Goal: Task Accomplishment & Management: Manage account settings

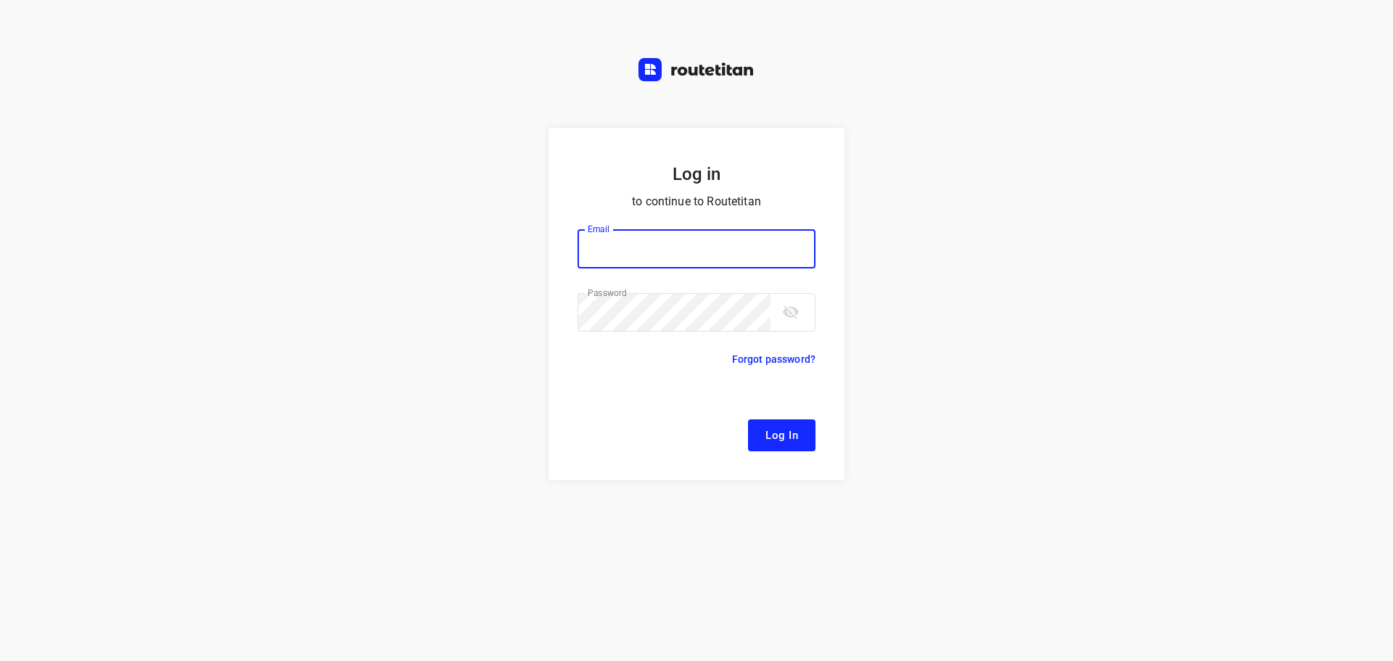
type input "[EMAIL_ADDRESS][DOMAIN_NAME]"
click at [774, 431] on span "Log In" at bounding box center [781, 435] width 33 height 19
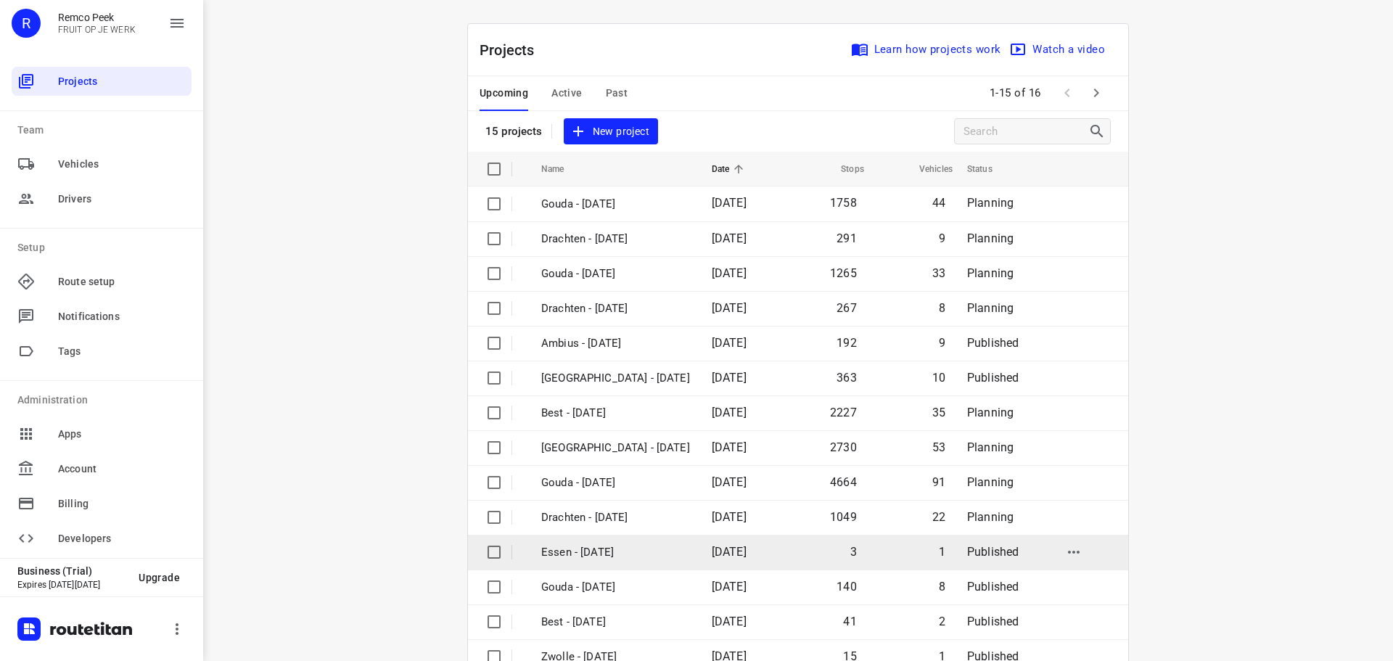
click at [570, 561] on td "Essen - Friday" at bounding box center [613, 552] width 173 height 35
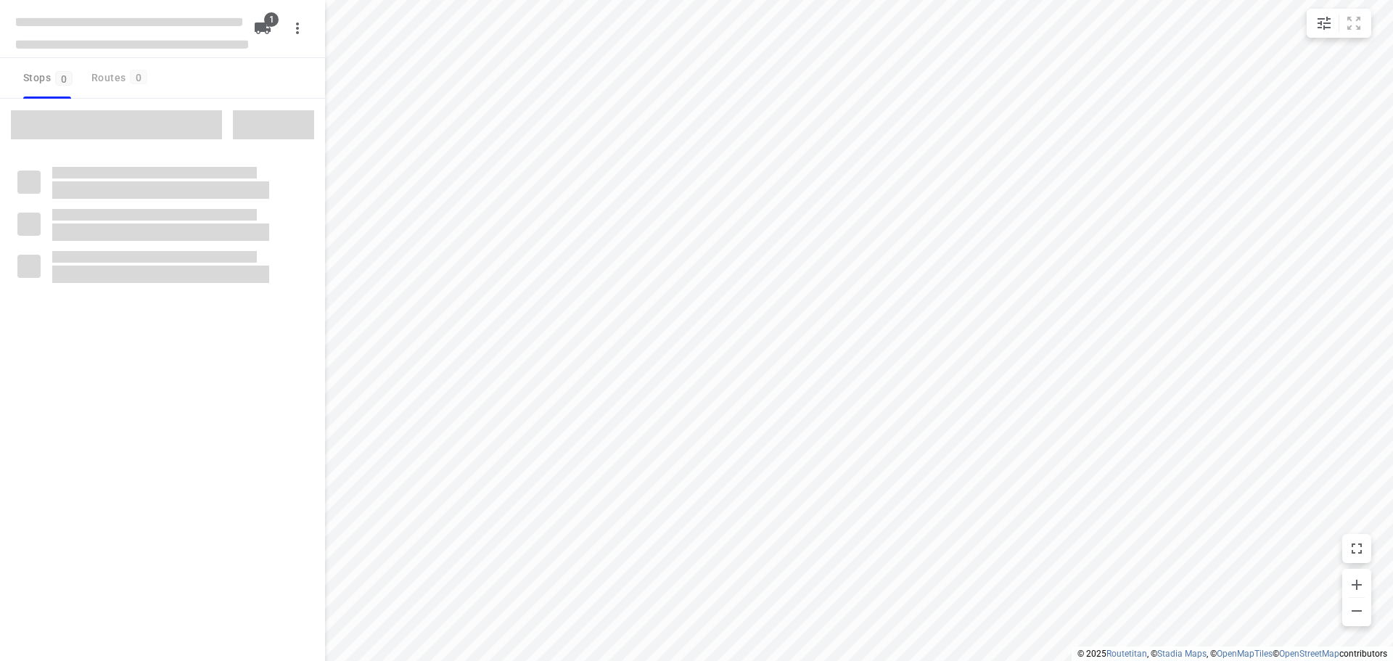
checkbox input "true"
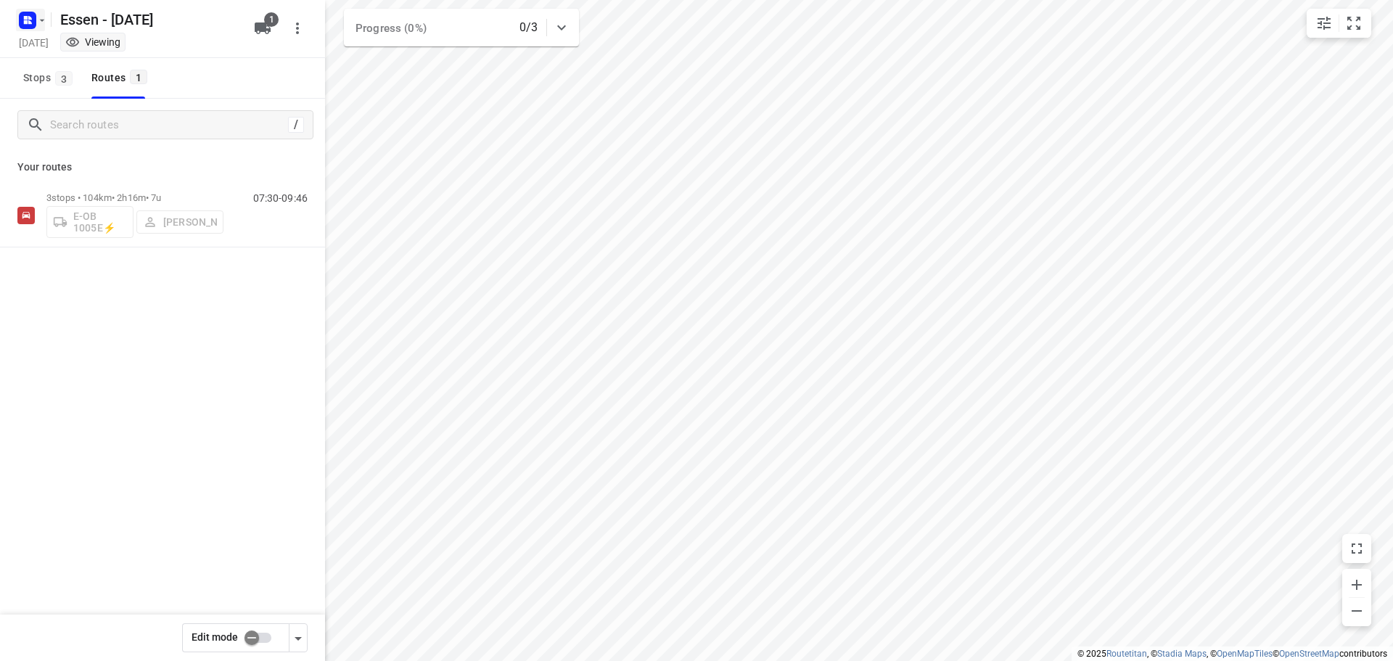
click at [44, 22] on icon "button" at bounding box center [42, 21] width 12 height 12
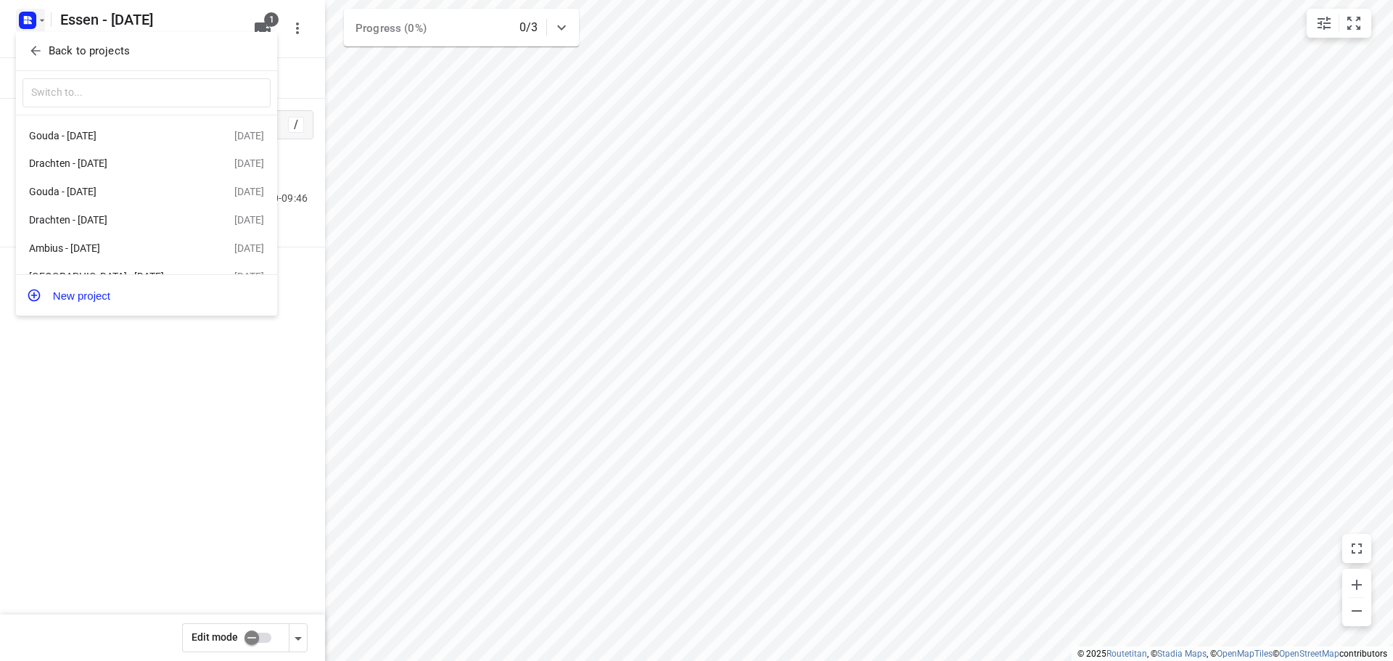
click at [104, 54] on p "Back to projects" at bounding box center [89, 51] width 81 height 17
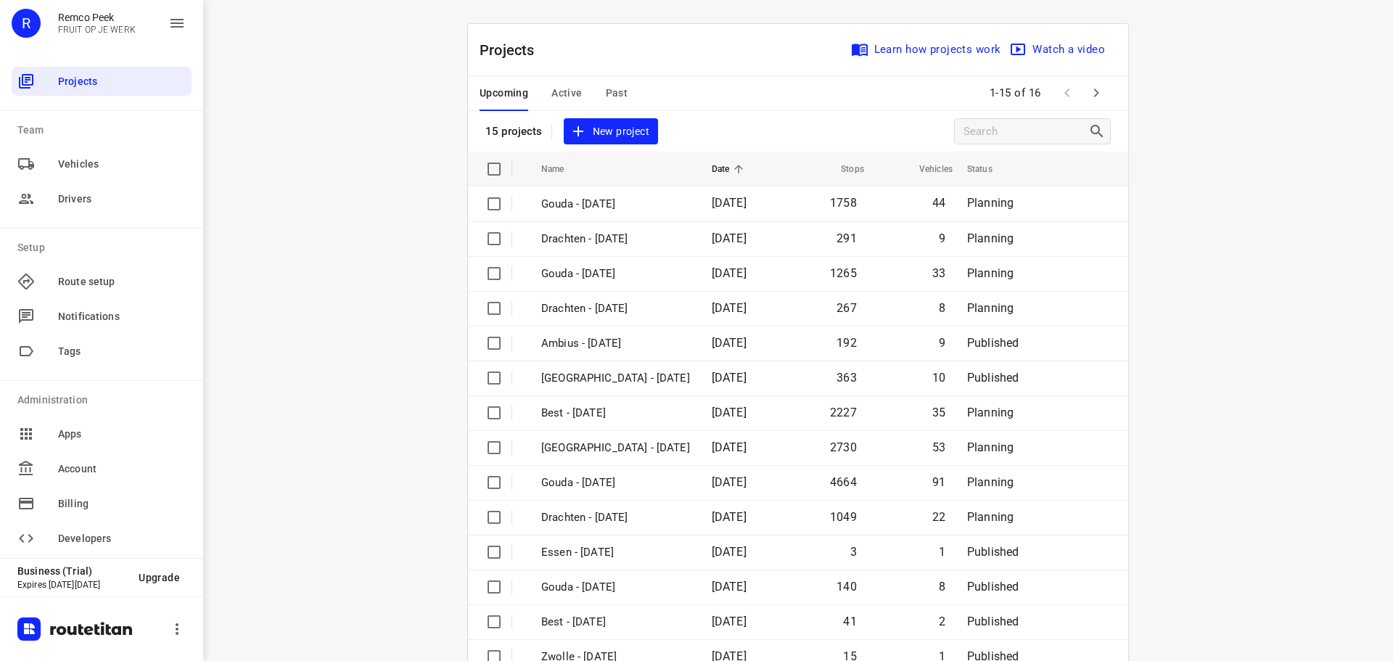
click at [614, 93] on span "Past" at bounding box center [617, 93] width 22 height 18
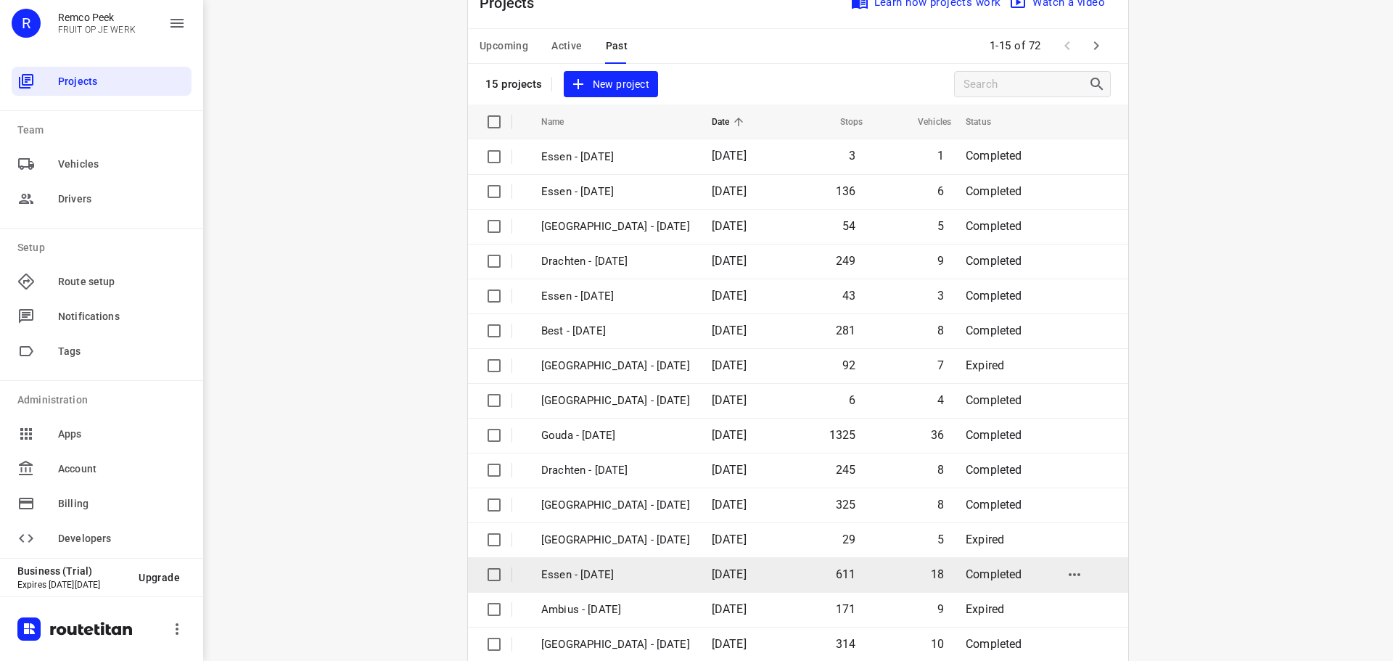
scroll to position [73, 0]
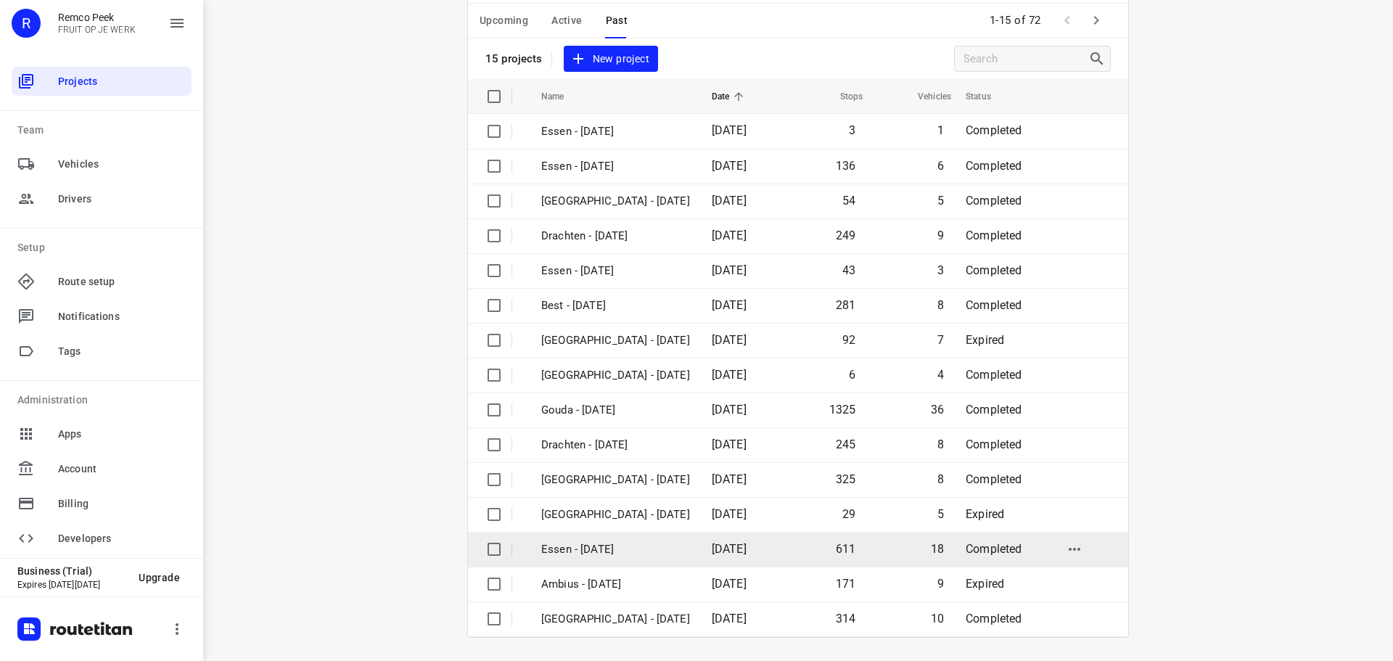
click at [586, 548] on p "Essen - [DATE]" at bounding box center [615, 549] width 149 height 17
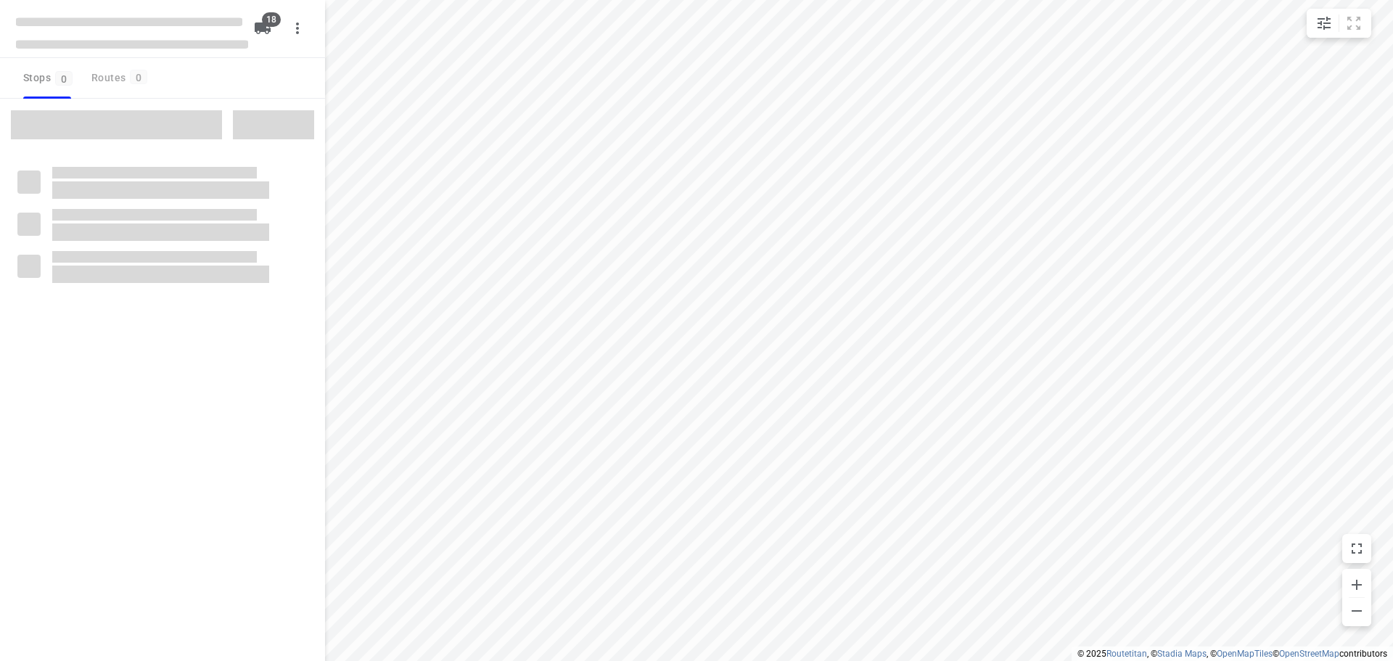
checkbox input "true"
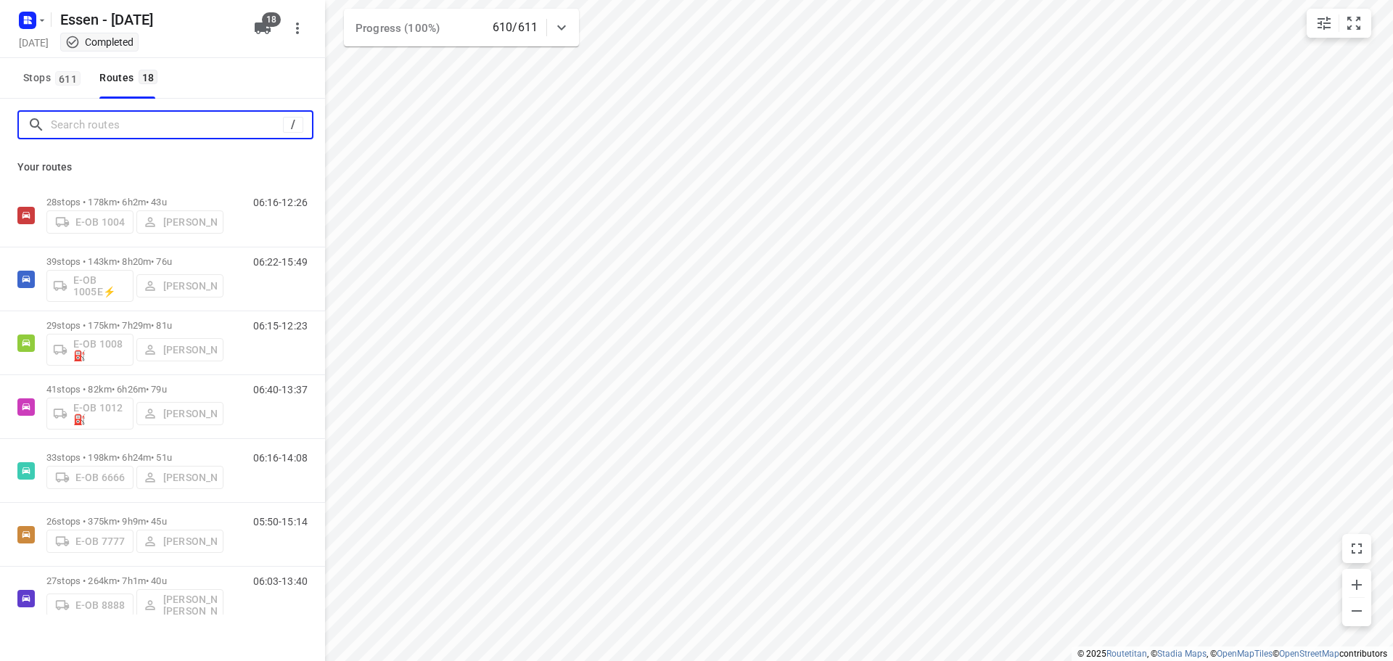
click at [109, 128] on input "Search routes" at bounding box center [167, 125] width 232 height 22
click at [58, 85] on span "611" at bounding box center [67, 78] width 25 height 15
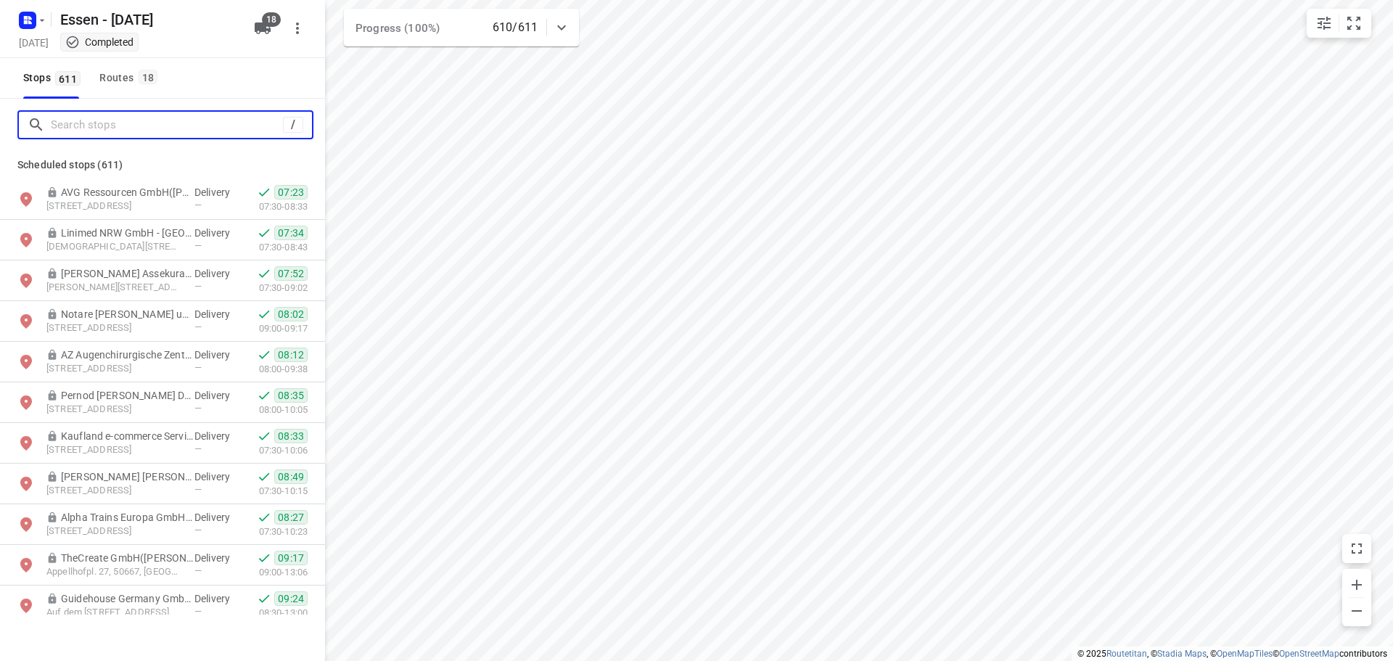
click at [111, 131] on input "Search stops" at bounding box center [167, 125] width 232 height 22
click at [176, 120] on input "Search stops" at bounding box center [181, 125] width 261 height 22
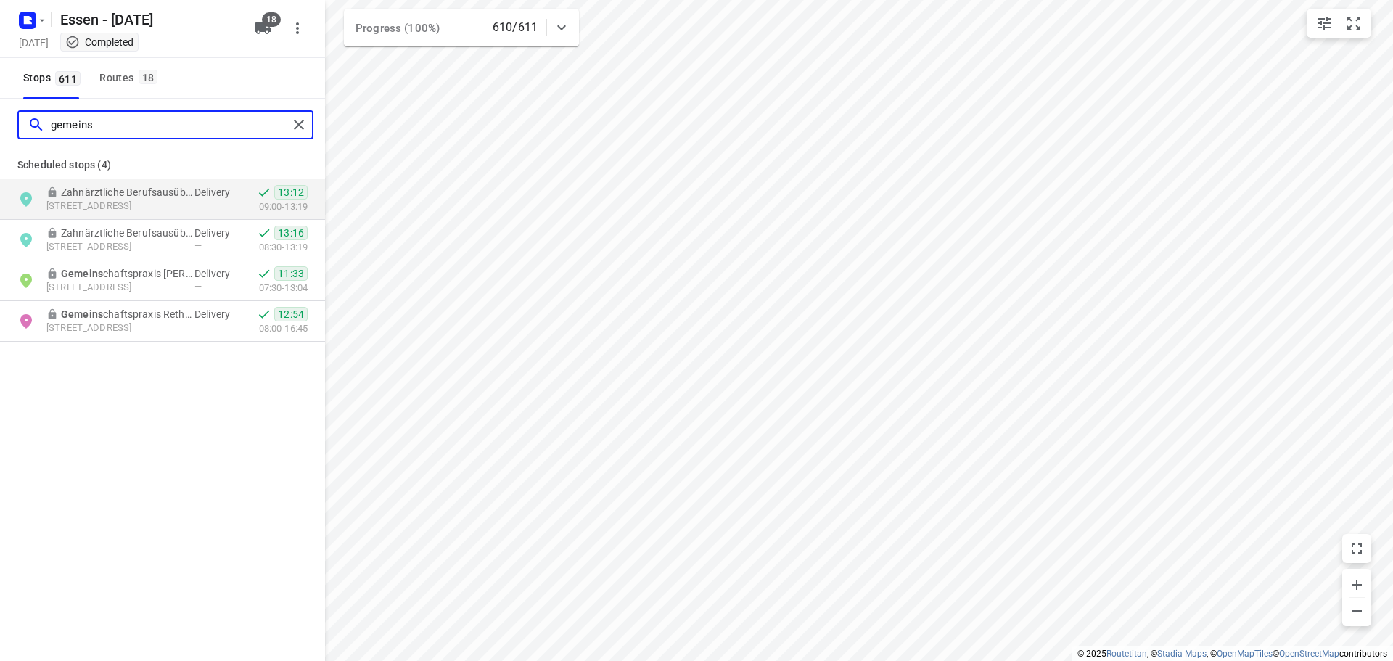
type input "gemeins"
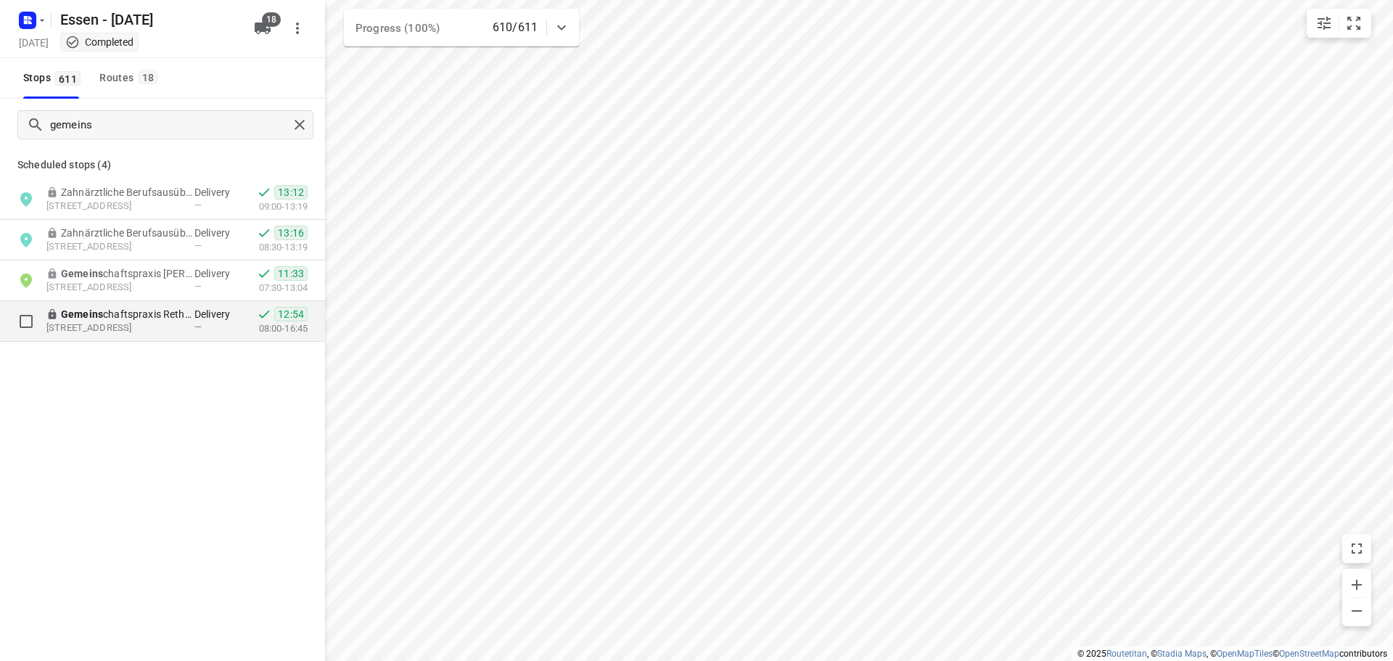
click at [133, 324] on p "Rethelstraße 7, 40237, Düsseldorf, DE" at bounding box center [112, 328] width 133 height 14
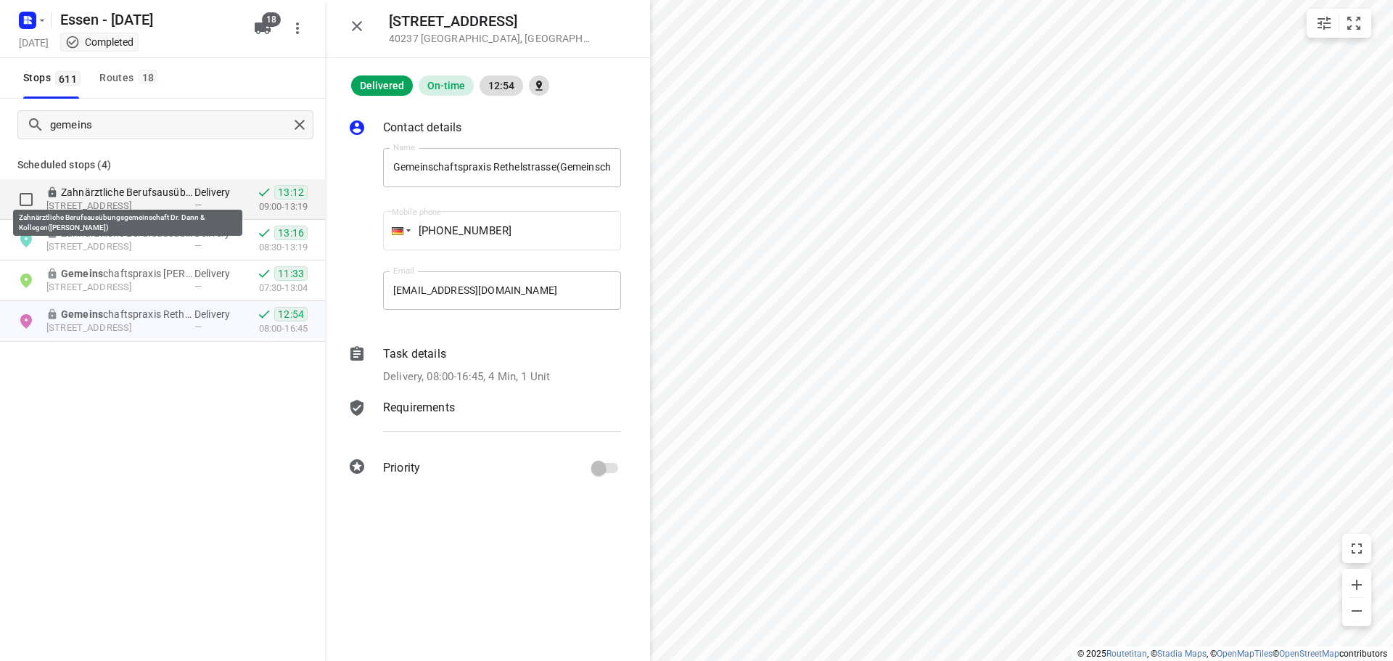
click at [128, 189] on p "Zahnärztliche Berufsausübungs gemeins chaft Dr. Dann & Kollegen(D. Hallen)" at bounding box center [127, 192] width 133 height 15
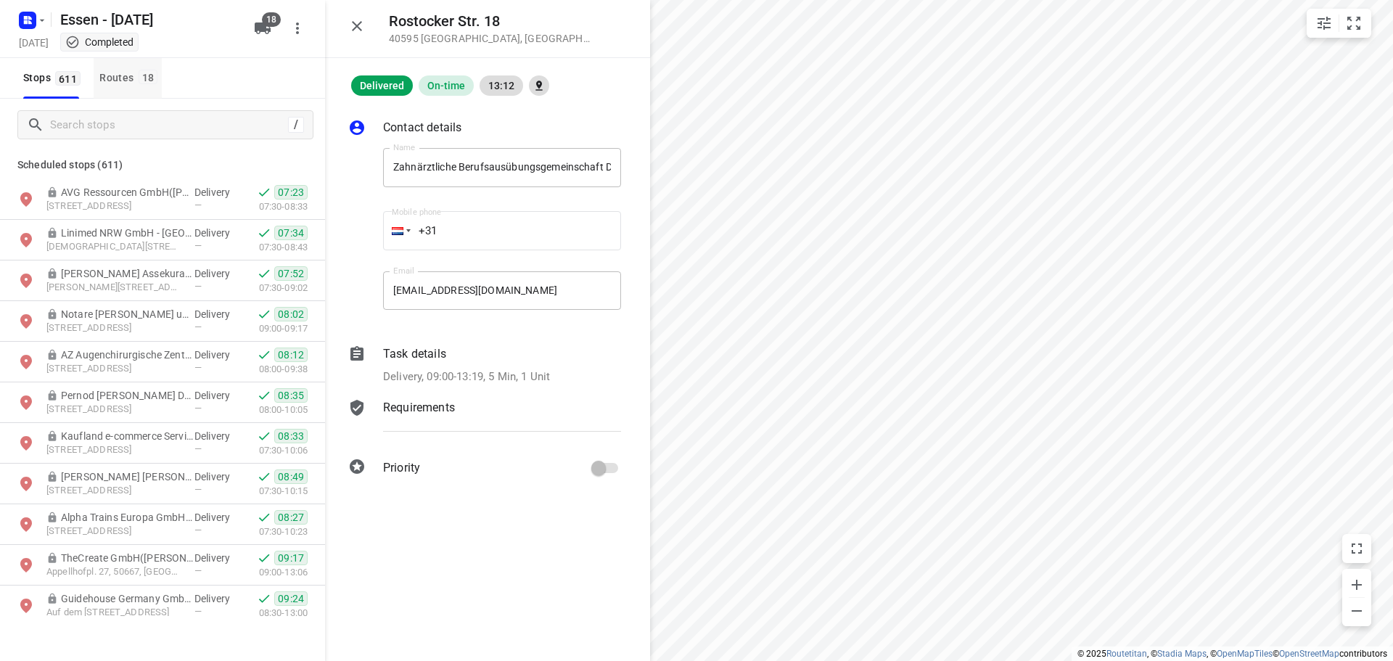
click at [115, 80] on div "Routes 18" at bounding box center [130, 78] width 62 height 18
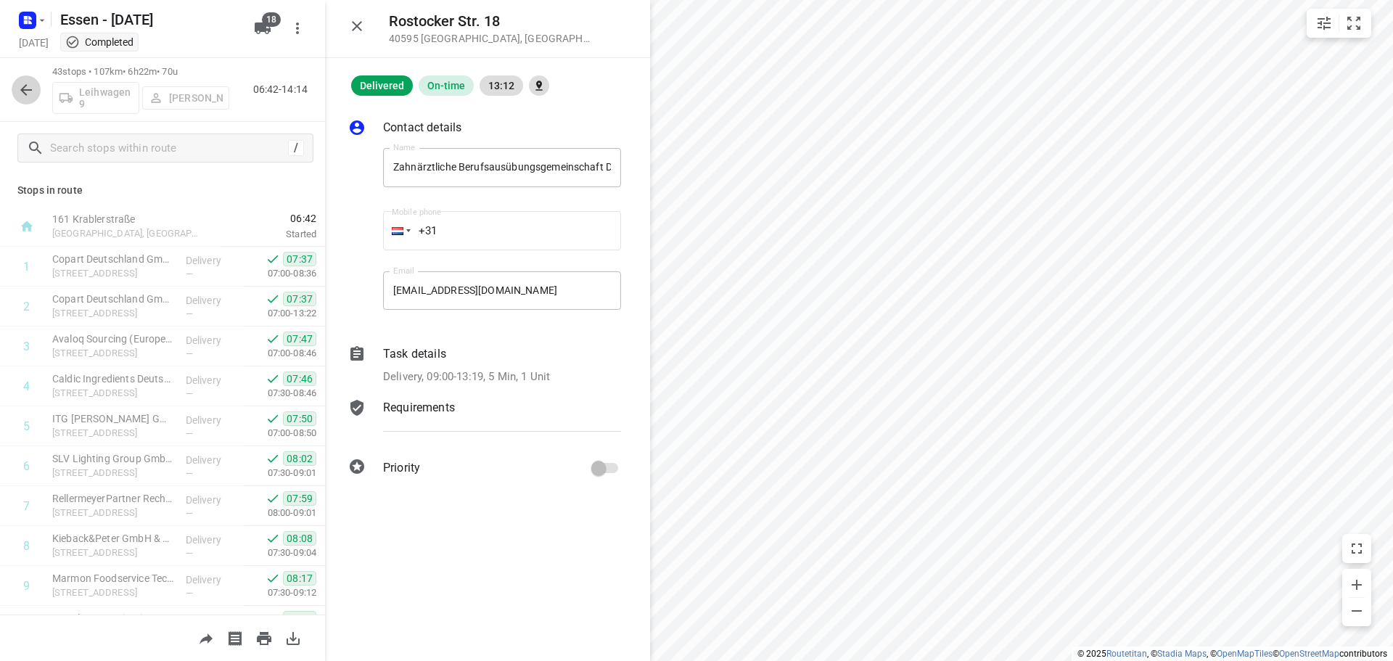
click at [19, 83] on icon "button" at bounding box center [25, 89] width 17 height 17
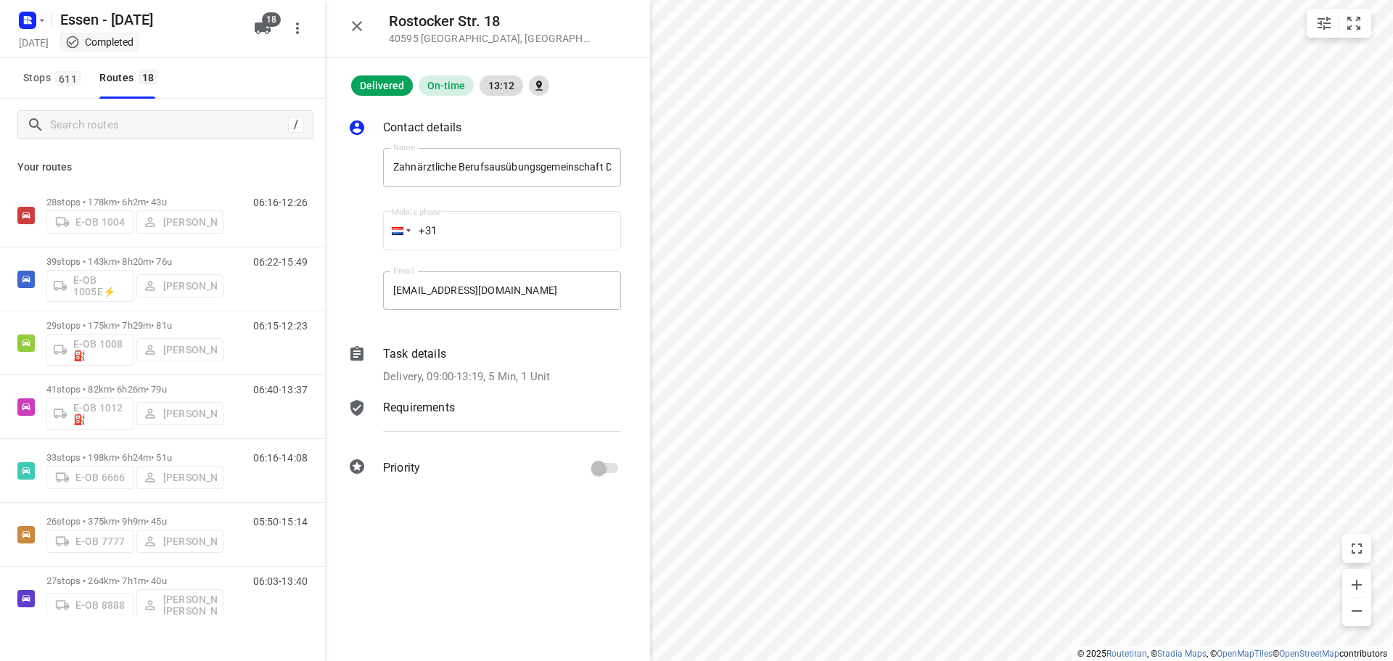
click at [51, 15] on hr at bounding box center [51, 19] width 1 height 15
click at [40, 24] on icon "button" at bounding box center [42, 21] width 12 height 12
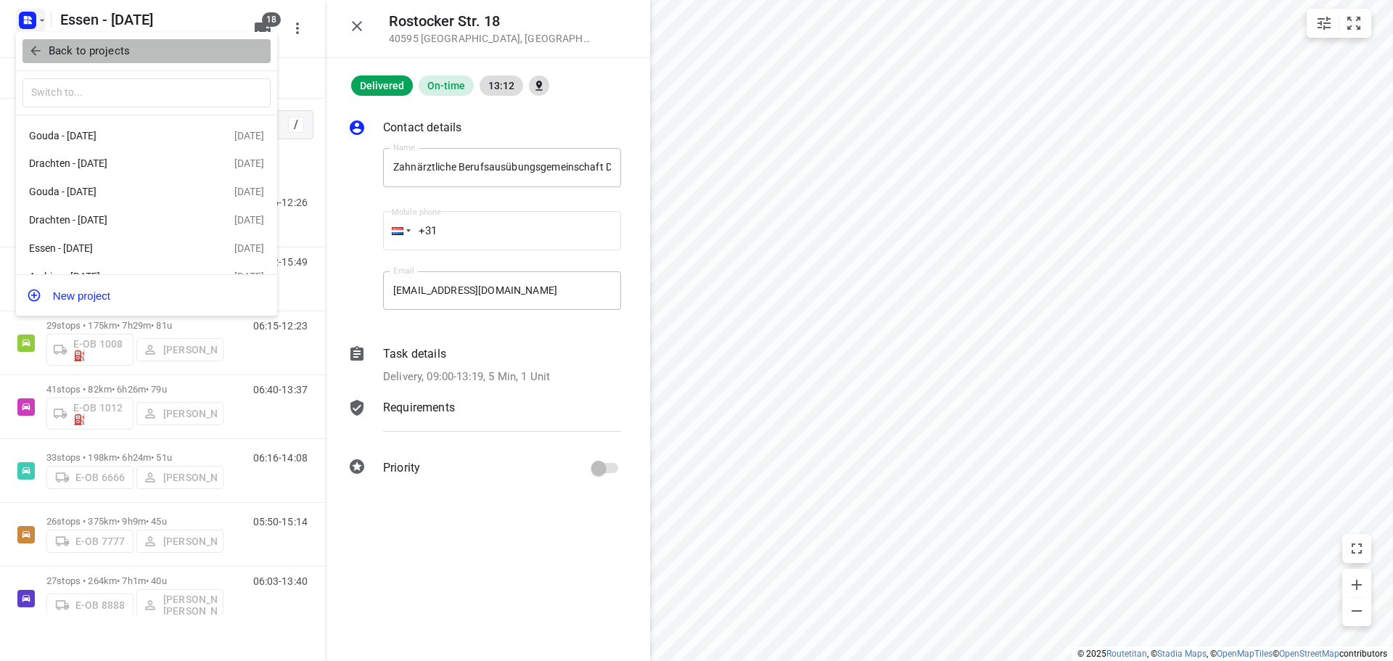
click at [80, 51] on p "Back to projects" at bounding box center [89, 51] width 81 height 17
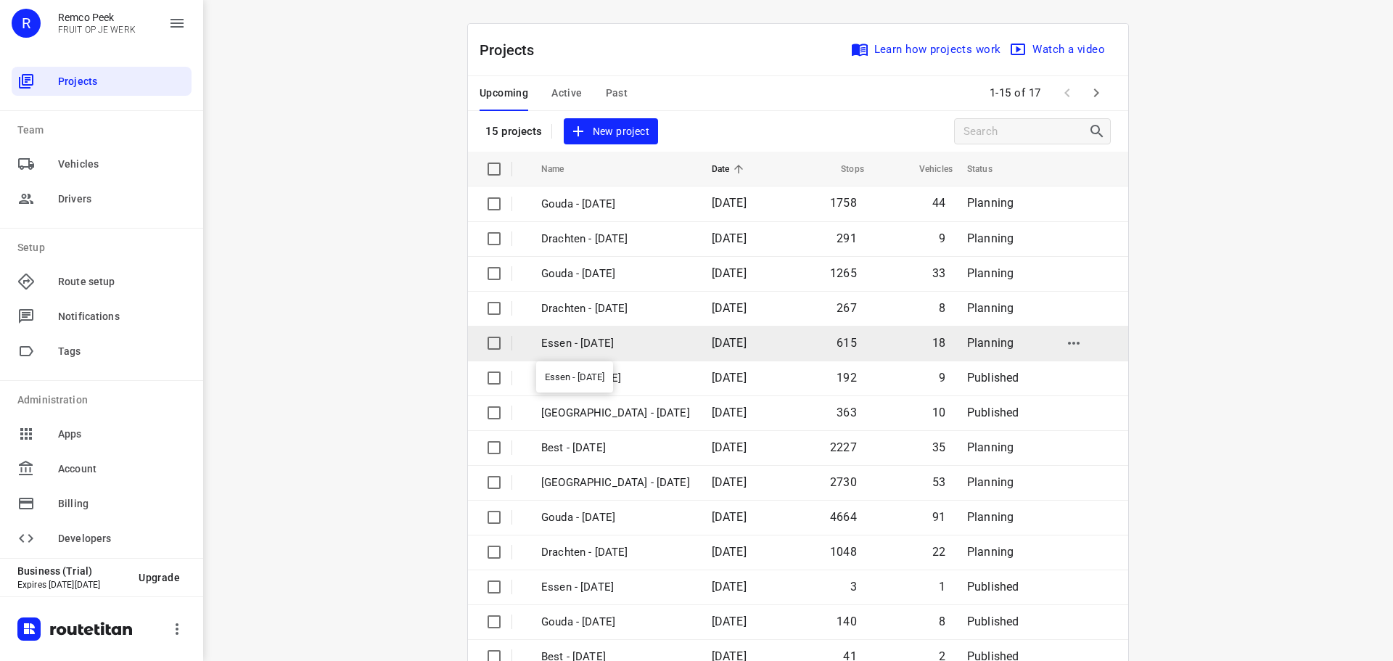
click at [614, 345] on p "Essen - [DATE]" at bounding box center [615, 343] width 149 height 17
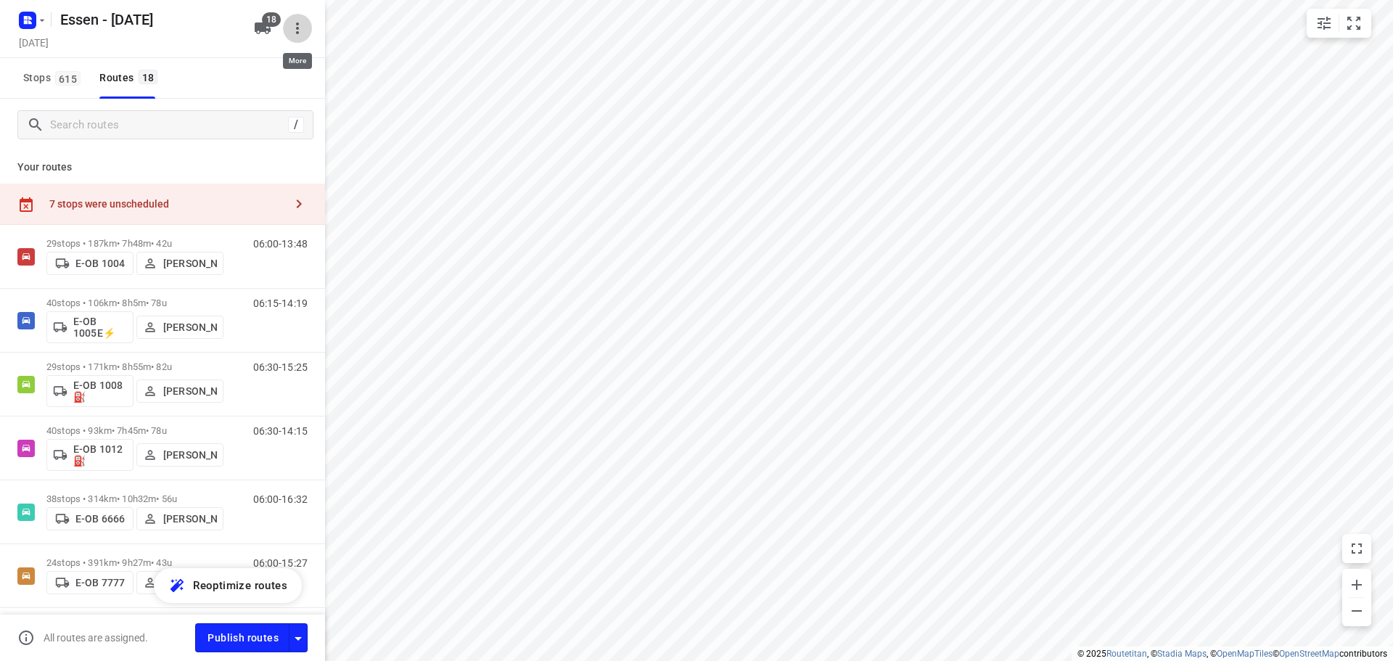
click at [296, 40] on button "button" at bounding box center [297, 28] width 29 height 29
click at [228, 59] on div "Routing settings" at bounding box center [237, 62] width 128 height 12
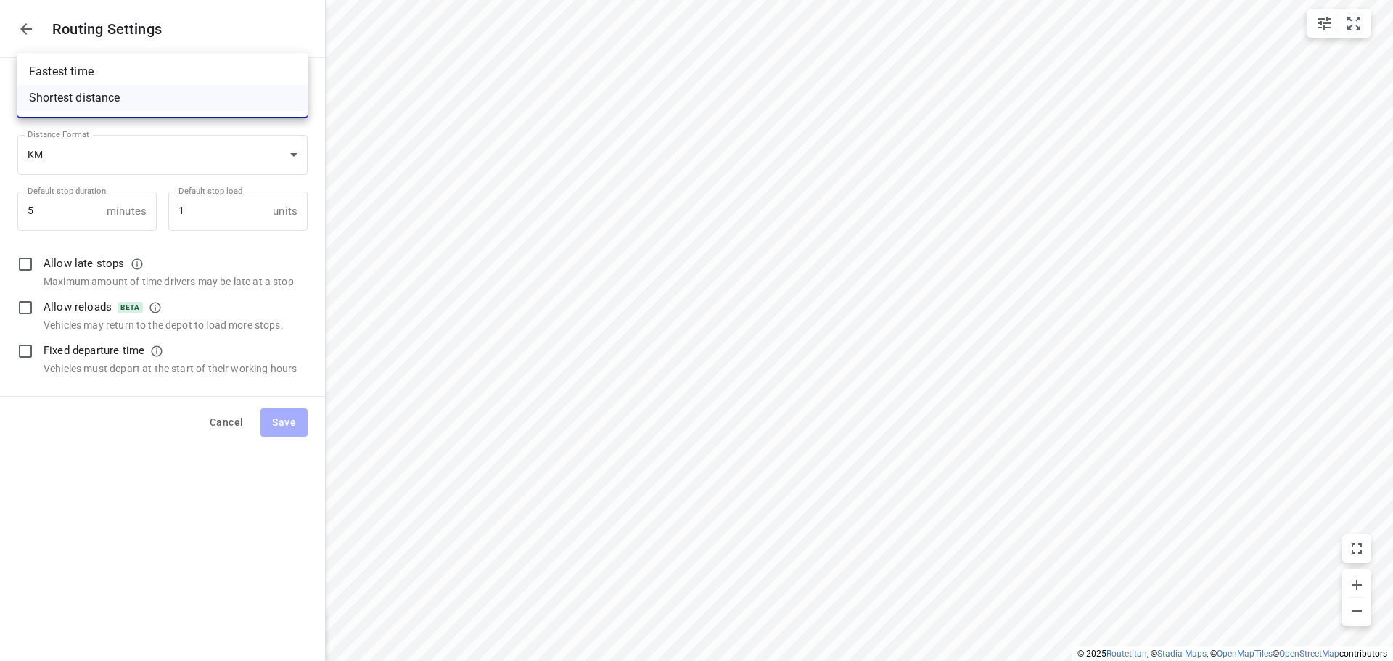
click at [188, 98] on body "i © 2025 Routetitan , © Stadia Maps , © OpenMapTiles © OpenStreetMap contributo…" at bounding box center [696, 330] width 1393 height 661
click at [139, 69] on li "Fastest time" at bounding box center [162, 72] width 290 height 26
type input "time"
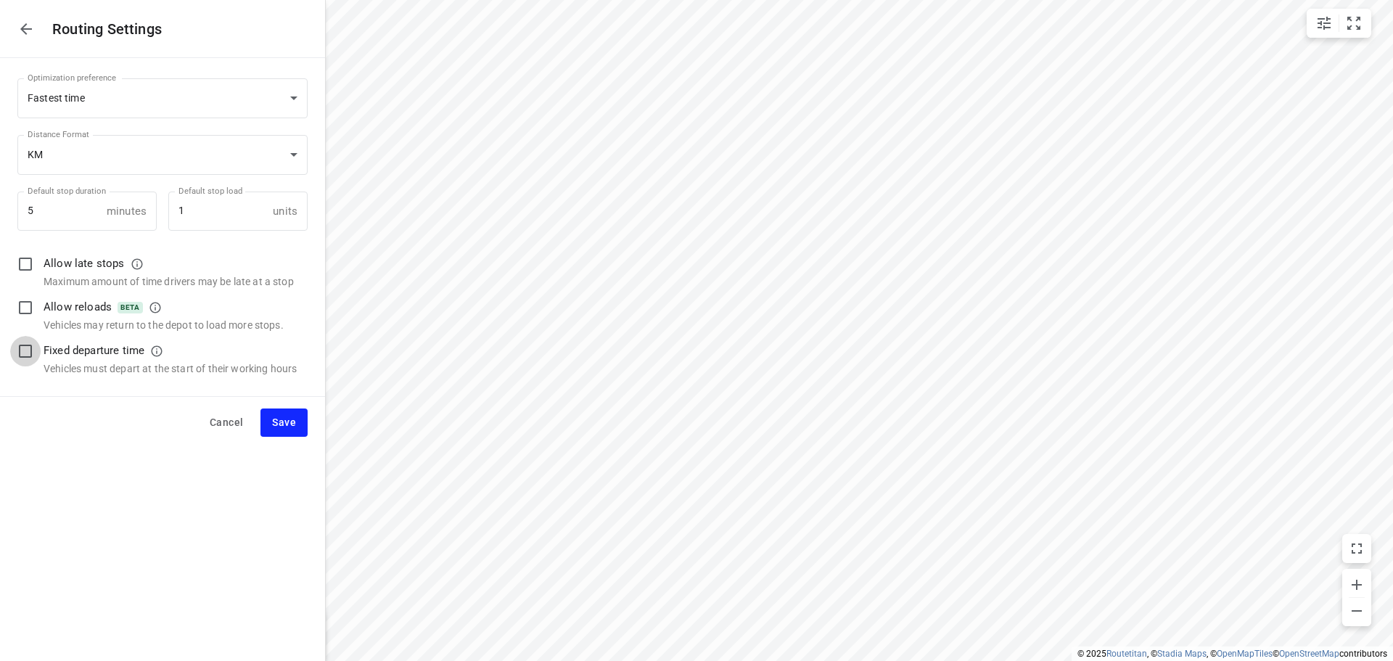
click at [27, 350] on input "checkbox" at bounding box center [25, 351] width 30 height 30
checkbox input "true"
click at [270, 430] on button "Save" at bounding box center [283, 422] width 47 height 28
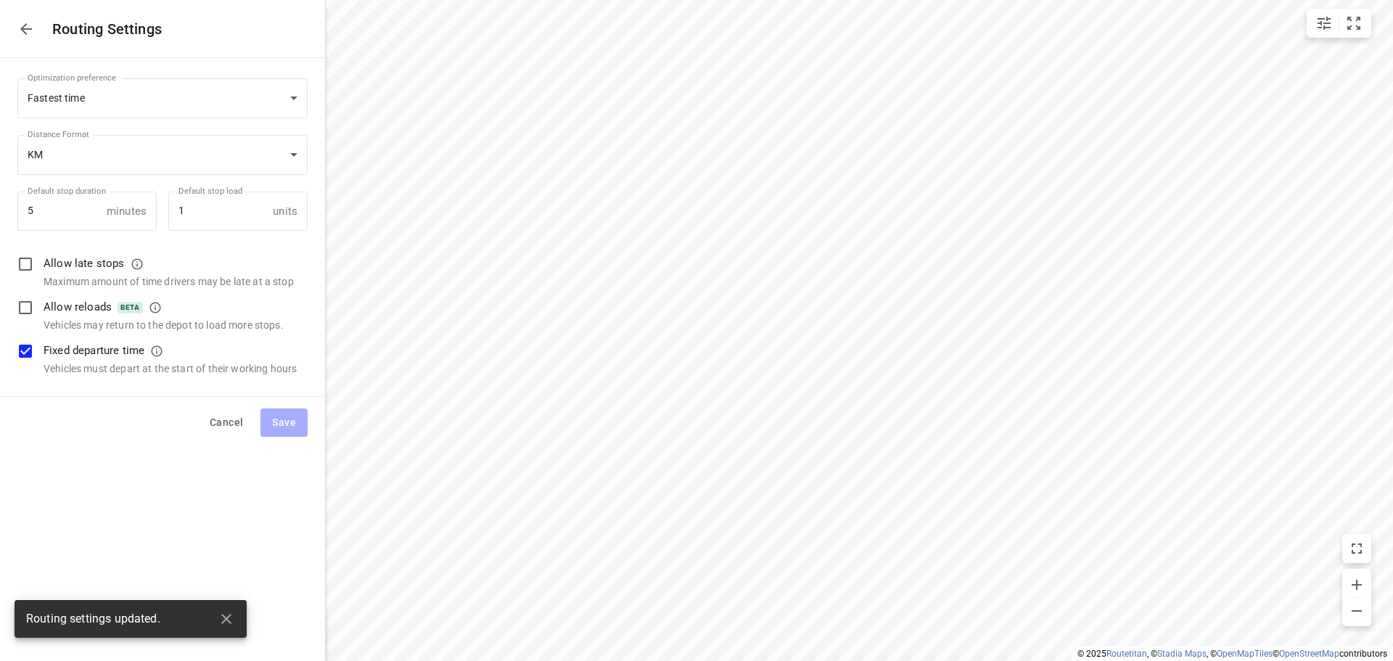
click at [27, 31] on icon "button" at bounding box center [25, 28] width 17 height 17
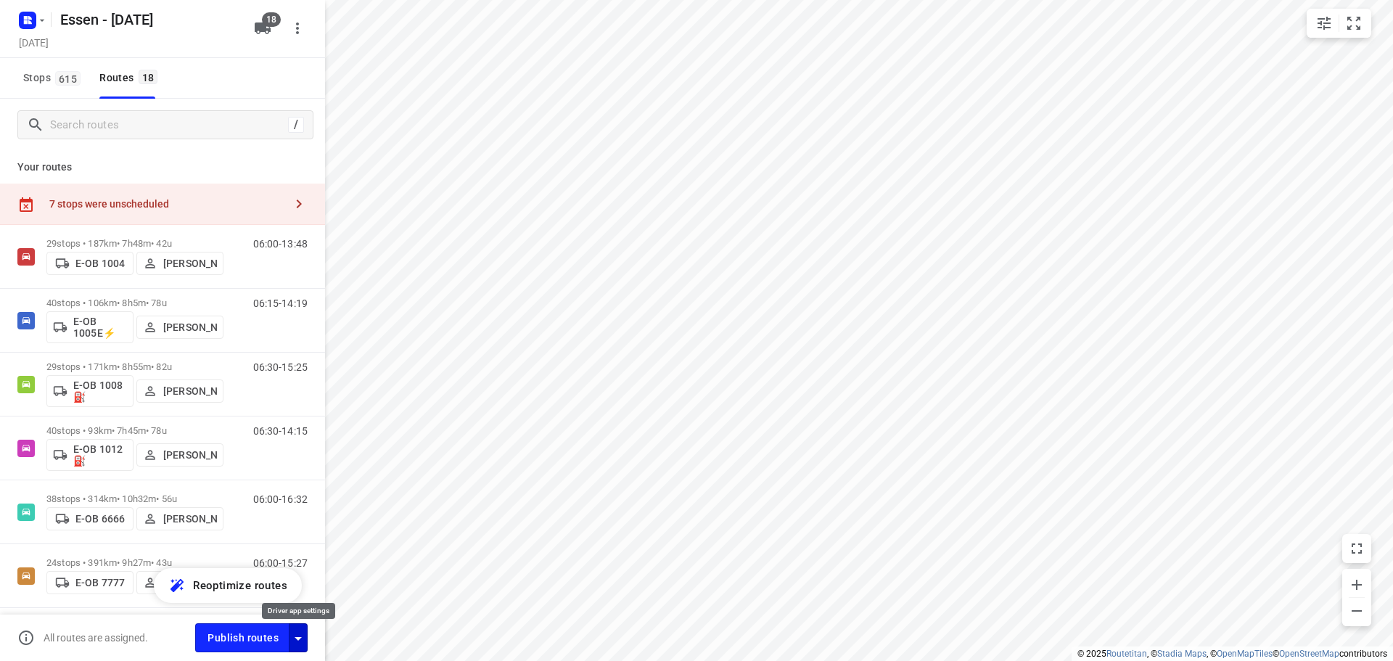
click at [298, 636] on icon "button" at bounding box center [297, 638] width 17 height 17
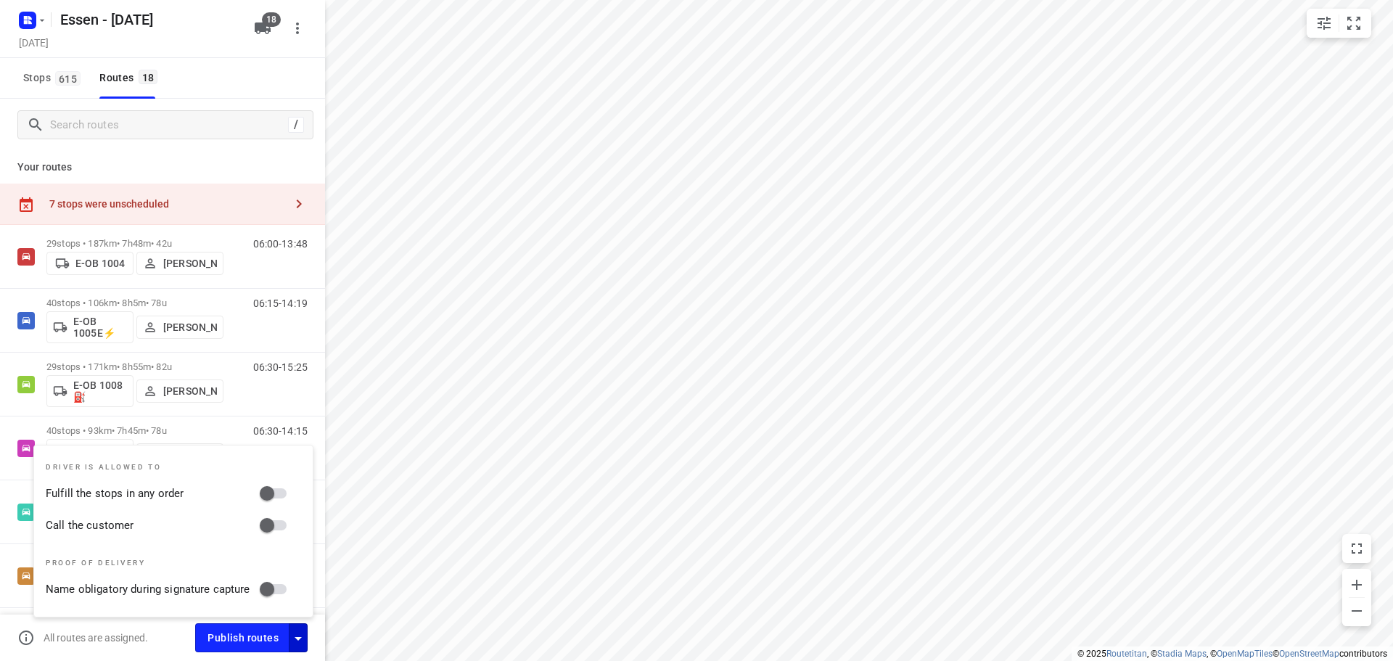
click at [259, 524] on input "Call the customer" at bounding box center [267, 525] width 83 height 28
checkbox input "true"
click at [271, 483] on input "Fulfill the stops in any order" at bounding box center [267, 493] width 83 height 28
checkbox input "true"
click at [296, 632] on icon "button" at bounding box center [297, 638] width 17 height 17
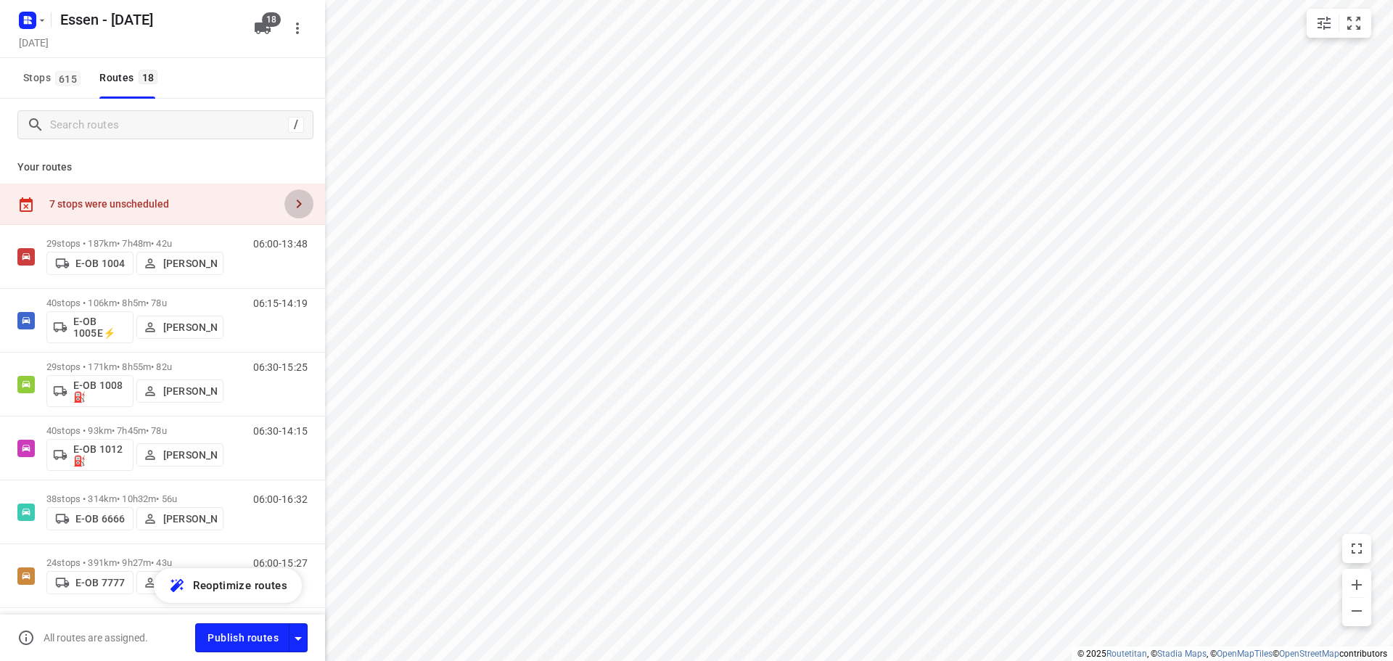
click at [290, 202] on icon "button" at bounding box center [298, 203] width 17 height 17
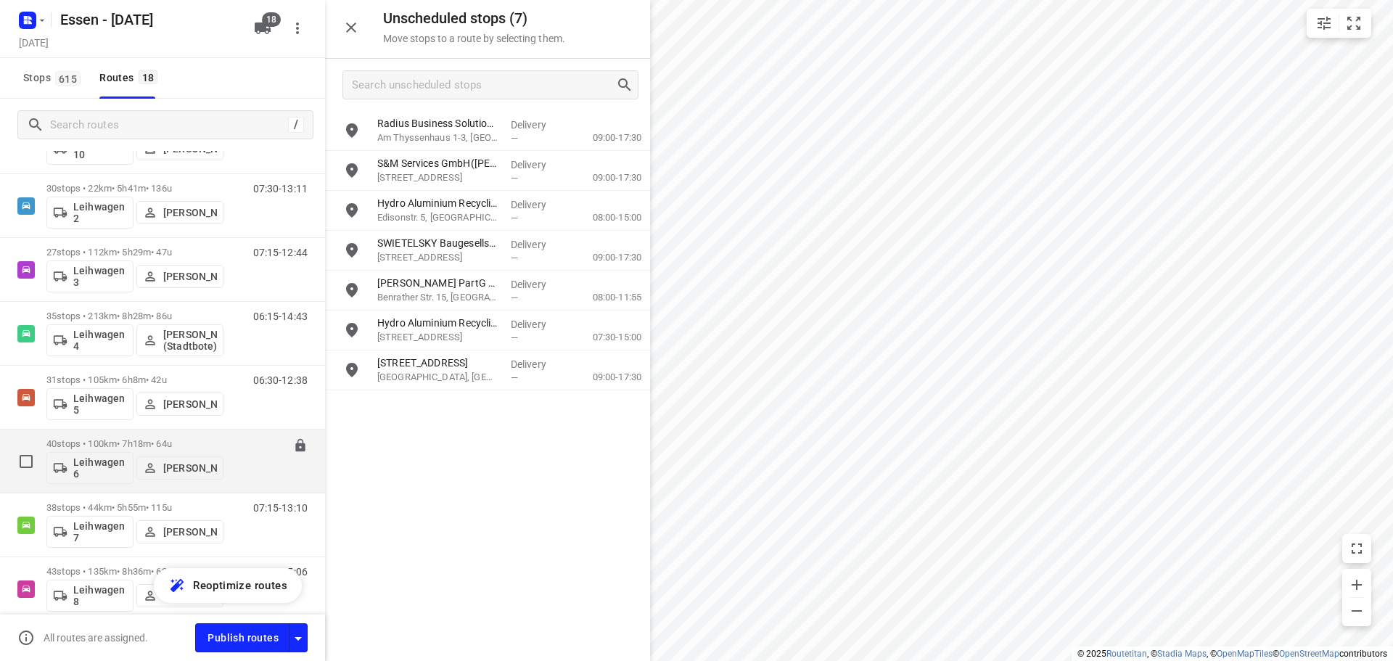
scroll to position [600, 0]
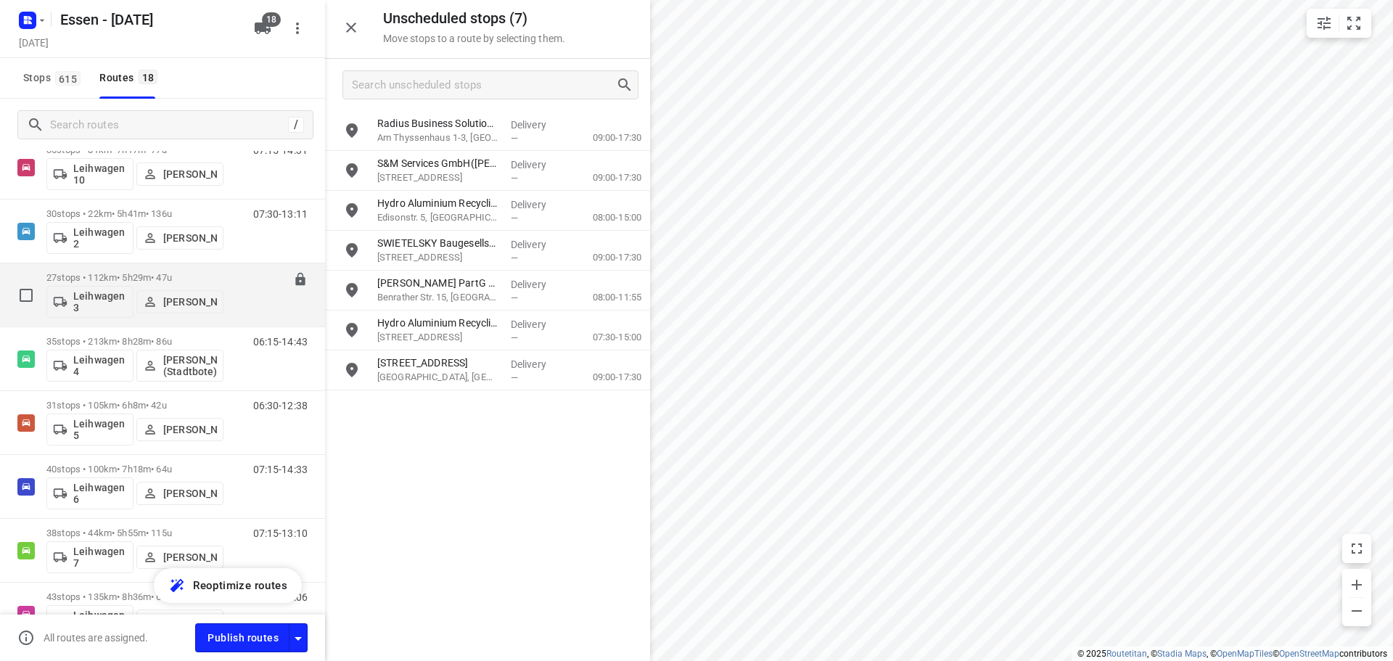
click at [136, 273] on p "27 stops • 112km • 5h29m • 47u" at bounding box center [134, 277] width 177 height 11
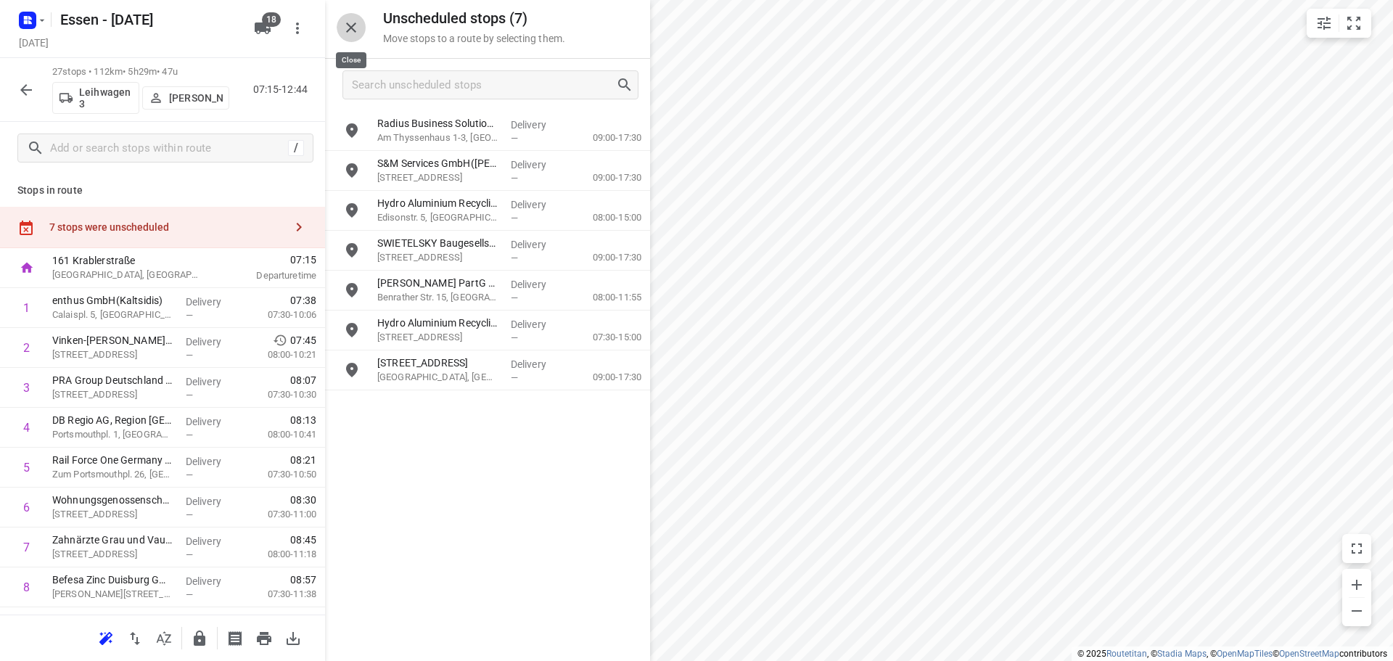
click at [352, 23] on icon "button" at bounding box center [350, 27] width 17 height 17
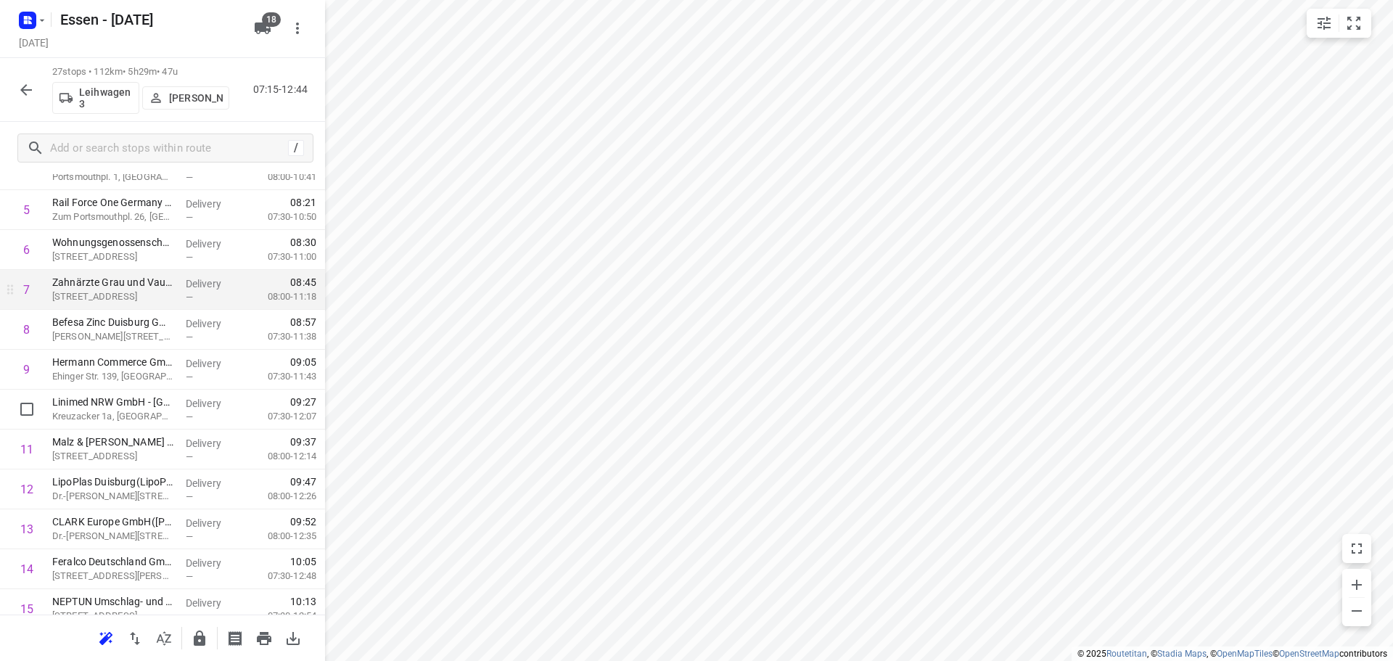
scroll to position [363, 0]
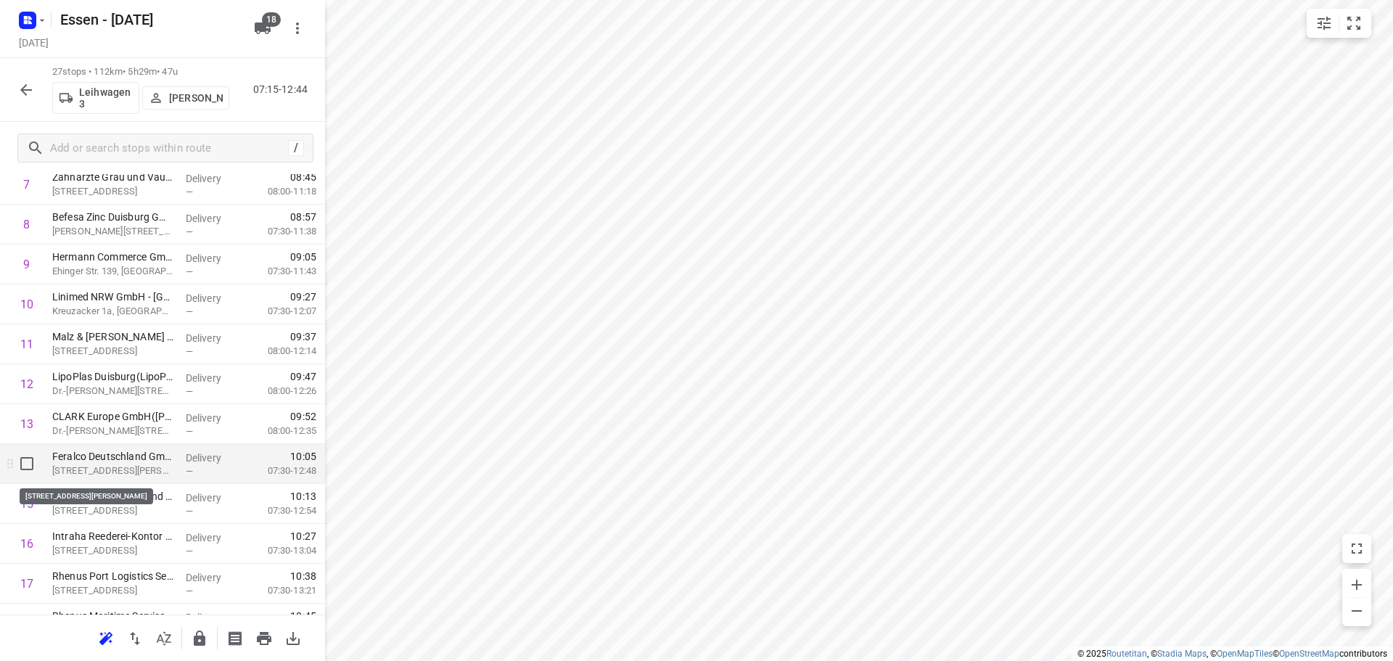
click at [120, 474] on p "Duisburger Str. 121, Duisburg Homberg-ruhrort-baerl" at bounding box center [113, 470] width 122 height 15
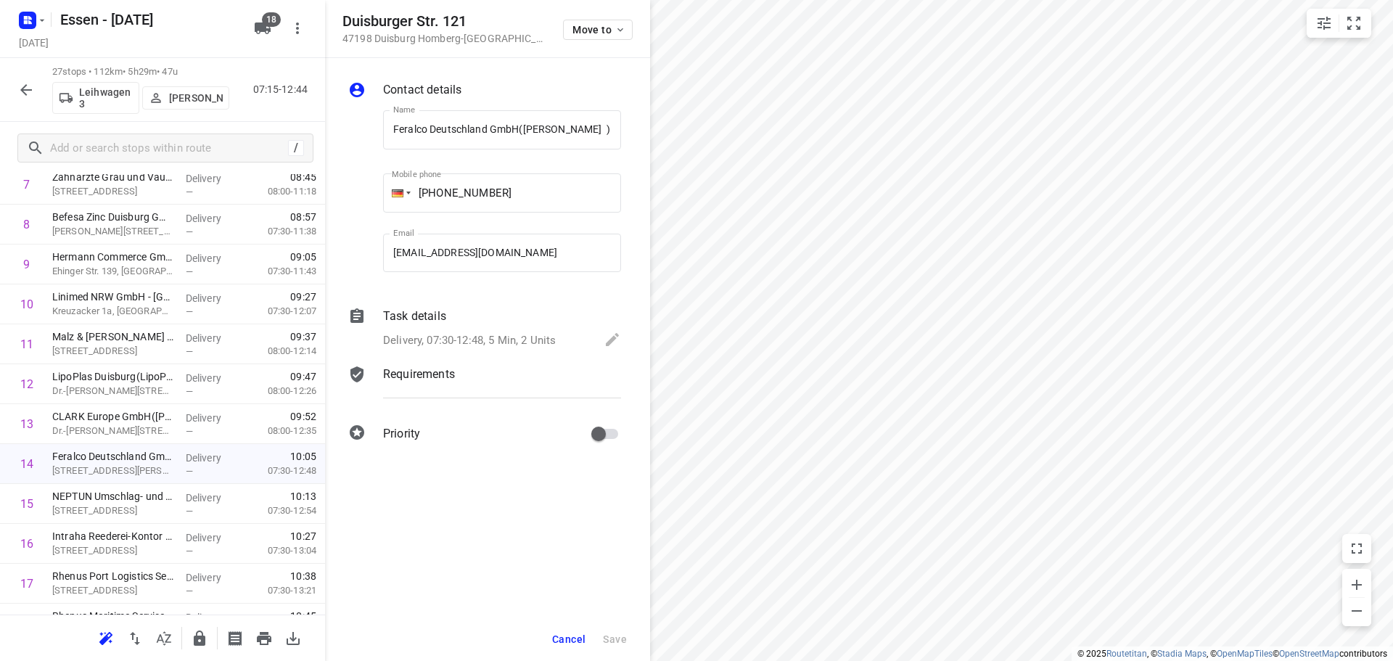
click at [575, 636] on span "Cancel" at bounding box center [568, 639] width 33 height 12
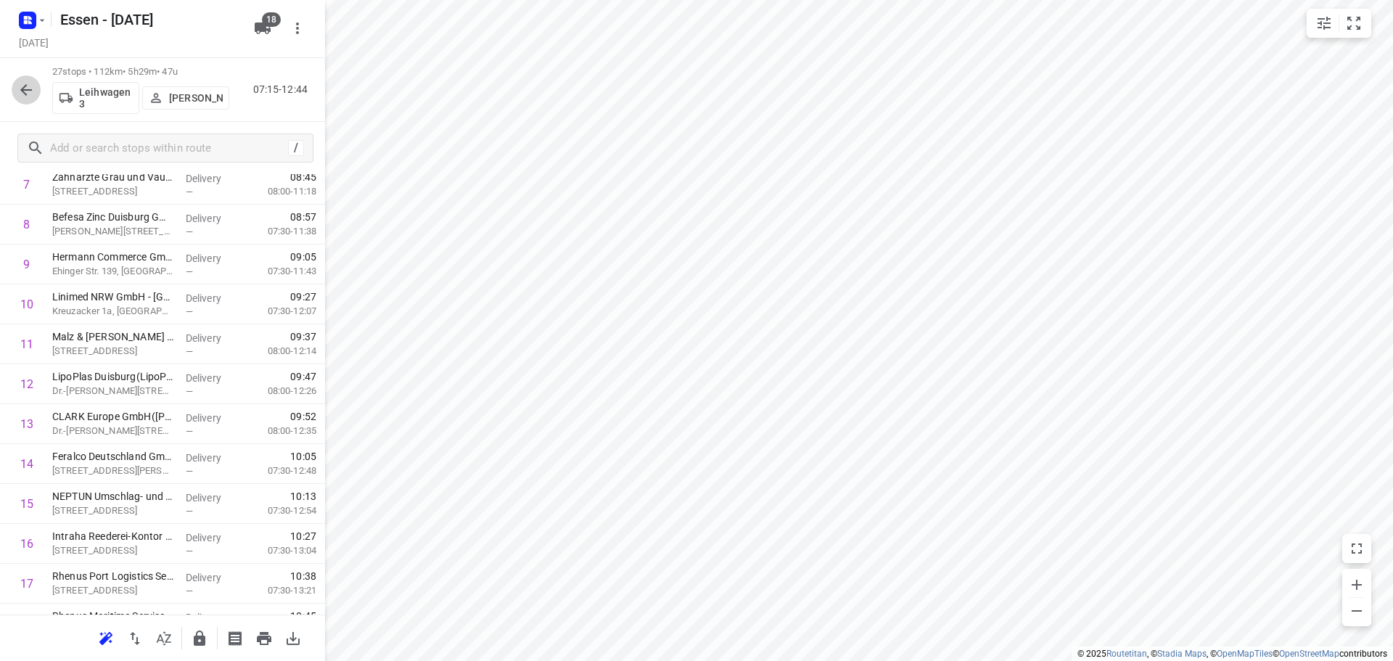
click at [30, 92] on icon "button" at bounding box center [25, 89] width 17 height 17
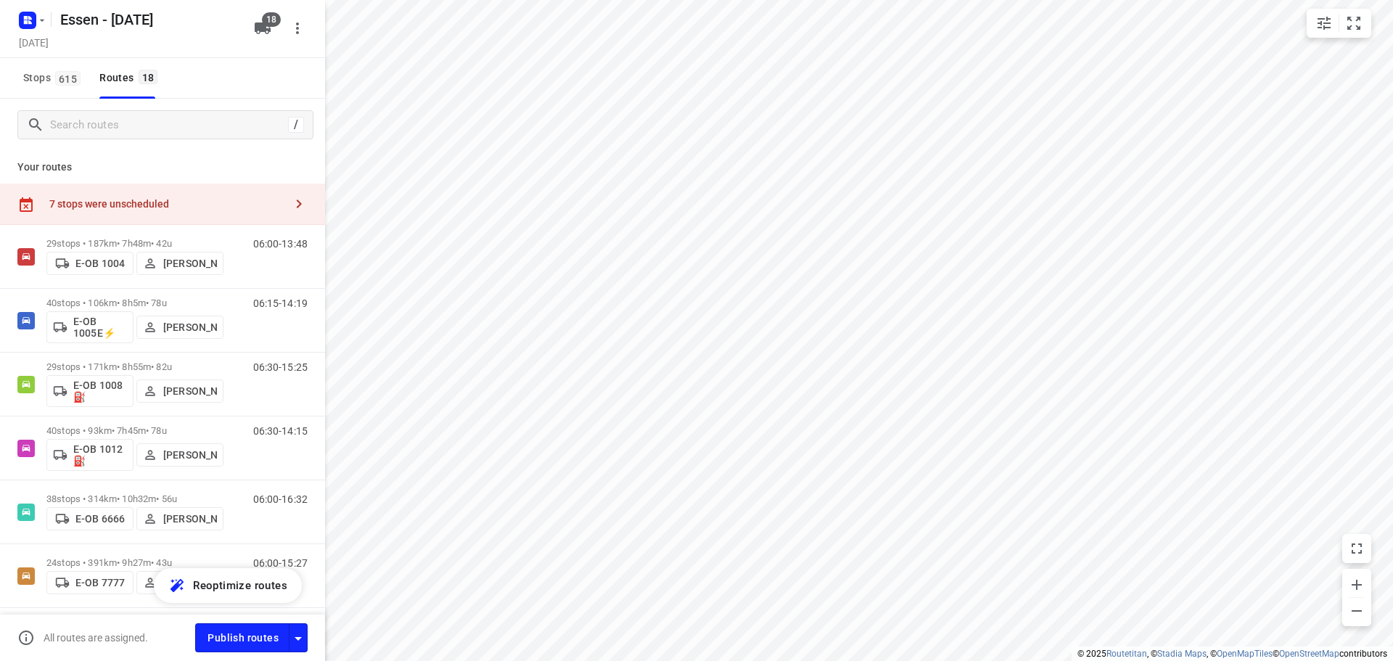
click at [141, 199] on div "7 stops were unscheduled" at bounding box center [166, 204] width 235 height 12
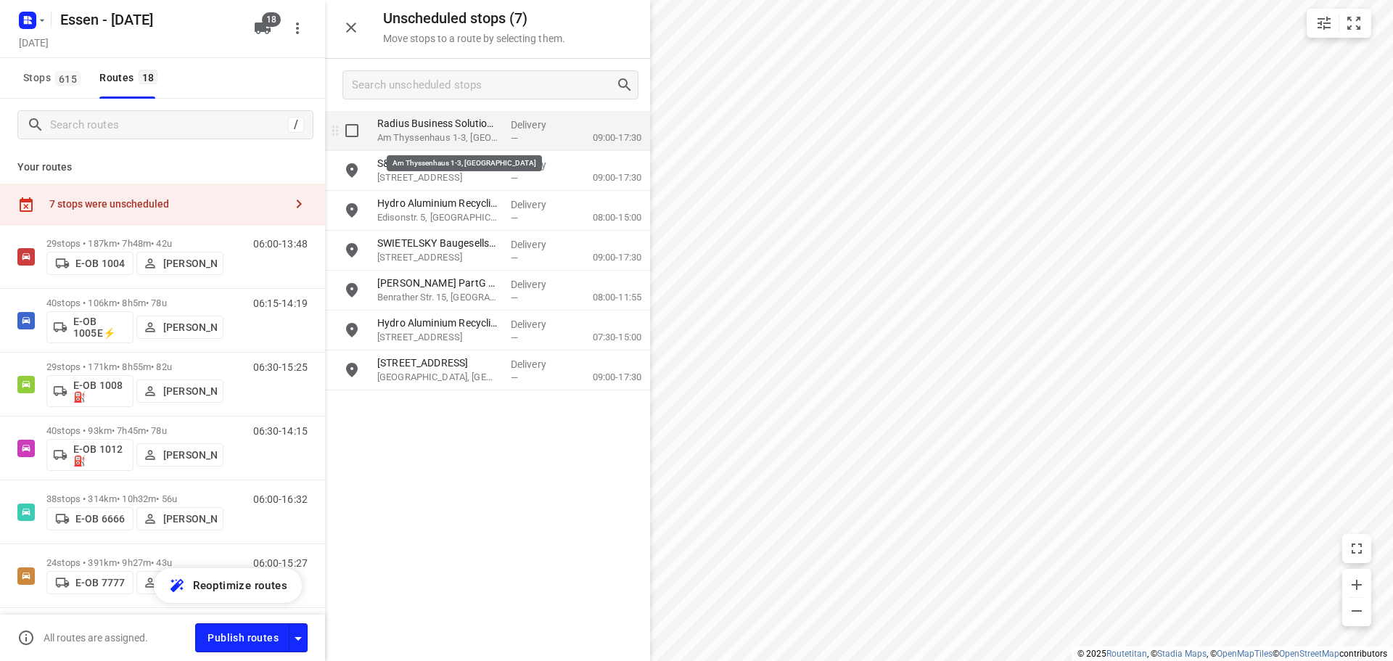
click at [434, 136] on p "Am Thyssenhaus 1-3, Essen" at bounding box center [438, 138] width 122 height 15
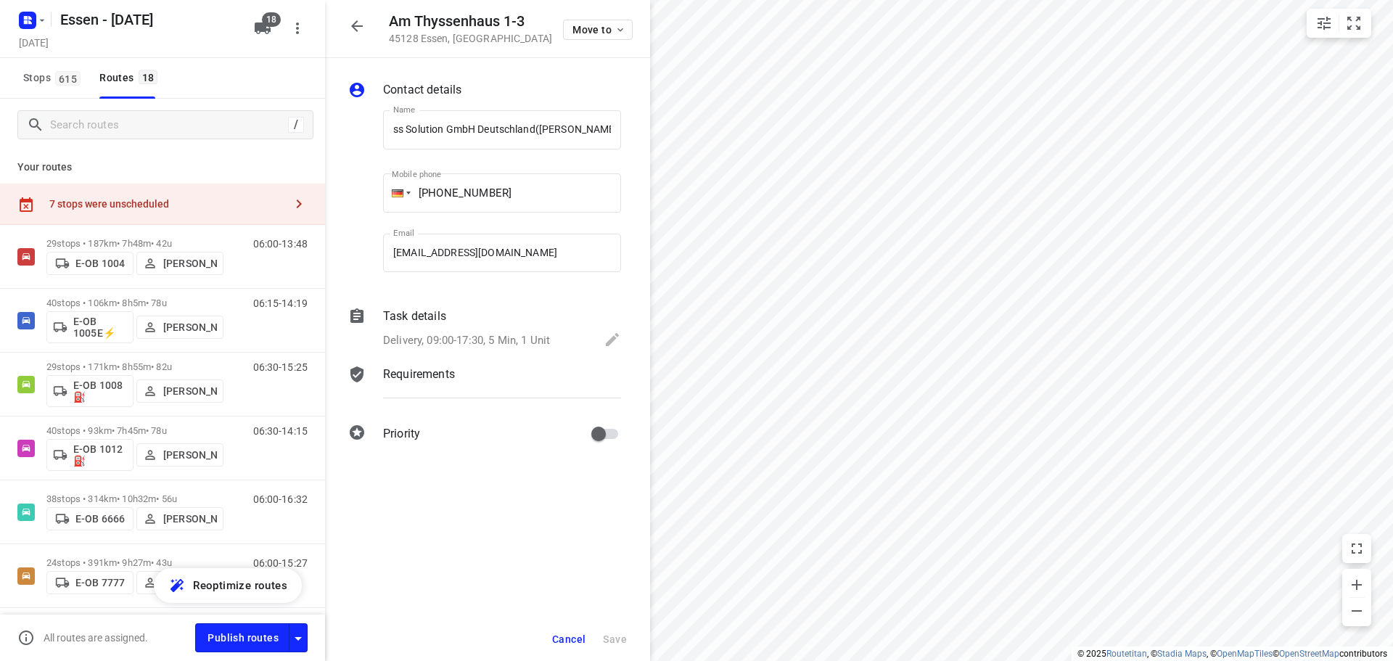
scroll to position [0, 0]
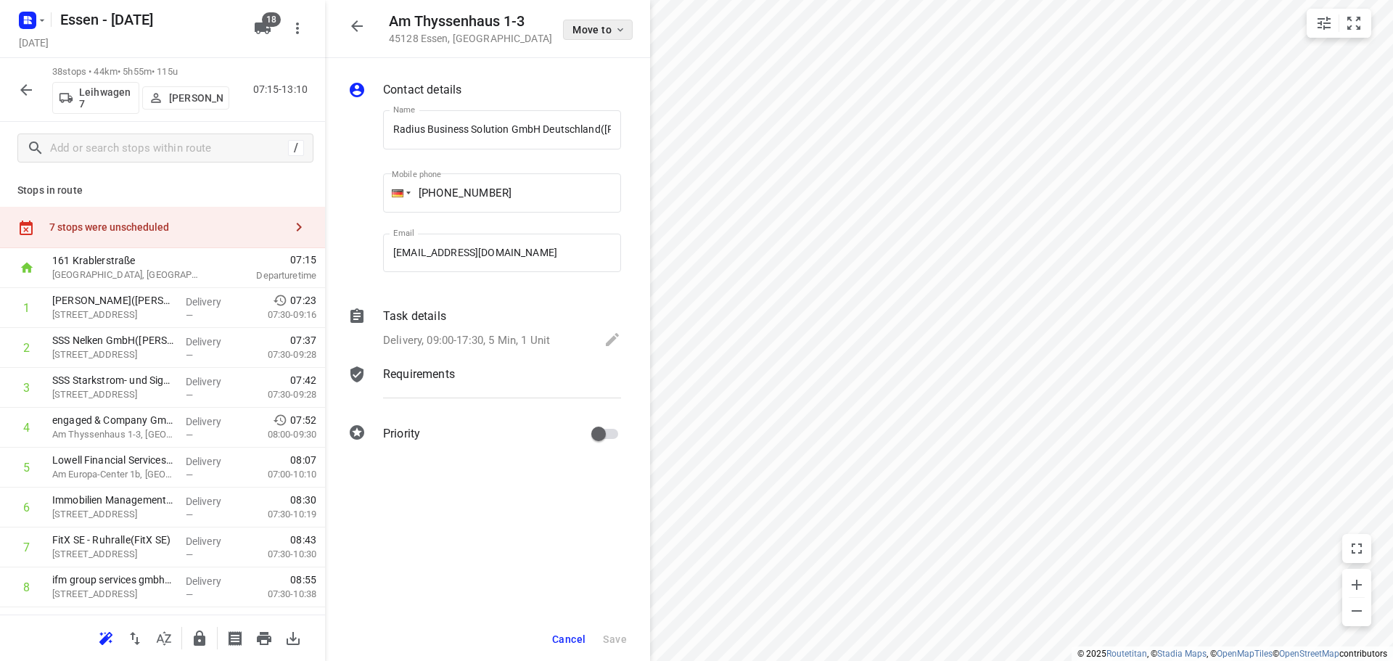
click at [619, 32] on icon "button" at bounding box center [620, 30] width 12 height 12
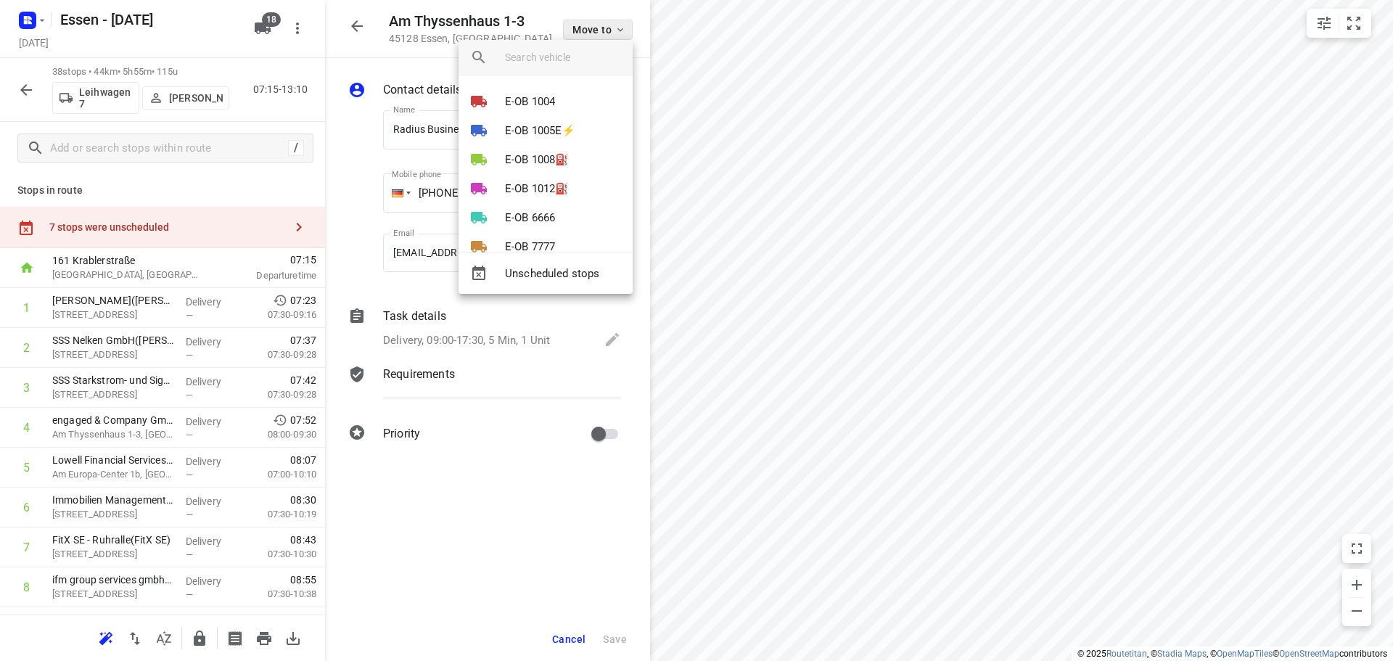
click at [619, 32] on div at bounding box center [696, 330] width 1393 height 661
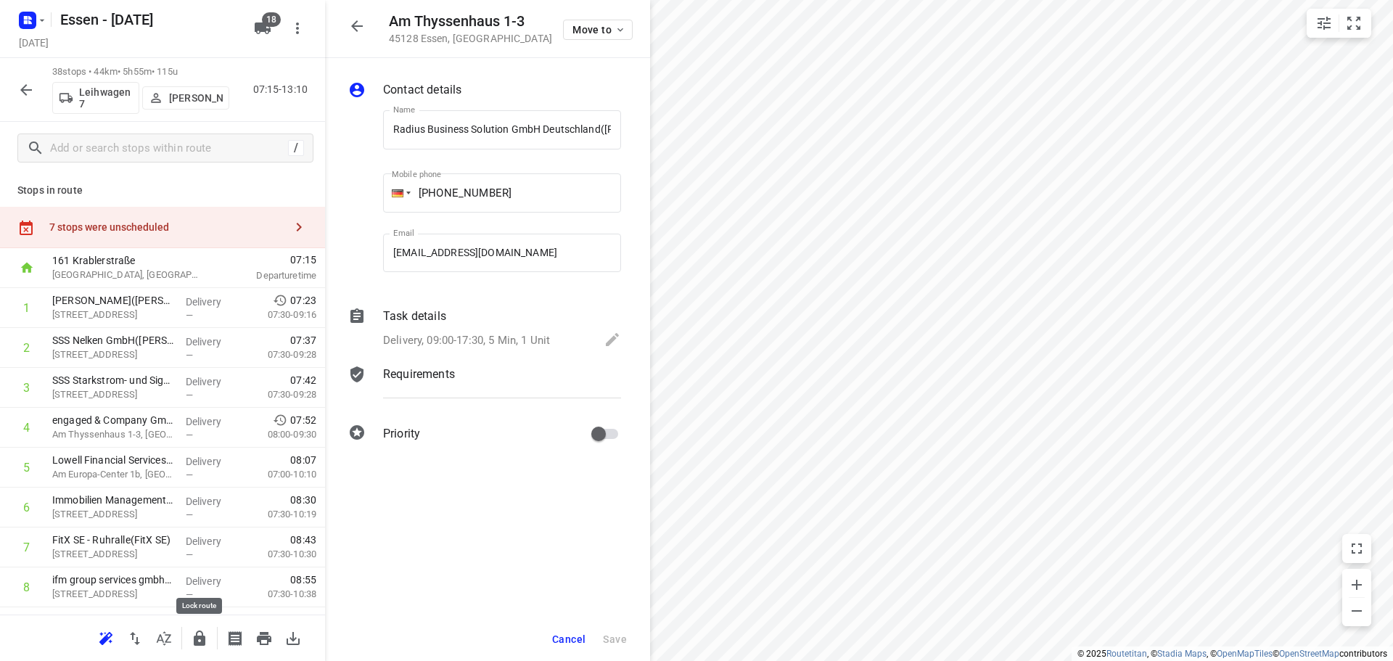
click at [196, 635] on icon "button" at bounding box center [200, 637] width 12 height 15
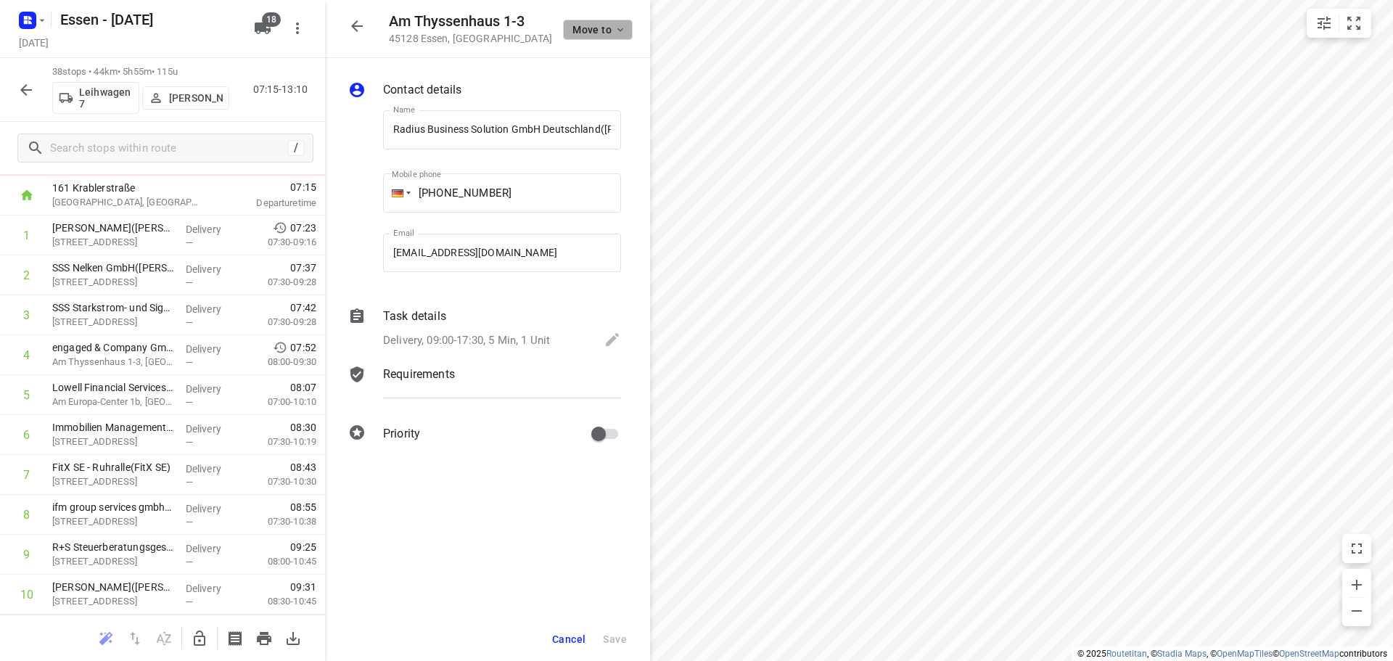
click at [617, 33] on icon "button" at bounding box center [620, 30] width 12 height 12
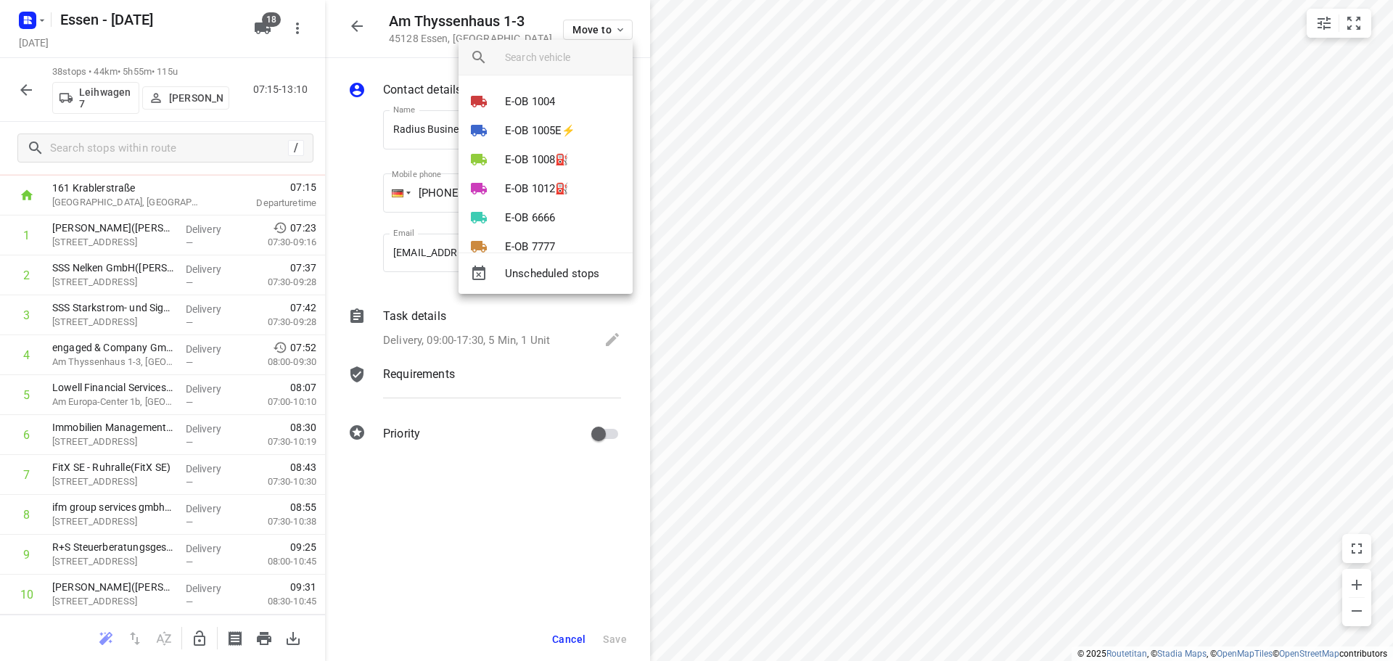
click at [599, 26] on div at bounding box center [696, 330] width 1393 height 661
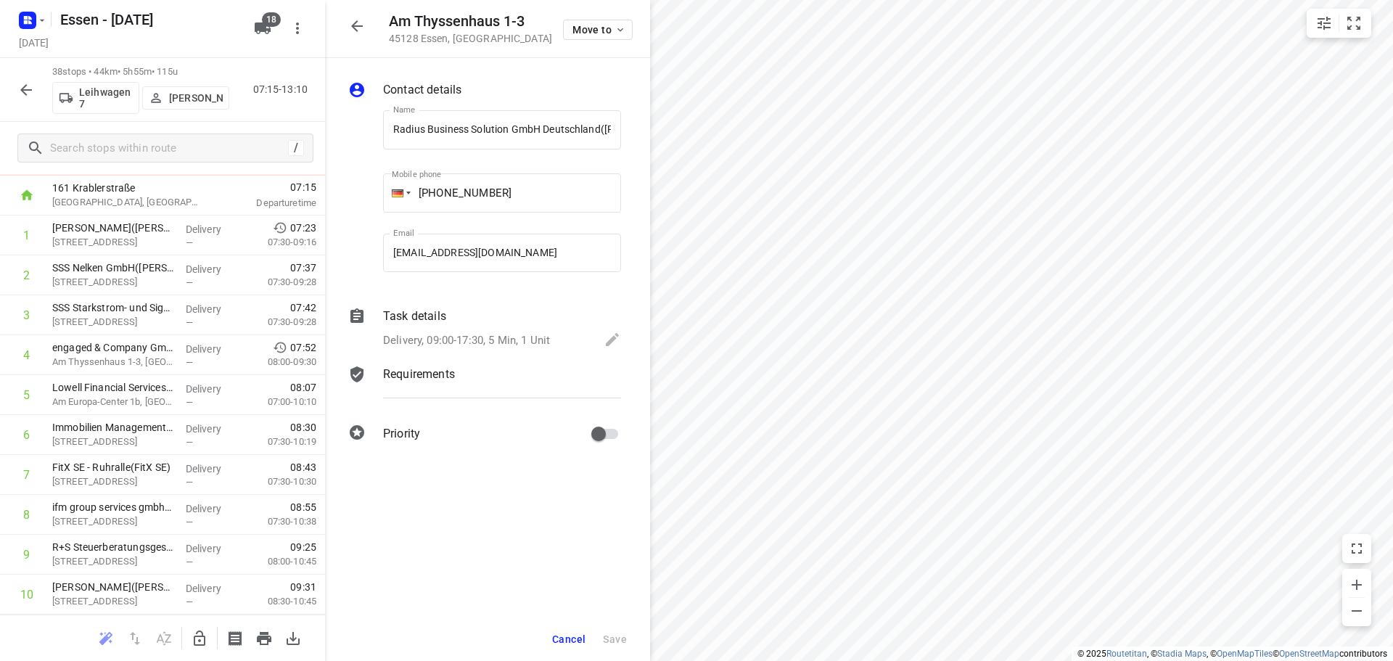
click at [357, 29] on icon "button" at bounding box center [356, 25] width 17 height 17
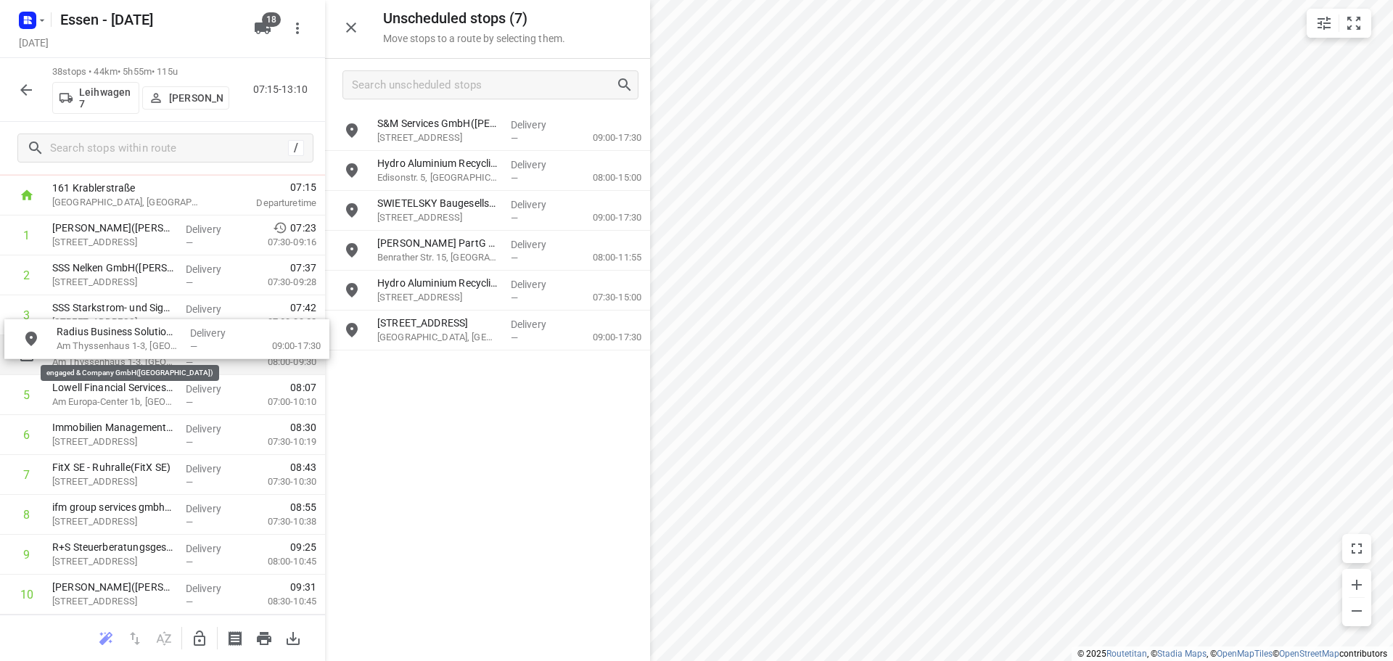
drag, startPoint x: 443, startPoint y: 131, endPoint x: 118, endPoint y: 339, distance: 386.3
drag, startPoint x: 438, startPoint y: 131, endPoint x: 91, endPoint y: 339, distance: 404.4
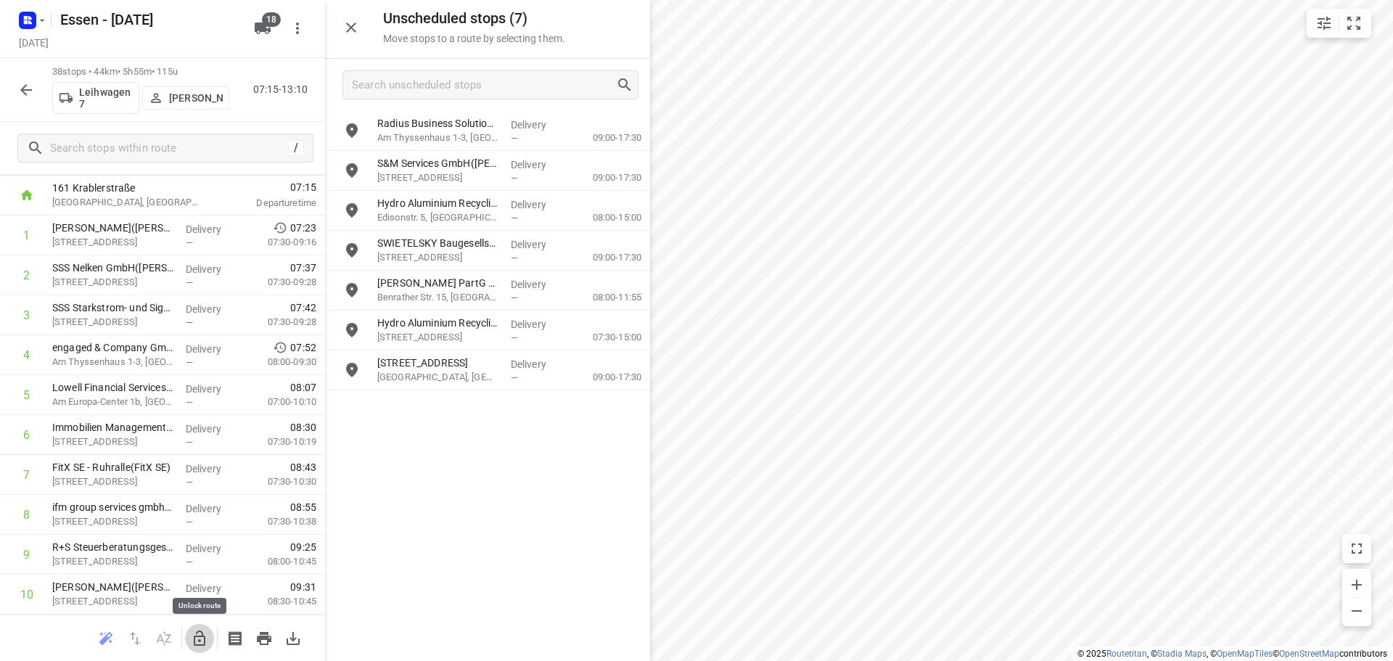
click at [202, 644] on icon "button" at bounding box center [200, 637] width 12 height 15
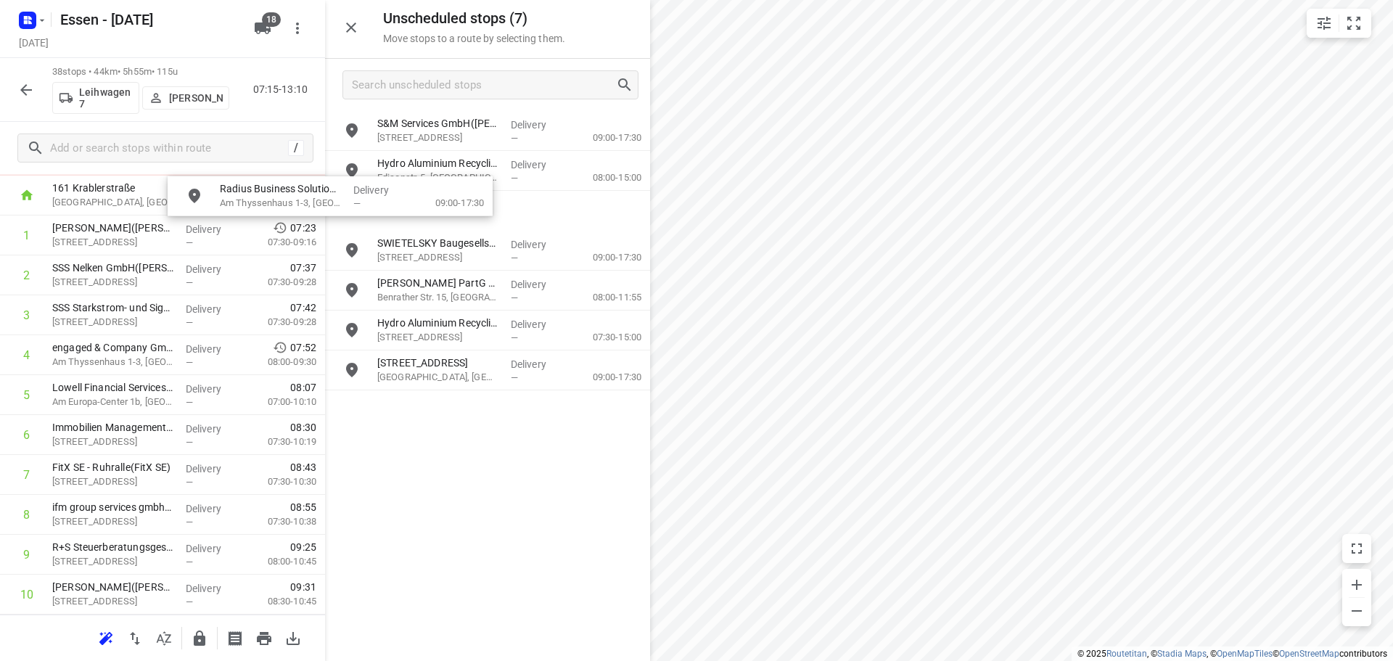
scroll to position [0, 0]
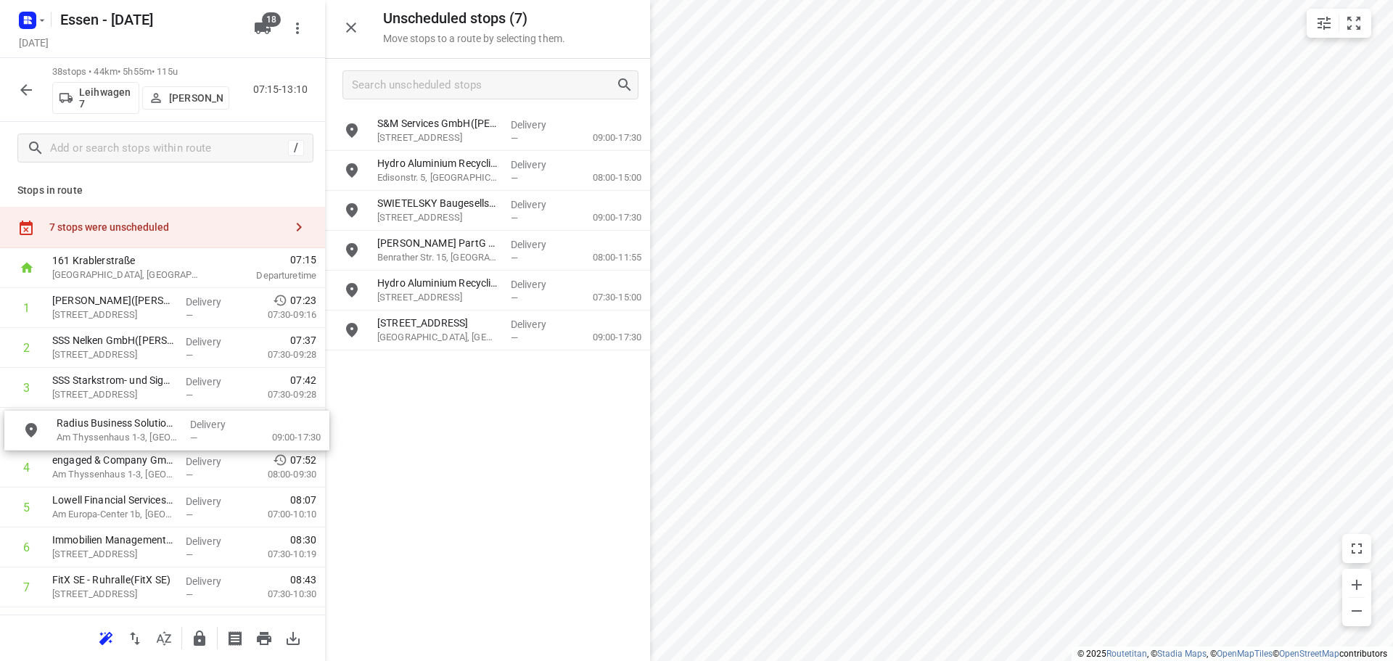
drag, startPoint x: 426, startPoint y: 133, endPoint x: 96, endPoint y: 438, distance: 449.6
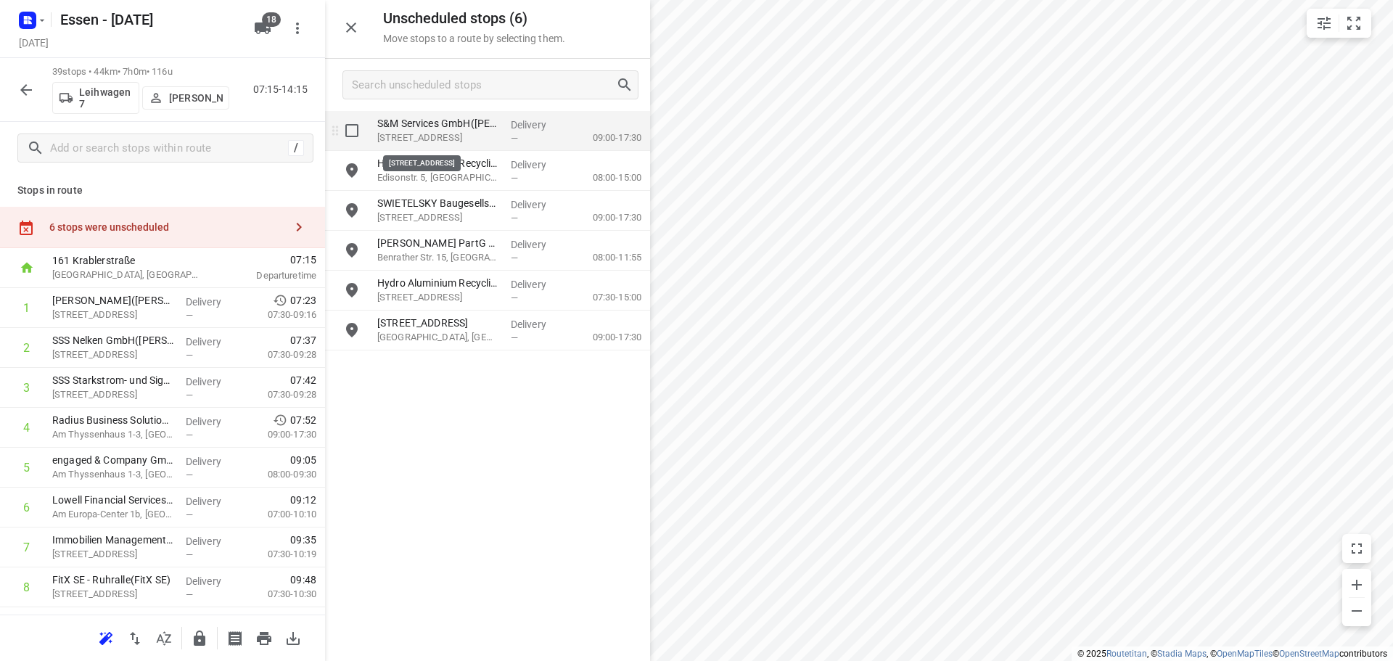
click at [465, 141] on p "Fichtenstraße 117, Düsseldorf" at bounding box center [438, 138] width 122 height 15
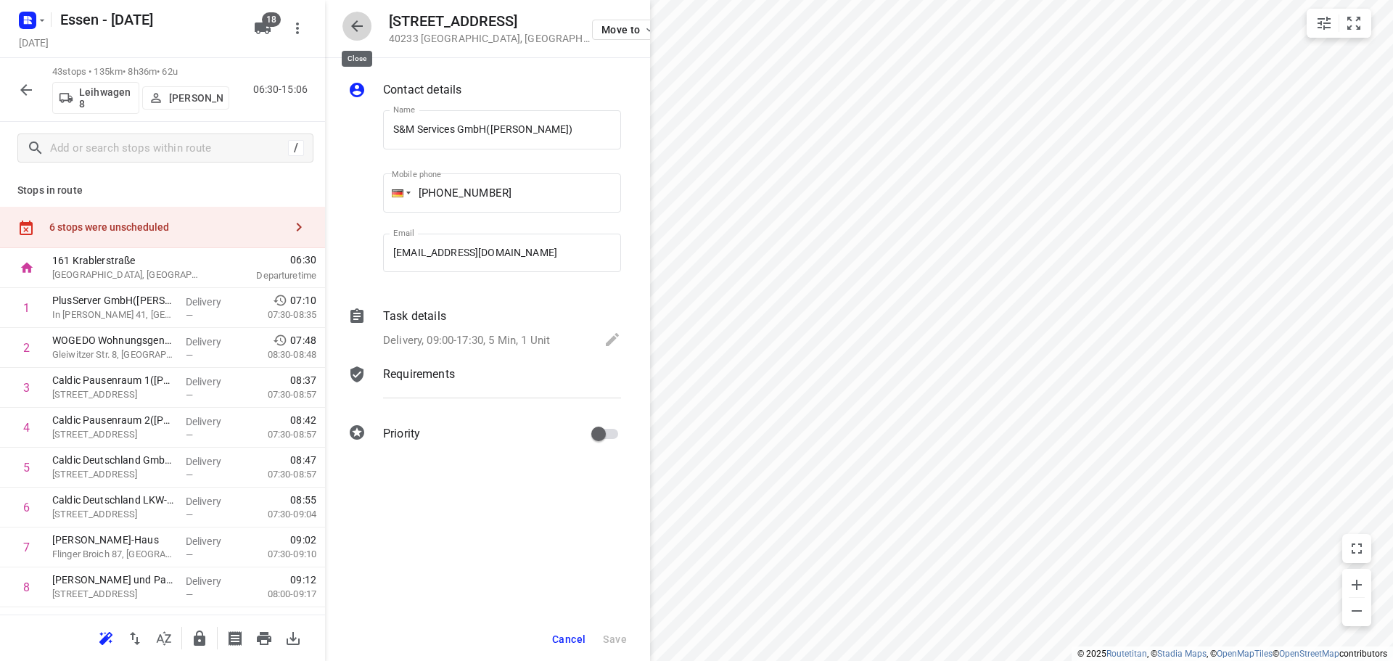
click at [361, 24] on icon "button" at bounding box center [356, 25] width 17 height 17
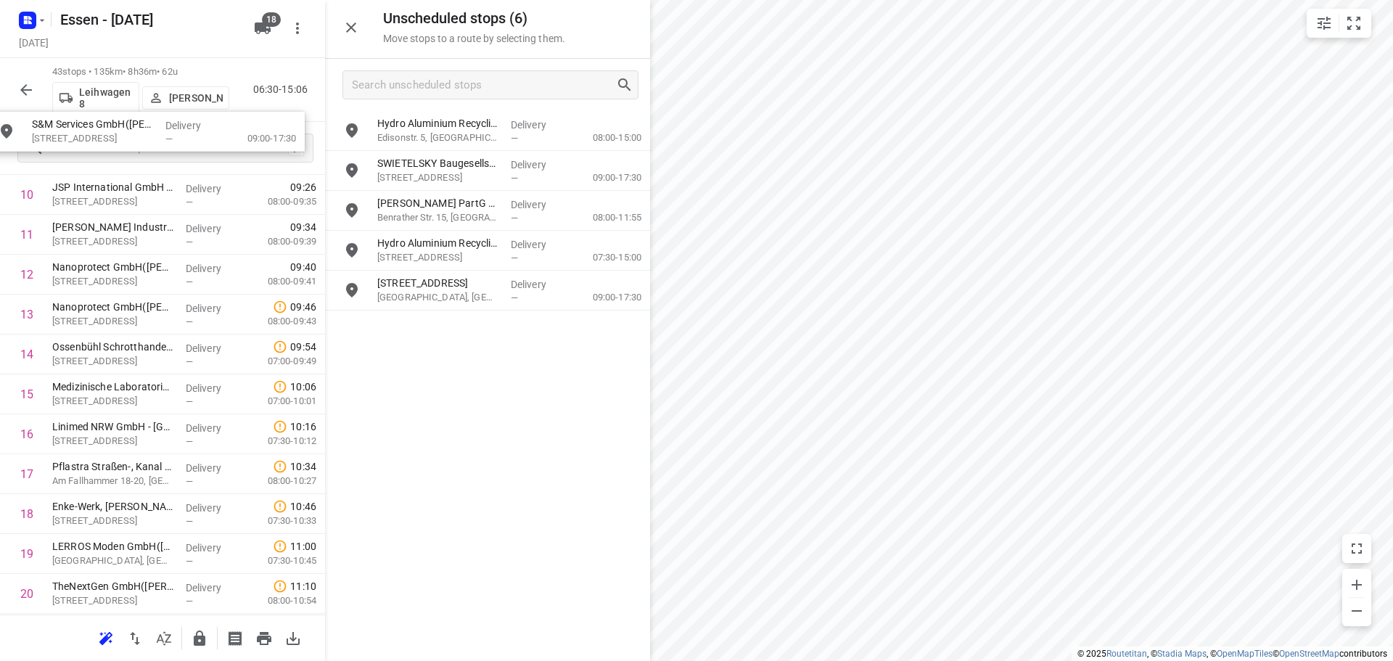
scroll to position [431, 0]
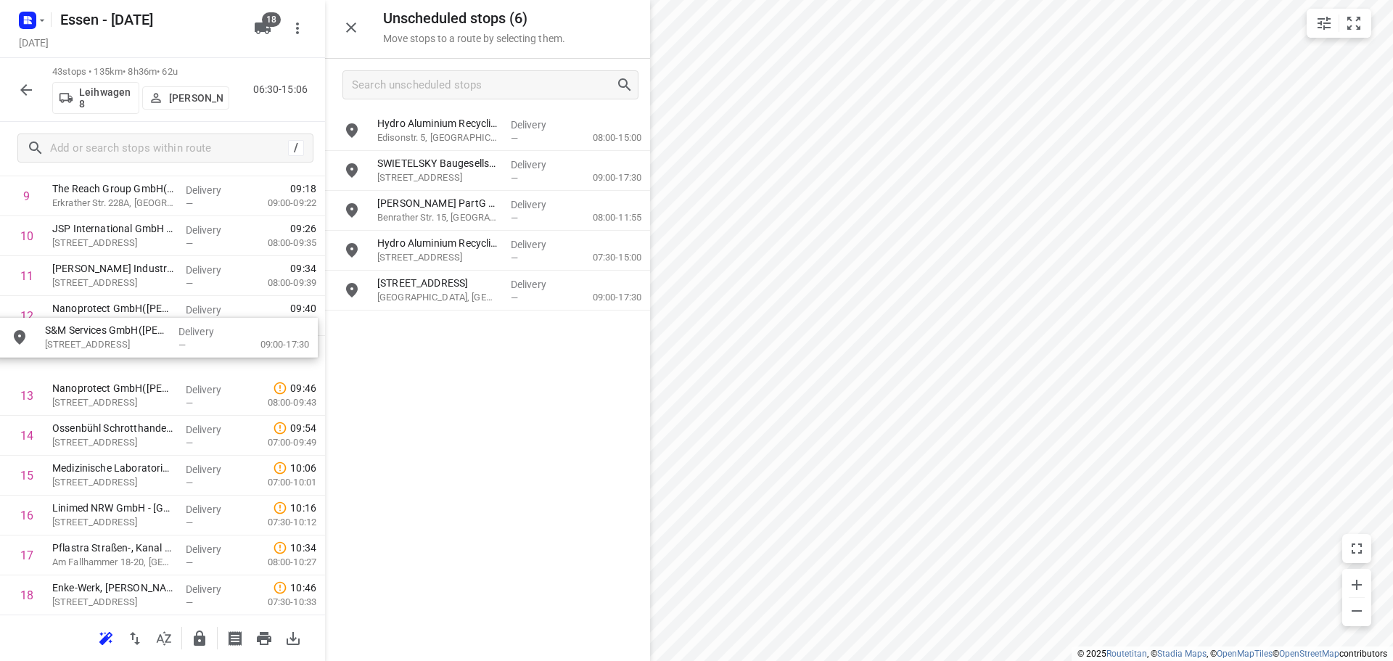
drag, startPoint x: 460, startPoint y: 140, endPoint x: 120, endPoint y: 350, distance: 399.3
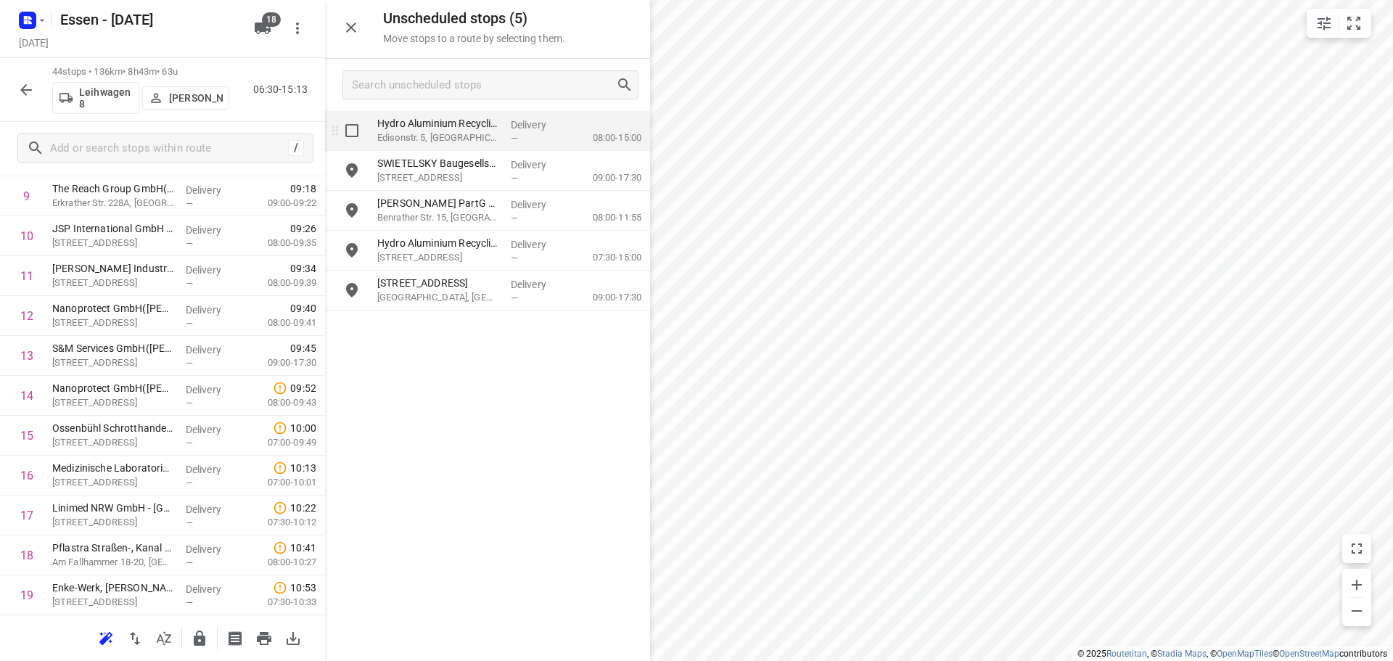
click at [451, 136] on p "Edisonstr. 5, Dormagen" at bounding box center [438, 138] width 122 height 15
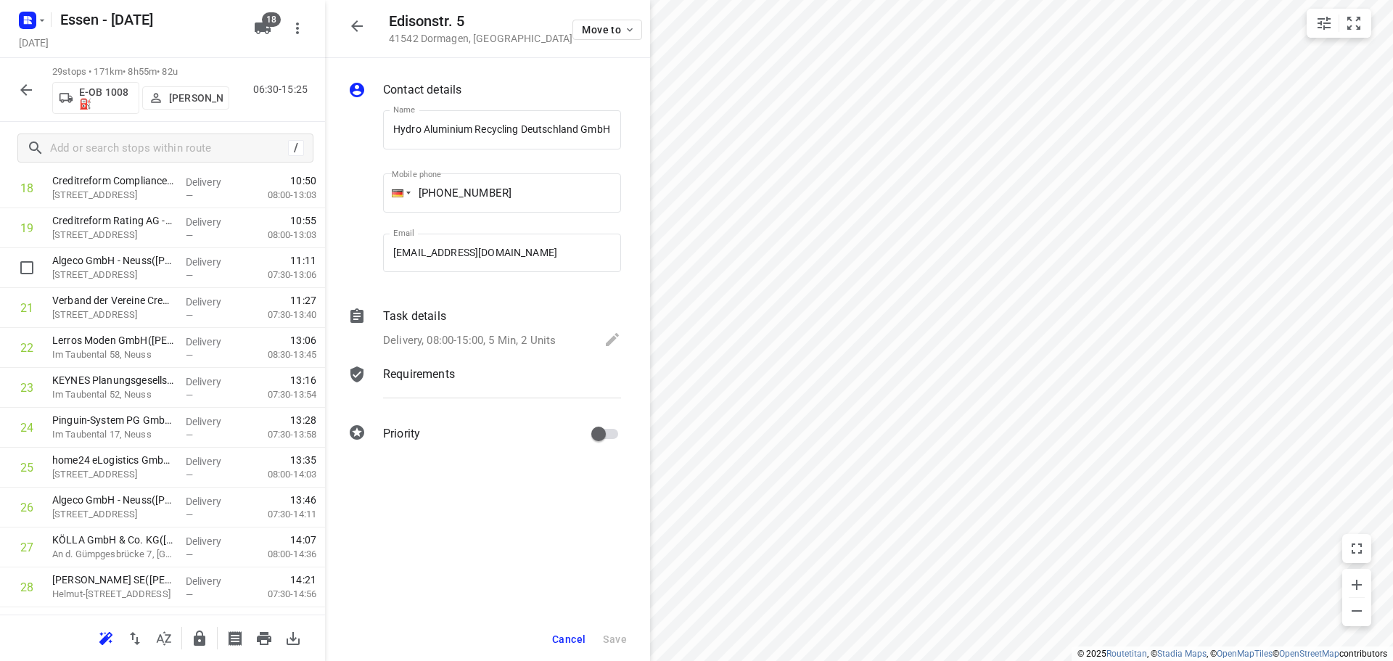
scroll to position [796, 0]
drag, startPoint x: 116, startPoint y: 281, endPoint x: 104, endPoint y: 503, distance: 221.6
click at [104, 503] on div "1 circ IT GmbH & Co. KG Medientechnologie und Services(Jennifer Bloemen) Zülpic…" at bounding box center [162, 70] width 325 height 1157
click at [366, 30] on button "button" at bounding box center [356, 26] width 29 height 29
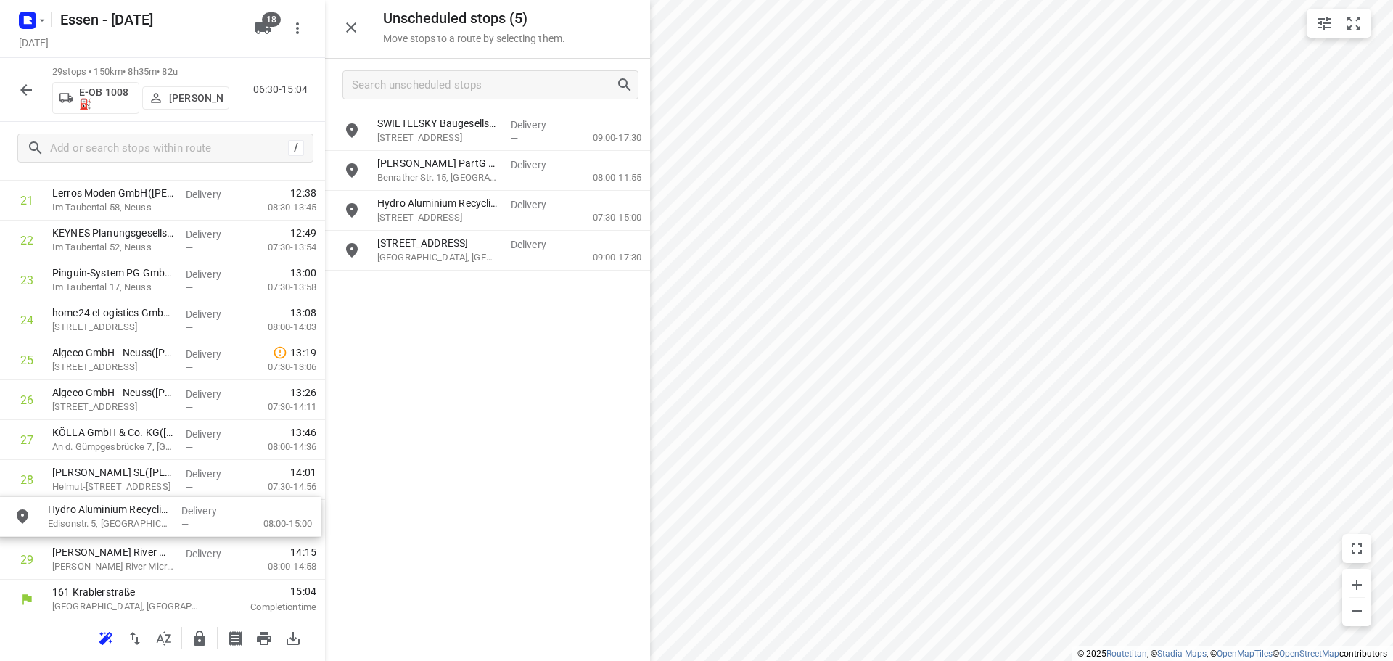
scroll to position [905, 0]
drag, startPoint x: 468, startPoint y: 143, endPoint x: 131, endPoint y: 461, distance: 463.8
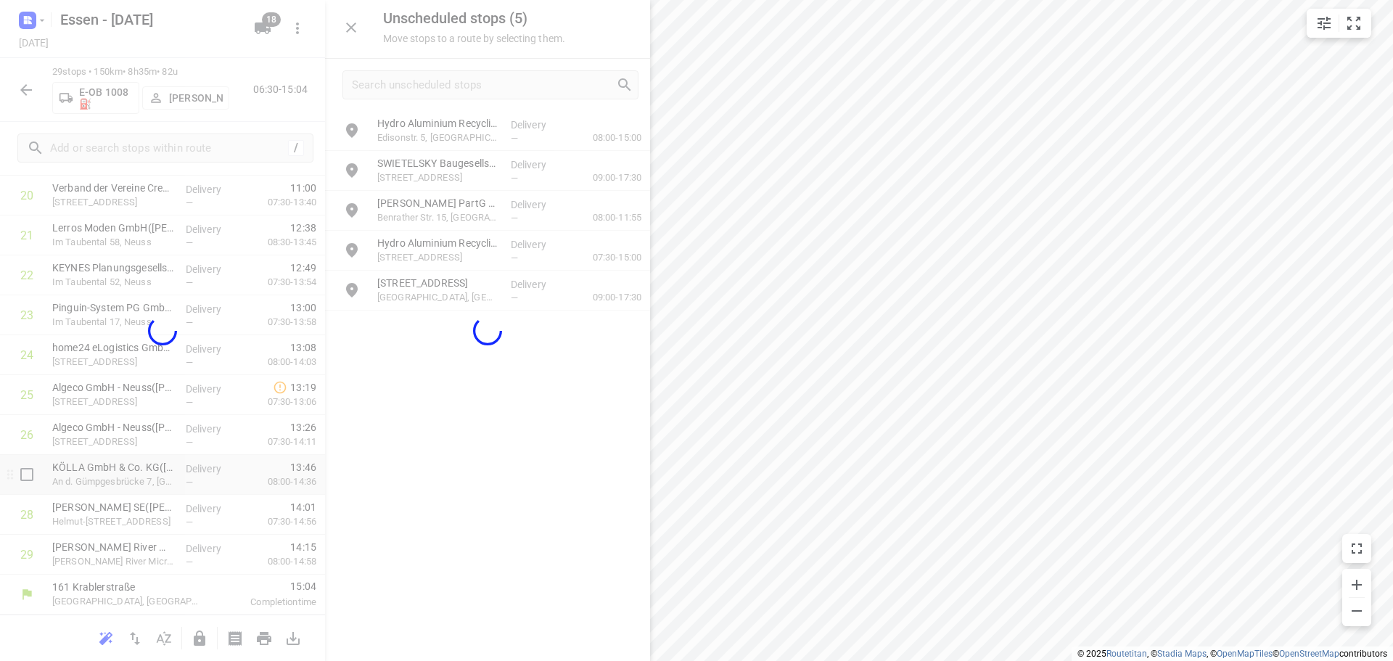
scroll to position [870, 0]
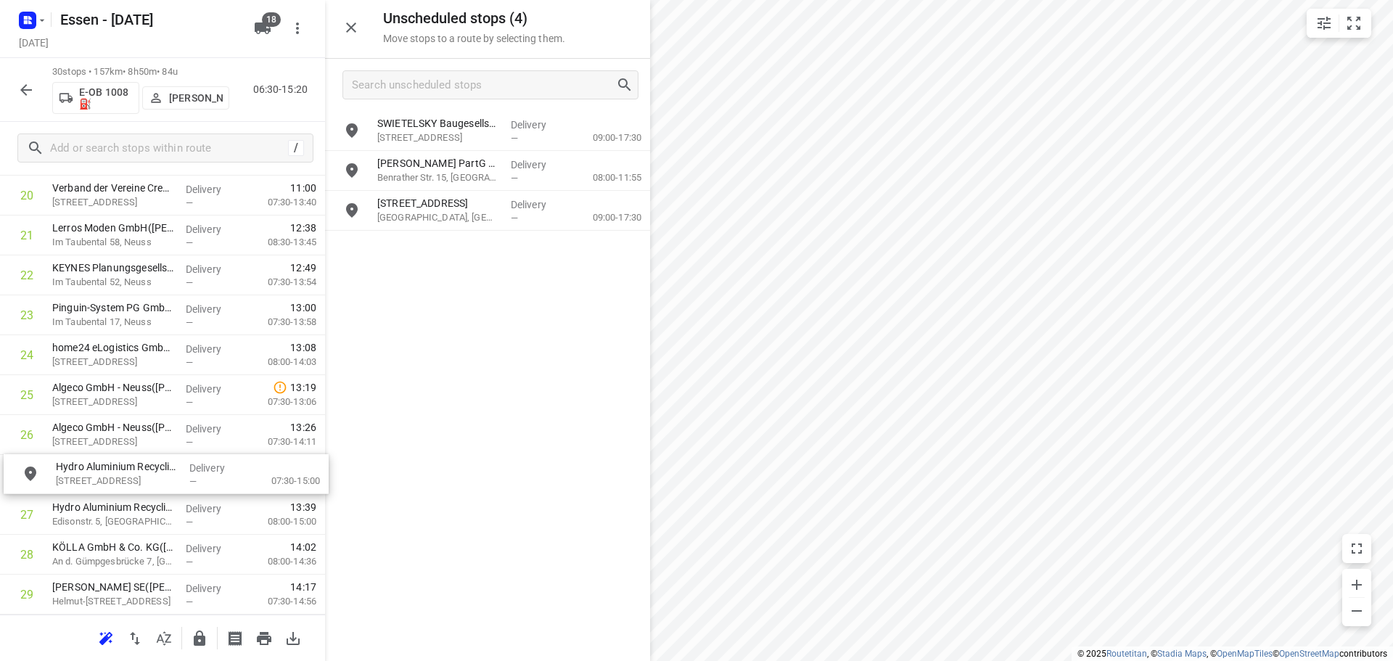
drag, startPoint x: 462, startPoint y: 218, endPoint x: 136, endPoint y: 483, distance: 420.7
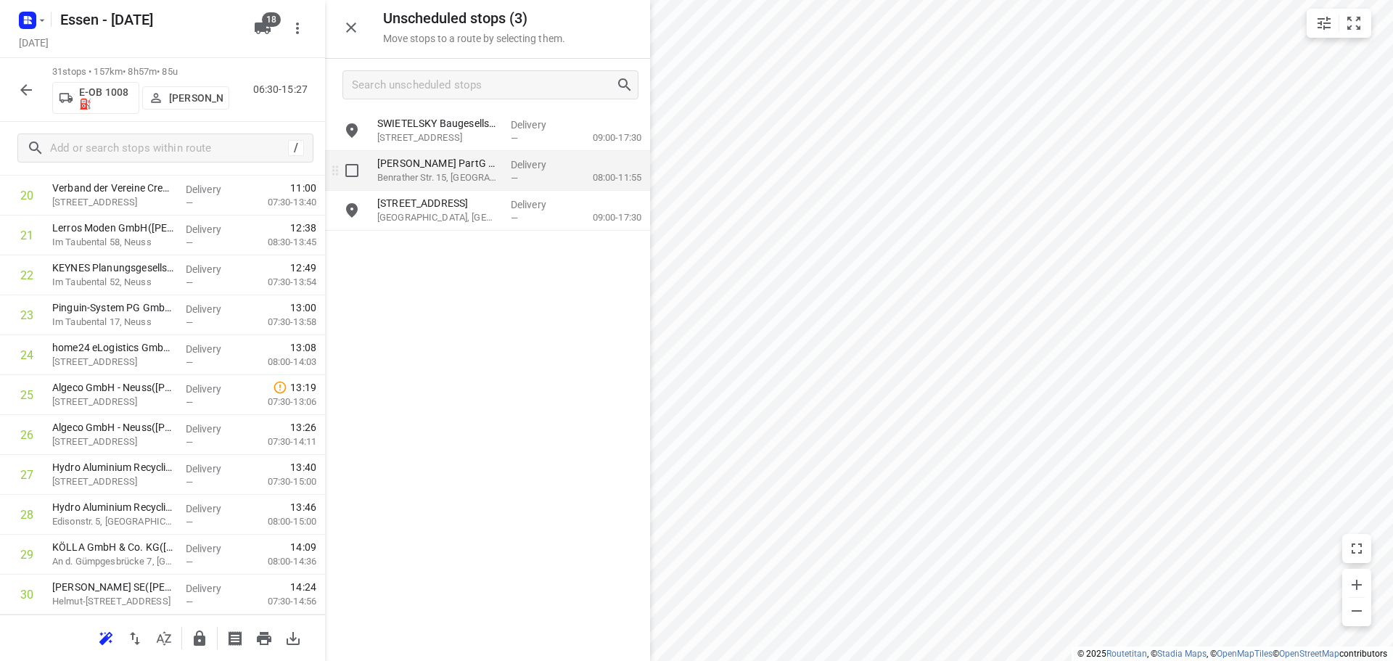
click at [485, 187] on div "Taylor Wessing PartG mbB(Natascha Klöber) Benrather Str. 15, Düsseldorf" at bounding box center [437, 171] width 133 height 40
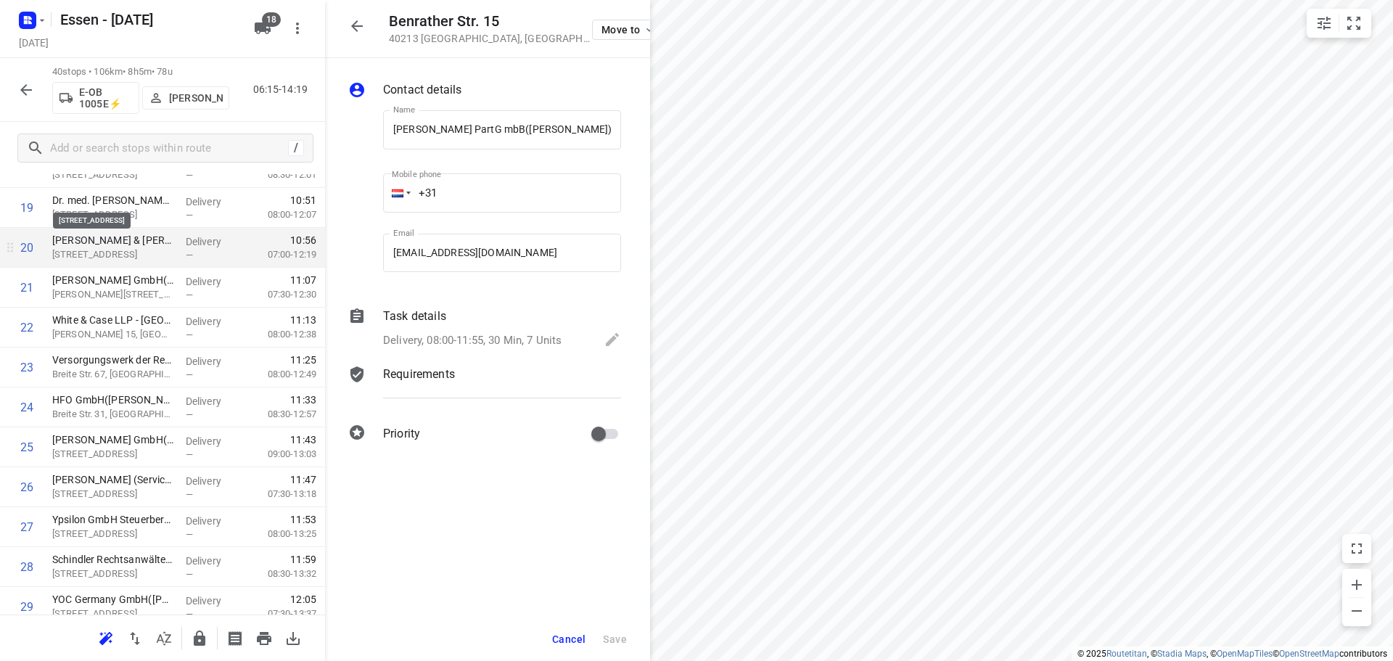
scroll to position [798, 0]
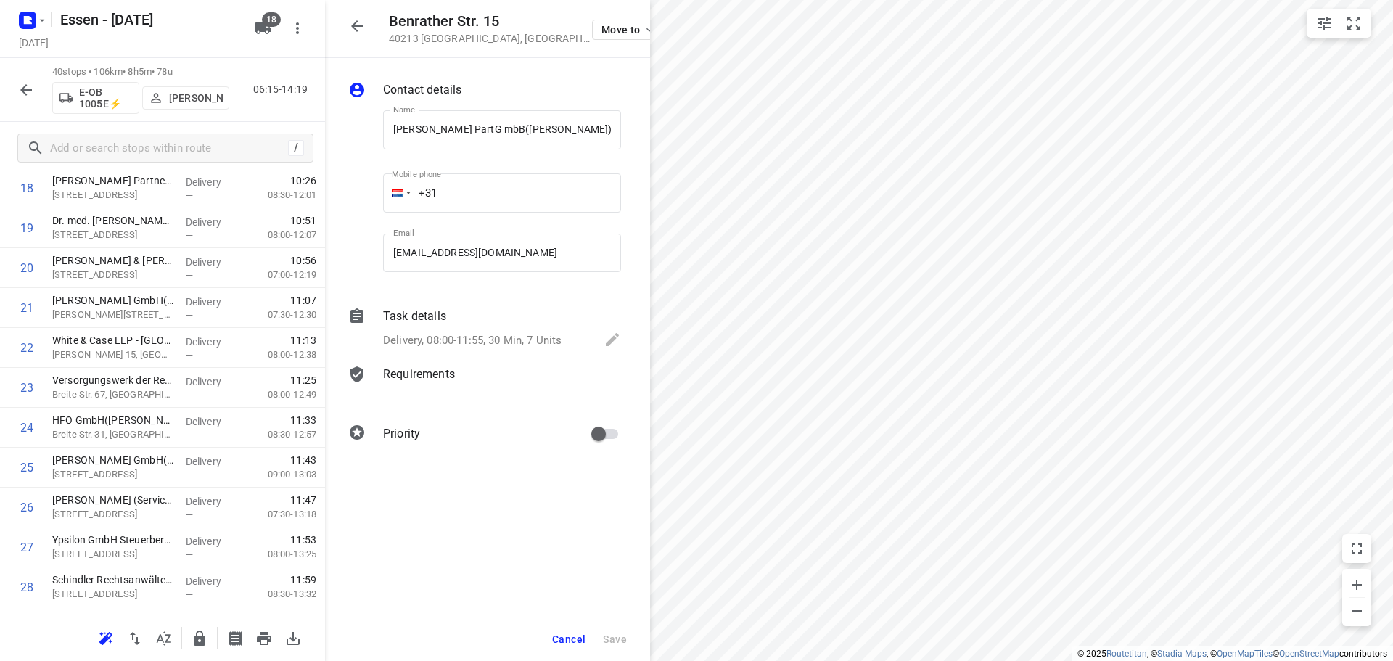
click at [355, 22] on icon "button" at bounding box center [357, 26] width 12 height 12
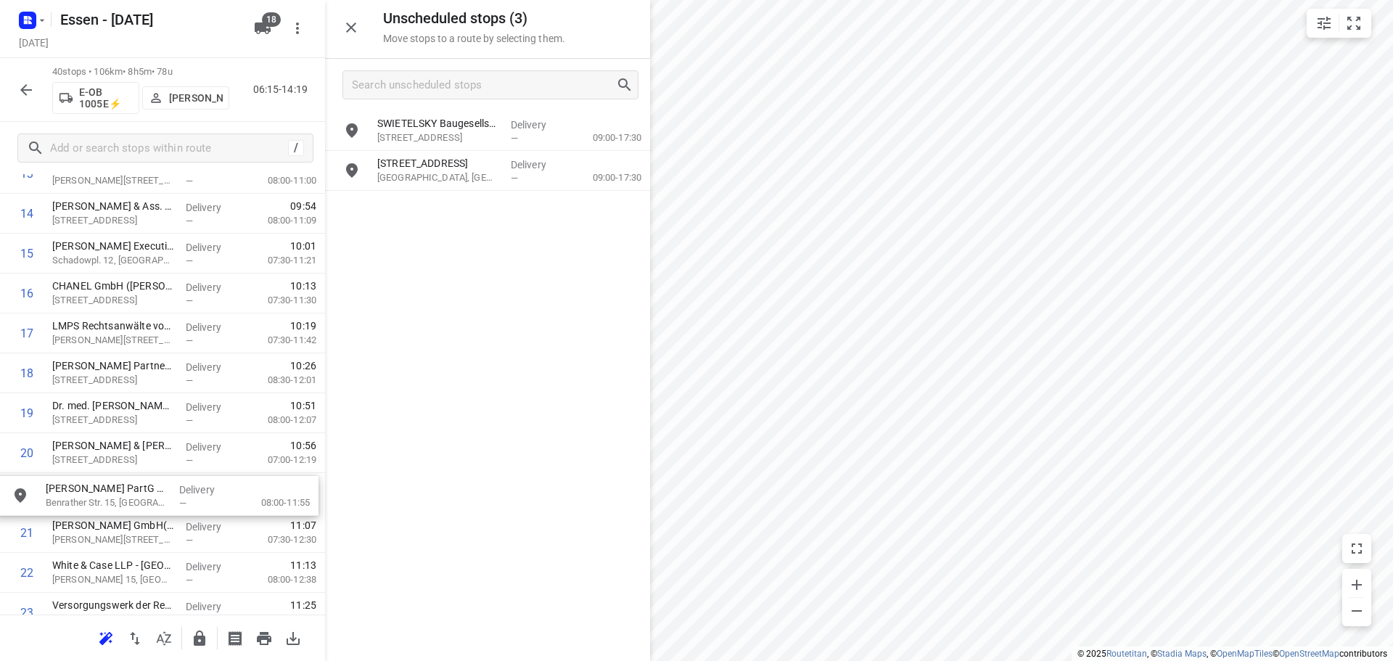
scroll to position [614, 0]
drag, startPoint x: 469, startPoint y: 178, endPoint x: 125, endPoint y: 503, distance: 472.5
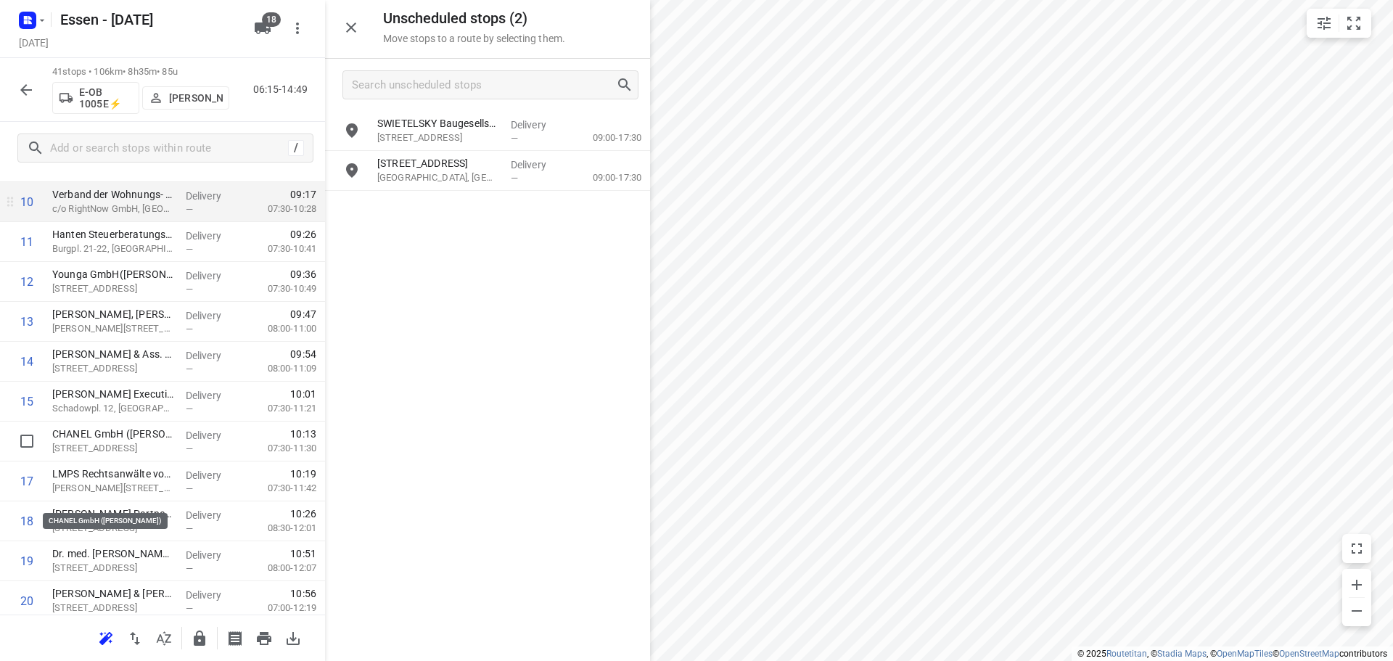
scroll to position [396, 0]
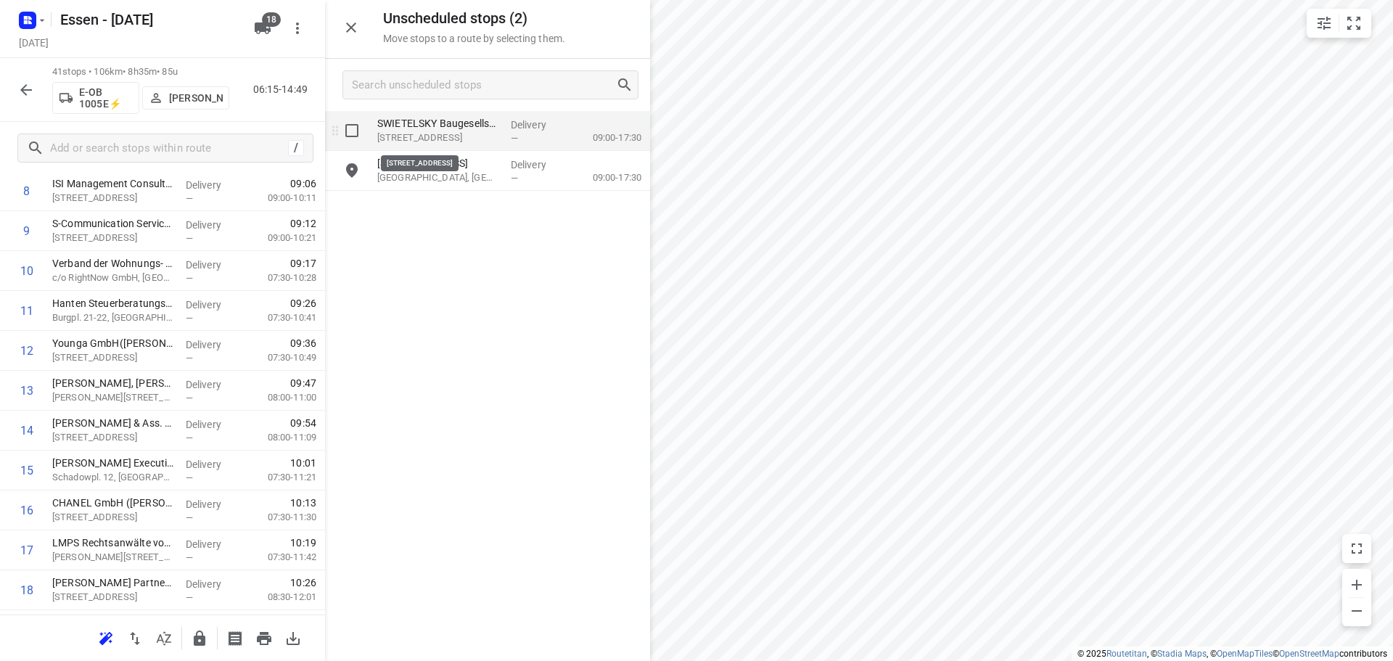
click at [442, 131] on p "Im Erlengrund 19a, Oberhausen" at bounding box center [438, 138] width 122 height 15
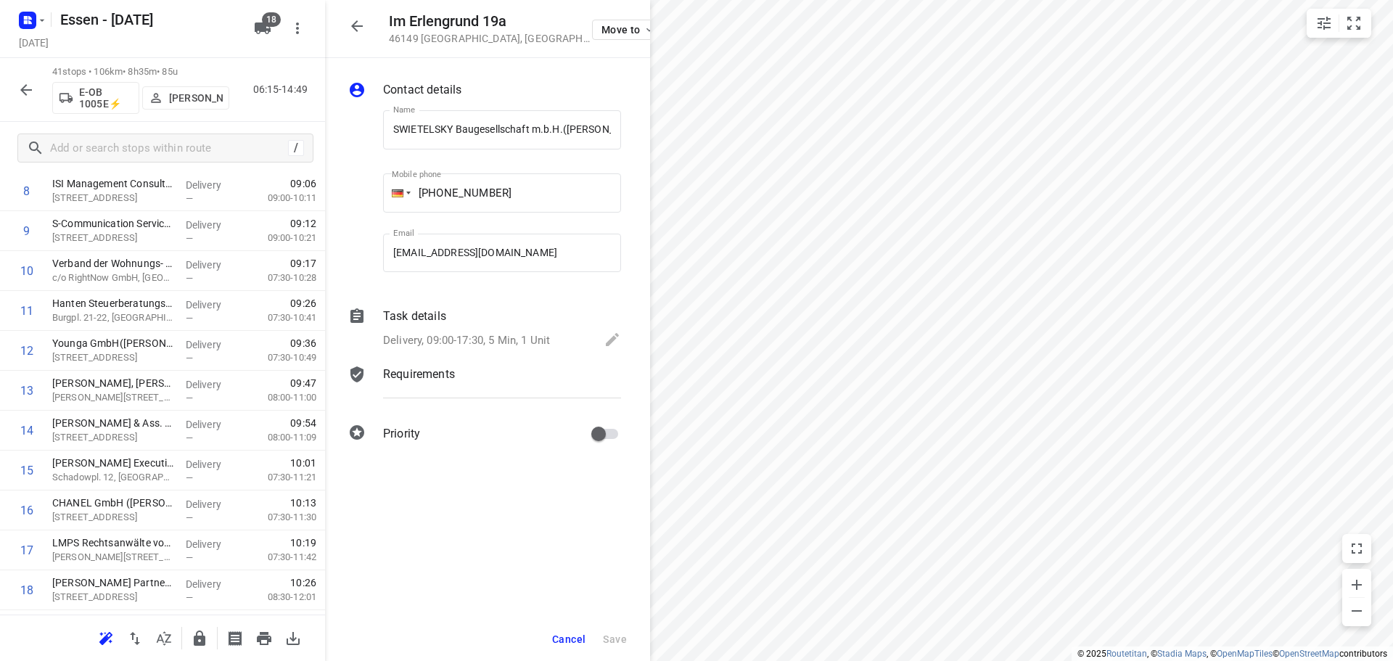
scroll to position [0, 25]
click at [359, 26] on icon "button" at bounding box center [357, 26] width 12 height 12
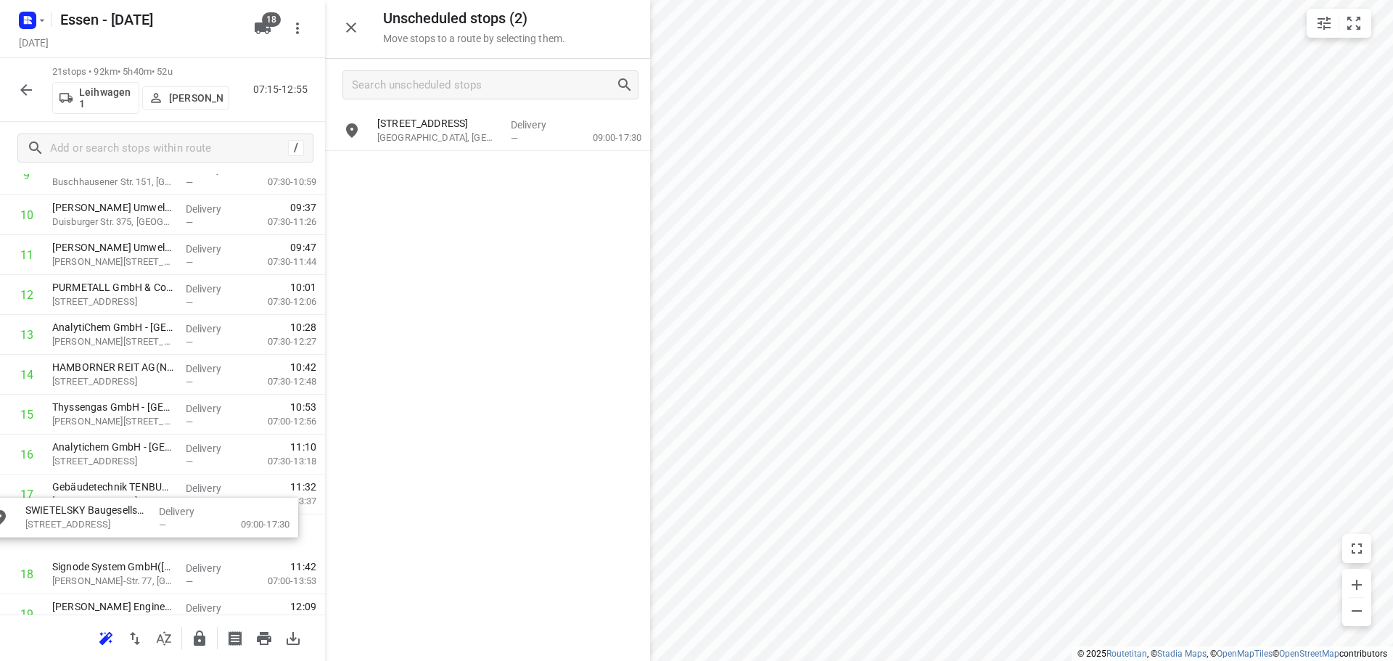
scroll to position [457, 0]
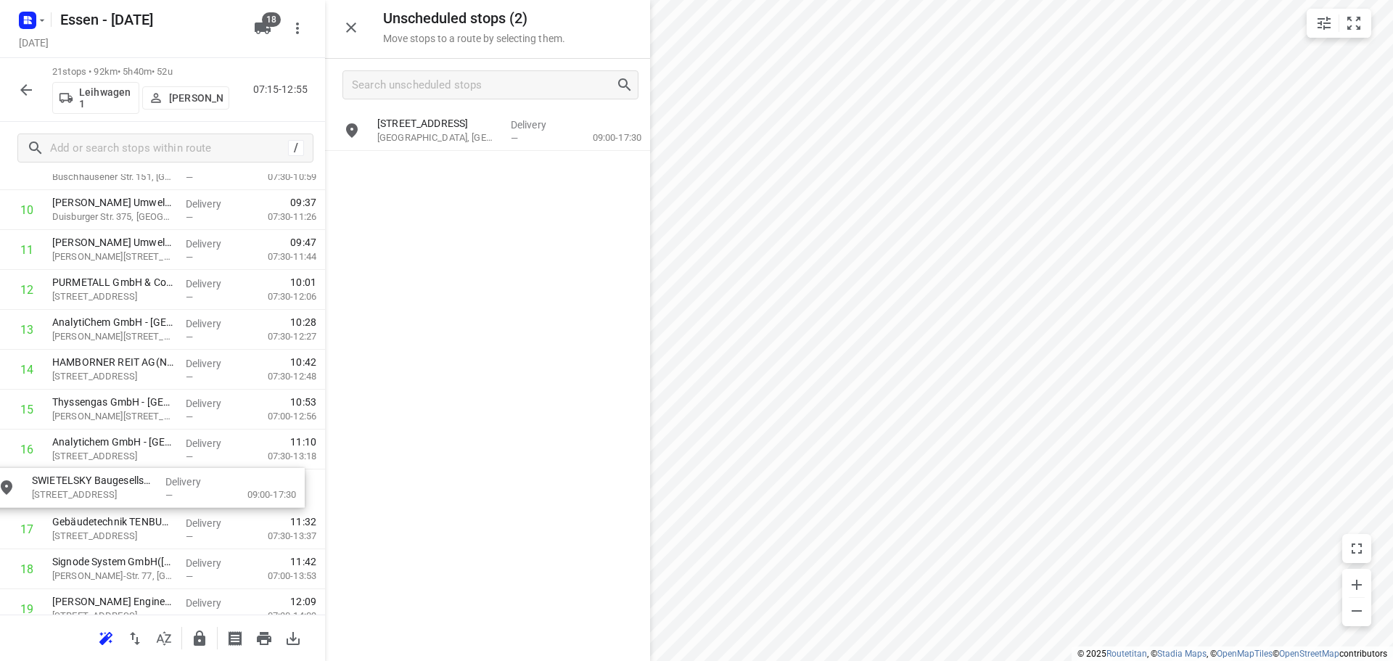
drag, startPoint x: 437, startPoint y: 144, endPoint x: 87, endPoint y: 505, distance: 502.7
drag, startPoint x: 87, startPoint y: 505, endPoint x: 100, endPoint y: 456, distance: 51.0
click at [100, 456] on div "1 SPS Germany GmbH(Elke Küpper) Musikweg 4, Oberhausen Delivery — 07:27 08:00-0…" at bounding box center [162, 270] width 325 height 878
drag, startPoint x: 100, startPoint y: 456, endPoint x: 101, endPoint y: 474, distance: 18.9
click at [101, 474] on div "1 SPS Germany GmbH(Elke Küpper) Musikweg 4, Oberhausen Delivery — 07:27 08:00-0…" at bounding box center [162, 270] width 325 height 878
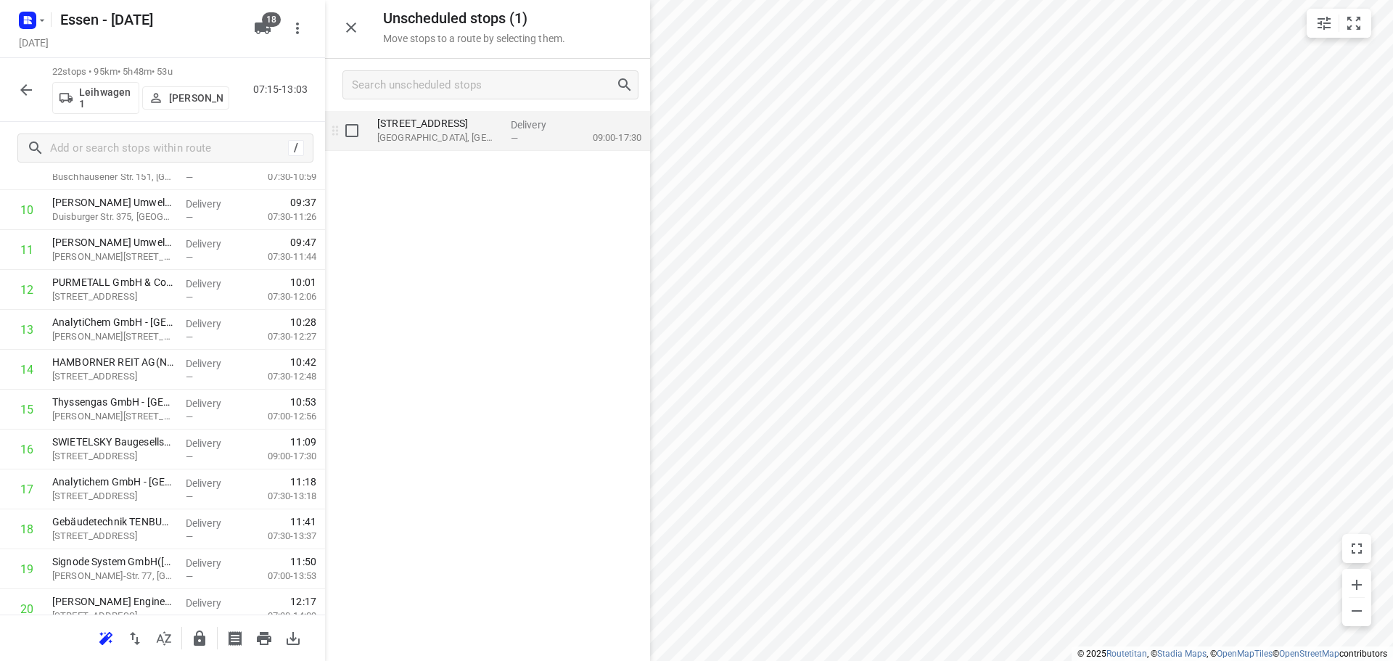
click at [436, 133] on p "[GEOGRAPHIC_DATA], [GEOGRAPHIC_DATA]" at bounding box center [438, 138] width 122 height 15
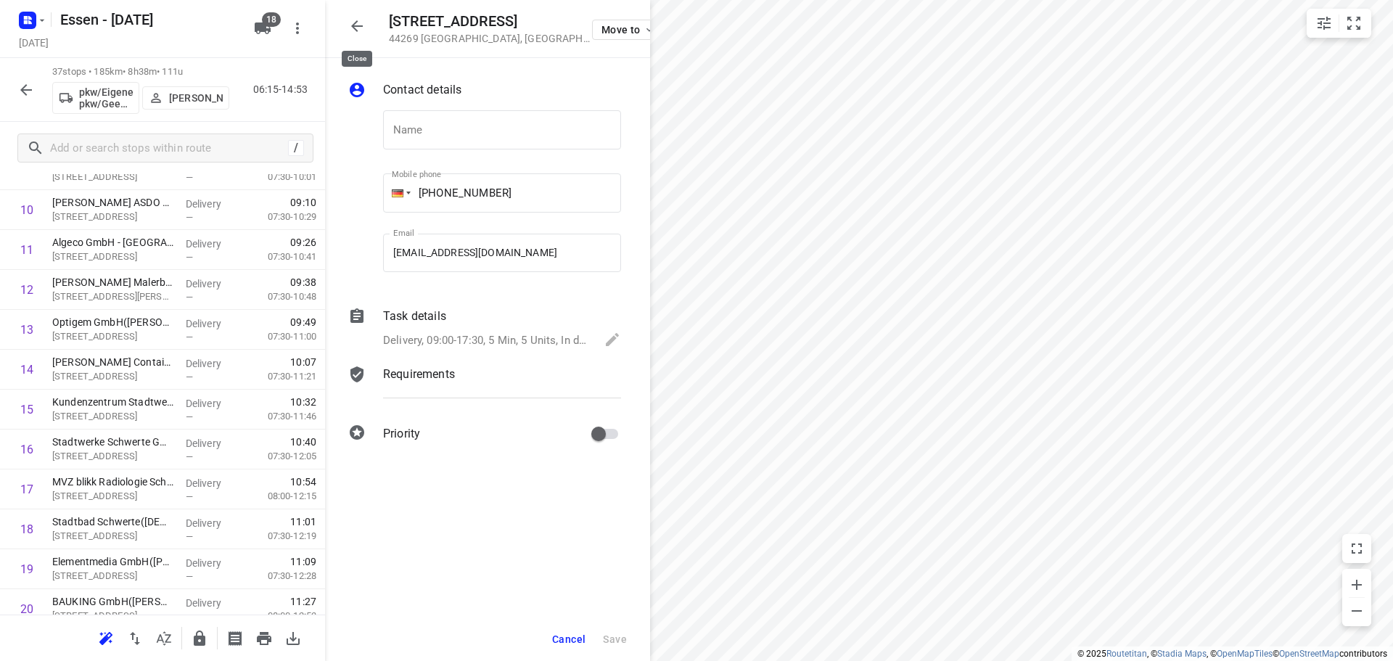
click at [366, 21] on button "button" at bounding box center [356, 26] width 29 height 29
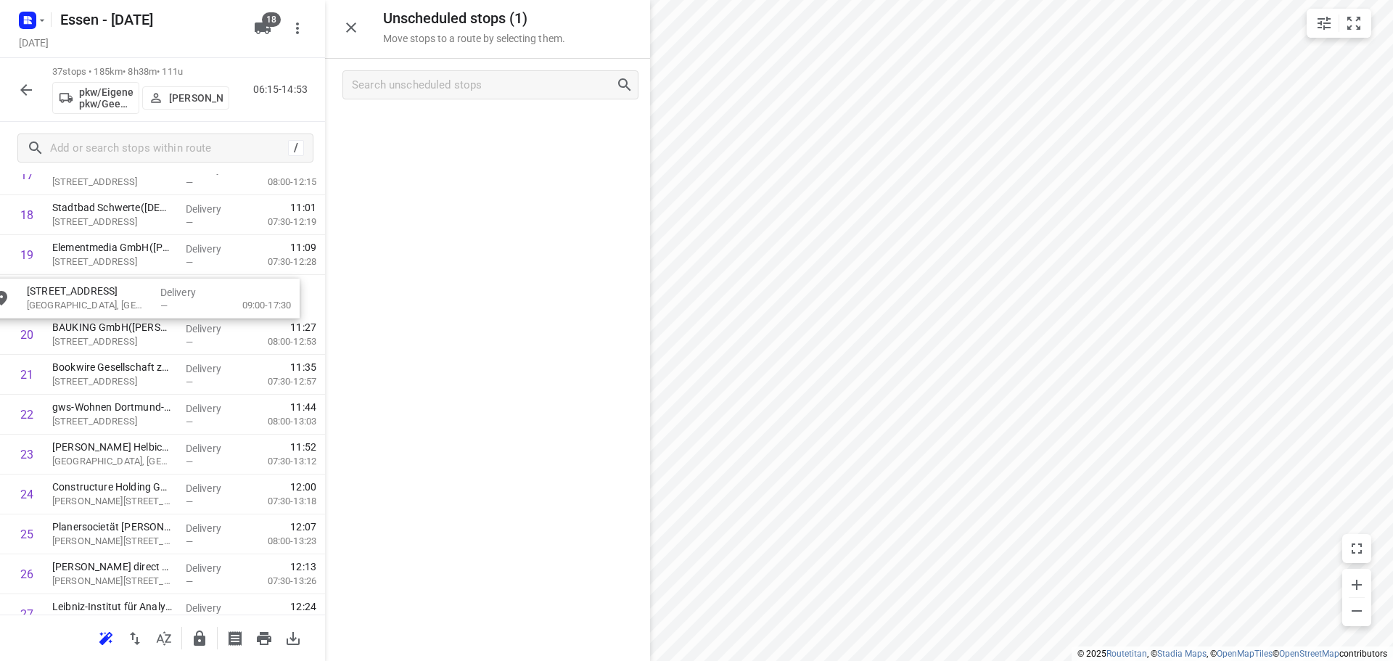
scroll to position [770, 0]
drag, startPoint x: 453, startPoint y: 139, endPoint x: 97, endPoint y: 326, distance: 402.7
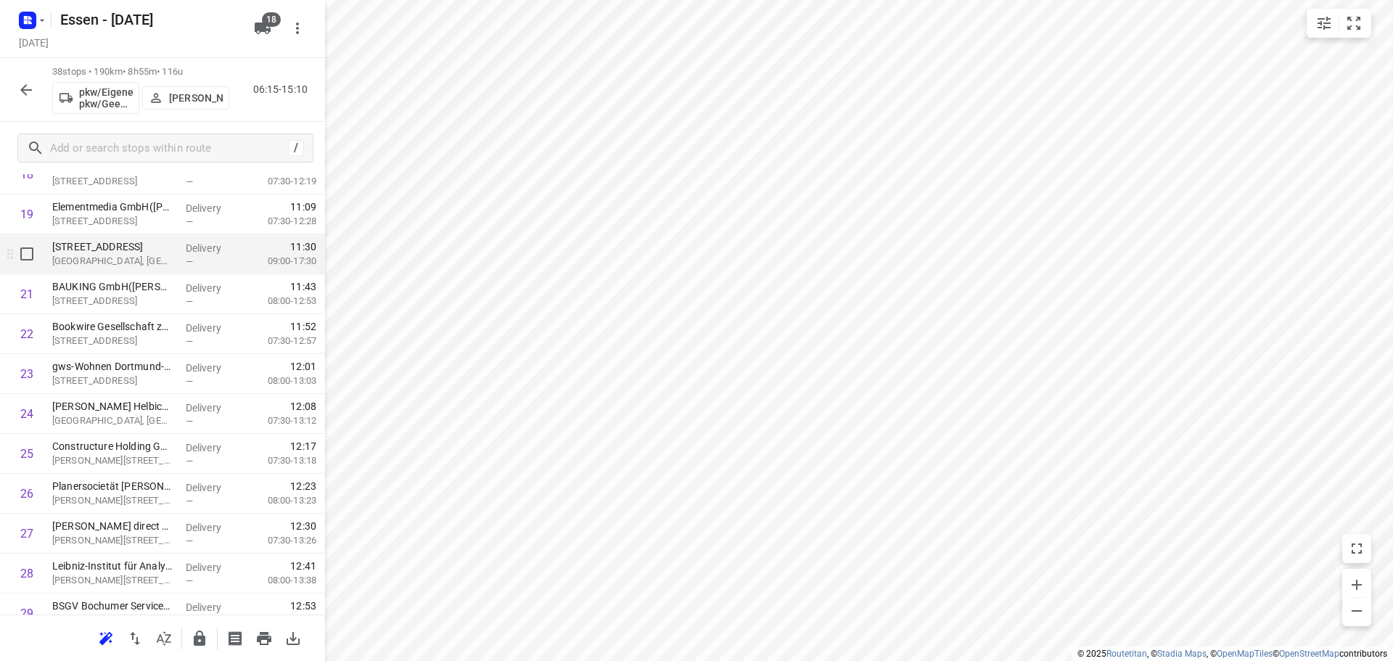
click at [130, 265] on p "[GEOGRAPHIC_DATA], [GEOGRAPHIC_DATA]" at bounding box center [113, 261] width 122 height 15
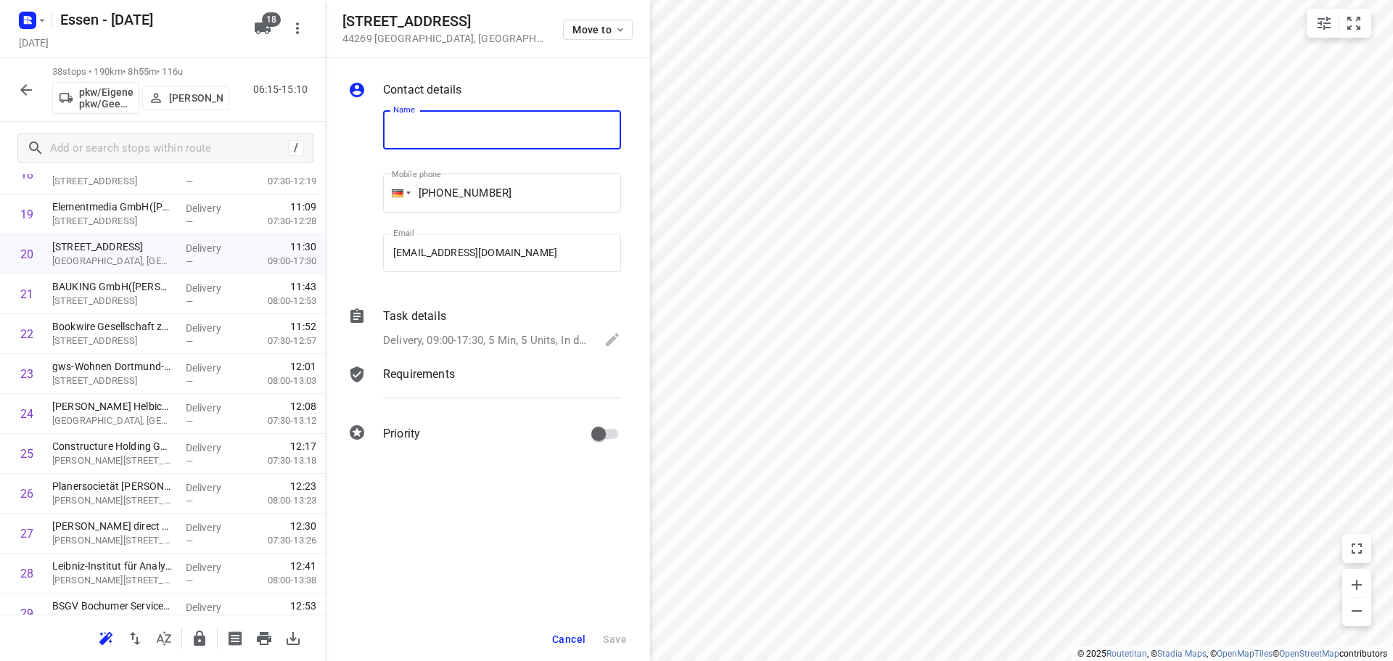
click at [513, 494] on div "Contact details Name Name Mobile phone +49 492315411342 ​ Email delivery+961242…" at bounding box center [487, 359] width 325 height 603
click at [32, 86] on icon "button" at bounding box center [25, 89] width 17 height 17
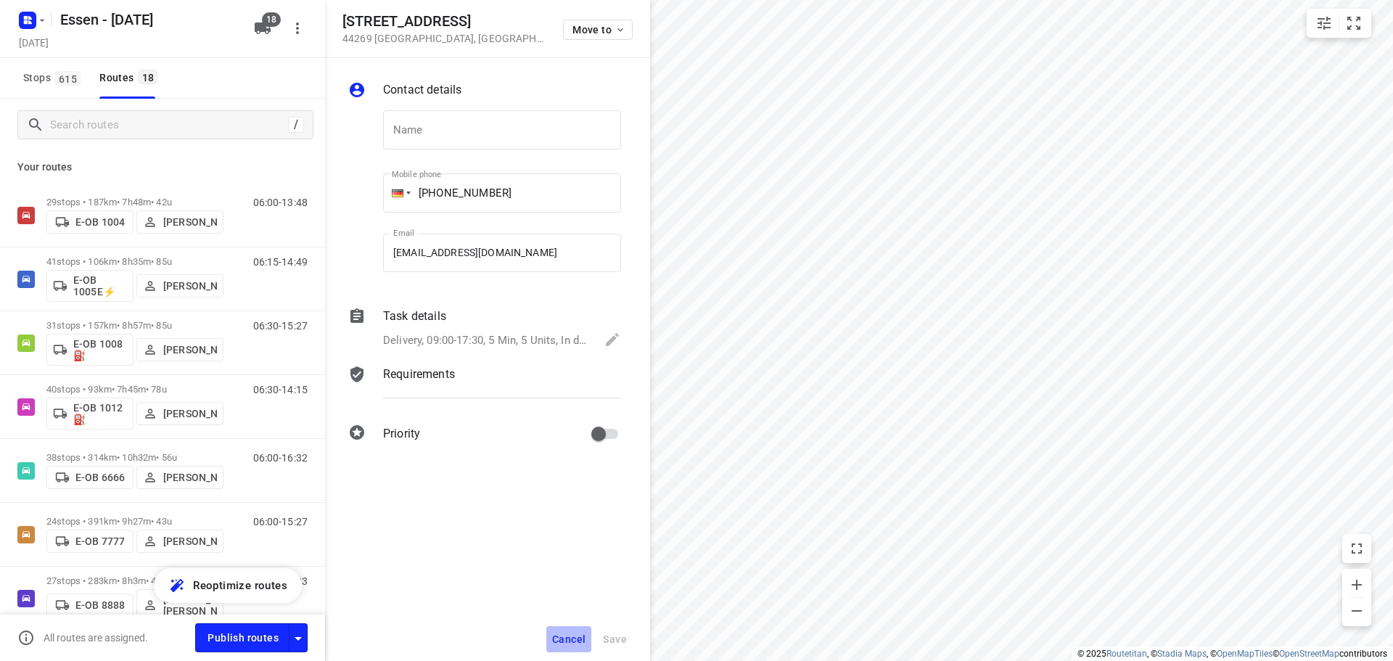
click at [569, 646] on button "Cancel" at bounding box center [568, 639] width 45 height 26
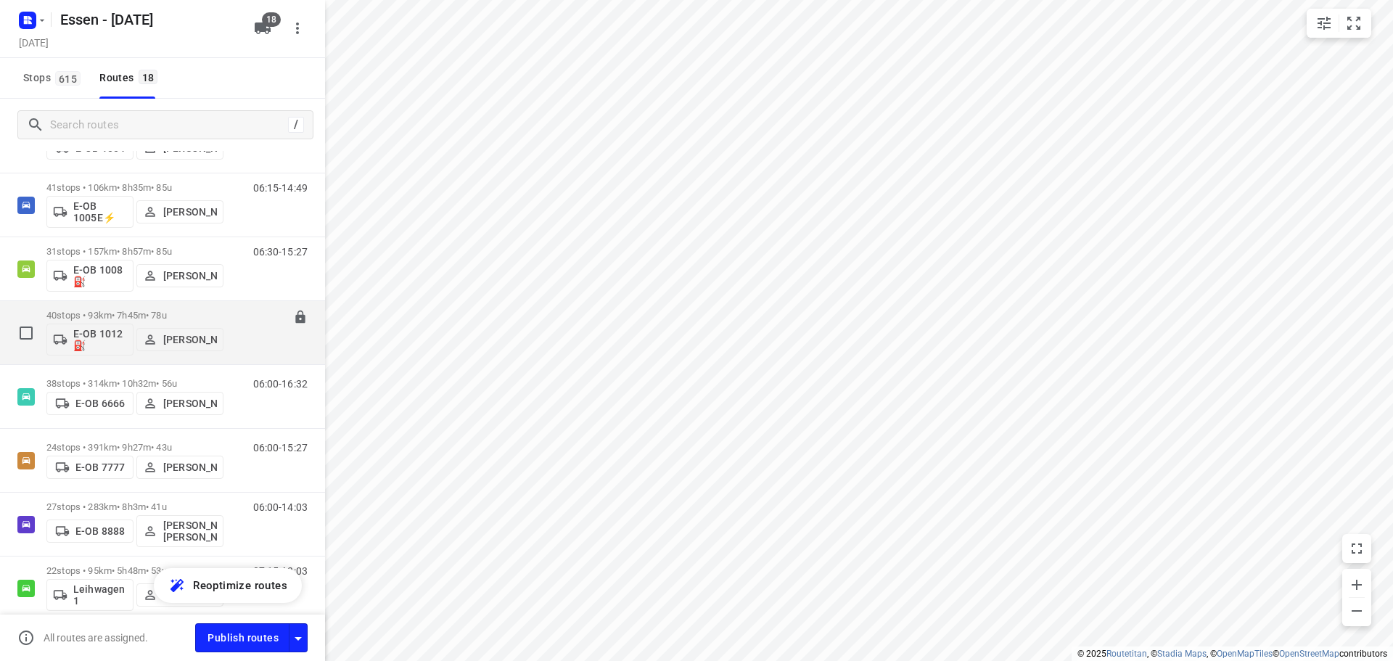
scroll to position [0, 0]
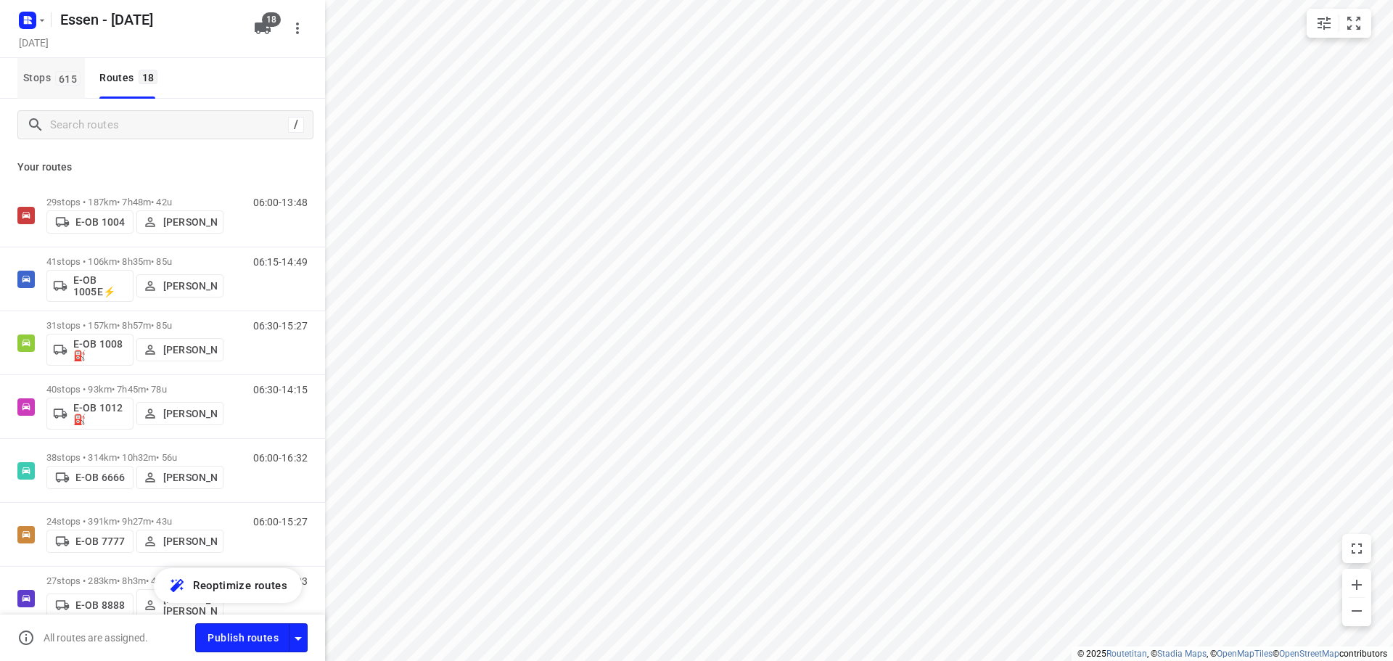
click at [38, 80] on span "Stops 615" at bounding box center [54, 78] width 62 height 18
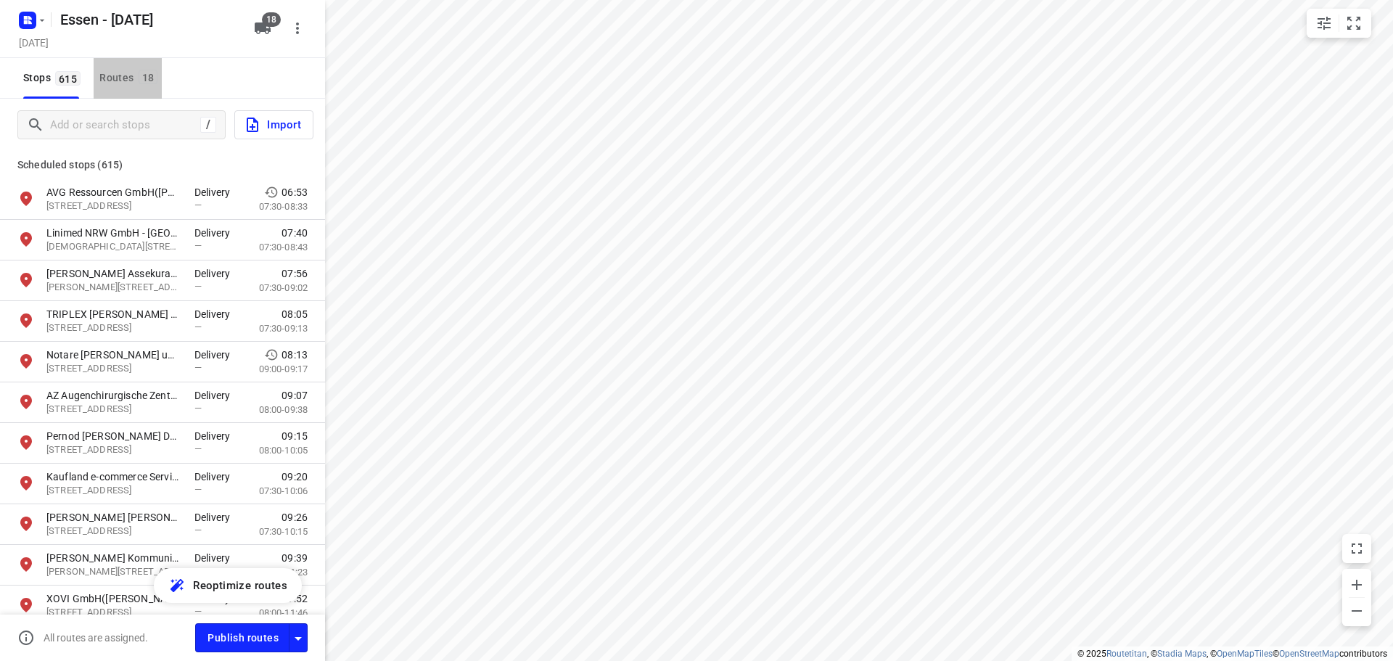
click at [107, 83] on div "Routes 18" at bounding box center [130, 78] width 62 height 18
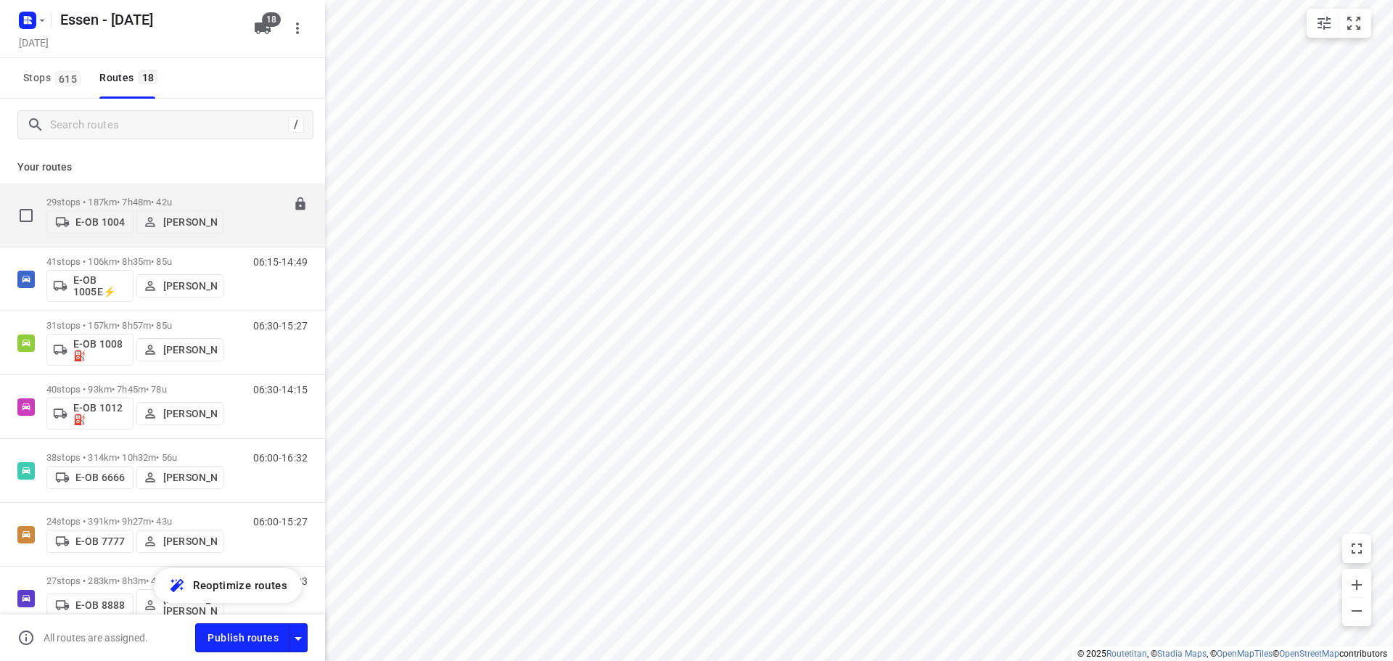
click at [165, 197] on p "29 stops • 187km • 7h48m • 42u" at bounding box center [134, 202] width 177 height 11
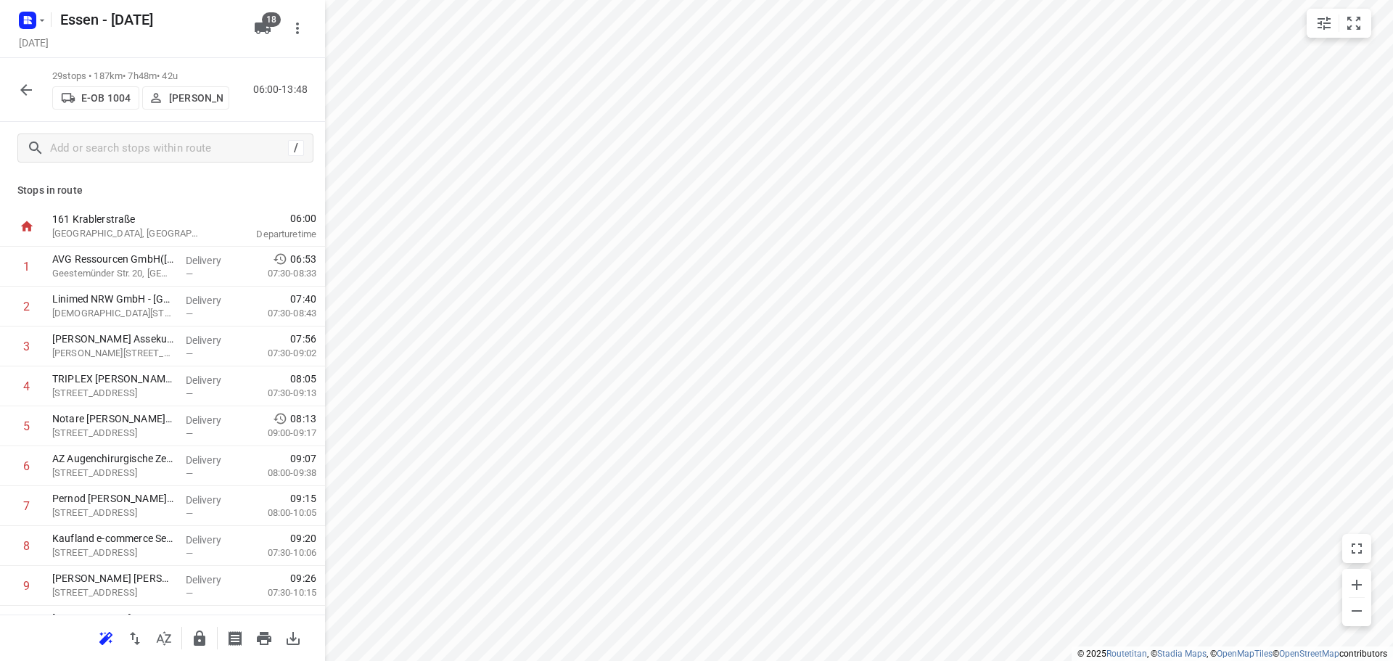
click at [99, 226] on p "161 Krablerstraße" at bounding box center [127, 219] width 151 height 15
click at [176, 95] on p "[PERSON_NAME]" at bounding box center [196, 98] width 54 height 12
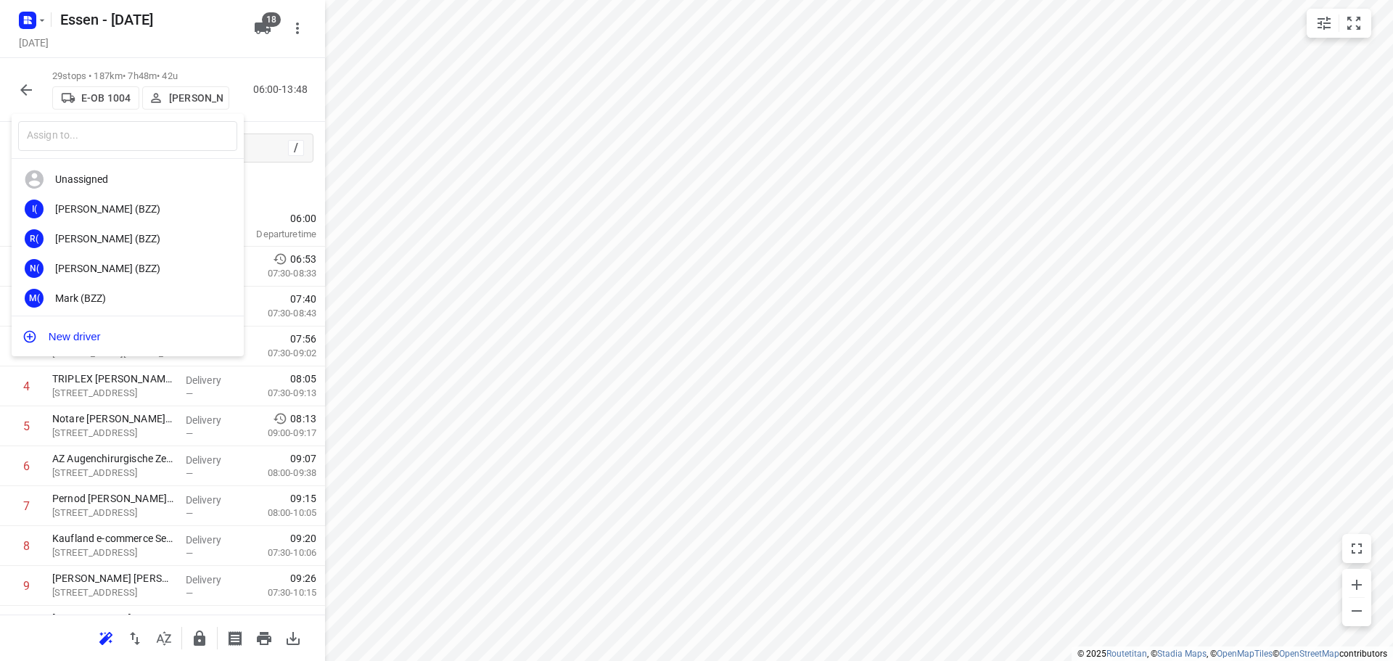
click at [400, 194] on div at bounding box center [696, 330] width 1393 height 661
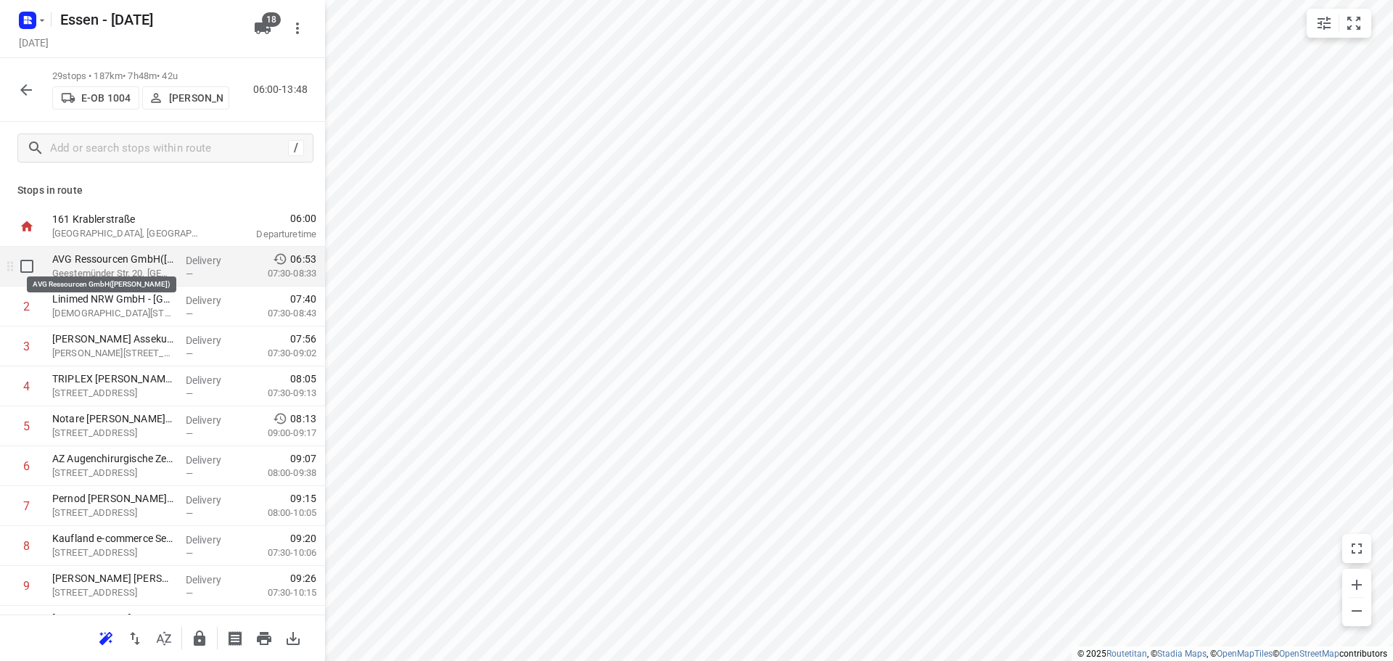
click at [98, 261] on p "AVG Ressourcen GmbH([PERSON_NAME])" at bounding box center [113, 259] width 122 height 15
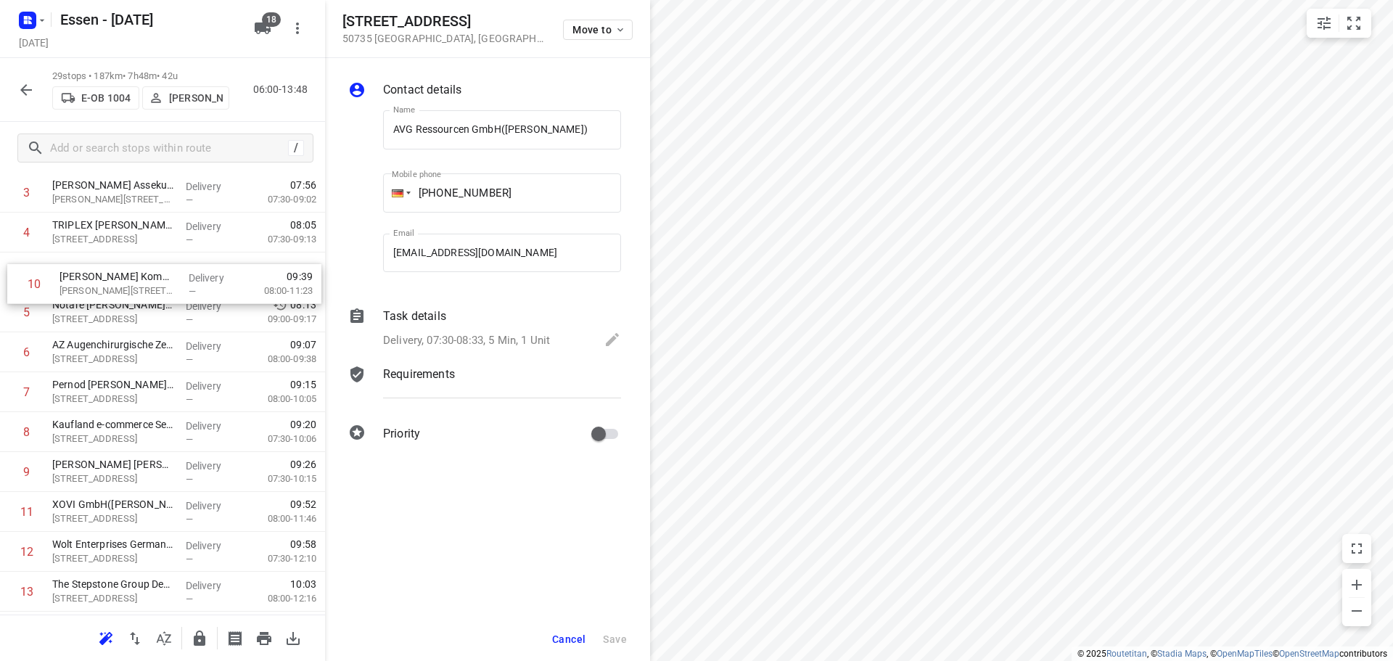
scroll to position [154, 0]
drag, startPoint x: 123, startPoint y: 421, endPoint x: 131, endPoint y: 307, distance: 114.2
click at [131, 307] on div "1 AVG Ressourcen GmbH(Alexandra Dreschmann) Geestemünder Str. 20, Köln Delivery…" at bounding box center [162, 671] width 325 height 1157
click at [28, 310] on input "checkbox" at bounding box center [26, 311] width 29 height 29
checkbox input "true"
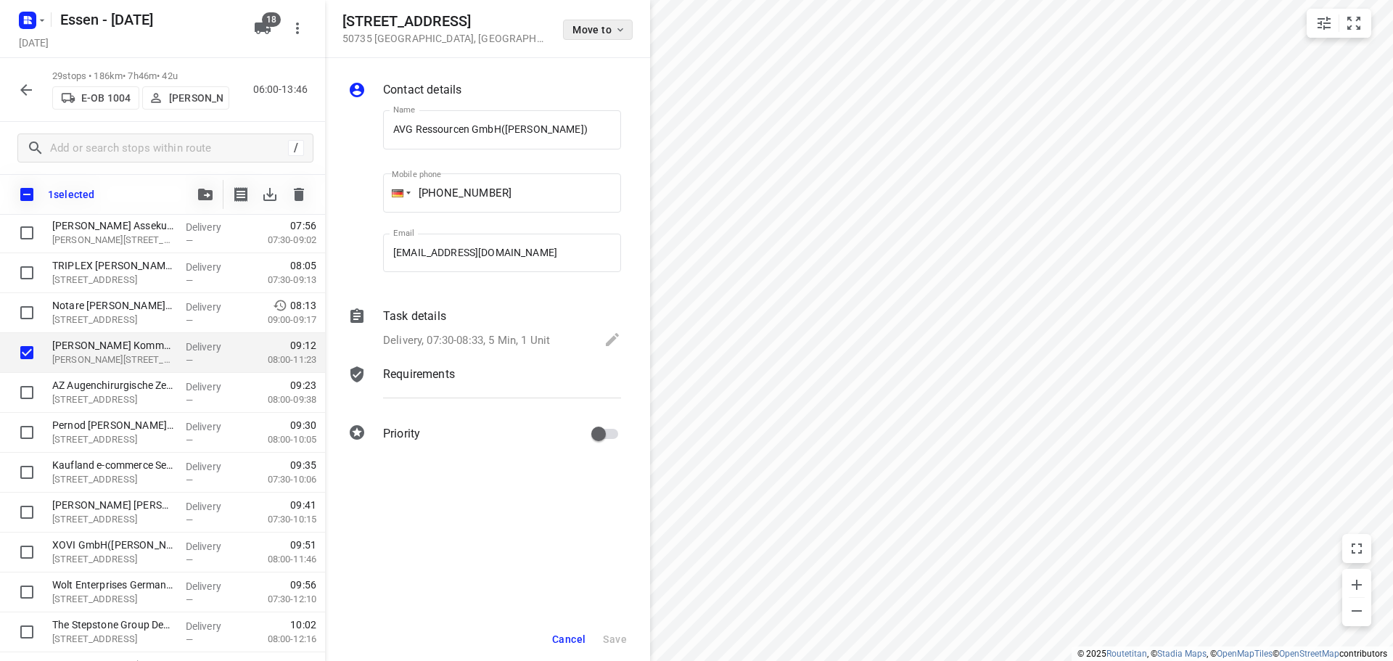
click at [598, 32] on span "Move to" at bounding box center [599, 30] width 54 height 12
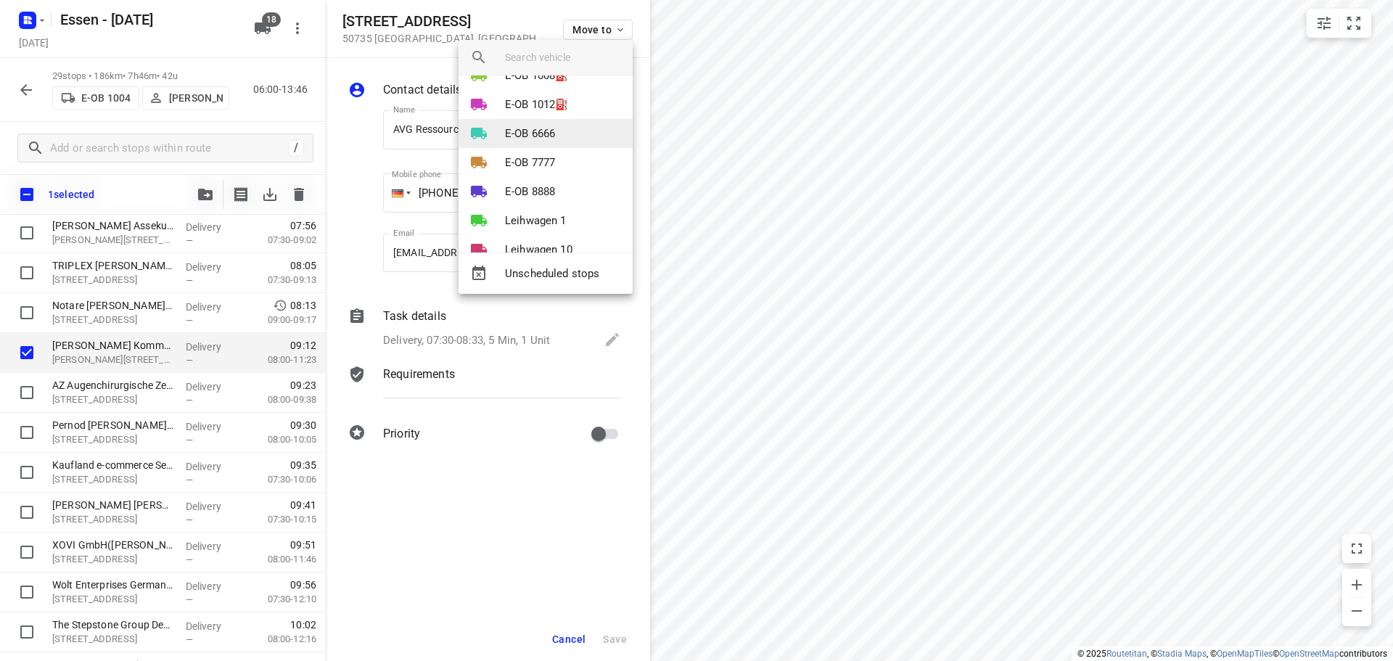
scroll to position [12, 0]
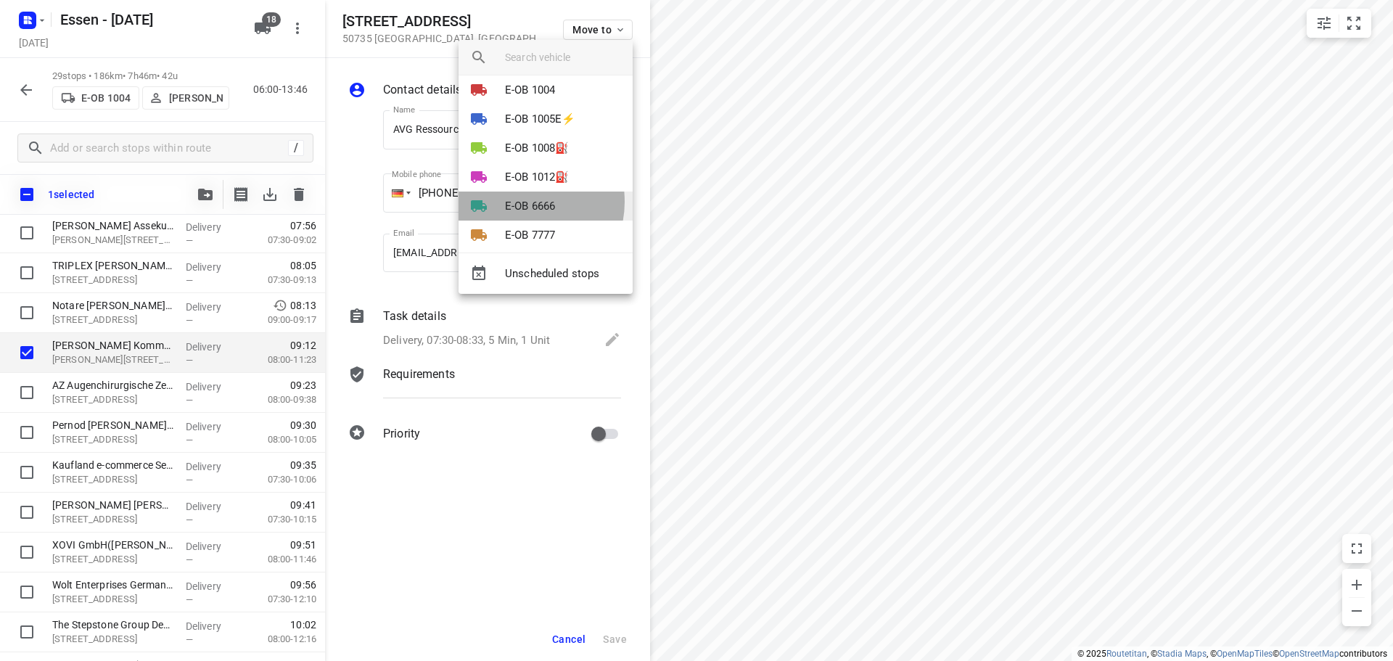
click at [522, 202] on p "E-OB 6666" at bounding box center [530, 206] width 50 height 17
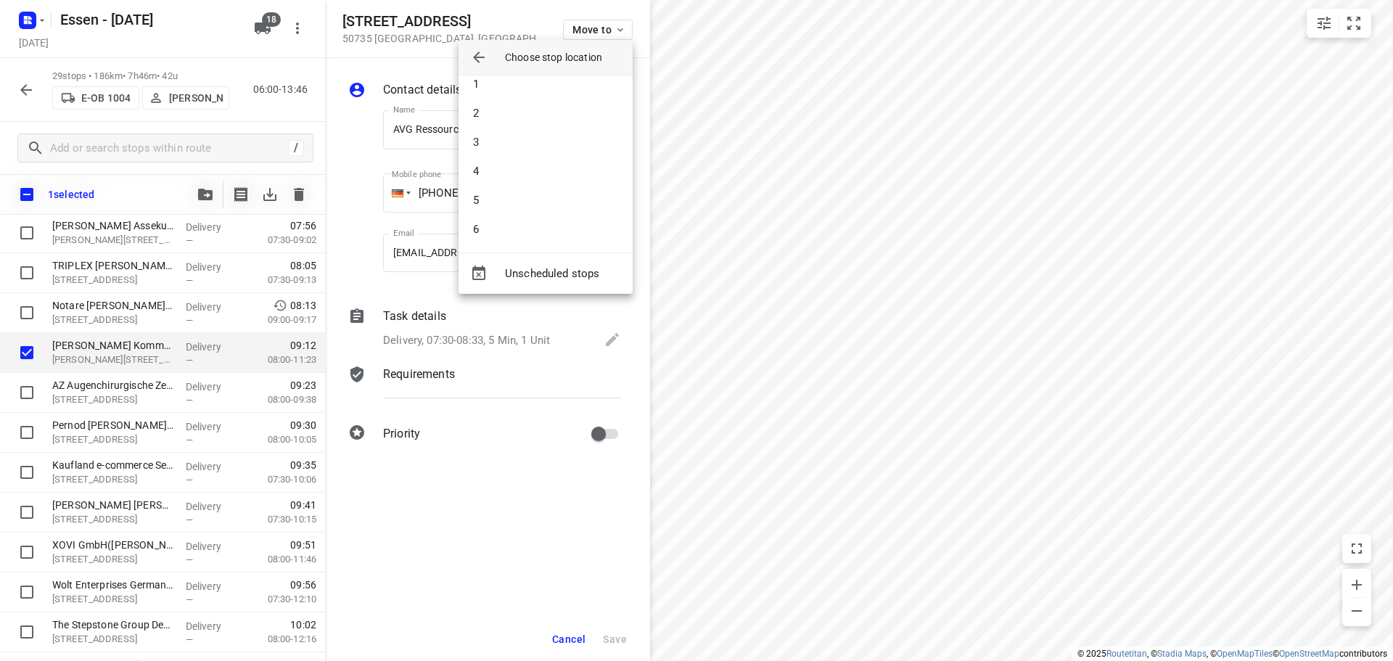
drag, startPoint x: 973, startPoint y: 566, endPoint x: 953, endPoint y: 488, distance: 80.0
click at [953, 488] on div at bounding box center [696, 330] width 1393 height 661
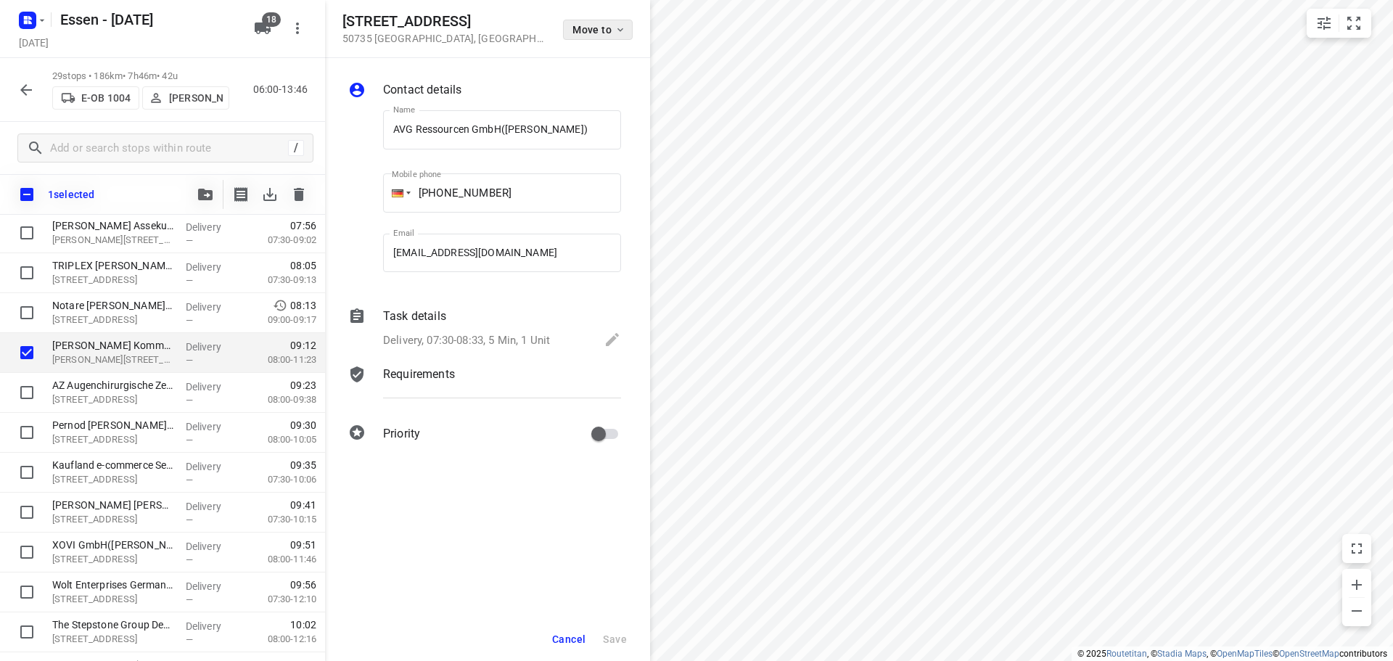
click at [607, 36] on button "Move to" at bounding box center [598, 30] width 70 height 20
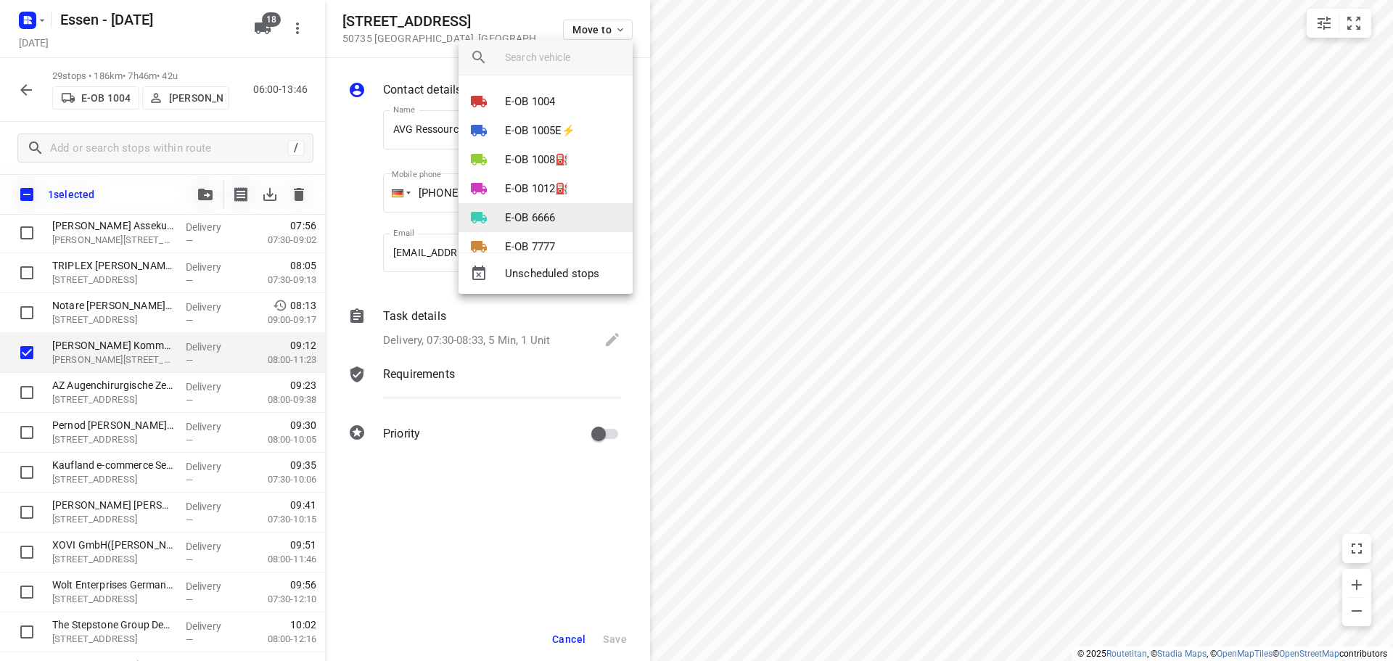
click at [566, 219] on li "E-OB 6666" at bounding box center [545, 217] width 174 height 29
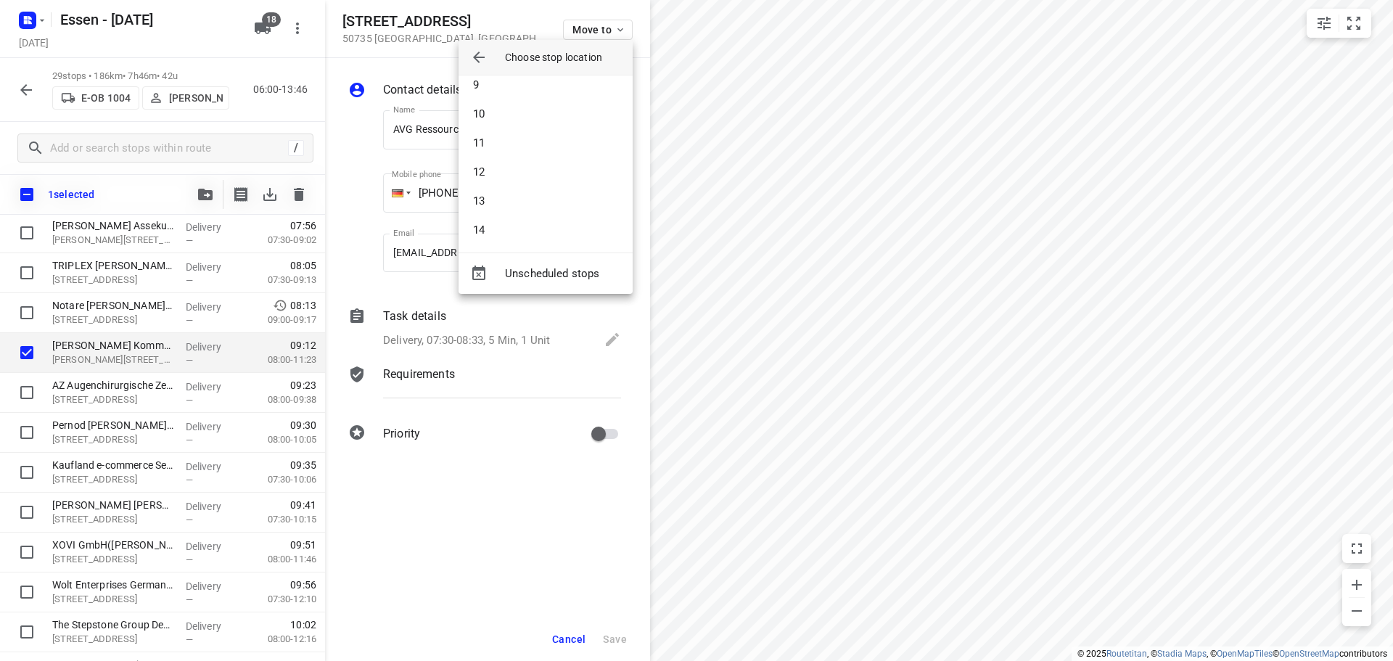
scroll to position [290, 0]
click at [516, 234] on li "16" at bounding box center [545, 240] width 174 height 29
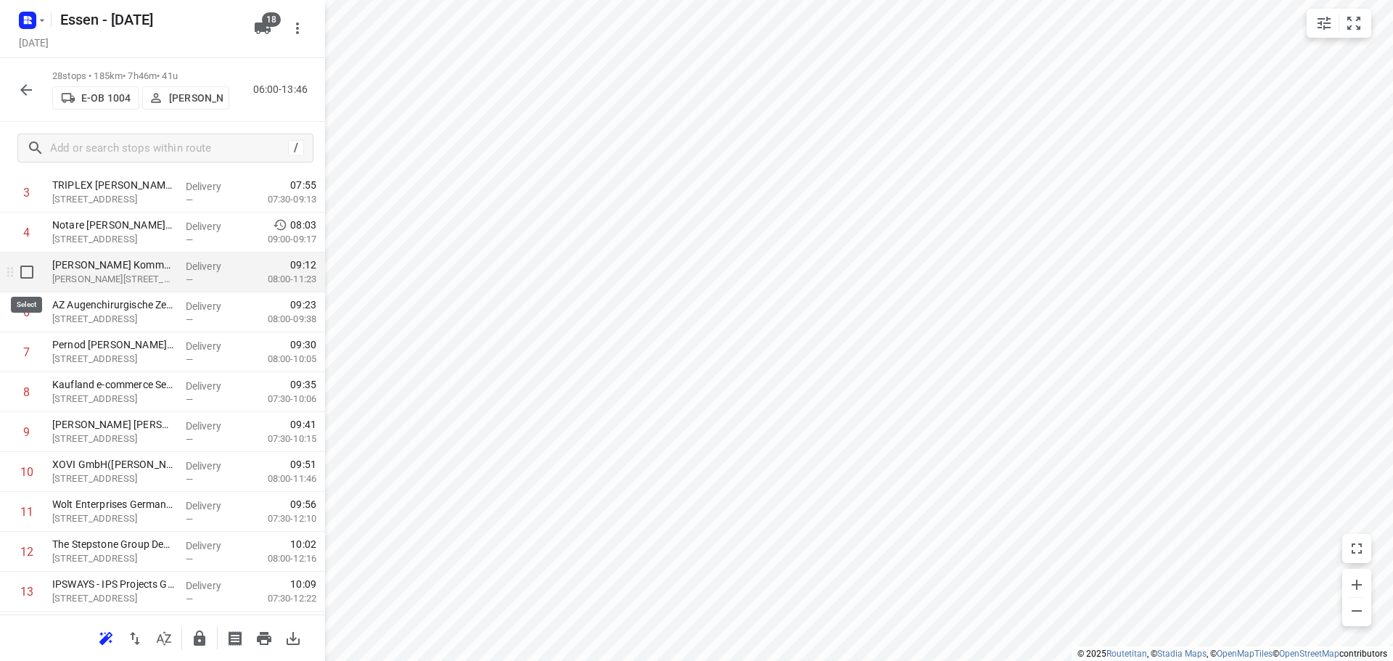
click at [31, 276] on input "checkbox" at bounding box center [26, 271] width 29 height 29
checkbox input "true"
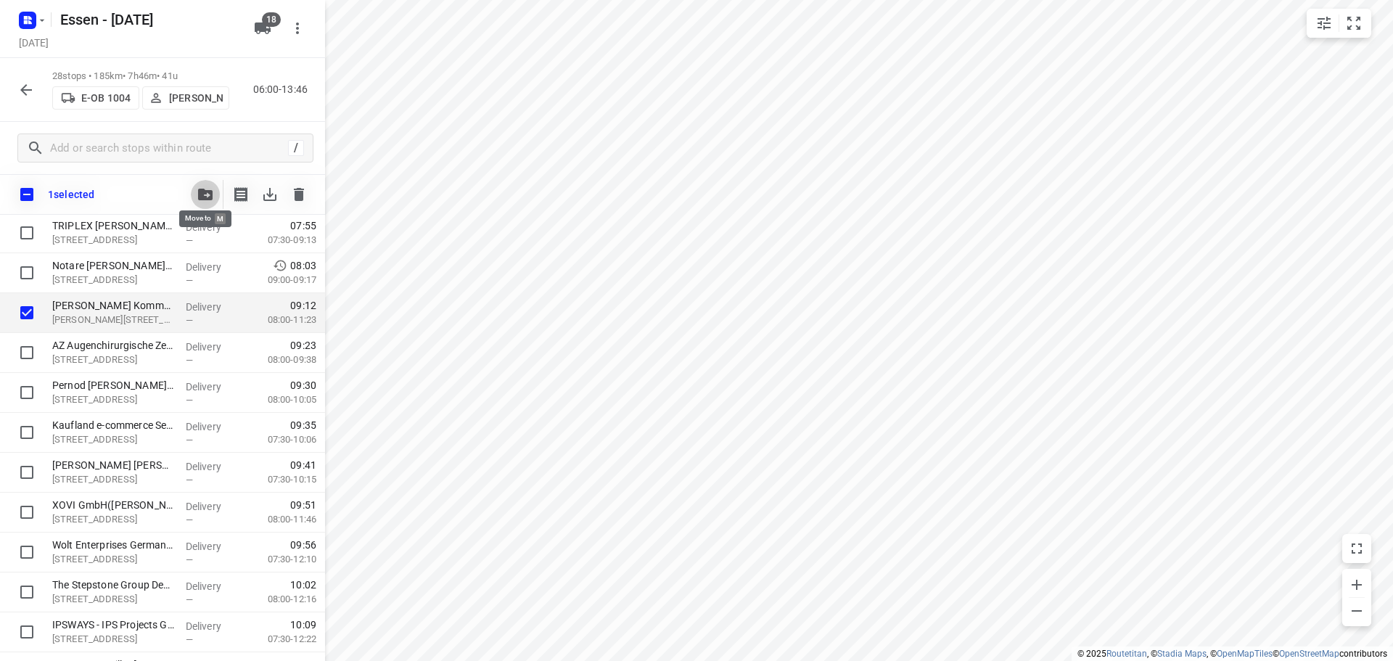
click at [214, 189] on button "button" at bounding box center [205, 194] width 29 height 29
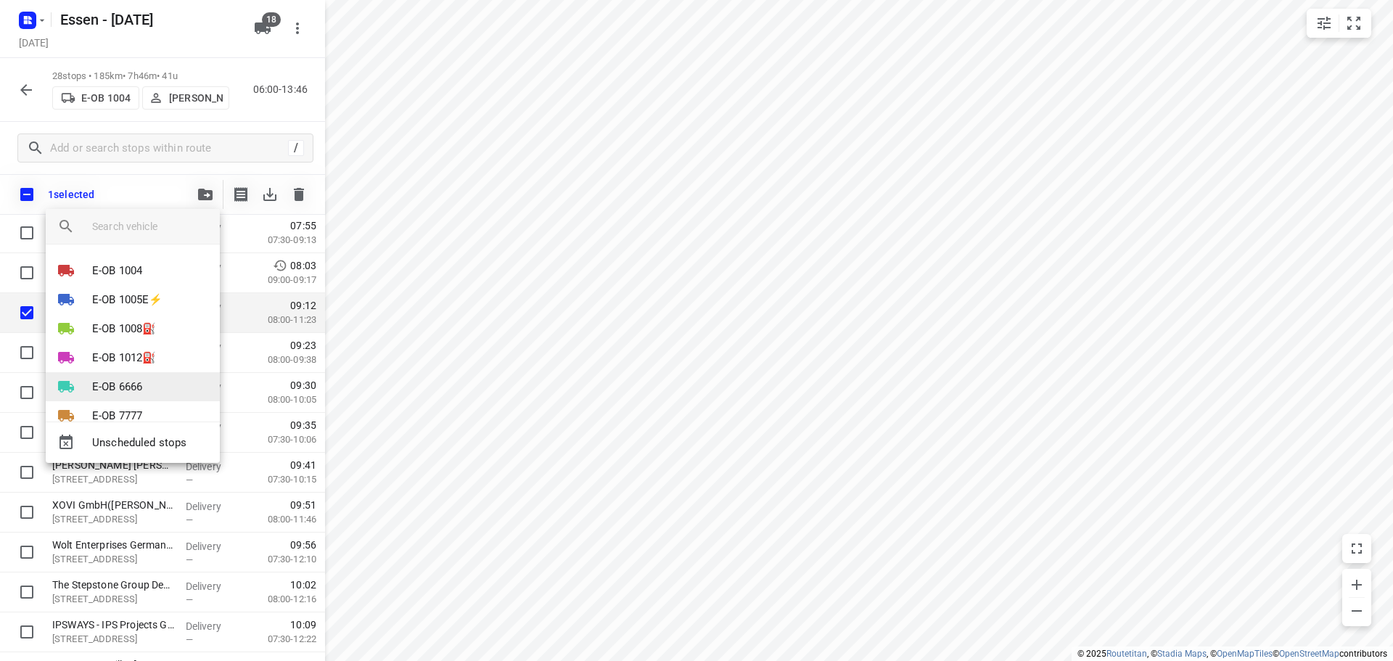
click at [110, 384] on p "E-OB 6666" at bounding box center [117, 387] width 50 height 17
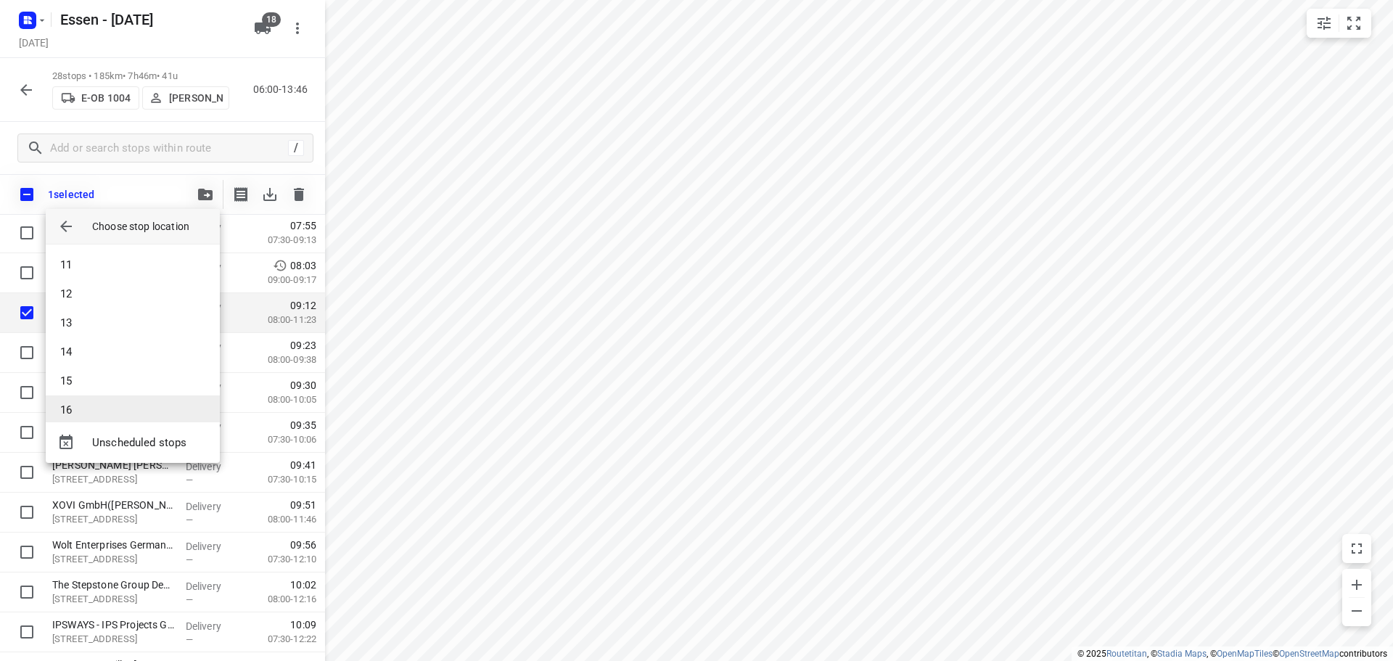
click at [104, 400] on li "16" at bounding box center [133, 409] width 174 height 29
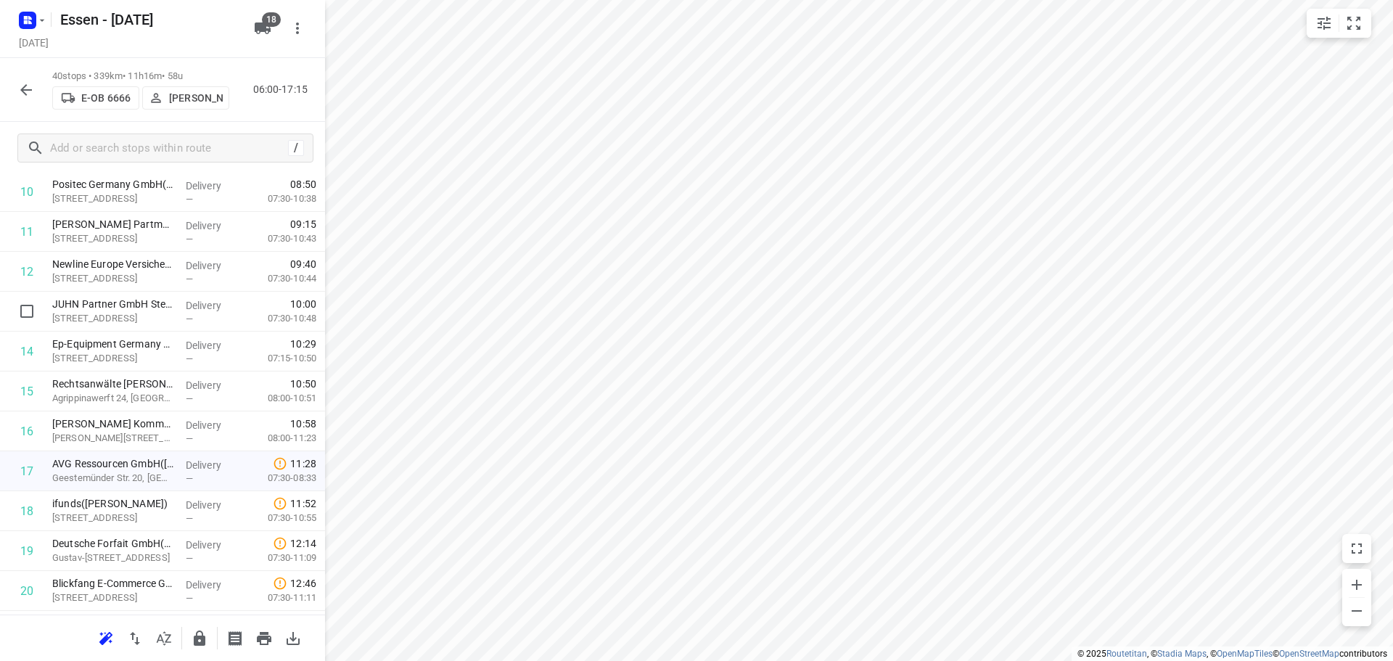
scroll to position [444, 0]
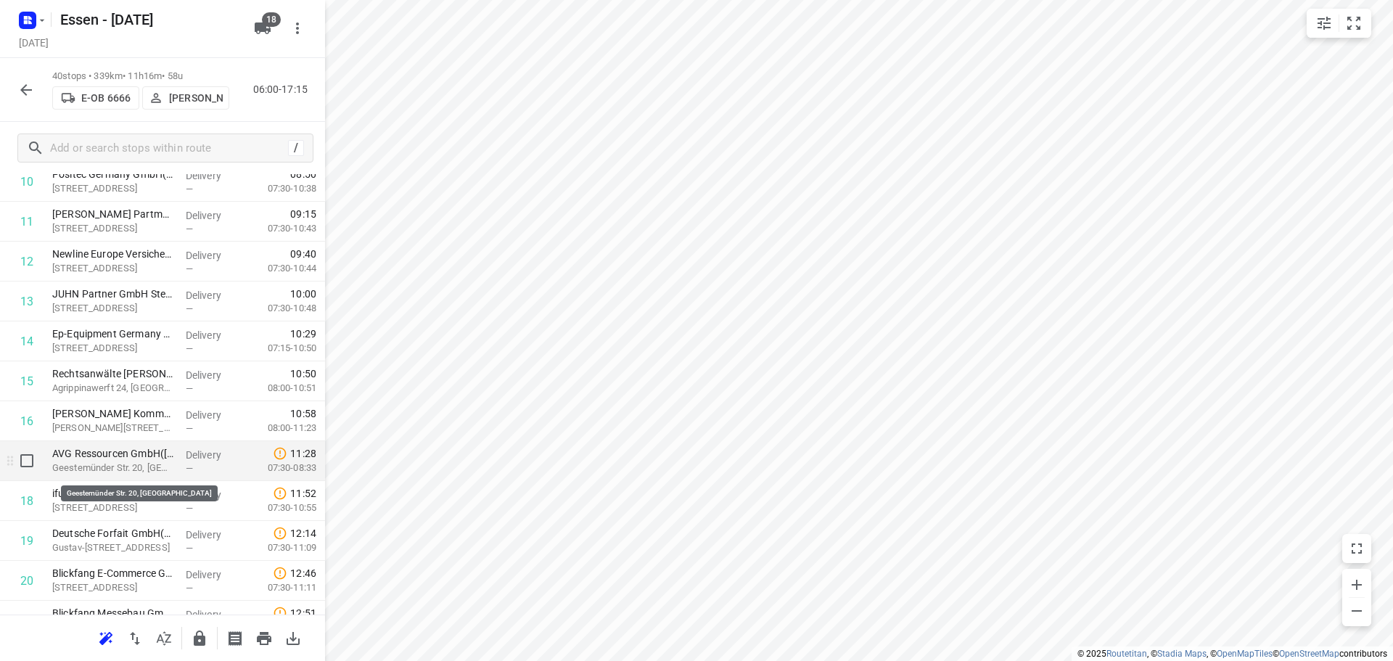
click at [84, 469] on p "Geestemünder Str. 20, Köln" at bounding box center [113, 468] width 122 height 15
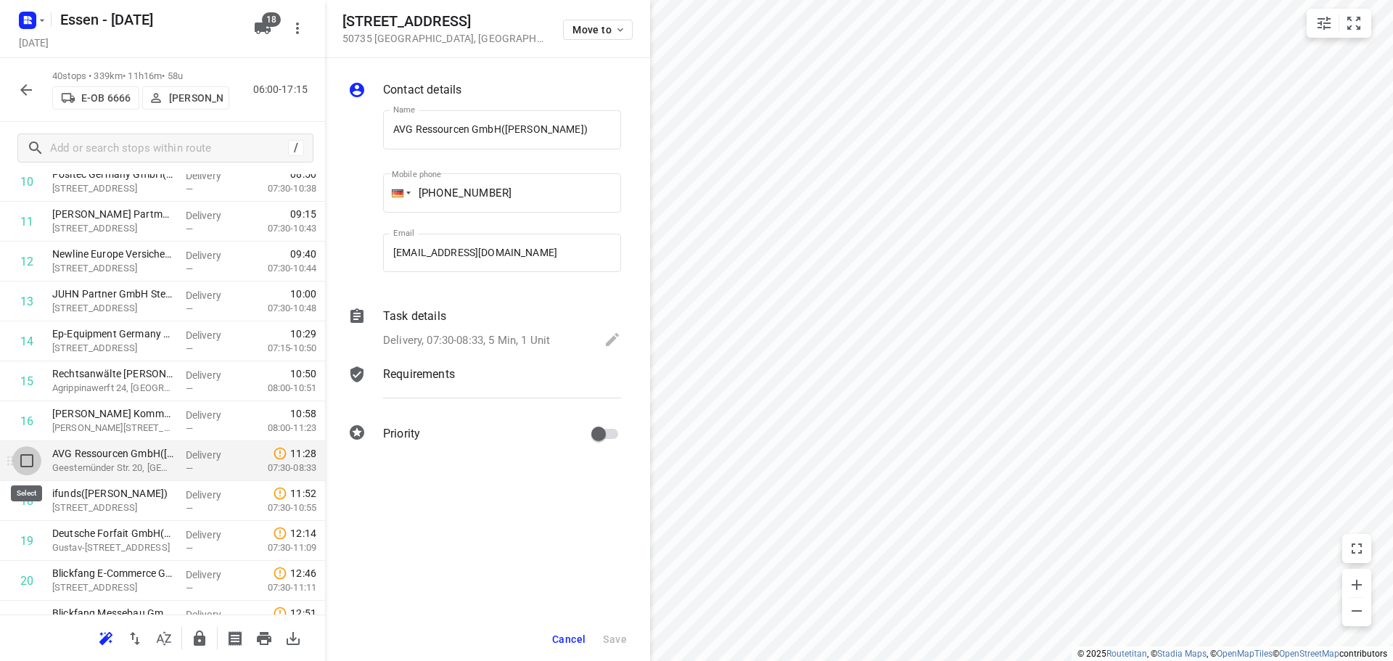
scroll to position [0, 0]
click at [28, 461] on input "checkbox" at bounding box center [26, 460] width 29 height 29
checkbox input "true"
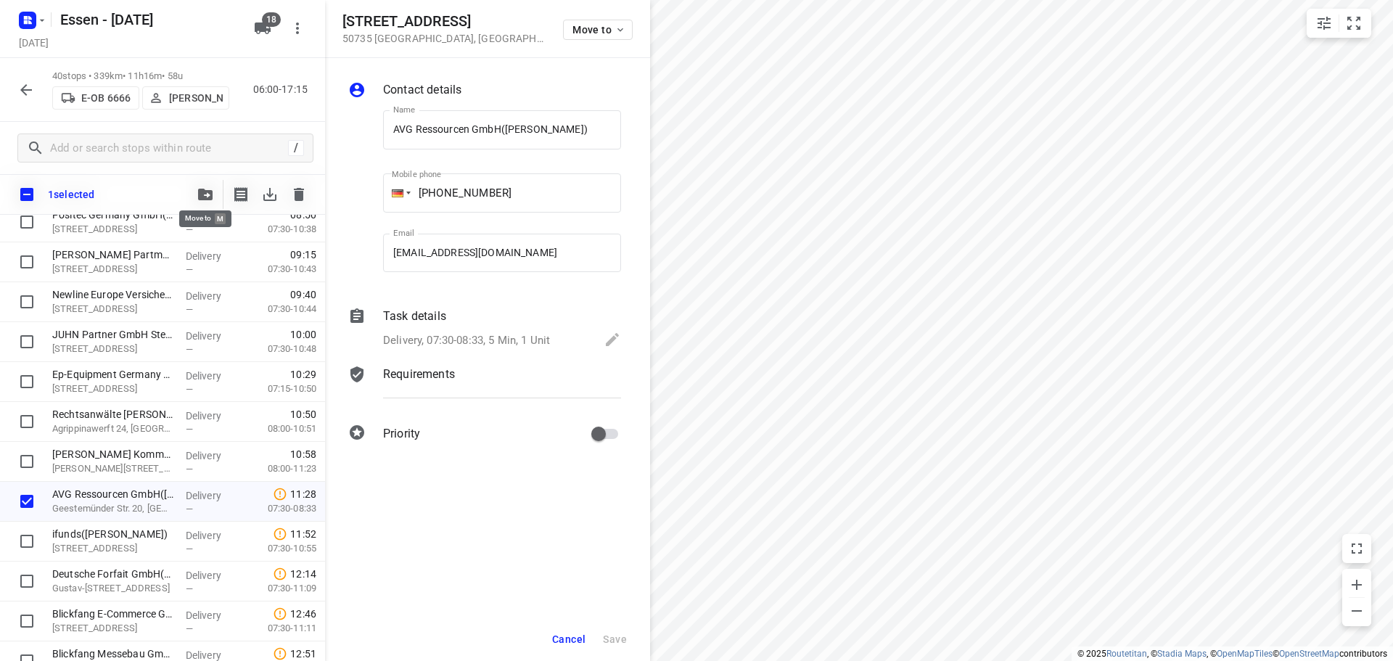
click at [207, 188] on button "button" at bounding box center [205, 194] width 29 height 29
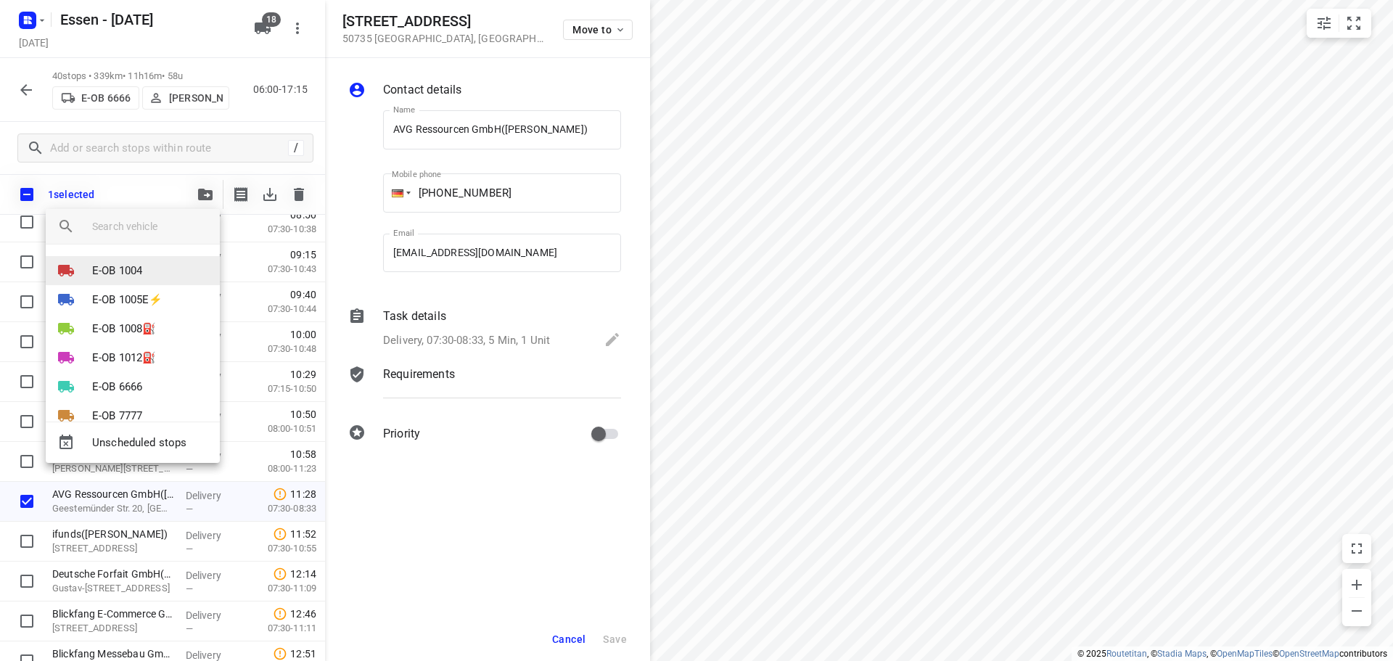
click at [124, 272] on p "E-OB 1004" at bounding box center [117, 271] width 50 height 17
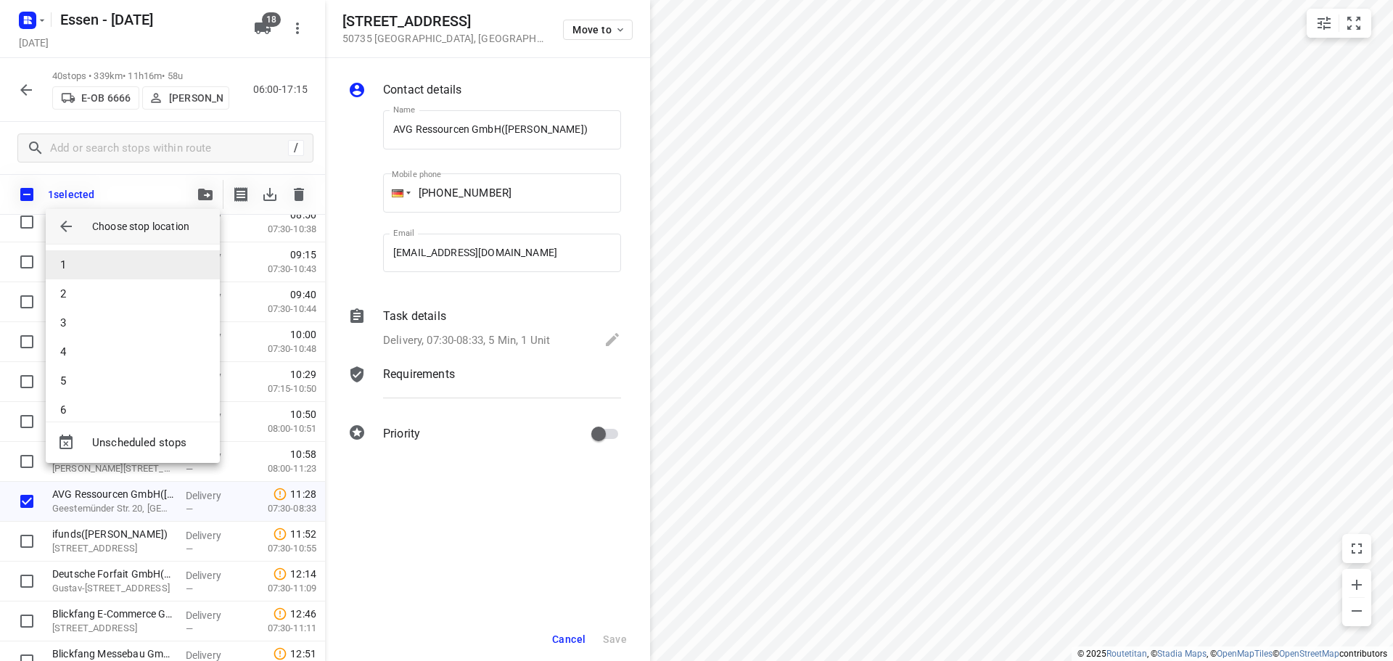
click at [86, 263] on li "1" at bounding box center [133, 264] width 174 height 29
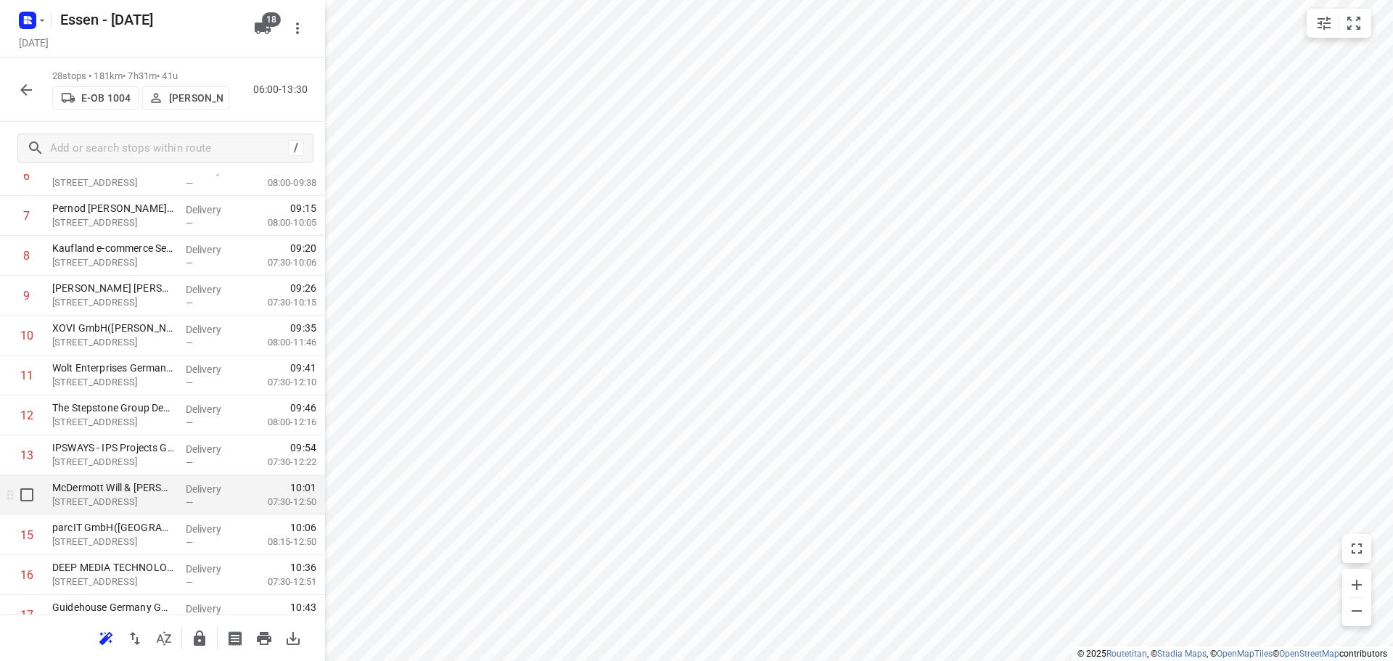
scroll to position [363, 0]
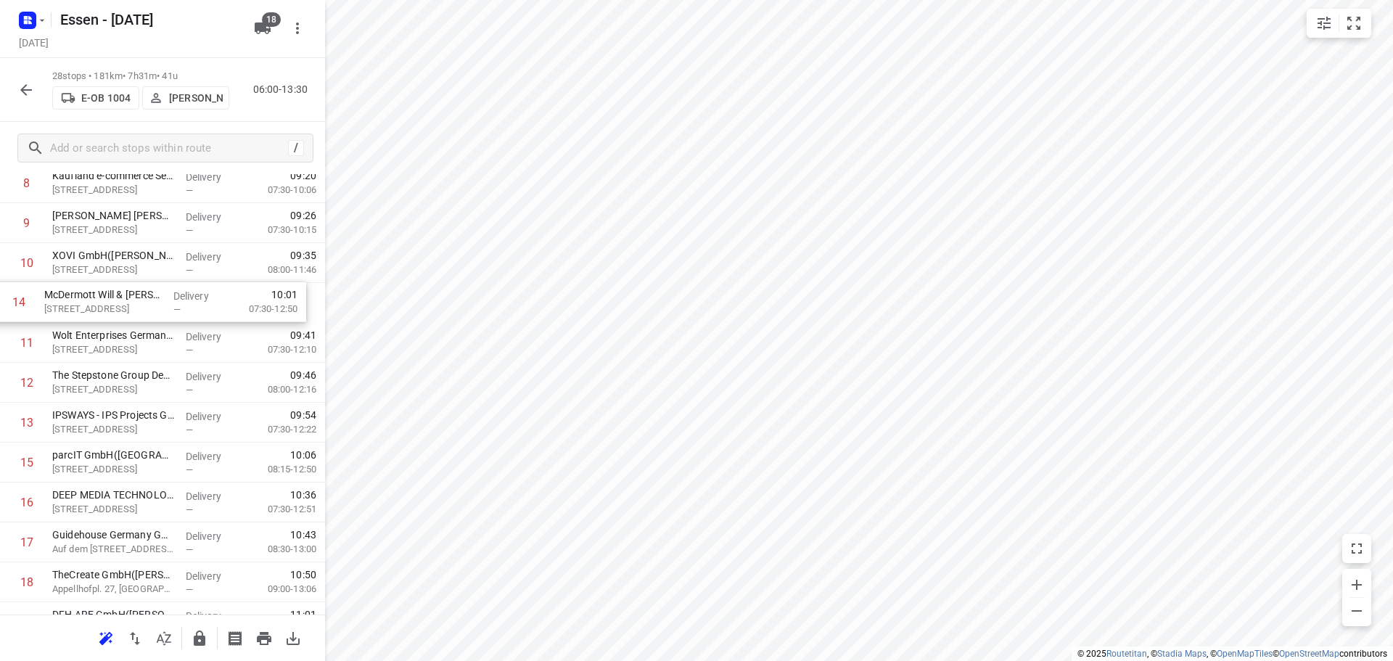
drag, startPoint x: 131, startPoint y: 424, endPoint x: 123, endPoint y: 300, distance: 125.0
click at [123, 300] on div "1 AVG Ressourcen GmbH(Alexandra Dreschmann) Geestemünder Str. 20, Köln Delivery…" at bounding box center [162, 442] width 325 height 1117
drag, startPoint x: 120, startPoint y: 471, endPoint x: 124, endPoint y: 332, distance: 138.6
click at [124, 332] on div "1 AVG Ressourcen GmbH(Alexandra Dreschmann) Geestemünder Str. 20, Köln Delivery…" at bounding box center [162, 442] width 325 height 1117
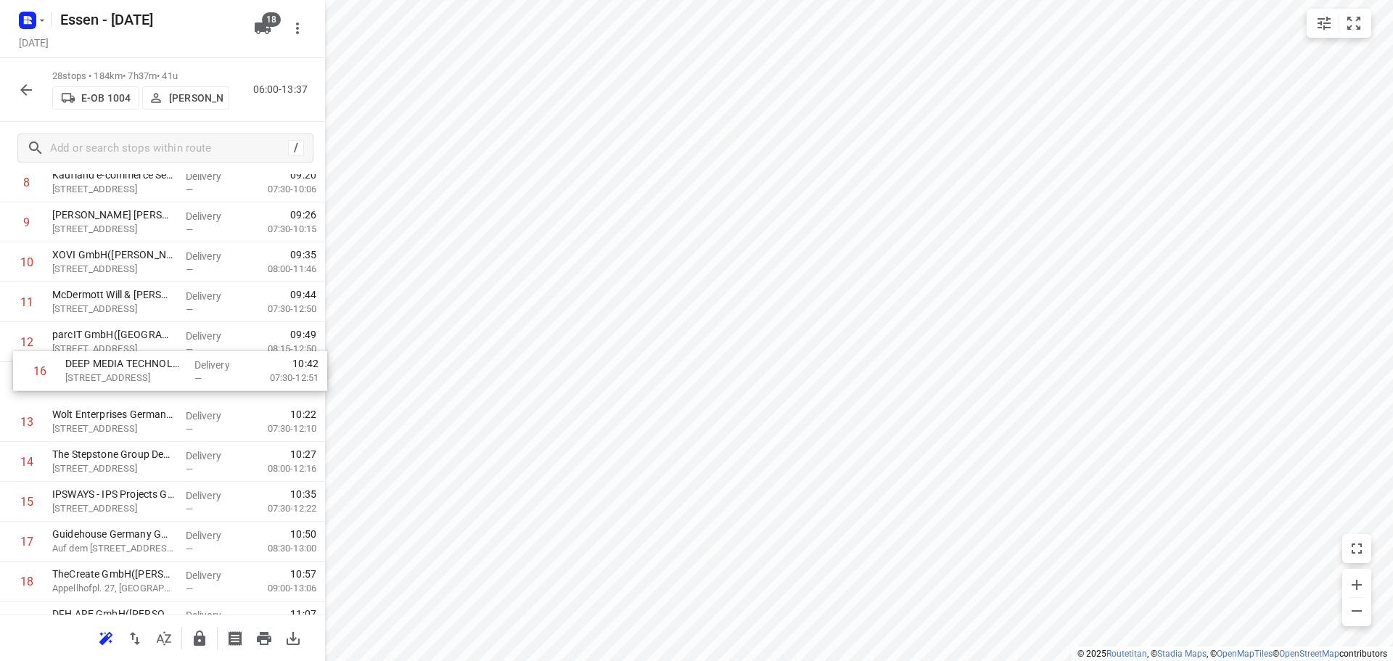
drag, startPoint x: 156, startPoint y: 511, endPoint x: 168, endPoint y: 376, distance: 135.4
click at [168, 376] on div "1 AVG Ressourcen GmbH(Alexandra Dreschmann) Geestemünder Str. 20, Köln Delivery…" at bounding box center [162, 441] width 325 height 1117
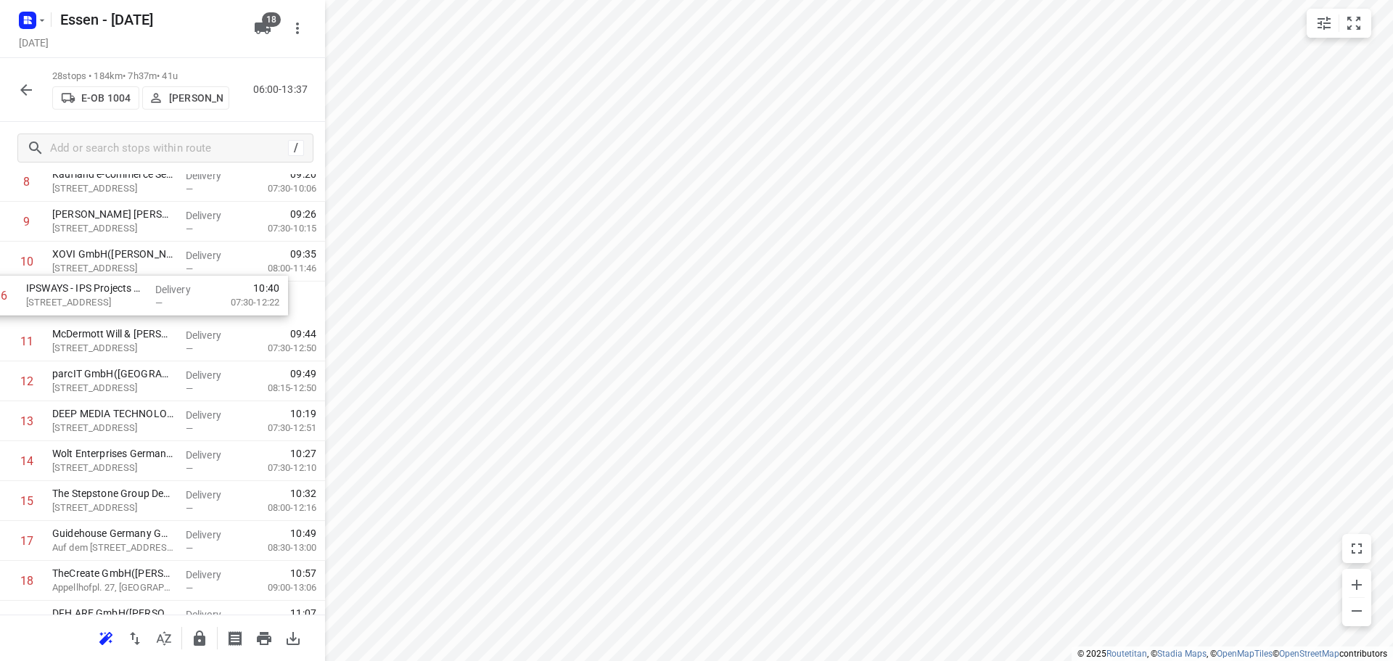
drag, startPoint x: 165, startPoint y: 510, endPoint x: 139, endPoint y: 300, distance: 212.1
click at [139, 300] on div "1 AVG Ressourcen GmbH(Alexandra Dreschmann) Geestemünder Str. 20, Köln Delivery…" at bounding box center [162, 440] width 325 height 1117
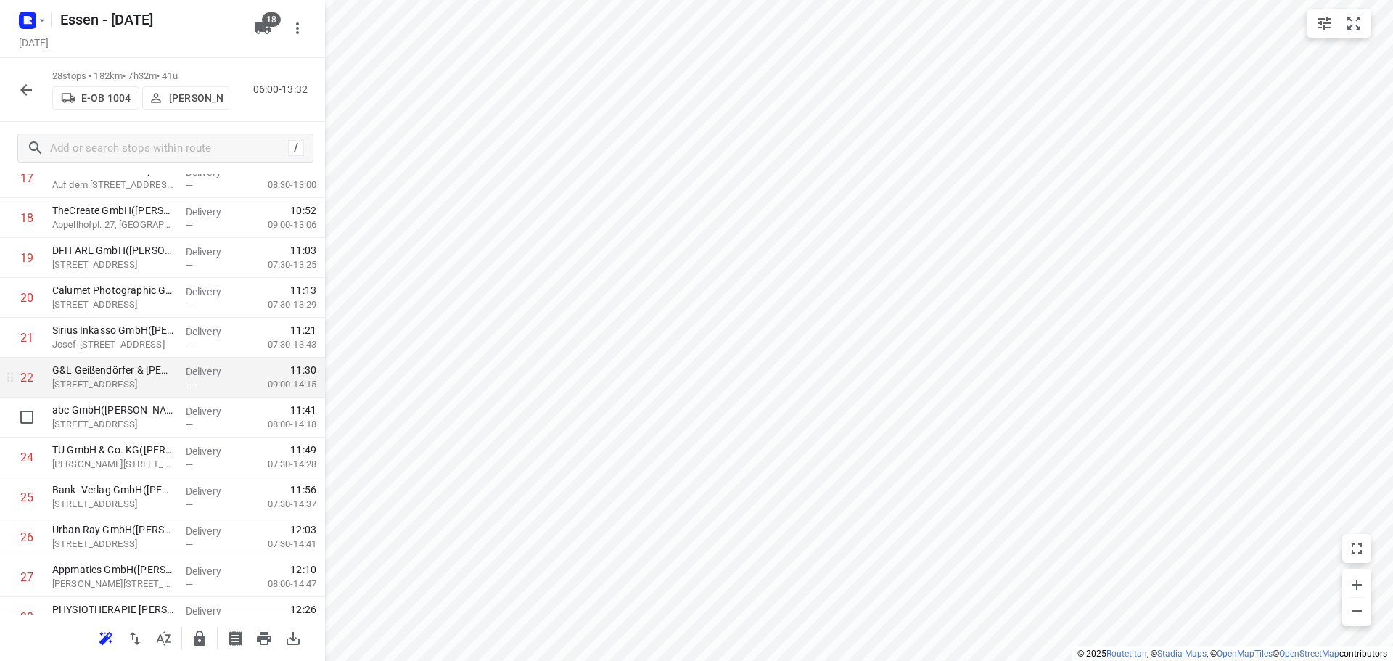
scroll to position [789, 0]
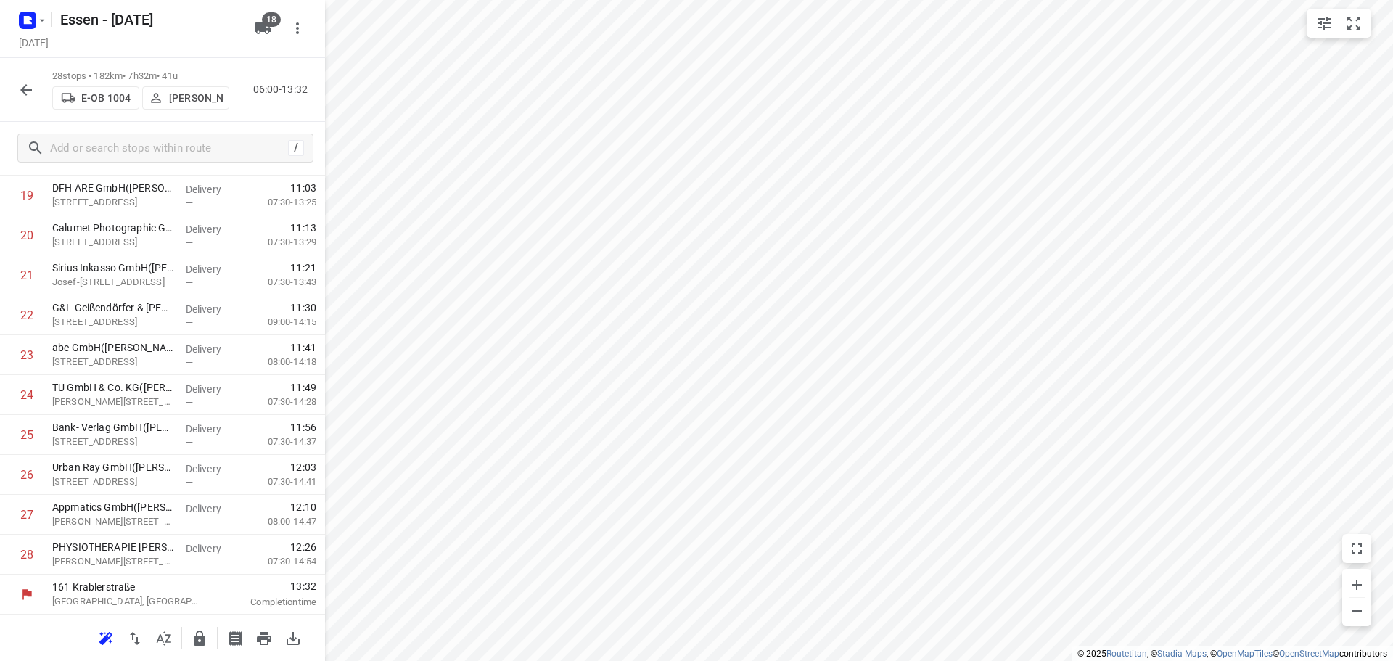
click at [17, 90] on icon "button" at bounding box center [25, 89] width 17 height 17
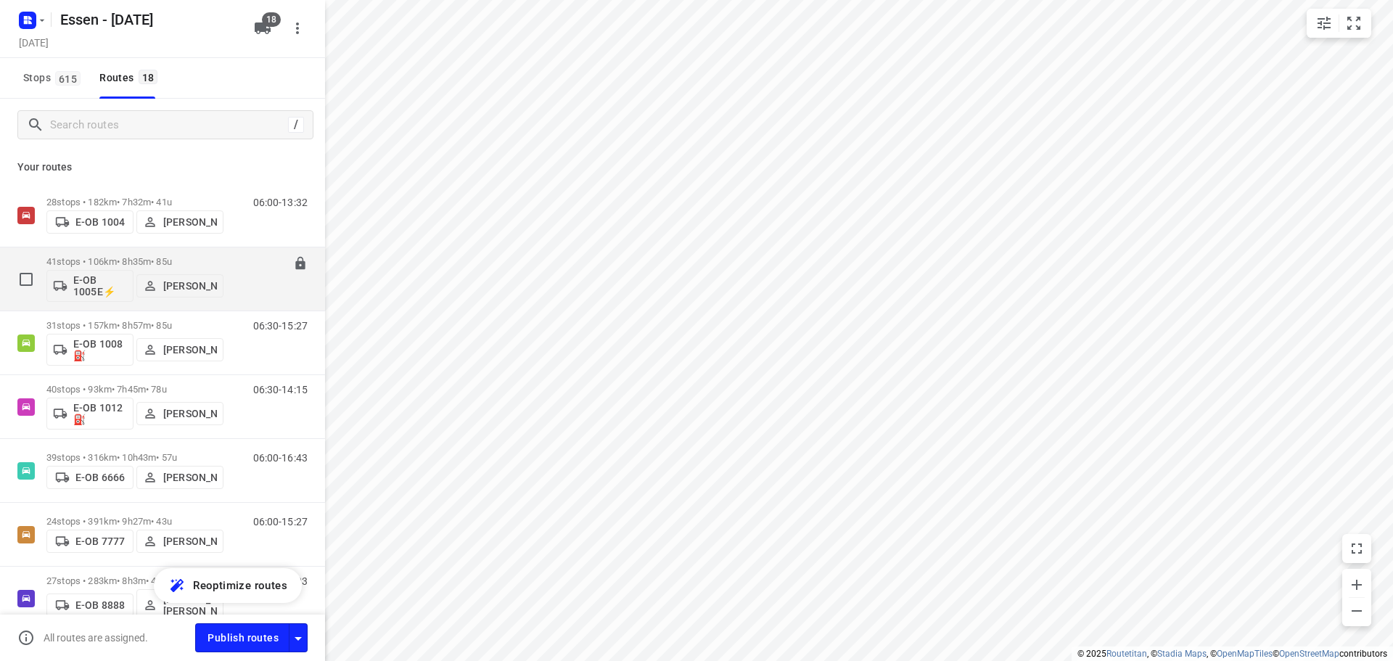
click at [220, 286] on button "[PERSON_NAME]" at bounding box center [179, 285] width 87 height 23
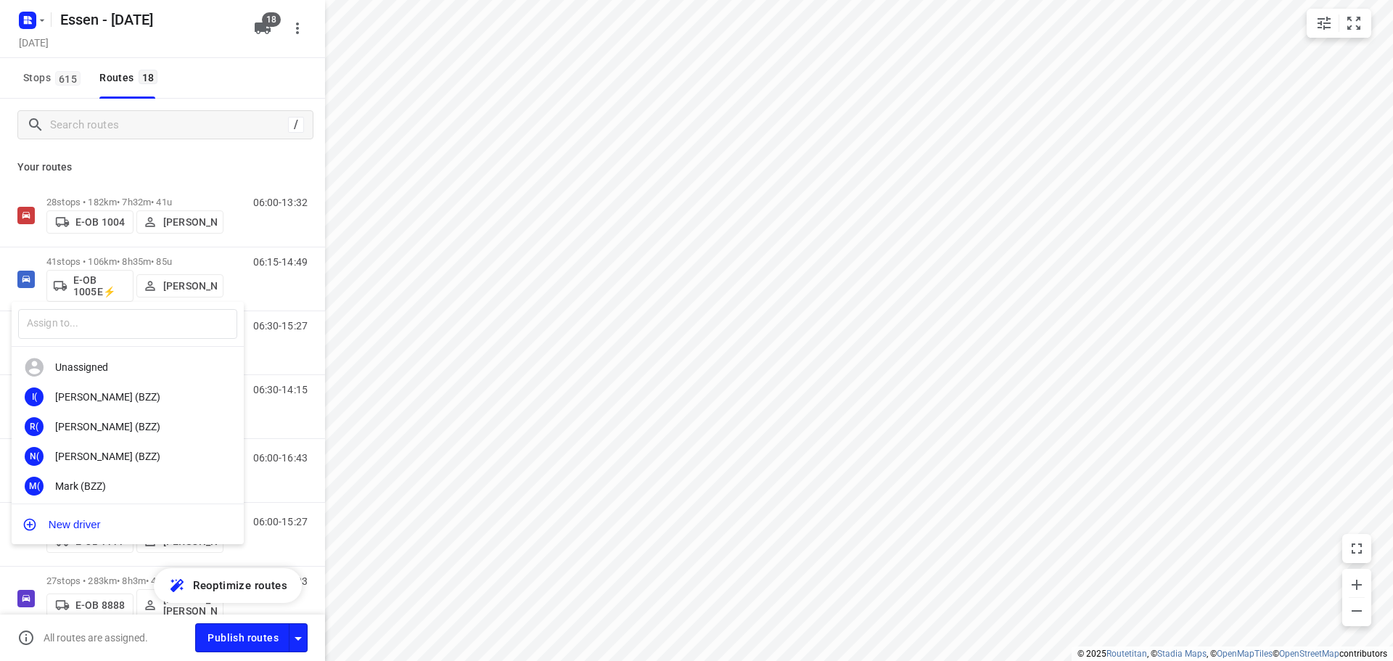
click at [265, 298] on div at bounding box center [696, 330] width 1393 height 661
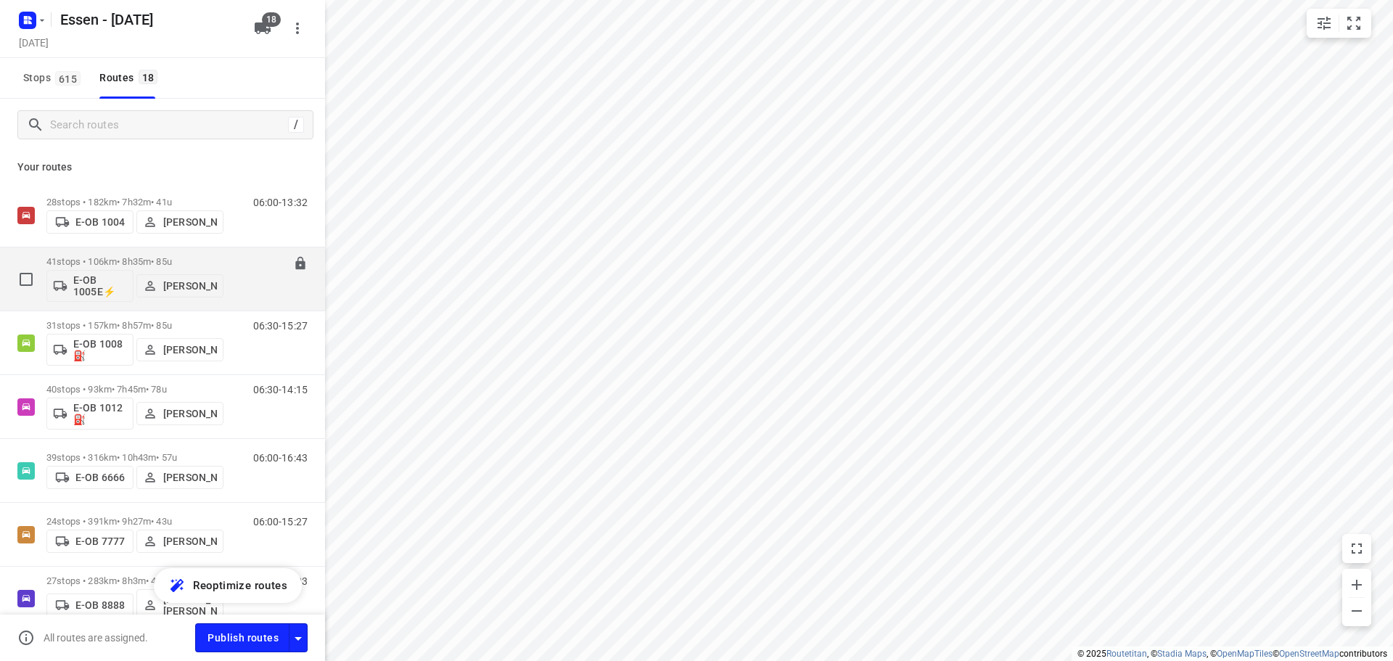
click at [138, 260] on p "41 stops • 106km • 8h35m • 85u" at bounding box center [134, 261] width 177 height 11
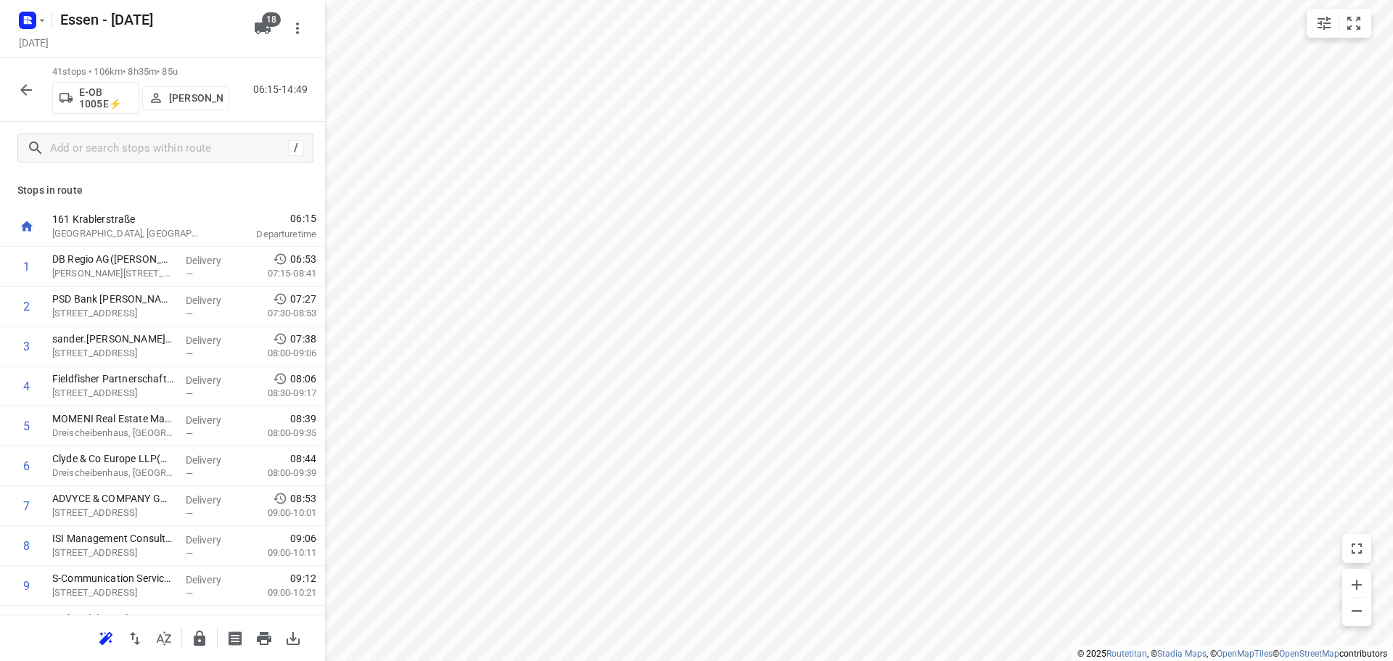
click at [110, 230] on p "[GEOGRAPHIC_DATA], [GEOGRAPHIC_DATA]" at bounding box center [127, 233] width 151 height 15
click at [73, 273] on p "Willi-Becker-Allee 11, Düsseldorf" at bounding box center [113, 273] width 122 height 15
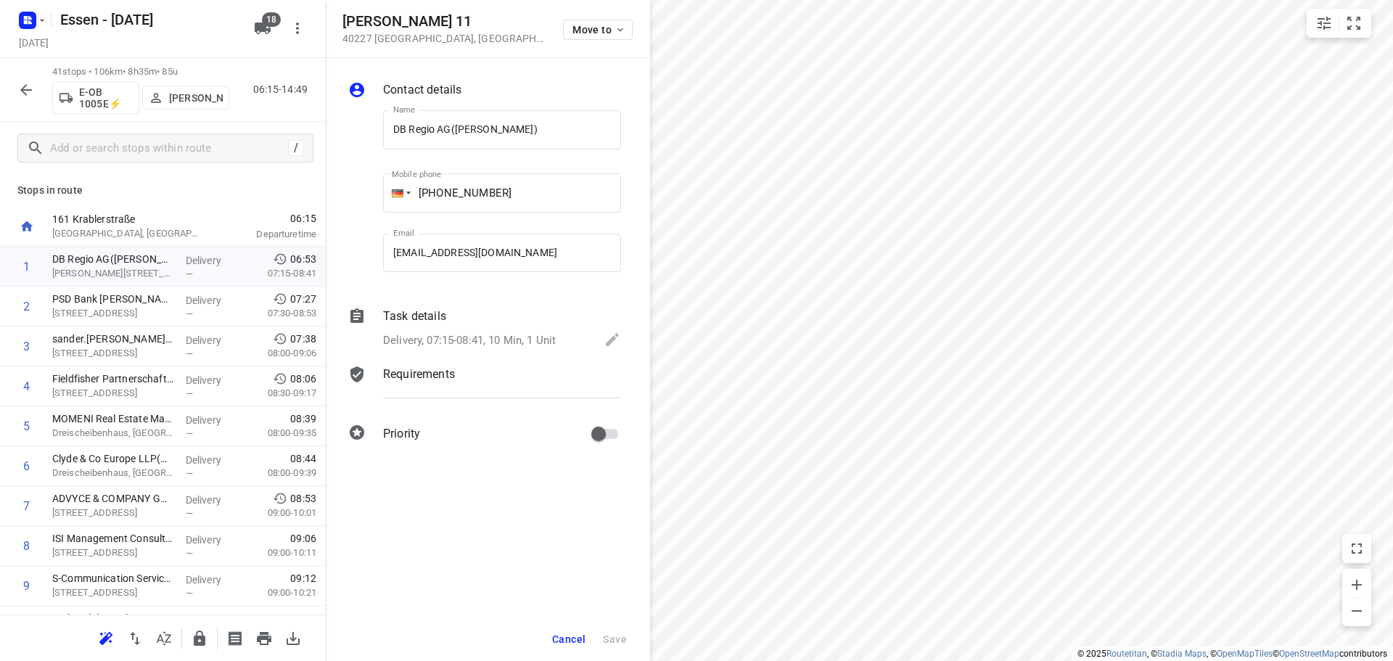
click at [579, 640] on span "Cancel" at bounding box center [568, 639] width 33 height 12
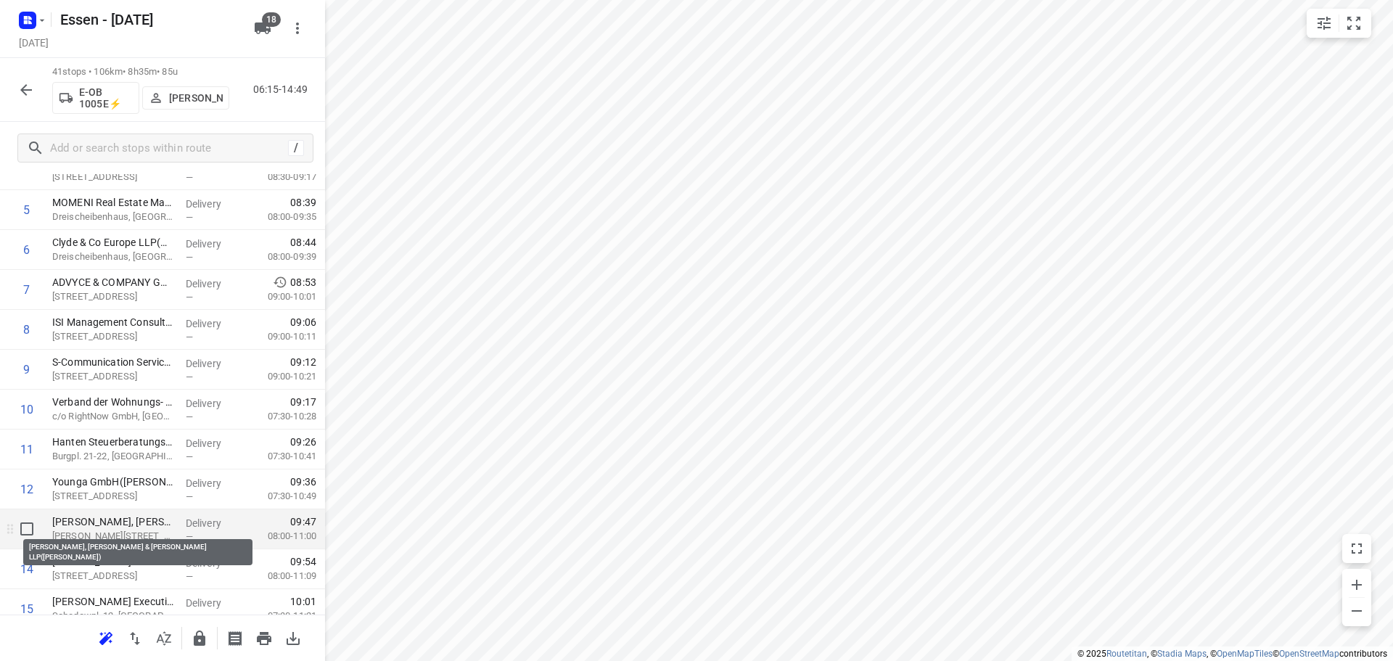
scroll to position [220, 0]
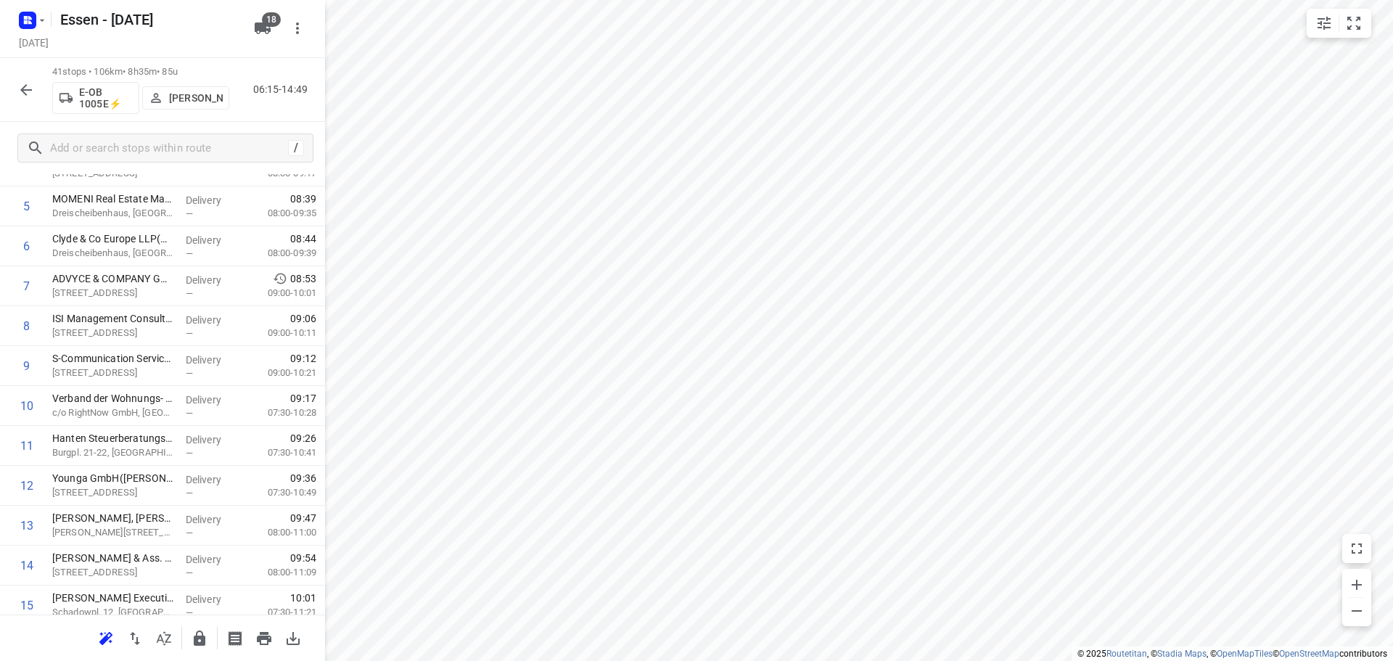
click at [294, 33] on icon "button" at bounding box center [297, 28] width 17 height 17
click at [276, 55] on li "Routing settings" at bounding box center [222, 62] width 180 height 26
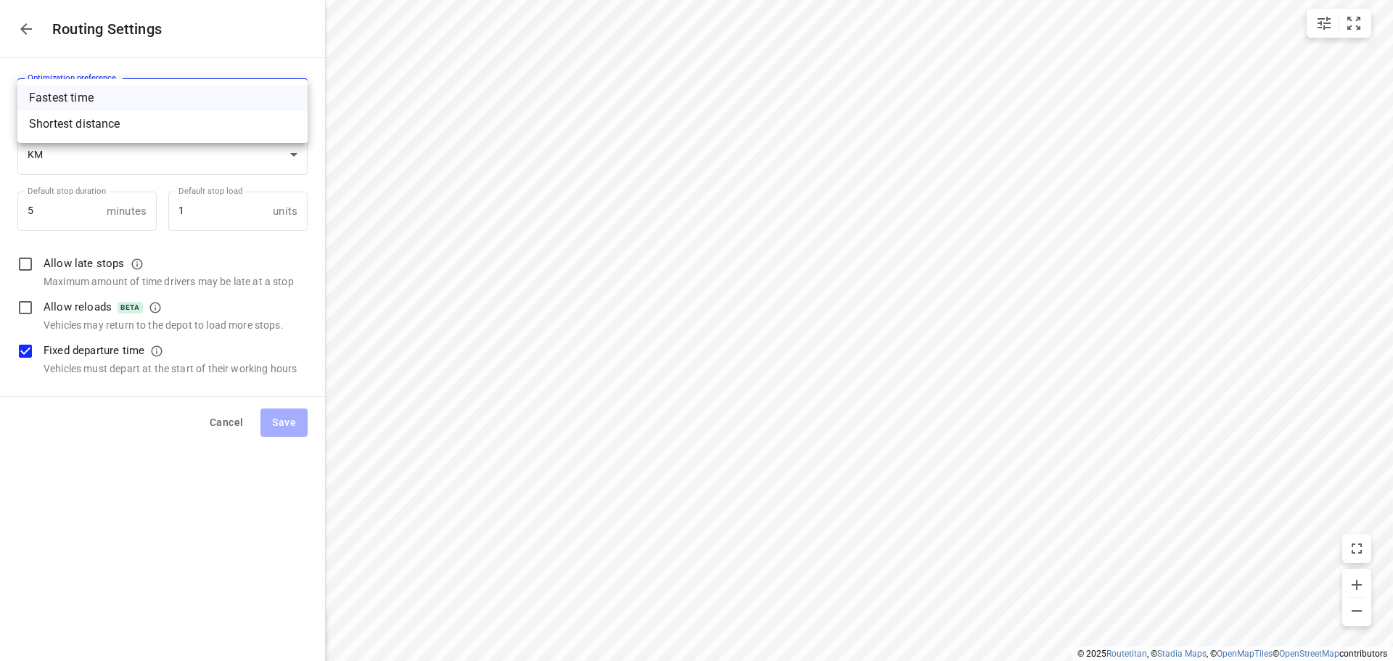
click at [174, 86] on body "i © 2025 Routetitan , © Stadia Maps , © OpenMapTiles © OpenStreetMap contributo…" at bounding box center [696, 330] width 1393 height 661
click at [166, 96] on li "Fastest time" at bounding box center [162, 98] width 290 height 26
click at [191, 111] on body "i © 2025 Routetitan , © Stadia Maps , © OpenMapTiles © OpenStreetMap contributo…" at bounding box center [696, 330] width 1393 height 661
click at [191, 111] on li "Shortest distance" at bounding box center [162, 124] width 290 height 26
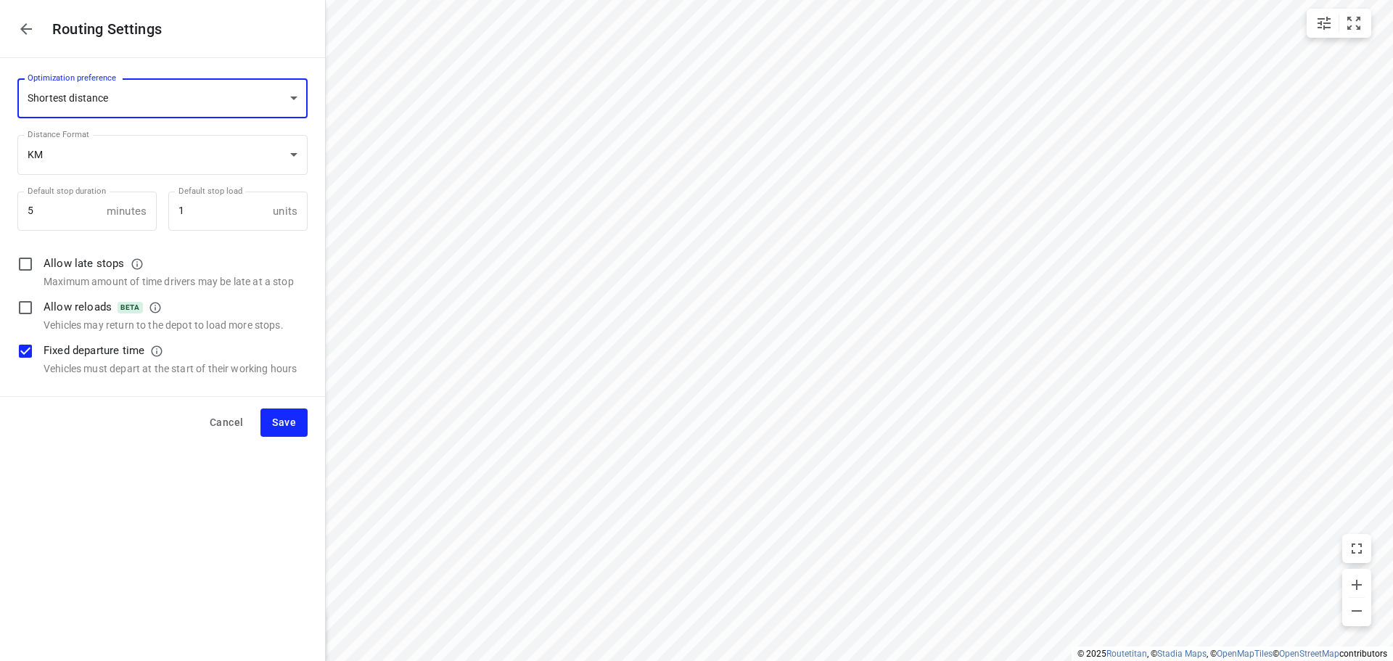
click at [176, 86] on body "i © 2025 Routetitan , © Stadia Maps , © OpenMapTiles © OpenStreetMap contributo…" at bounding box center [696, 330] width 1393 height 661
click at [147, 70] on li "Fastest time" at bounding box center [162, 72] width 290 height 26
type input "time"
click at [281, 423] on span "Save" at bounding box center [284, 422] width 24 height 18
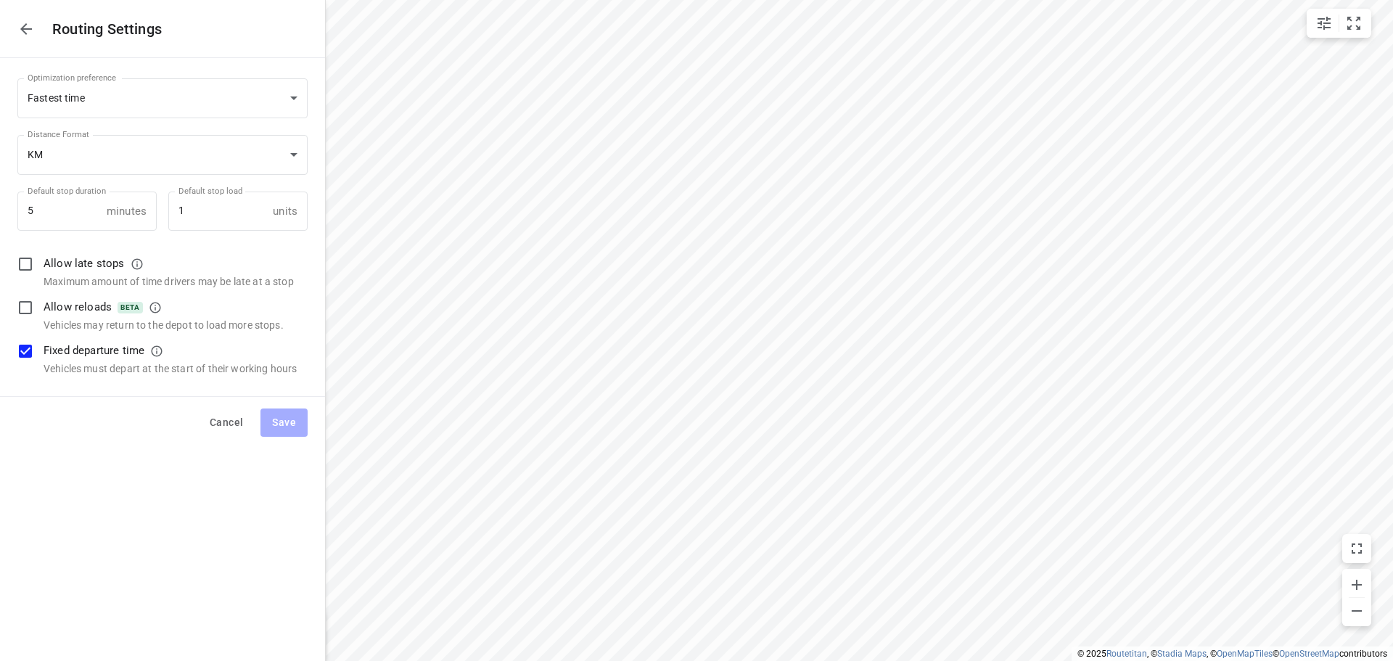
click at [29, 23] on icon "button" at bounding box center [25, 28] width 17 height 17
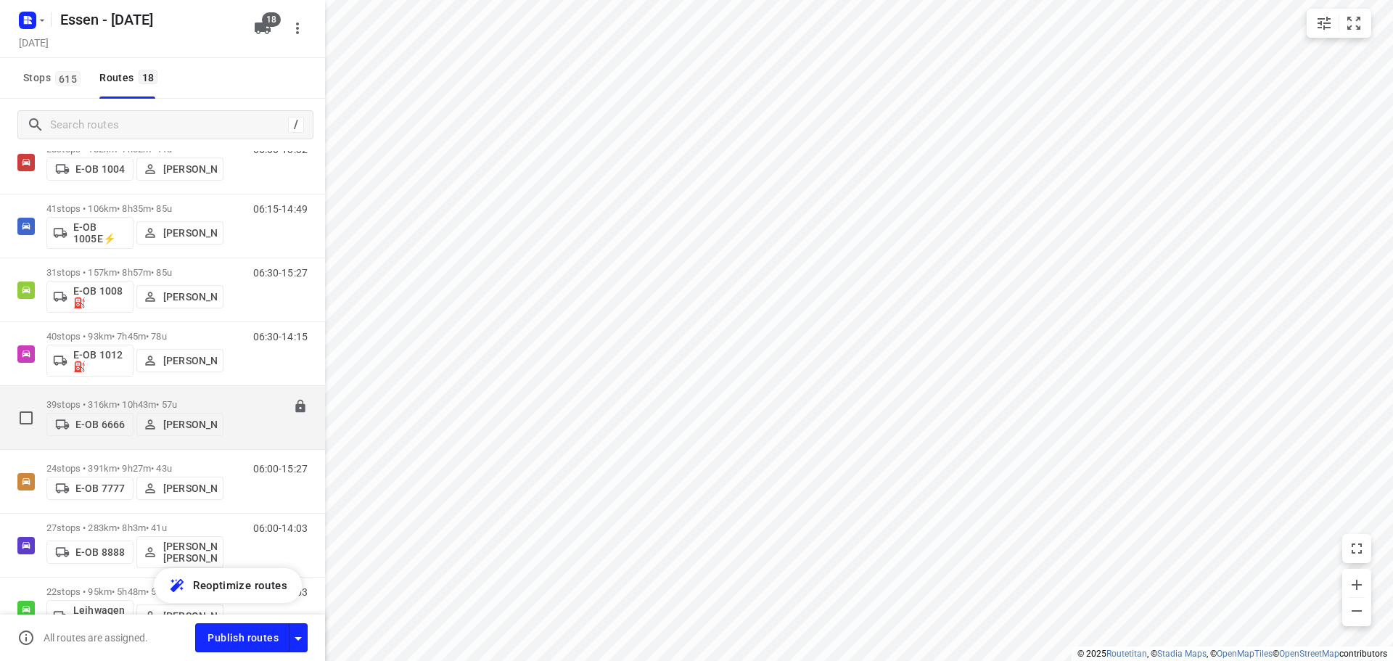
scroll to position [73, 0]
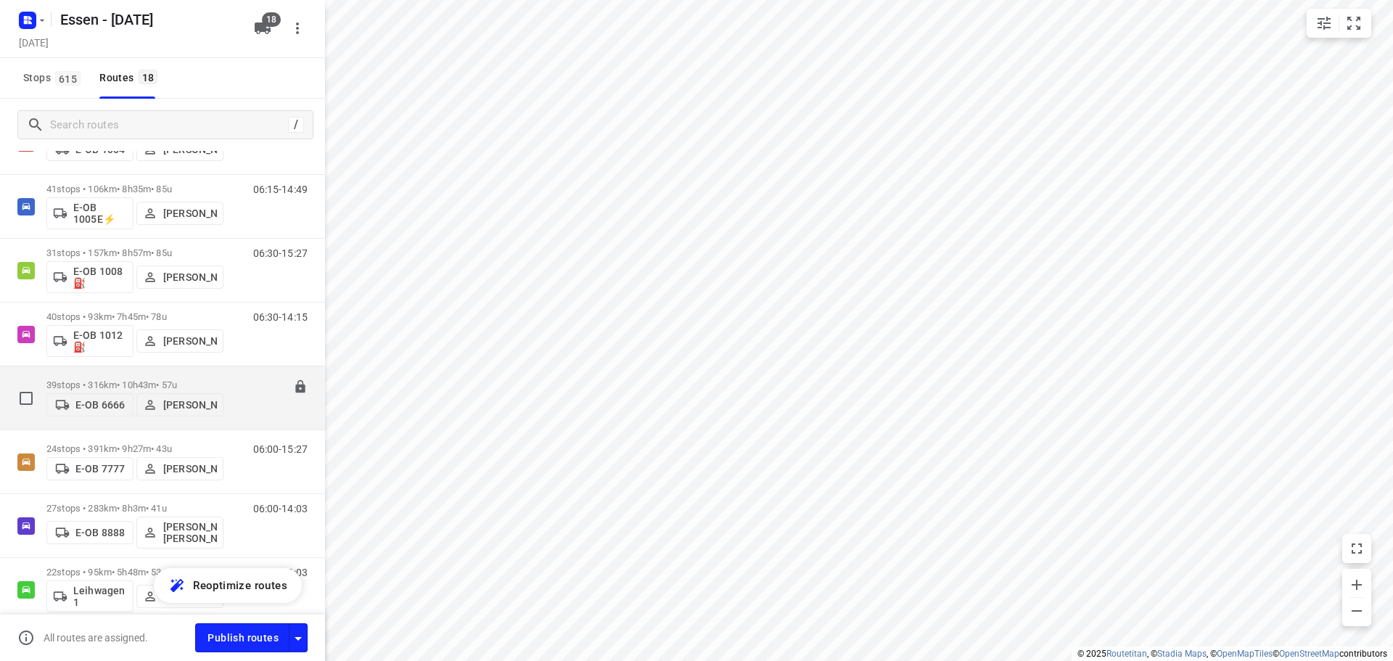
click at [136, 384] on p "39 stops • 316km • 10h43m • 57u" at bounding box center [134, 384] width 177 height 11
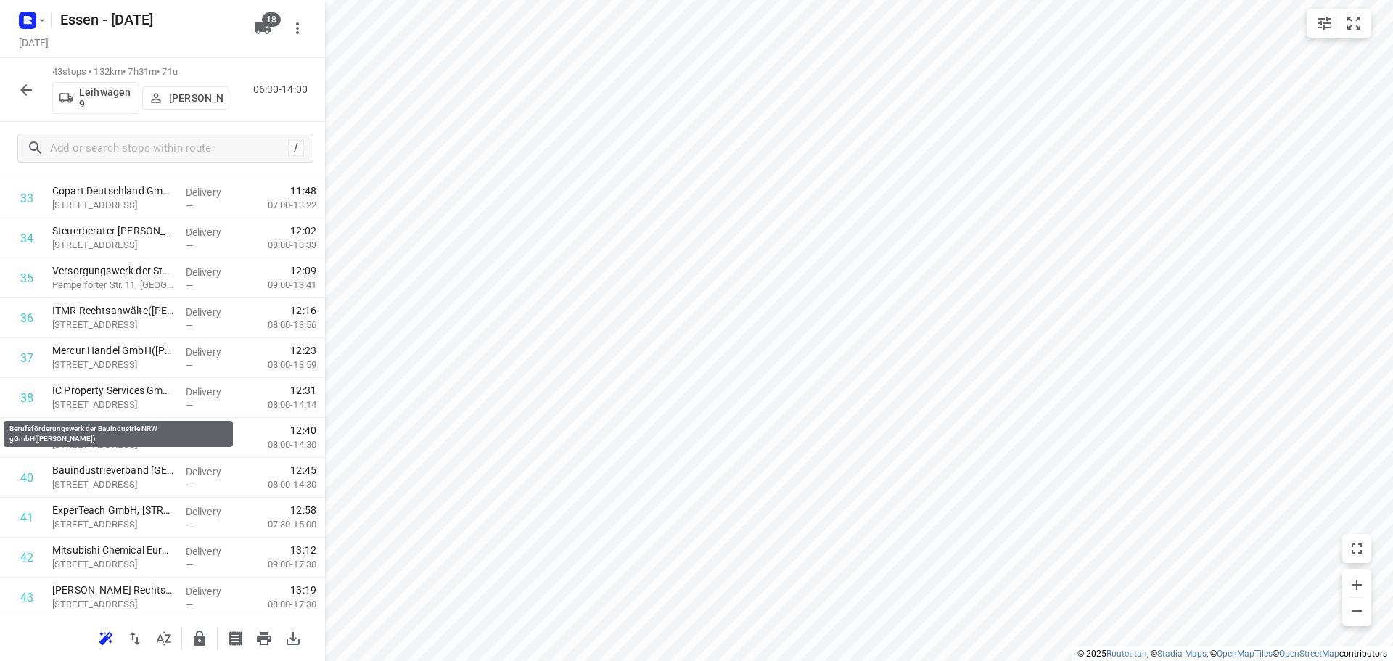
scroll to position [1378, 0]
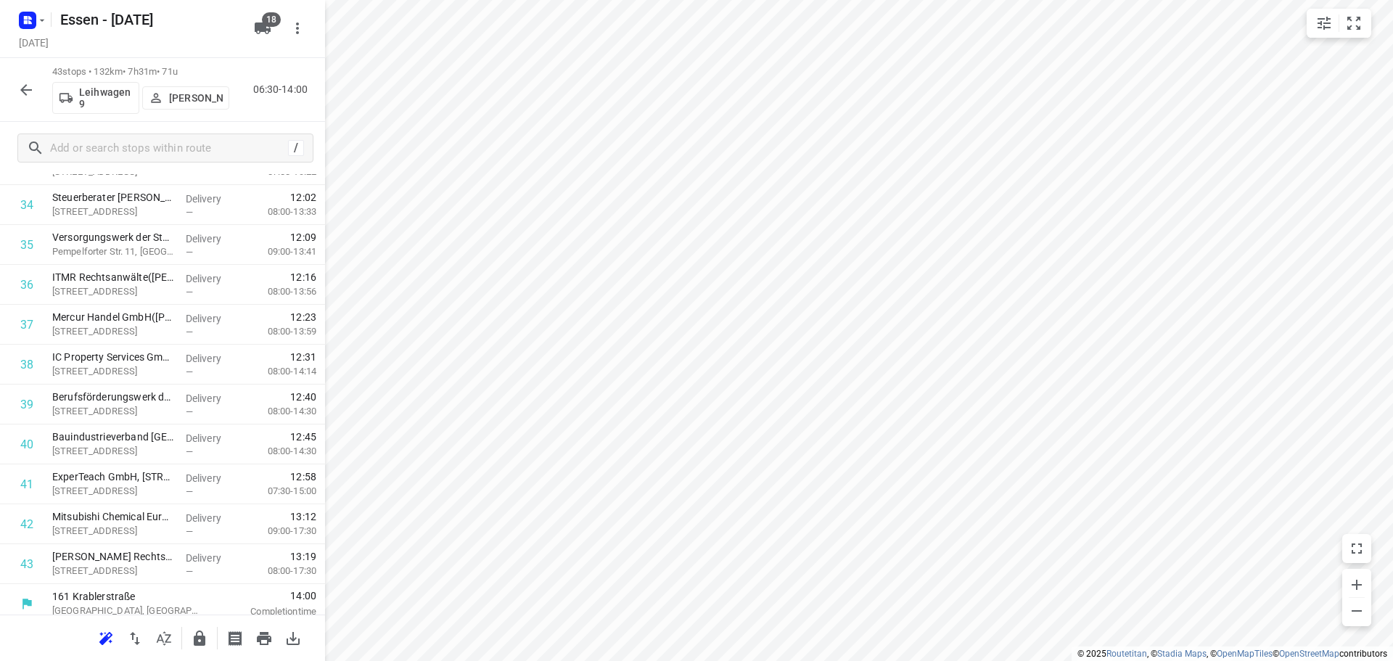
click at [20, 94] on icon "button" at bounding box center [25, 89] width 17 height 17
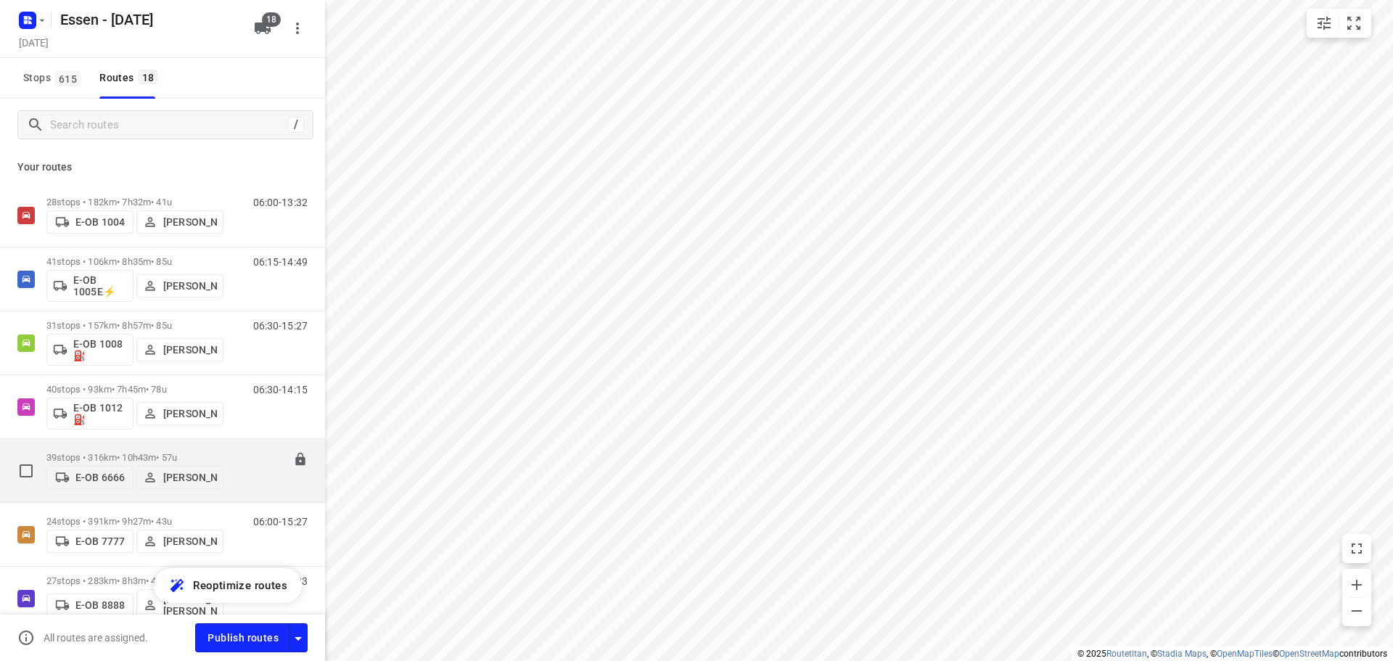
click at [173, 453] on p "39 stops • 316km • 10h43m • 57u" at bounding box center [134, 457] width 177 height 11
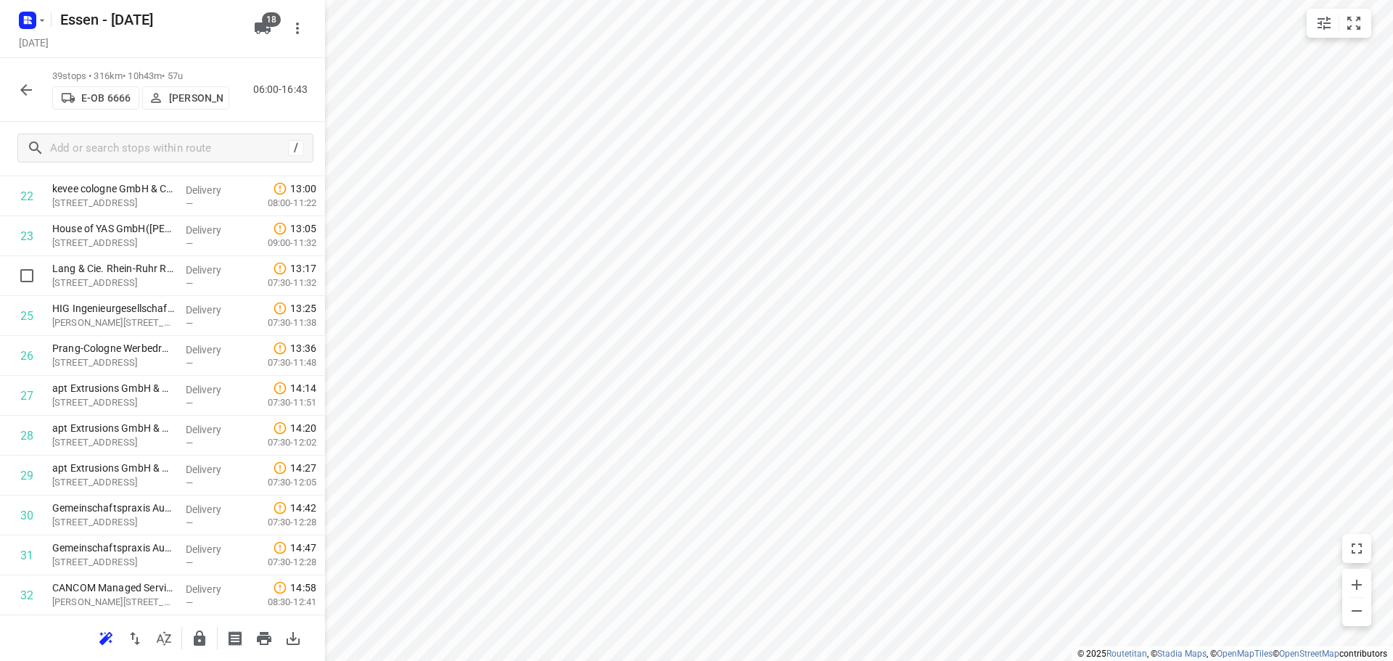
scroll to position [943, 0]
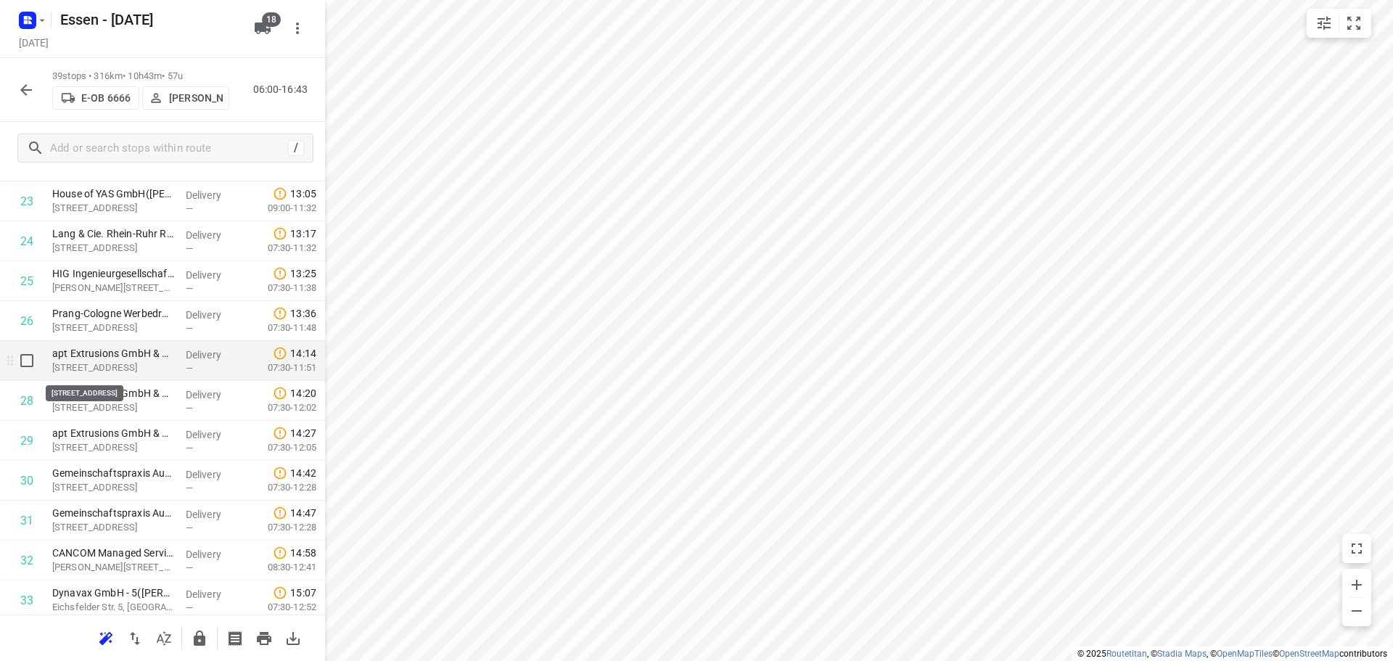
click at [123, 361] on p "Böttgerstraße 4, Monheim Am Rhein" at bounding box center [113, 367] width 122 height 15
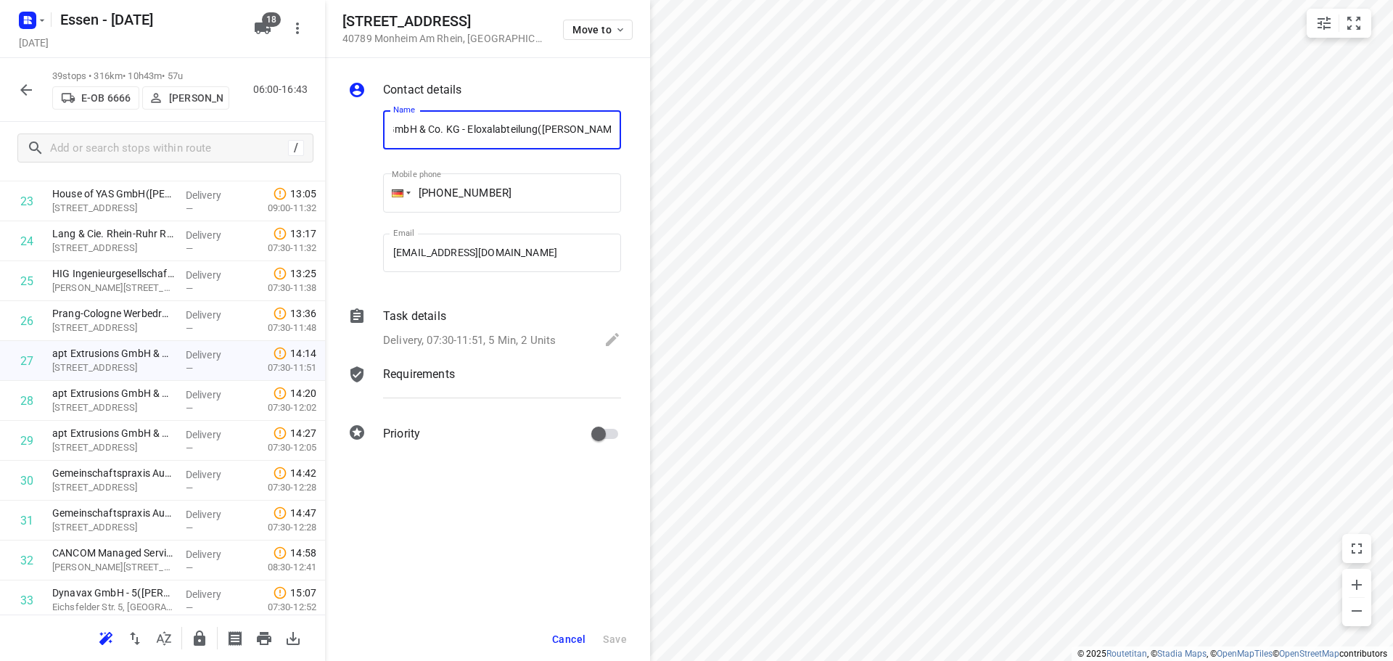
scroll to position [0, 0]
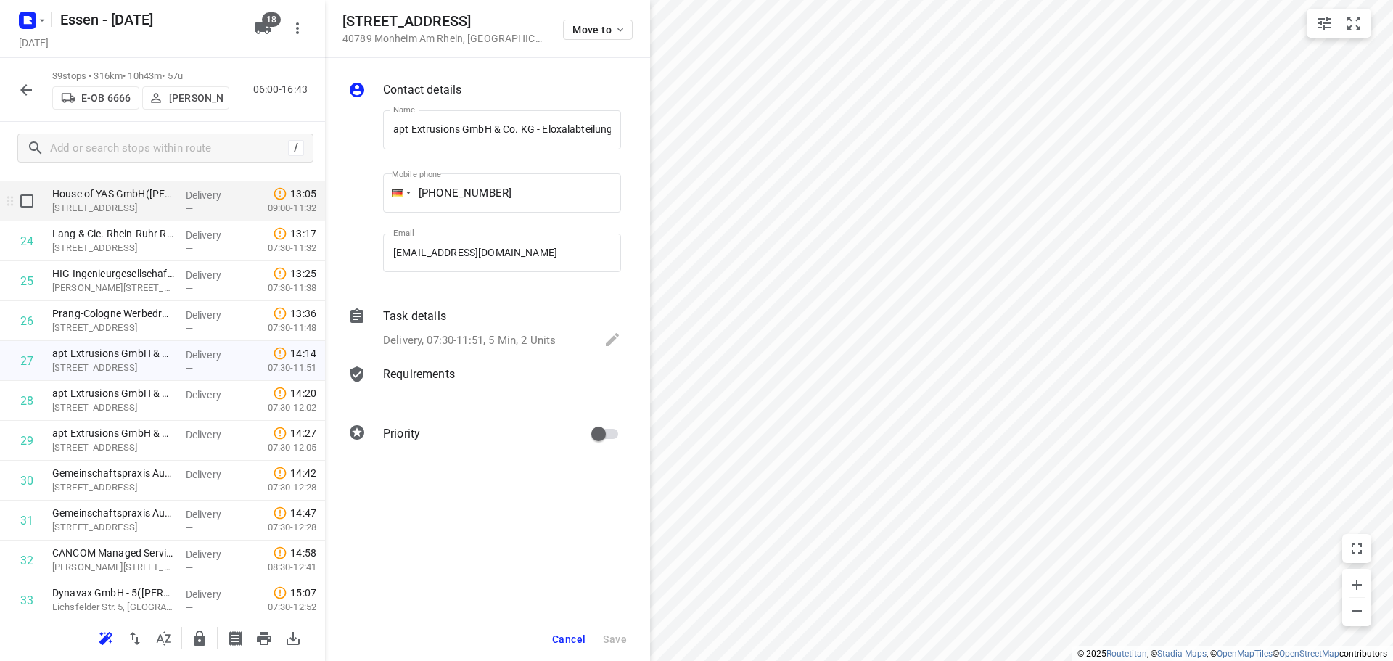
click at [76, 217] on div "House of YAS GmbH(Judith Langer) Sechtemer Str. 5, Köln" at bounding box center [112, 201] width 133 height 40
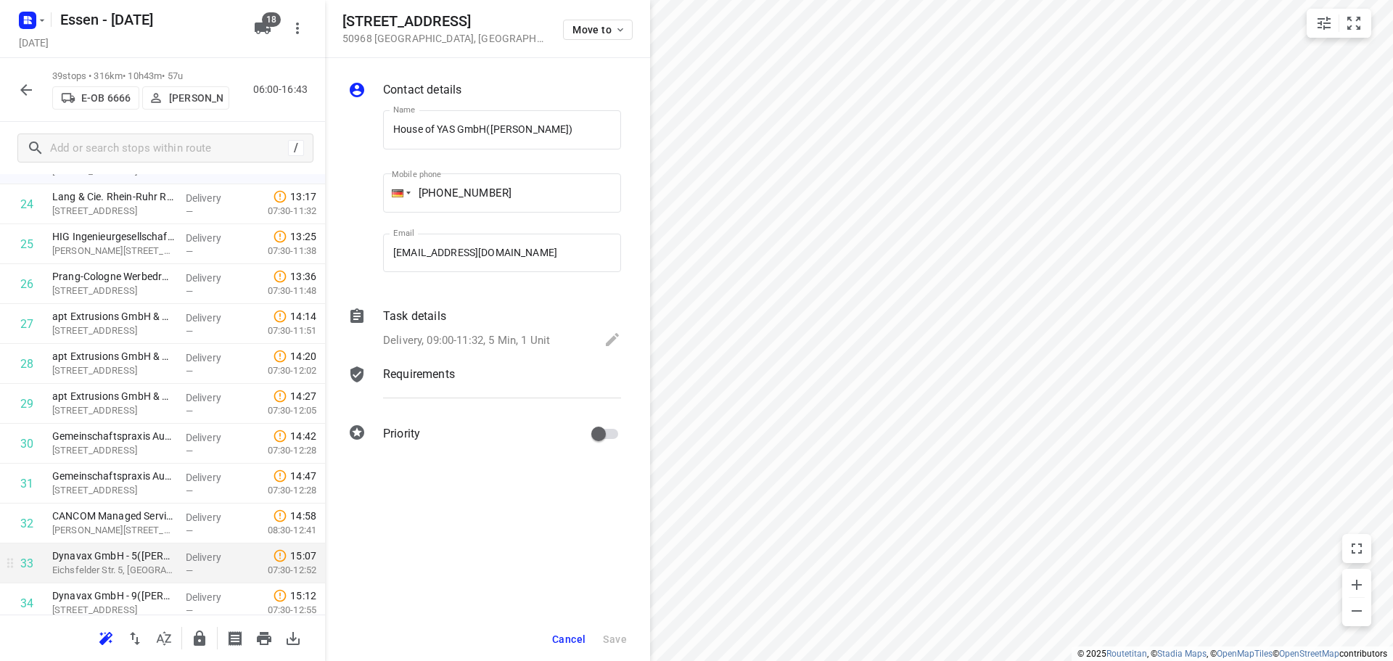
scroll to position [1228, 0]
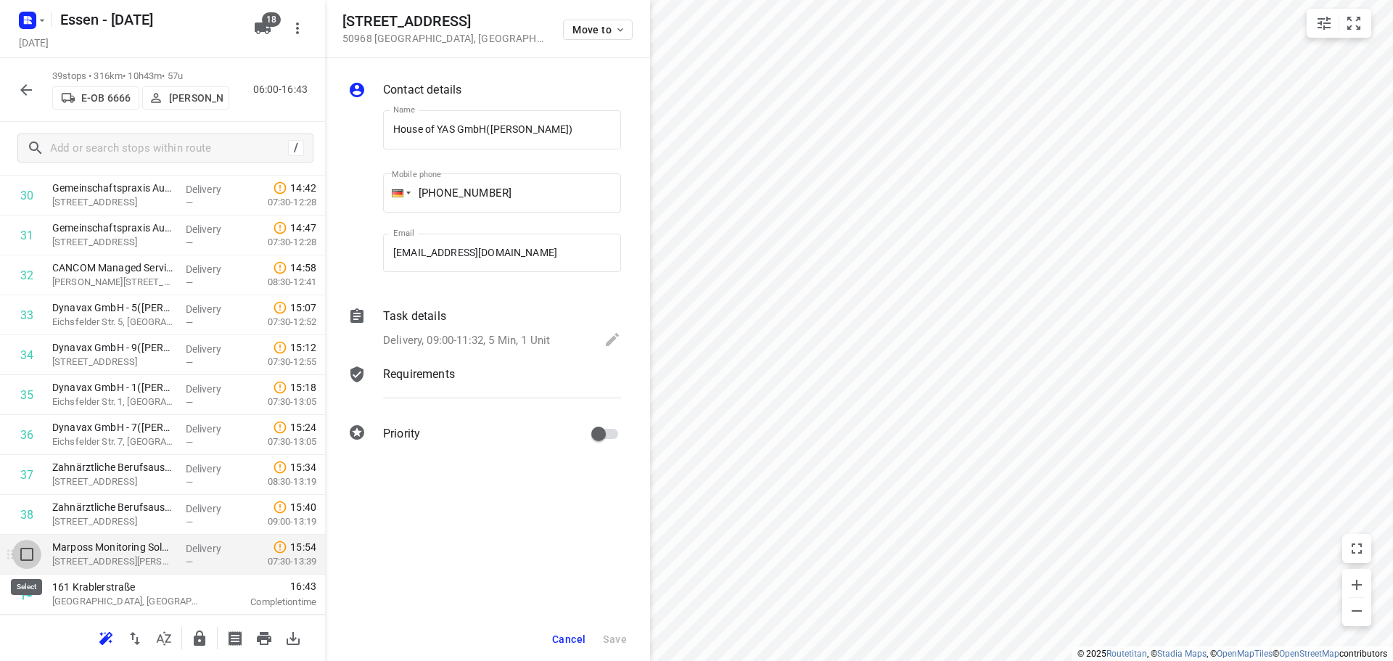
click at [29, 558] on input "checkbox" at bounding box center [26, 554] width 29 height 29
checkbox input "true"
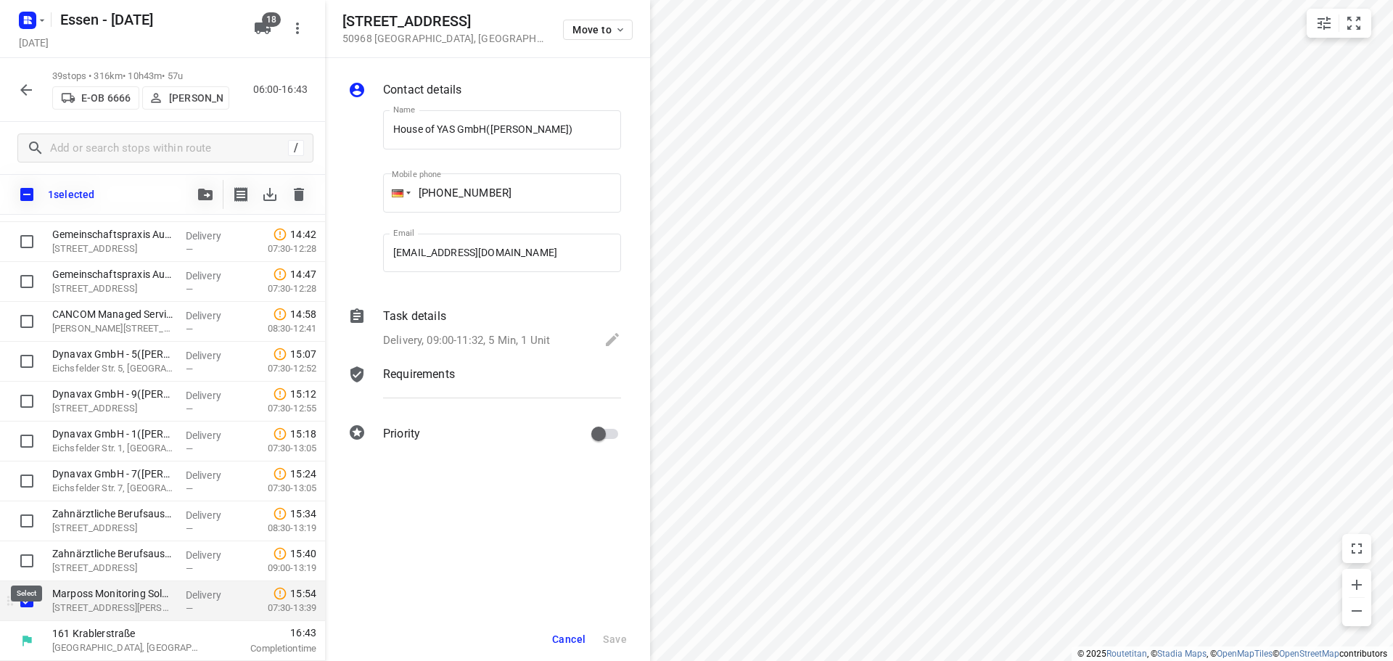
scroll to position [1222, 0]
click at [29, 564] on input "checkbox" at bounding box center [26, 560] width 29 height 29
checkbox input "true"
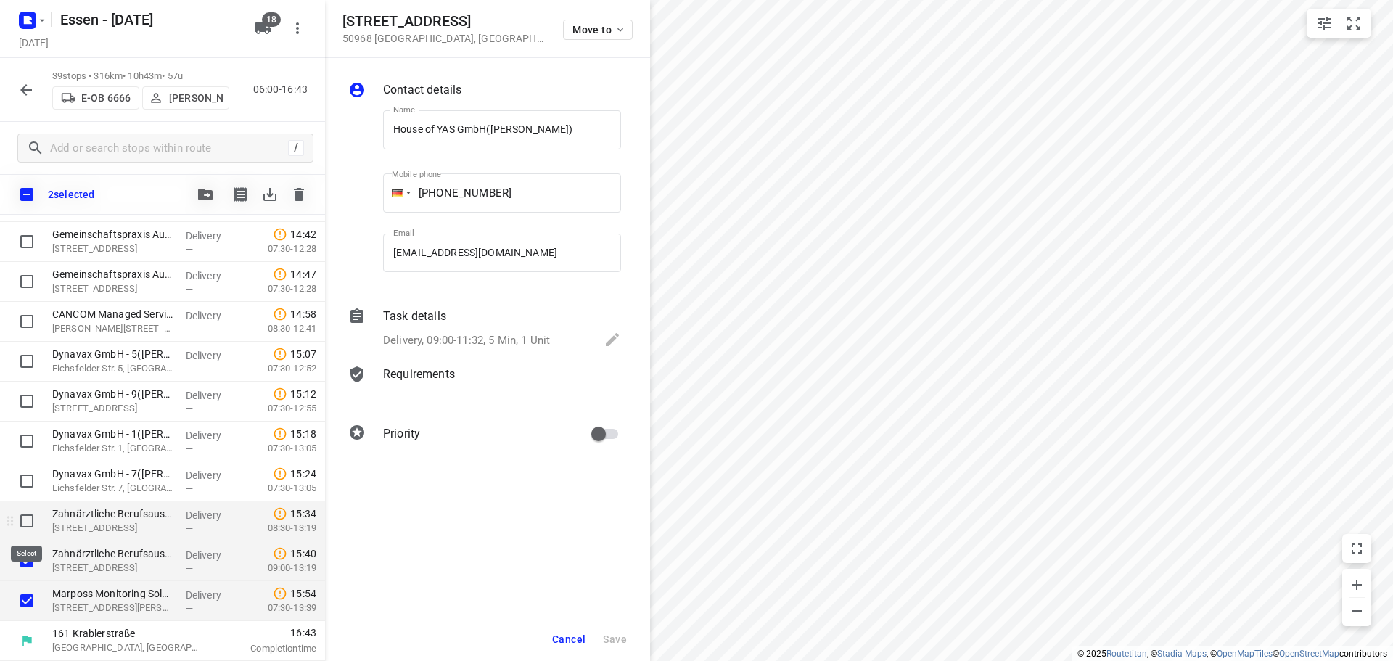
click at [25, 527] on input "checkbox" at bounding box center [26, 520] width 29 height 29
checkbox input "true"
click at [31, 488] on input "checkbox" at bounding box center [26, 480] width 29 height 29
checkbox input "true"
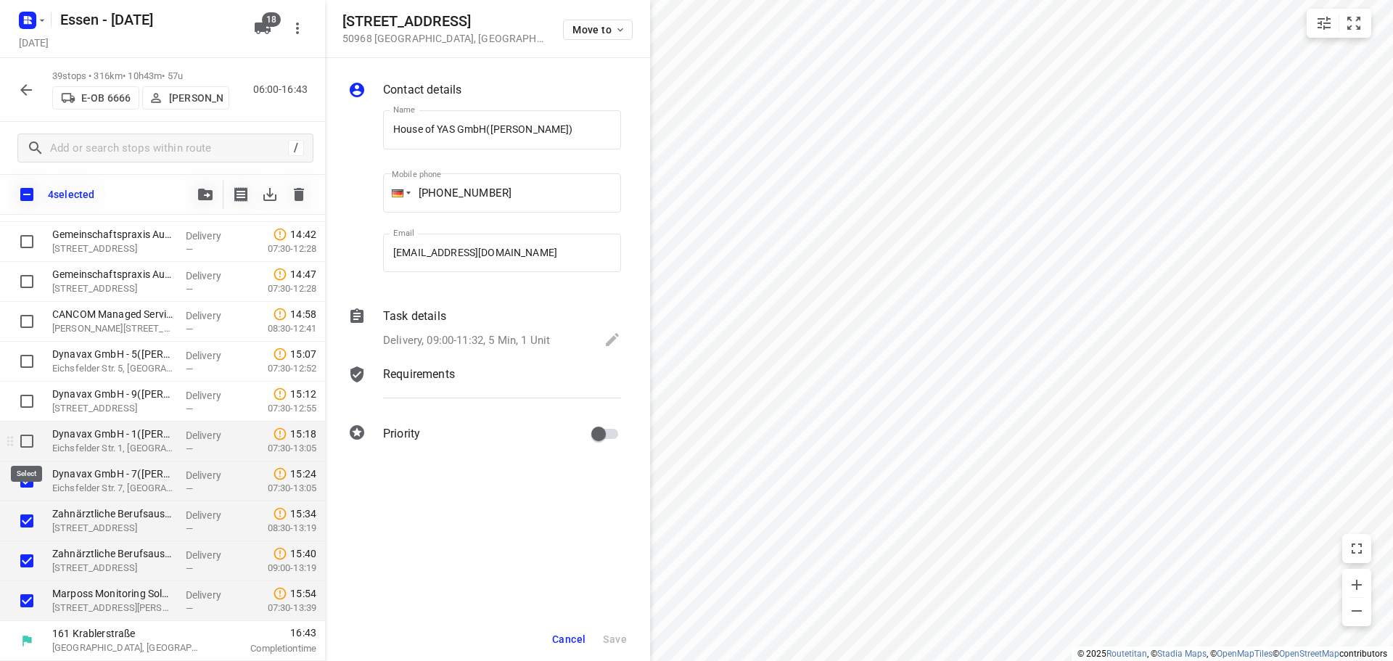
click at [21, 445] on input "checkbox" at bounding box center [26, 440] width 29 height 29
click at [21, 442] on input "checkbox" at bounding box center [26, 440] width 29 height 29
checkbox input "false"
click at [28, 479] on input "checkbox" at bounding box center [26, 480] width 29 height 29
checkbox input "false"
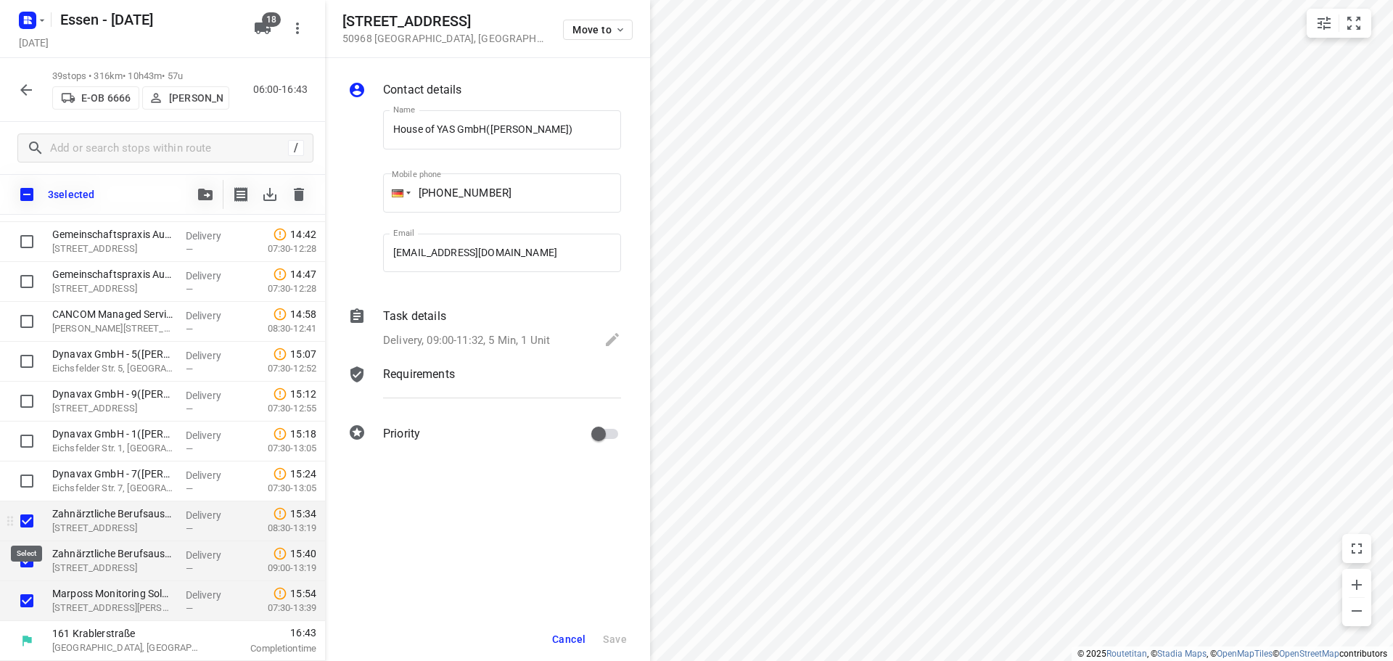
click at [27, 516] on input "checkbox" at bounding box center [26, 520] width 29 height 29
checkbox input "false"
click at [25, 556] on input "checkbox" at bounding box center [26, 560] width 29 height 29
checkbox input "false"
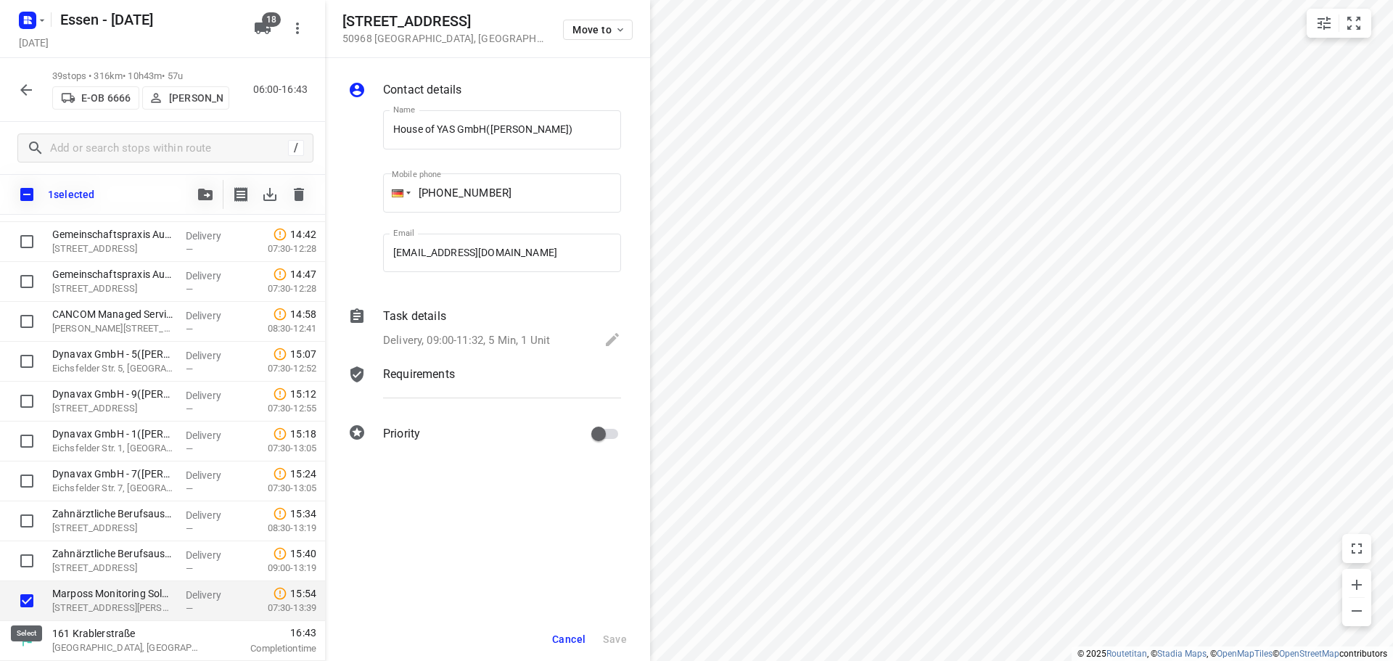
click at [26, 600] on input "checkbox" at bounding box center [26, 600] width 29 height 29
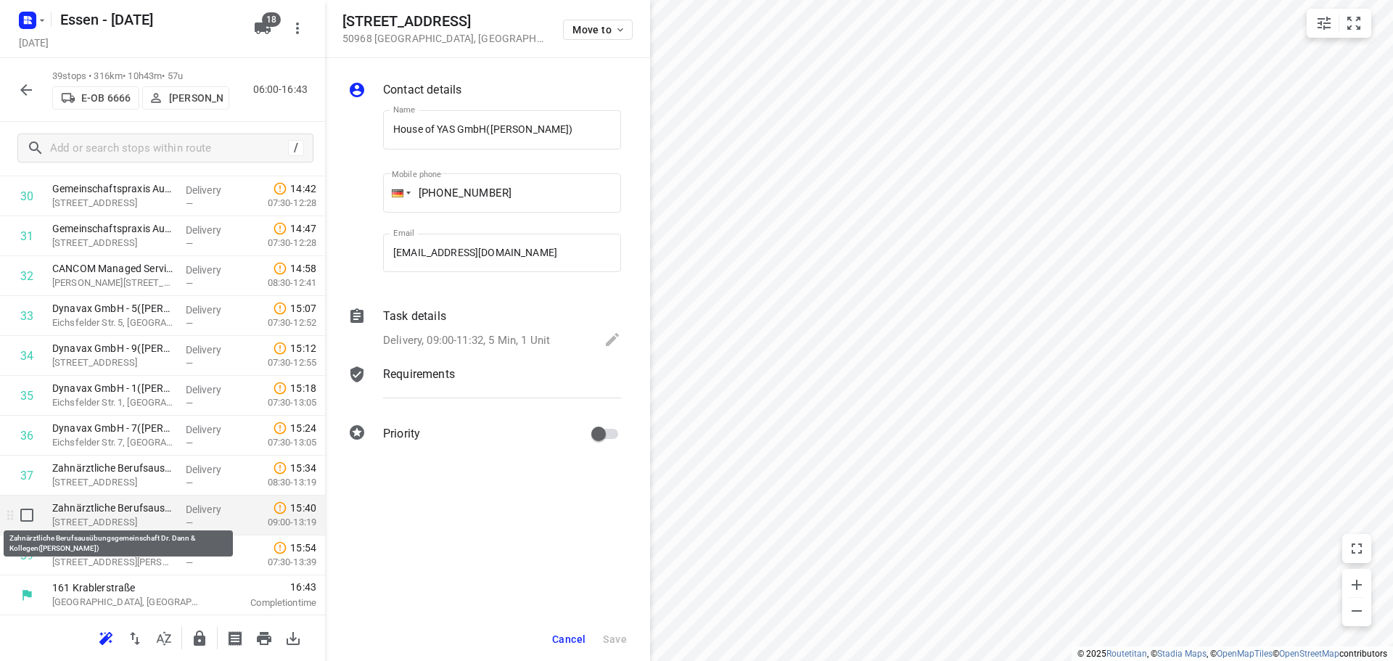
scroll to position [1228, 0]
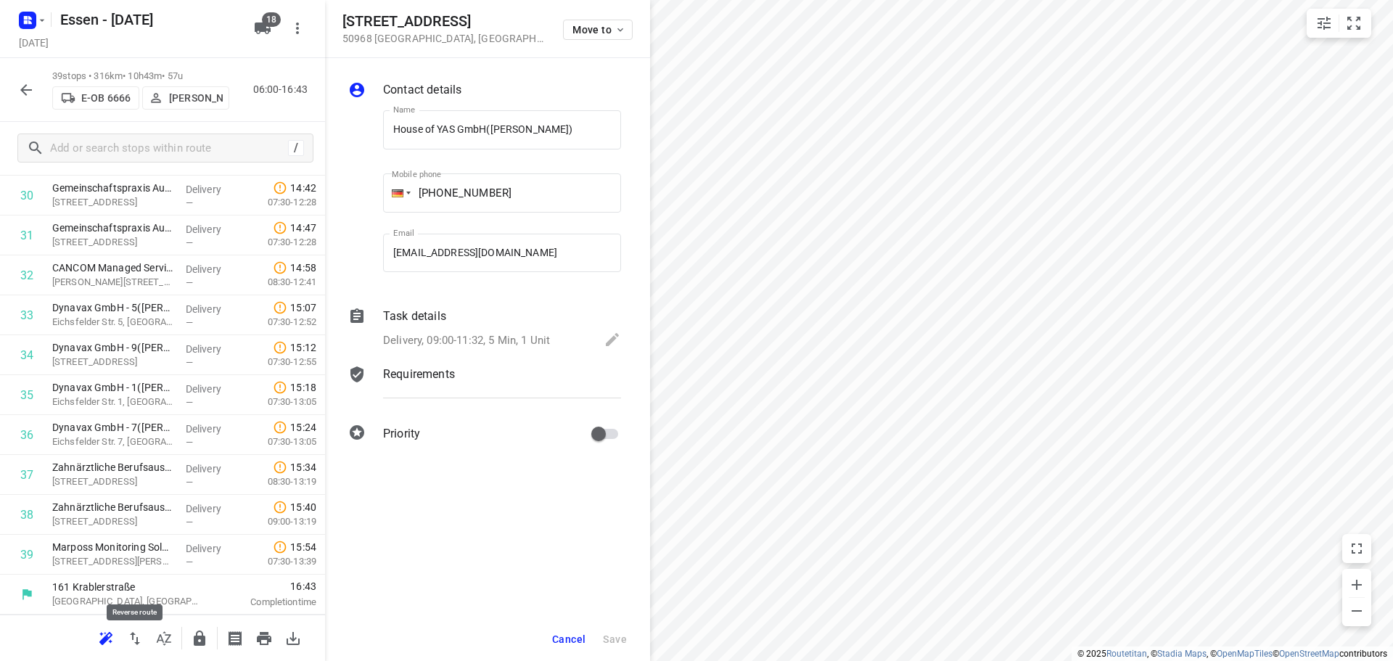
click at [132, 638] on icon "button" at bounding box center [135, 638] width 10 height 13
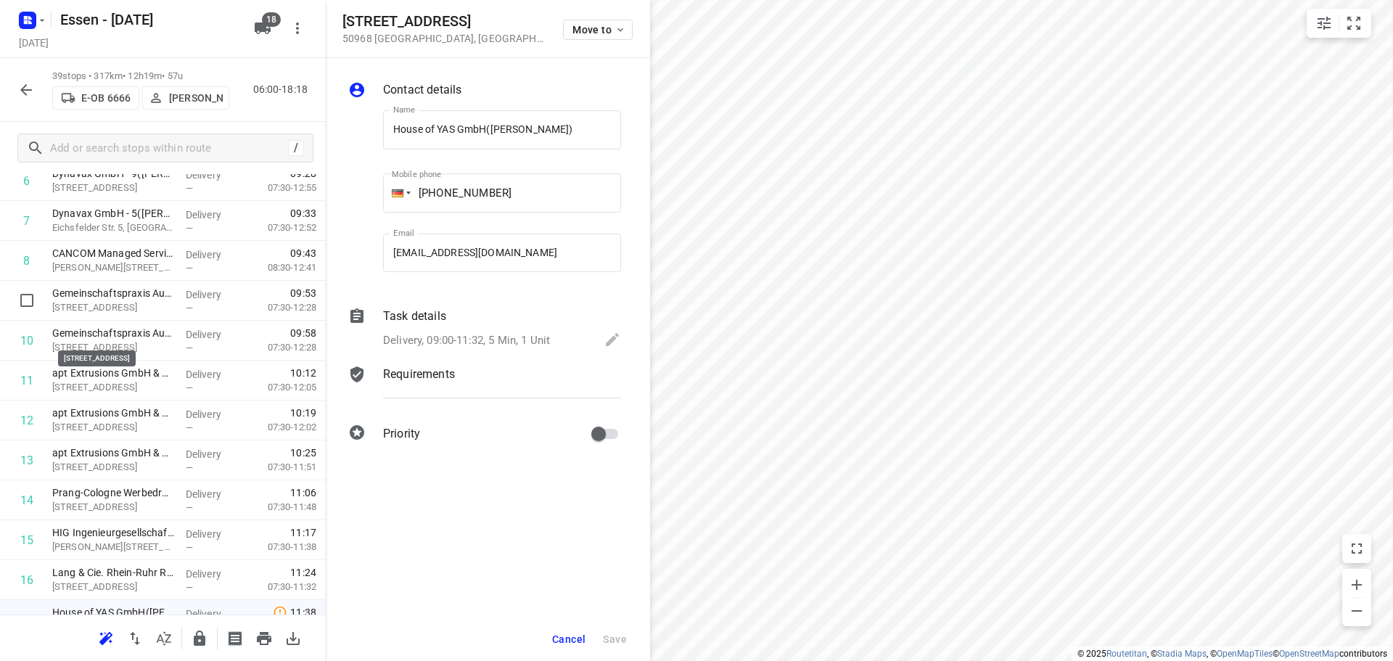
scroll to position [0, 0]
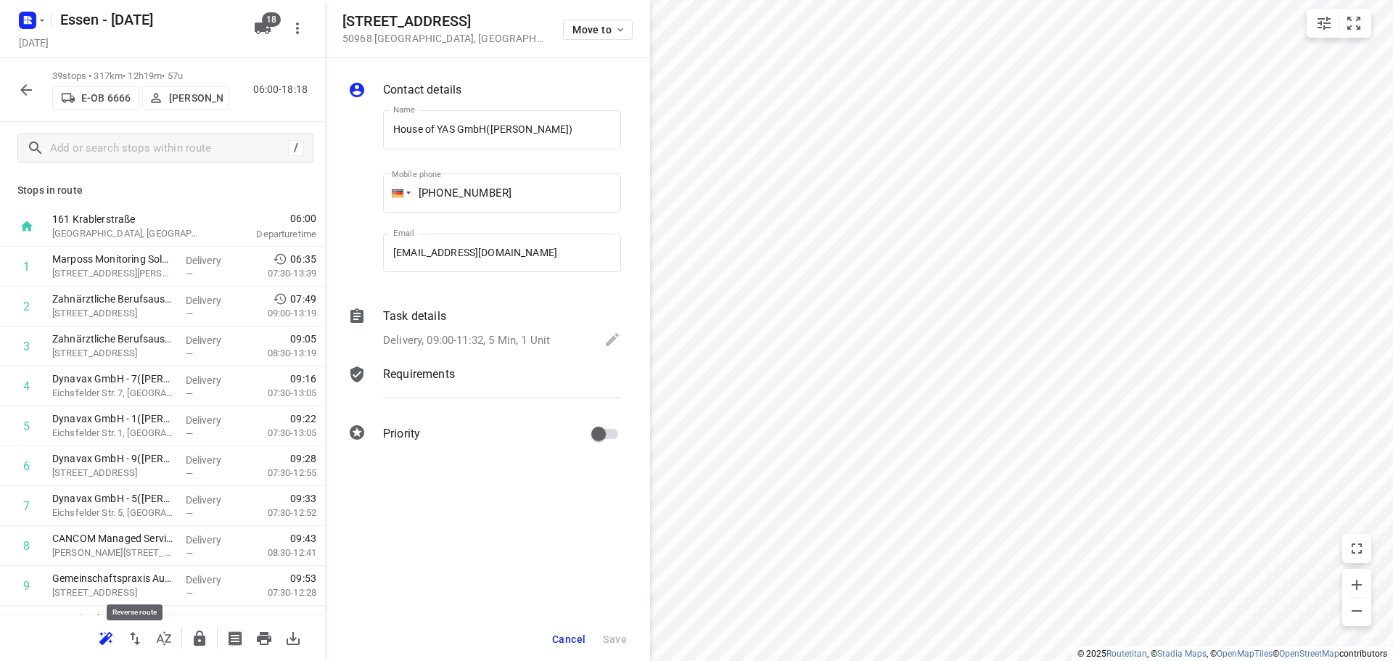
click at [132, 645] on icon "button" at bounding box center [134, 638] width 17 height 17
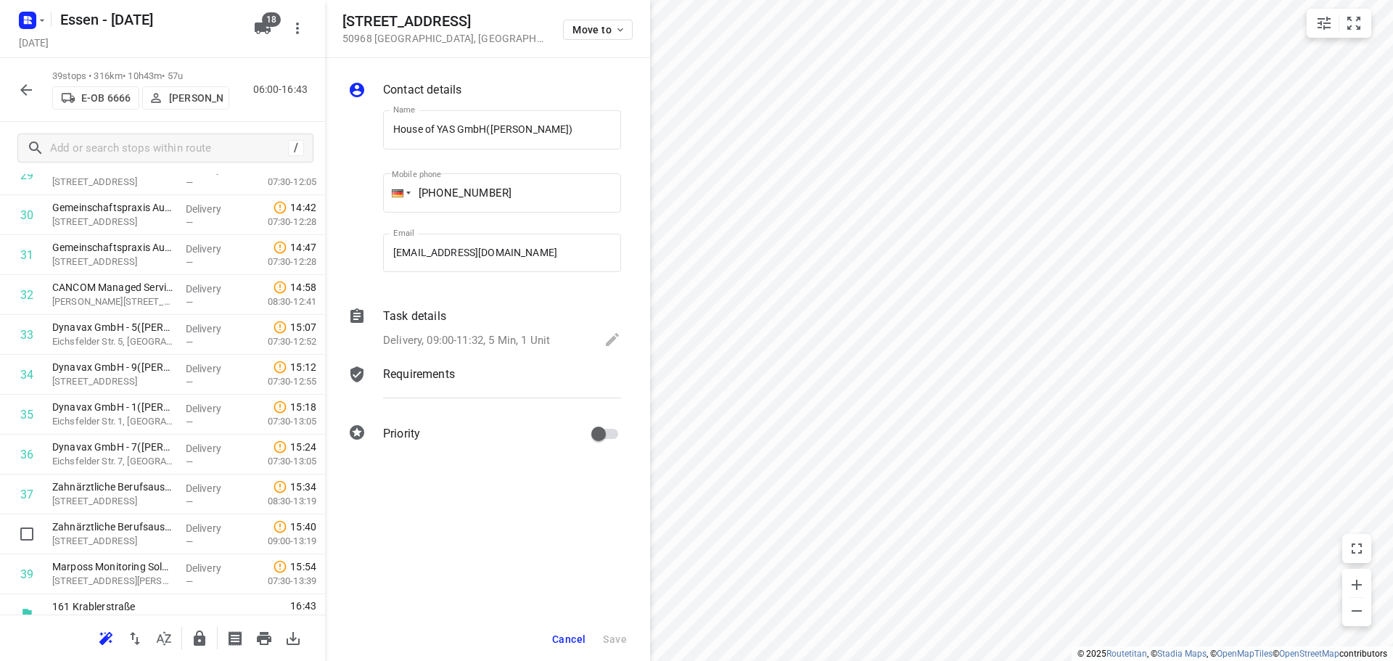
scroll to position [1228, 0]
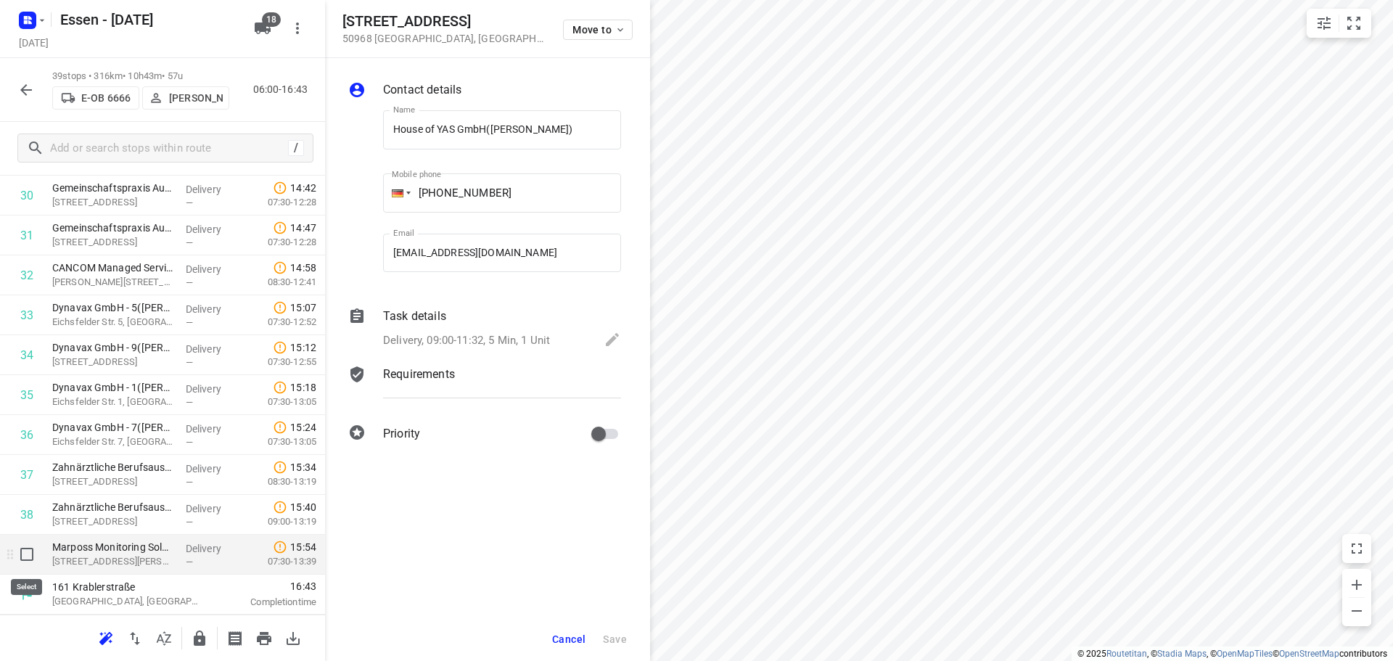
click at [30, 555] on input "checkbox" at bounding box center [26, 554] width 29 height 29
checkbox input "true"
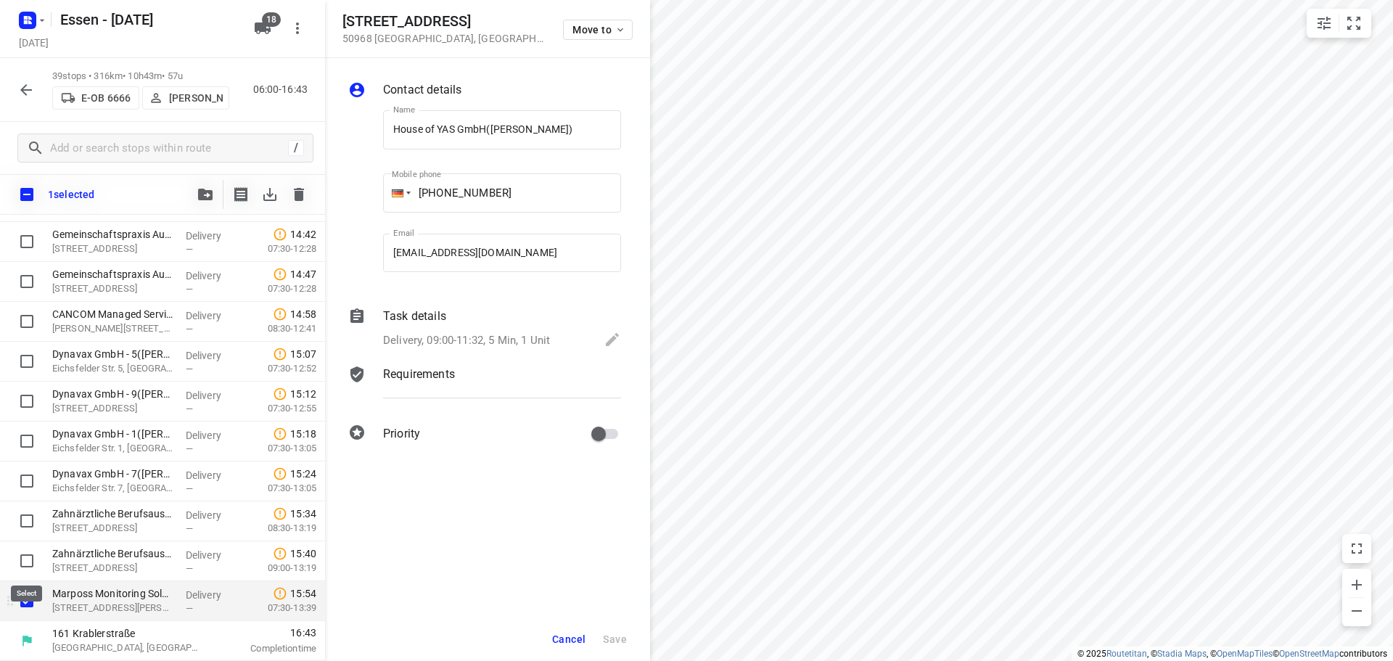
scroll to position [1222, 0]
click at [30, 556] on input "checkbox" at bounding box center [26, 560] width 29 height 29
checkbox input "true"
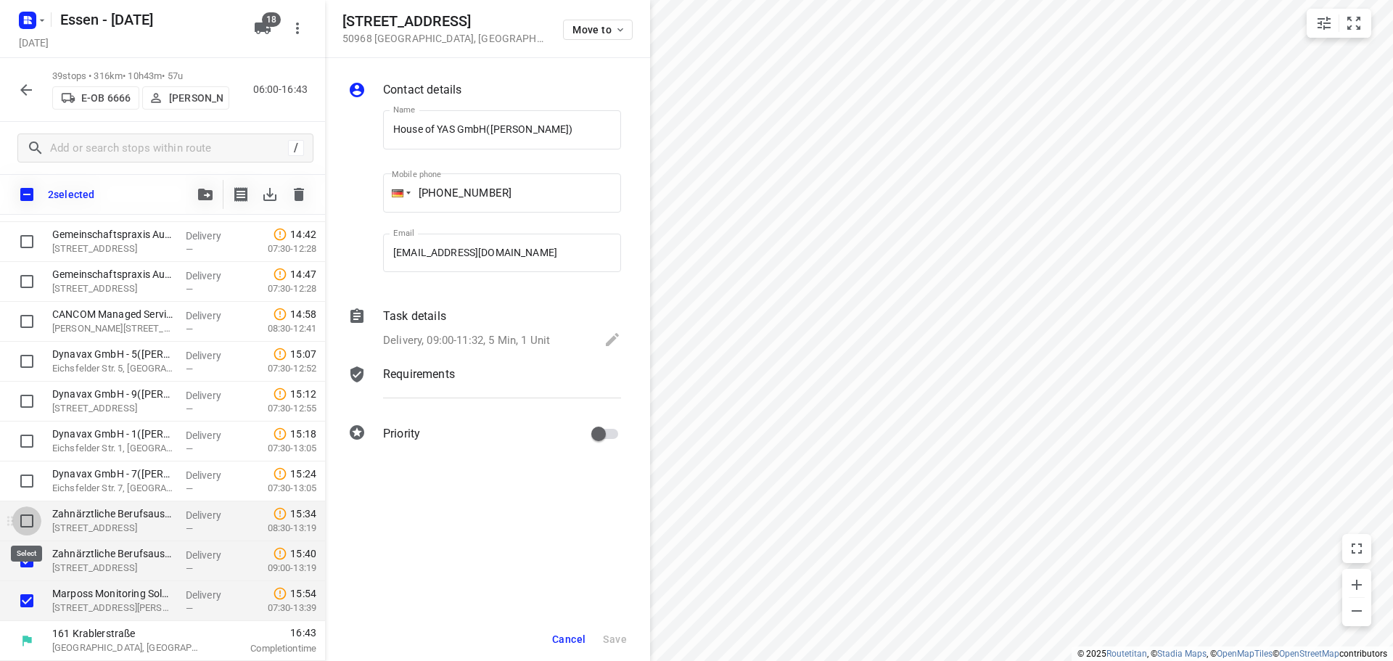
click at [27, 527] on input "checkbox" at bounding box center [26, 520] width 29 height 29
checkbox input "true"
click at [28, 483] on input "checkbox" at bounding box center [26, 480] width 29 height 29
checkbox input "true"
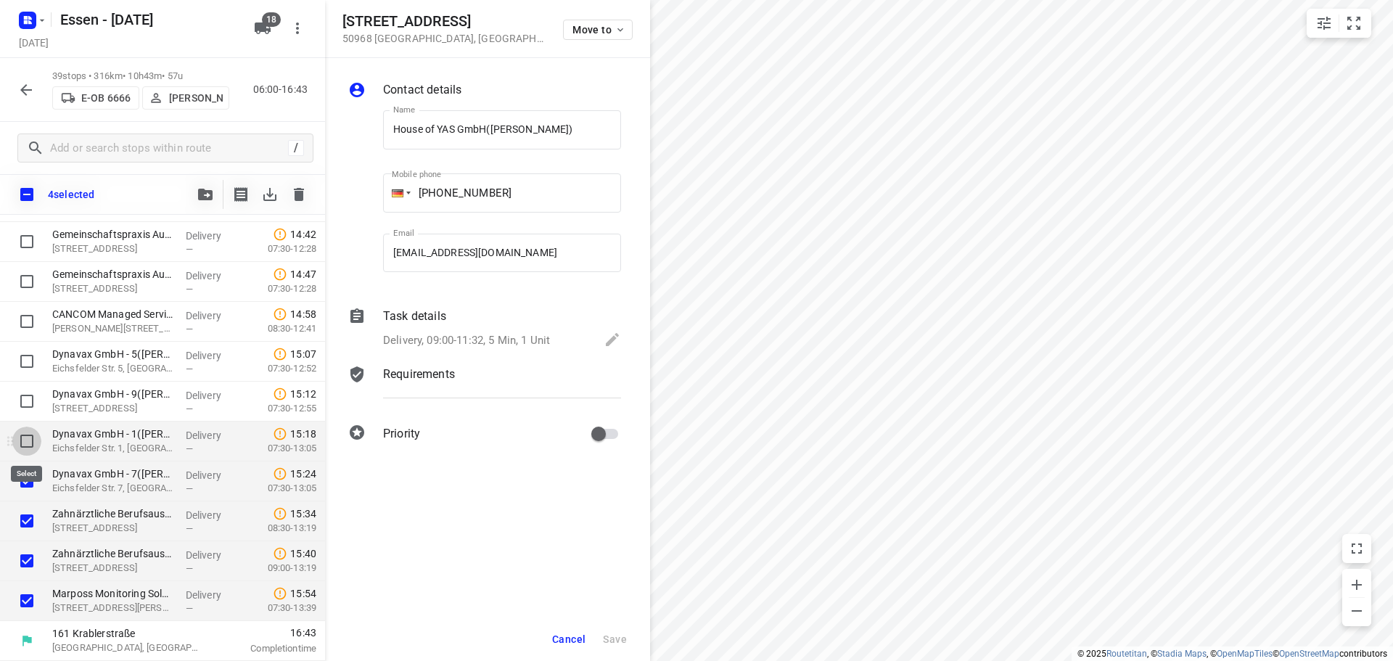
click at [27, 442] on input "checkbox" at bounding box center [26, 440] width 29 height 29
checkbox input "true"
click at [28, 419] on div at bounding box center [23, 402] width 46 height 40
click at [32, 401] on input "checkbox" at bounding box center [26, 401] width 29 height 29
checkbox input "true"
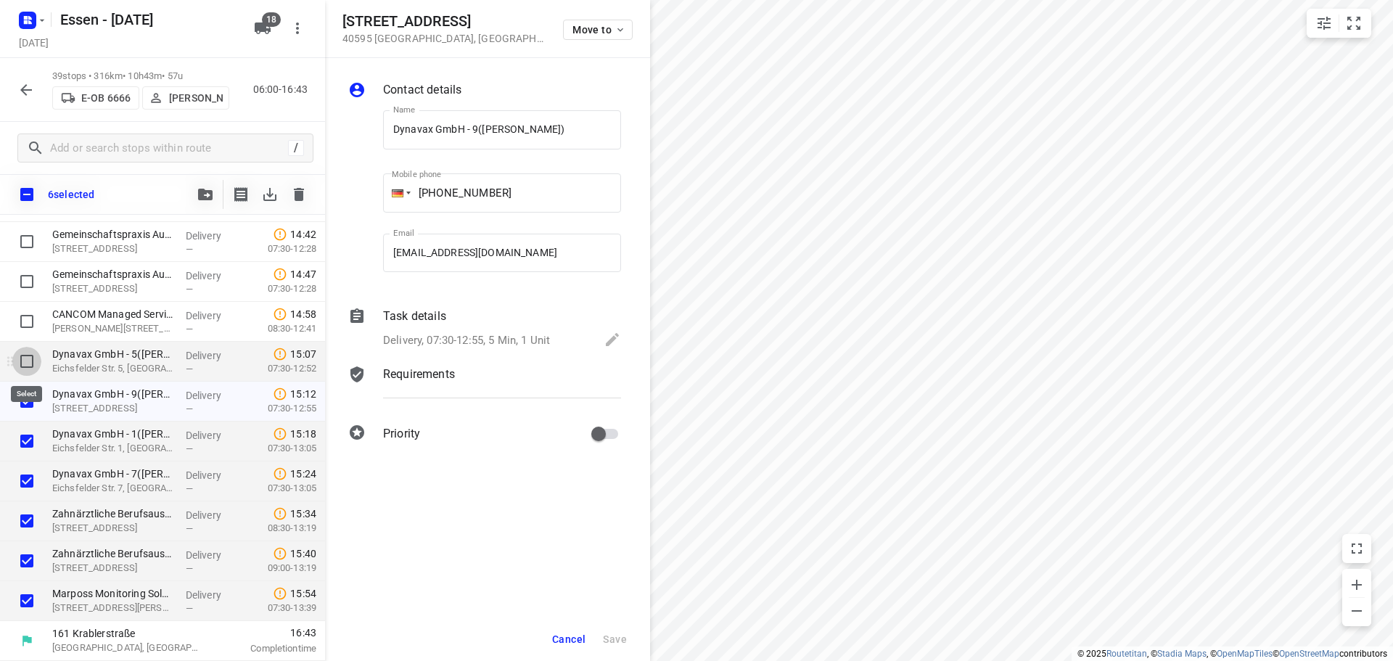
click at [25, 363] on input "checkbox" at bounding box center [26, 361] width 29 height 29
checkbox input "true"
click at [28, 320] on input "checkbox" at bounding box center [26, 321] width 29 height 29
checkbox input "true"
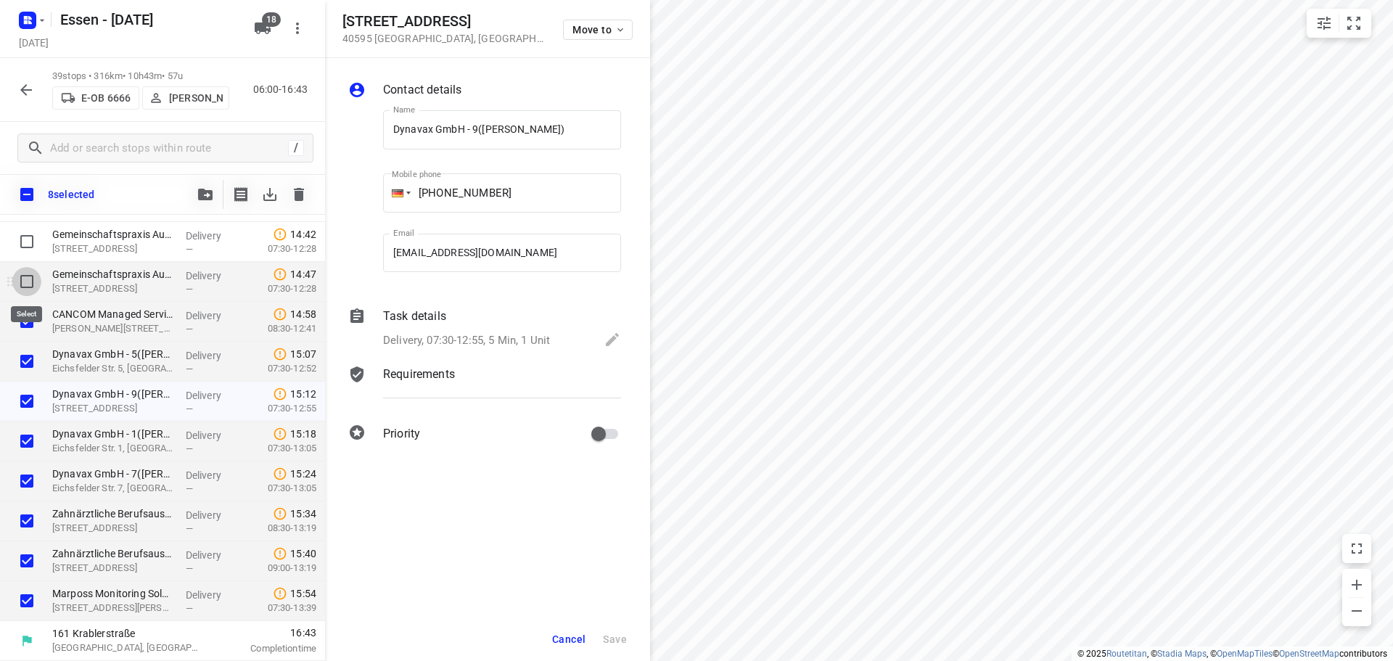
click at [20, 284] on input "checkbox" at bounding box center [26, 281] width 29 height 29
checkbox input "true"
click at [25, 245] on input "checkbox" at bounding box center [26, 241] width 29 height 29
checkbox input "true"
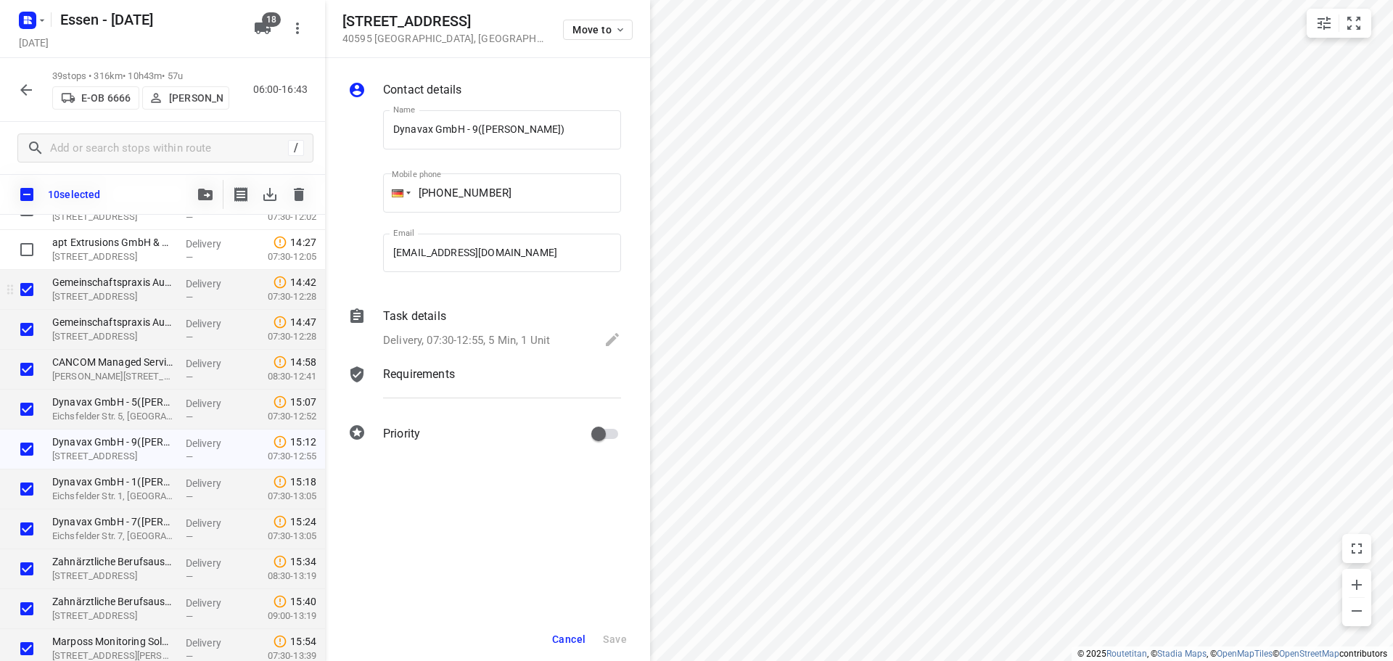
scroll to position [1150, 0]
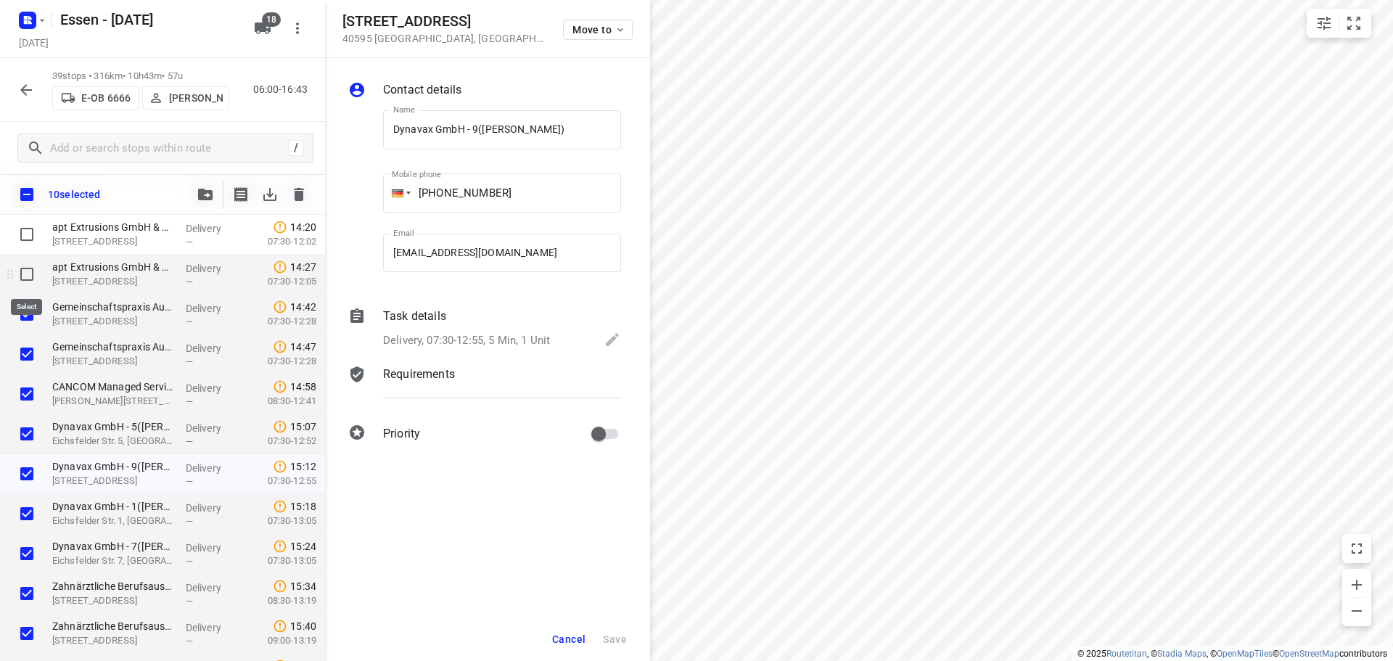
click at [27, 276] on input "checkbox" at bounding box center [26, 274] width 29 height 29
checkbox input "true"
click at [27, 240] on input "checkbox" at bounding box center [26, 234] width 29 height 29
checkbox input "true"
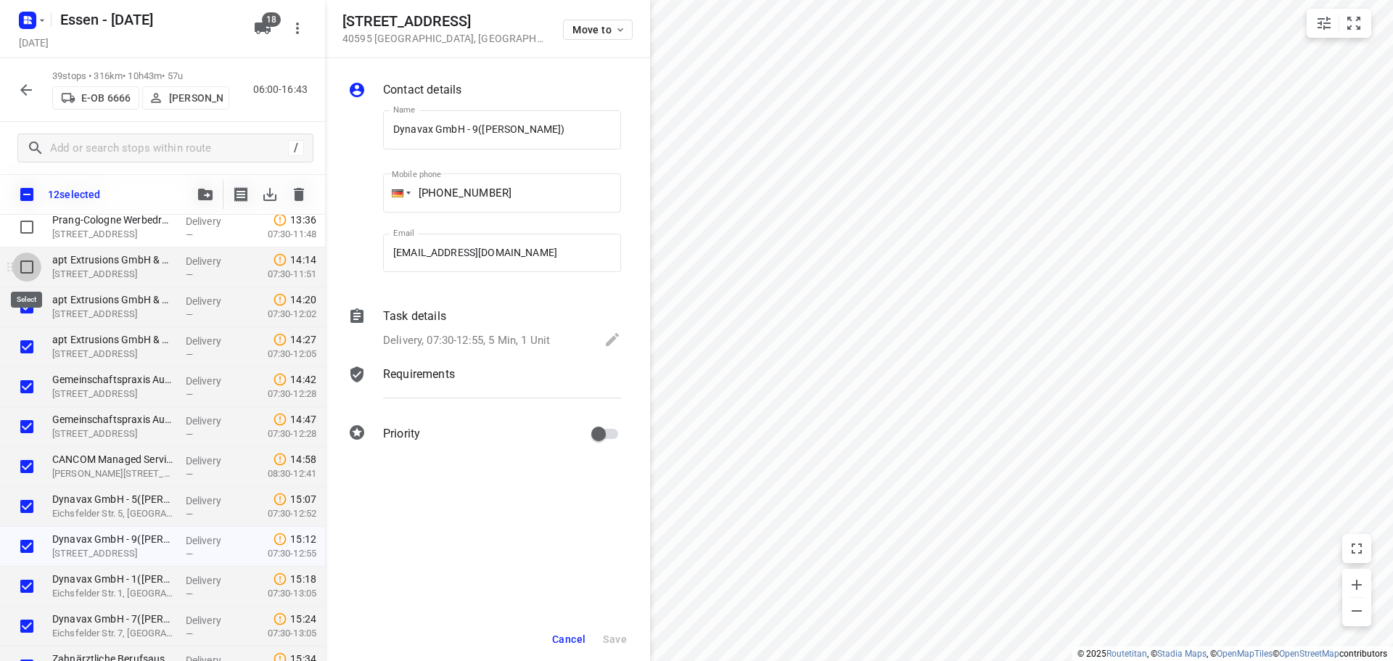
click at [27, 265] on input "checkbox" at bounding box center [26, 266] width 29 height 29
checkbox input "true"
click at [22, 228] on input "checkbox" at bounding box center [26, 227] width 29 height 29
checkbox input "true"
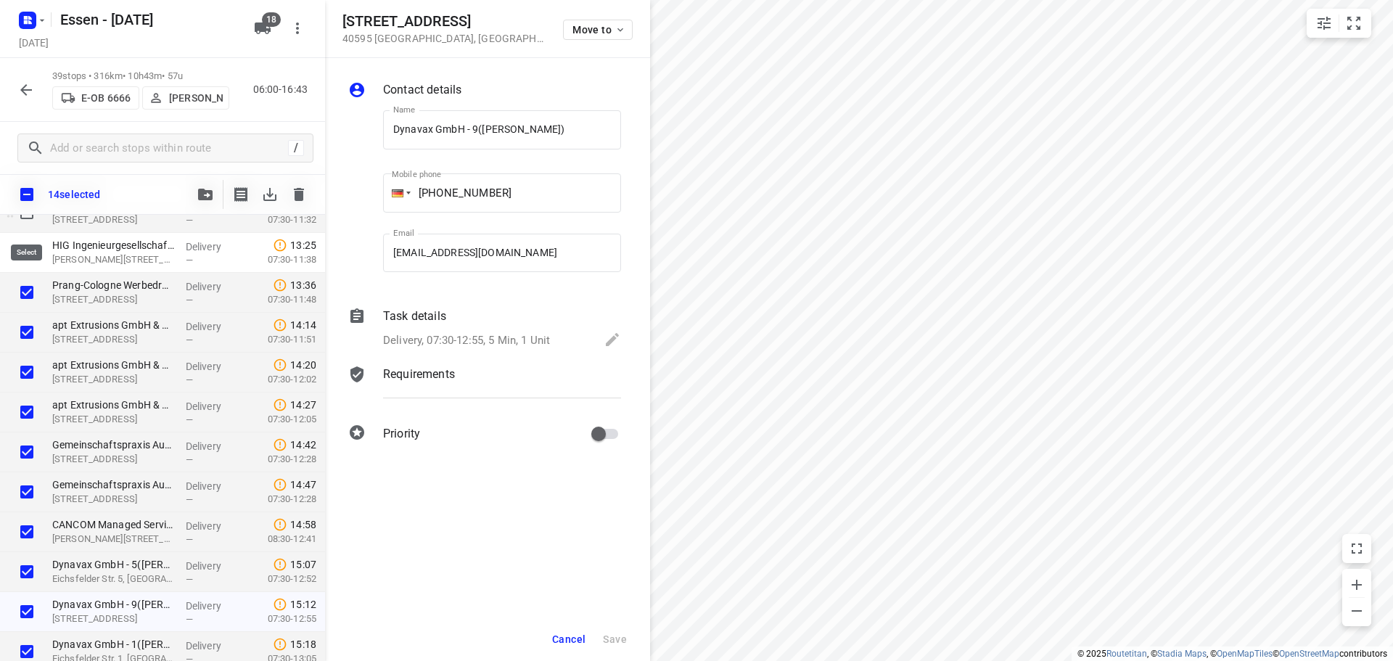
scroll to position [1005, 0]
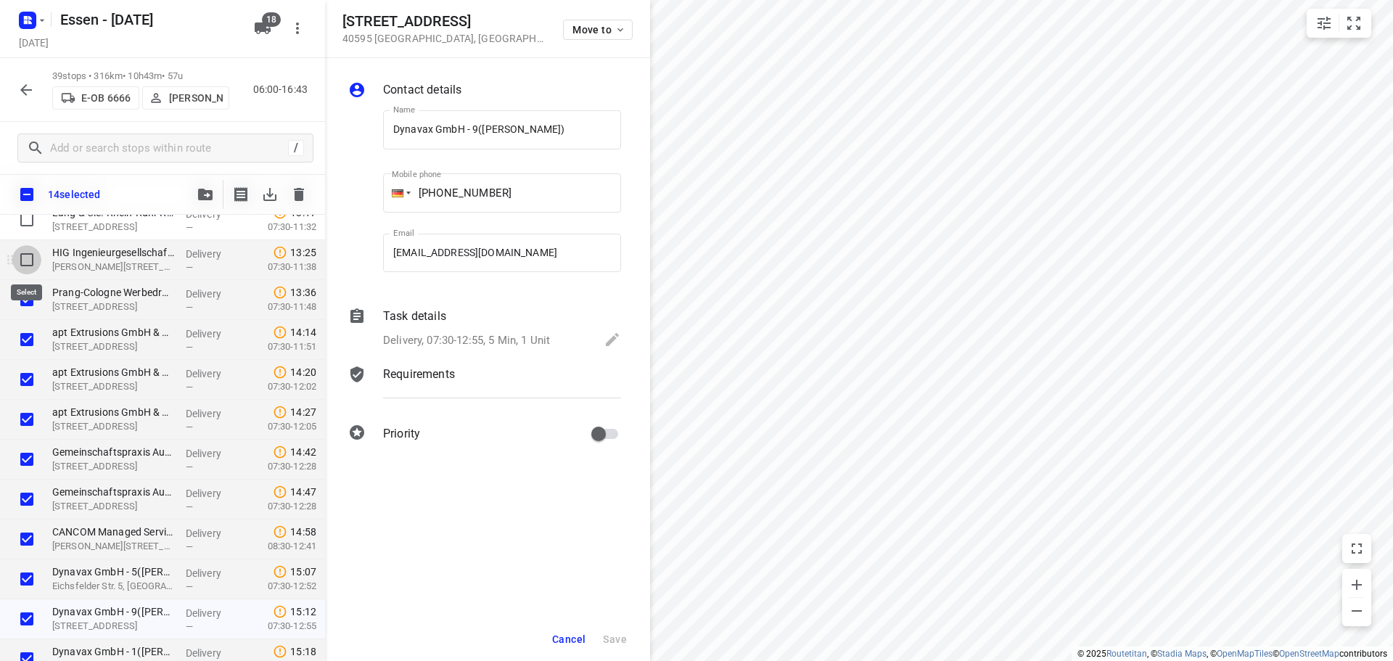
click at [25, 252] on input "checkbox" at bounding box center [26, 259] width 29 height 29
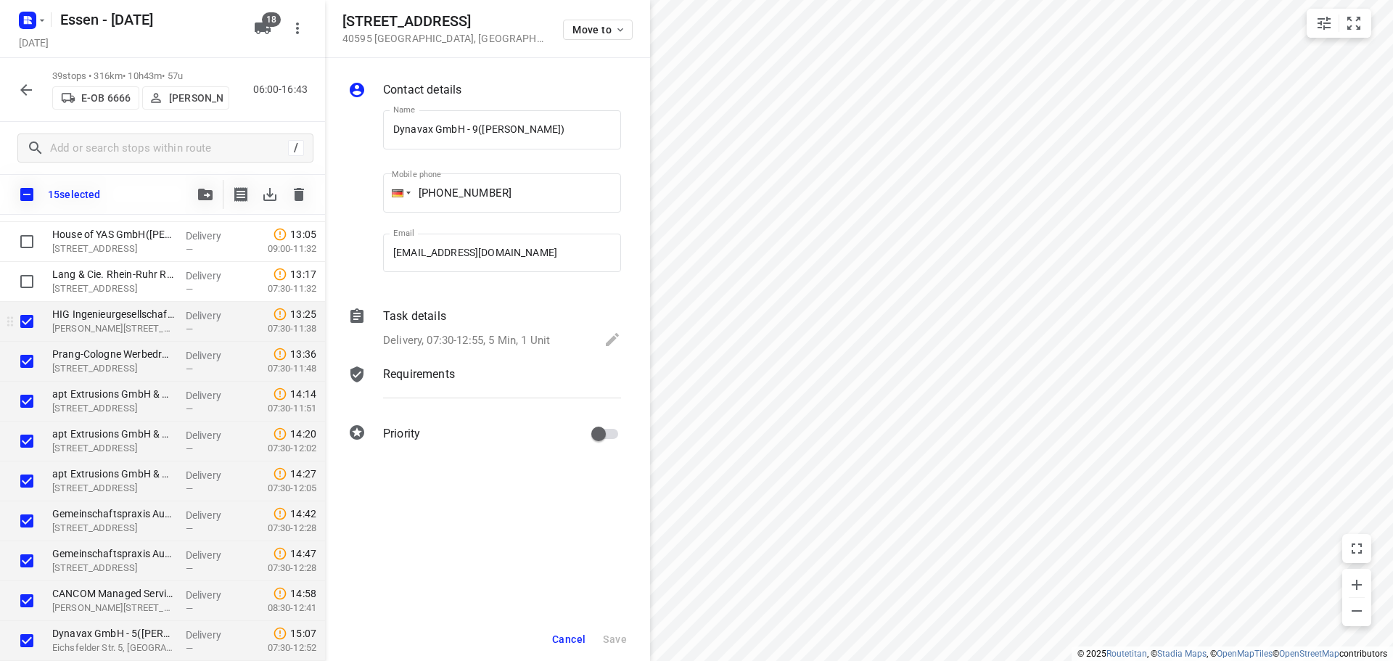
scroll to position [932, 0]
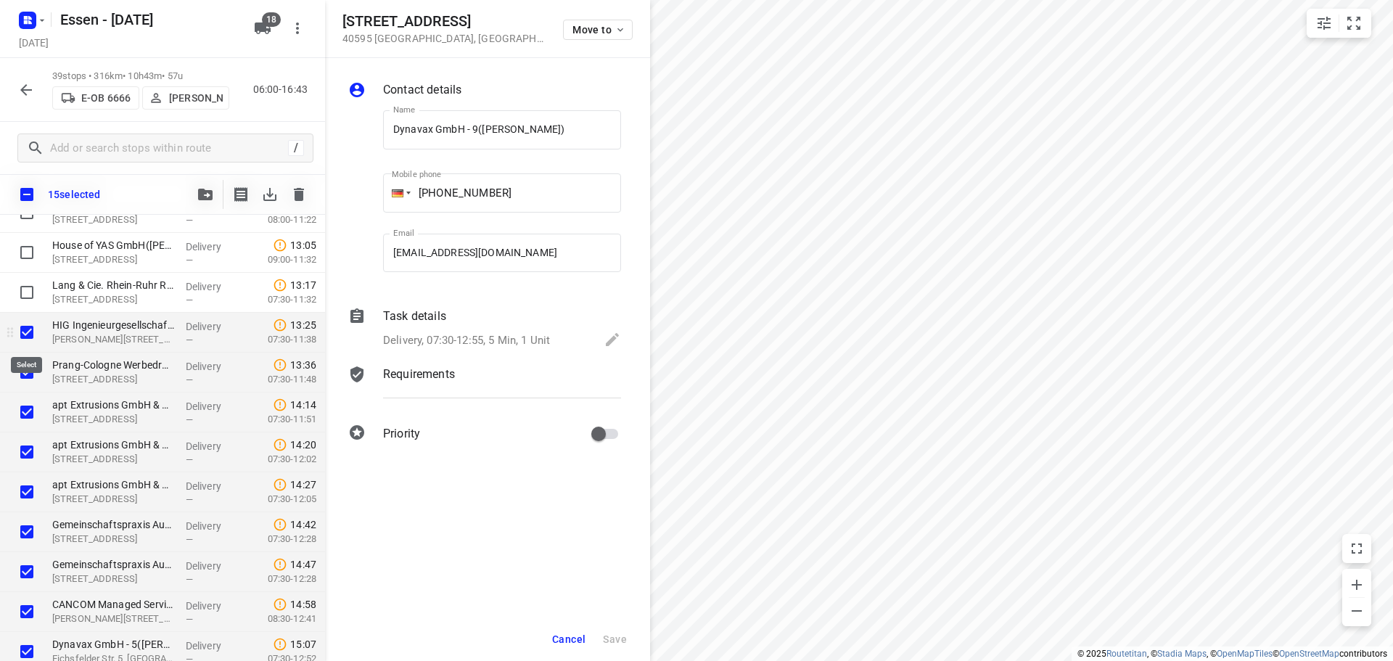
click at [28, 327] on input "checkbox" at bounding box center [26, 332] width 29 height 29
checkbox input "false"
click at [28, 371] on input "checkbox" at bounding box center [26, 372] width 29 height 29
checkbox input "false"
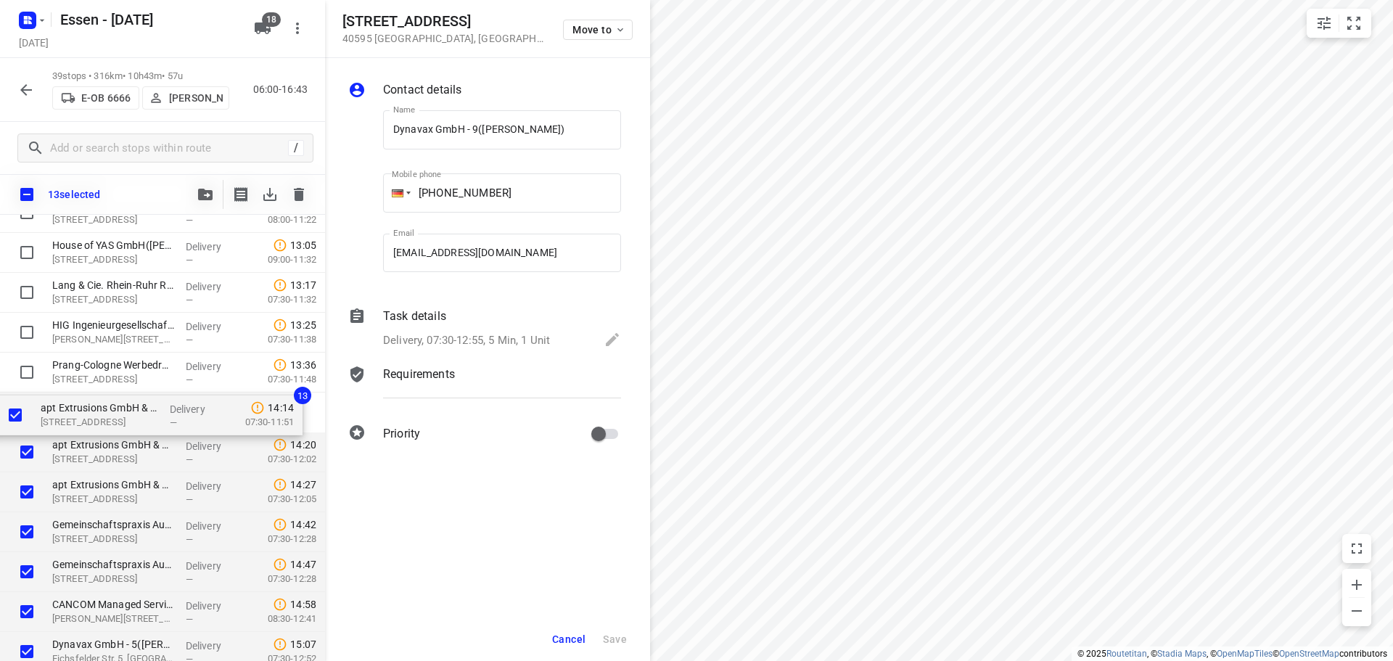
drag, startPoint x: 108, startPoint y: 416, endPoint x: 96, endPoint y: 413, distance: 12.7
click at [96, 413] on div "WORLD INSIGHT Erlebnisreisen GmbH(Manuela Neuhäuser) Alter Deutzer Postweg 99, …" at bounding box center [162, 133] width 325 height 1556
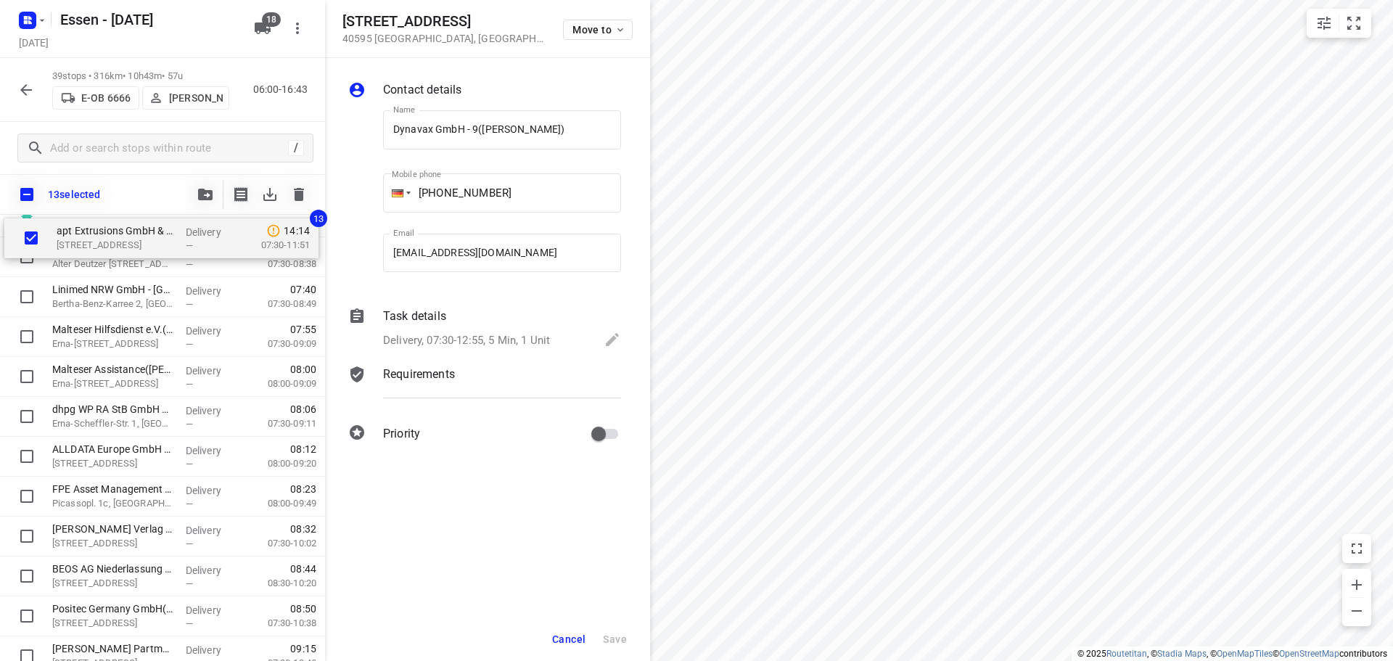
scroll to position [0, 0]
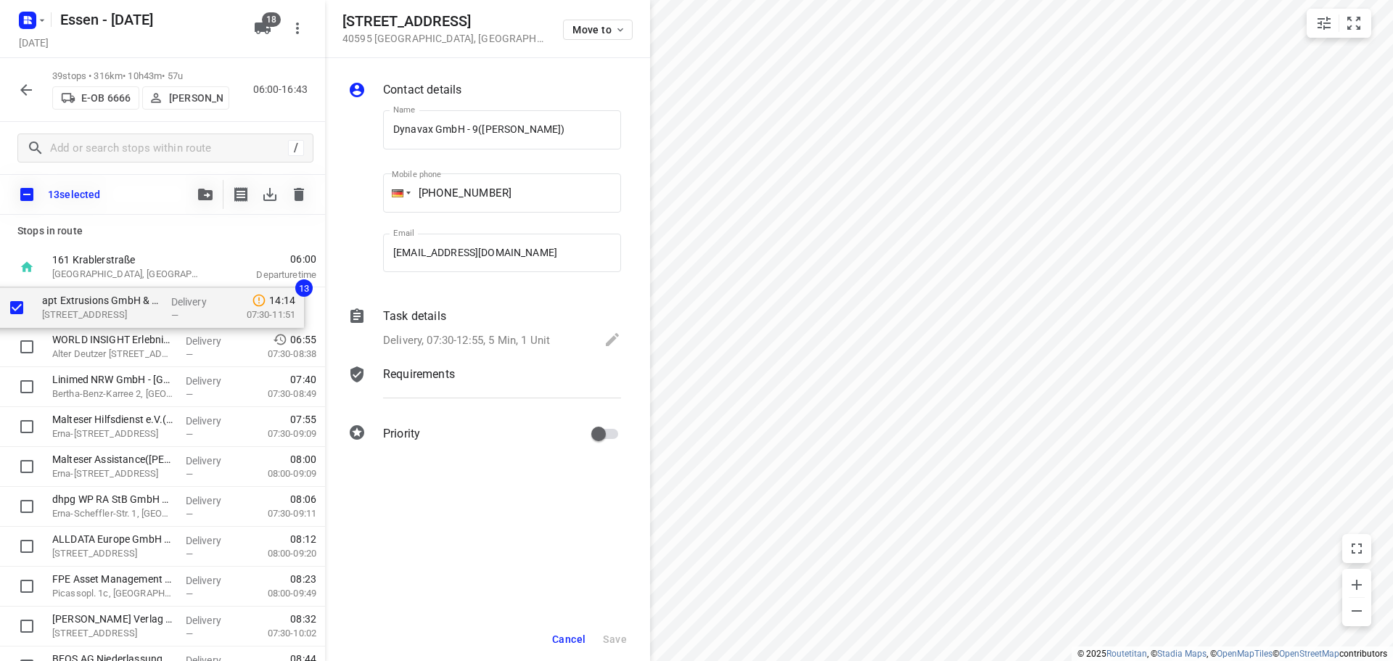
drag, startPoint x: 123, startPoint y: 424, endPoint x: 108, endPoint y: 312, distance: 112.6
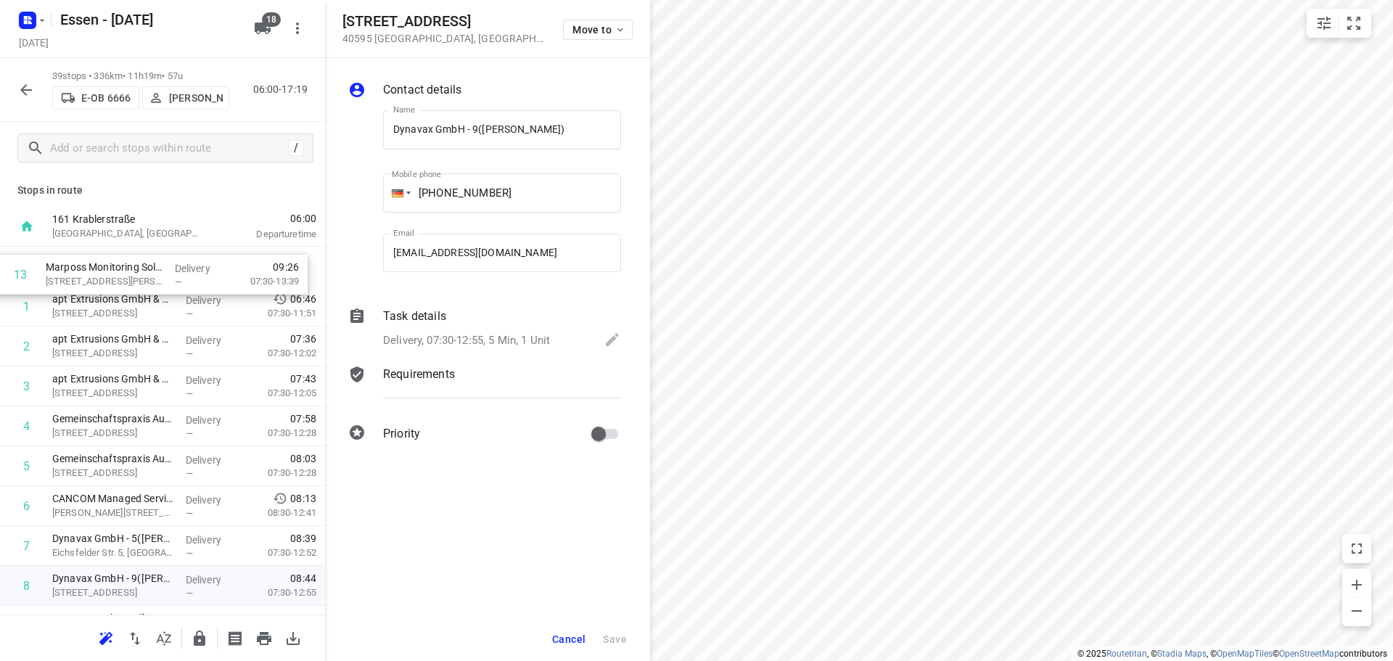
drag, startPoint x: 91, startPoint y: 601, endPoint x: 81, endPoint y: 272, distance: 329.5
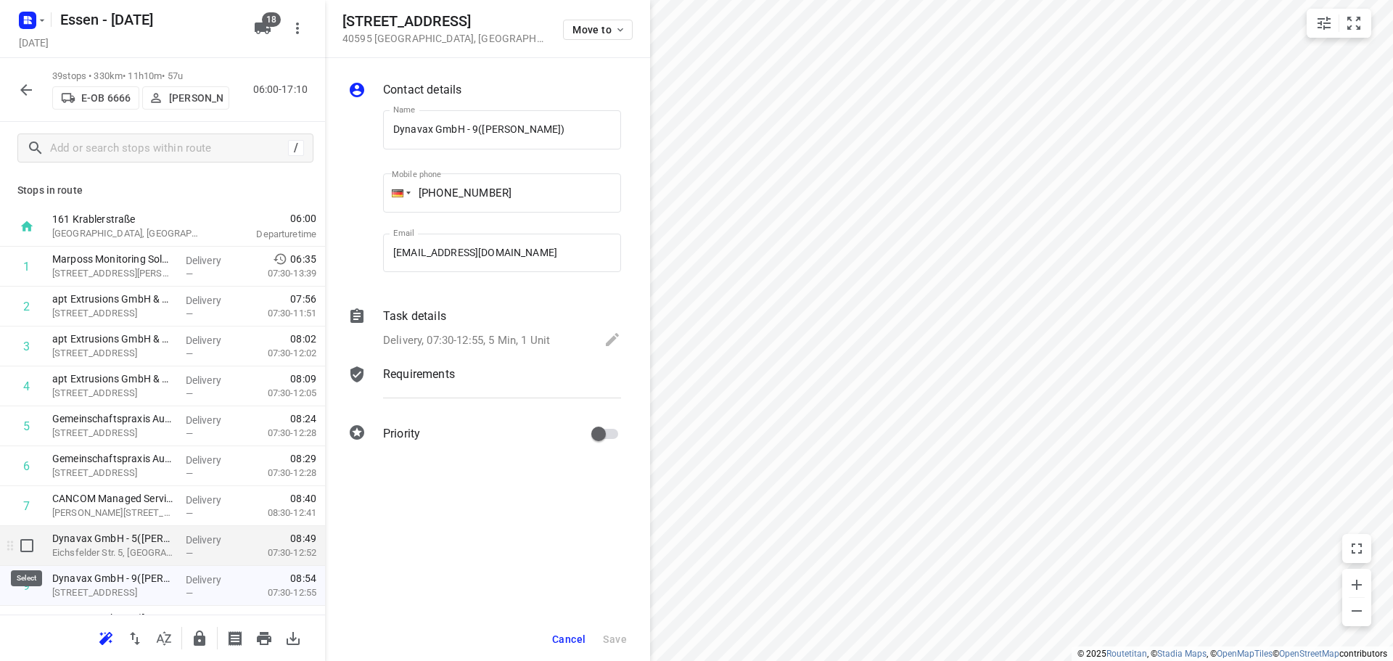
click at [28, 553] on input "checkbox" at bounding box center [26, 545] width 29 height 29
checkbox input "true"
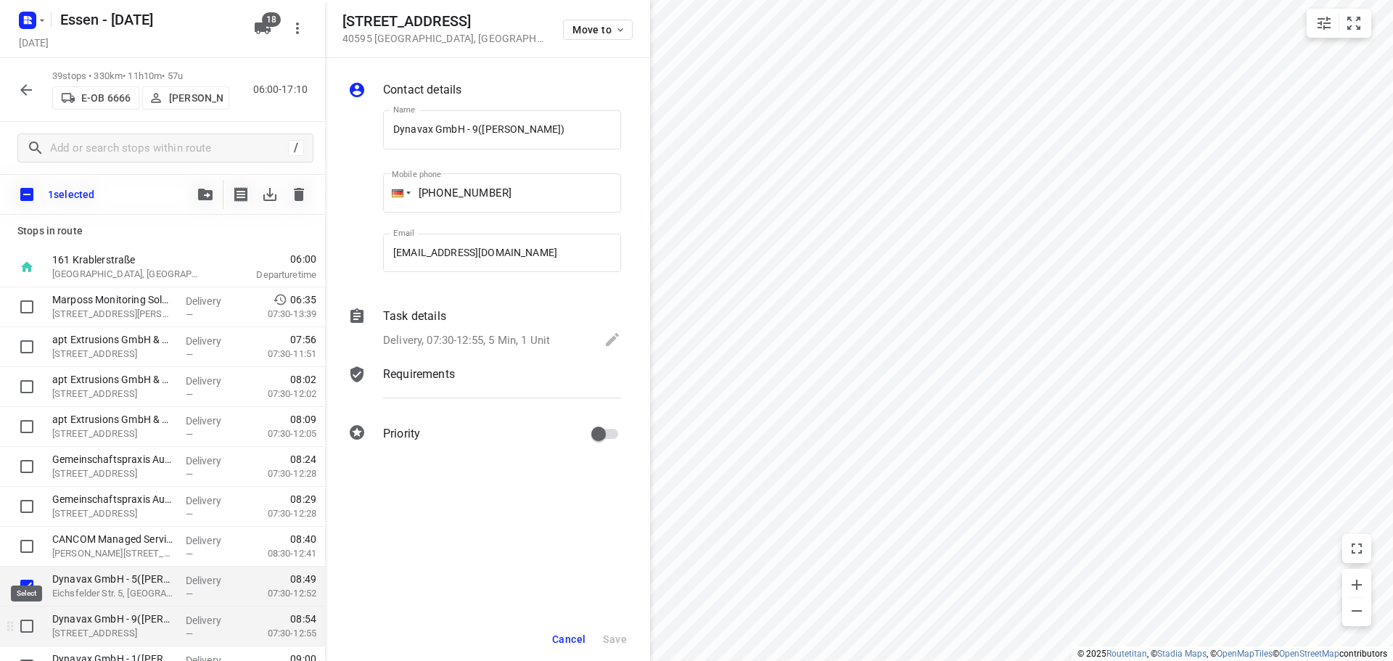
click at [28, 625] on input "checkbox" at bounding box center [26, 625] width 29 height 29
checkbox input "true"
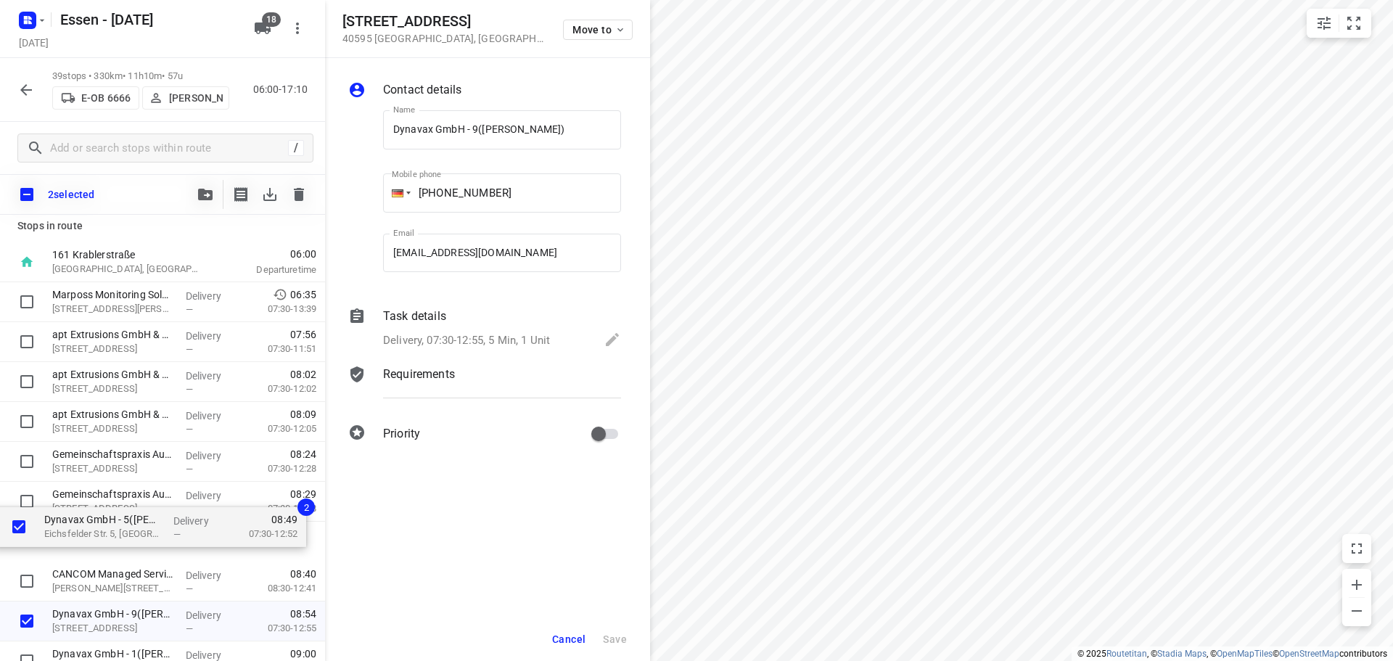
scroll to position [5, 0]
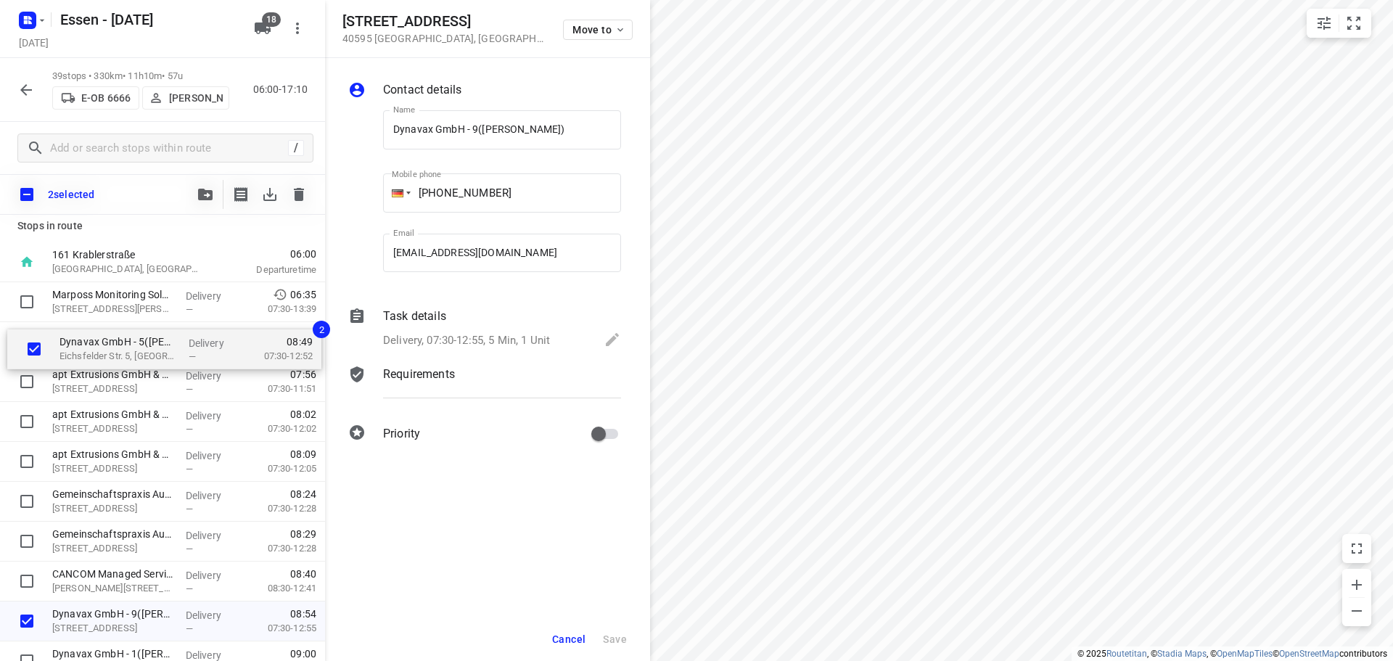
drag, startPoint x: 74, startPoint y: 591, endPoint x: 76, endPoint y: 353, distance: 238.6
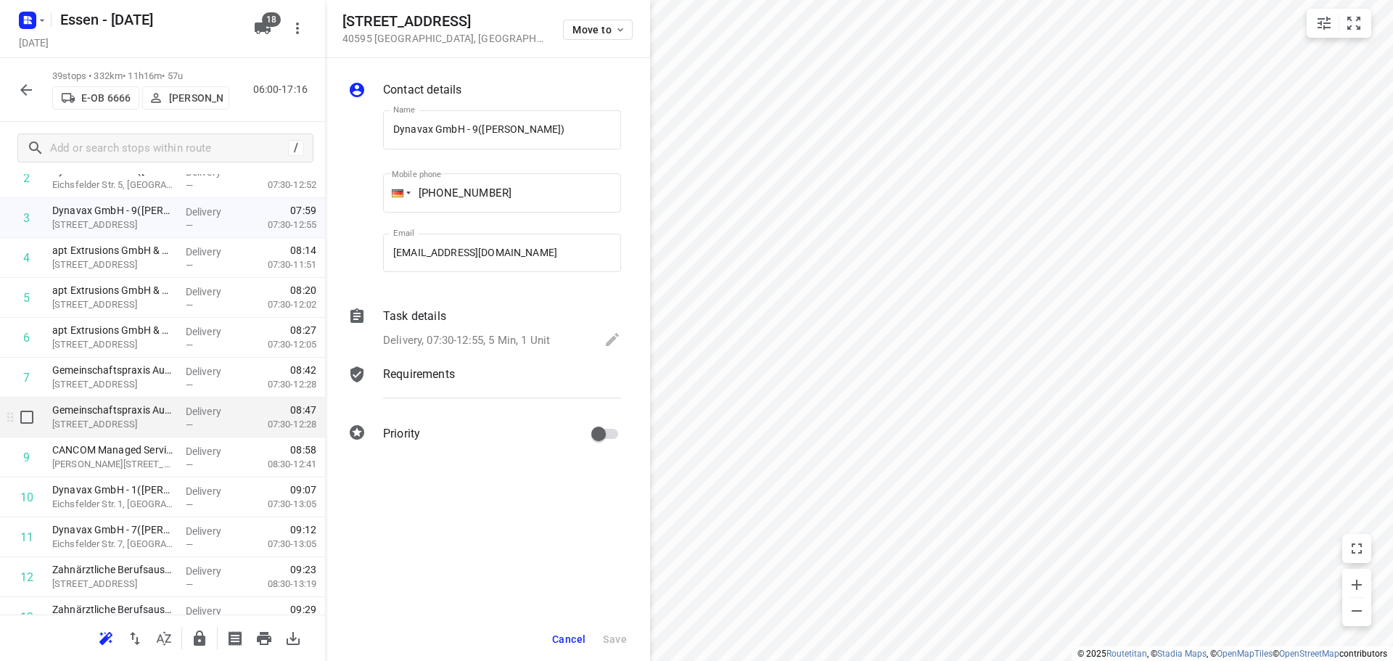
scroll to position [150, 0]
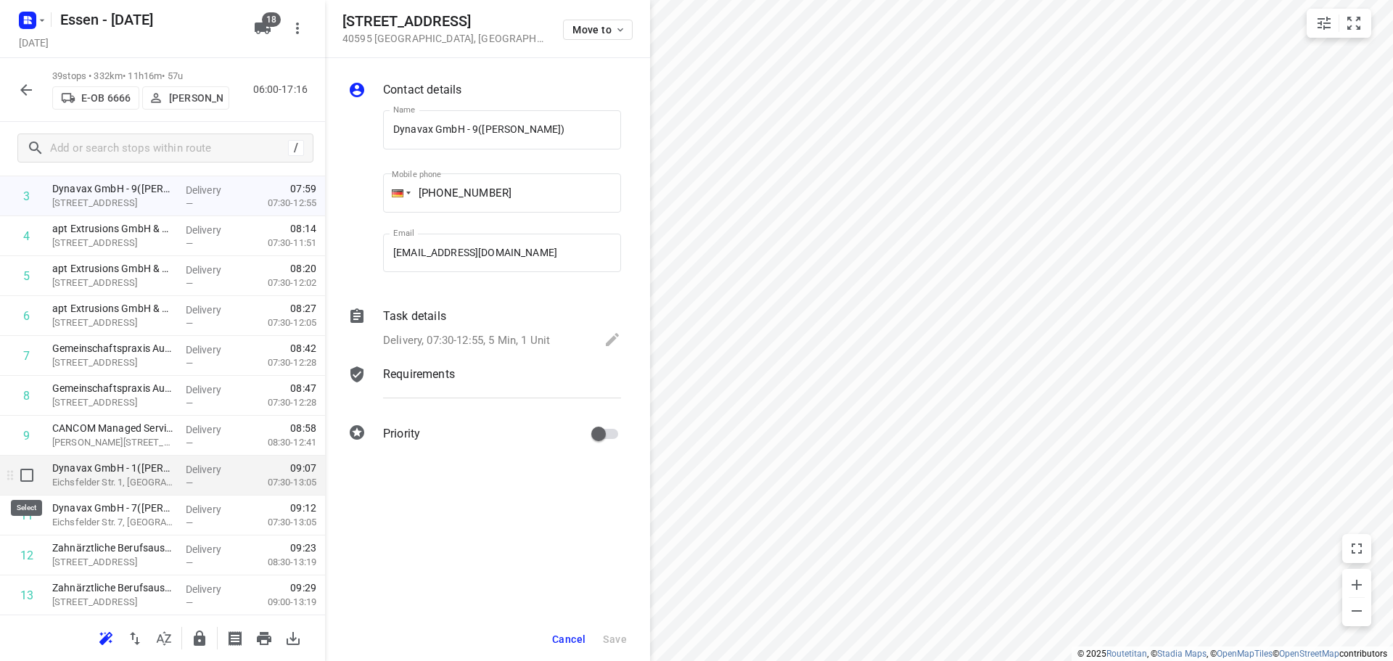
click at [28, 477] on input "checkbox" at bounding box center [26, 475] width 29 height 29
checkbox input "true"
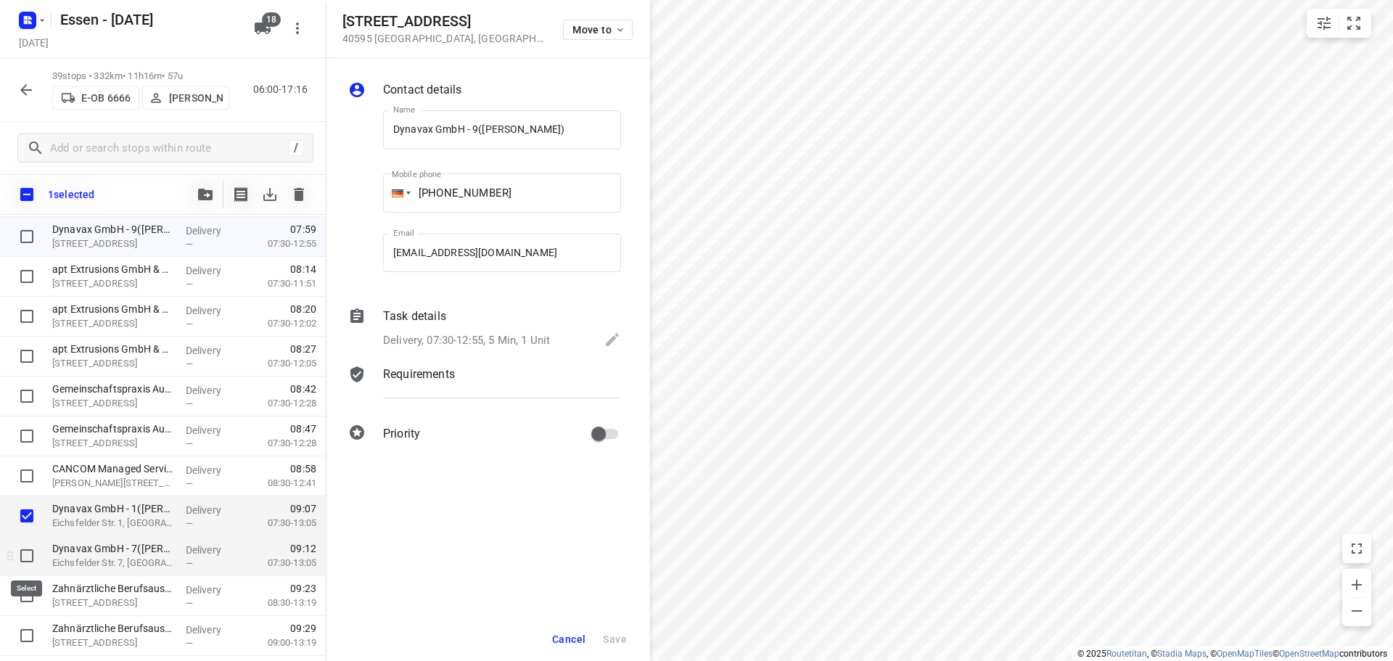
click at [23, 554] on input "checkbox" at bounding box center [26, 555] width 29 height 29
checkbox input "true"
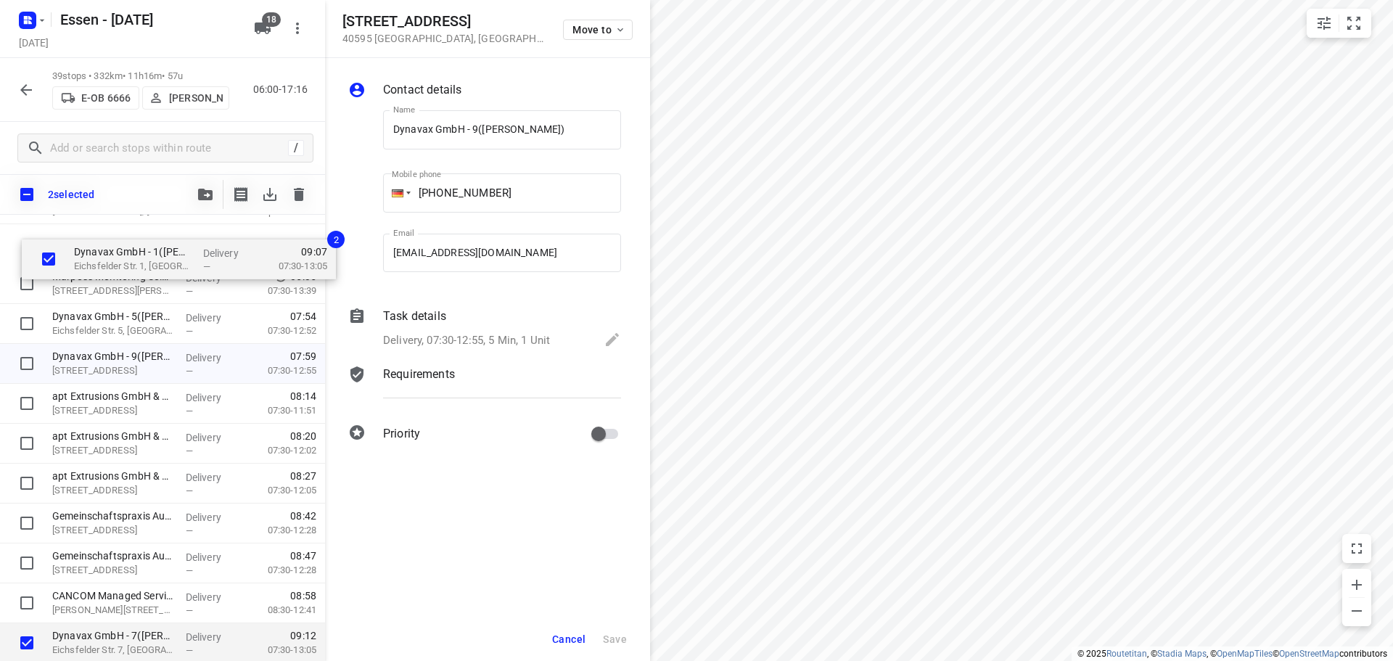
scroll to position [0, 0]
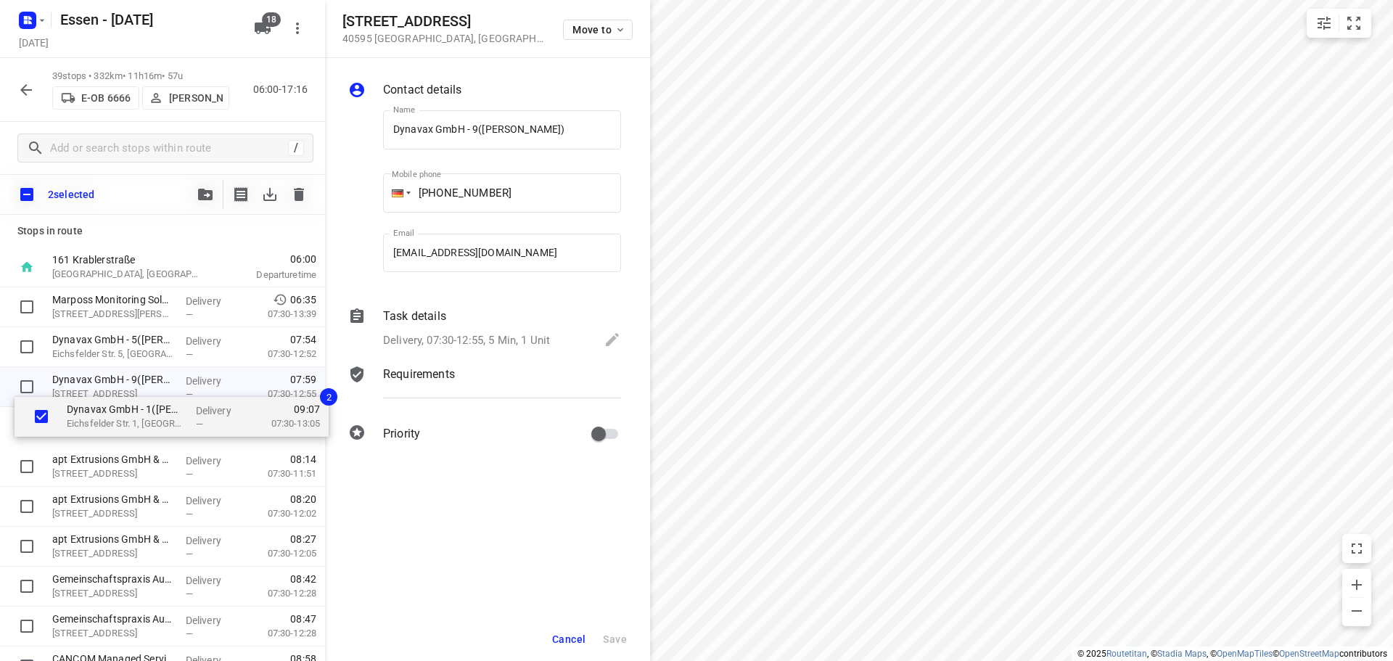
drag, startPoint x: 94, startPoint y: 524, endPoint x: 104, endPoint y: 423, distance: 101.3
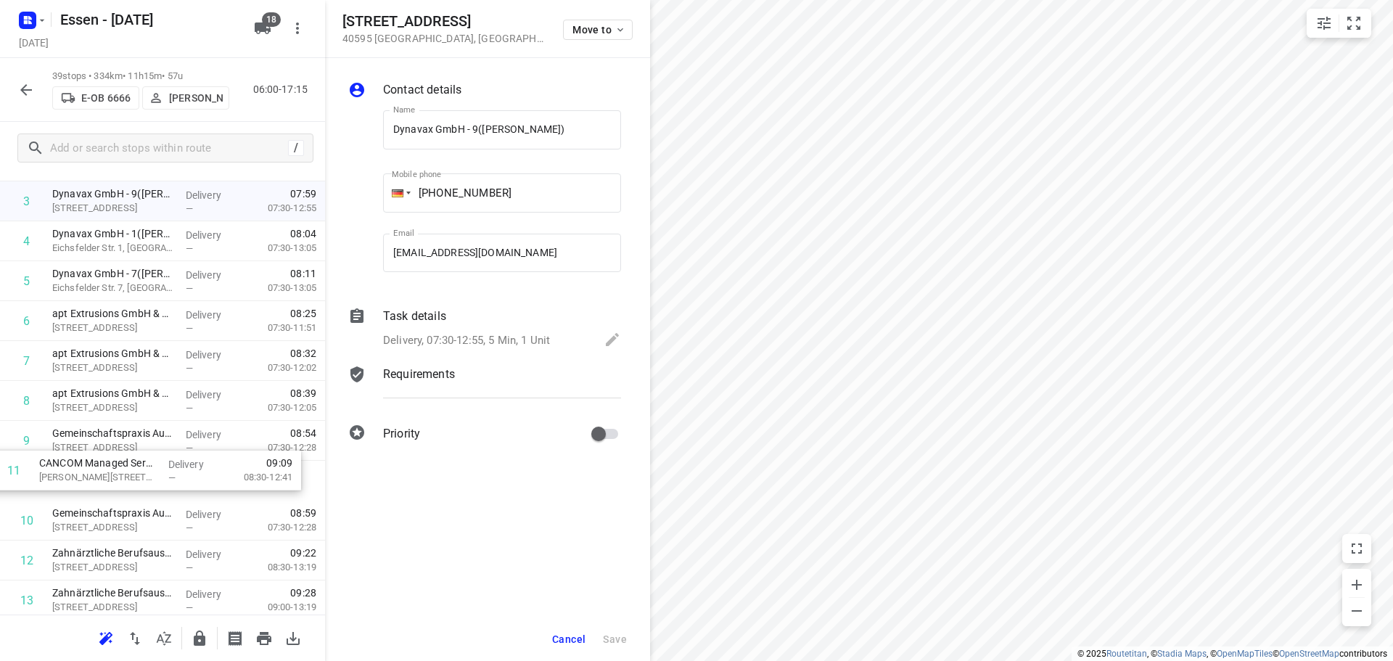
scroll to position [146, 0]
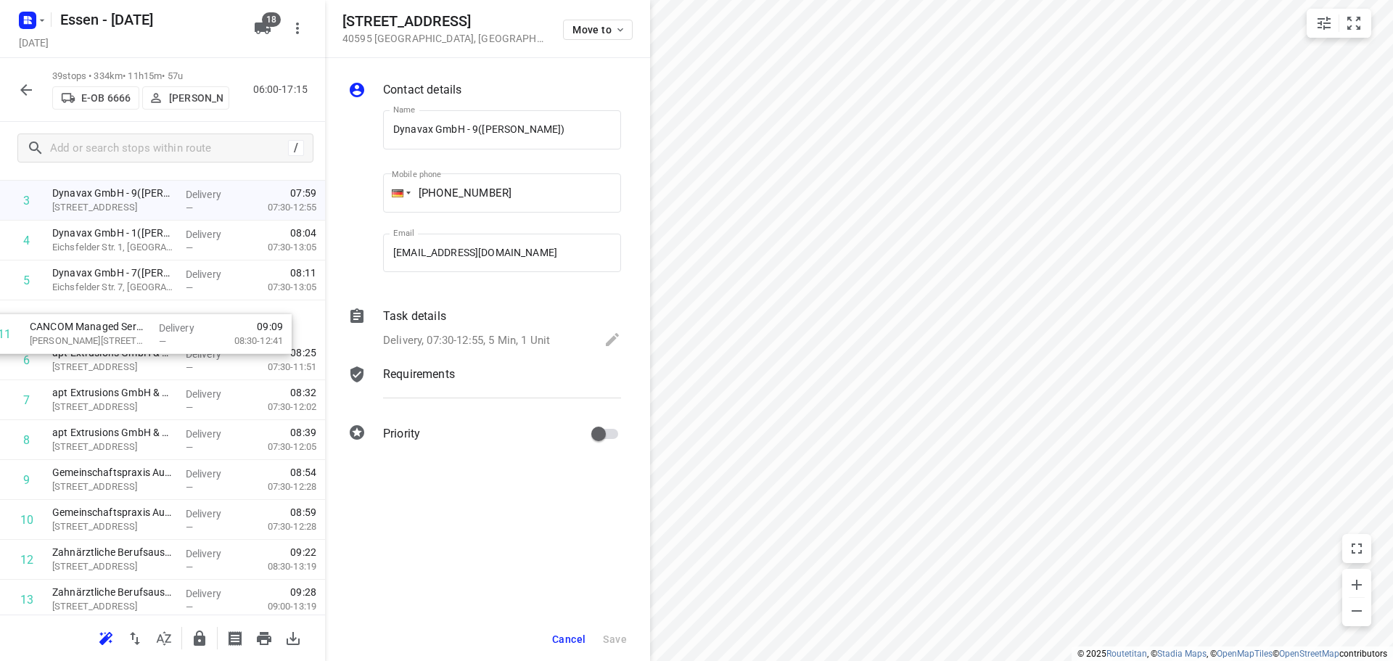
drag, startPoint x: 115, startPoint y: 532, endPoint x: 93, endPoint y: 341, distance: 192.8
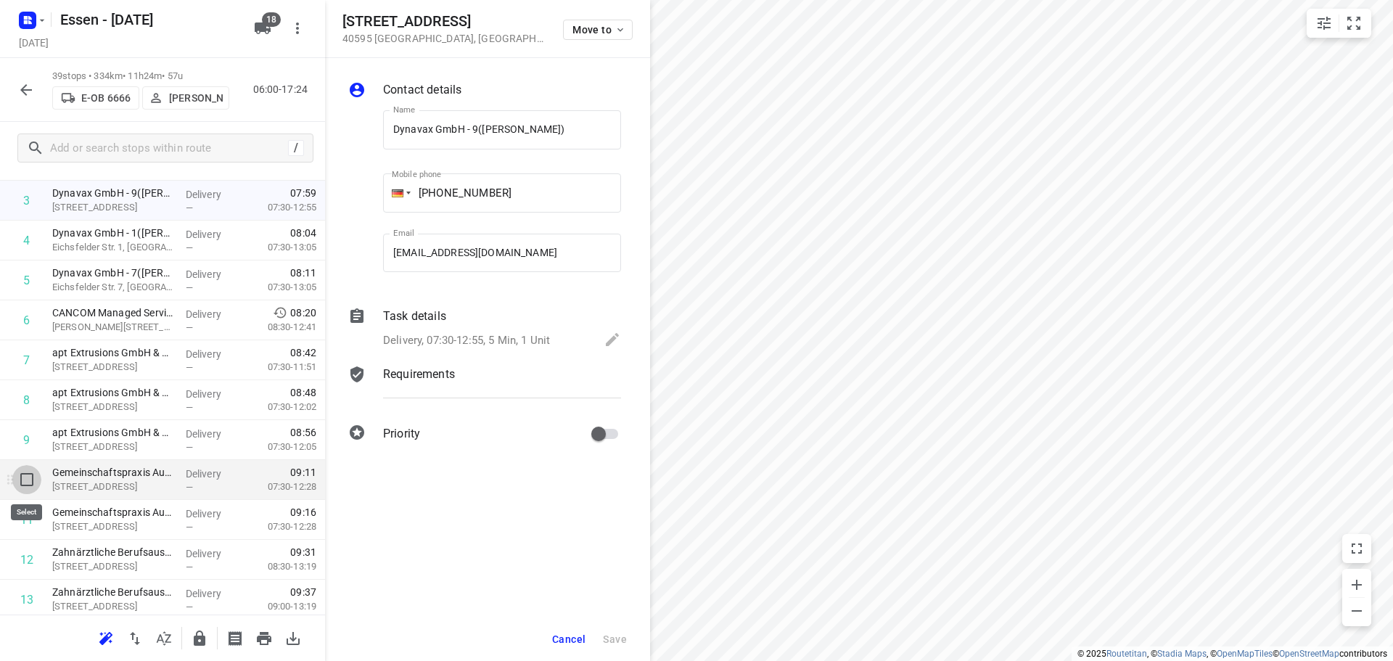
click at [19, 479] on input "checkbox" at bounding box center [26, 479] width 29 height 29
checkbox input "true"
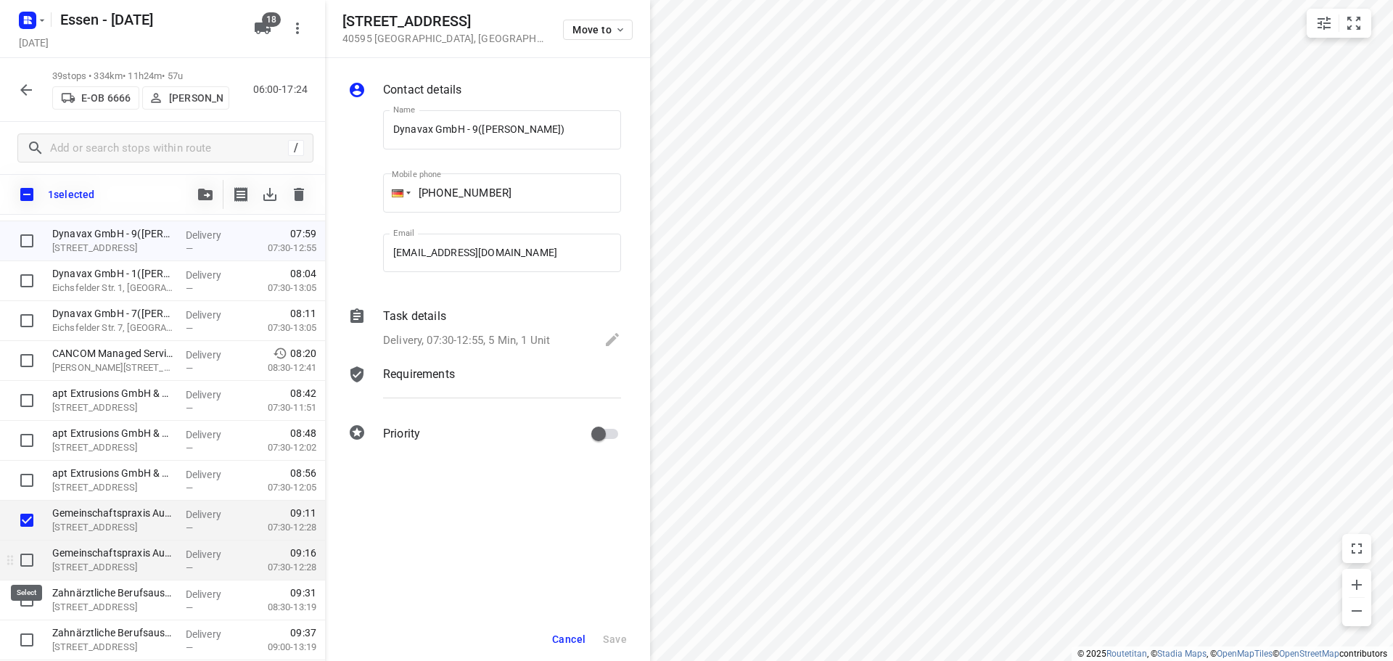
click at [25, 563] on input "checkbox" at bounding box center [26, 559] width 29 height 29
checkbox input "true"
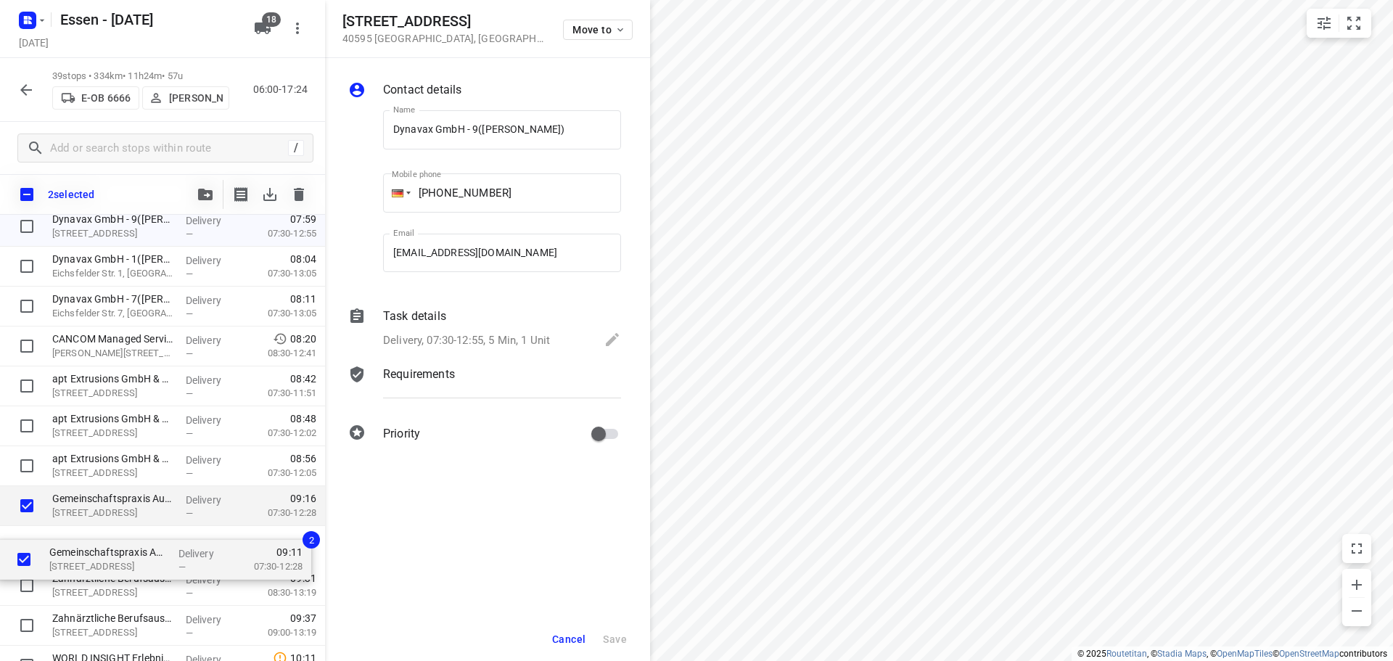
scroll to position [165, 0]
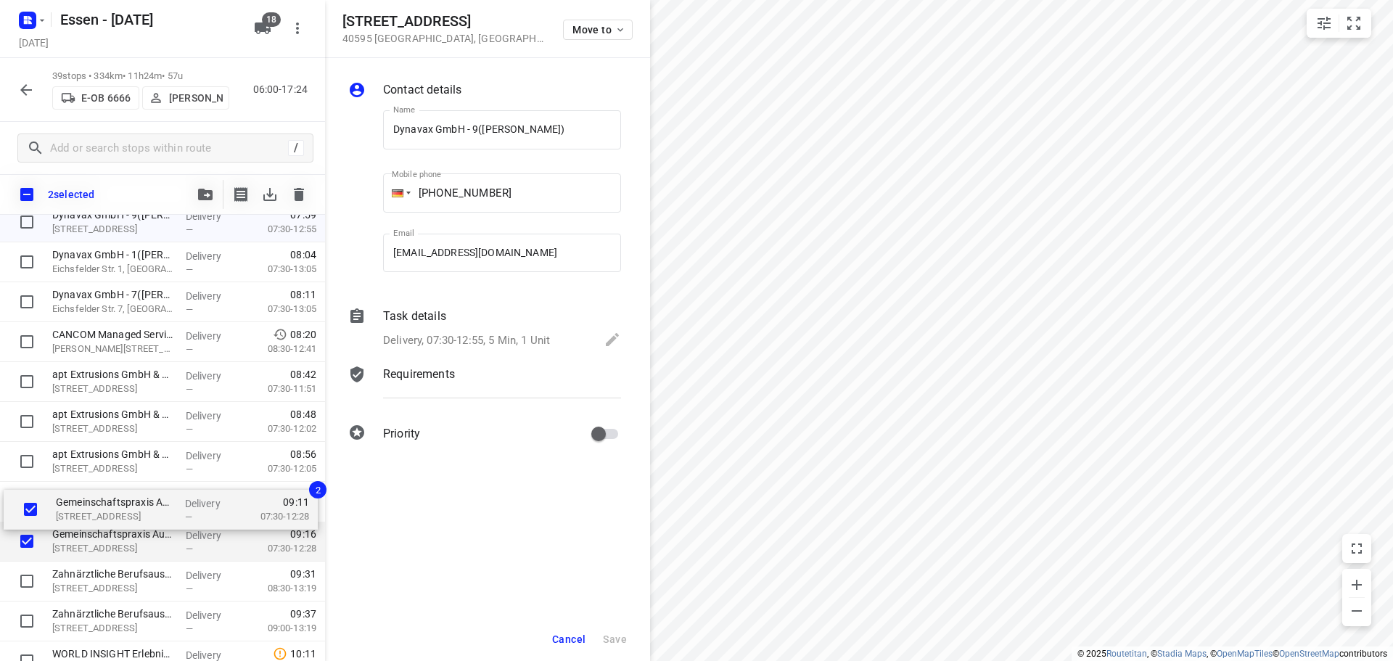
drag, startPoint x: 68, startPoint y: 534, endPoint x: 72, endPoint y: 516, distance: 18.5
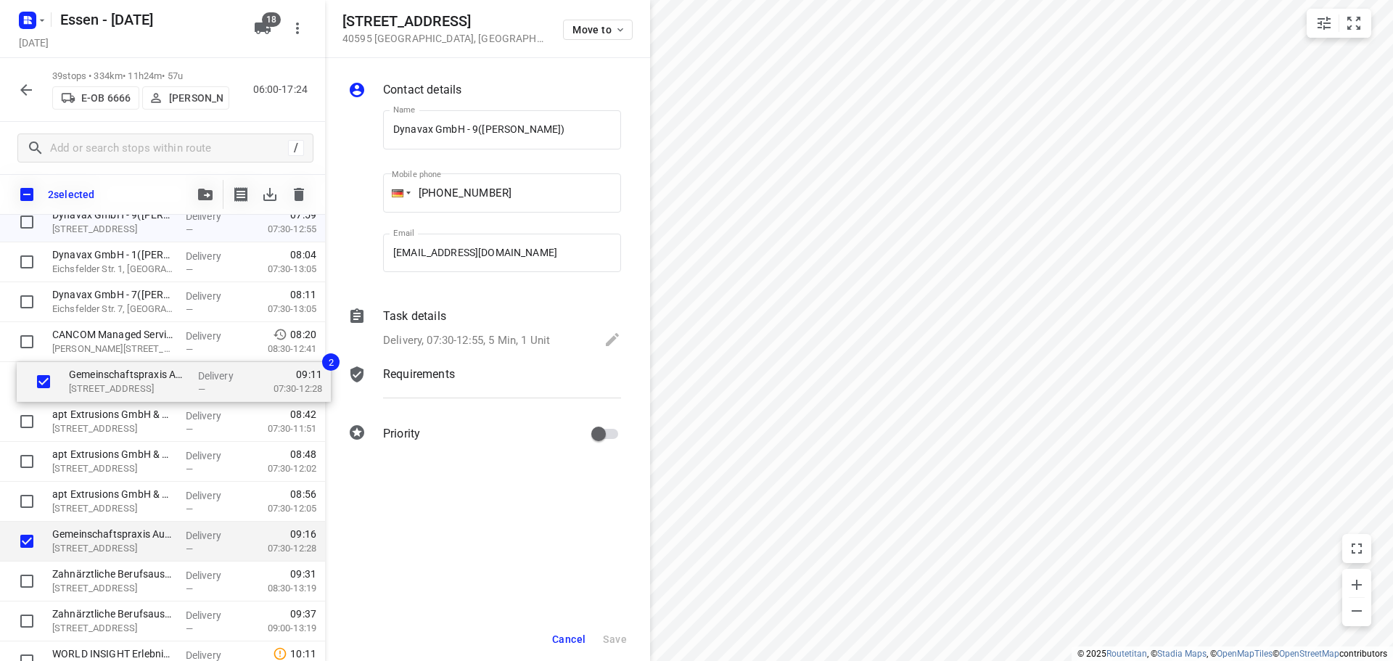
drag, startPoint x: 85, startPoint y: 508, endPoint x: 103, endPoint y: 382, distance: 126.8
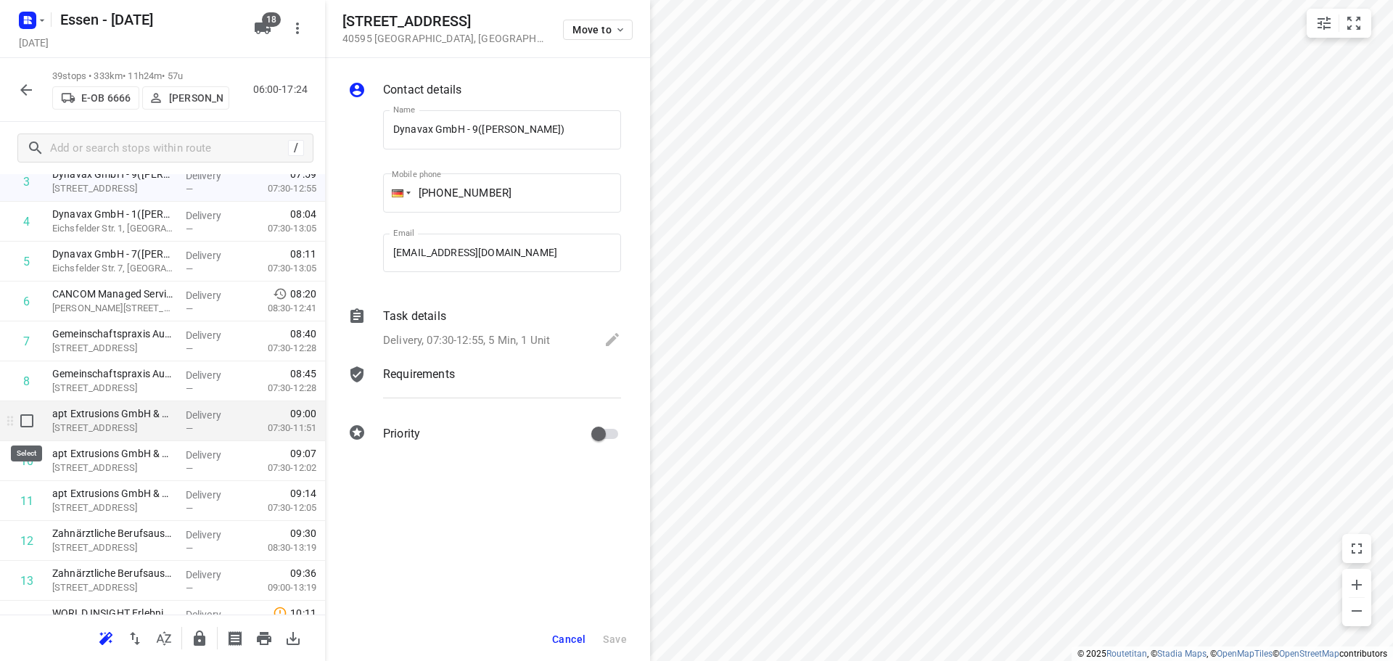
click at [28, 420] on input "checkbox" at bounding box center [26, 420] width 29 height 29
checkbox input "true"
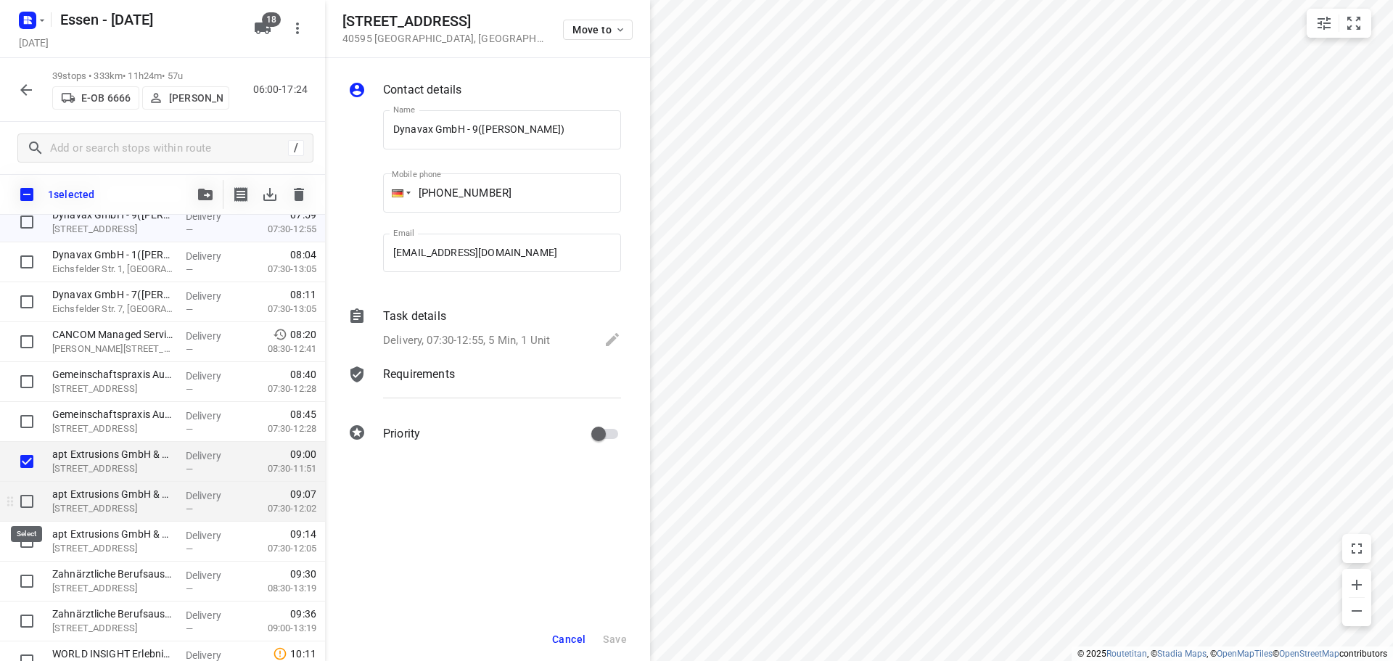
click at [22, 502] on input "checkbox" at bounding box center [26, 501] width 29 height 29
checkbox input "true"
click at [27, 545] on input "checkbox" at bounding box center [26, 541] width 29 height 29
checkbox input "true"
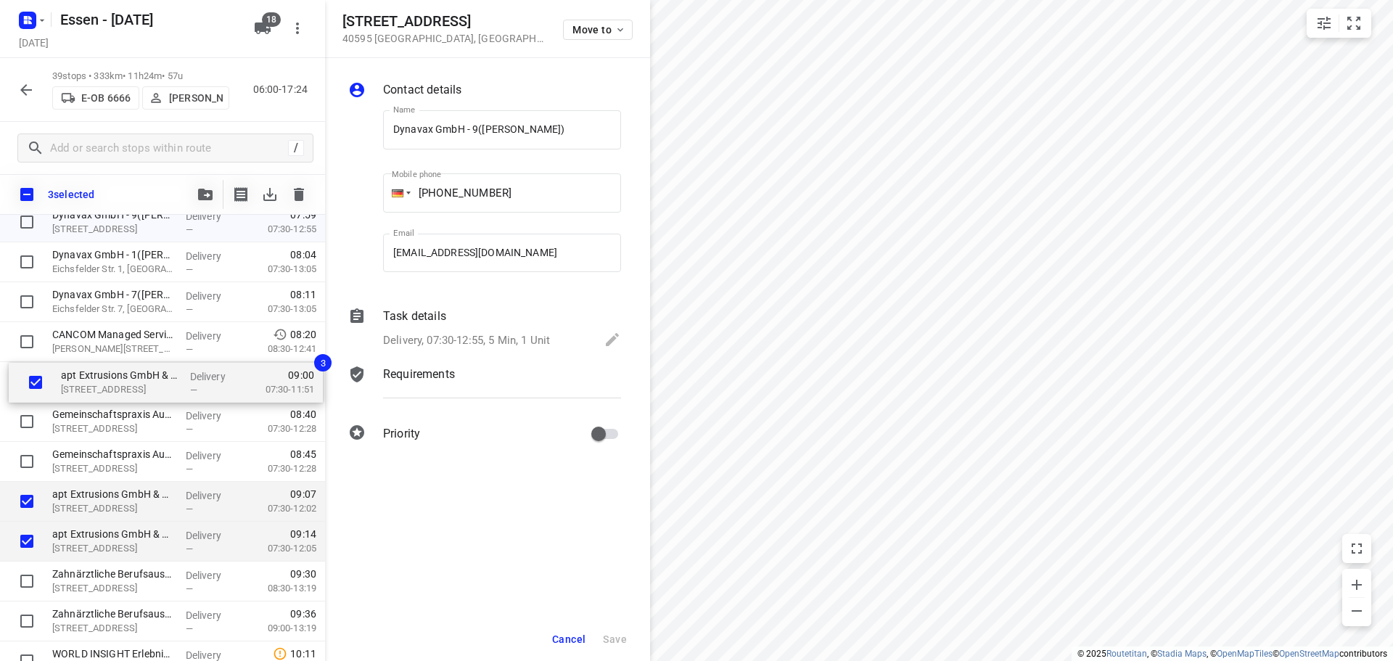
drag, startPoint x: 88, startPoint y: 476, endPoint x: 96, endPoint y: 393, distance: 83.1
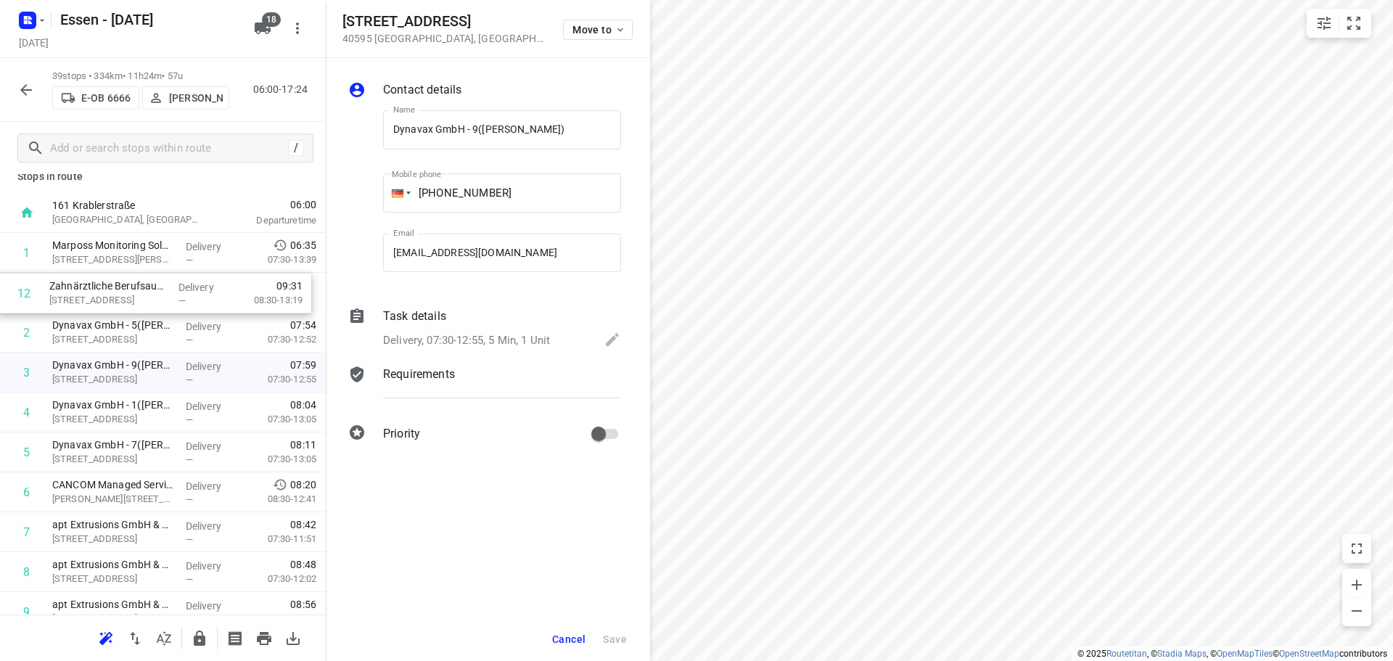
scroll to position [13, 0]
drag, startPoint x: 93, startPoint y: 546, endPoint x: 89, endPoint y: 295, distance: 251.0
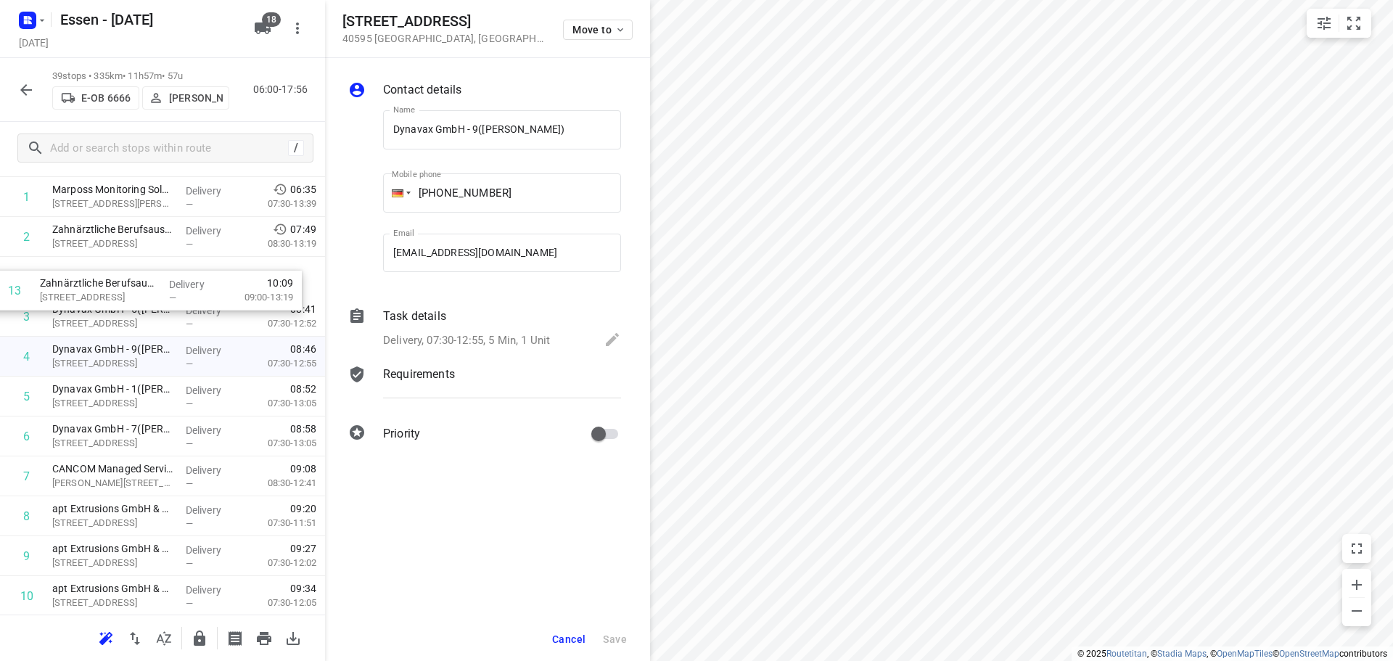
scroll to position [70, 0]
drag, startPoint x: 115, startPoint y: 592, endPoint x: 97, endPoint y: 284, distance: 308.8
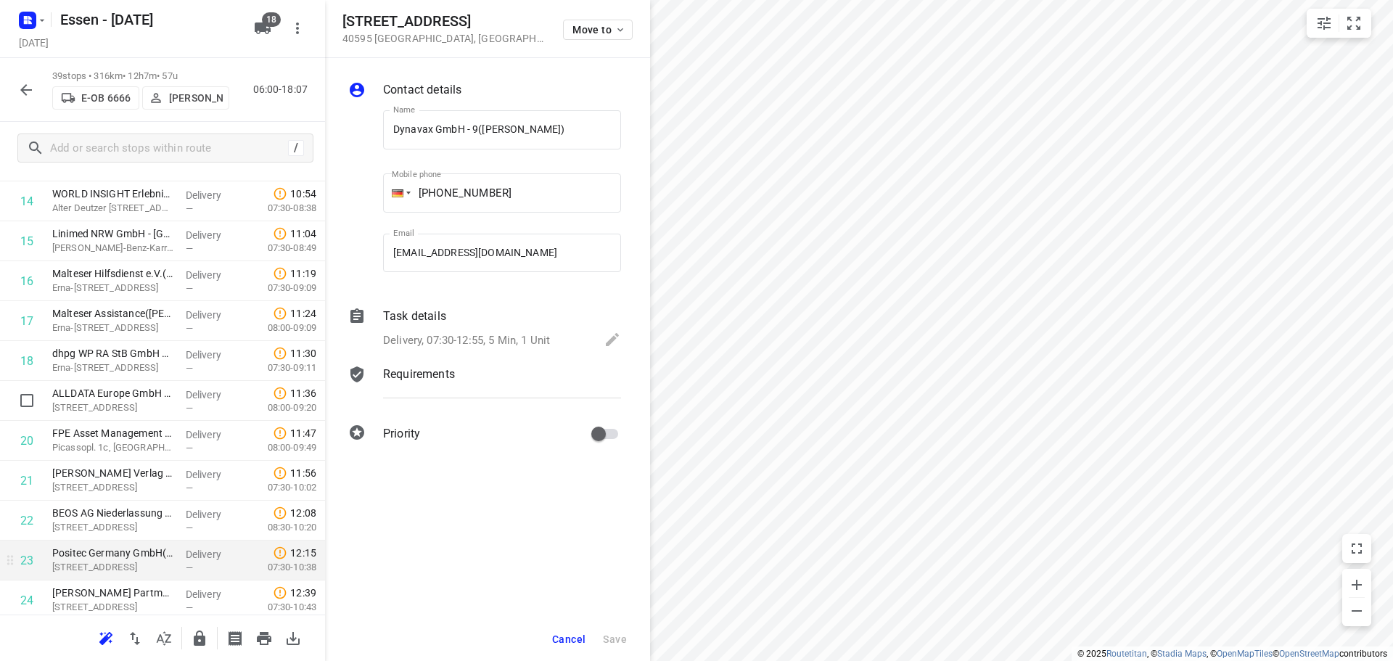
scroll to position [575, 0]
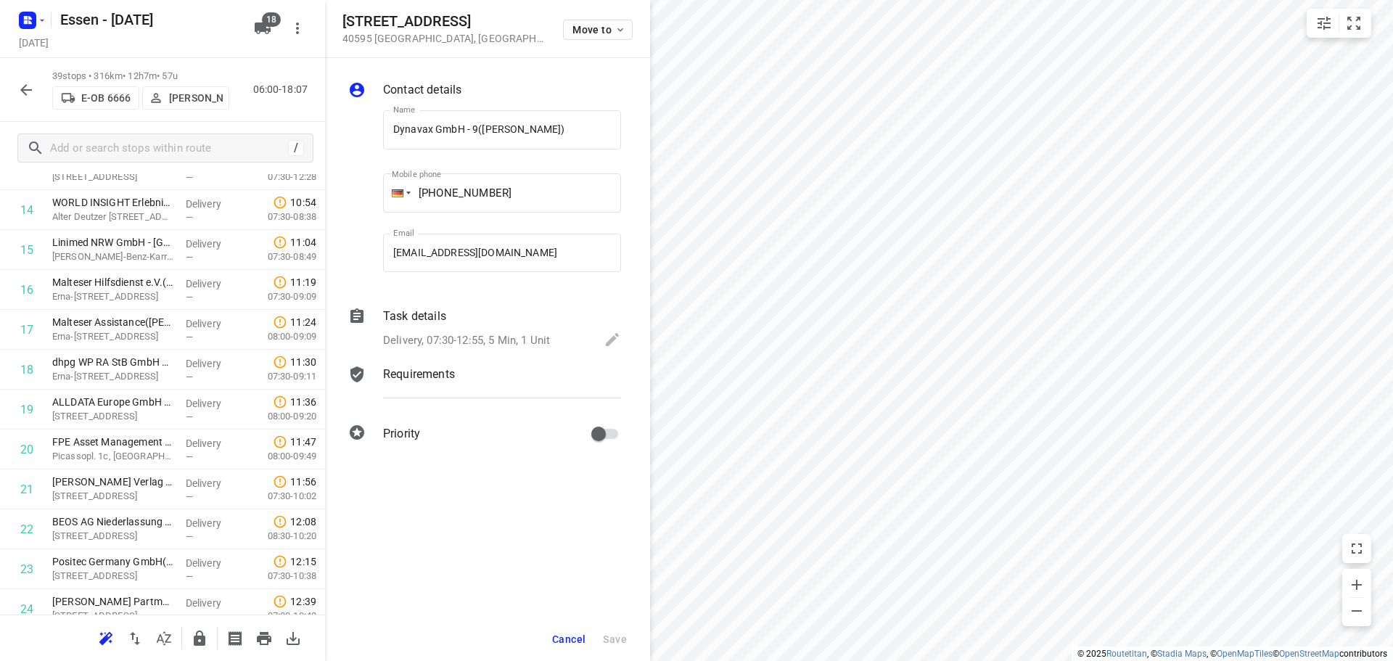
click at [1123, 660] on html "i © 2025 Routetitan , © Stadia Maps , © OpenMapTiles © OpenStreetMap contributo…" at bounding box center [696, 330] width 1393 height 661
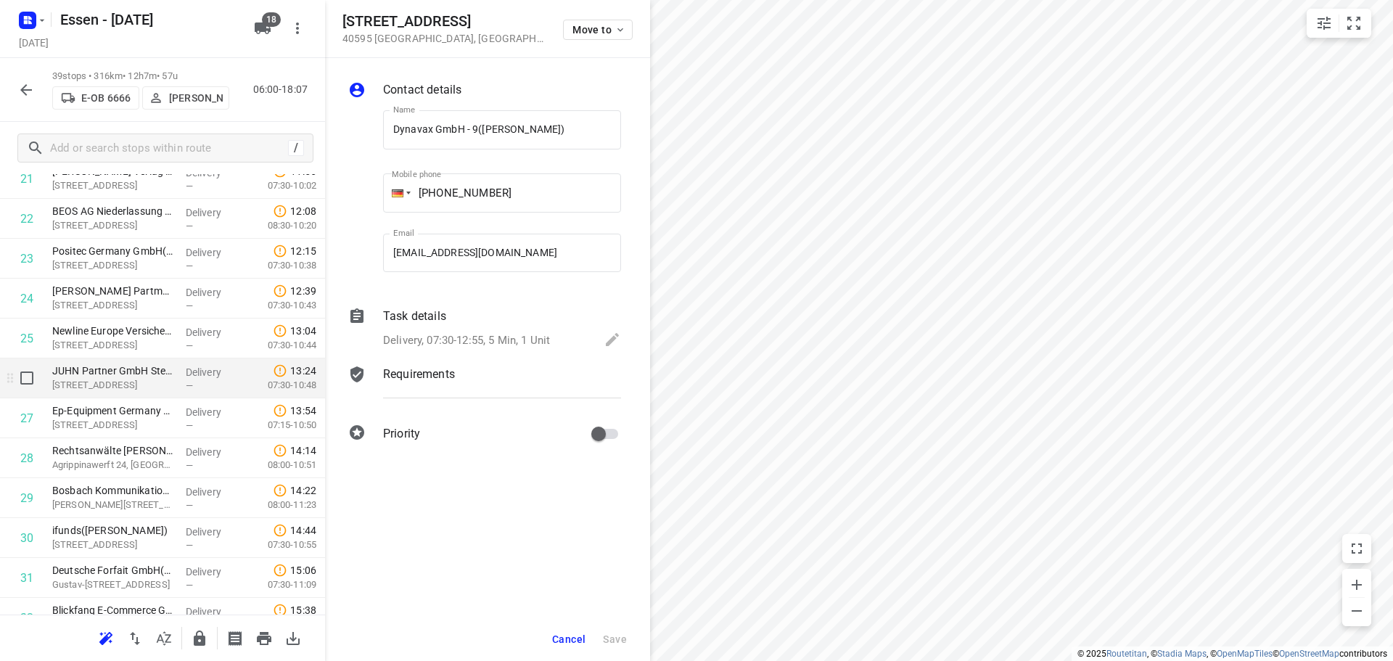
scroll to position [865, 0]
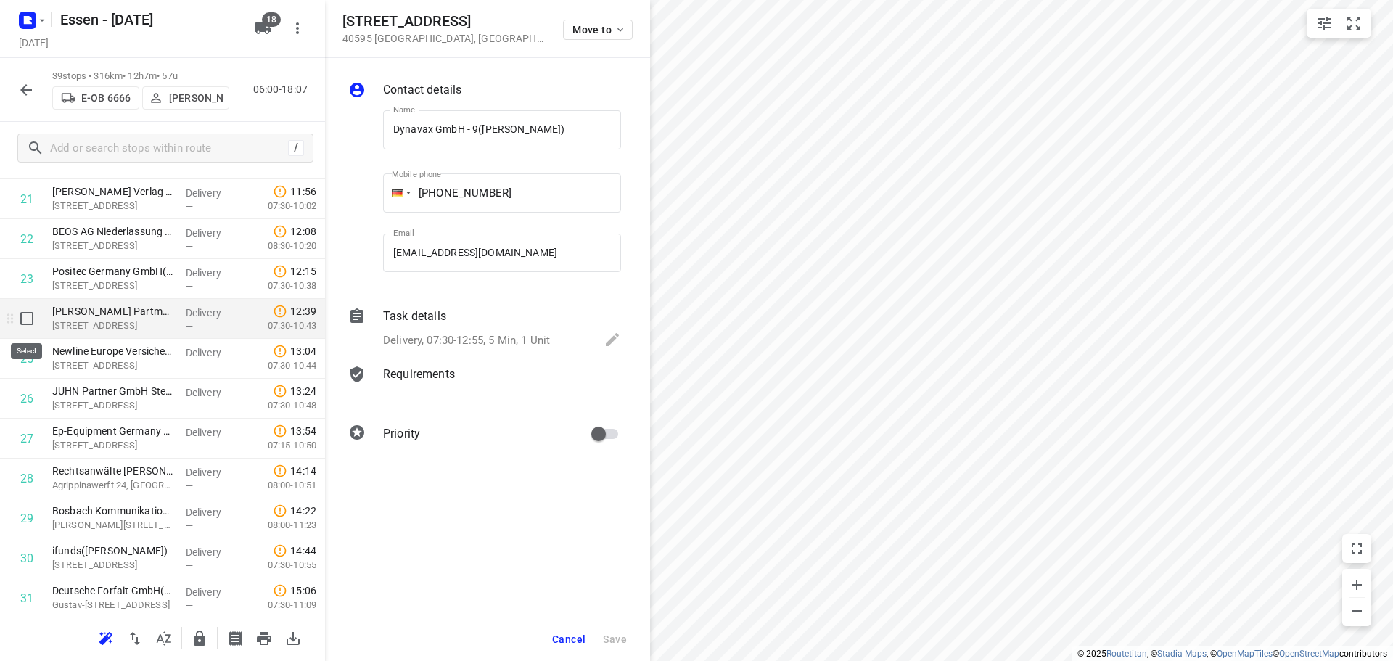
click at [26, 322] on input "checkbox" at bounding box center [26, 318] width 29 height 29
checkbox input "true"
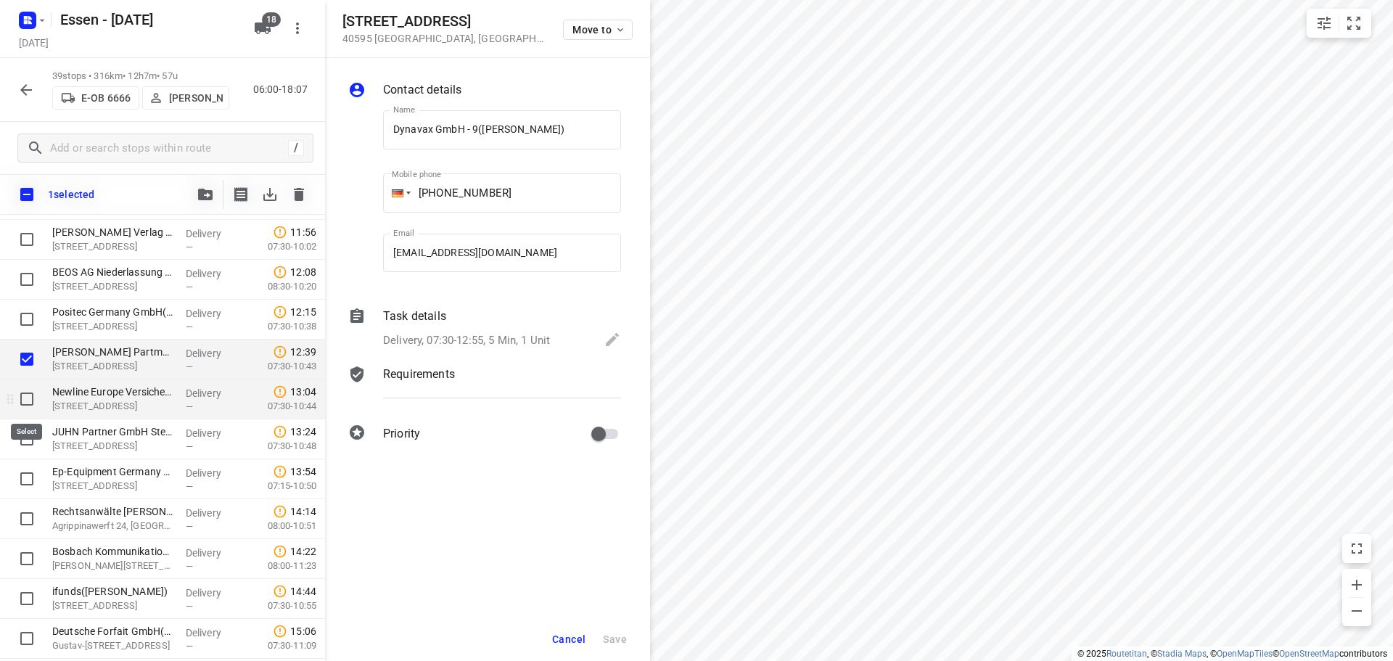
click at [30, 406] on input "checkbox" at bounding box center [26, 398] width 29 height 29
checkbox input "true"
click at [28, 432] on input "checkbox" at bounding box center [26, 438] width 29 height 29
checkbox input "true"
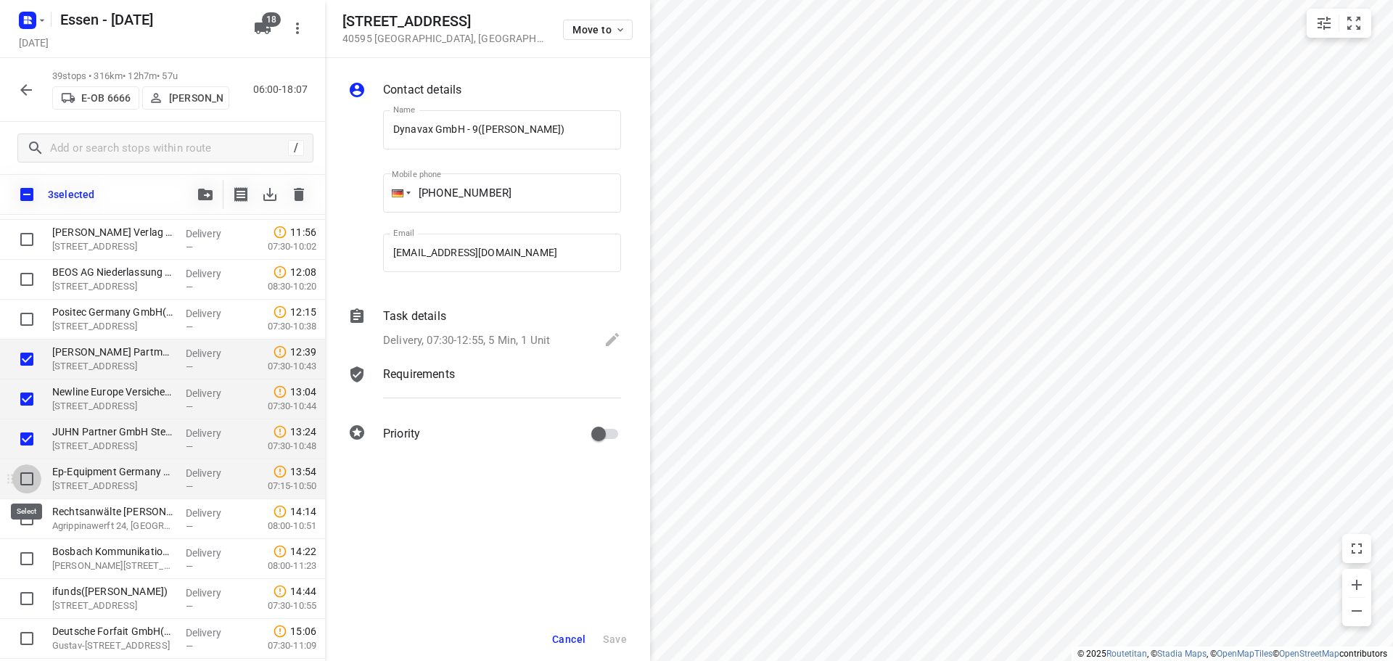
click at [27, 473] on input "checkbox" at bounding box center [26, 478] width 29 height 29
checkbox input "true"
click at [35, 519] on input "checkbox" at bounding box center [26, 518] width 29 height 29
checkbox input "true"
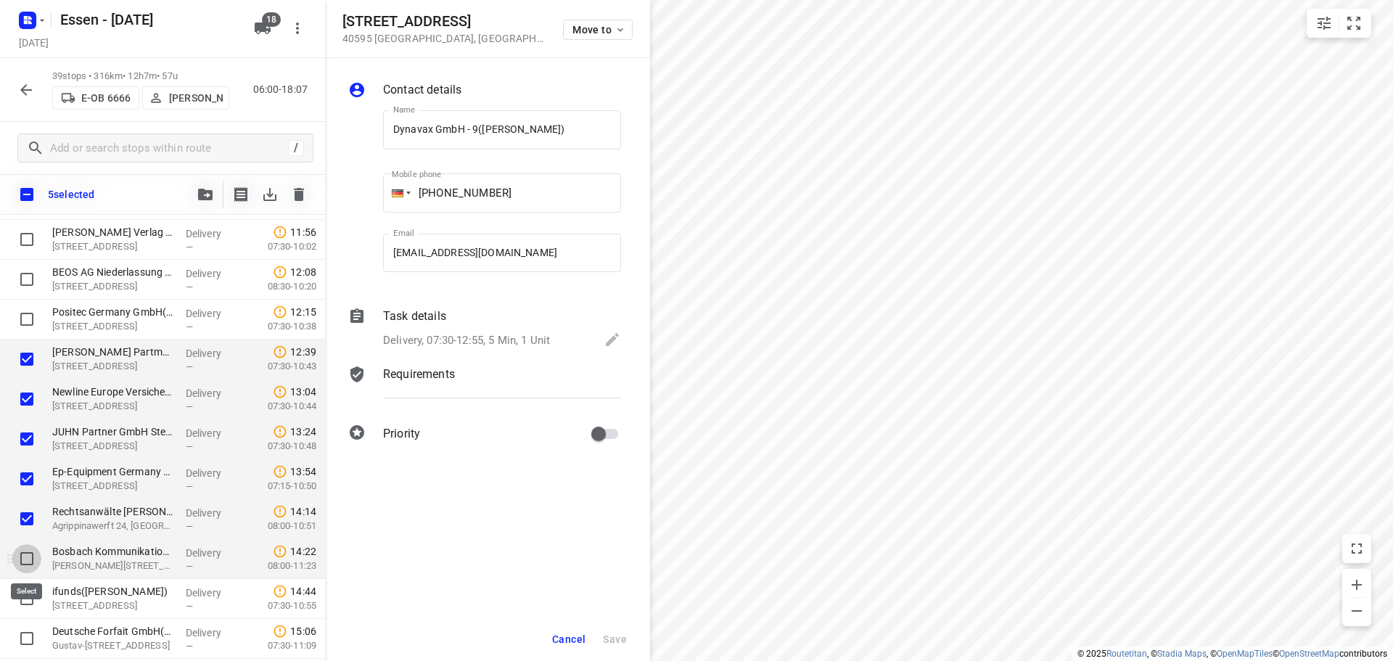
click at [32, 559] on input "checkbox" at bounding box center [26, 558] width 29 height 29
checkbox input "true"
click at [32, 603] on input "checkbox" at bounding box center [26, 598] width 29 height 29
checkbox input "true"
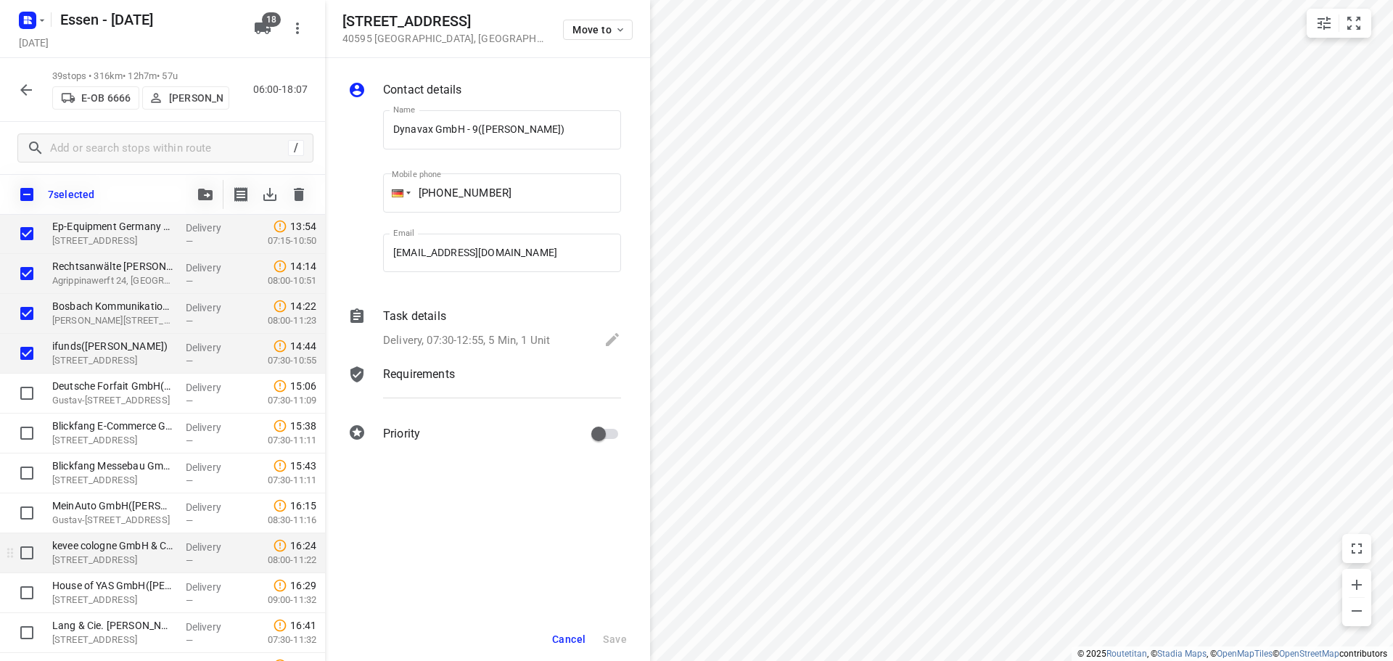
scroll to position [1155, 0]
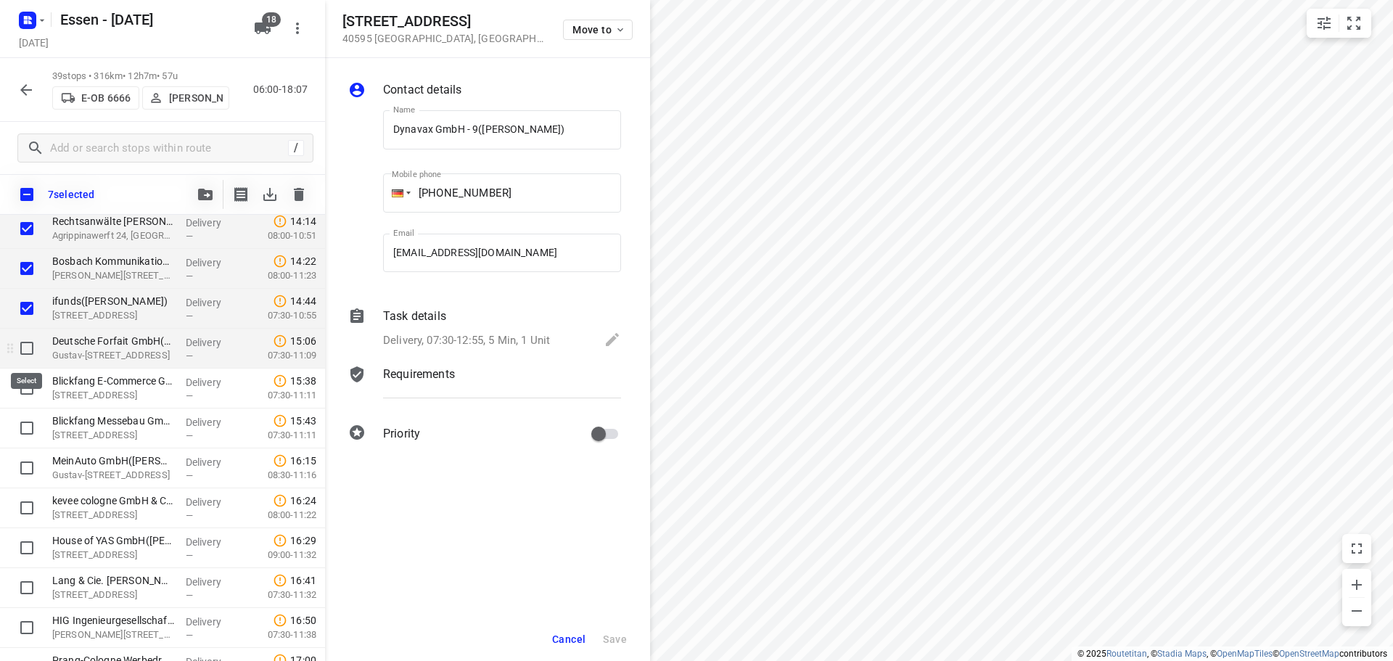
click at [33, 352] on input "checkbox" at bounding box center [26, 348] width 29 height 29
checkbox input "true"
click at [28, 391] on input "checkbox" at bounding box center [26, 388] width 29 height 29
checkbox input "true"
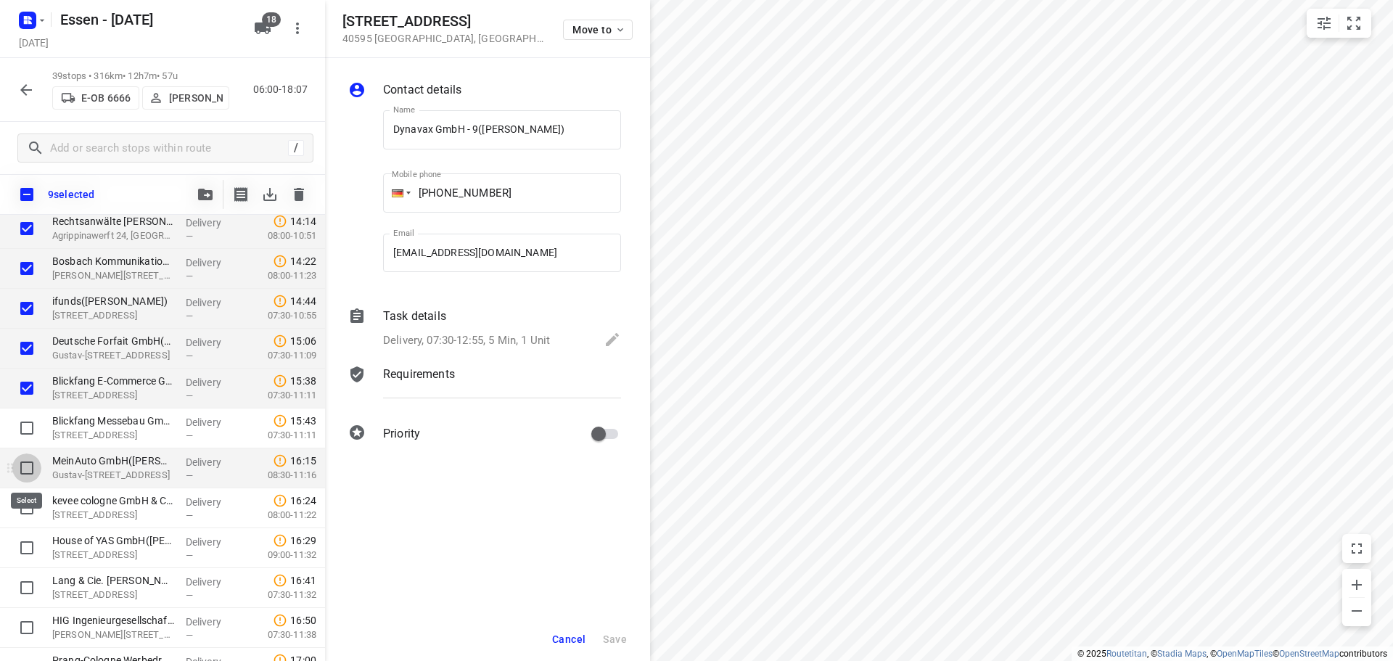
click at [38, 461] on input "checkbox" at bounding box center [26, 467] width 29 height 29
checkbox input "true"
click at [30, 434] on input "checkbox" at bounding box center [26, 427] width 29 height 29
checkbox input "true"
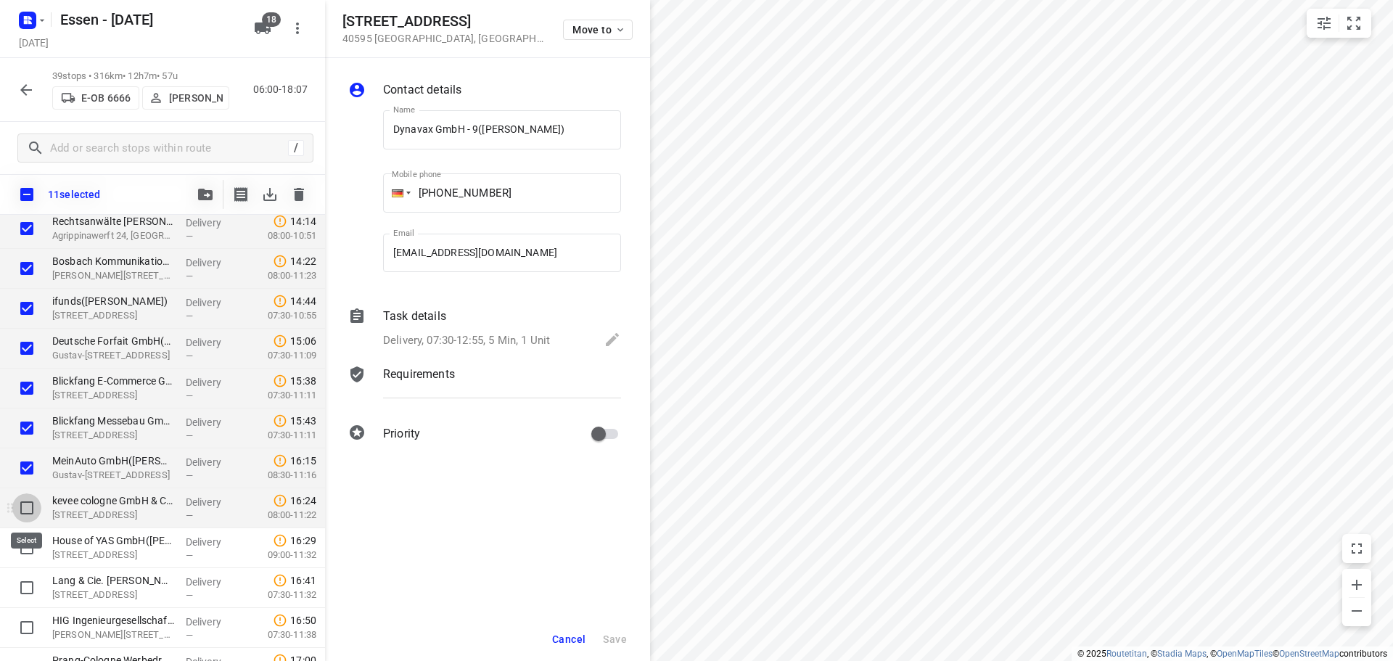
click at [30, 508] on input "checkbox" at bounding box center [26, 507] width 29 height 29
checkbox input "true"
click at [32, 548] on input "checkbox" at bounding box center [26, 547] width 29 height 29
checkbox input "true"
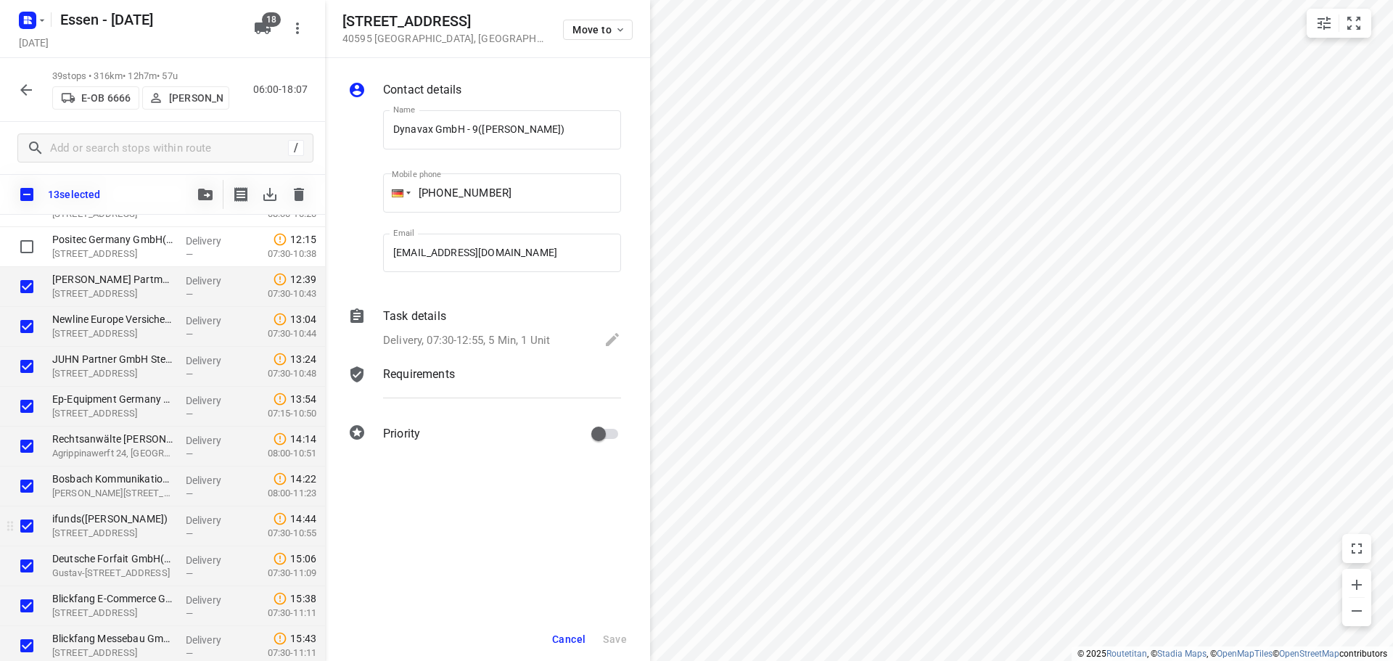
scroll to position [865, 0]
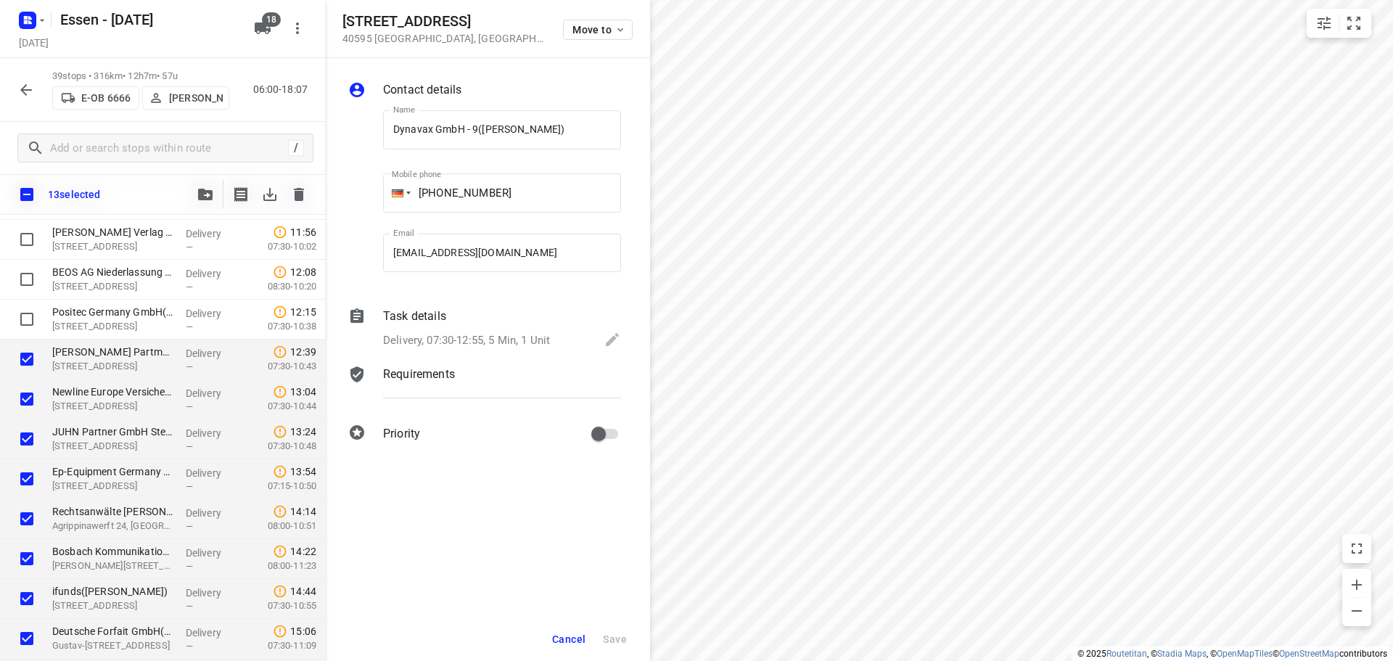
click at [934, 660] on html "i © 2025 Routetitan , © Stadia Maps , © OpenMapTiles © OpenStreetMap contributo…" at bounding box center [696, 330] width 1393 height 661
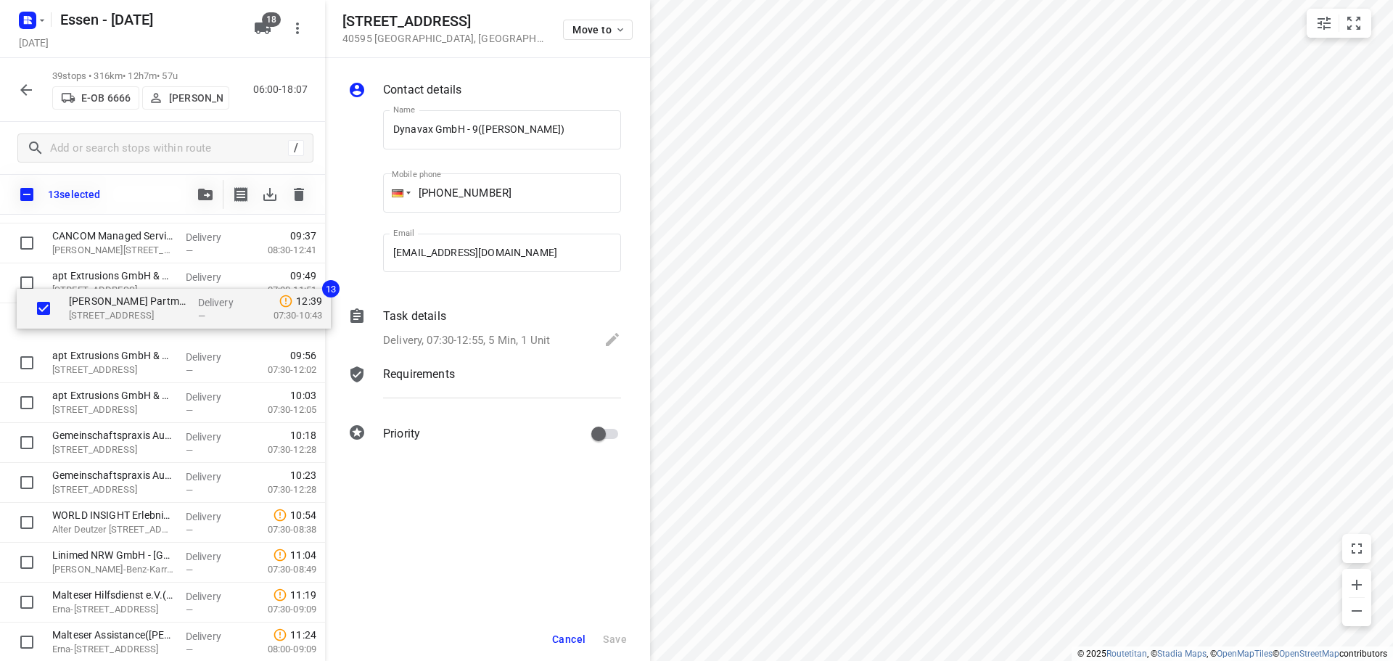
scroll to position [338, 0]
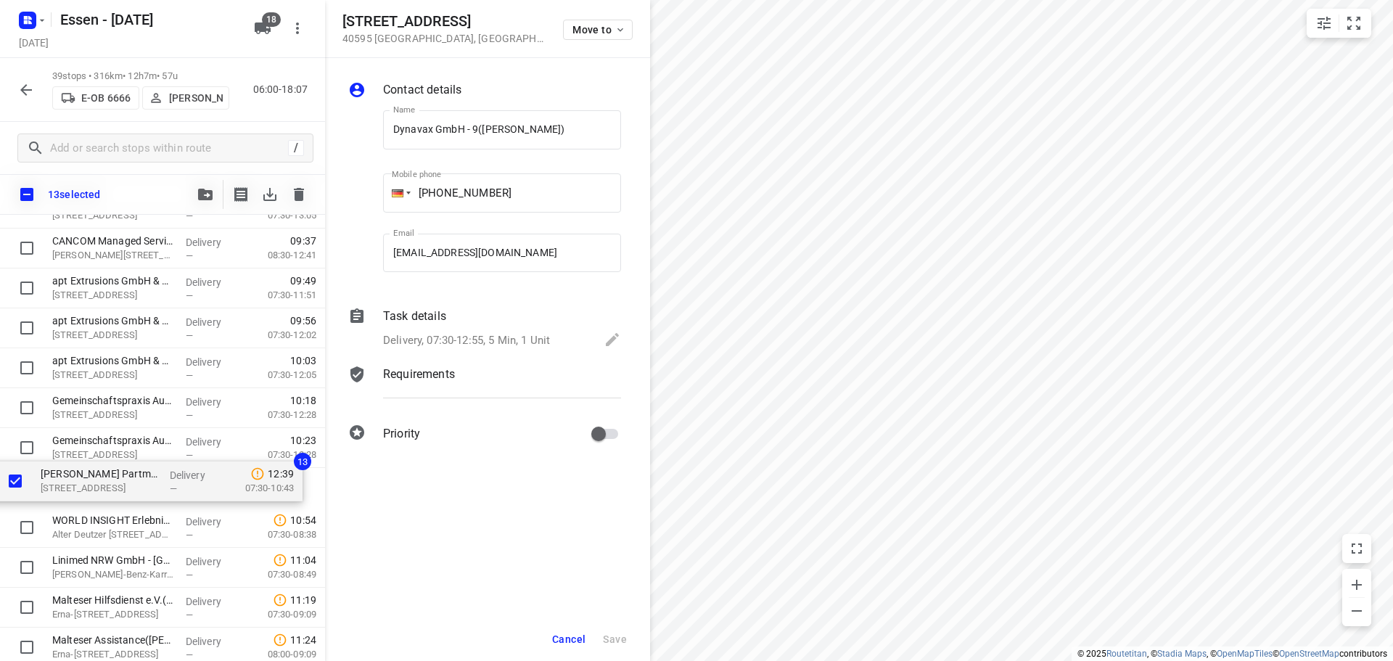
drag, startPoint x: 127, startPoint y: 366, endPoint x: 108, endPoint y: 483, distance: 118.3
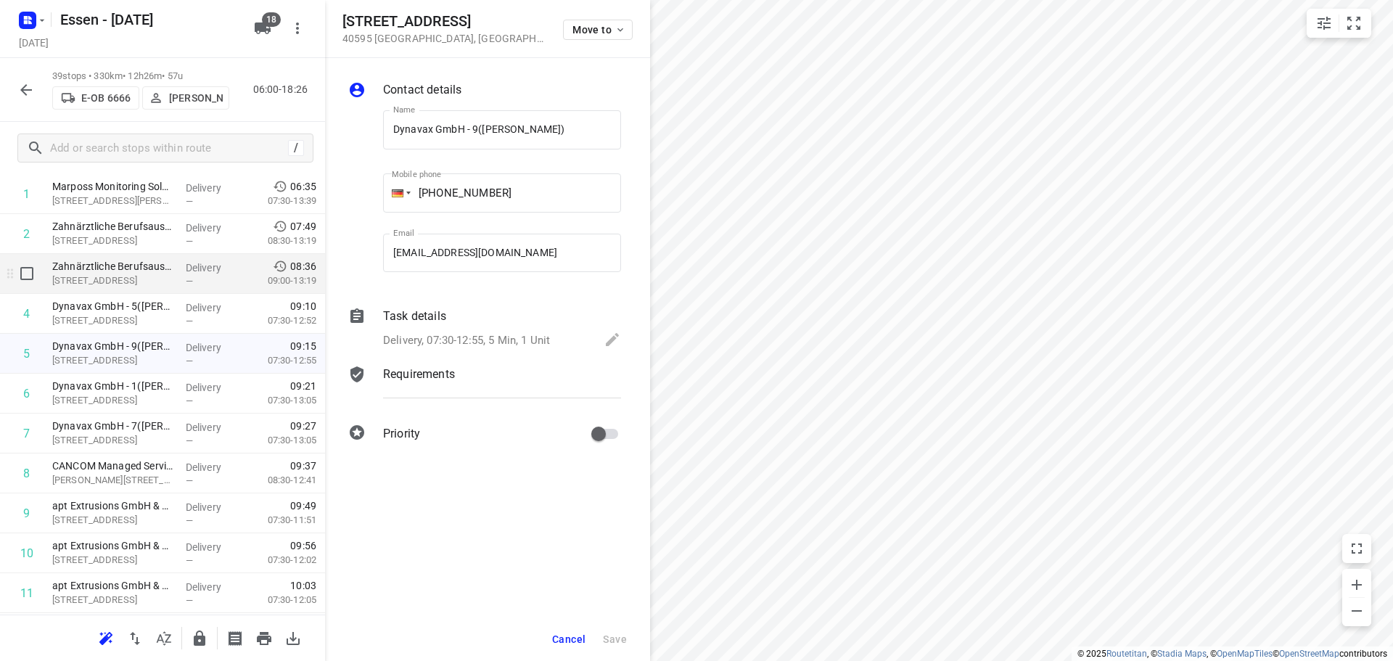
scroll to position [0, 0]
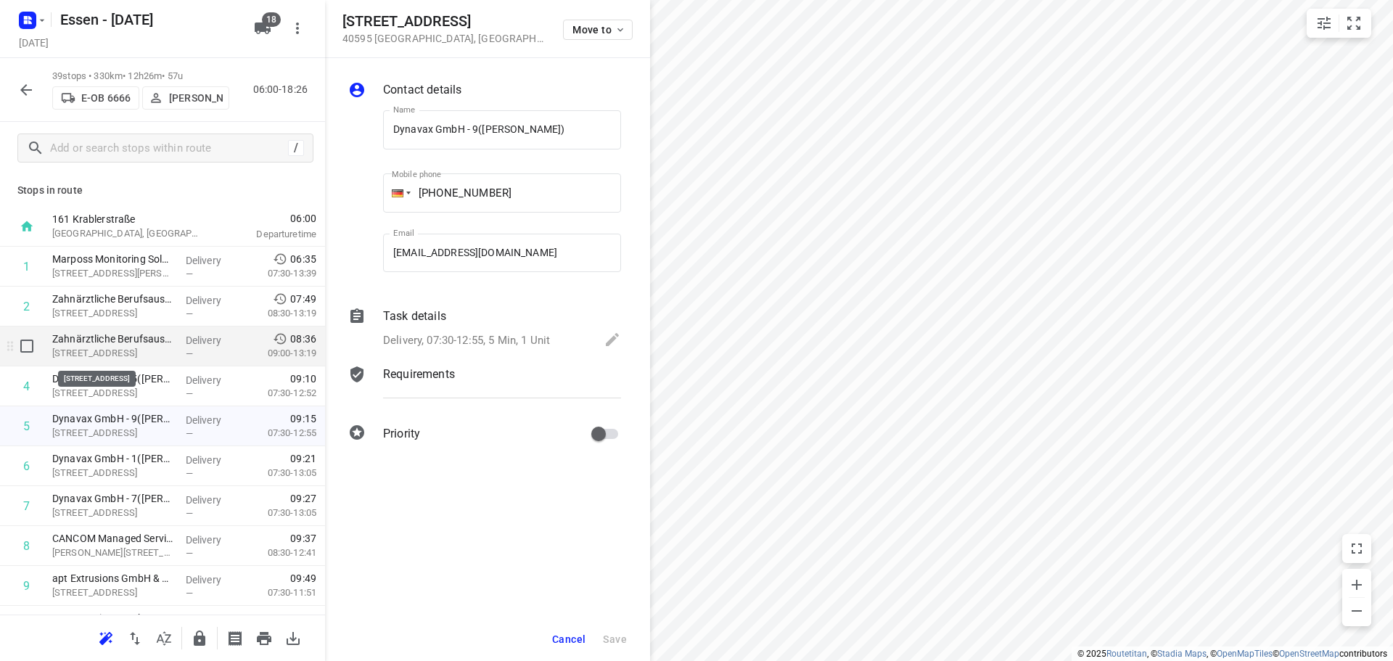
click at [158, 346] on p "Rostocker Str. 18, Düsseldorf" at bounding box center [113, 353] width 122 height 15
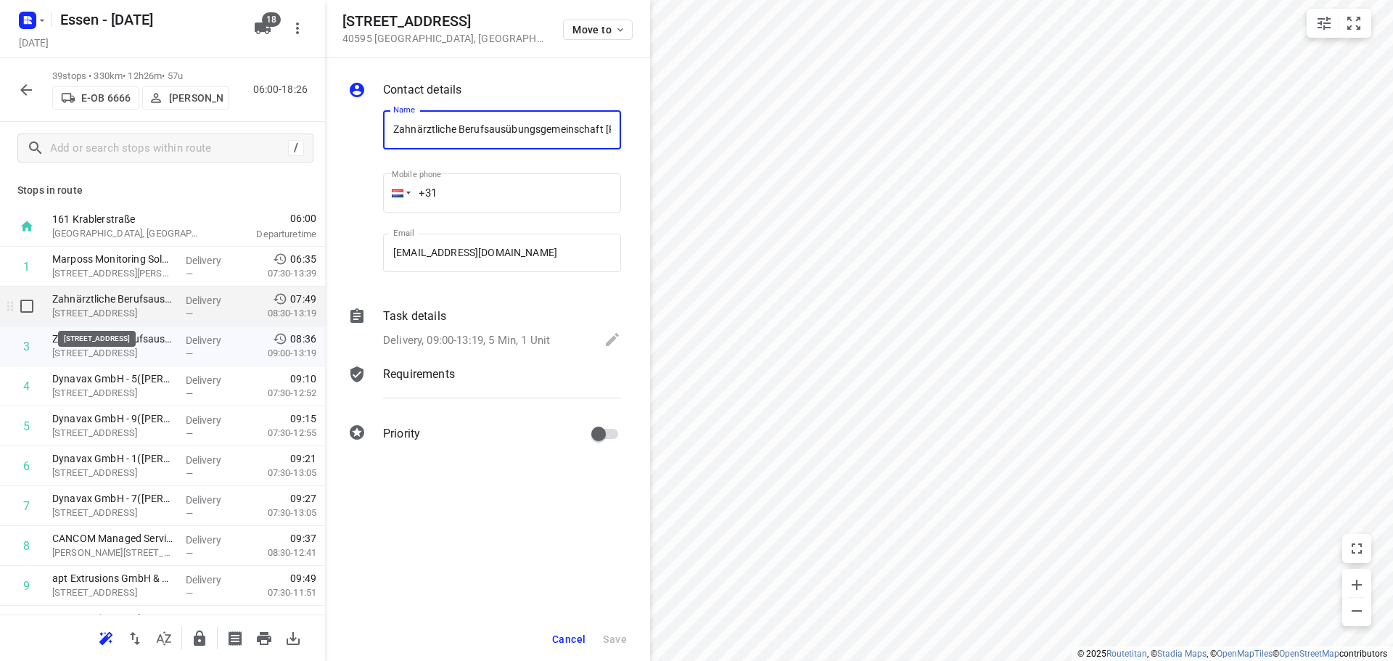
click at [168, 313] on p "Rostocker Str. 18, Düsseldorf" at bounding box center [113, 313] width 122 height 15
click at [468, 321] on div "Task details" at bounding box center [502, 316] width 238 height 17
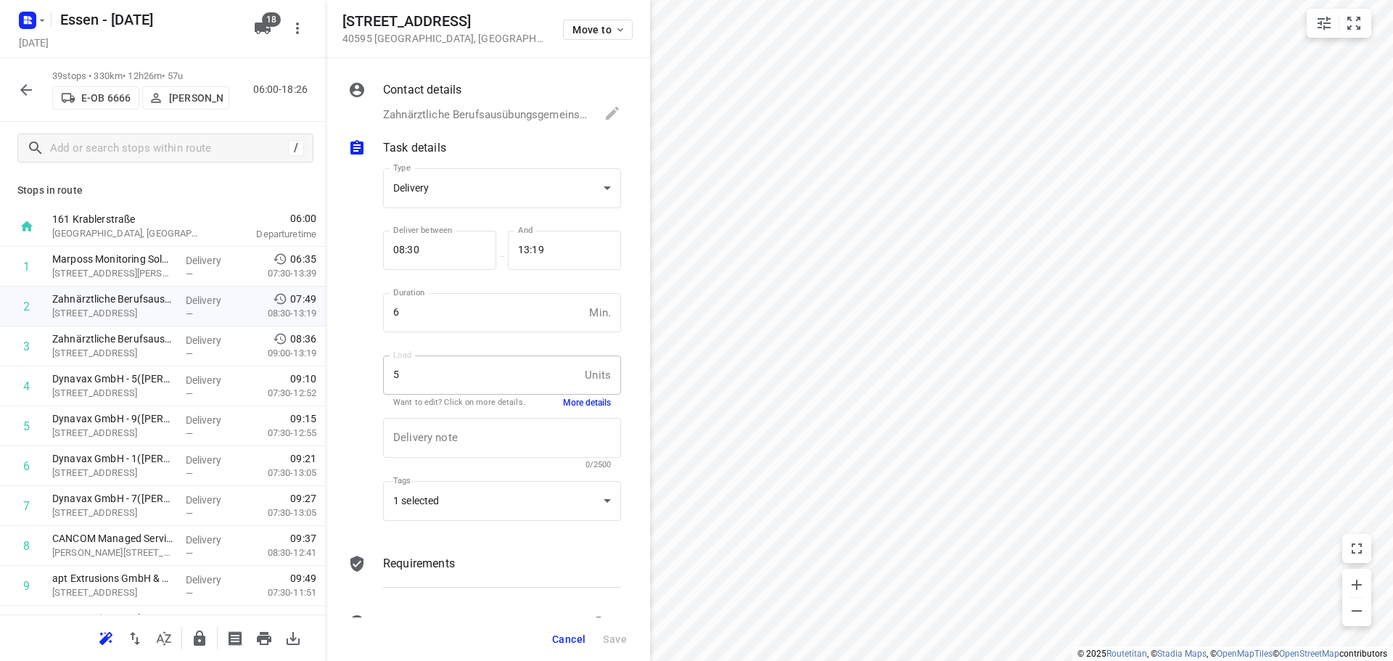
click at [449, 144] on div "Task details" at bounding box center [502, 147] width 238 height 17
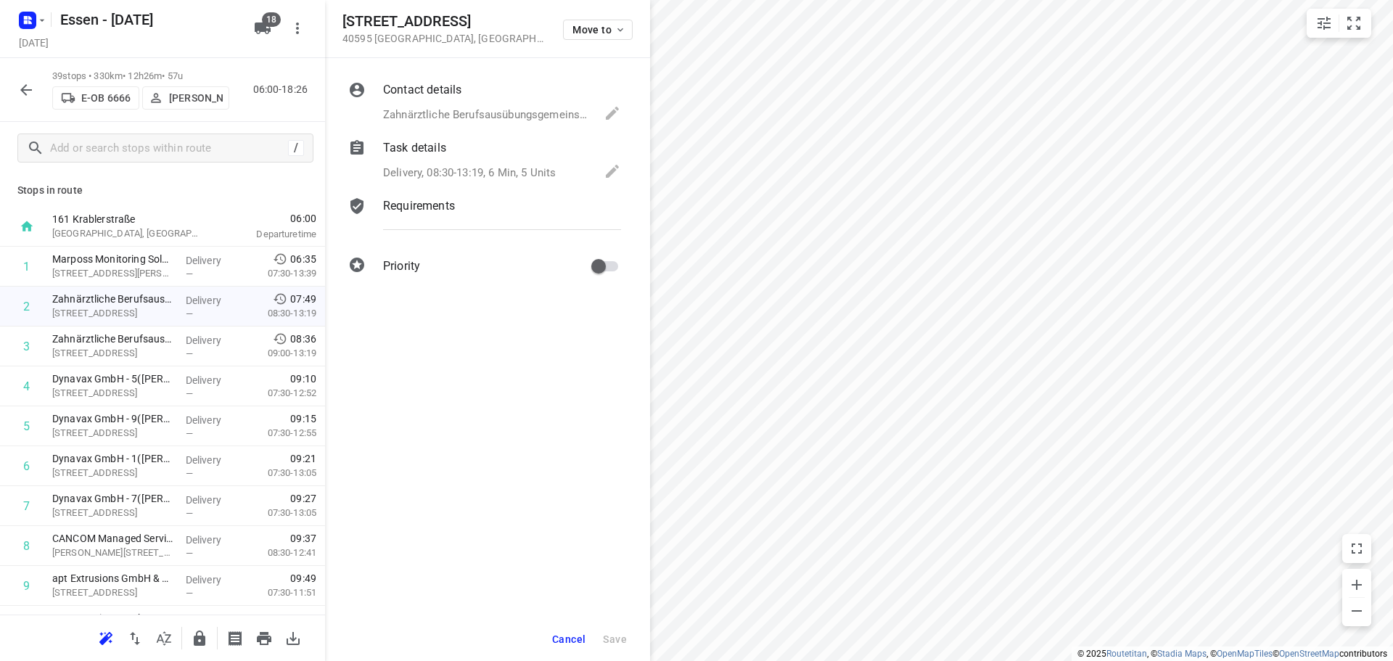
click at [463, 149] on div "Task details" at bounding box center [502, 147] width 238 height 17
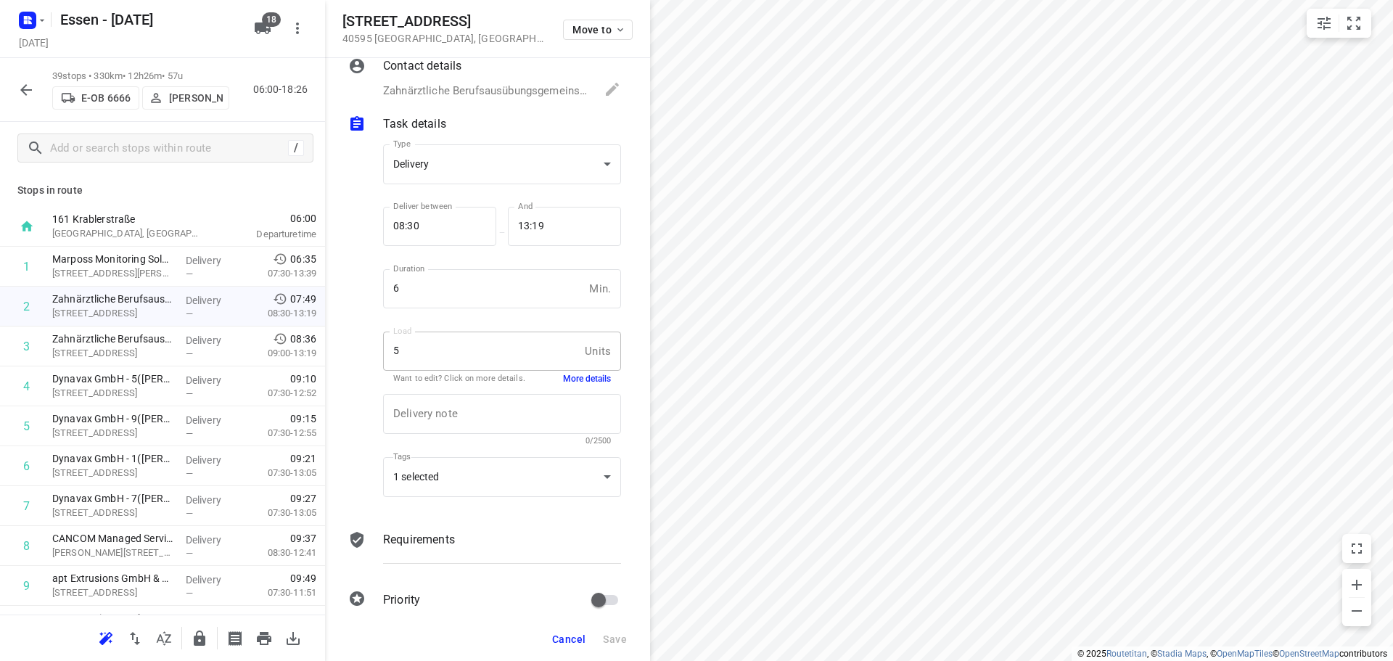
scroll to position [44, 0]
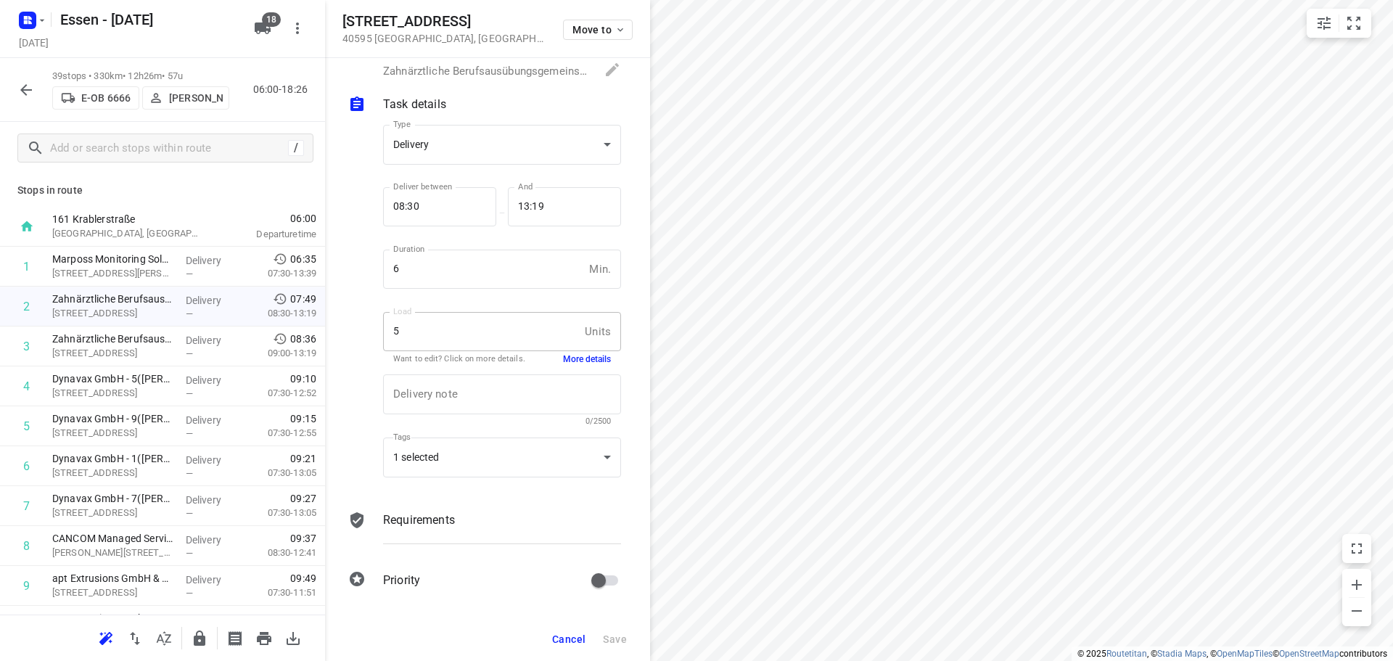
click at [573, 360] on button "More details" at bounding box center [587, 359] width 48 height 12
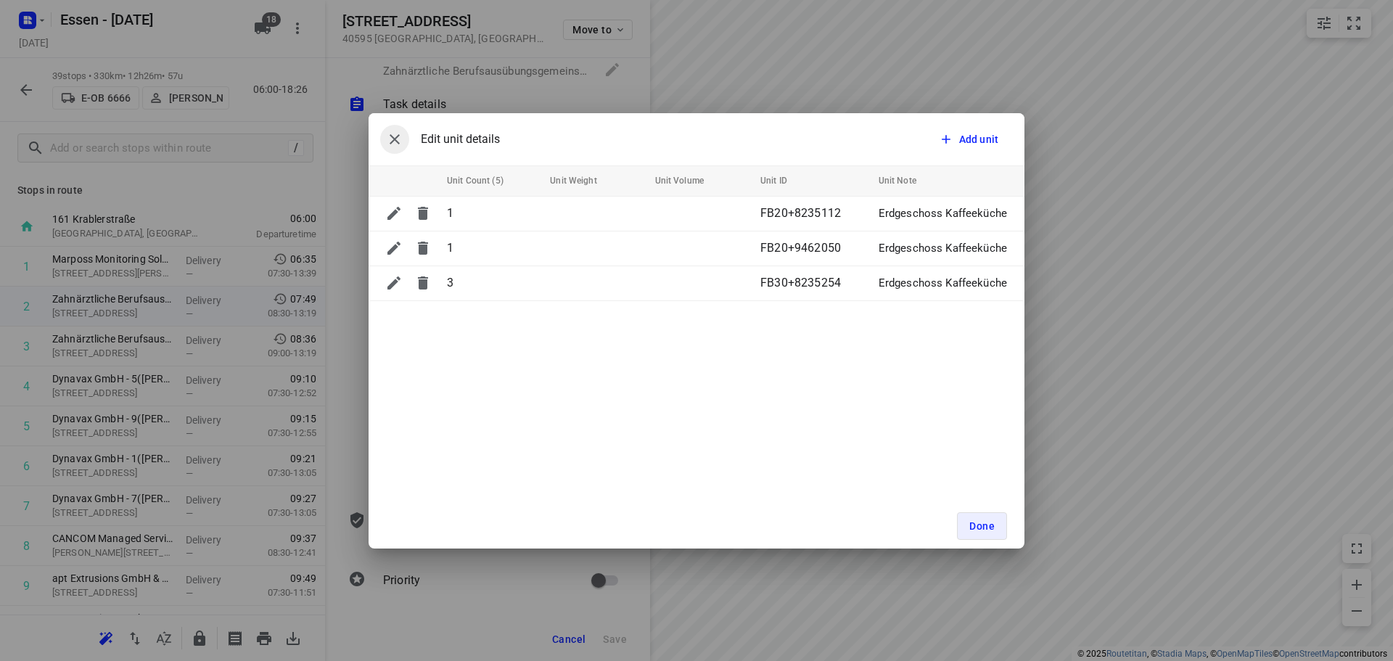
click at [394, 144] on icon "button" at bounding box center [394, 139] width 17 height 17
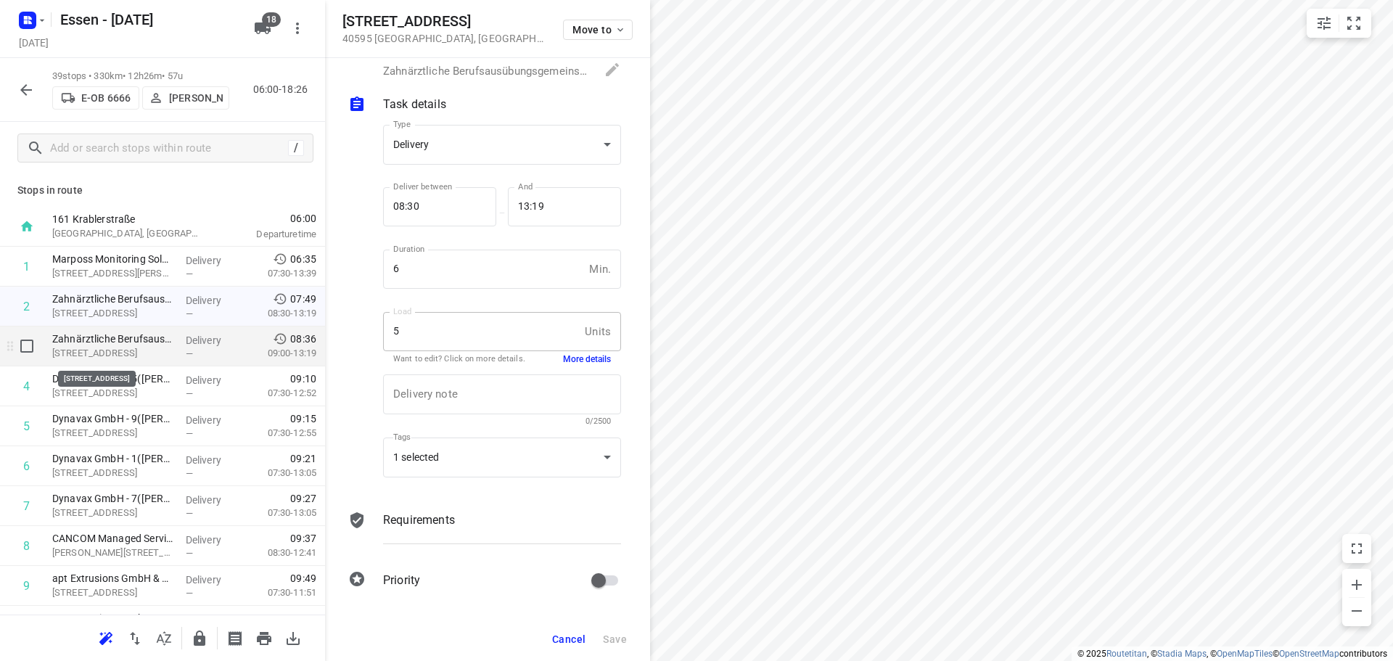
click at [112, 351] on p "Rostocker Str. 18, Düsseldorf" at bounding box center [113, 353] width 122 height 15
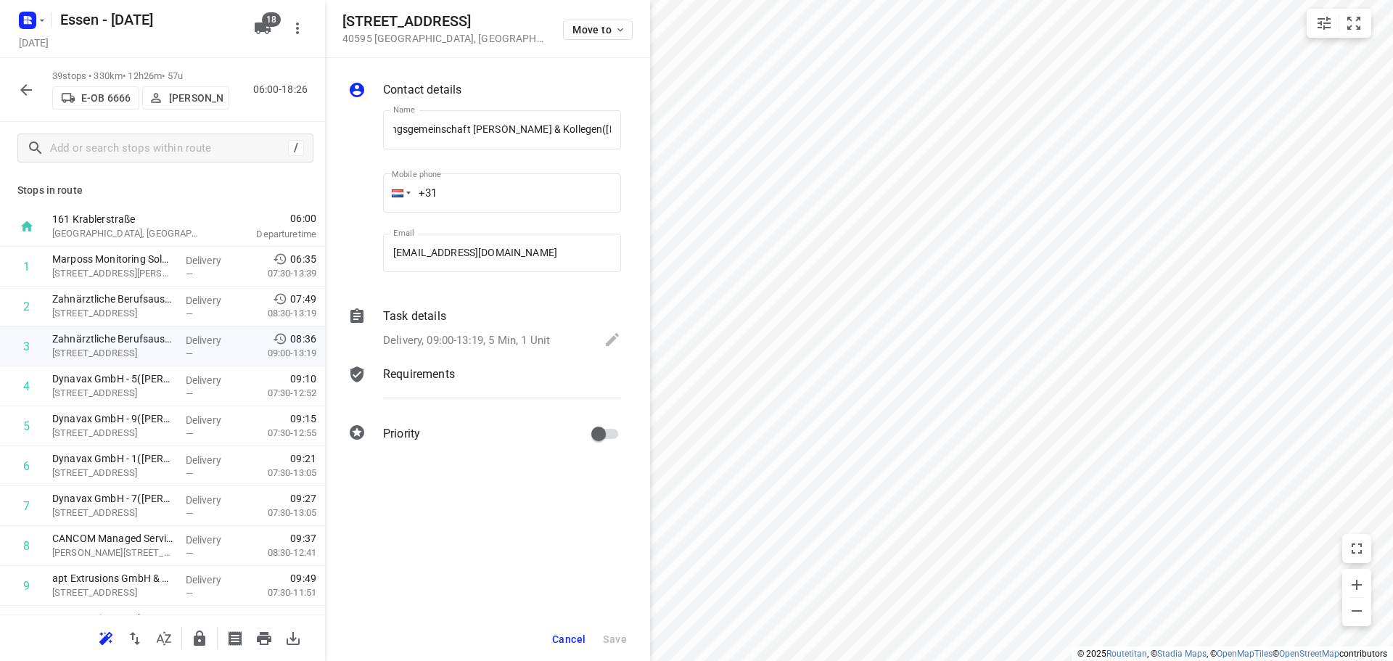
scroll to position [0, 0]
click at [419, 312] on p "Task details" at bounding box center [414, 316] width 63 height 17
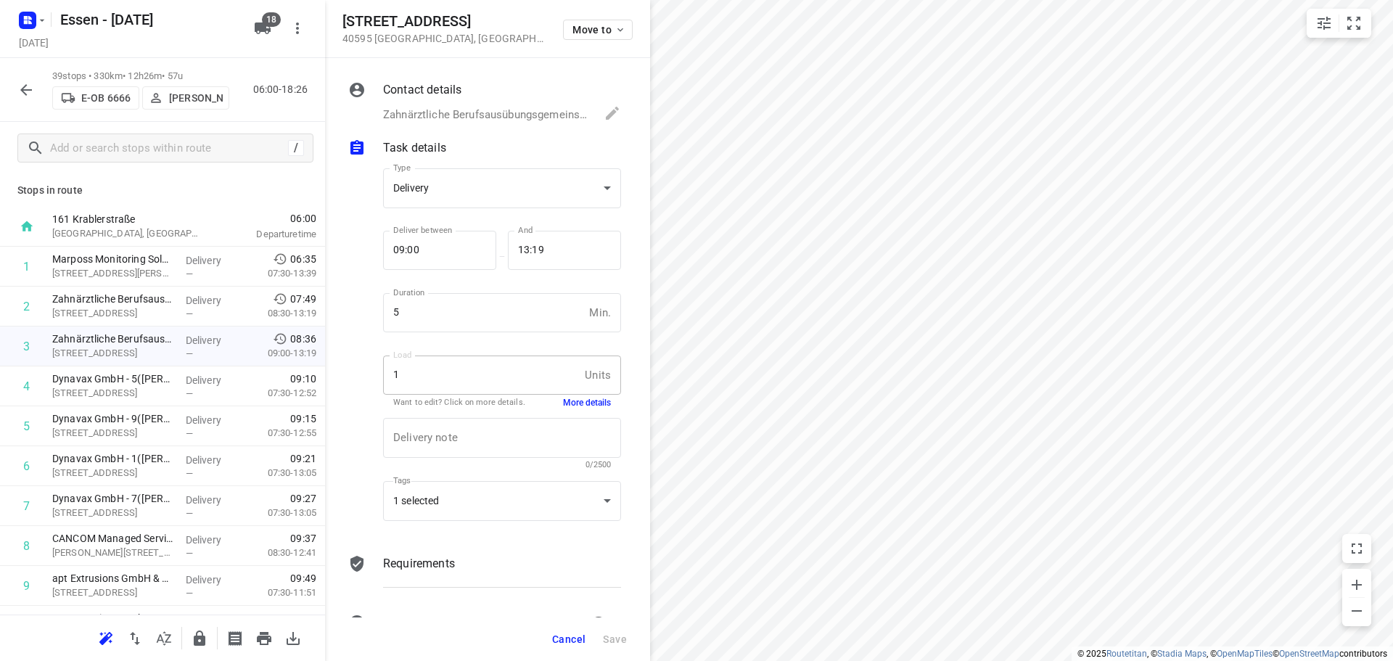
click at [572, 408] on button "More details" at bounding box center [587, 403] width 48 height 12
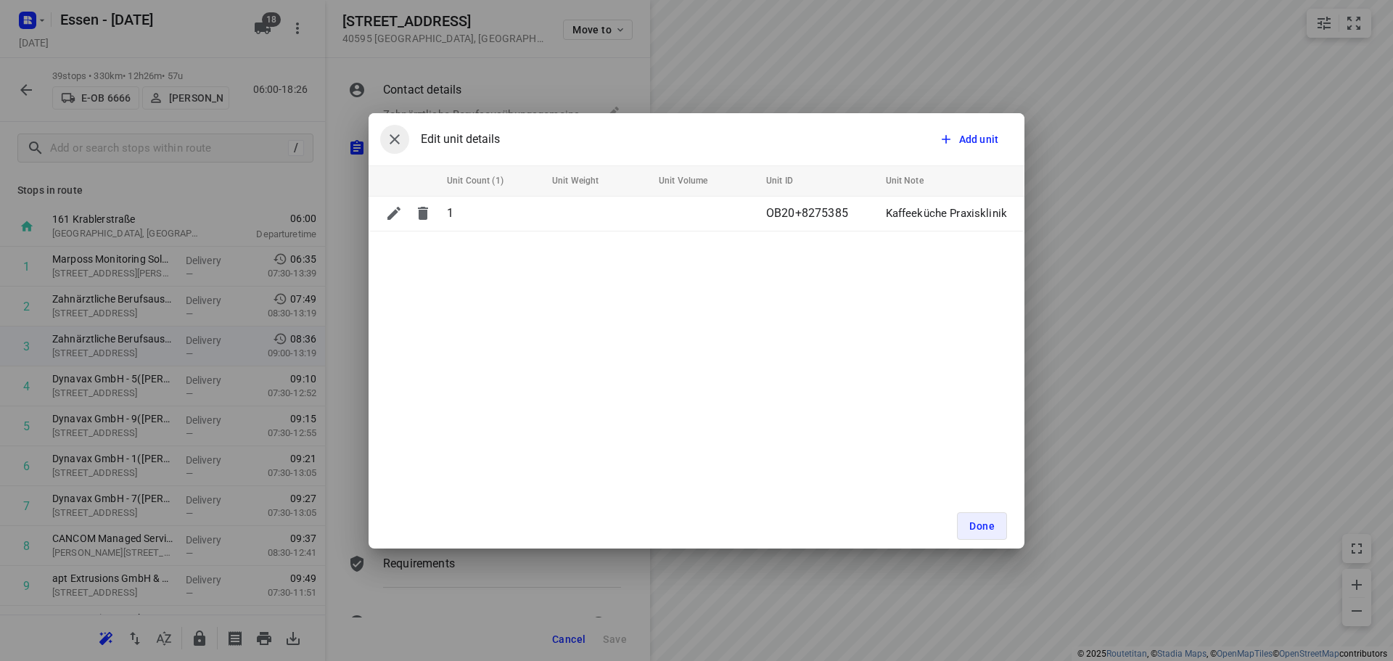
click at [392, 133] on icon "button" at bounding box center [394, 139] width 17 height 17
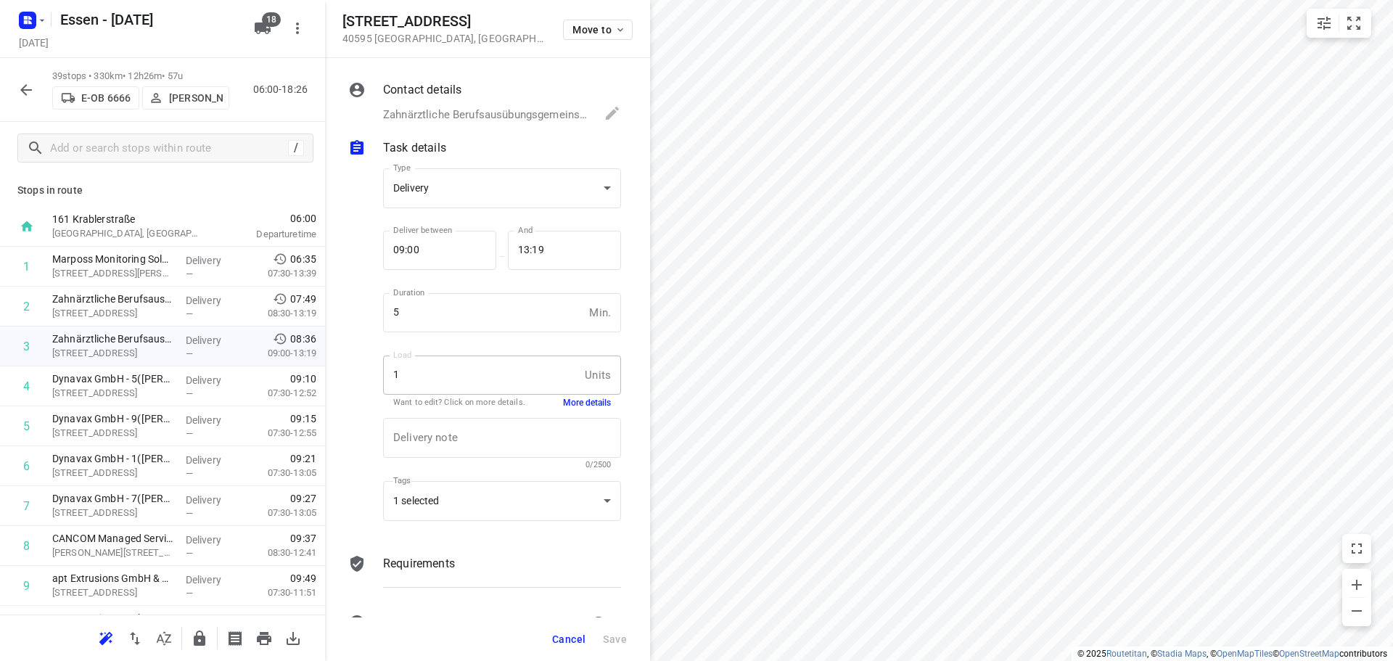
click at [582, 408] on button "More details" at bounding box center [587, 403] width 48 height 12
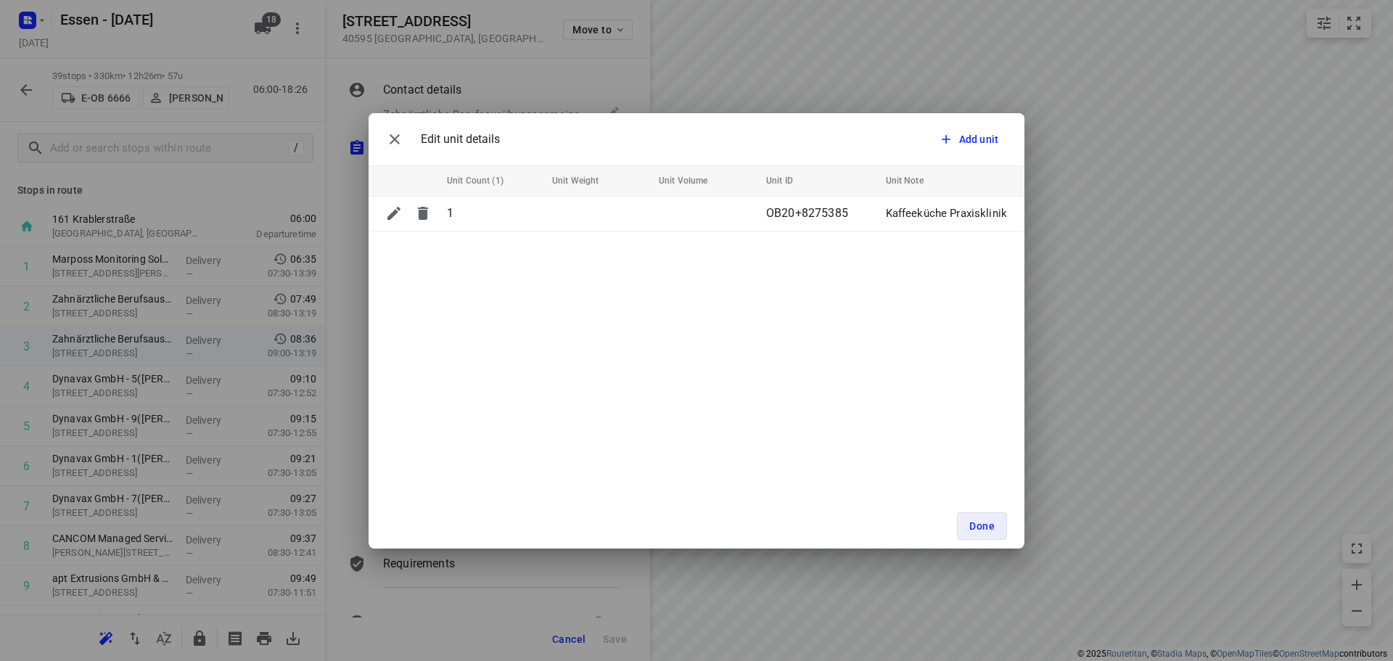
click at [440, 142] on div "Edit unit details" at bounding box center [440, 139] width 120 height 29
click at [403, 131] on button "button" at bounding box center [394, 139] width 29 height 29
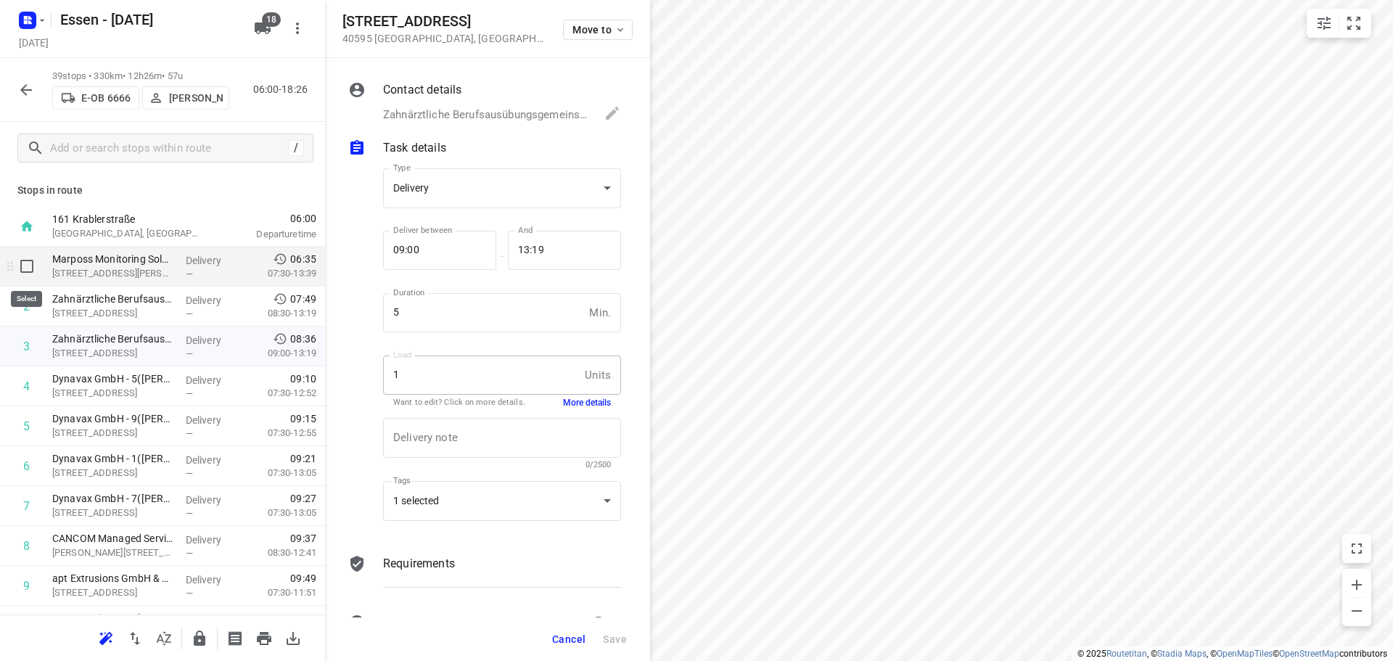
click at [28, 268] on input "checkbox" at bounding box center [26, 266] width 29 height 29
checkbox input "true"
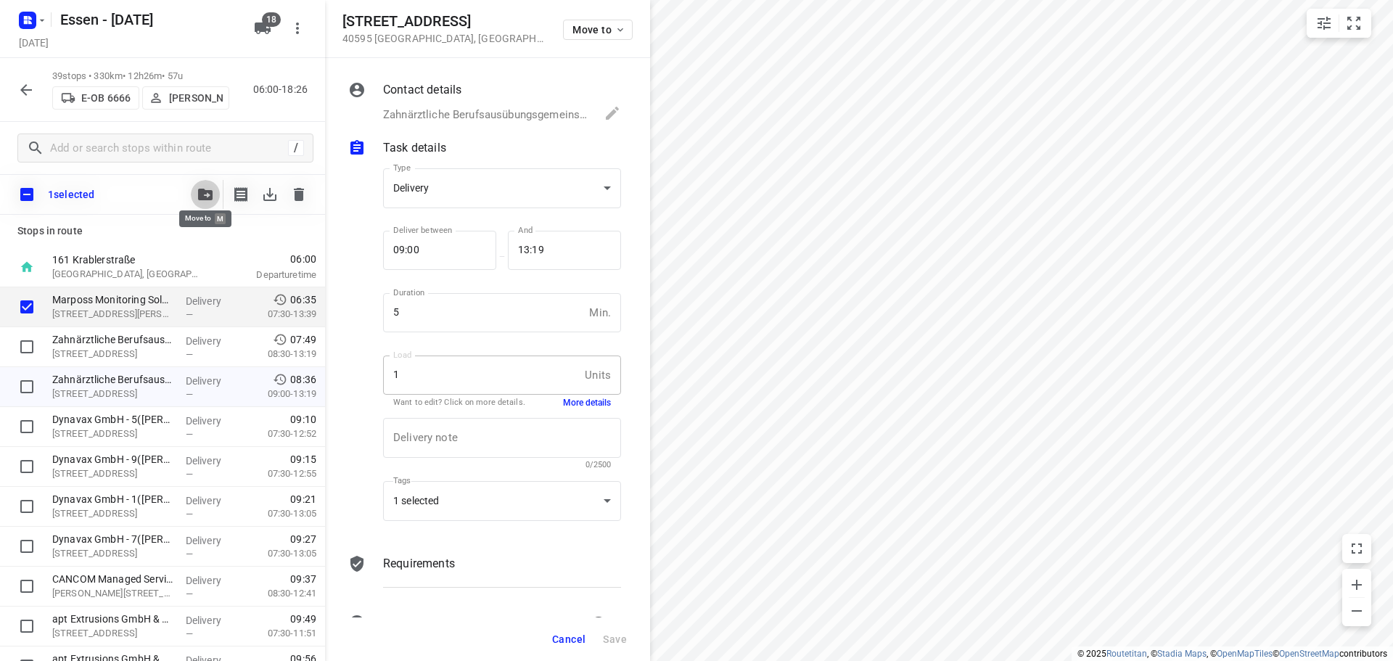
click at [211, 197] on icon "button" at bounding box center [205, 195] width 15 height 12
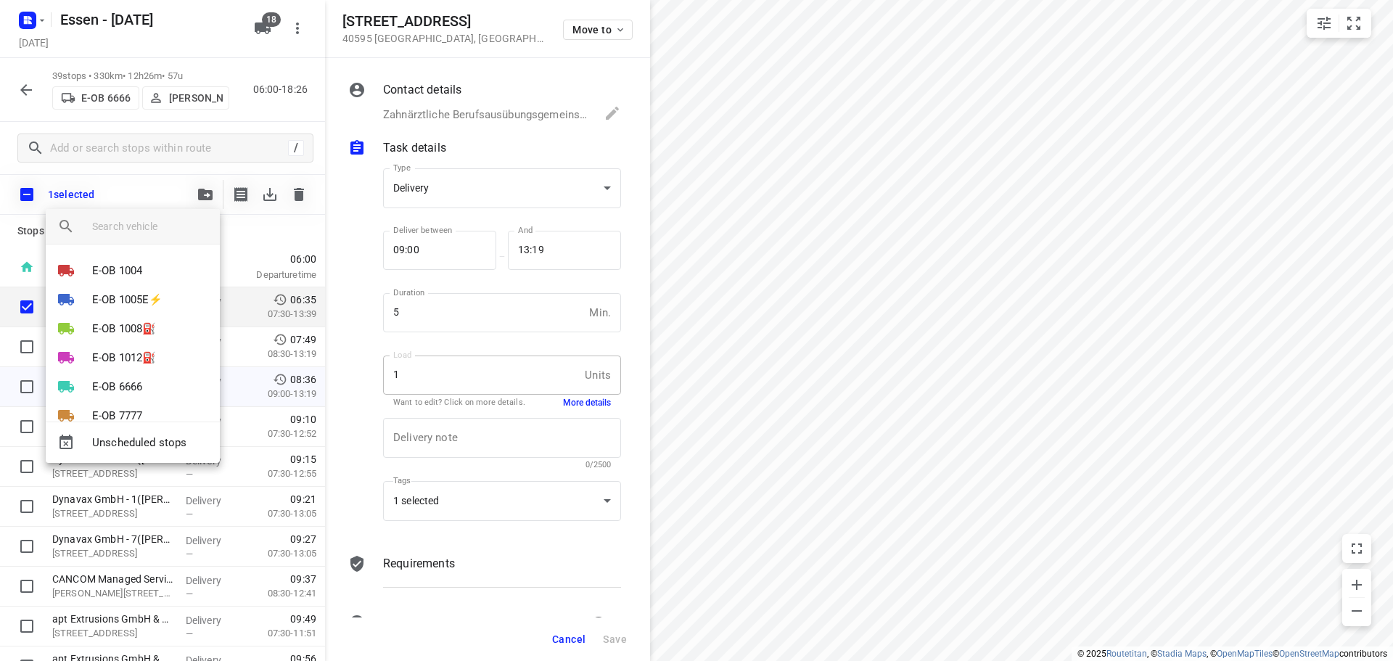
click at [274, 233] on div at bounding box center [696, 330] width 1393 height 661
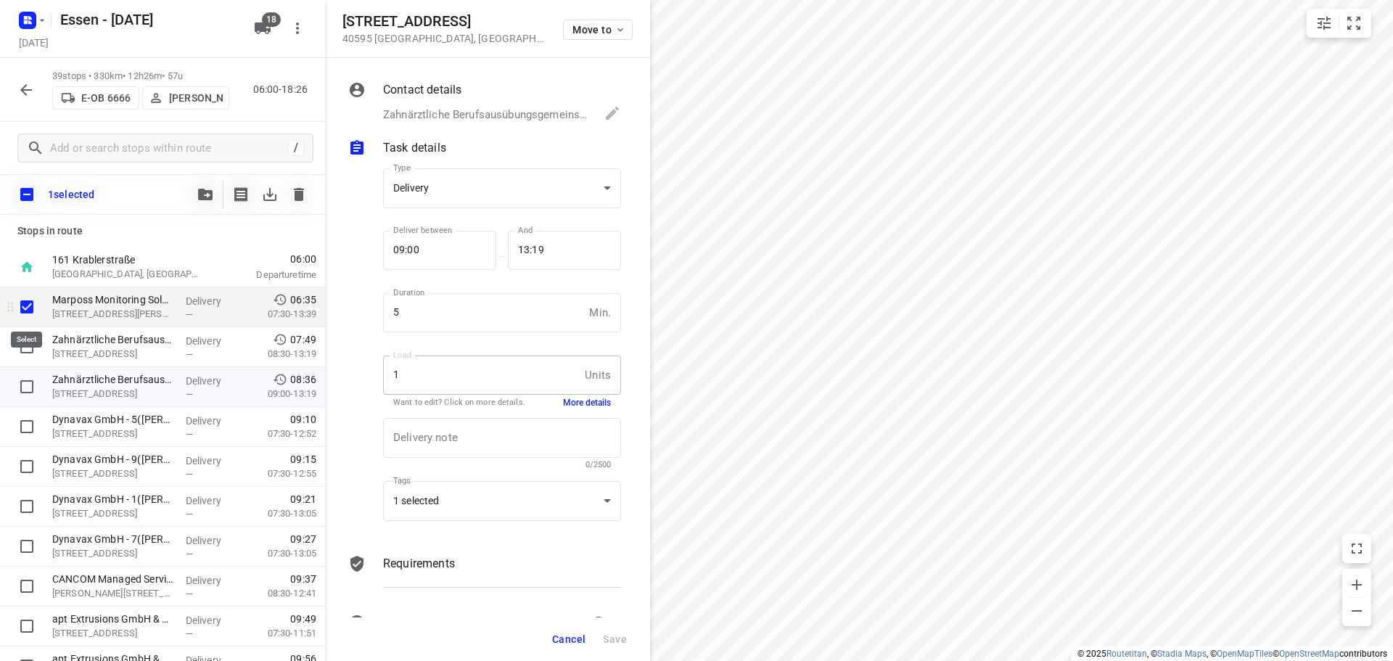
click at [28, 315] on input "checkbox" at bounding box center [26, 306] width 29 height 29
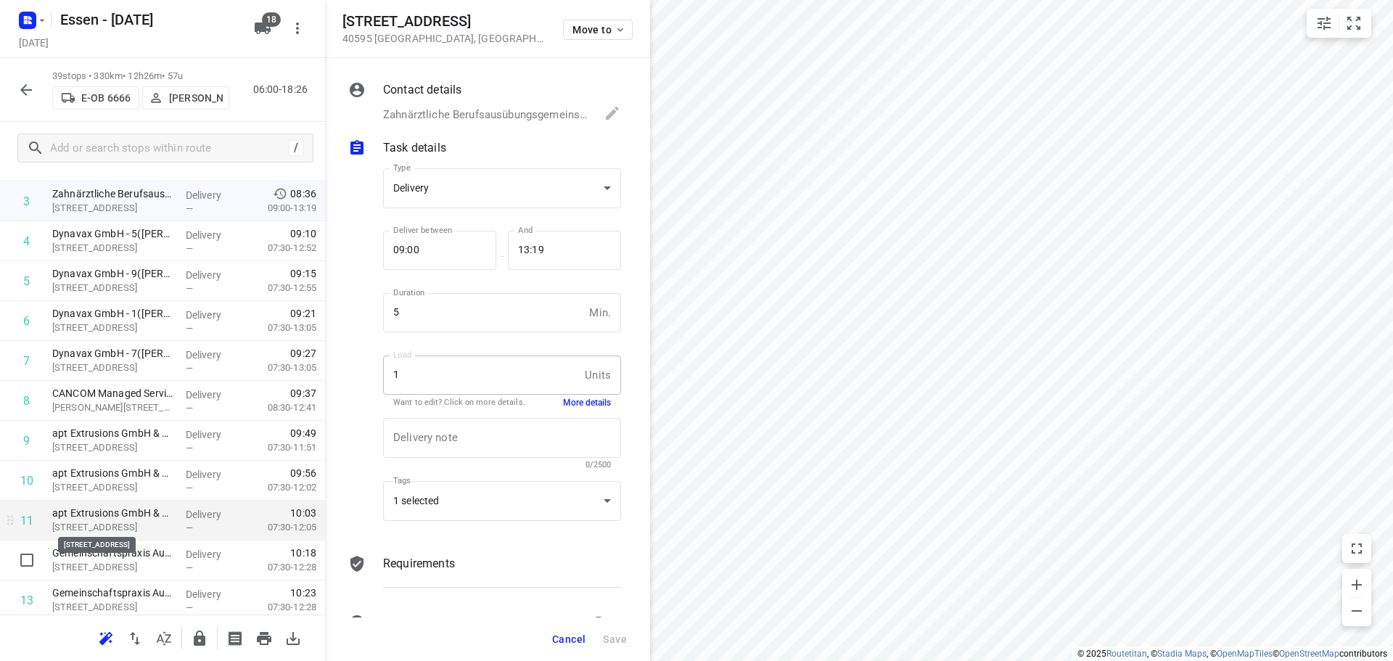
scroll to position [218, 0]
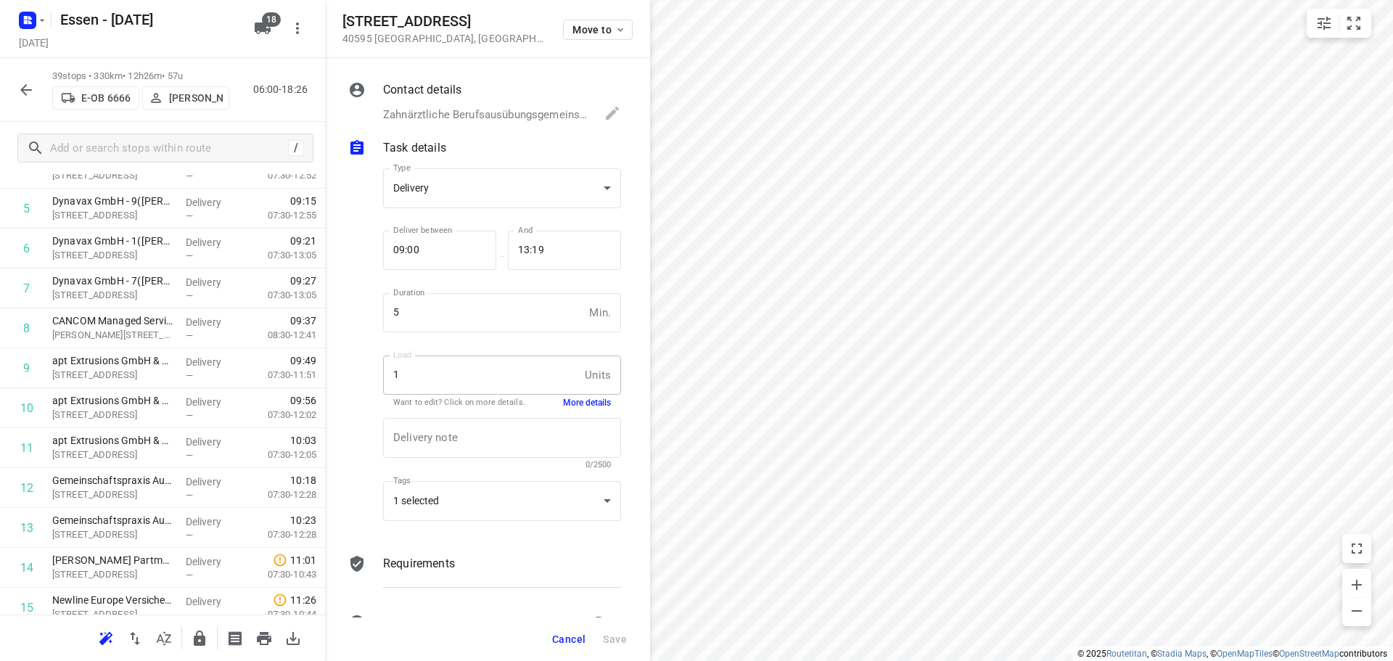
click at [932, 660] on html "i © 2025 Routetitan , © Stadia Maps , © OpenMapTiles © OpenStreetMap contributo…" at bounding box center [696, 330] width 1393 height 661
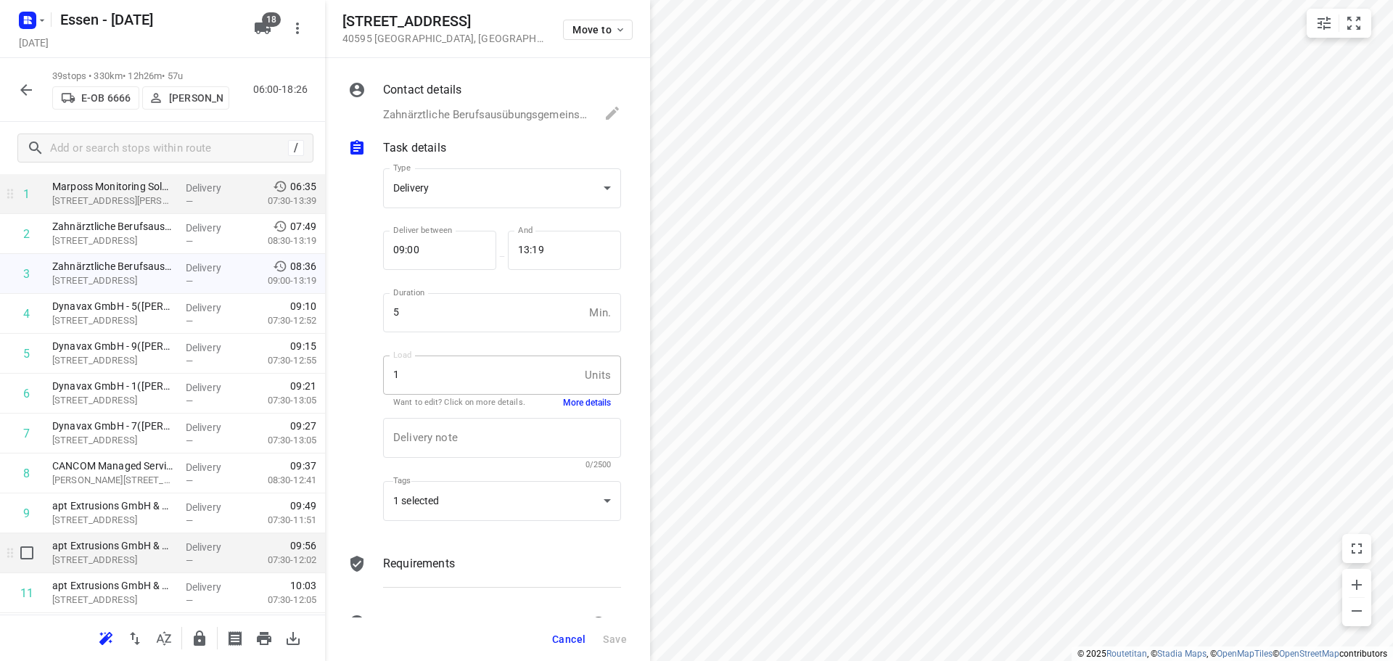
scroll to position [145, 0]
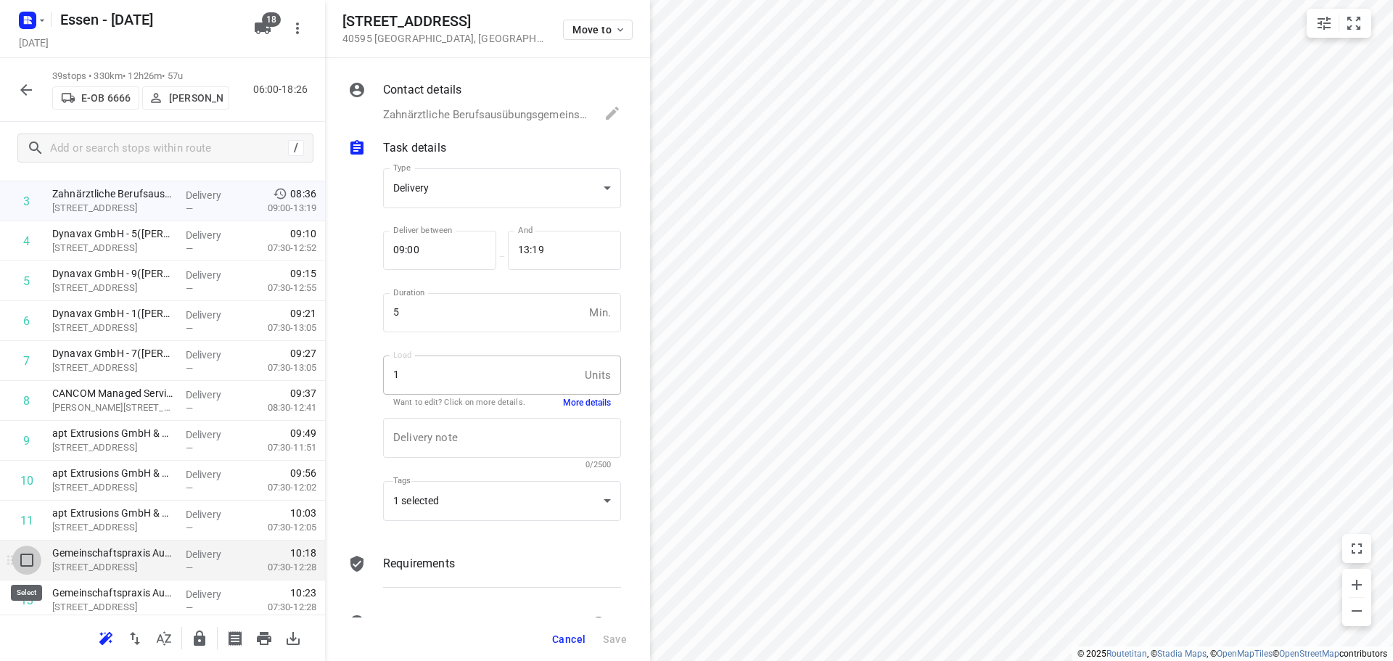
click at [25, 554] on input "checkbox" at bounding box center [26, 559] width 29 height 29
checkbox input "true"
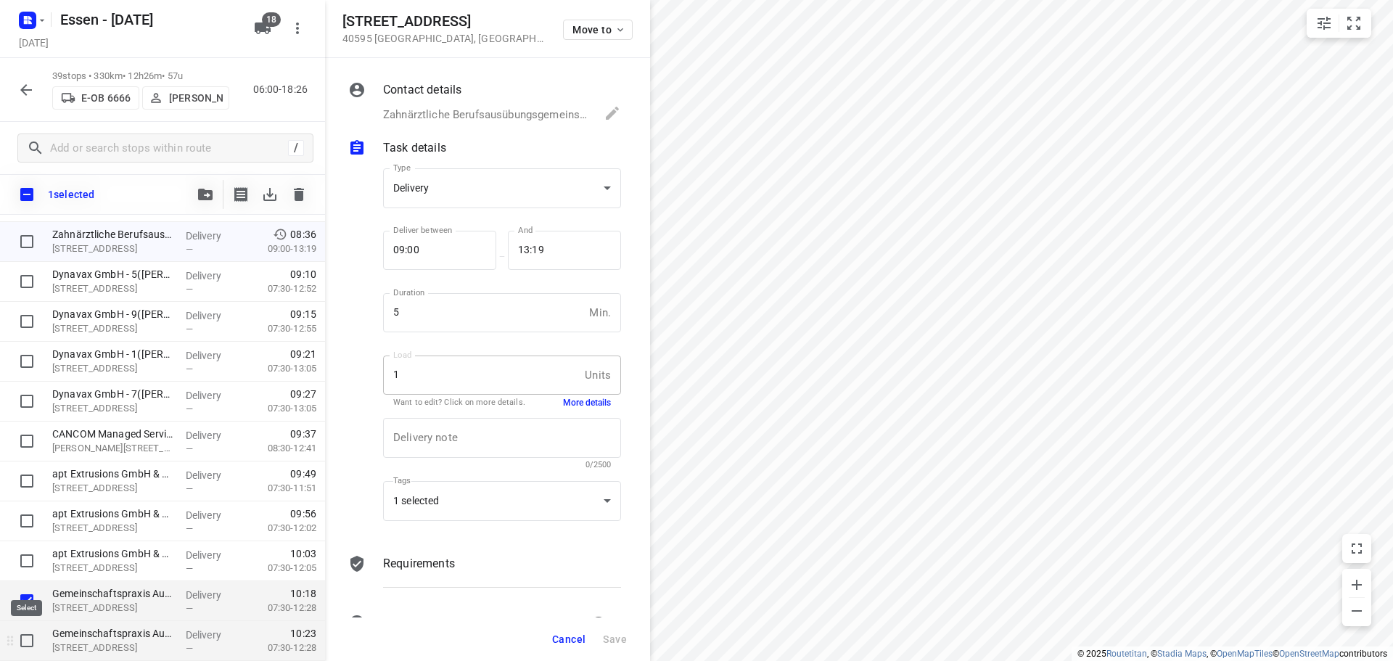
click at [31, 640] on input "checkbox" at bounding box center [26, 640] width 29 height 29
checkbox input "true"
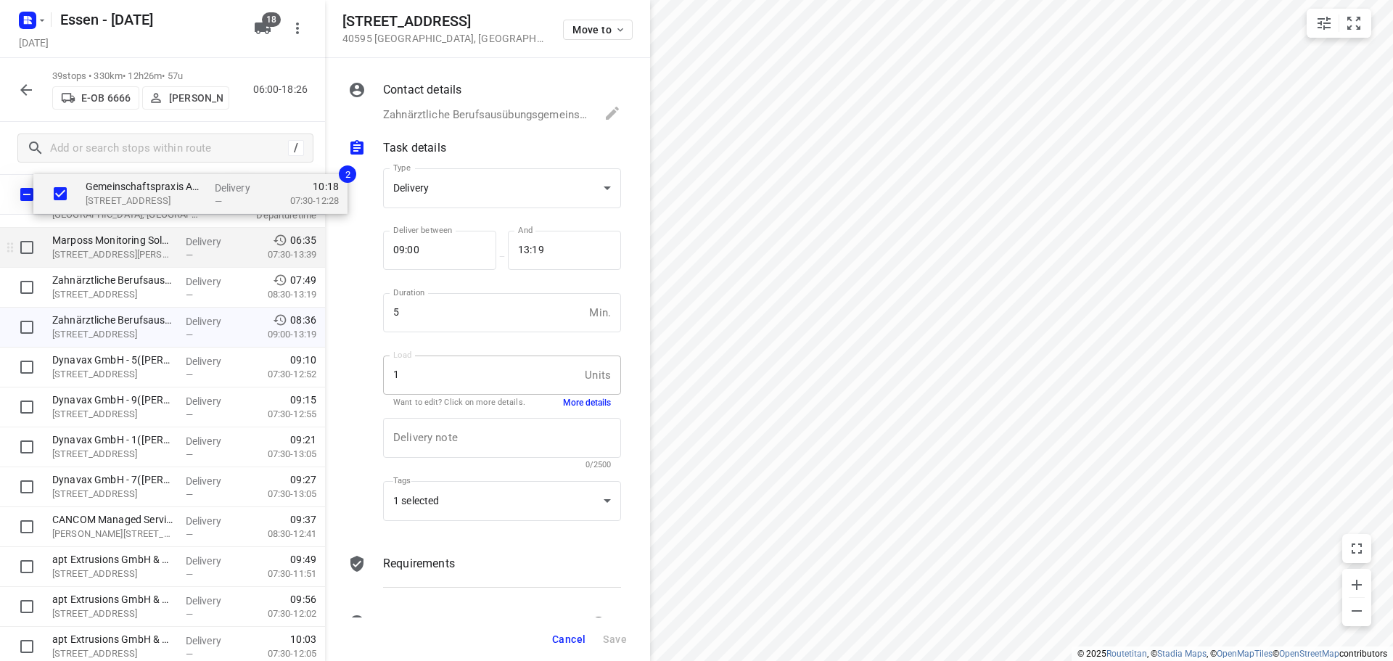
scroll to position [0, 0]
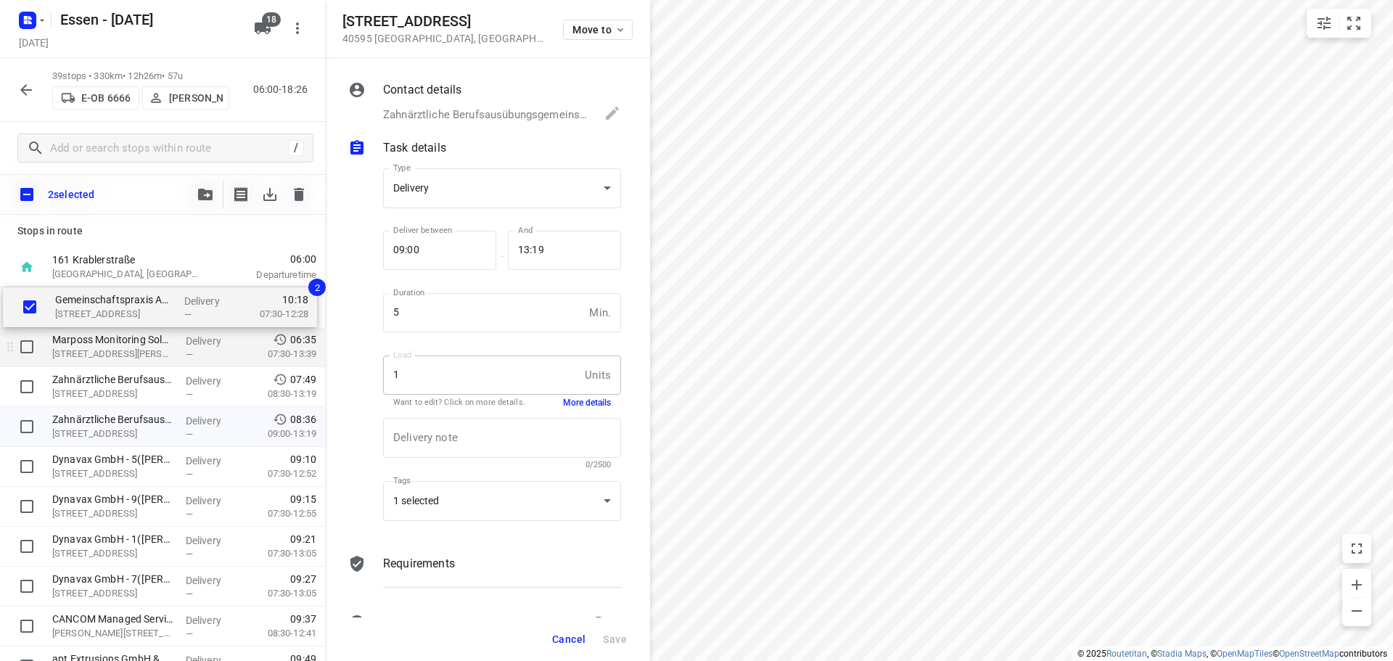
drag, startPoint x: 76, startPoint y: 605, endPoint x: 83, endPoint y: 294, distance: 311.3
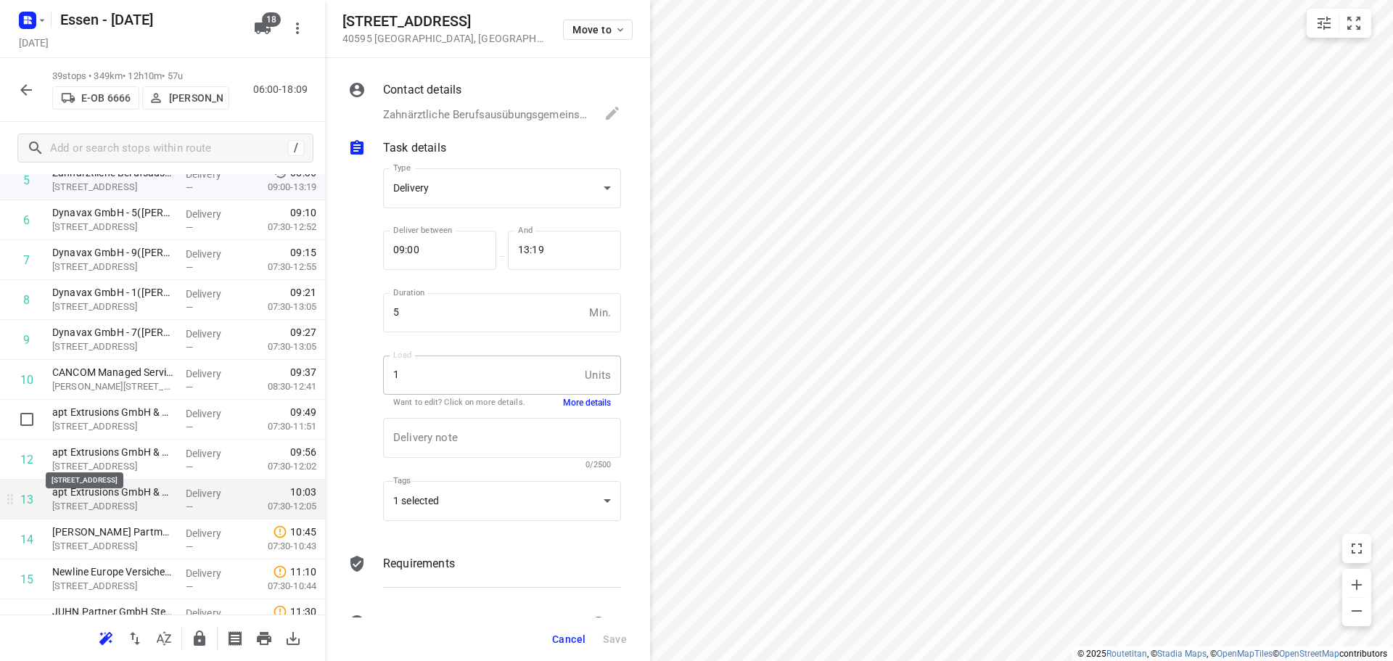
scroll to position [218, 0]
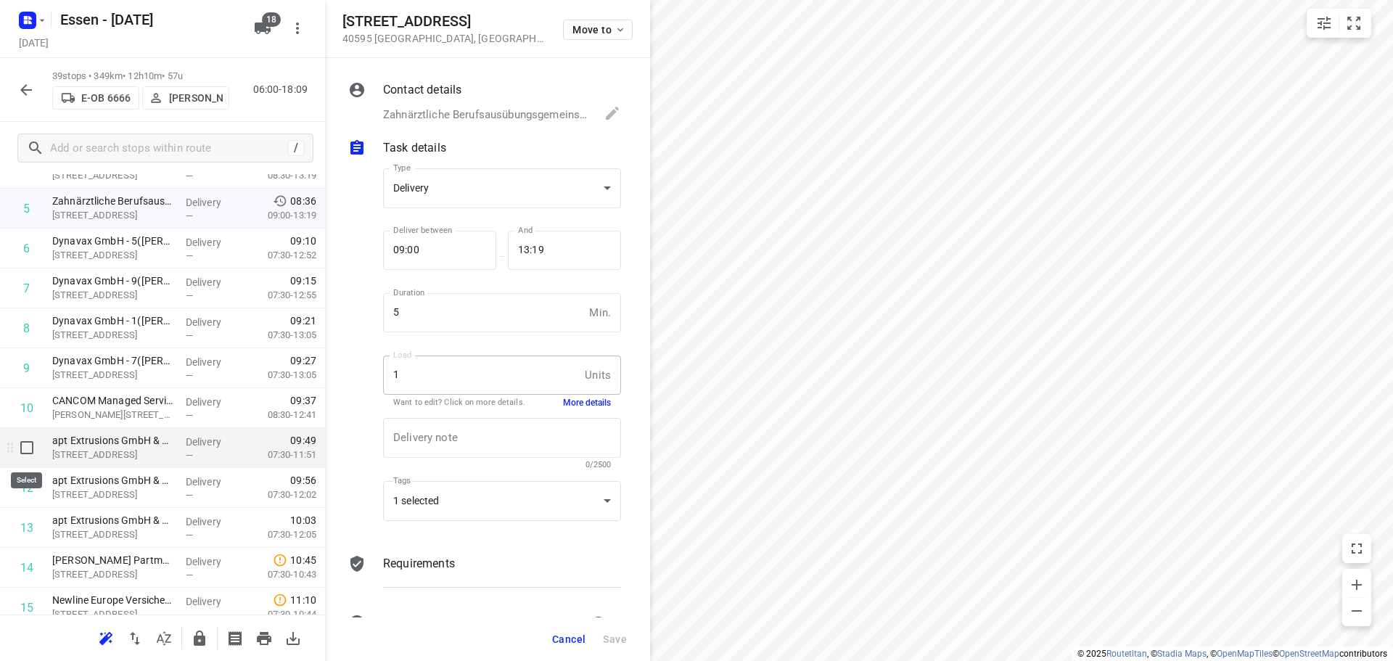
click at [31, 453] on input "checkbox" at bounding box center [26, 447] width 29 height 29
checkbox input "true"
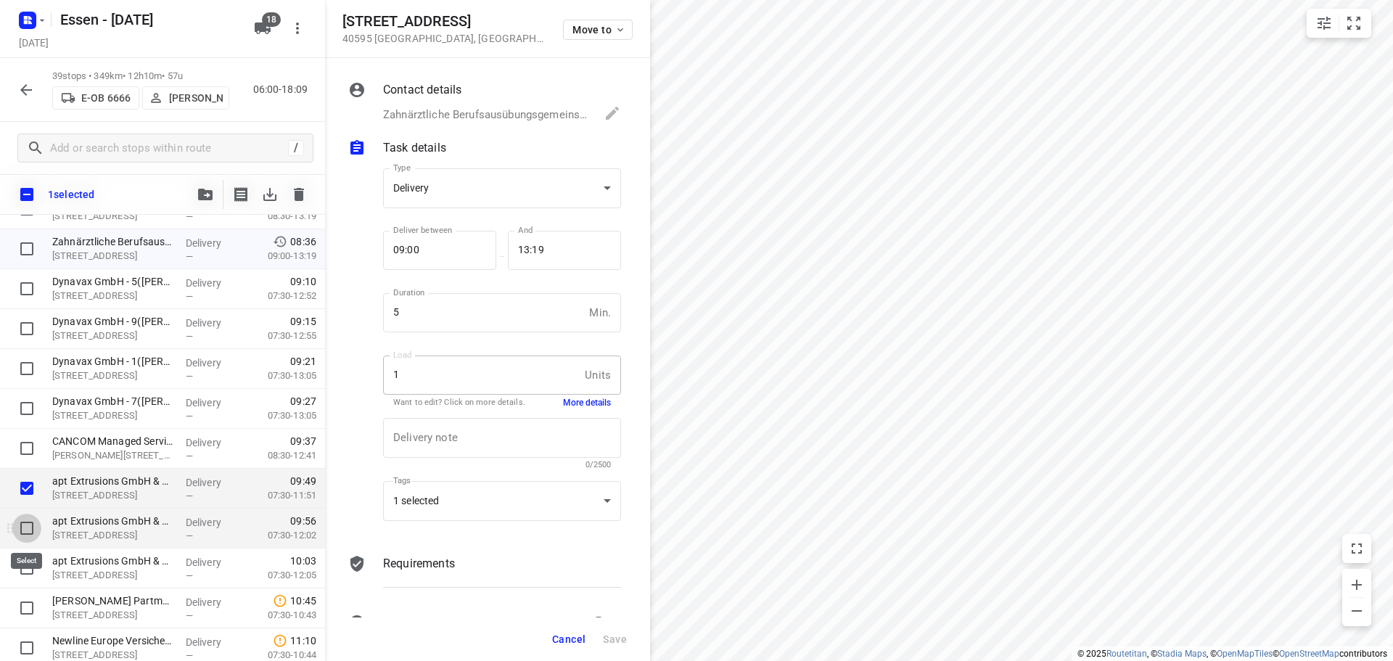
click at [30, 527] on input "checkbox" at bounding box center [26, 528] width 29 height 29
checkbox input "true"
click at [30, 569] on input "checkbox" at bounding box center [26, 567] width 29 height 29
checkbox input "true"
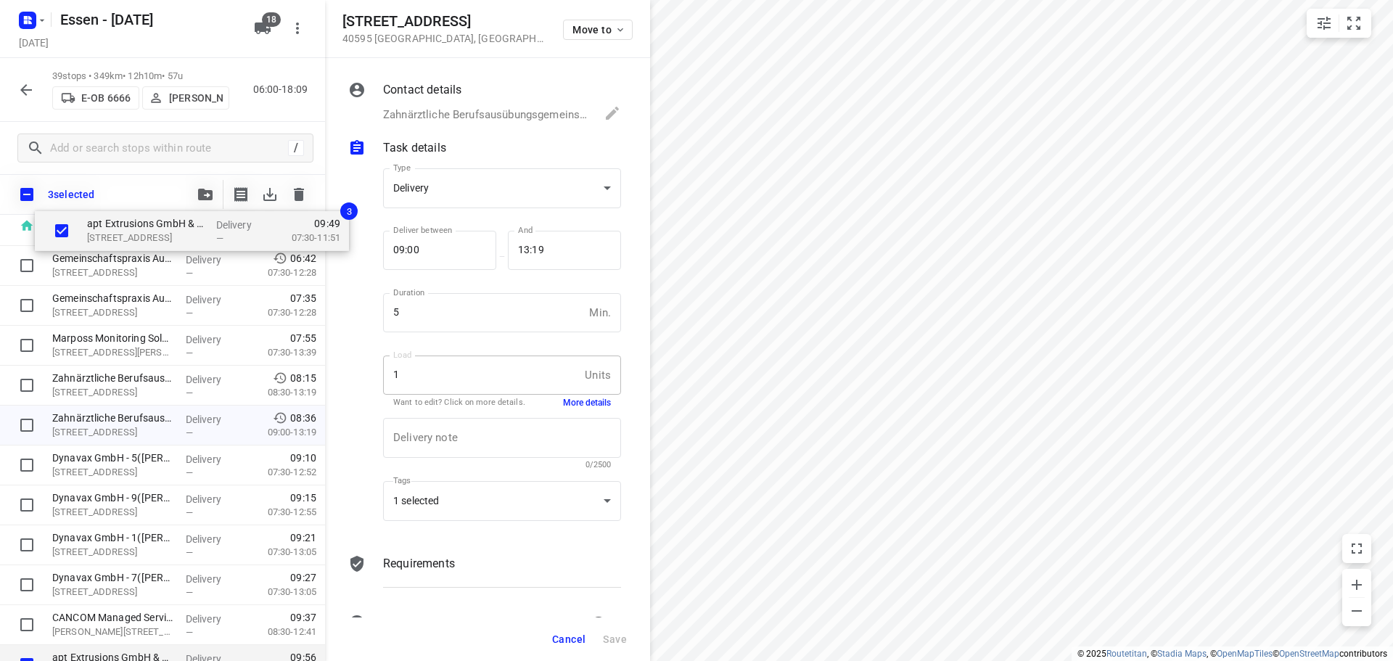
scroll to position [0, 0]
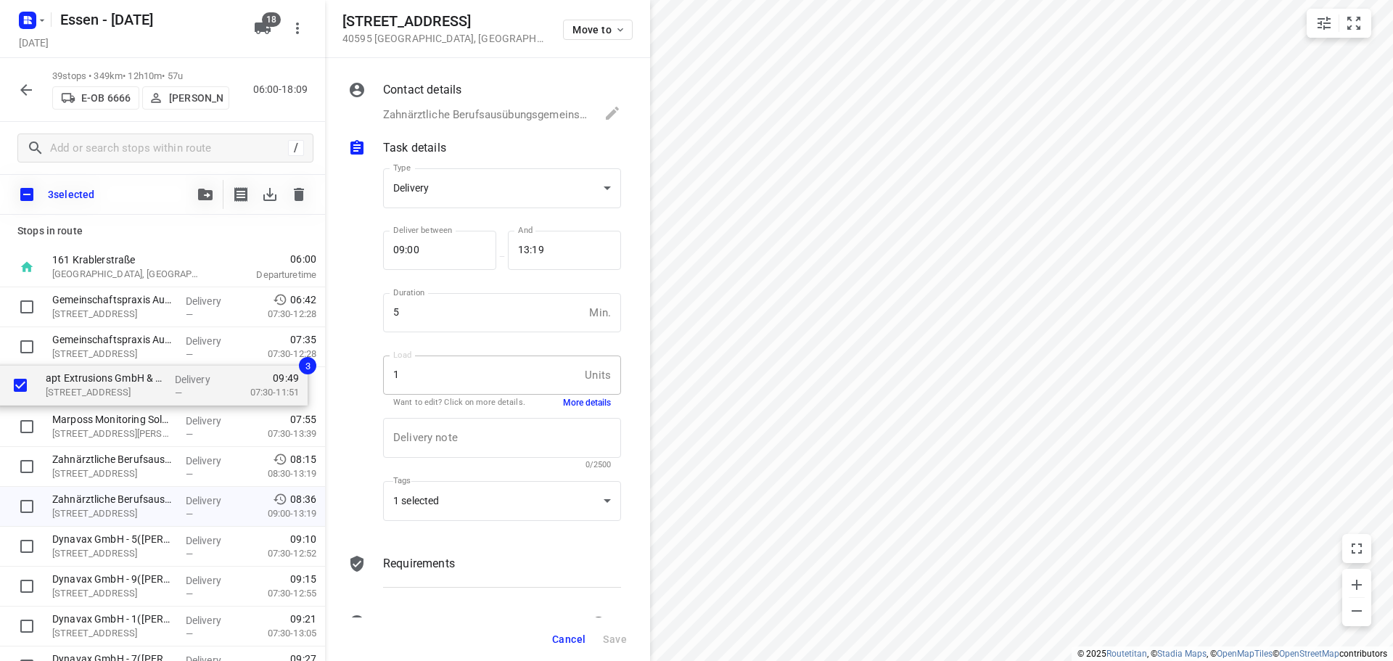
drag, startPoint x: 114, startPoint y: 489, endPoint x: 109, endPoint y: 382, distance: 107.5
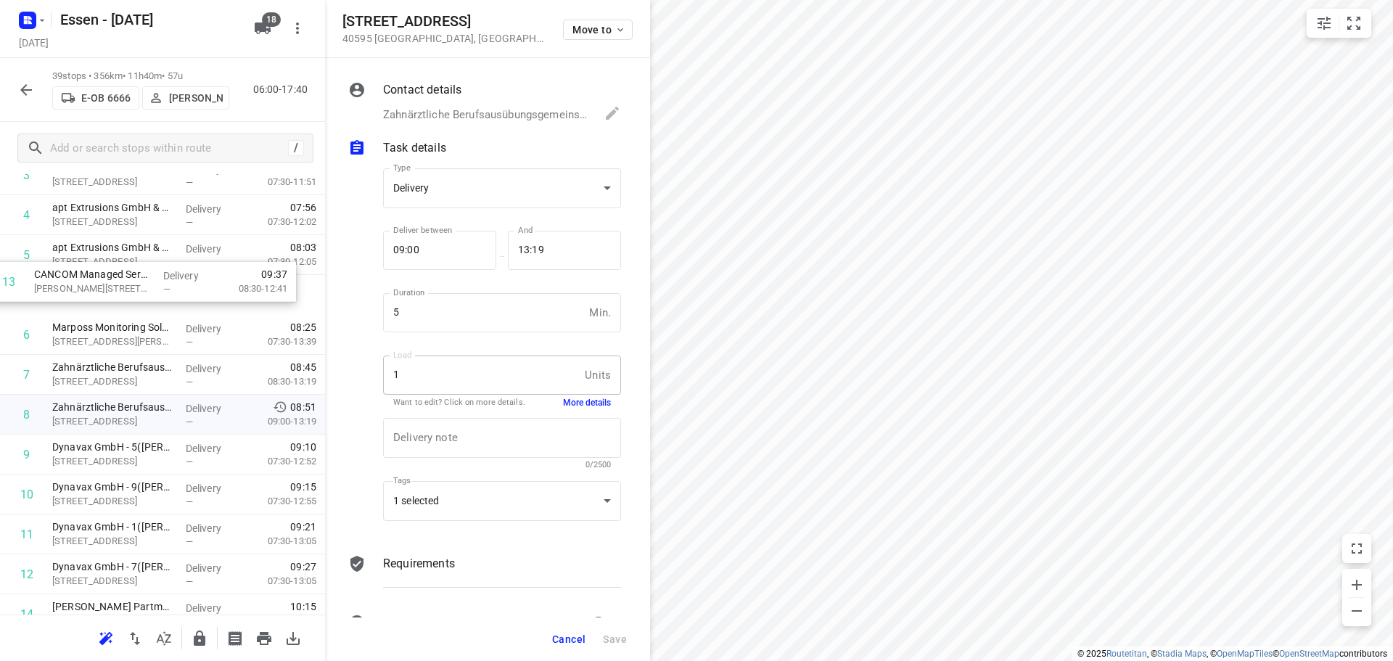
scroll to position [169, 0]
drag, startPoint x: 112, startPoint y: 532, endPoint x: 99, endPoint y: 290, distance: 241.9
click at [579, 640] on span "Cancel" at bounding box center [568, 639] width 33 height 12
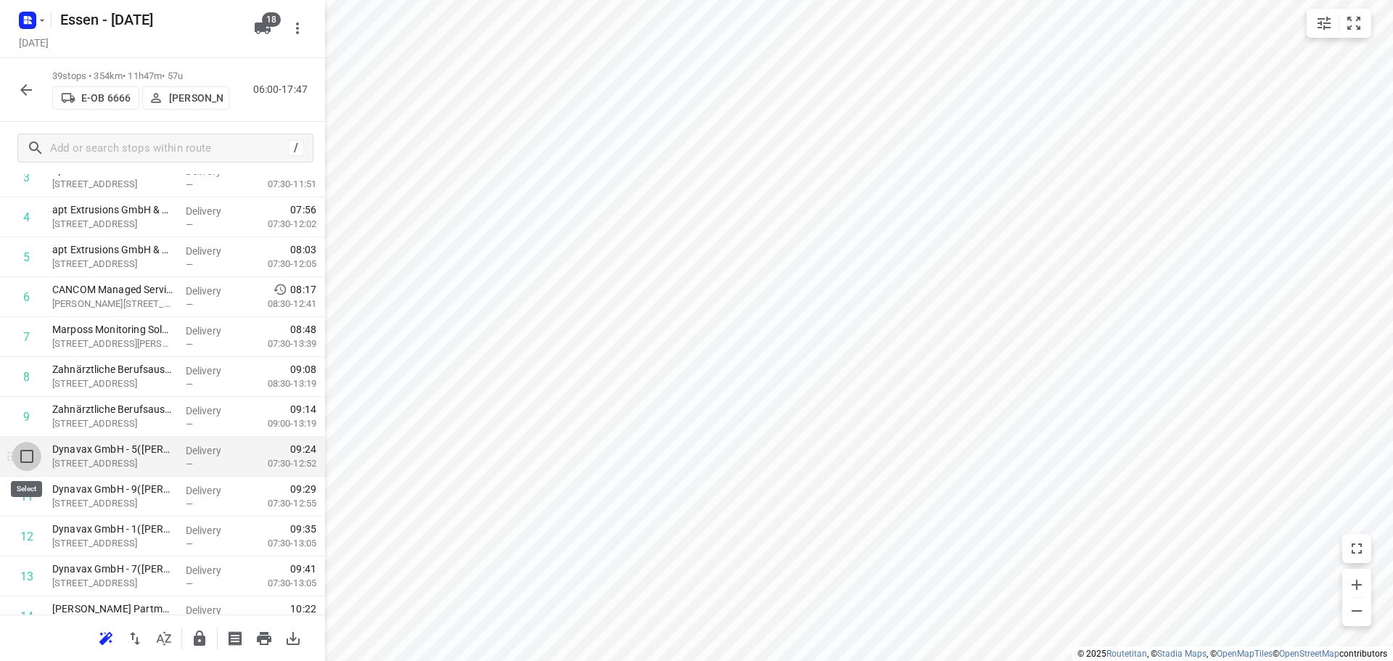
click at [30, 455] on input "checkbox" at bounding box center [26, 456] width 29 height 29
checkbox input "true"
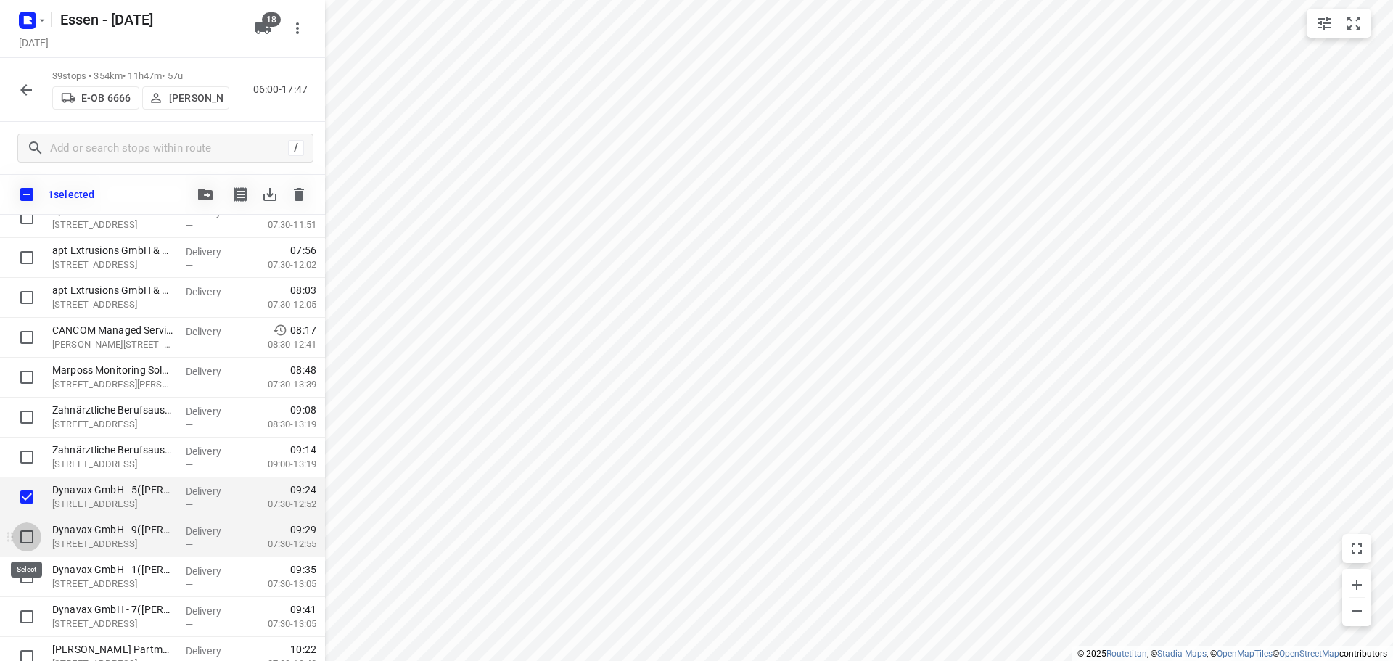
click at [28, 541] on input "checkbox" at bounding box center [26, 536] width 29 height 29
checkbox input "true"
click at [26, 576] on input "checkbox" at bounding box center [26, 576] width 29 height 29
checkbox input "true"
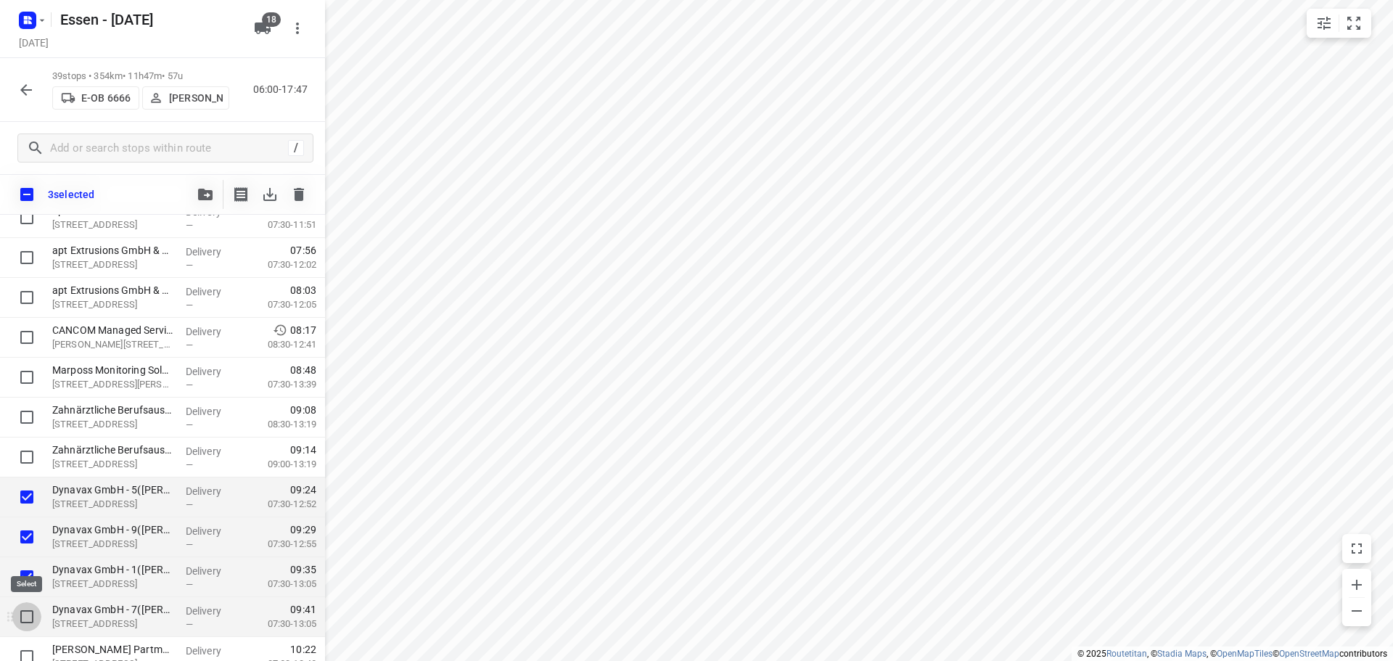
click at [31, 613] on input "checkbox" at bounding box center [26, 616] width 29 height 29
checkbox input "true"
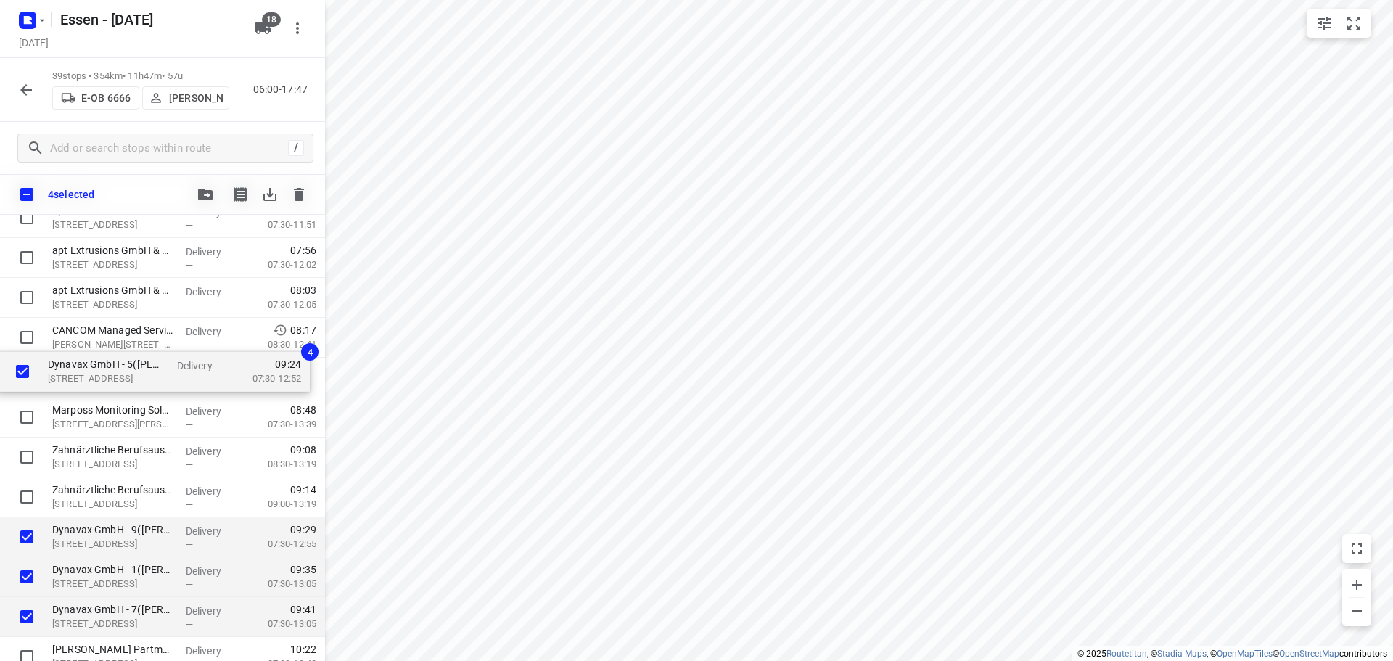
drag, startPoint x: 93, startPoint y: 514, endPoint x: 88, endPoint y: 383, distance: 130.6
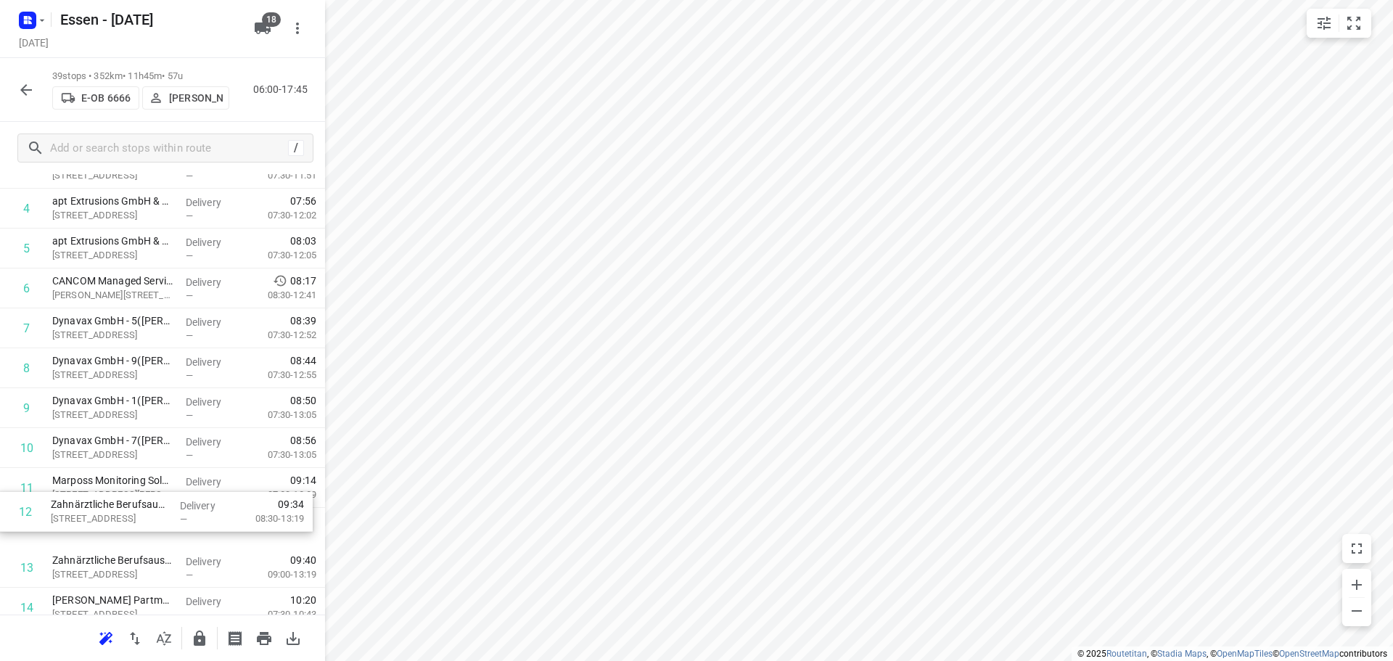
scroll to position [178, 0]
drag, startPoint x: 78, startPoint y: 540, endPoint x: 75, endPoint y: 481, distance: 59.5
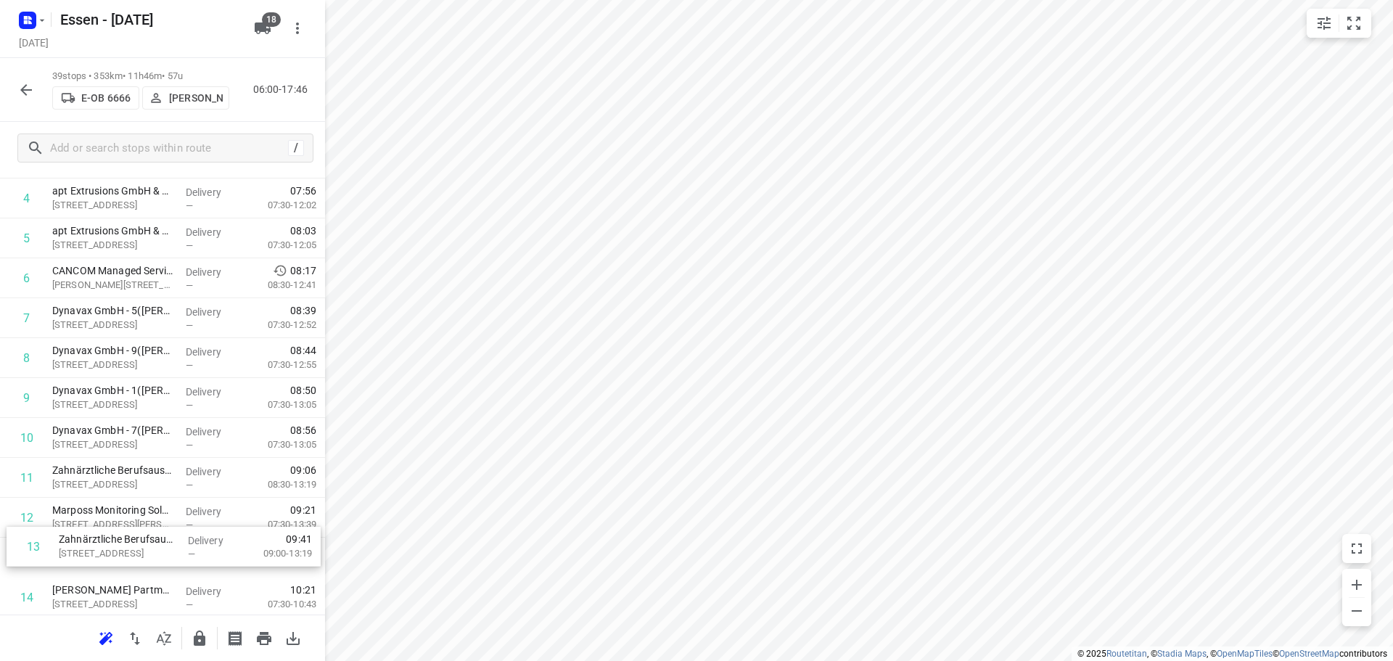
drag, startPoint x: 83, startPoint y: 564, endPoint x: 93, endPoint y: 516, distance: 48.2
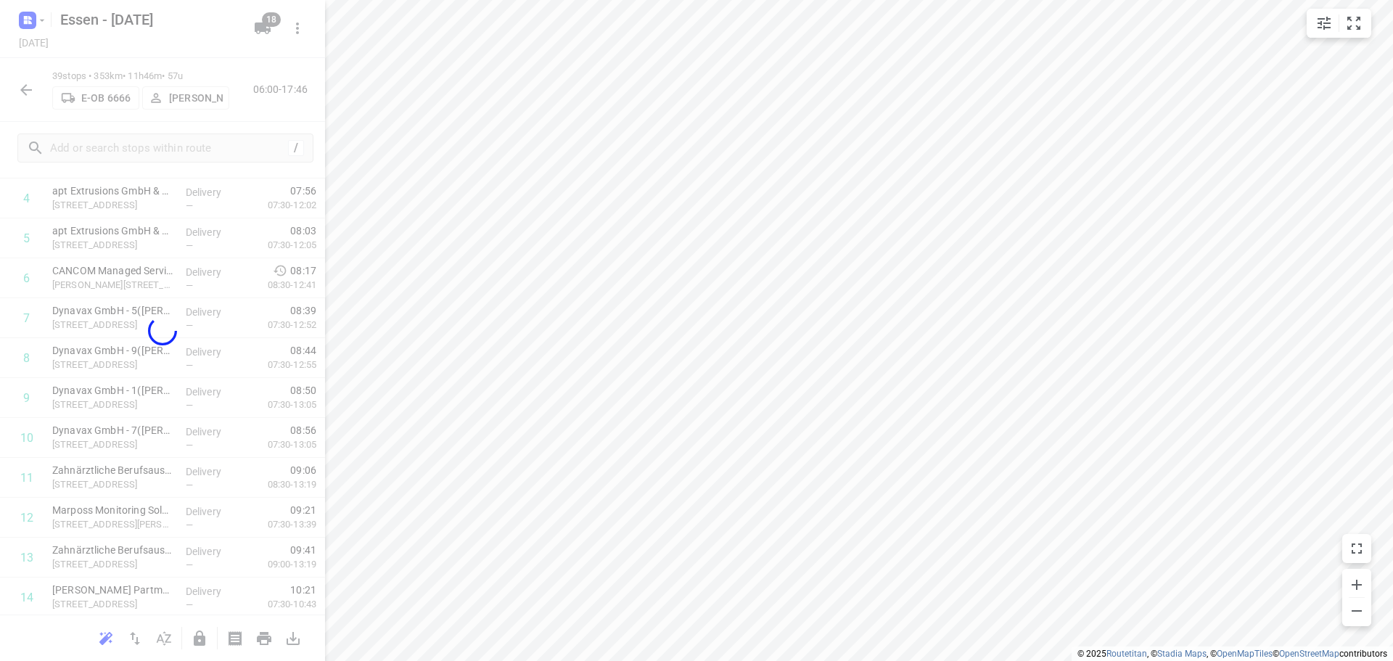
scroll to position [189, 0]
click at [93, 513] on div at bounding box center [162, 330] width 325 height 661
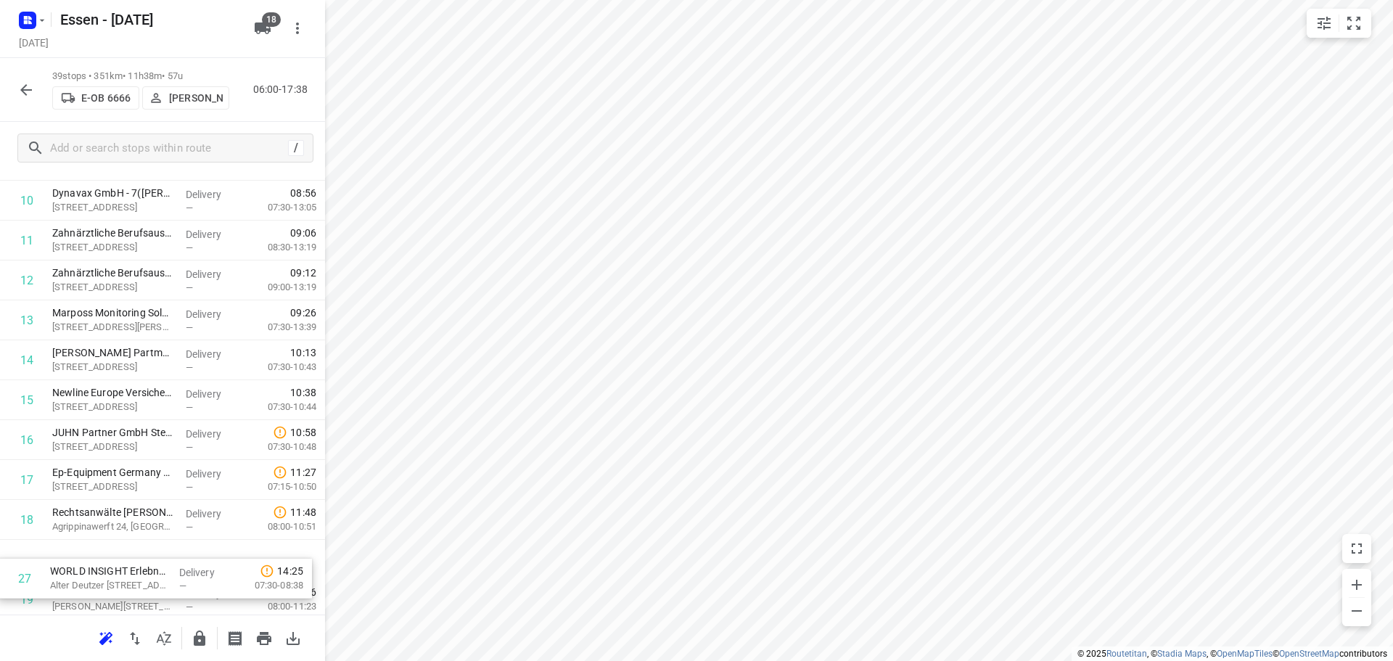
scroll to position [459, 0]
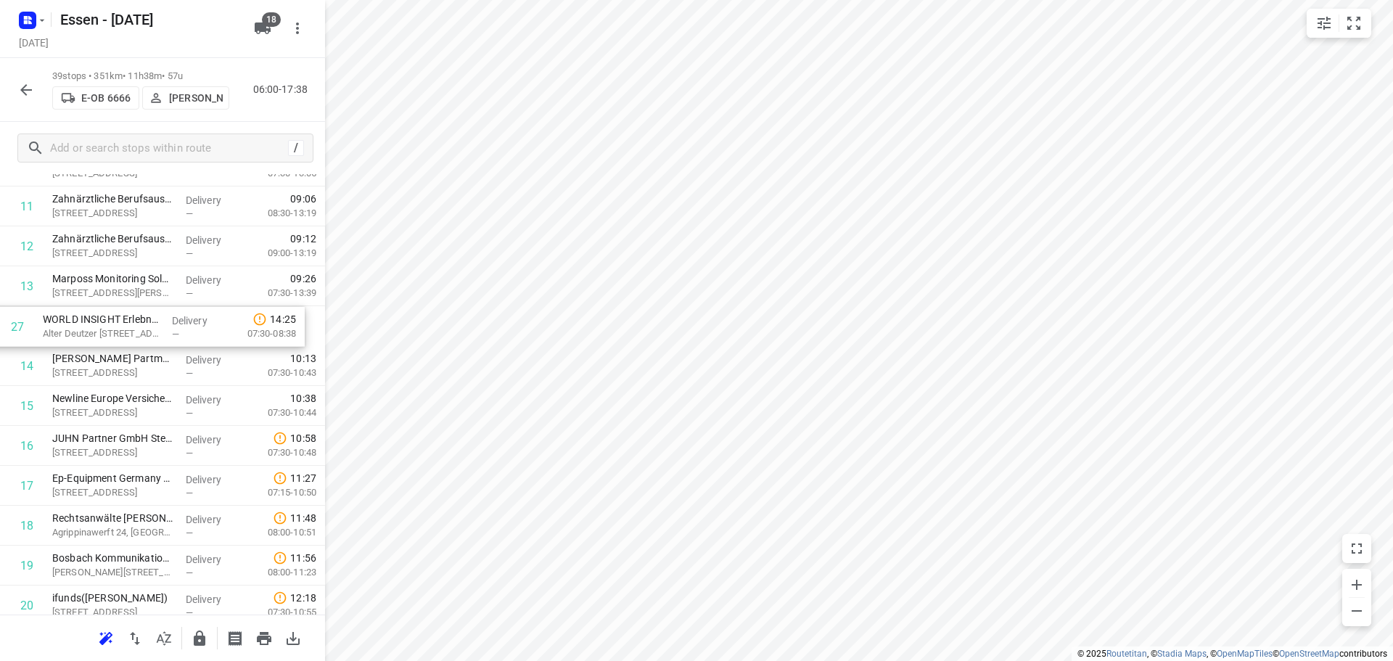
drag, startPoint x: 117, startPoint y: 548, endPoint x: 105, endPoint y: 329, distance: 219.4
click at [105, 329] on div "1 Gemeinschaftspraxis Augenärzte Langenfeld(NAMELESS CONTACT) Hauptstraße 116, …" at bounding box center [162, 565] width 325 height 1556
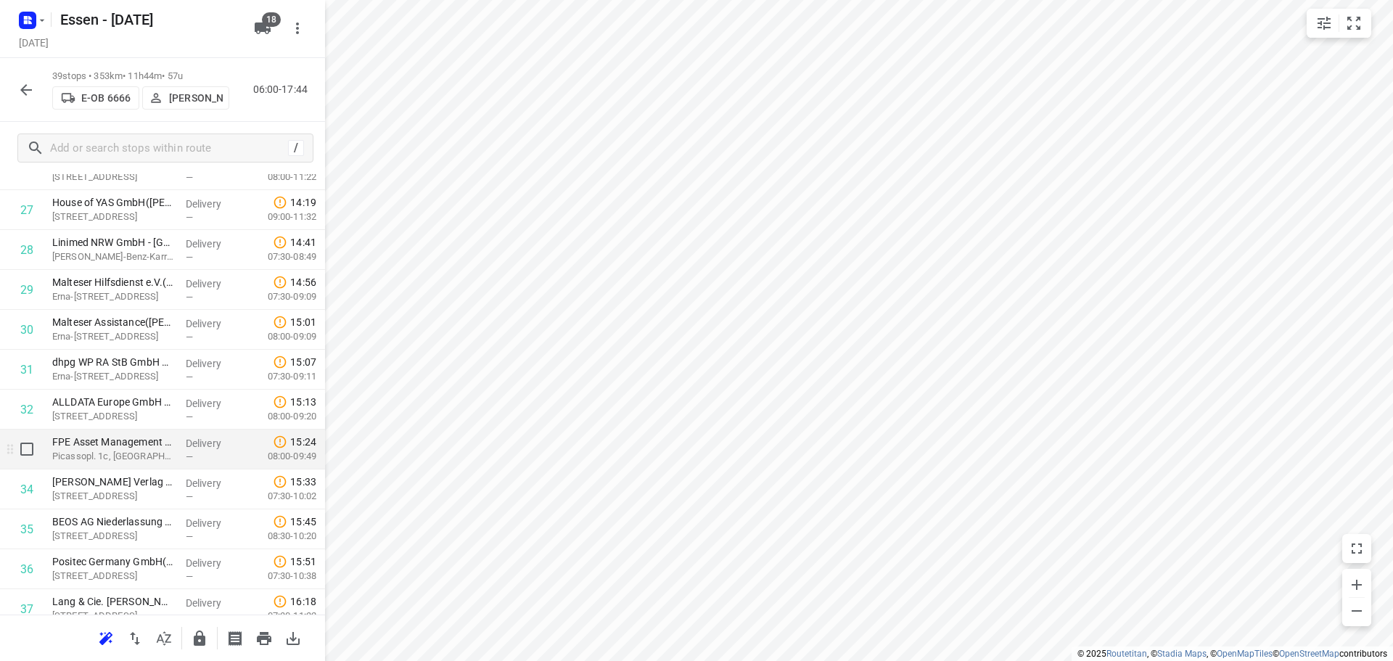
scroll to position [1184, 0]
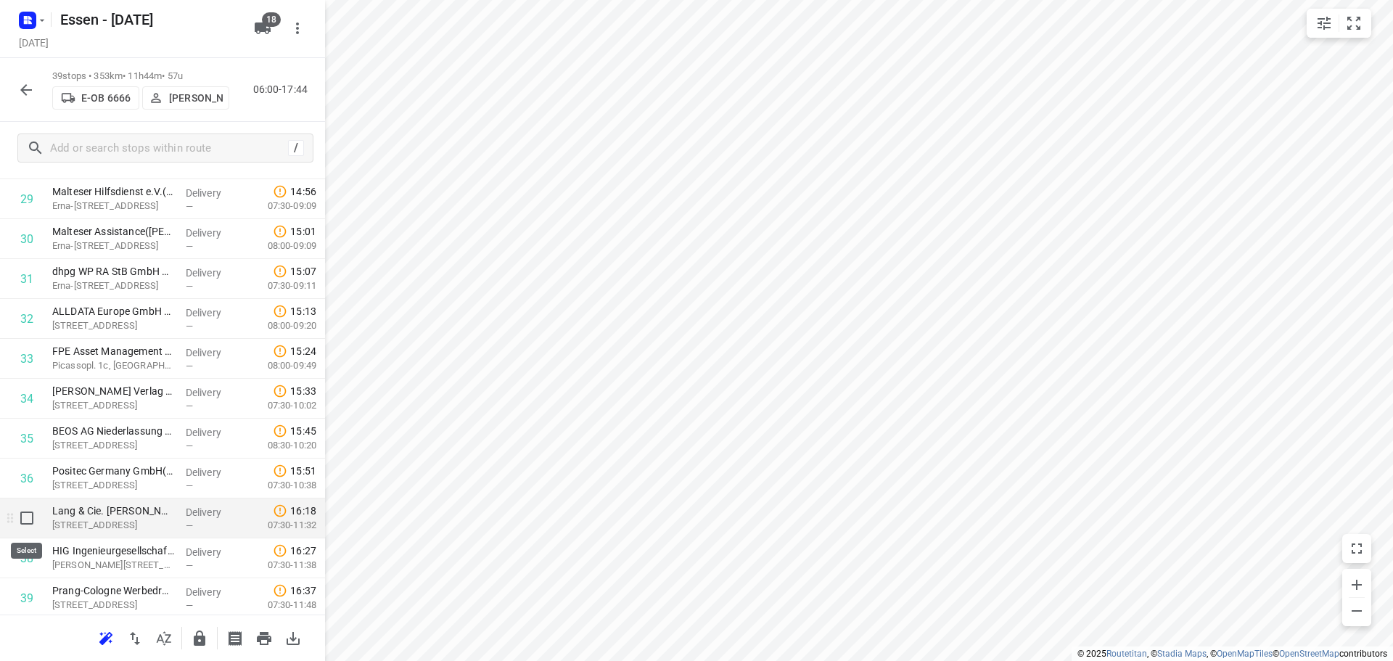
click at [30, 519] on input "checkbox" at bounding box center [26, 517] width 29 height 29
checkbox input "true"
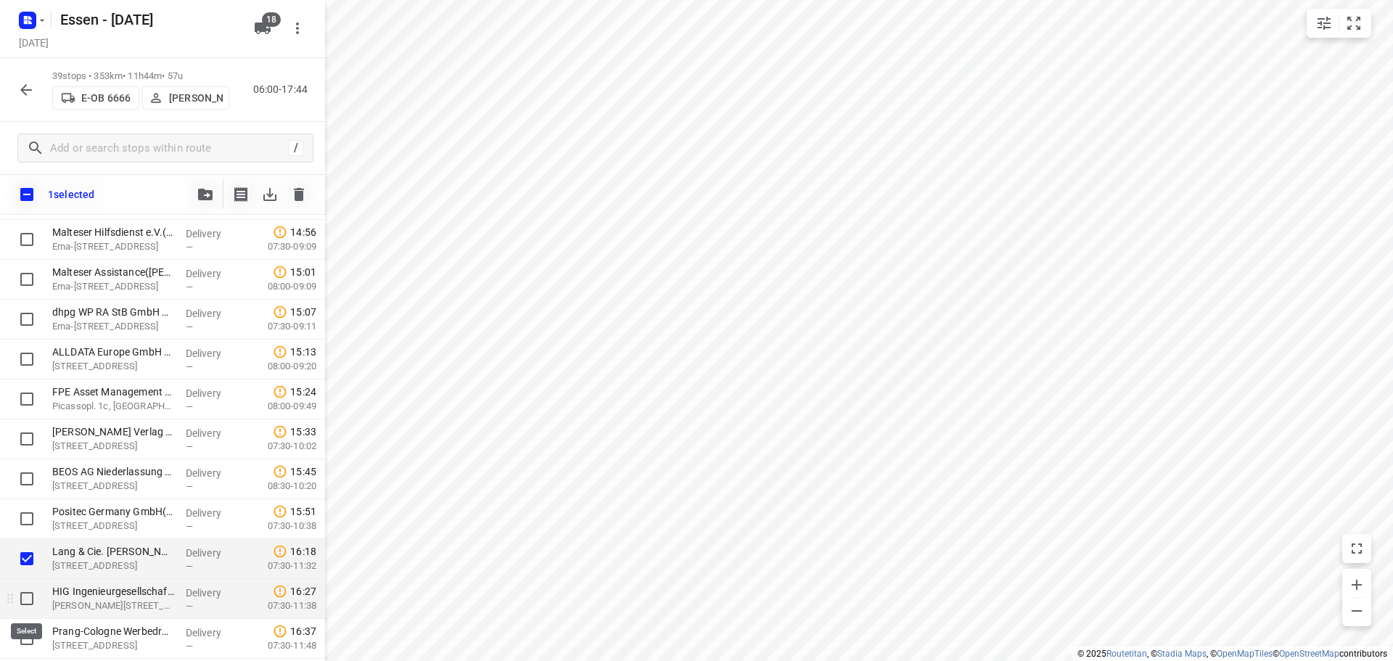
click at [26, 595] on input "checkbox" at bounding box center [26, 598] width 29 height 29
checkbox input "true"
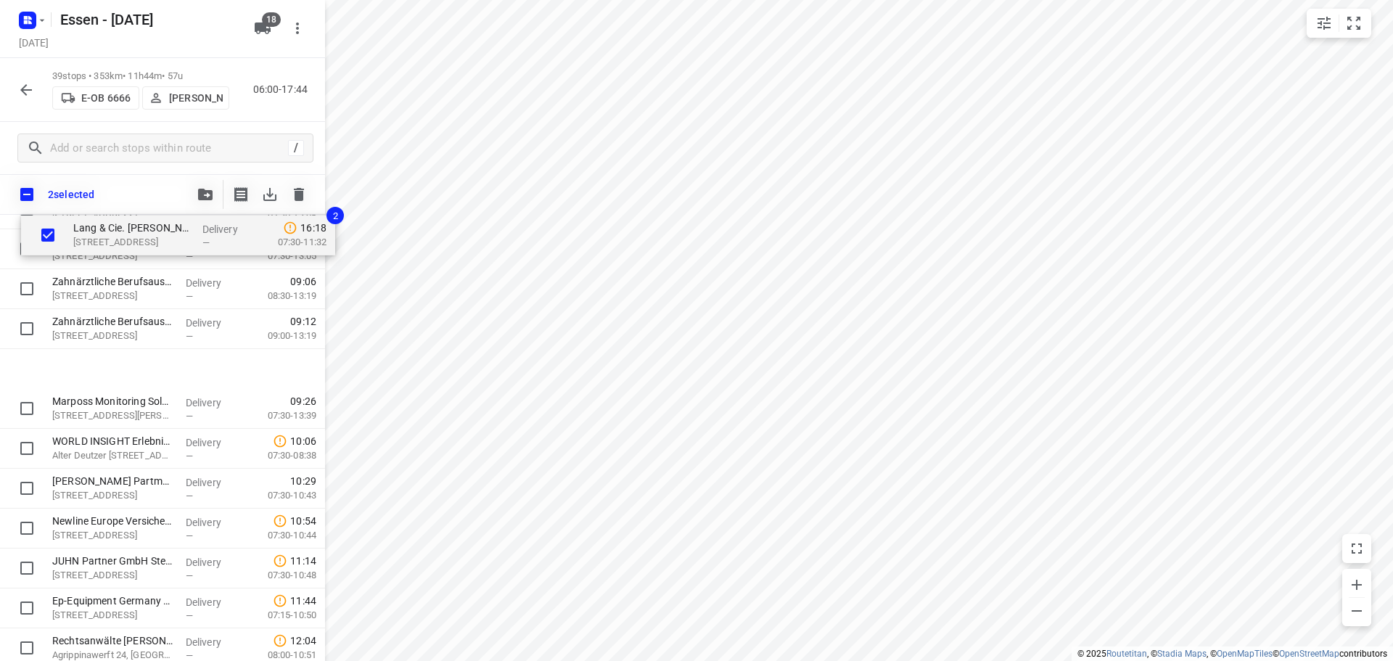
scroll to position [400, 0]
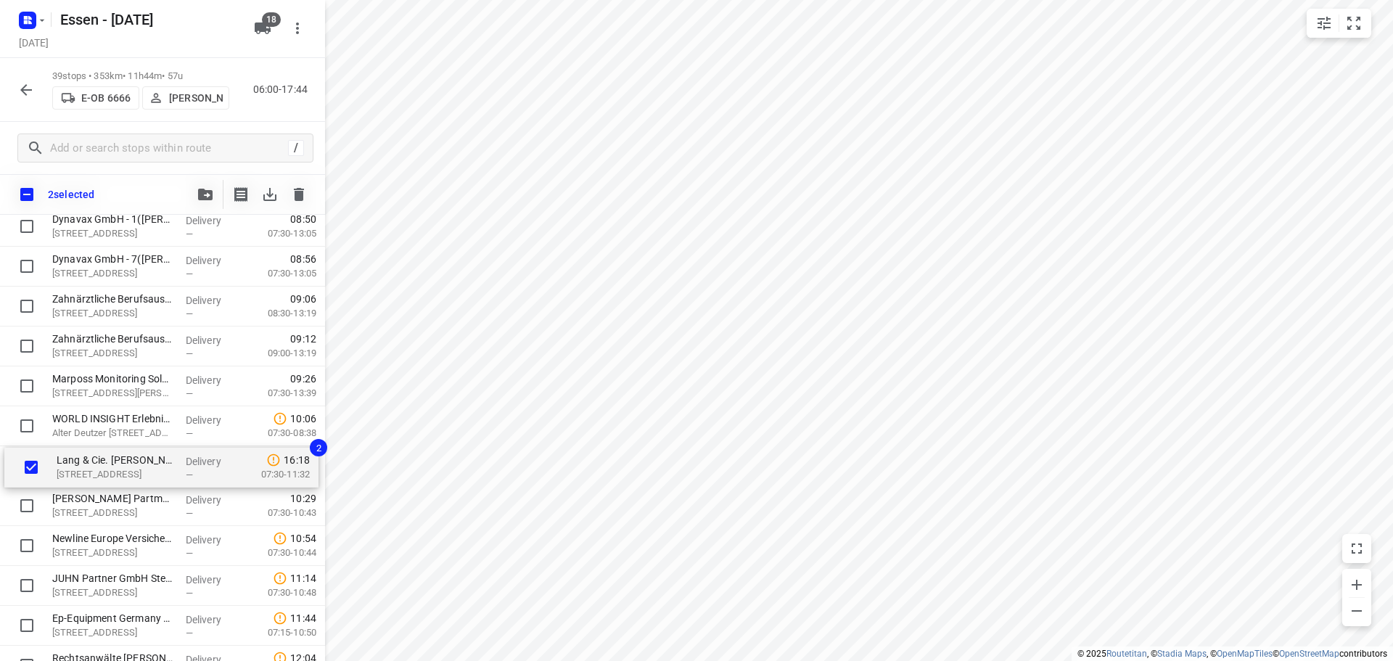
drag, startPoint x: 116, startPoint y: 566, endPoint x: 123, endPoint y: 469, distance: 97.5
click at [123, 469] on div "Gemeinschaftspraxis Augenärzte Langenfeld(NAMELESS CONTACT) Hauptstraße 116, La…" at bounding box center [162, 666] width 325 height 1556
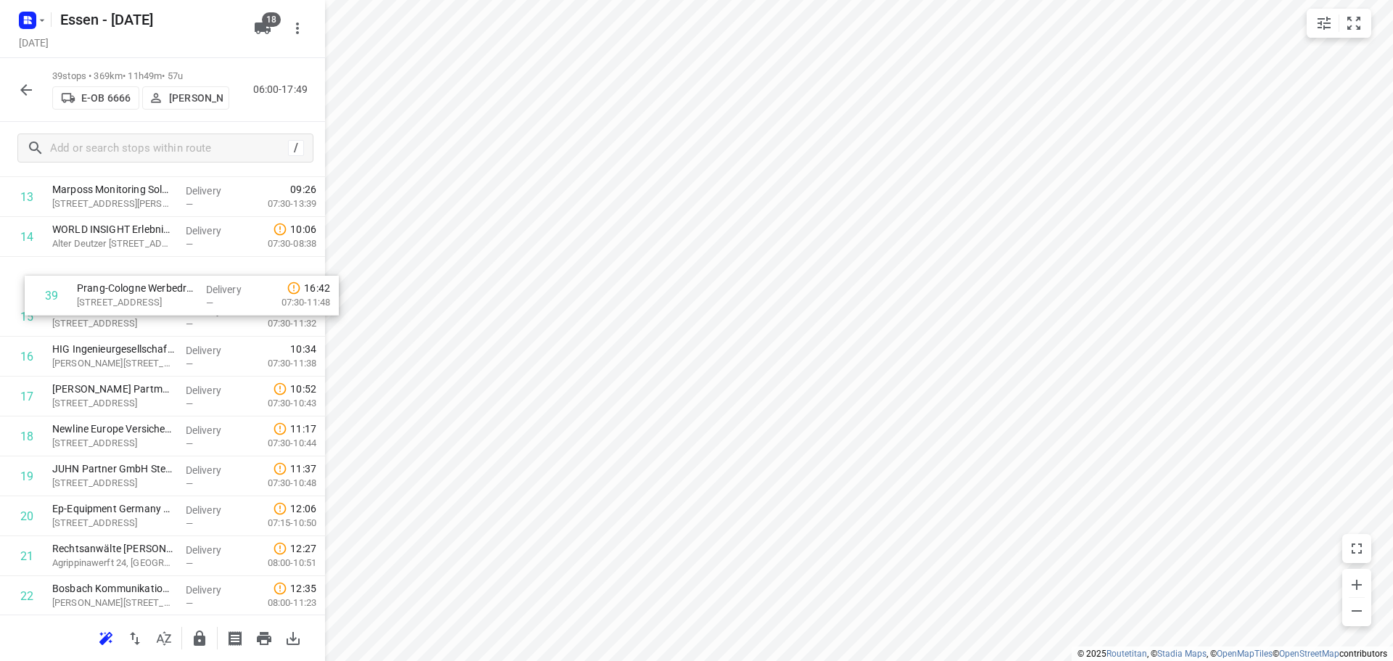
scroll to position [540, 0]
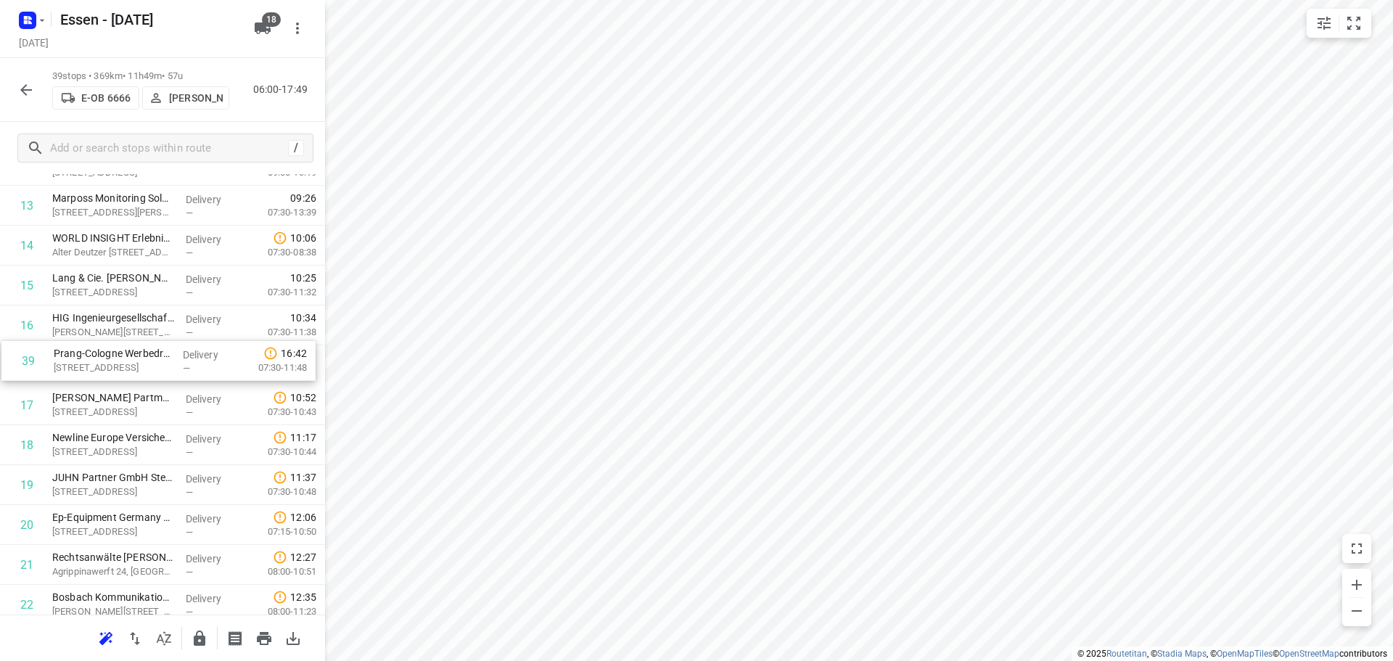
drag, startPoint x: 110, startPoint y: 560, endPoint x: 109, endPoint y: 361, distance: 198.7
click at [109, 361] on div "1 Gemeinschaftspraxis Augenärzte Langenfeld(NAMELESS CONTACT) Hauptstraße 116, …" at bounding box center [162, 485] width 325 height 1556
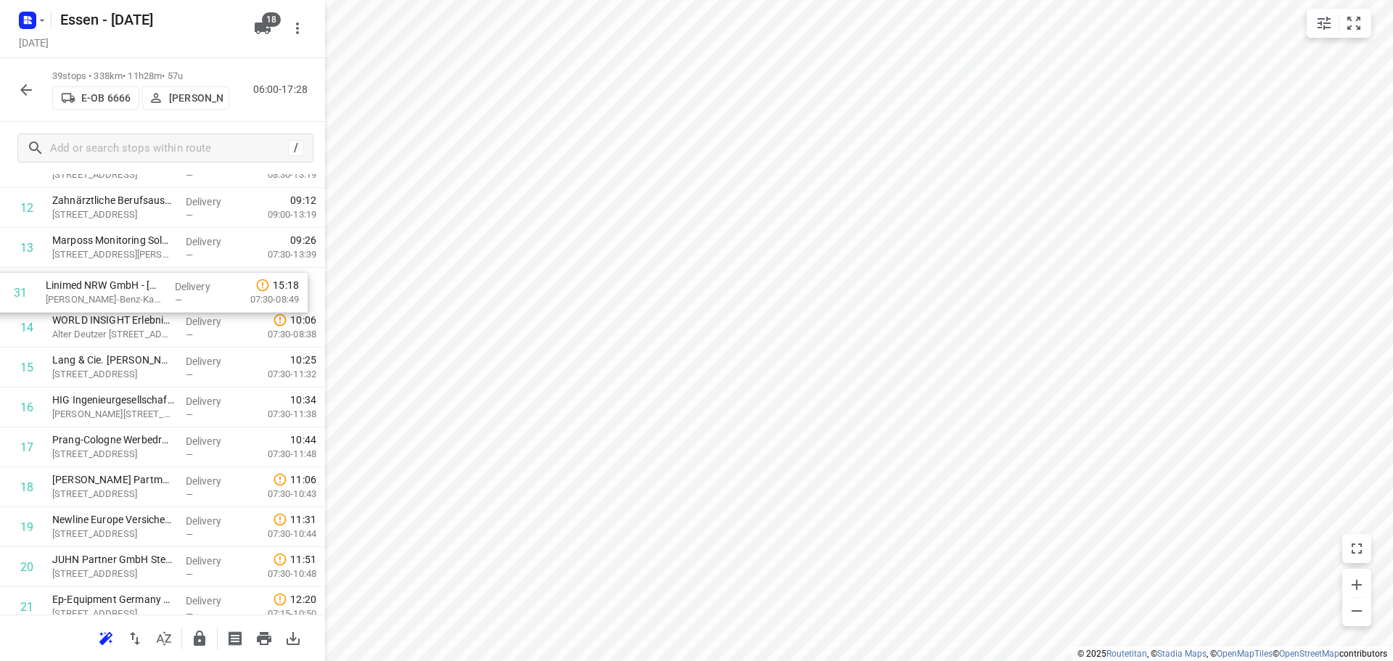
scroll to position [478, 0]
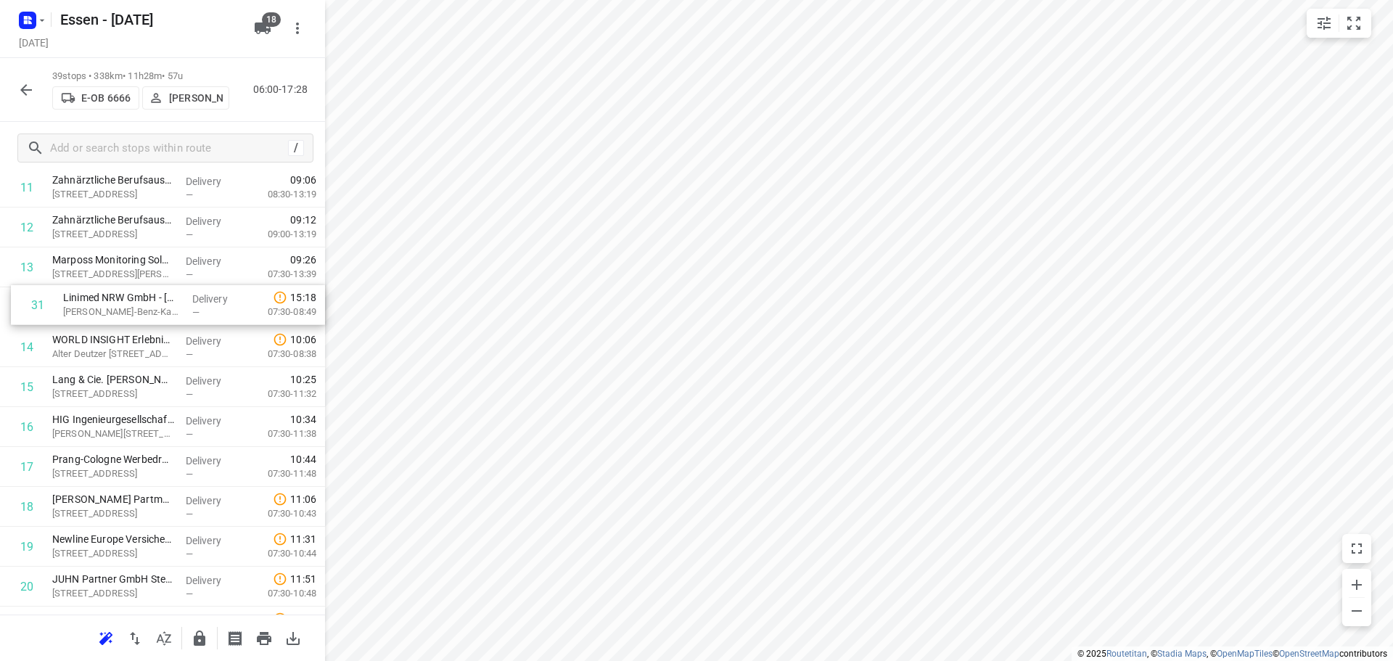
drag, startPoint x: 134, startPoint y: 242, endPoint x: 144, endPoint y: 303, distance: 61.7
click at [144, 303] on div "1 Gemeinschaftspraxis Augenärzte Langenfeld(NAMELESS CONTACT) Hauptstraße 116, …" at bounding box center [162, 547] width 325 height 1556
drag, startPoint x: 77, startPoint y: 347, endPoint x: 74, endPoint y: 313, distance: 33.5
click at [74, 313] on div "1 Gemeinschaftspraxis Augenärzte Langenfeld(NAMELESS CONTACT) Hauptstraße 116, …" at bounding box center [162, 547] width 325 height 1556
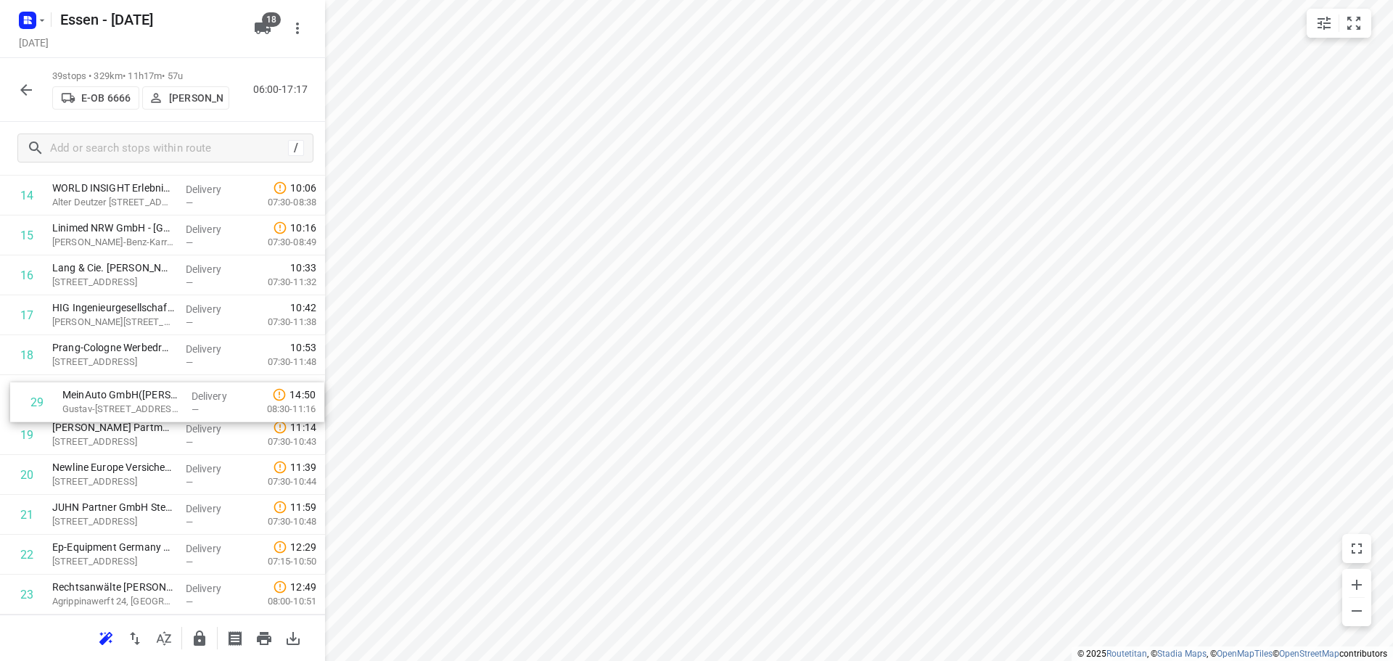
drag, startPoint x: 141, startPoint y: 409, endPoint x: 155, endPoint y: 401, distance: 15.9
click at [155, 401] on div "1 Gemeinschaftspraxis Augenärzte Langenfeld(NAMELESS CONTACT) Hauptstraße 116, …" at bounding box center [162, 435] width 325 height 1556
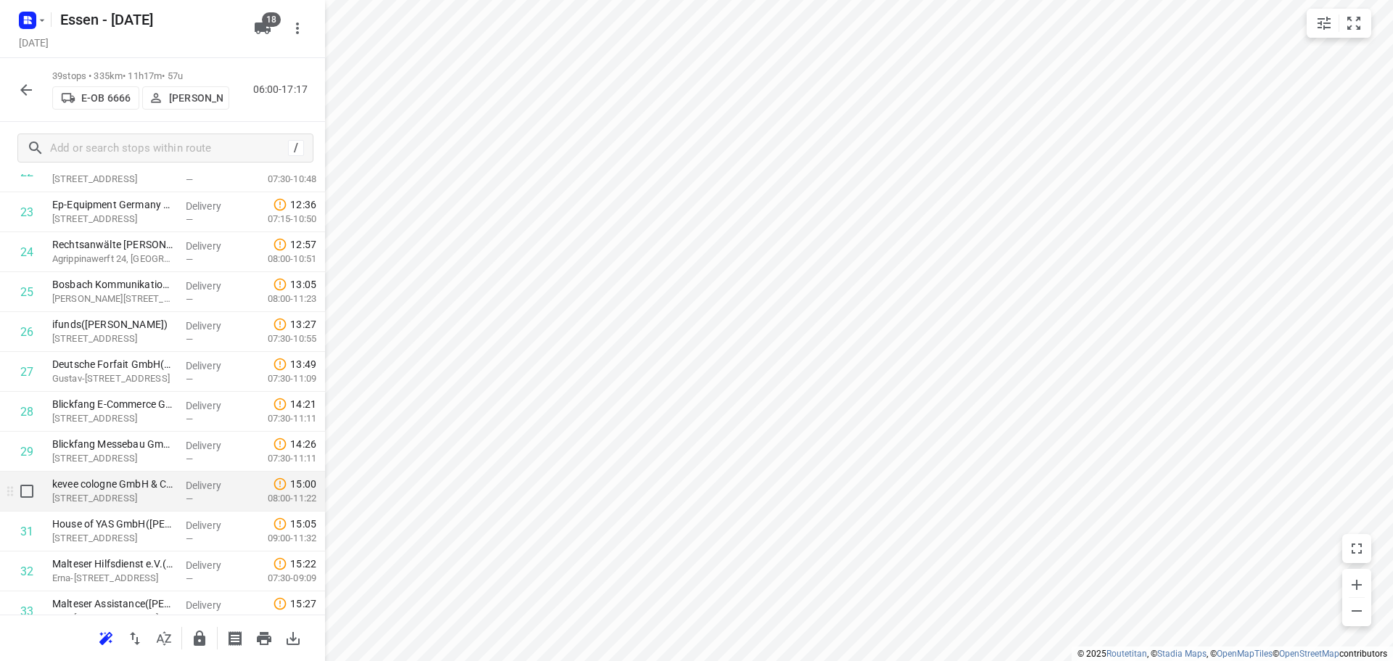
scroll to position [952, 0]
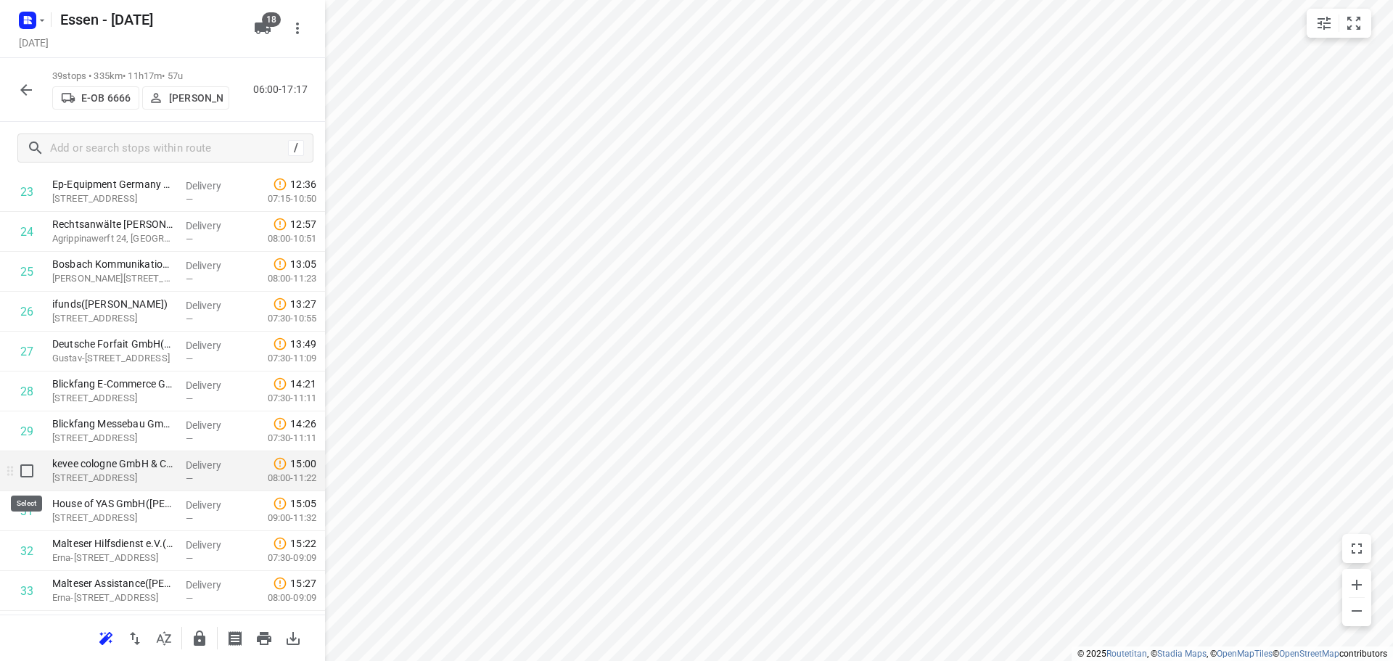
click at [29, 474] on input "checkbox" at bounding box center [26, 470] width 29 height 29
checkbox input "true"
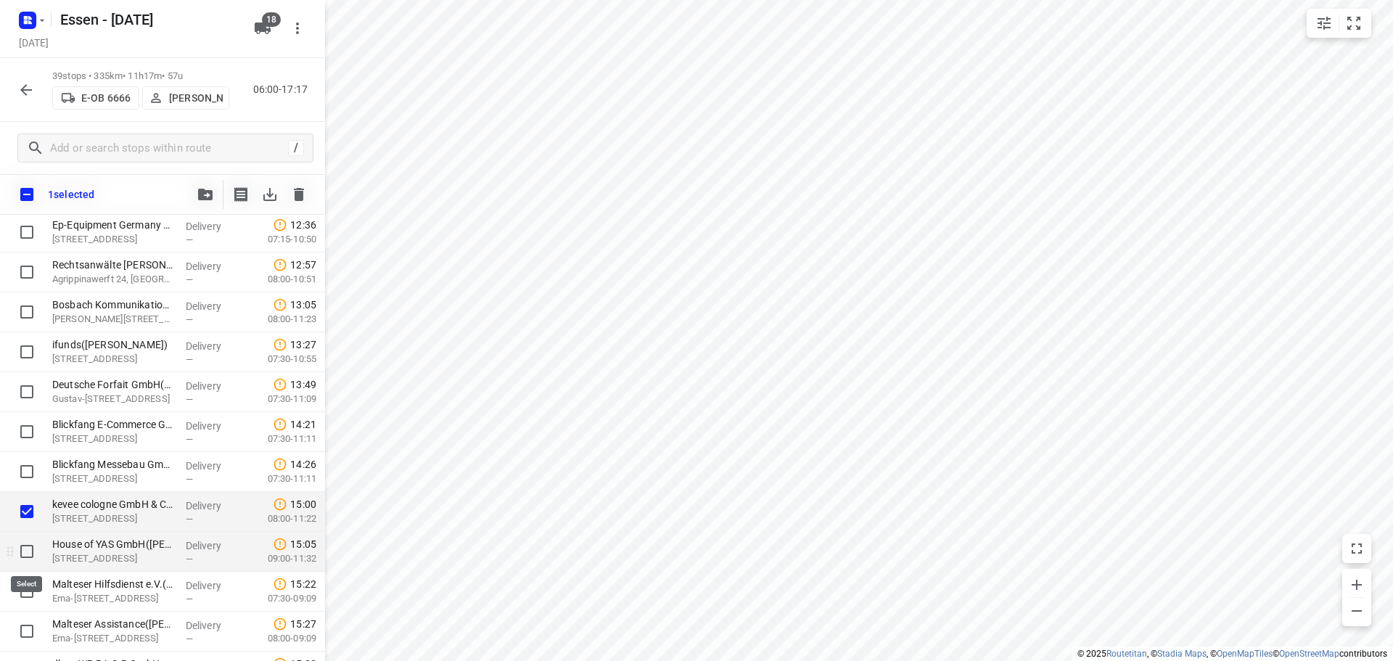
click at [29, 553] on input "checkbox" at bounding box center [26, 551] width 29 height 29
checkbox input "true"
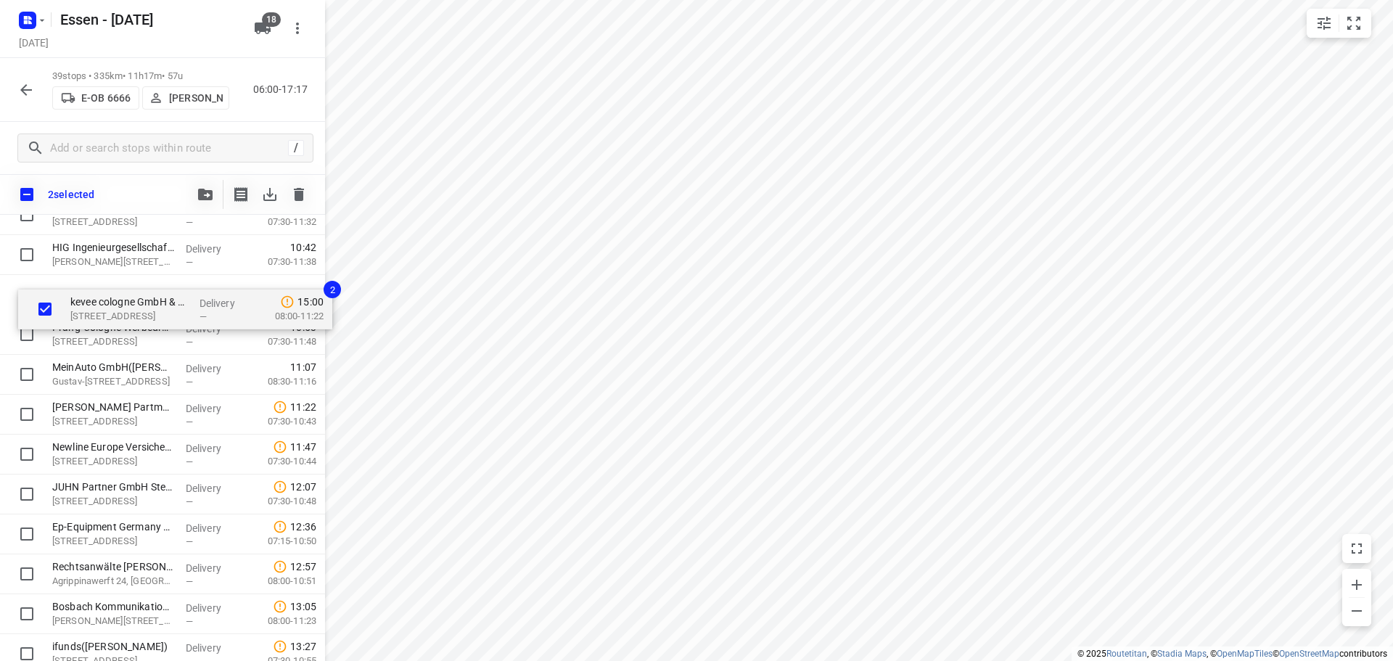
scroll to position [676, 0]
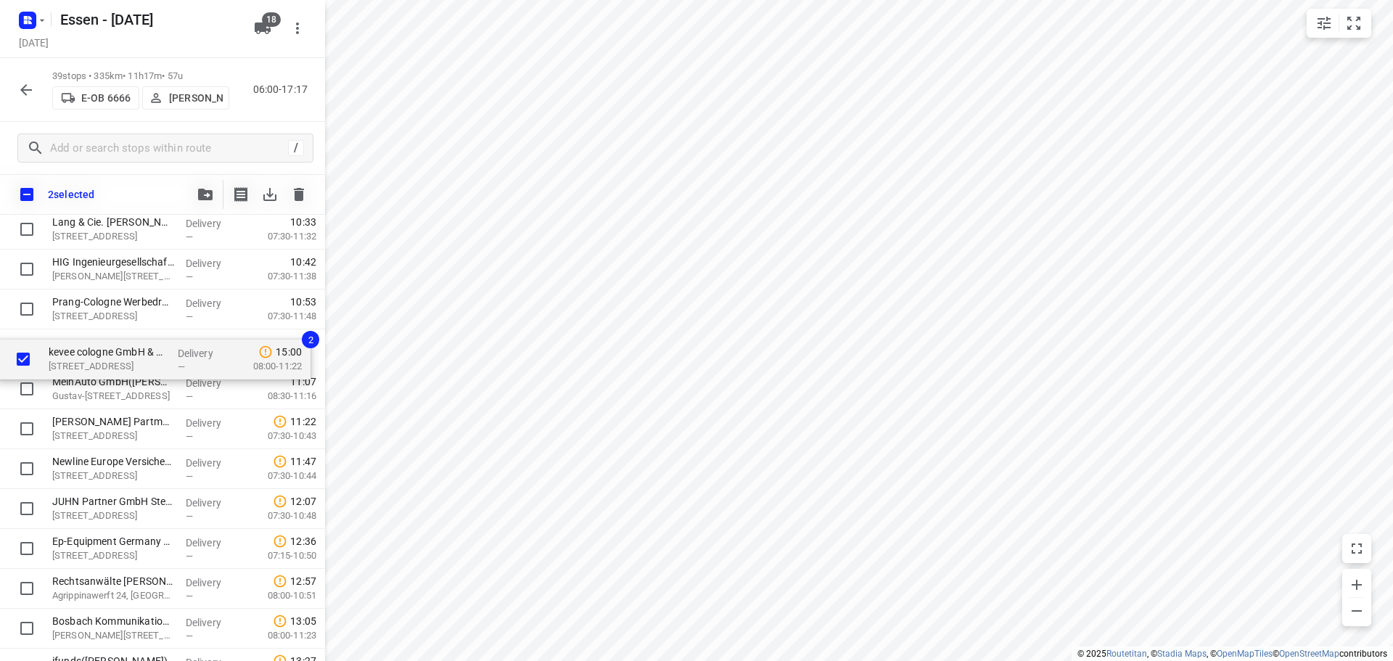
drag, startPoint x: 88, startPoint y: 516, endPoint x: 86, endPoint y: 353, distance: 162.5
click at [86, 353] on div "Gemeinschaftspraxis Augenärzte Langenfeld(NAMELESS CONTACT) Hauptstraße 116, La…" at bounding box center [162, 389] width 325 height 1556
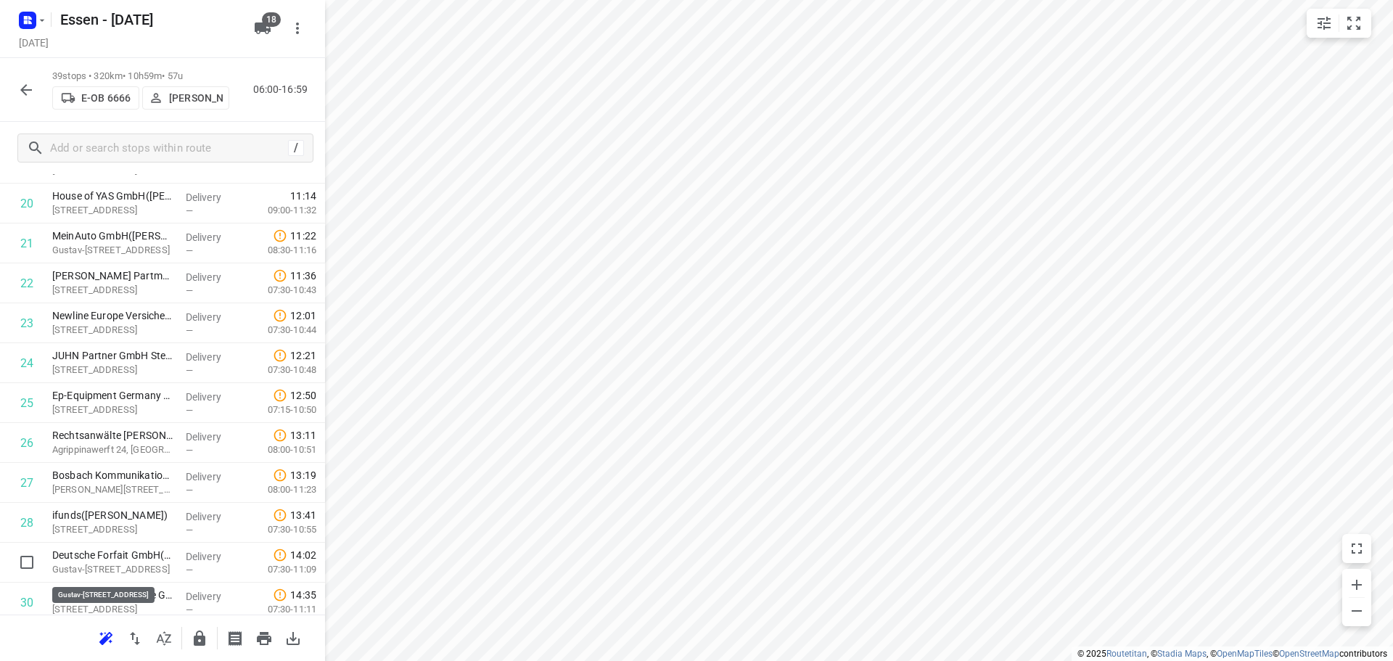
scroll to position [825, 0]
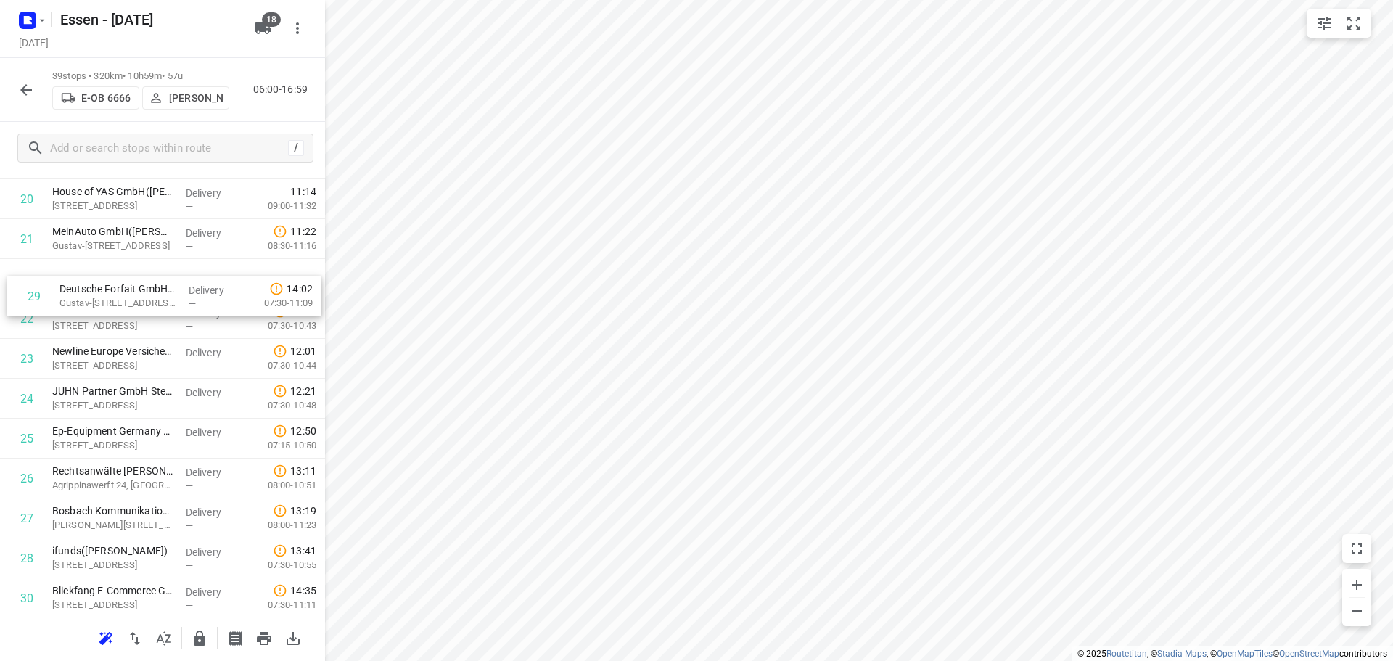
drag, startPoint x: 105, startPoint y: 566, endPoint x: 111, endPoint y: 289, distance: 276.4
click at [111, 289] on div "1 Gemeinschaftspraxis Augenärzte Langenfeld(NAMELESS CONTACT) Hauptstraße 116, …" at bounding box center [162, 199] width 325 height 1556
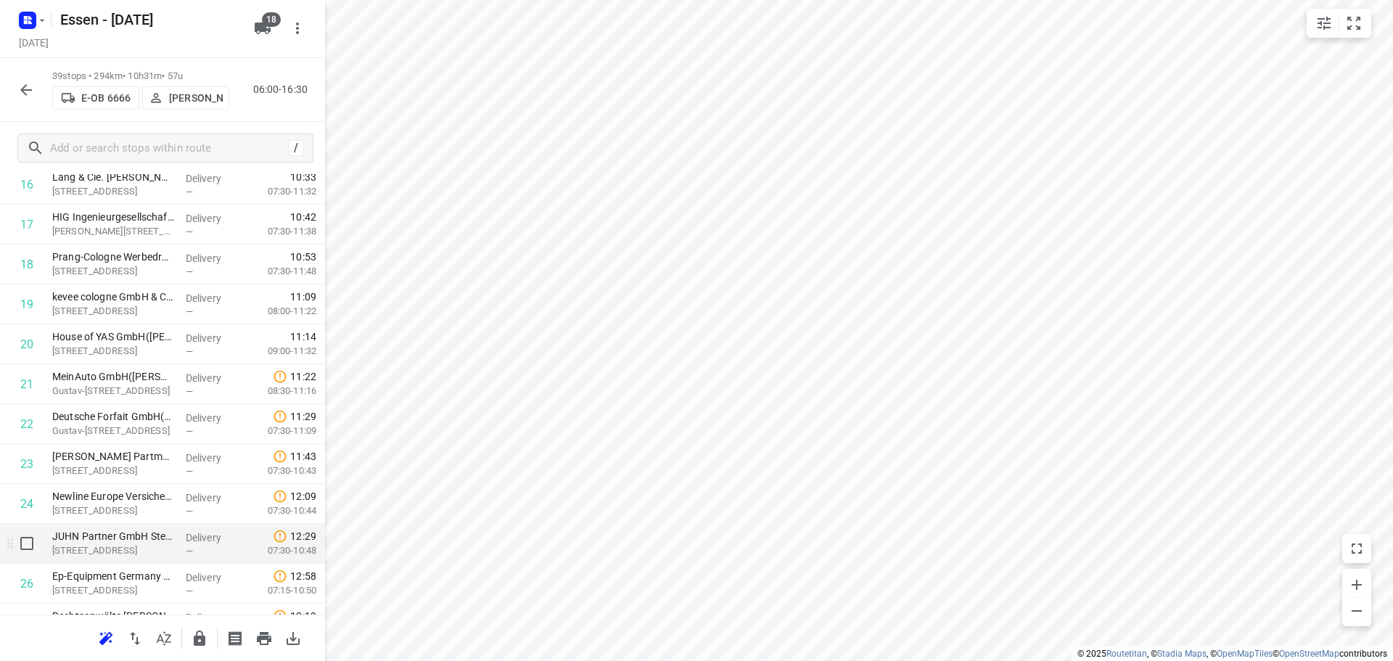
scroll to position [753, 0]
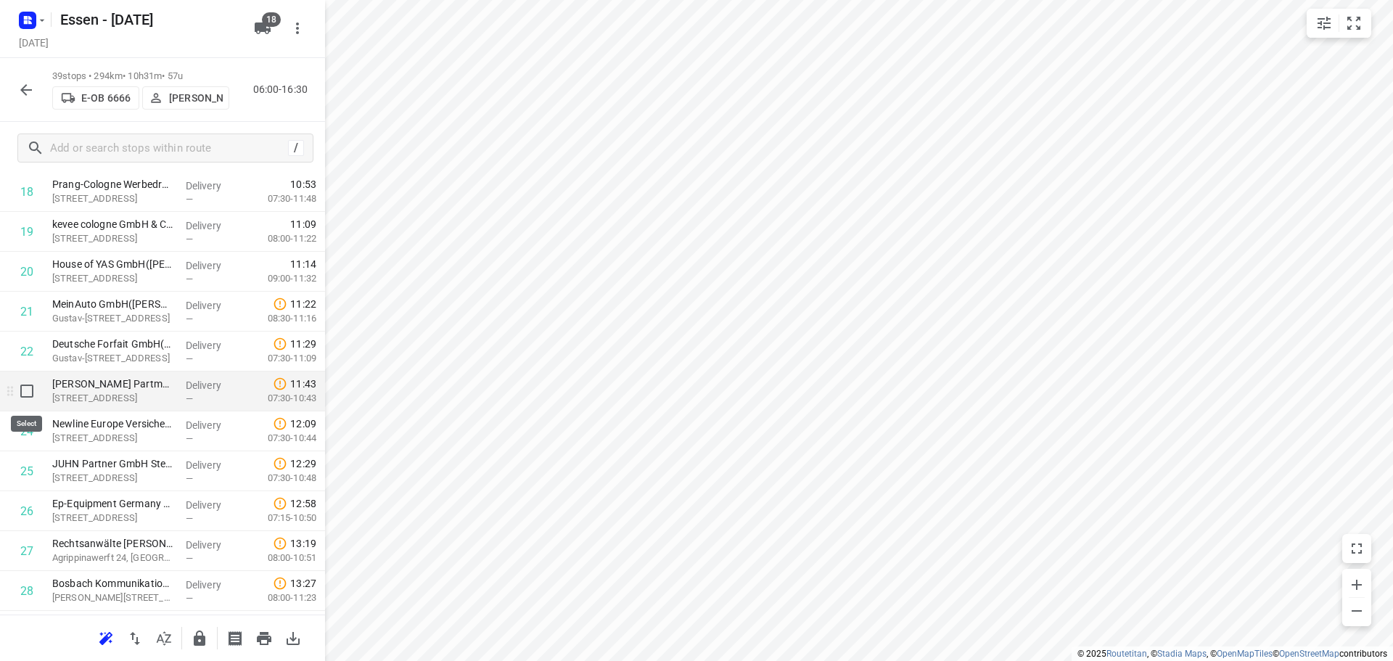
click at [26, 397] on input "checkbox" at bounding box center [26, 390] width 29 height 29
checkbox input "true"
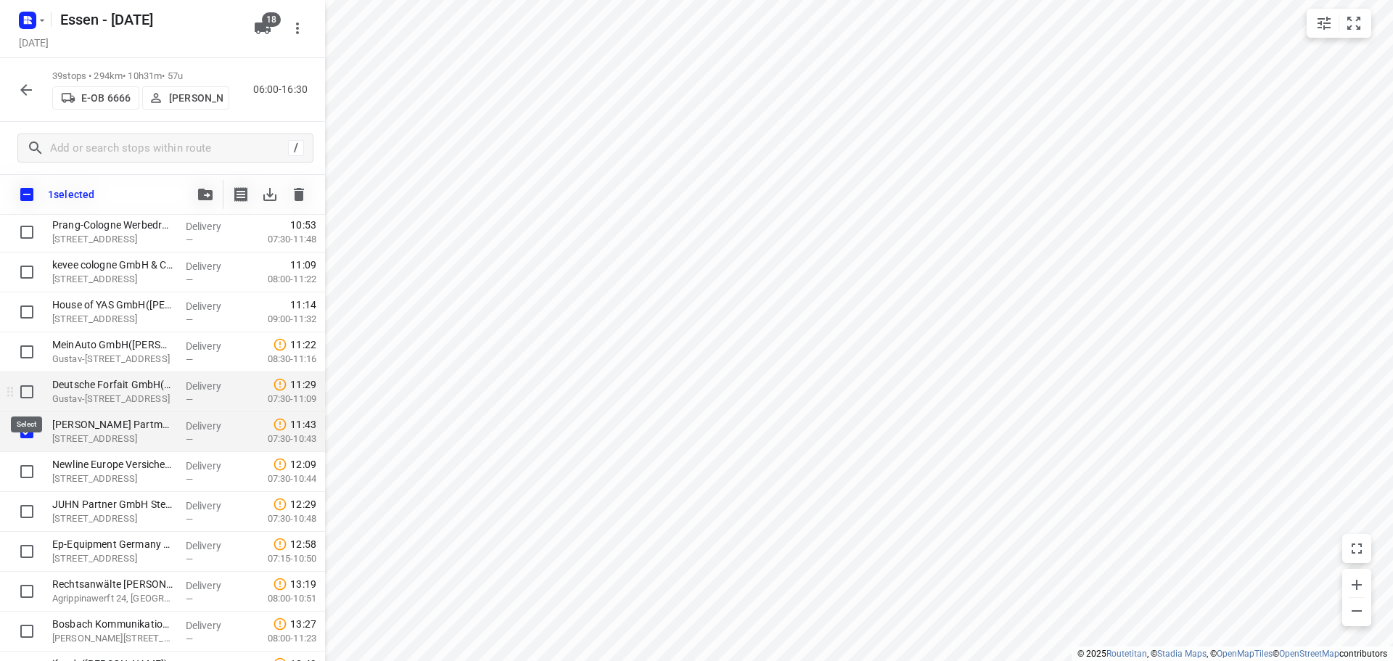
click at [31, 397] on input "checkbox" at bounding box center [26, 391] width 29 height 29
checkbox input "true"
click at [31, 349] on input "checkbox" at bounding box center [26, 351] width 29 height 29
click at [30, 368] on div at bounding box center [23, 352] width 46 height 40
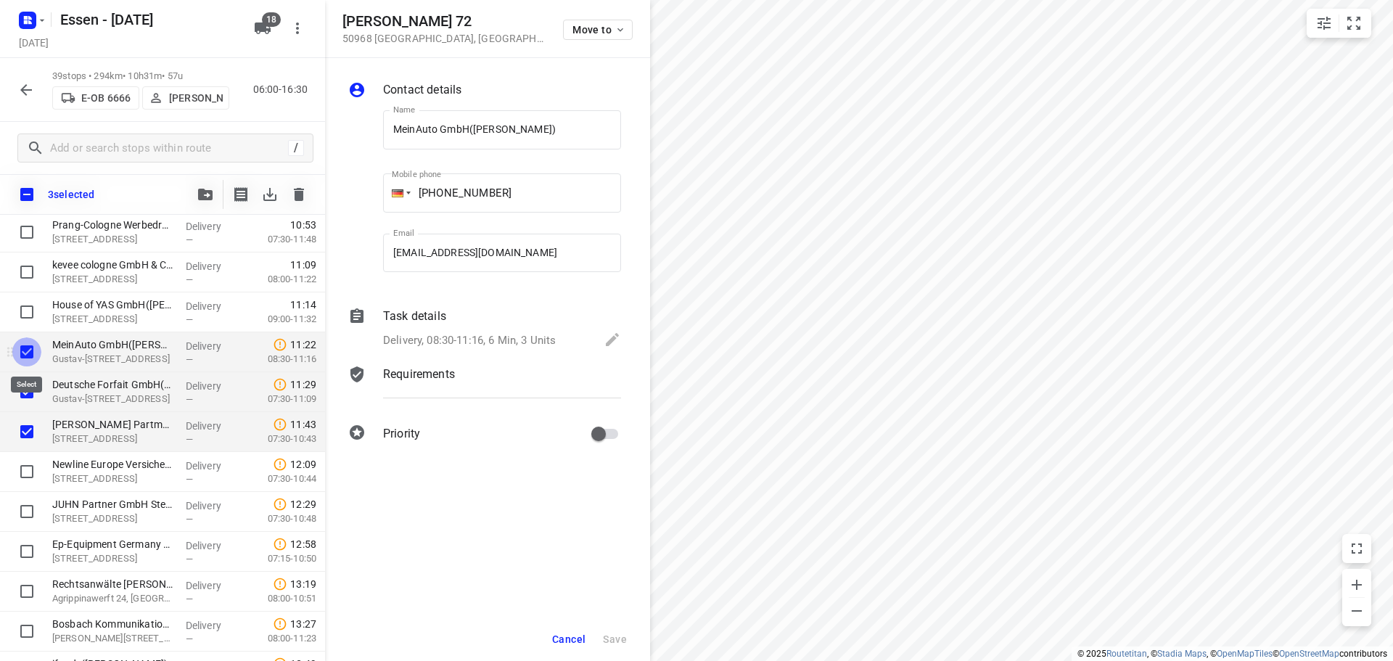
click at [28, 359] on input "checkbox" at bounding box center [26, 351] width 29 height 29
checkbox input "false"
click at [28, 385] on input "checkbox" at bounding box center [26, 391] width 29 height 29
checkbox input "false"
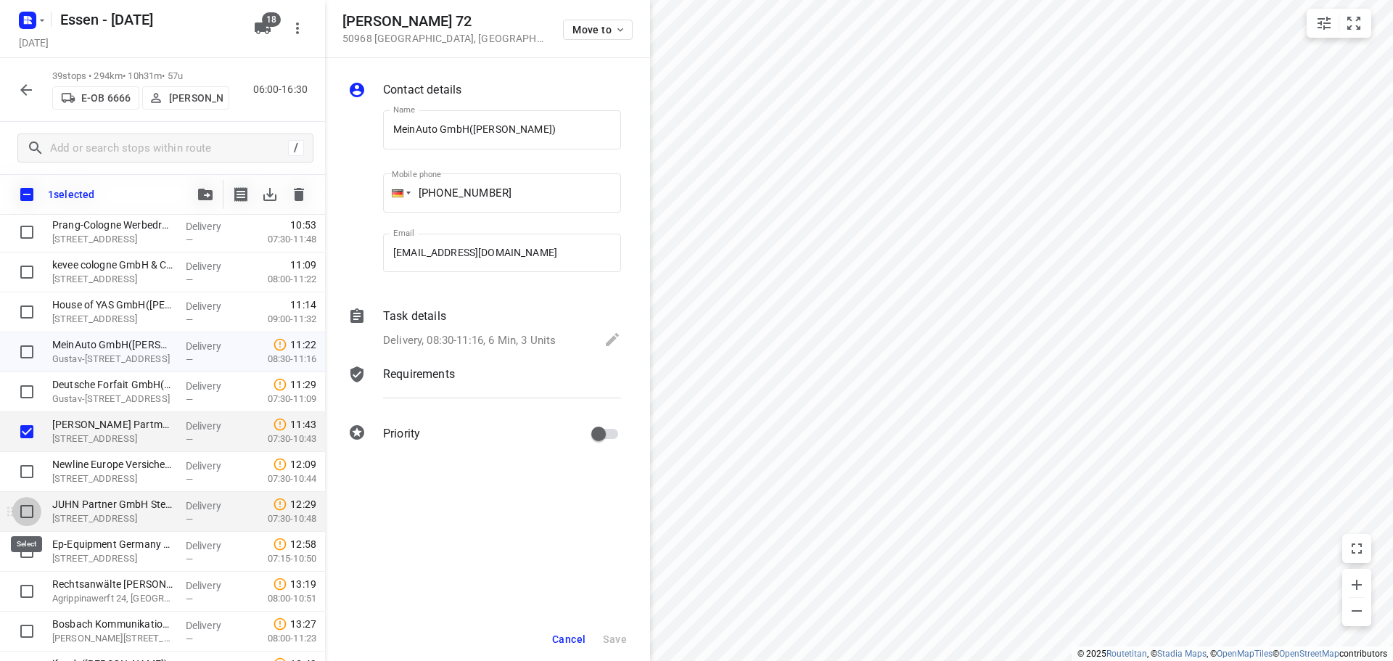
click at [23, 516] on input "checkbox" at bounding box center [26, 511] width 29 height 29
checkbox input "true"
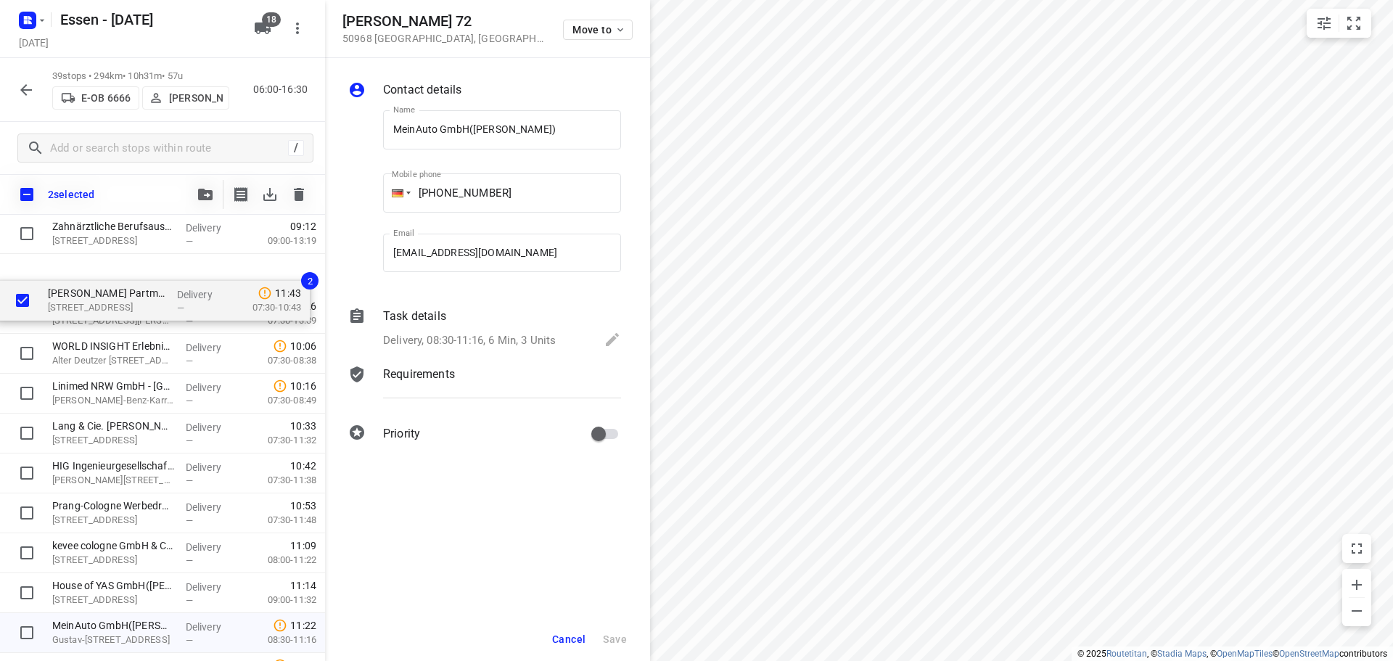
scroll to position [487, 0]
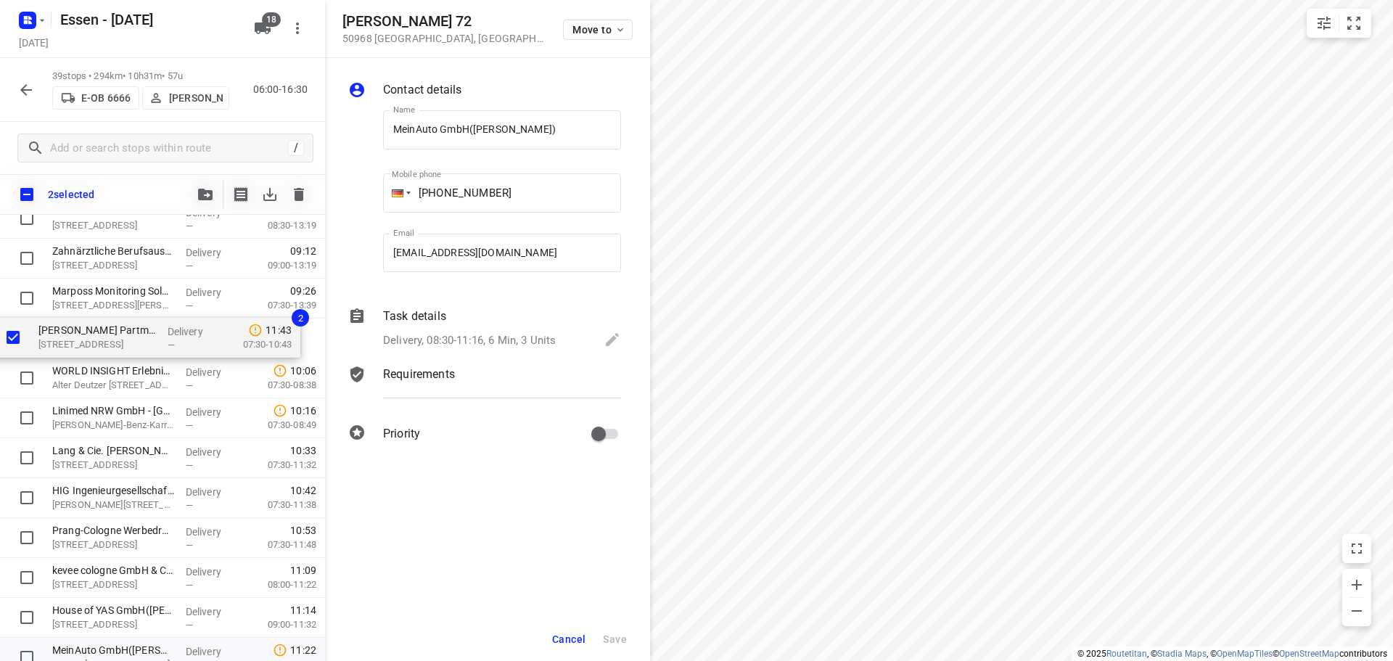
drag, startPoint x: 107, startPoint y: 604, endPoint x: 90, endPoint y: 333, distance: 271.8
click at [90, 333] on div "Gemeinschaftspraxis Augenärzte Langenfeld(NAMELESS CONTACT) Hauptstraße 116, La…" at bounding box center [162, 578] width 325 height 1556
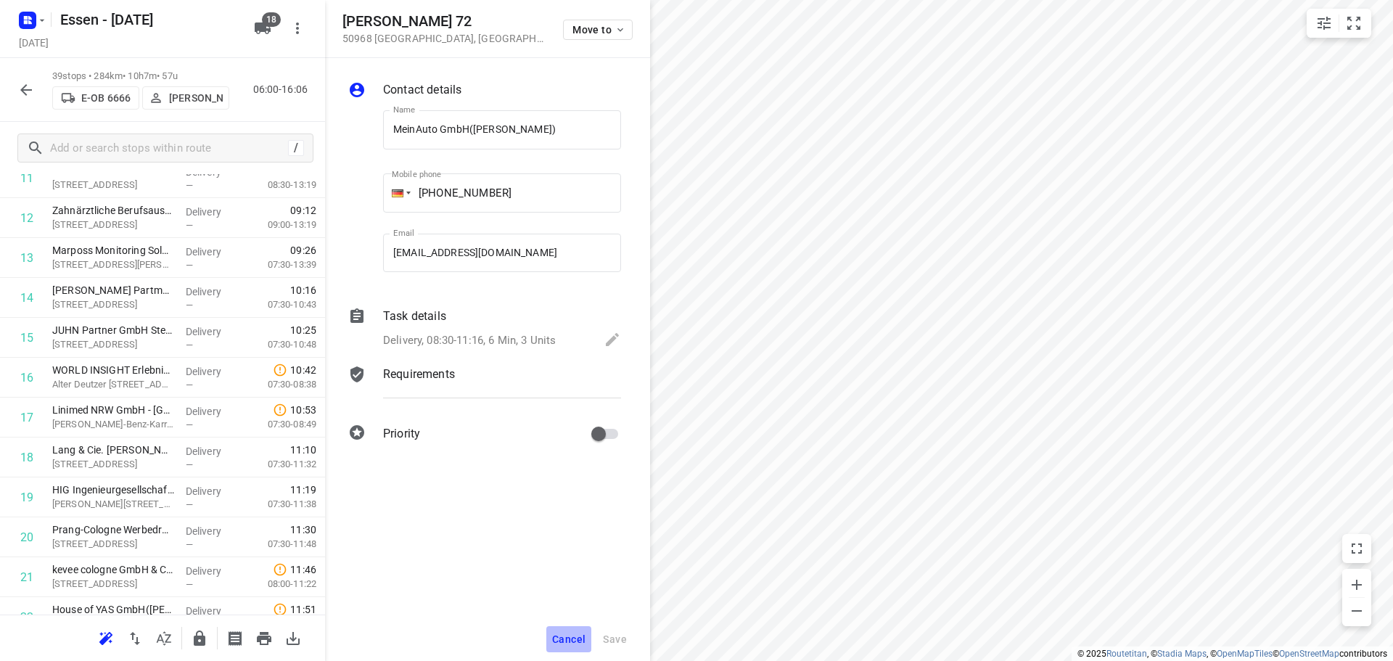
click at [558, 633] on span "Cancel" at bounding box center [568, 639] width 33 height 12
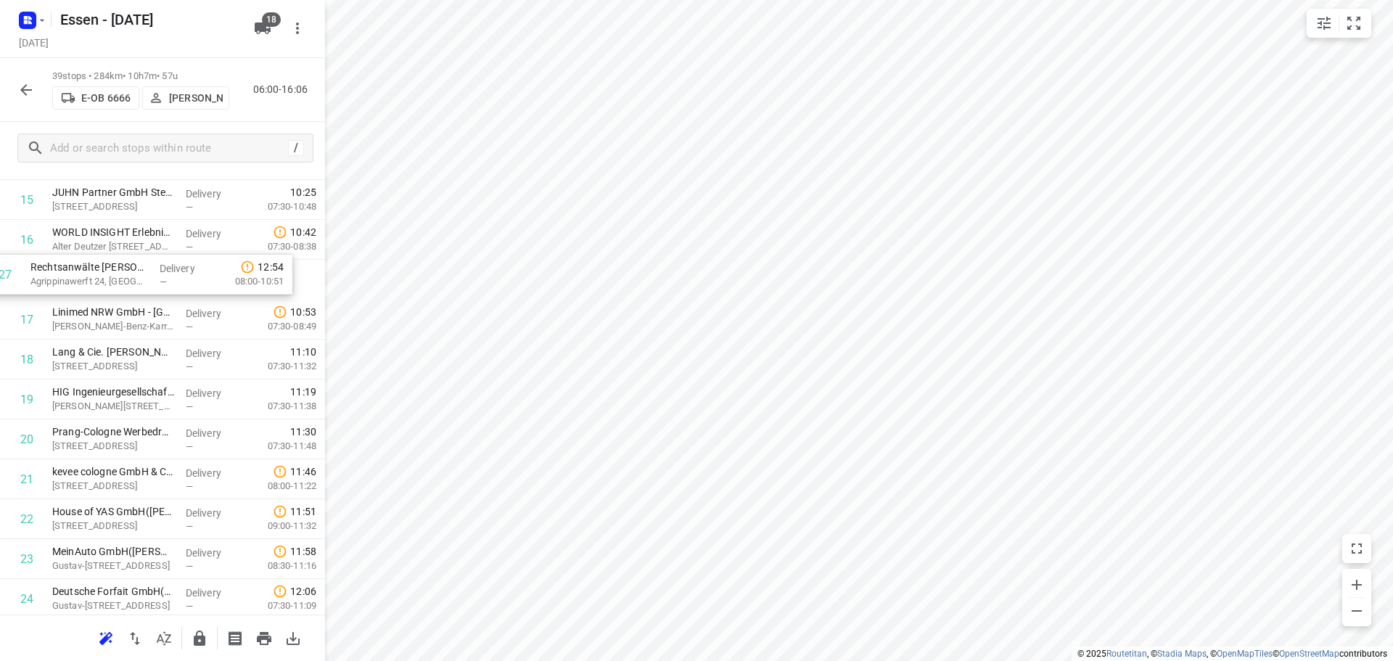
scroll to position [625, 0]
drag, startPoint x: 147, startPoint y: 458, endPoint x: 147, endPoint y: 287, distance: 171.2
click at [147, 287] on div "1 Gemeinschaftspraxis Augenärzte Langenfeld(NAMELESS CONTACT) Hauptstraße 116, …" at bounding box center [162, 399] width 325 height 1556
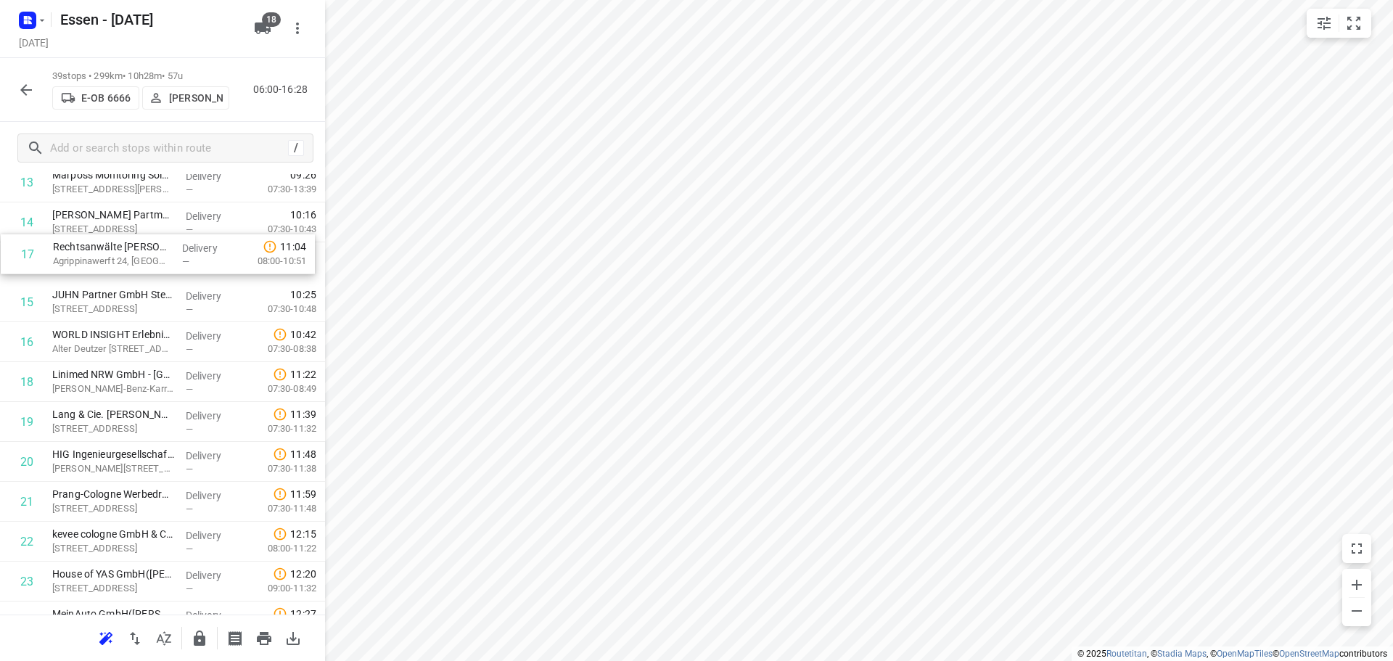
scroll to position [560, 0]
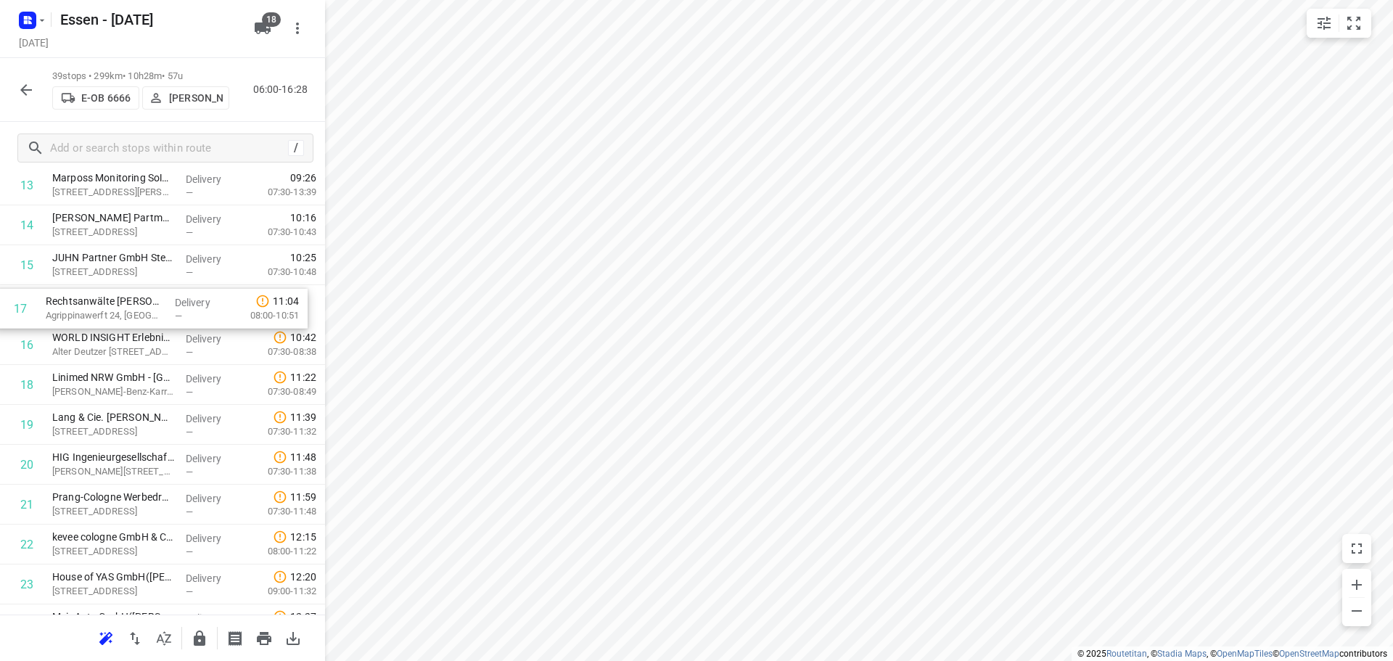
drag, startPoint x: 148, startPoint y: 295, endPoint x: 138, endPoint y: 322, distance: 28.7
click at [138, 322] on div "1 Gemeinschaftspraxis Augenärzte Langenfeld(NAMELESS CONTACT) Hauptstraße 116, …" at bounding box center [162, 465] width 325 height 1556
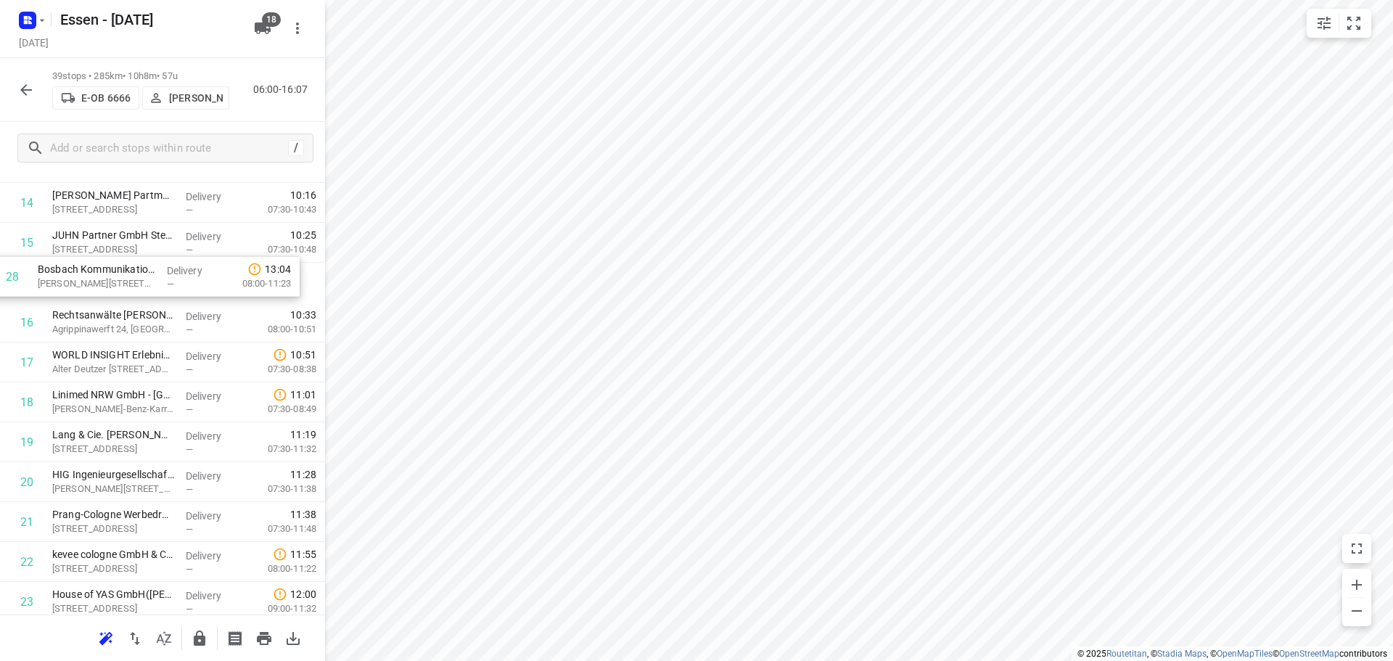
scroll to position [579, 0]
drag, startPoint x: 129, startPoint y: 566, endPoint x: 112, endPoint y: 281, distance: 286.3
click at [113, 281] on div "1 Gemeinschaftspraxis Augenärzte Langenfeld(NAMELESS CONTACT) Hauptstraße 116, …" at bounding box center [162, 446] width 325 height 1556
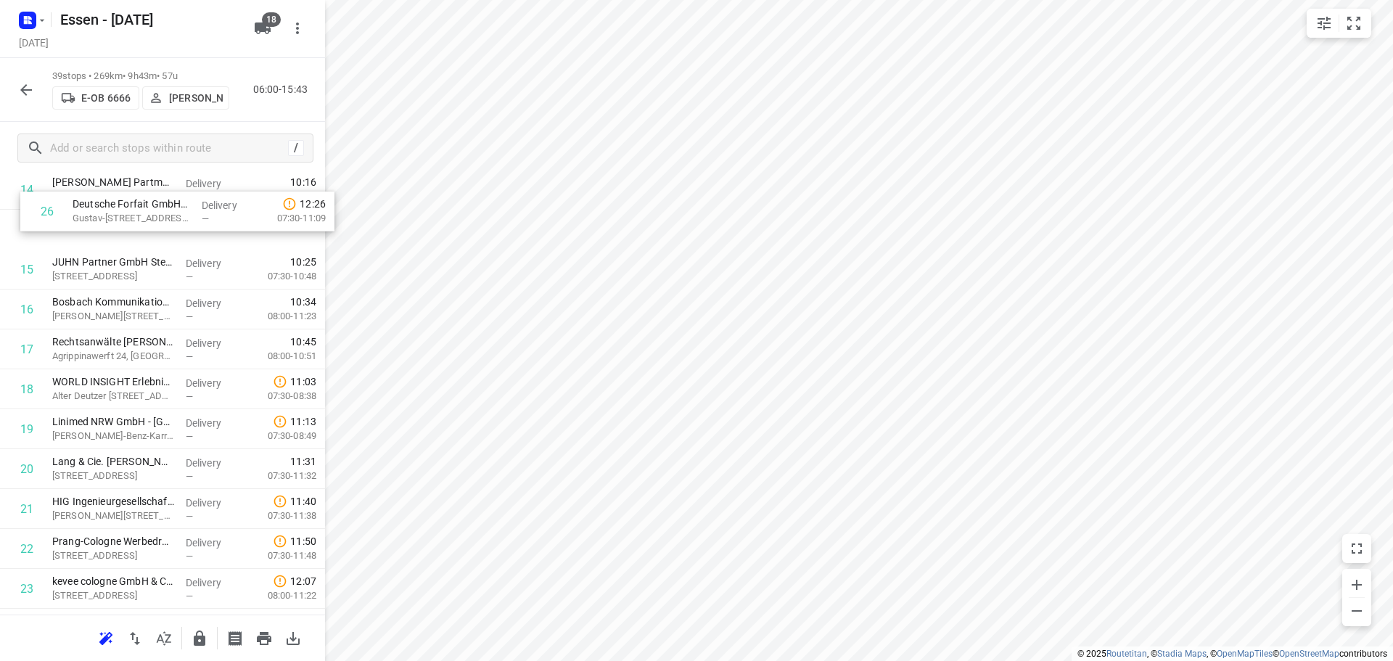
scroll to position [590, 0]
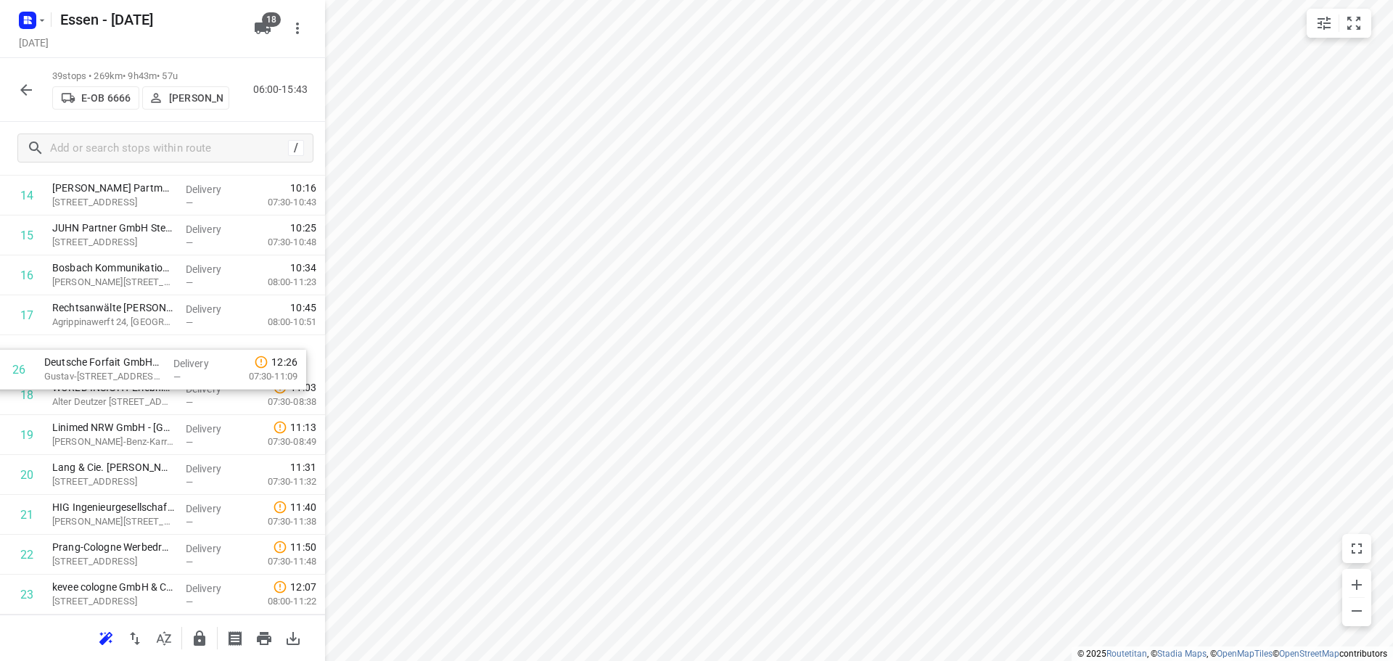
drag, startPoint x: 107, startPoint y: 405, endPoint x: 99, endPoint y: 369, distance: 37.1
click at [99, 369] on div "1 Gemeinschaftspraxis Augenärzte Langenfeld(NAMELESS CONTACT) Hauptstraße 116, …" at bounding box center [162, 435] width 325 height 1556
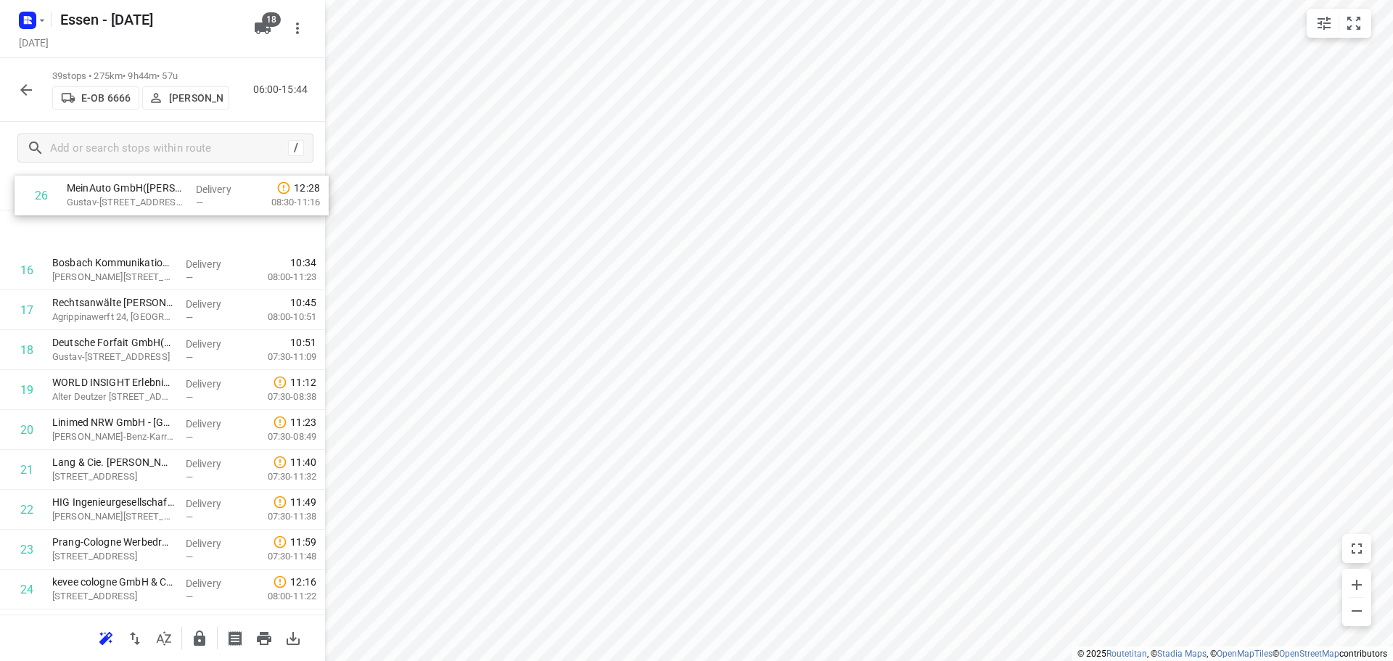
scroll to position [569, 0]
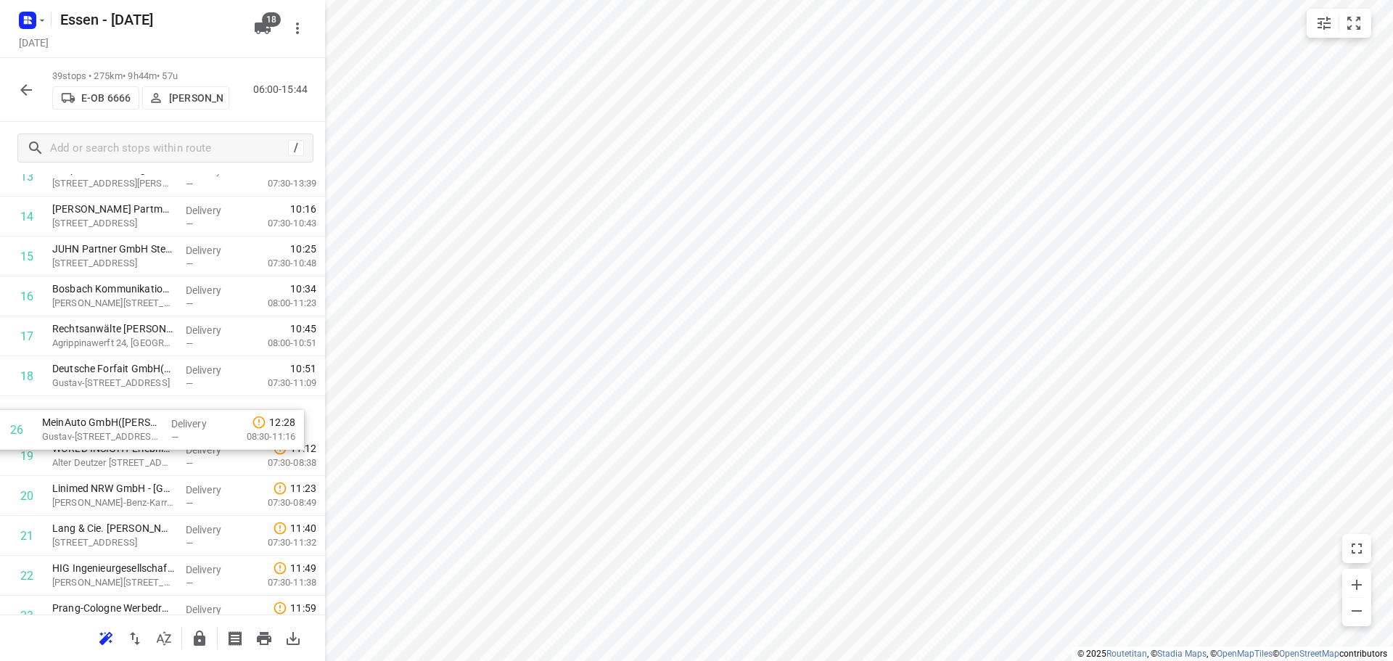
drag, startPoint x: 117, startPoint y: 311, endPoint x: 108, endPoint y: 424, distance: 112.8
click at [108, 424] on div "1 Gemeinschaftspraxis Augenärzte Langenfeld(NAMELESS CONTACT) Hauptstraße 116, …" at bounding box center [162, 456] width 325 height 1556
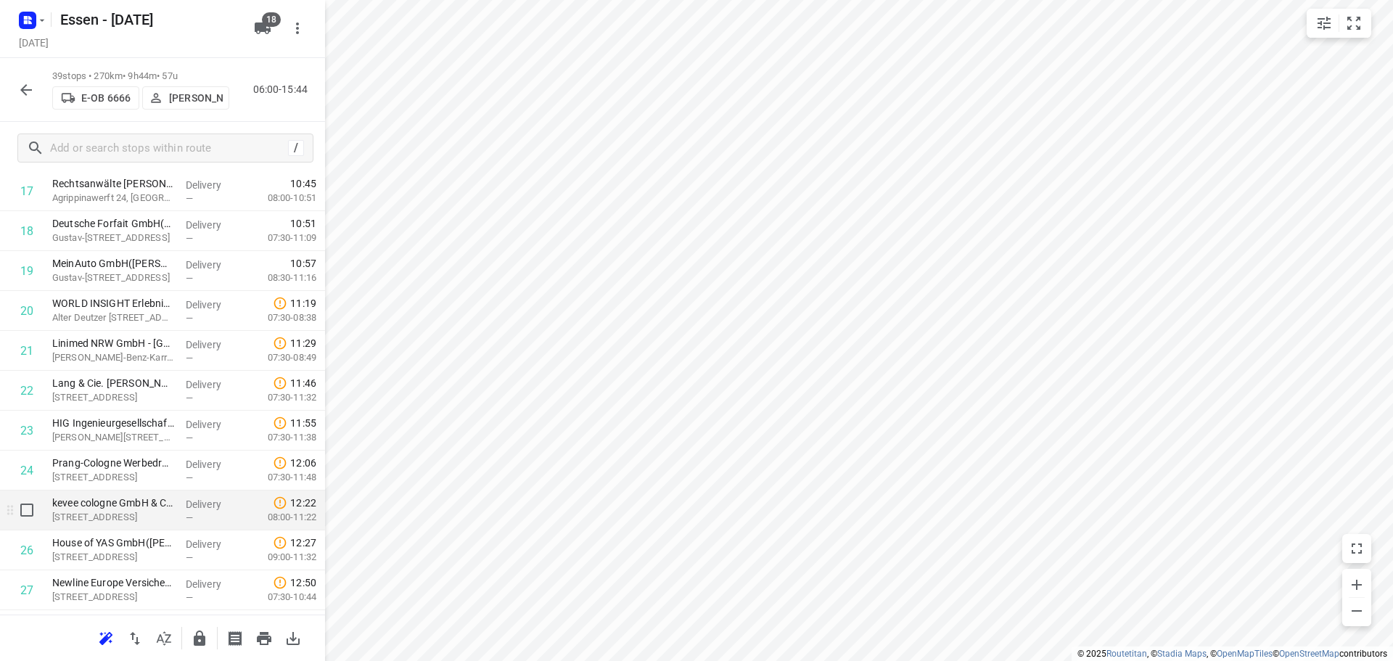
scroll to position [786, 0]
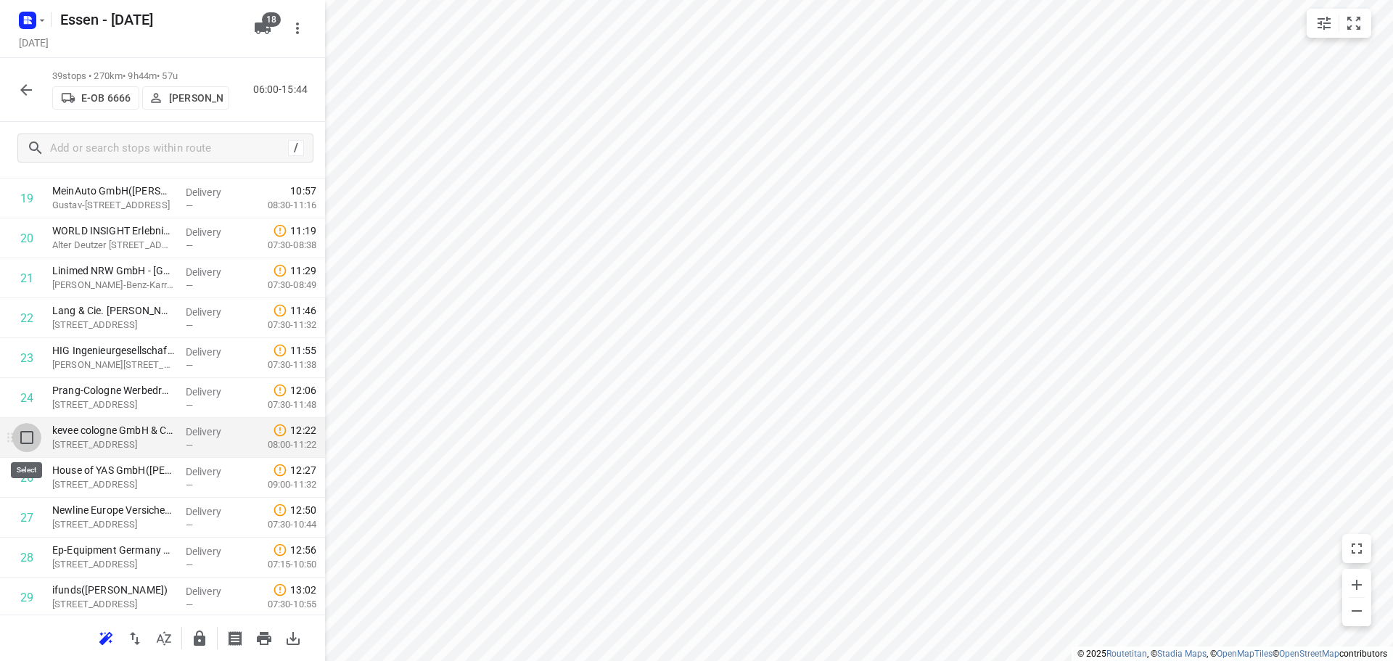
click at [28, 443] on input "checkbox" at bounding box center [26, 437] width 29 height 29
checkbox input "true"
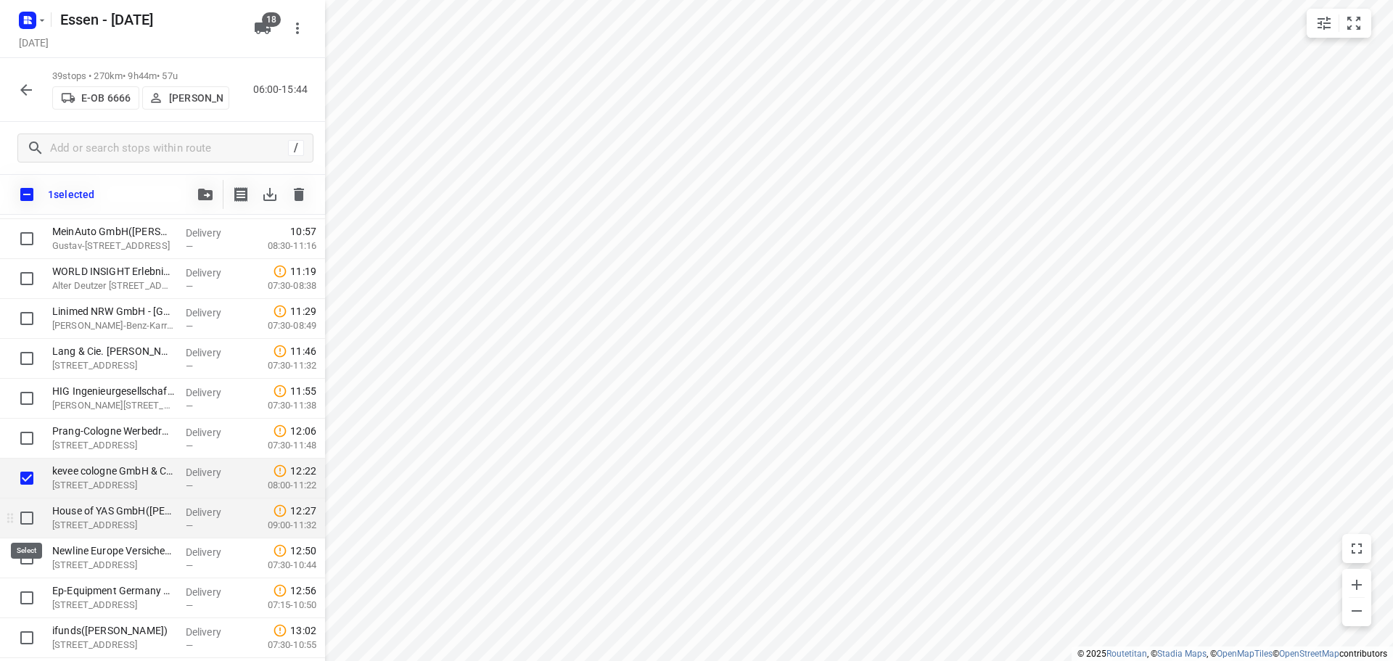
click at [23, 510] on input "checkbox" at bounding box center [26, 517] width 29 height 29
checkbox input "true"
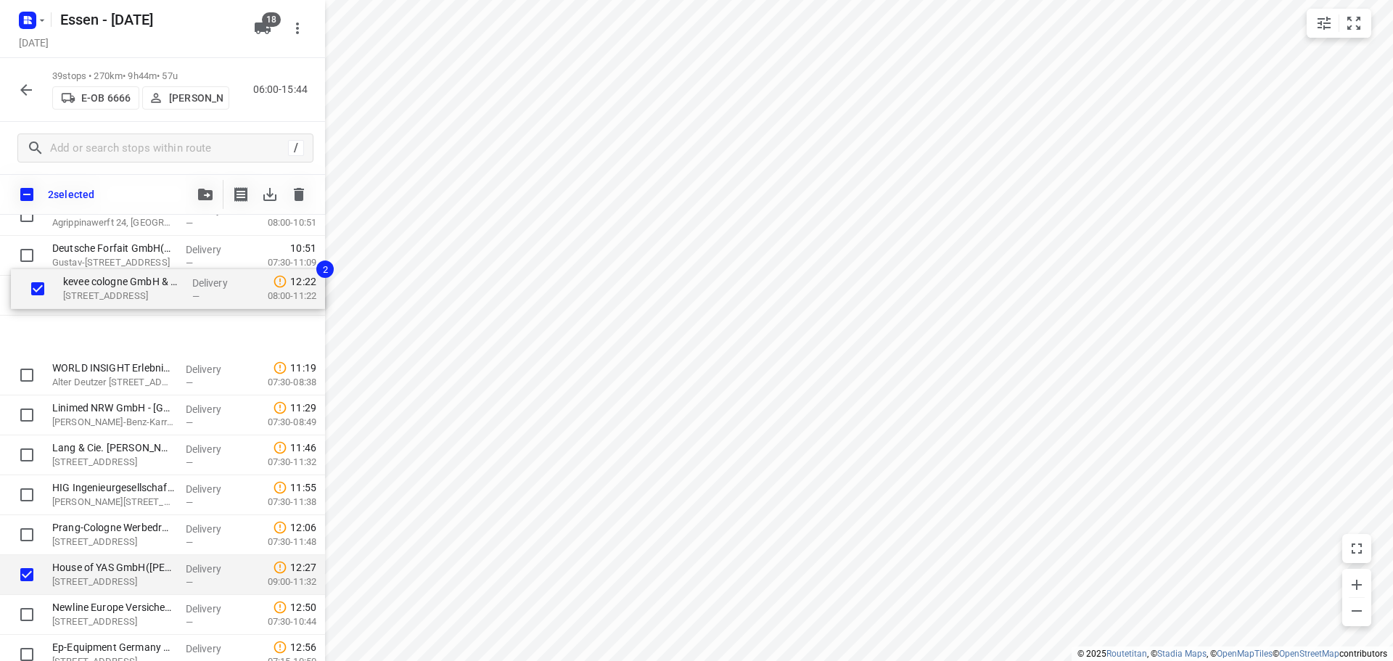
scroll to position [716, 0]
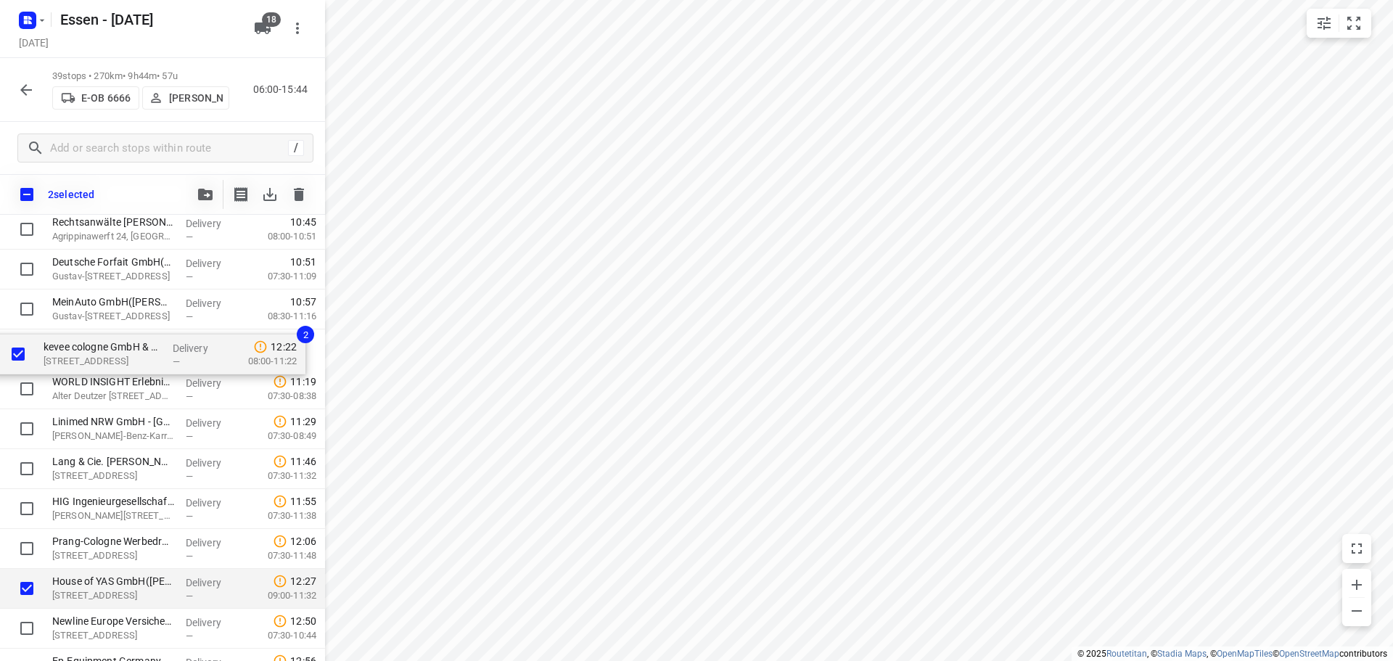
drag, startPoint x: 86, startPoint y: 482, endPoint x: 79, endPoint y: 354, distance: 127.9
click at [79, 354] on div "Gemeinschaftspraxis Augenärzte Langenfeld(NAMELESS CONTACT) Hauptstraße 116, La…" at bounding box center [162, 349] width 325 height 1556
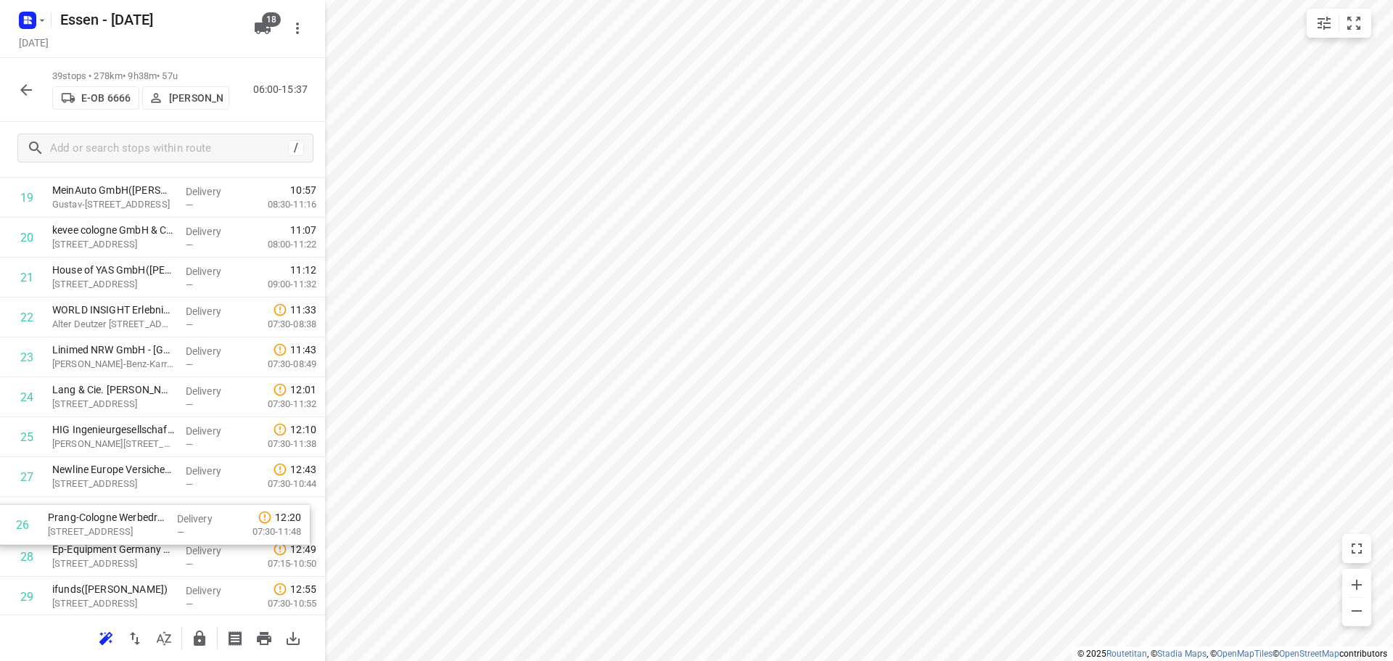
scroll to position [787, 0]
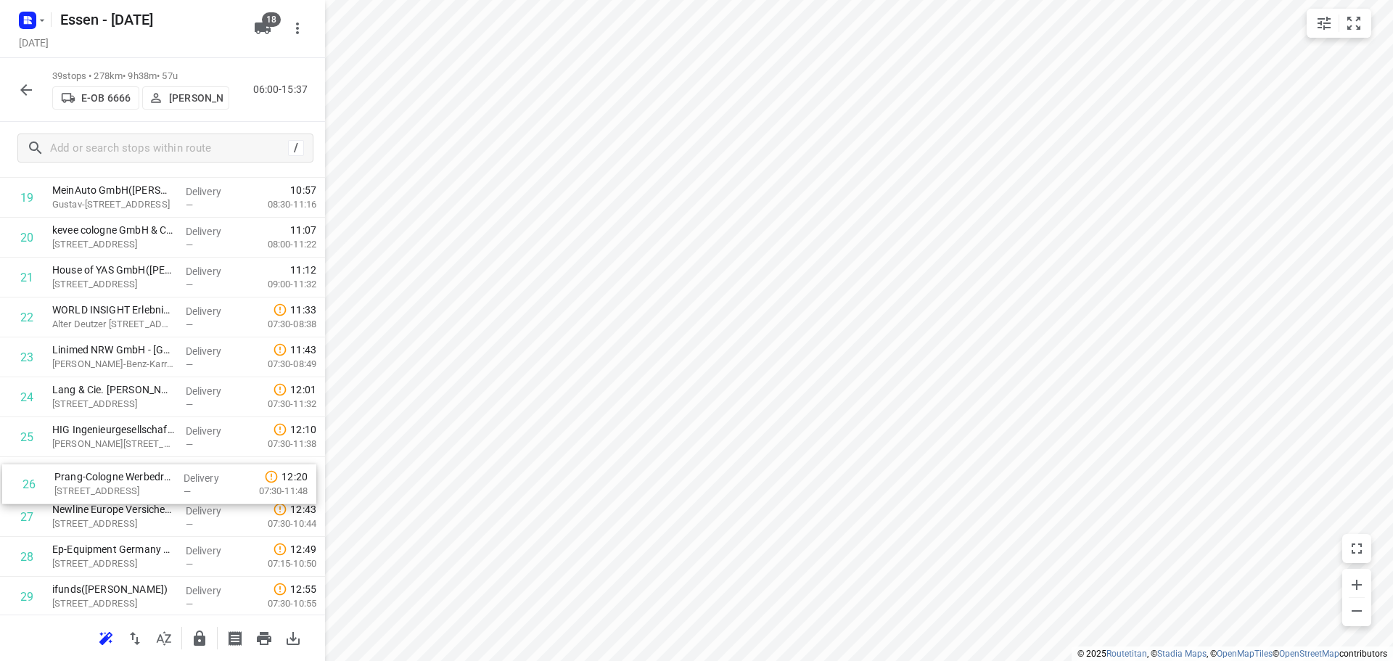
drag, startPoint x: 107, startPoint y: 548, endPoint x: 108, endPoint y: 478, distance: 69.6
click at [108, 478] on div "1 Gemeinschaftspraxis Augenärzte Langenfeld(NAMELESS CONTACT) Hauptstraße 116, …" at bounding box center [162, 238] width 325 height 1556
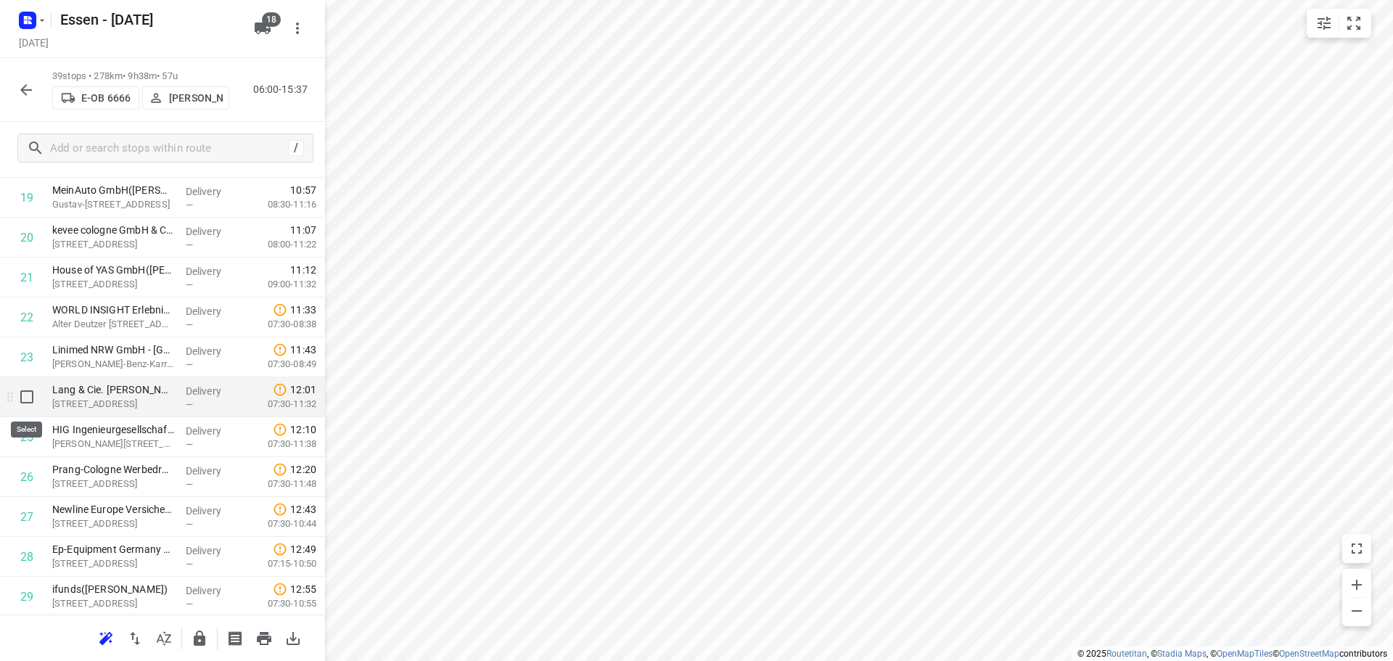
click at [33, 403] on input "checkbox" at bounding box center [26, 396] width 29 height 29
checkbox input "true"
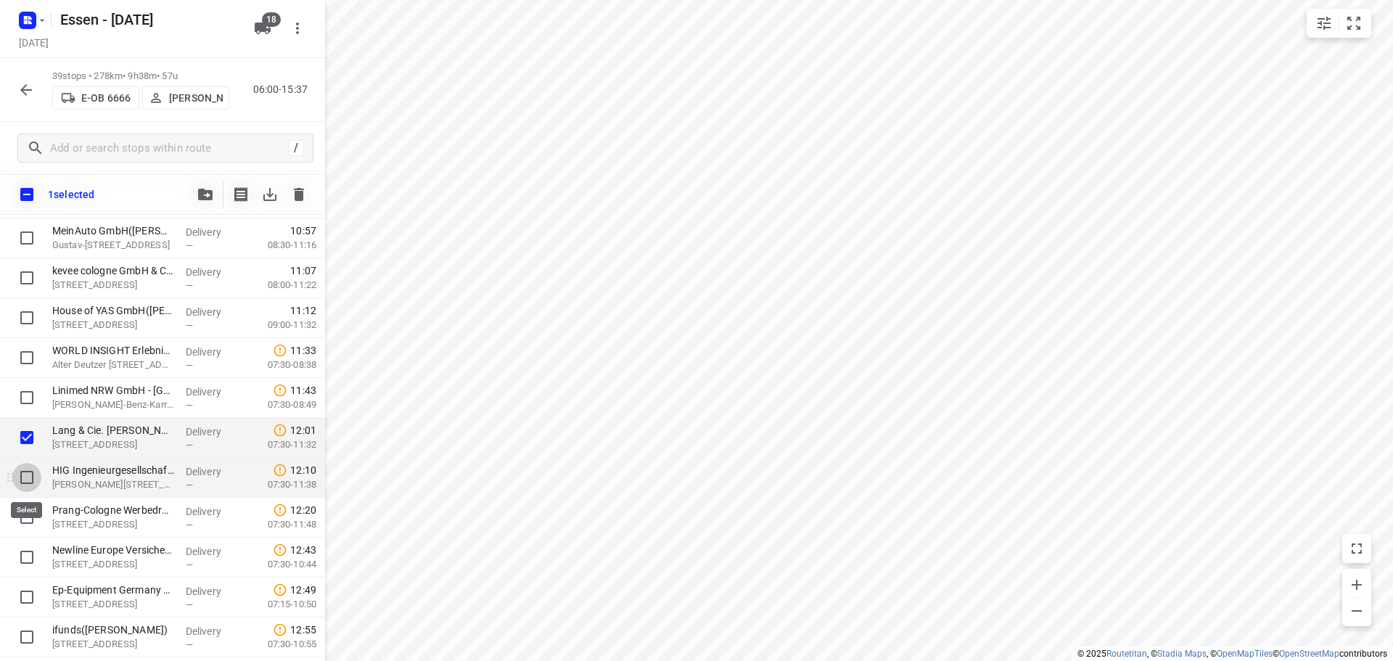
click at [30, 476] on input "checkbox" at bounding box center [26, 477] width 29 height 29
checkbox input "true"
click at [29, 516] on input "checkbox" at bounding box center [26, 517] width 29 height 29
checkbox input "true"
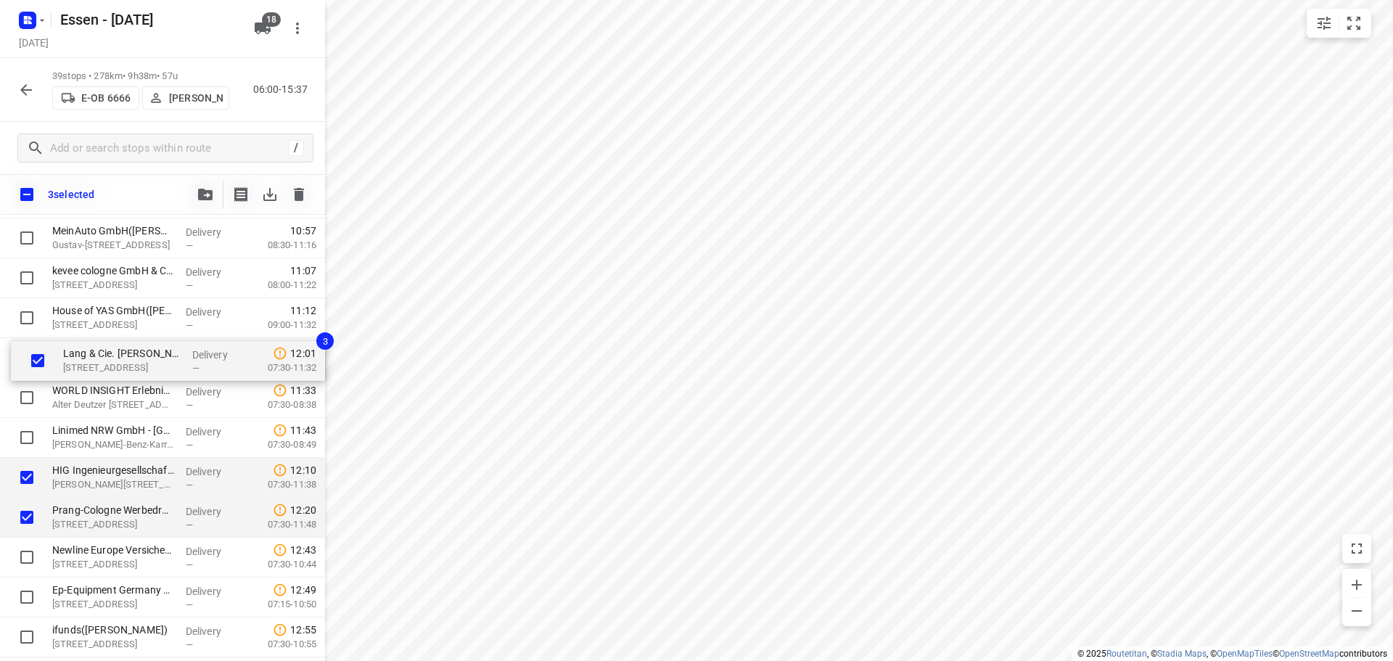
drag, startPoint x: 93, startPoint y: 443, endPoint x: 102, endPoint y: 357, distance: 86.8
click at [102, 357] on div "Gemeinschaftspraxis Augenärzte Langenfeld(NAMELESS CONTACT) Hauptstraße 116, La…" at bounding box center [162, 278] width 325 height 1556
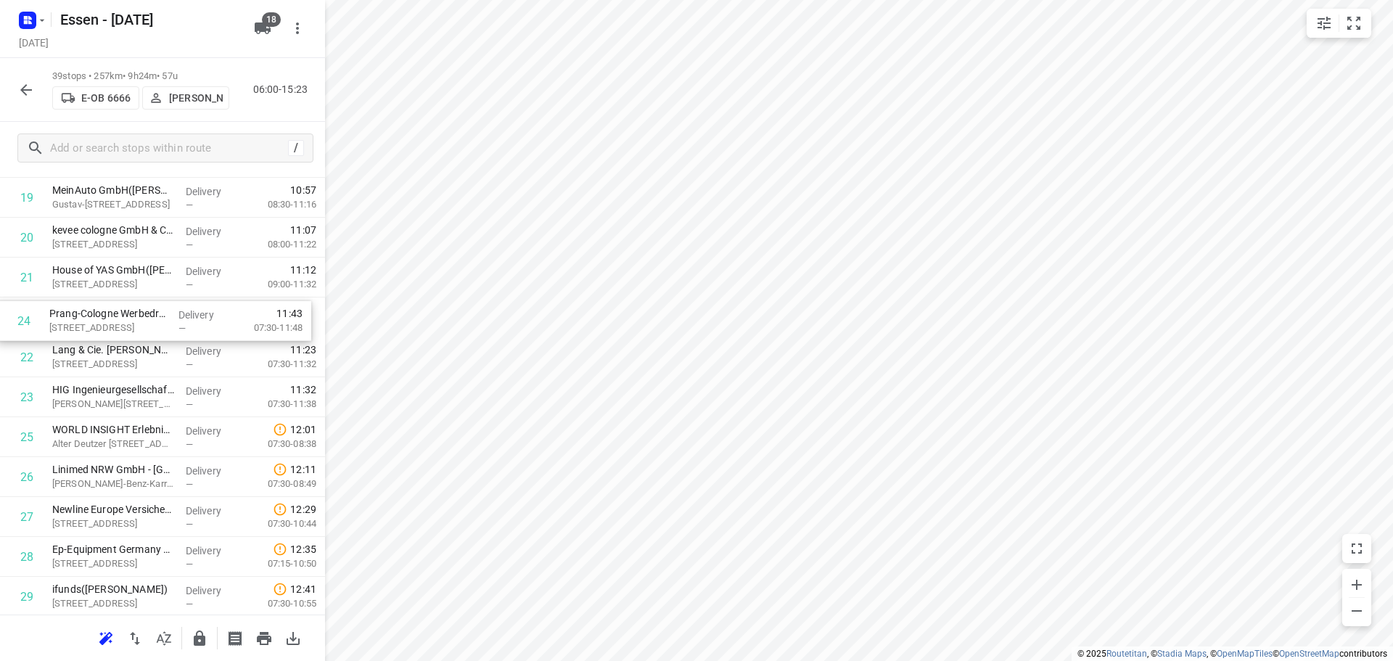
drag, startPoint x: 124, startPoint y: 410, endPoint x: 123, endPoint y: 328, distance: 82.0
click at [123, 328] on div "1 Gemeinschaftspraxis Augenärzte Langenfeld(NAMELESS CONTACT) Hauptstraße 116, …" at bounding box center [162, 238] width 325 height 1556
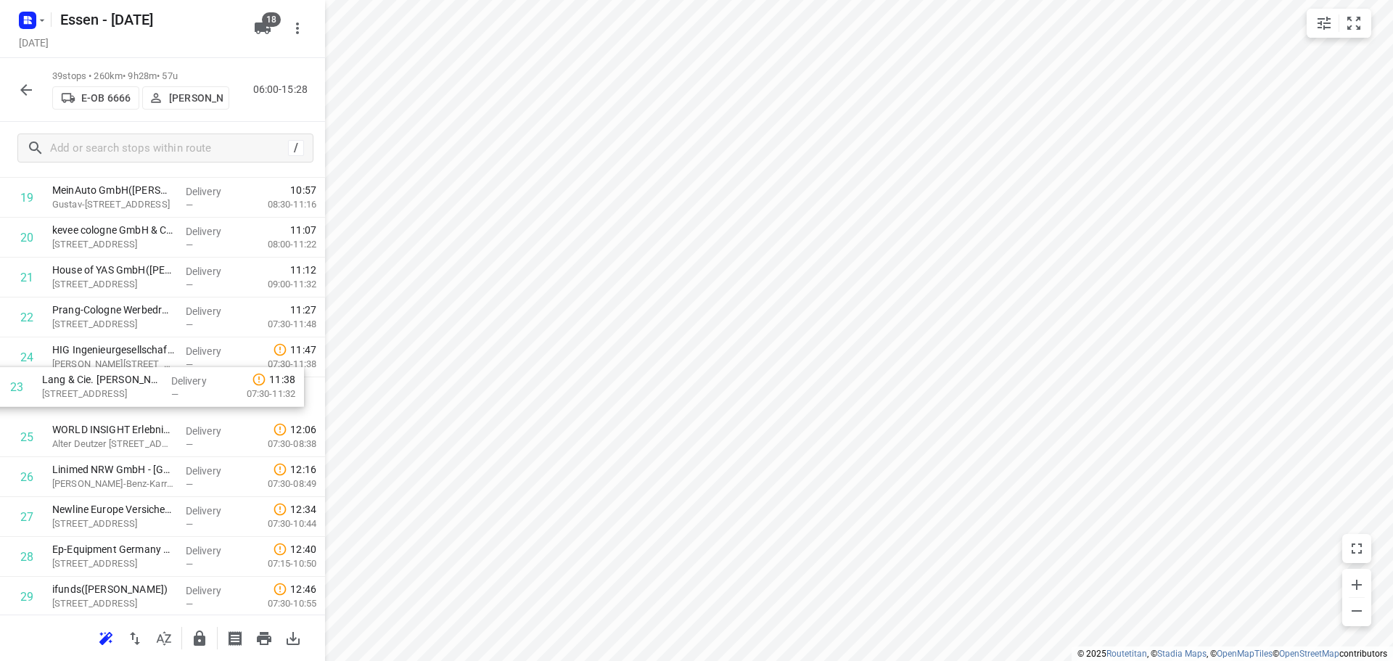
drag, startPoint x: 122, startPoint y: 374, endPoint x: 110, endPoint y: 408, distance: 36.3
click at [110, 408] on div "1 Gemeinschaftspraxis Augenärzte Langenfeld(NAMELESS CONTACT) Hauptstraße 116, …" at bounding box center [162, 238] width 325 height 1556
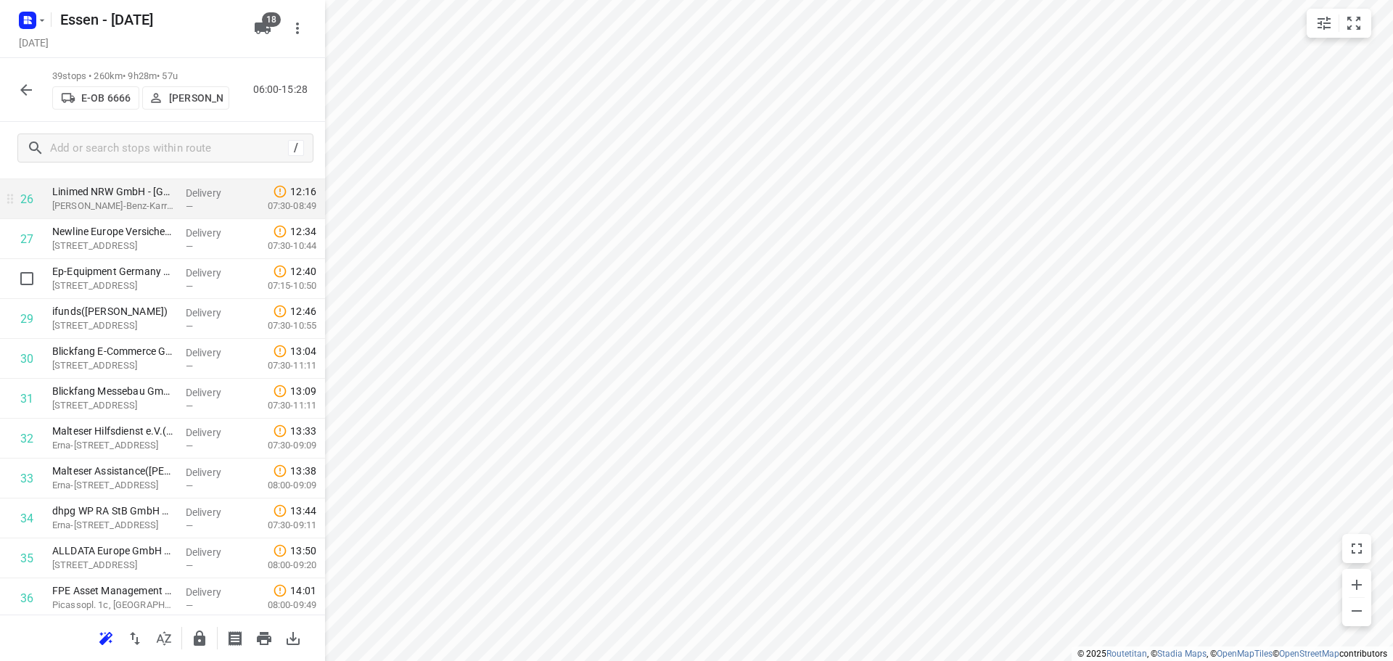
scroll to position [1077, 0]
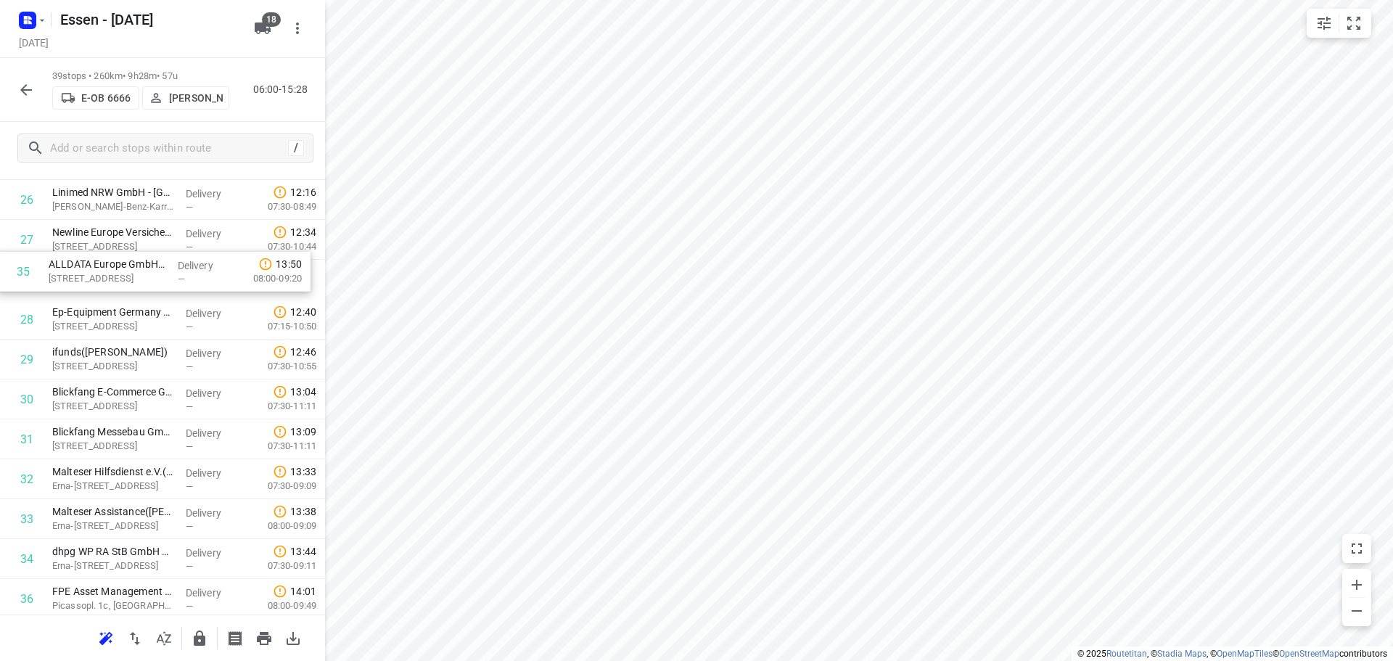
drag, startPoint x: 120, startPoint y: 551, endPoint x: 115, endPoint y: 269, distance: 281.5
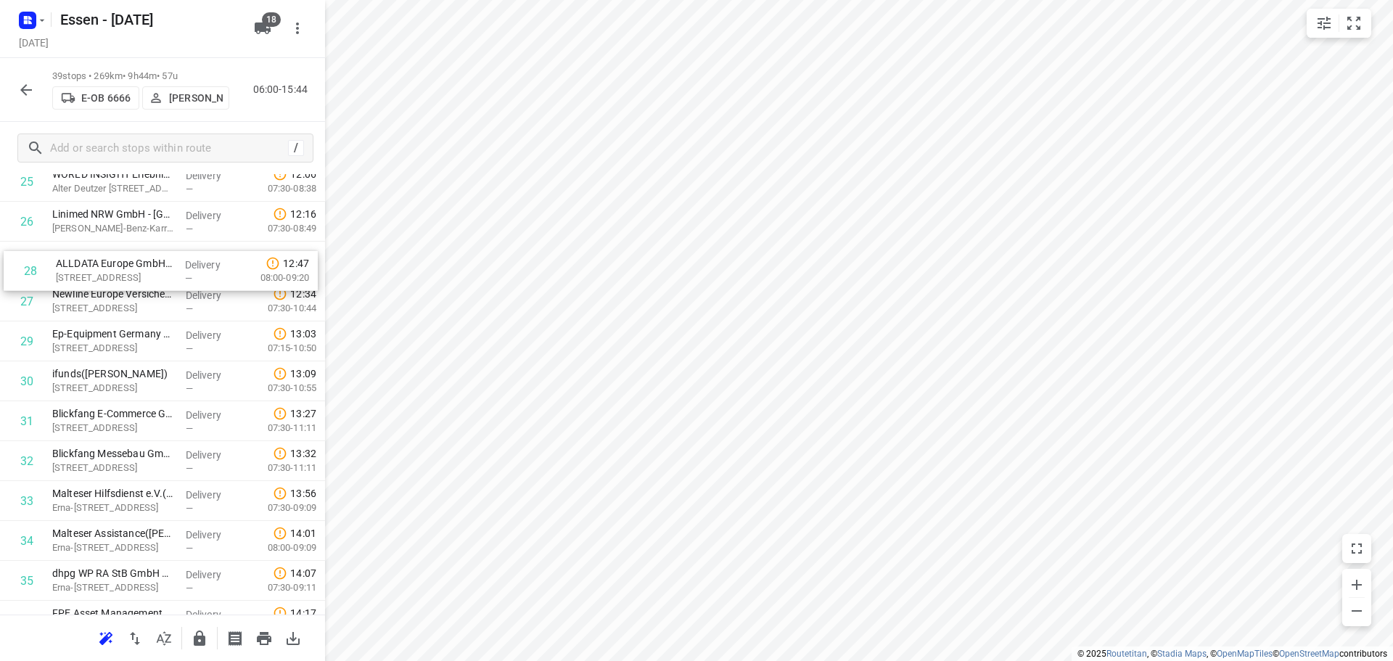
drag, startPoint x: 113, startPoint y: 284, endPoint x: 118, endPoint y: 269, distance: 15.8
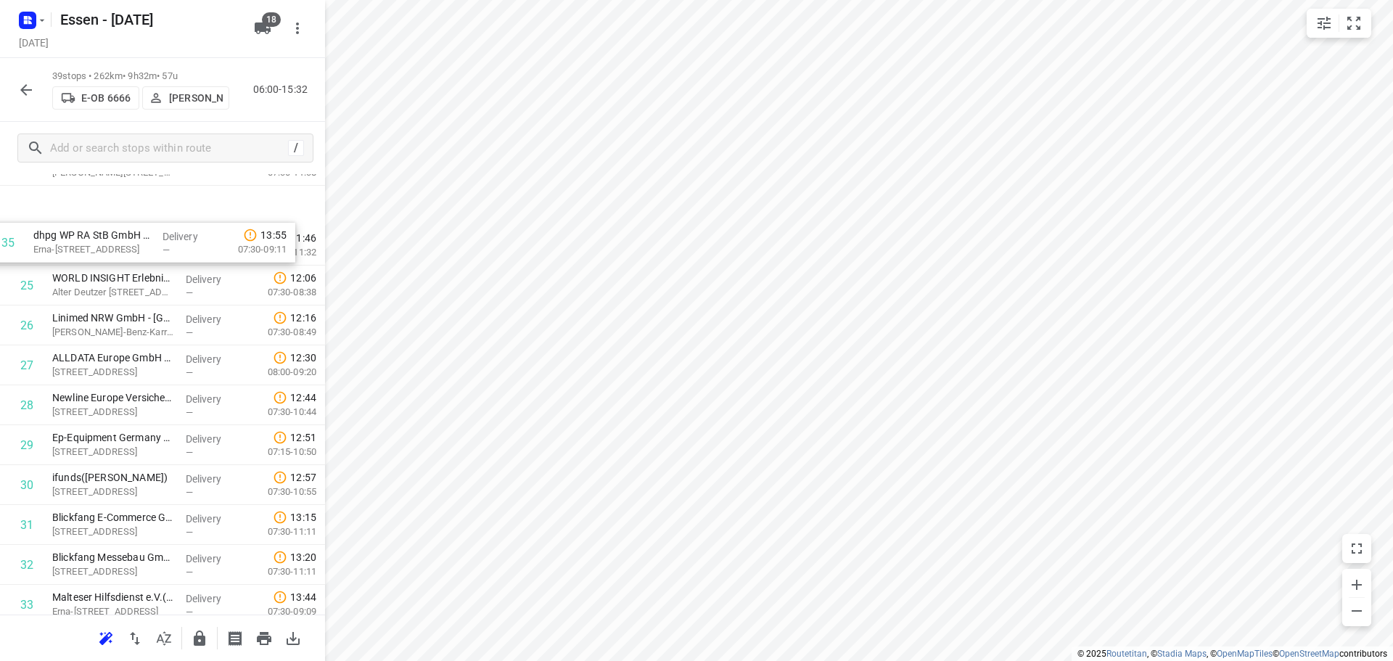
scroll to position [951, 0]
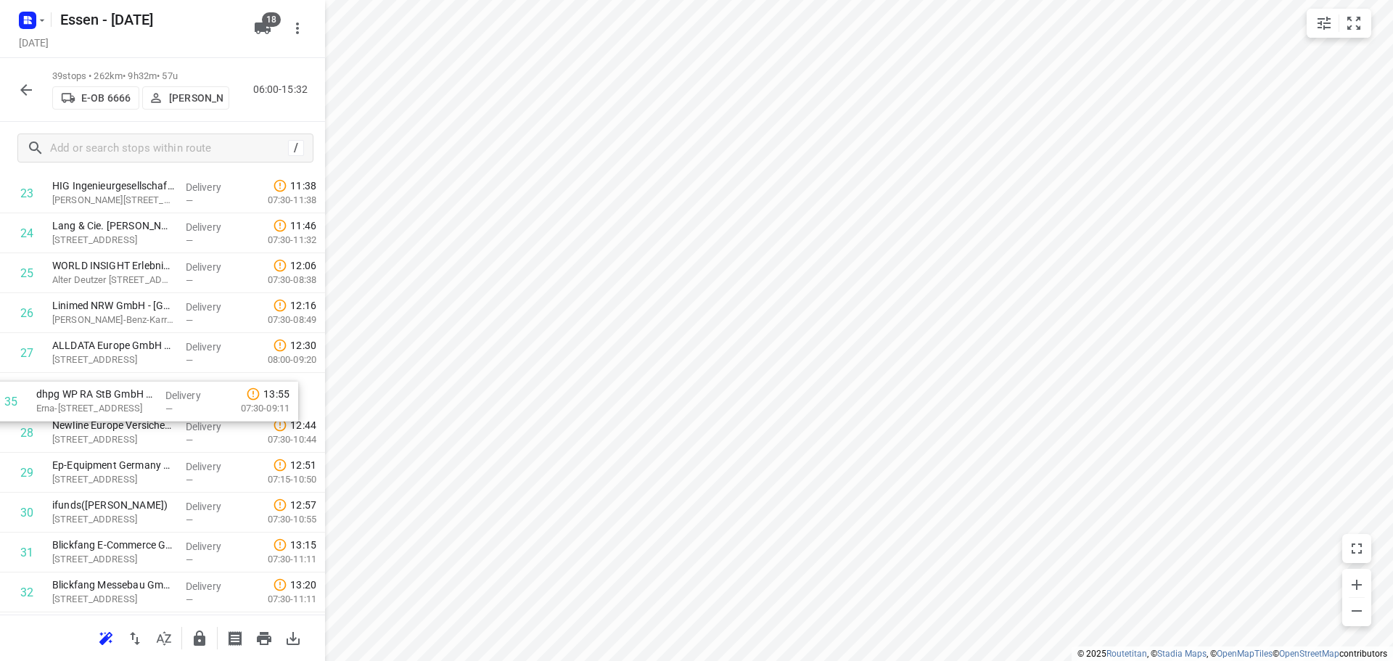
drag, startPoint x: 124, startPoint y: 450, endPoint x: 107, endPoint y: 409, distance: 43.9
click at [107, 409] on div "1 Gemeinschaftspraxis Augenärzte Langenfeld(NAMELESS CONTACT) Hauptstraße 116, …" at bounding box center [162, 74] width 325 height 1556
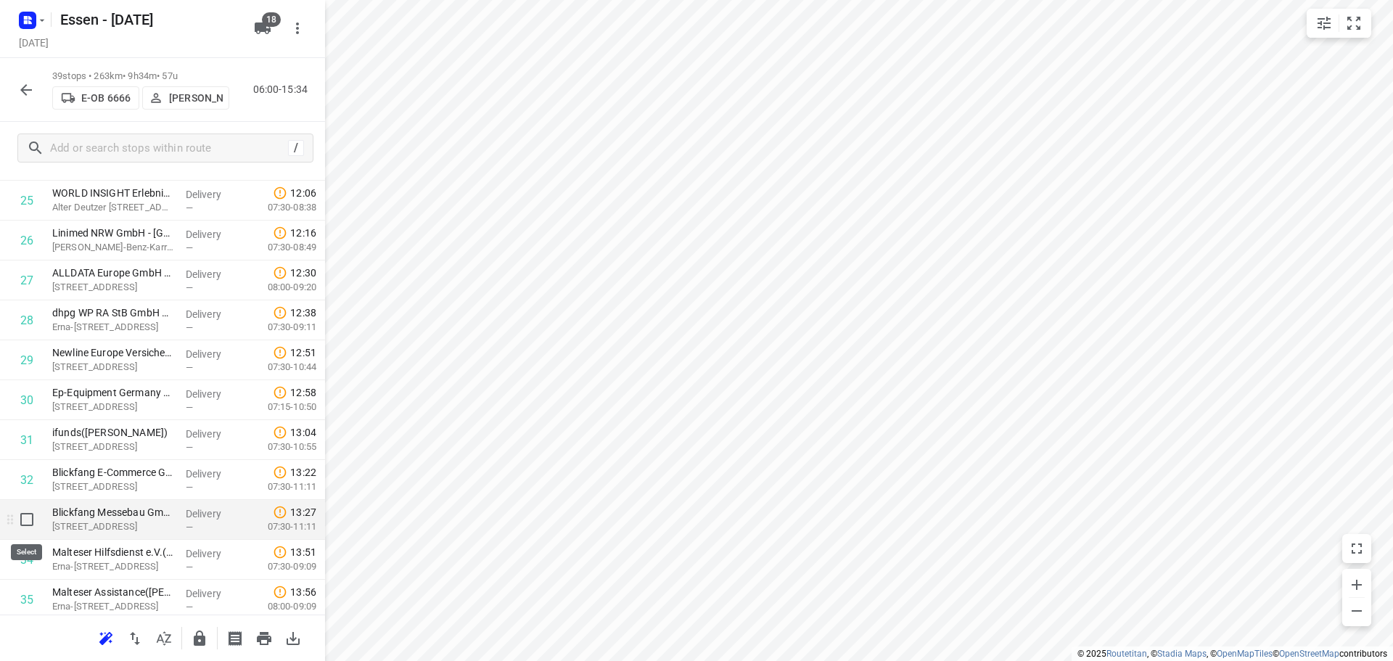
click at [22, 523] on input "checkbox" at bounding box center [26, 519] width 29 height 29
checkbox input "true"
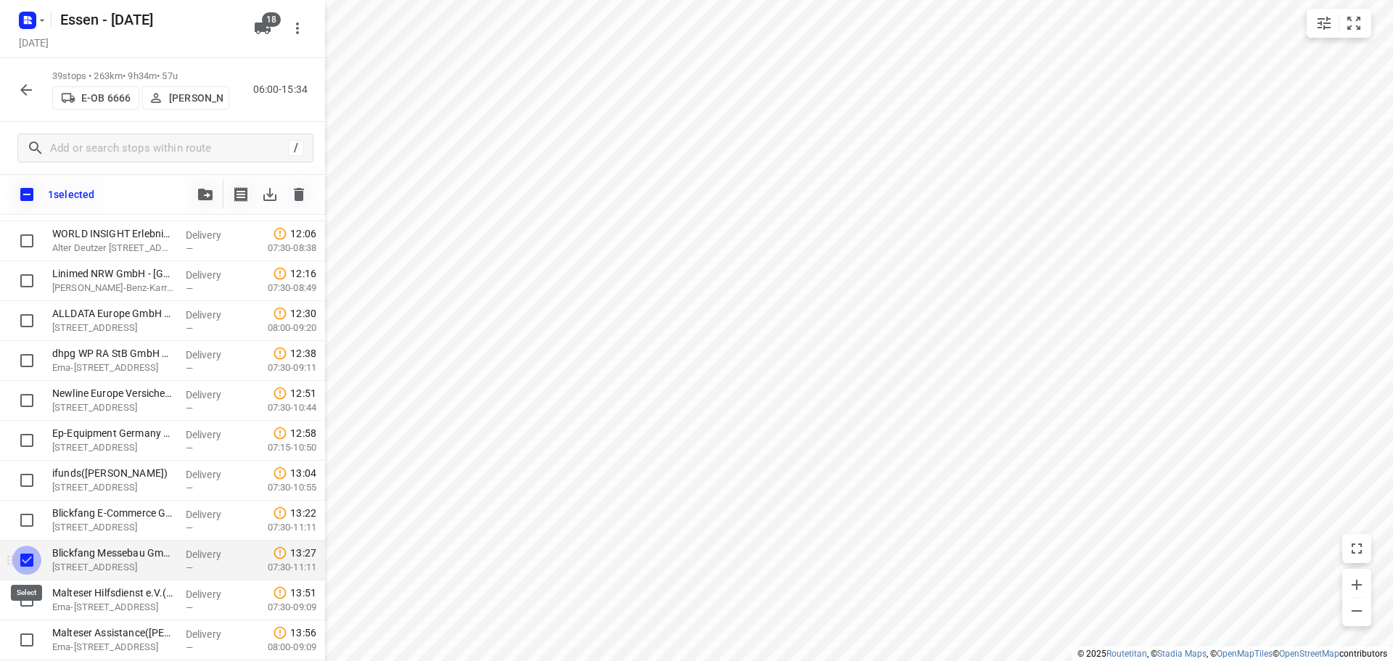
click at [31, 554] on input "checkbox" at bounding box center [26, 559] width 29 height 29
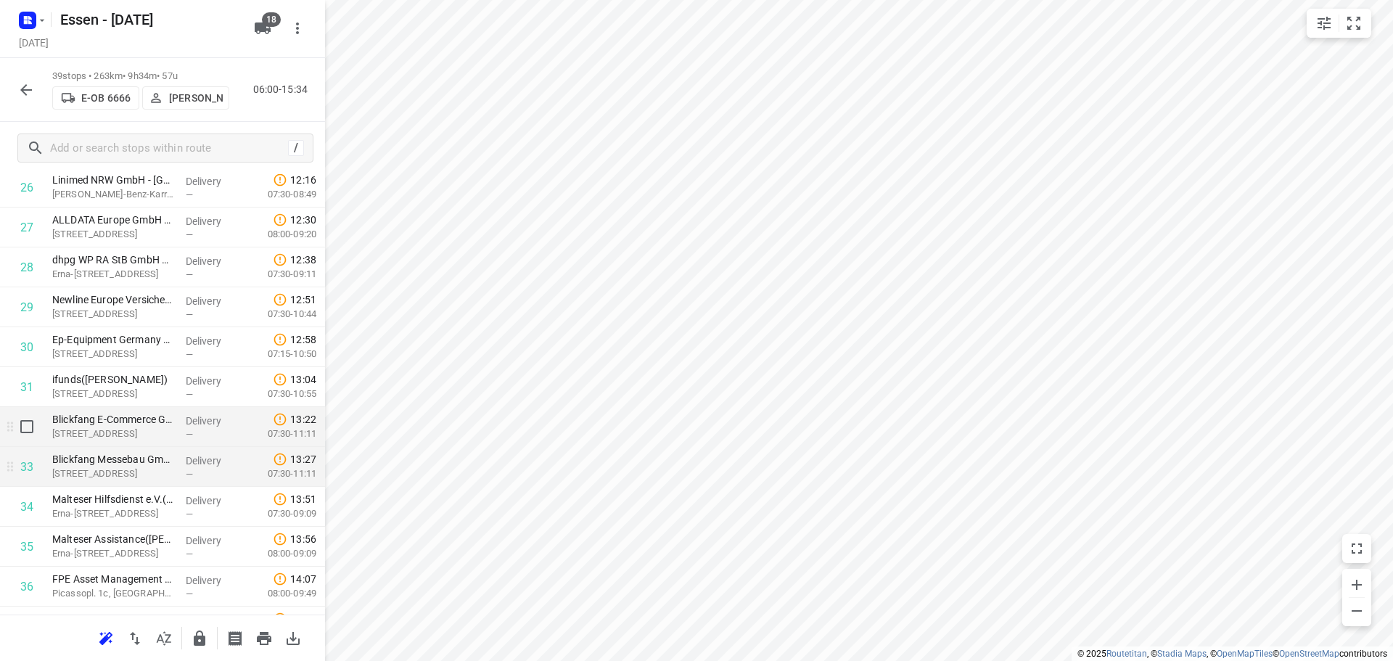
scroll to position [1096, 0]
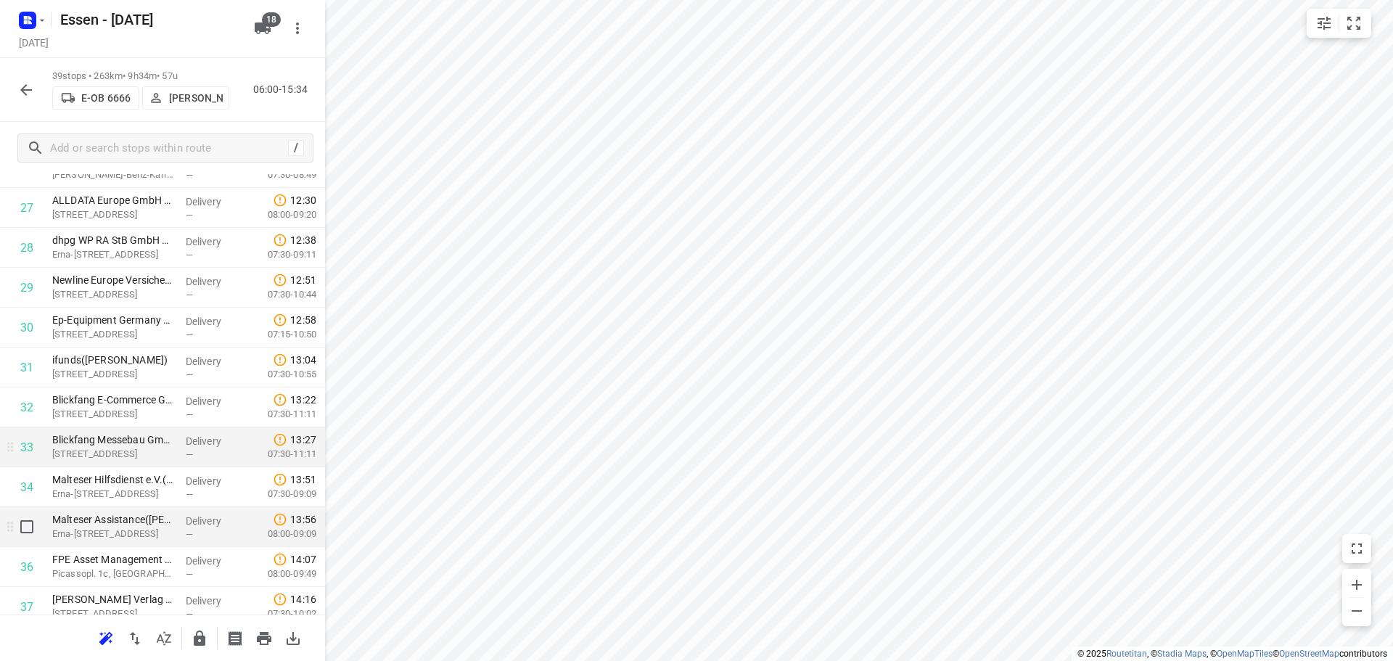
click at [30, 541] on div at bounding box center [23, 527] width 46 height 40
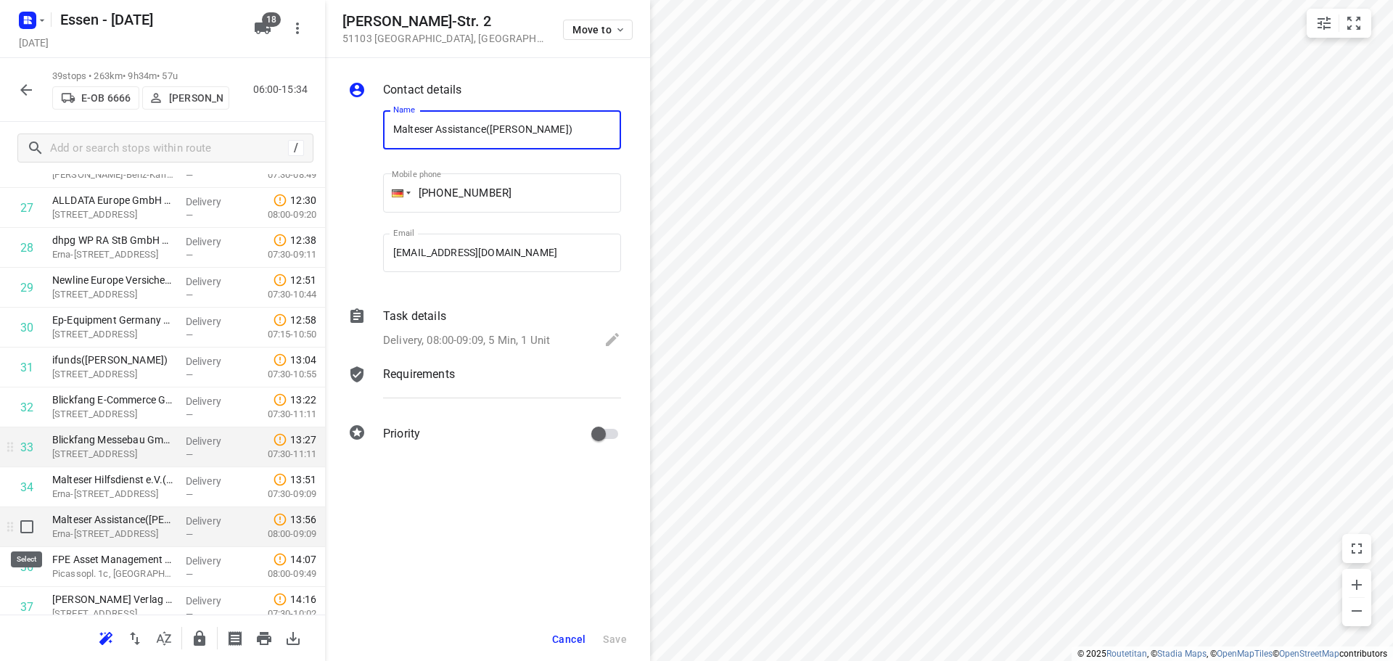
click at [33, 532] on input "checkbox" at bounding box center [26, 526] width 29 height 29
checkbox input "true"
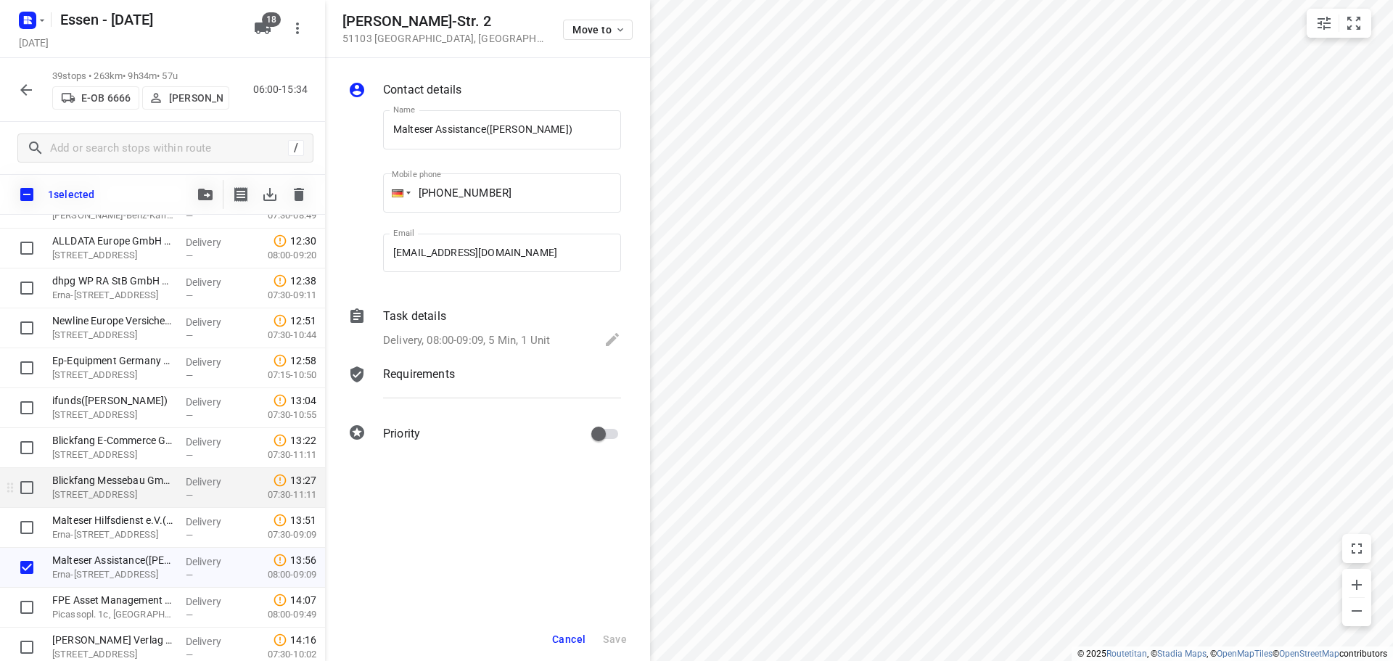
click at [591, 636] on div "Cancel Save" at bounding box center [487, 639] width 325 height 44
click at [585, 637] on span "Cancel" at bounding box center [568, 639] width 33 height 12
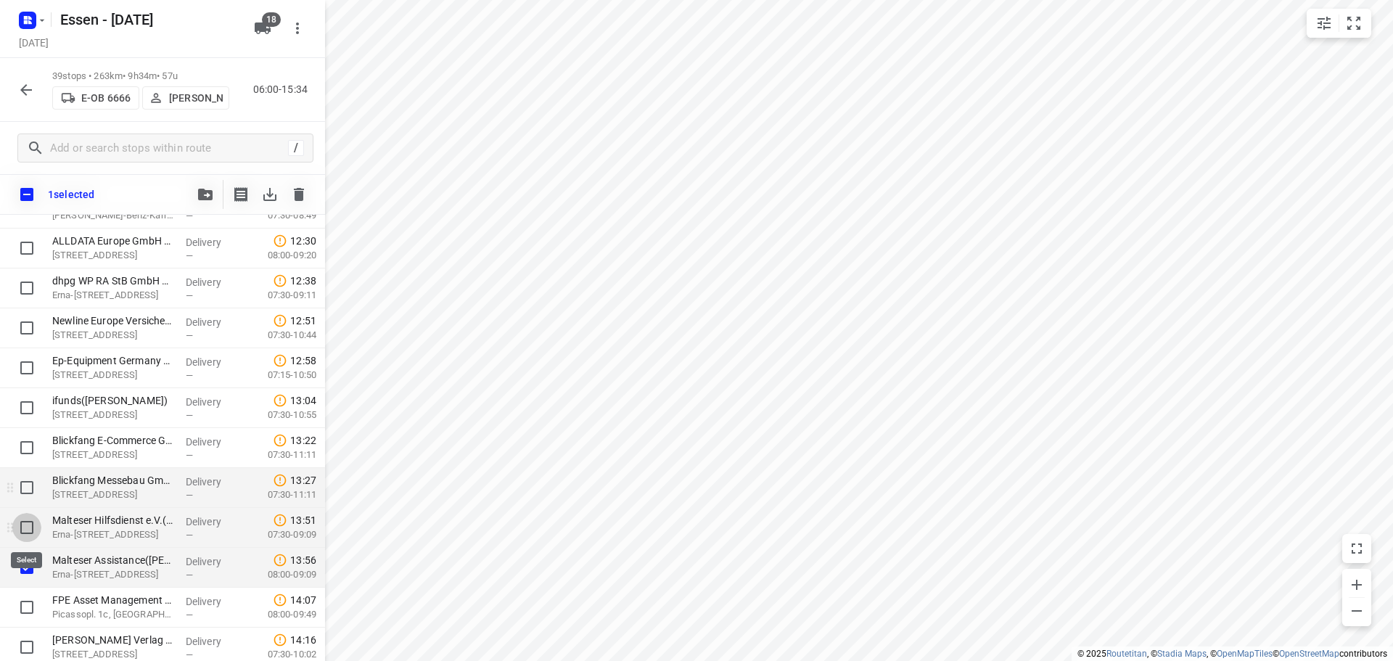
click at [32, 536] on input "checkbox" at bounding box center [26, 527] width 29 height 29
checkbox input "true"
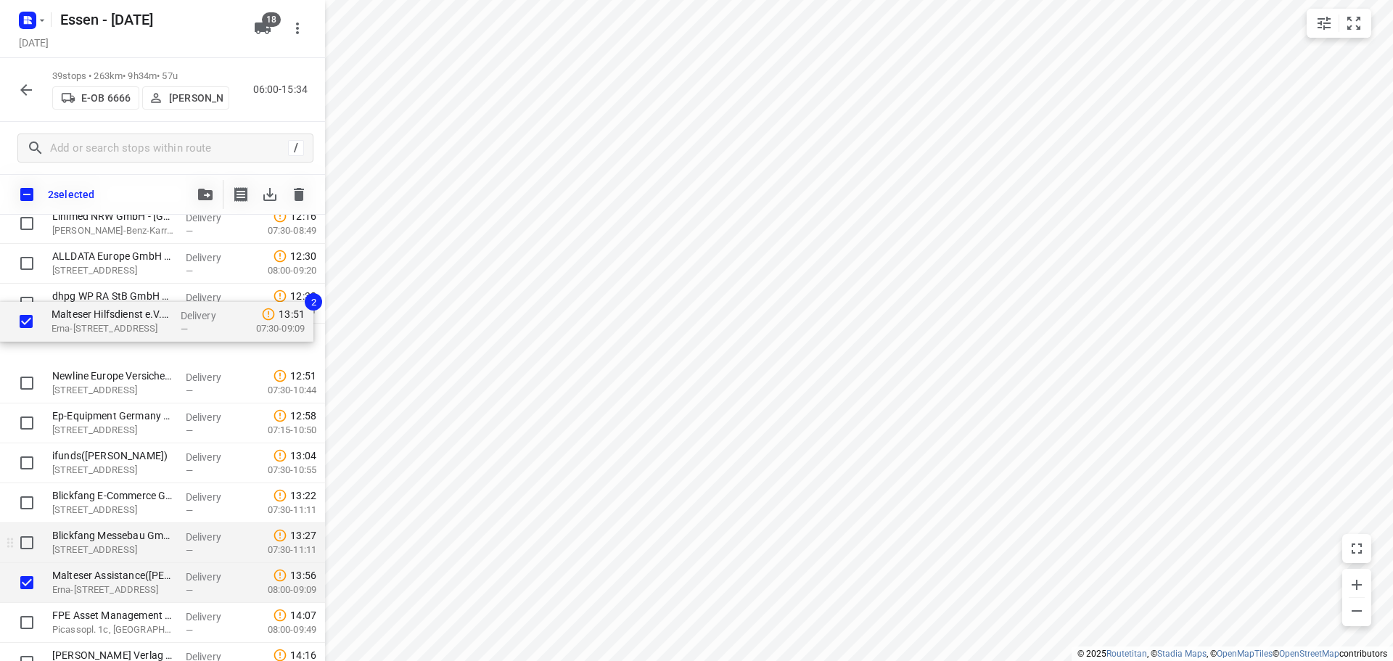
scroll to position [1078, 0]
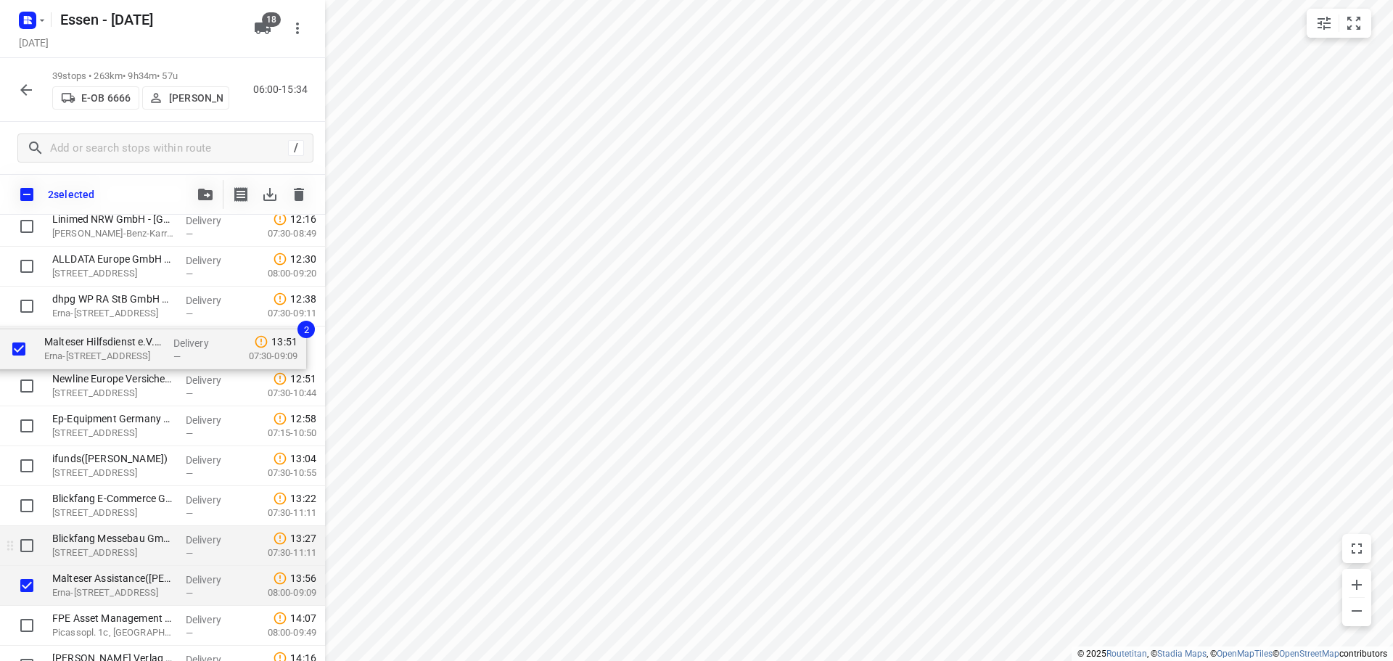
drag, startPoint x: 103, startPoint y: 545, endPoint x: 97, endPoint y: 360, distance: 185.1
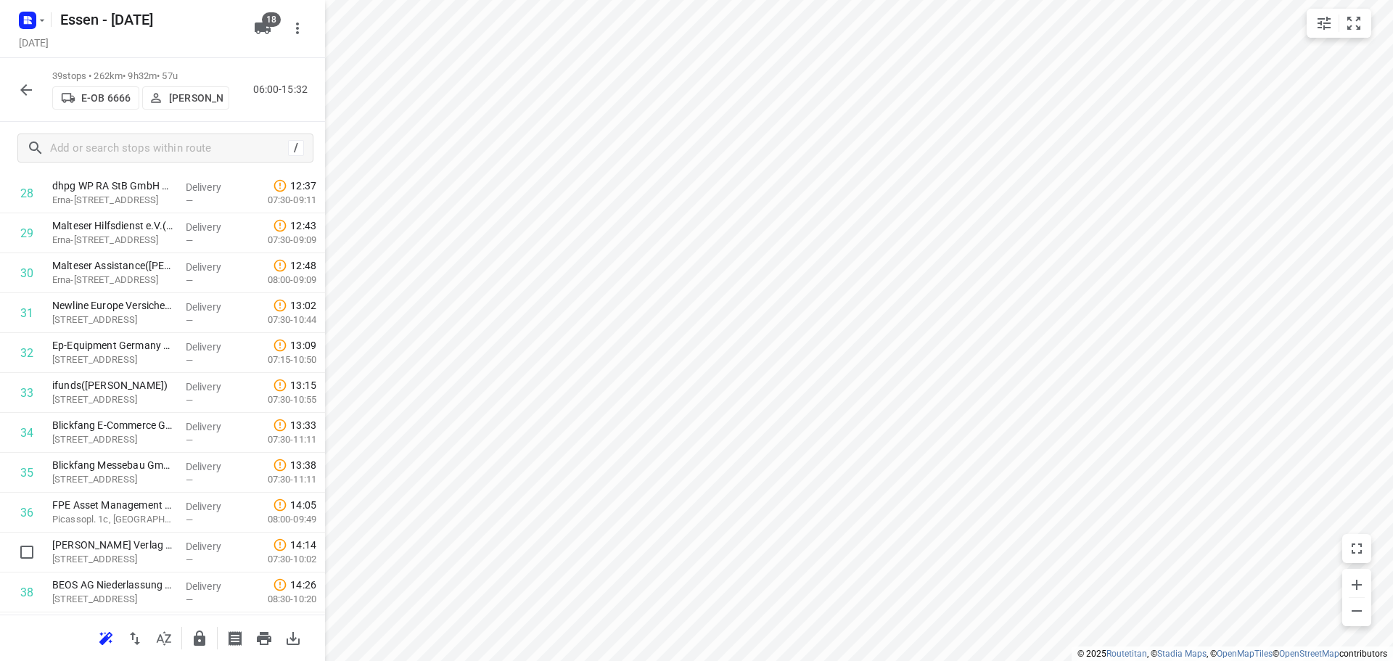
scroll to position [1153, 0]
drag, startPoint x: 108, startPoint y: 553, endPoint x: 115, endPoint y: 316, distance: 237.3
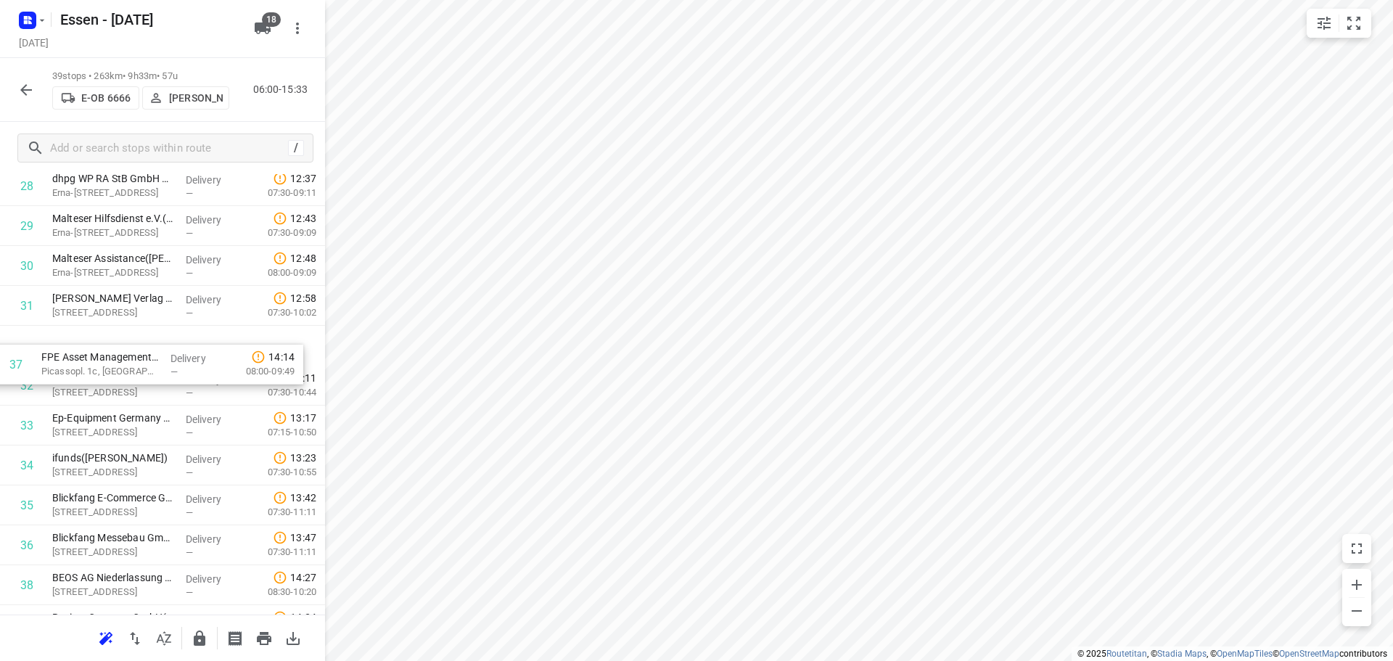
drag, startPoint x: 109, startPoint y: 551, endPoint x: 99, endPoint y: 361, distance: 189.5
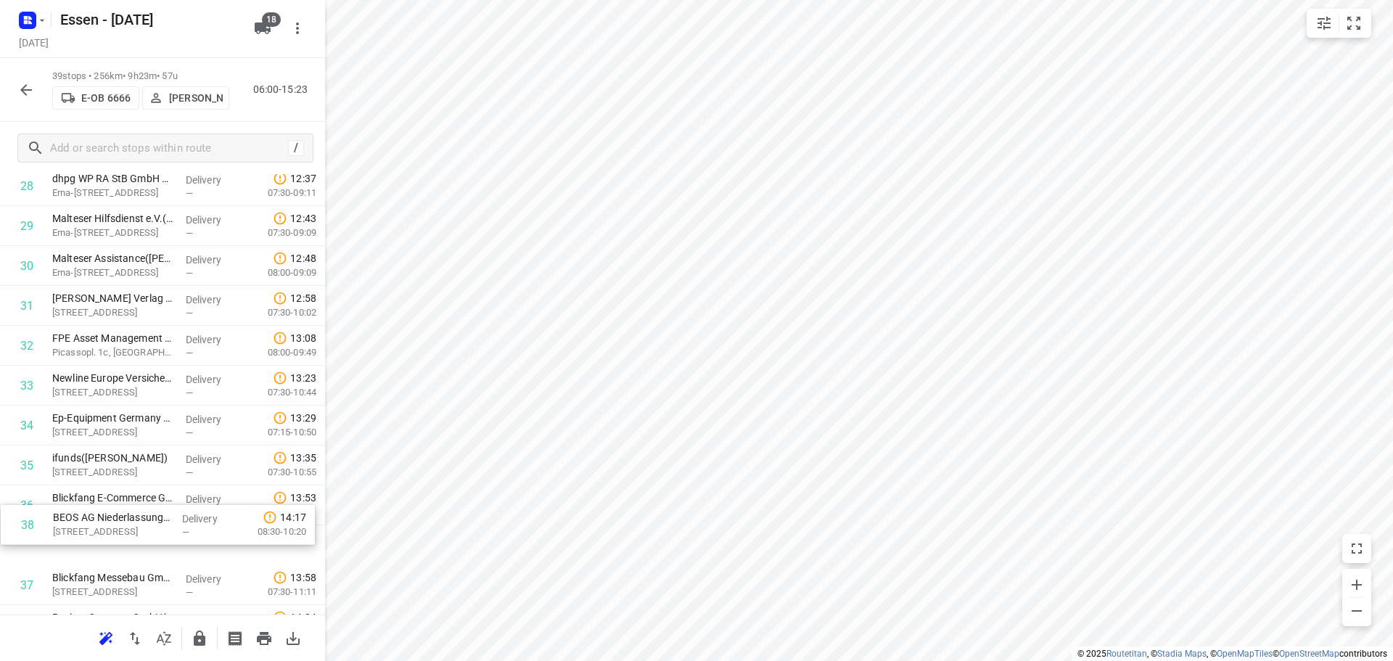
scroll to position [1161, 0]
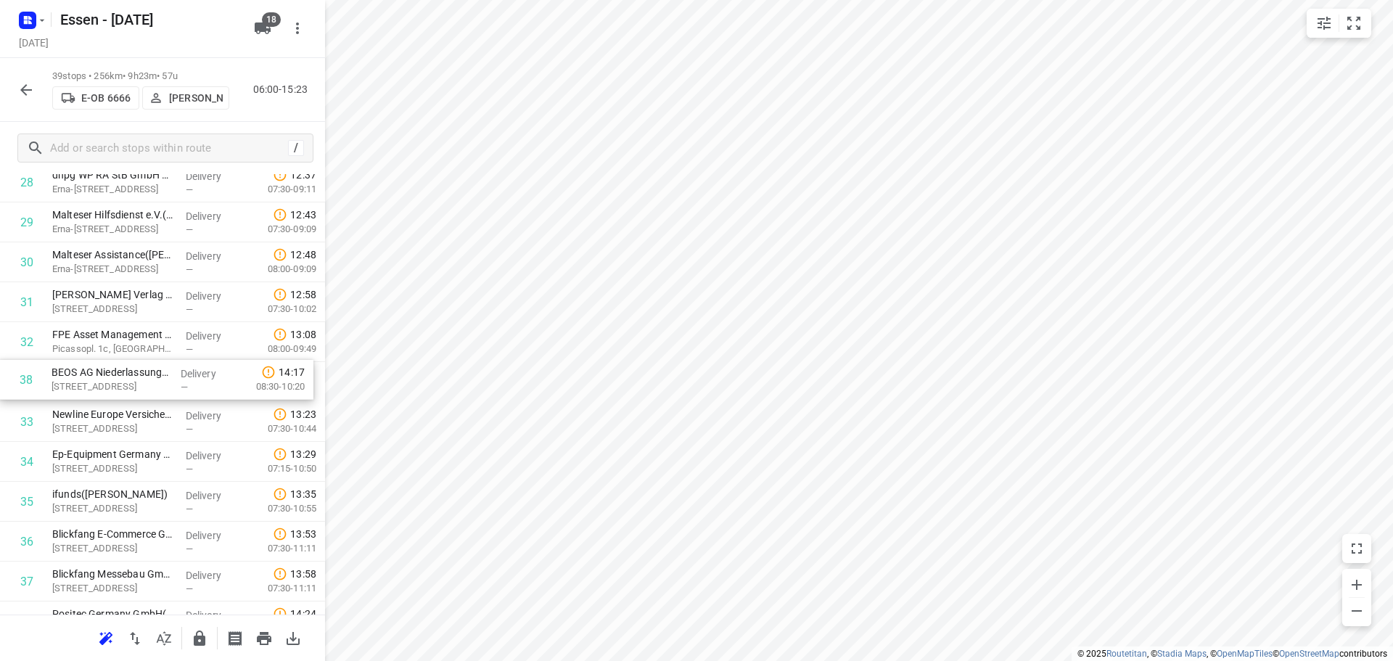
drag, startPoint x: 96, startPoint y: 588, endPoint x: 94, endPoint y: 375, distance: 212.5
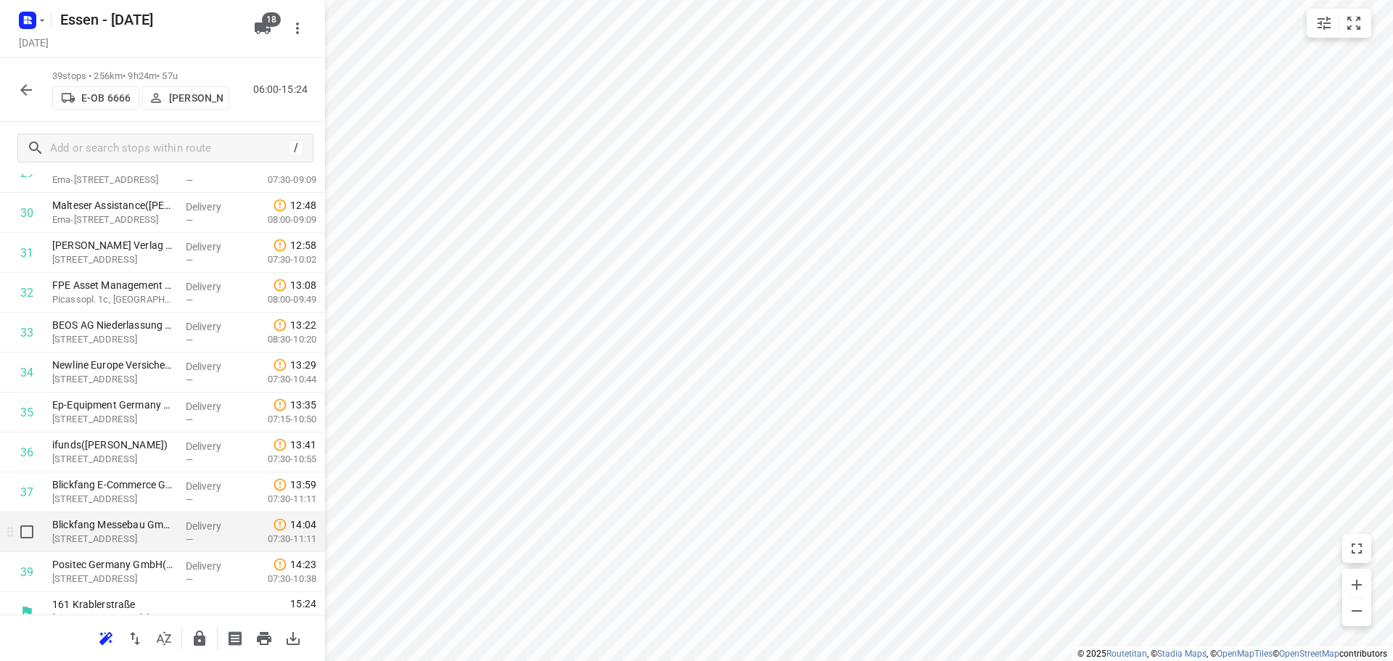
scroll to position [1228, 0]
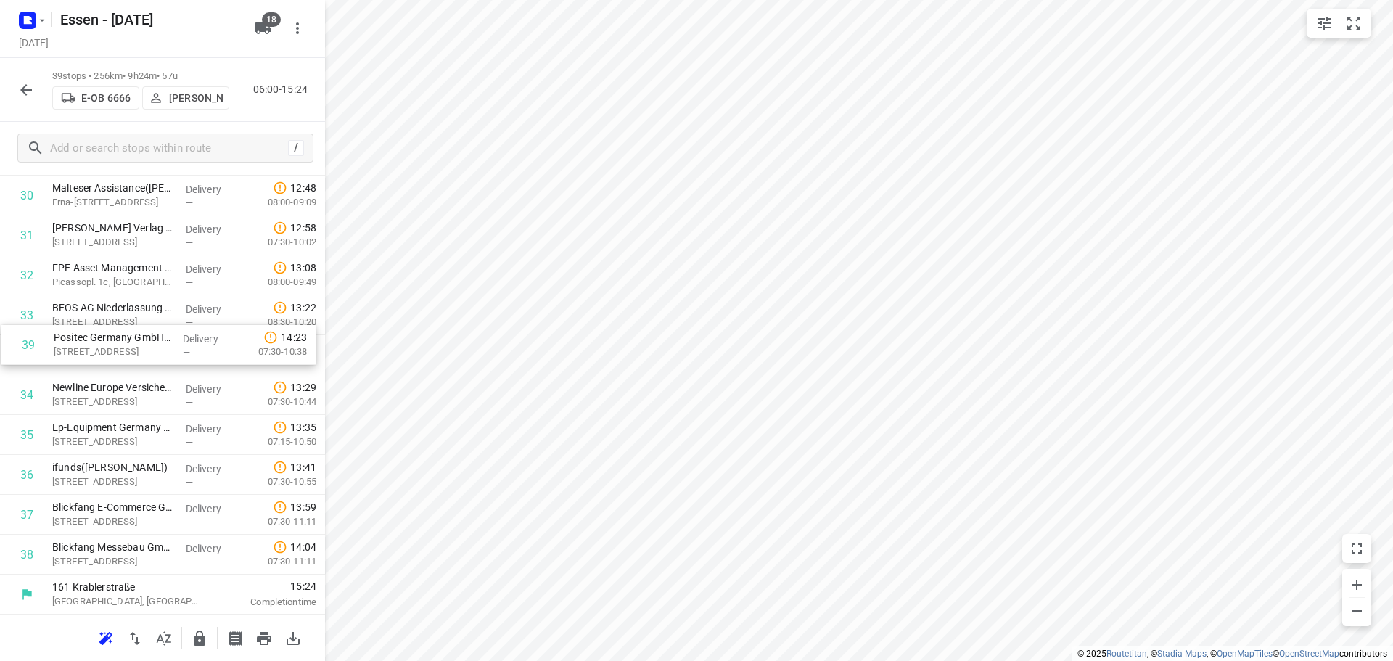
drag, startPoint x: 133, startPoint y: 554, endPoint x: 131, endPoint y: 341, distance: 213.3
drag, startPoint x: 112, startPoint y: 493, endPoint x: 113, endPoint y: 448, distance: 45.7
click at [20, 84] on icon "button" at bounding box center [25, 89] width 17 height 17
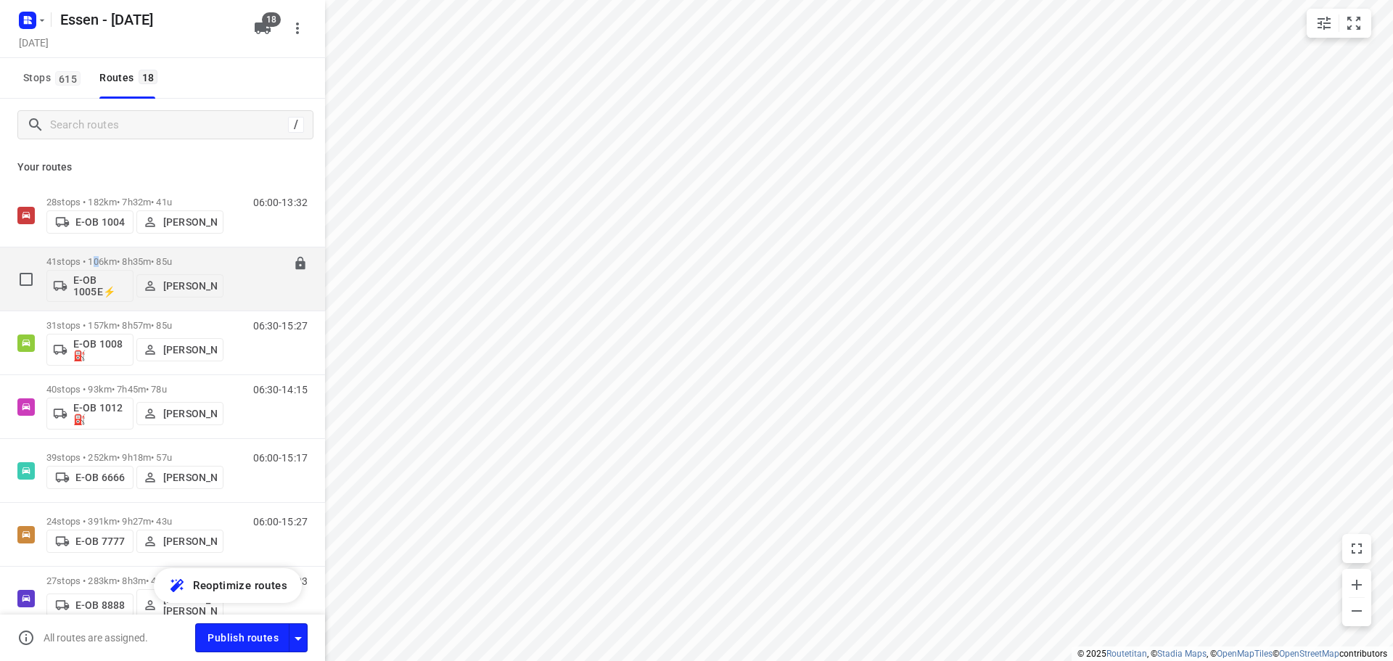
click at [102, 262] on p "41 stops • 106km • 8h35m • 85u" at bounding box center [134, 261] width 177 height 11
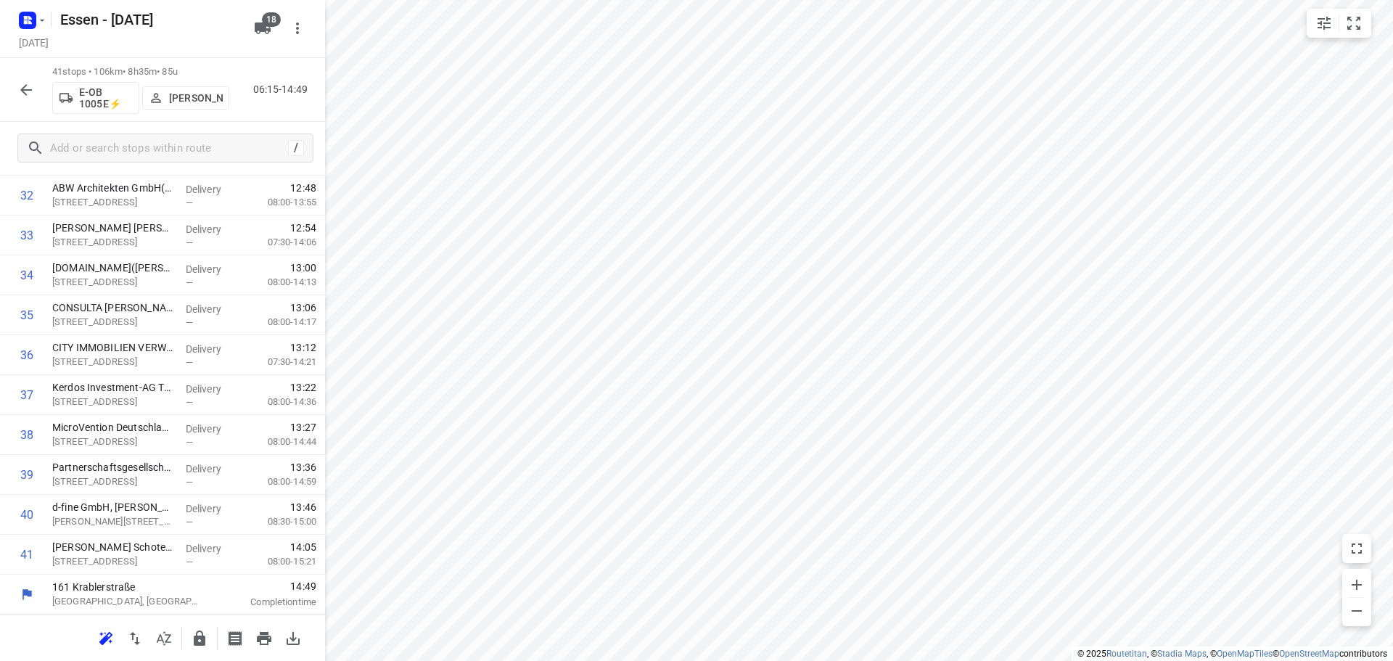
scroll to position [1235, 0]
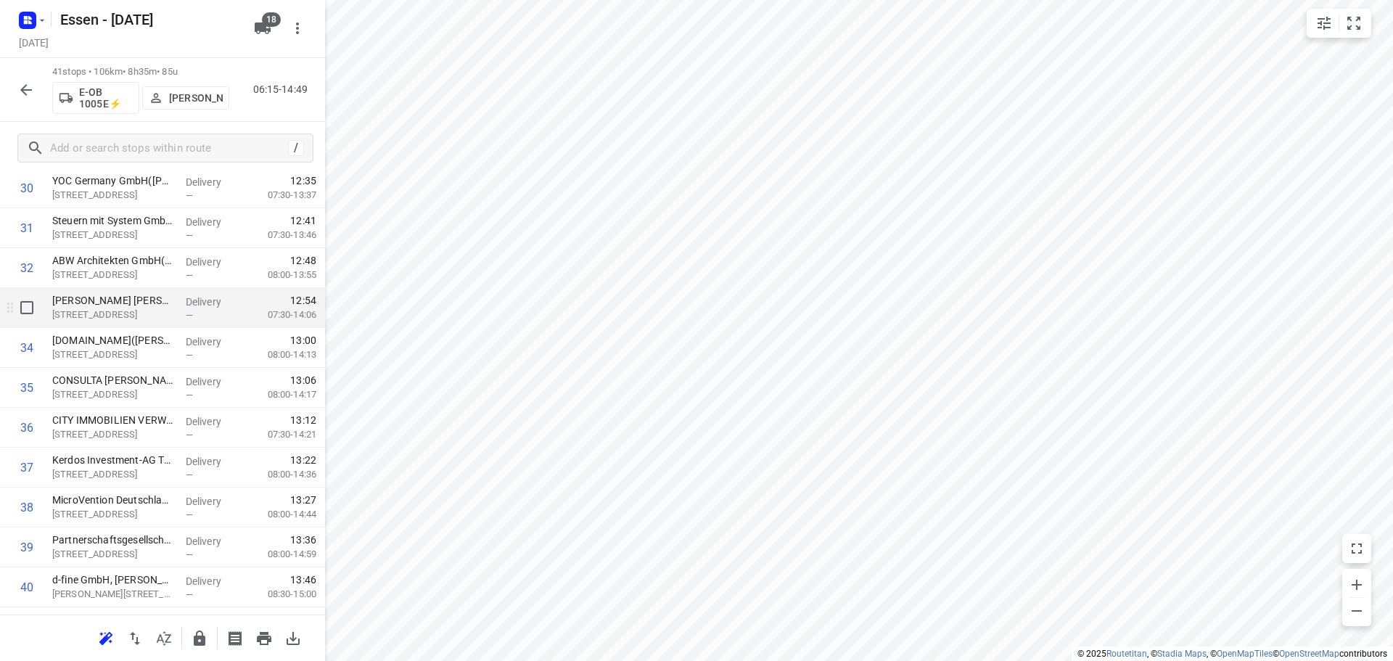
click at [42, 303] on div at bounding box center [23, 308] width 46 height 40
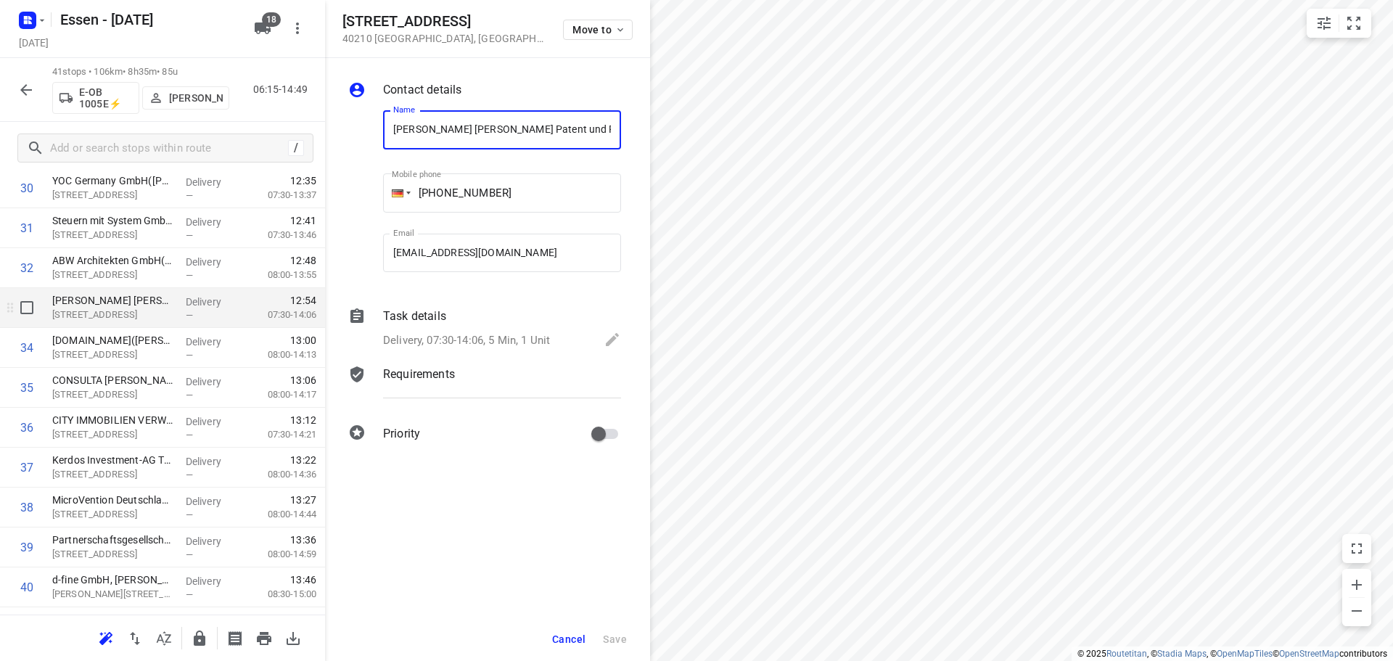
scroll to position [0, 111]
click at [28, 310] on input "checkbox" at bounding box center [26, 307] width 29 height 29
checkbox input "true"
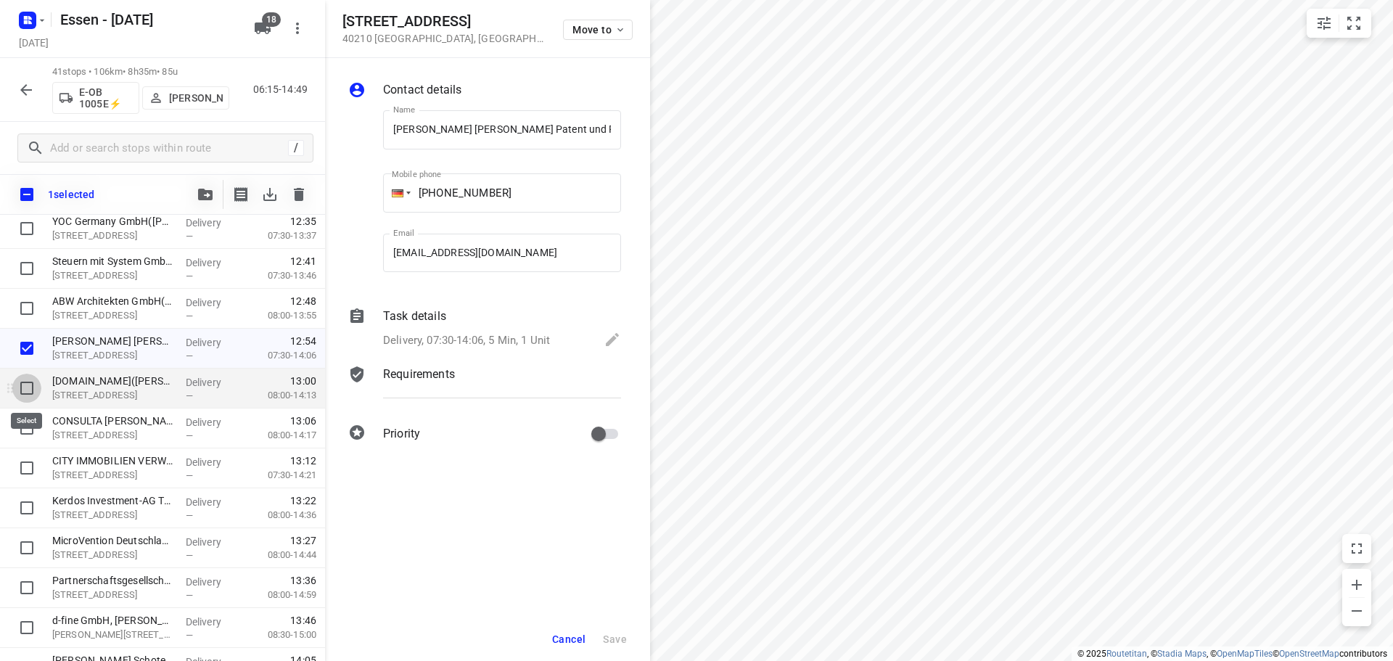
click at [26, 382] on input "checkbox" at bounding box center [26, 388] width 29 height 29
checkbox input "true"
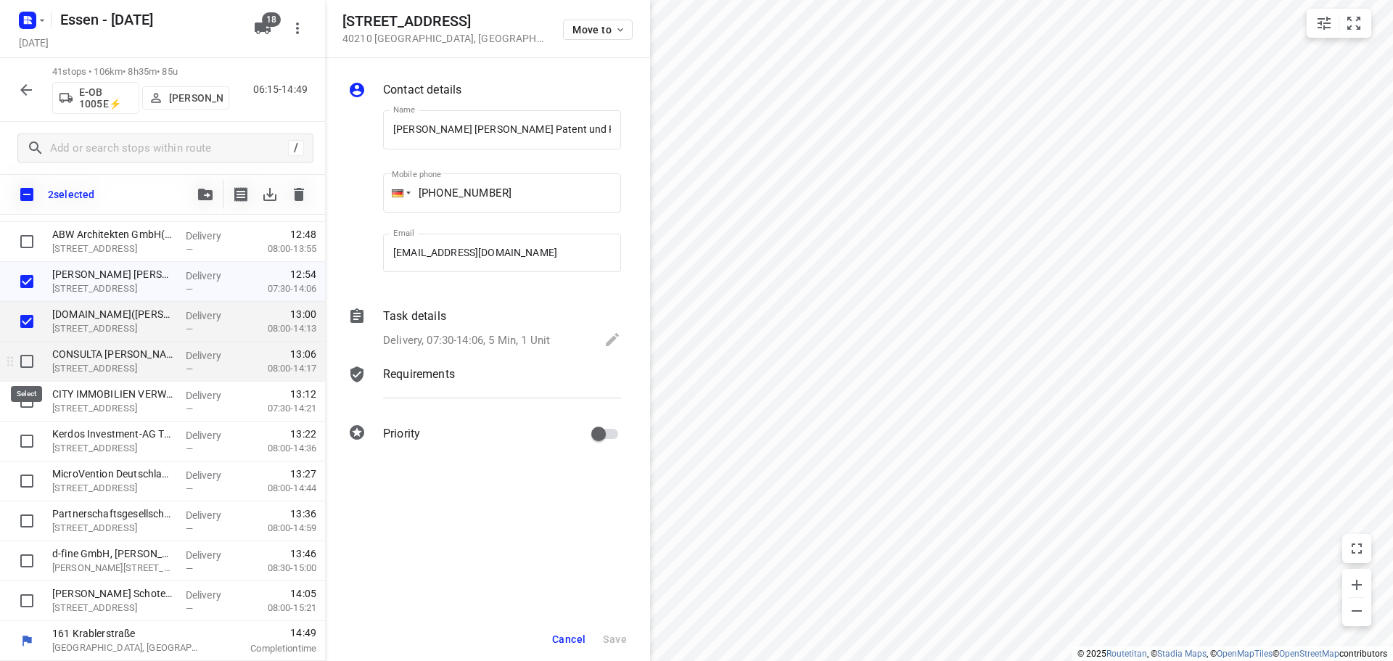
click at [28, 363] on input "checkbox" at bounding box center [26, 361] width 29 height 29
checkbox input "true"
click at [29, 400] on input "checkbox" at bounding box center [26, 401] width 29 height 29
checkbox input "true"
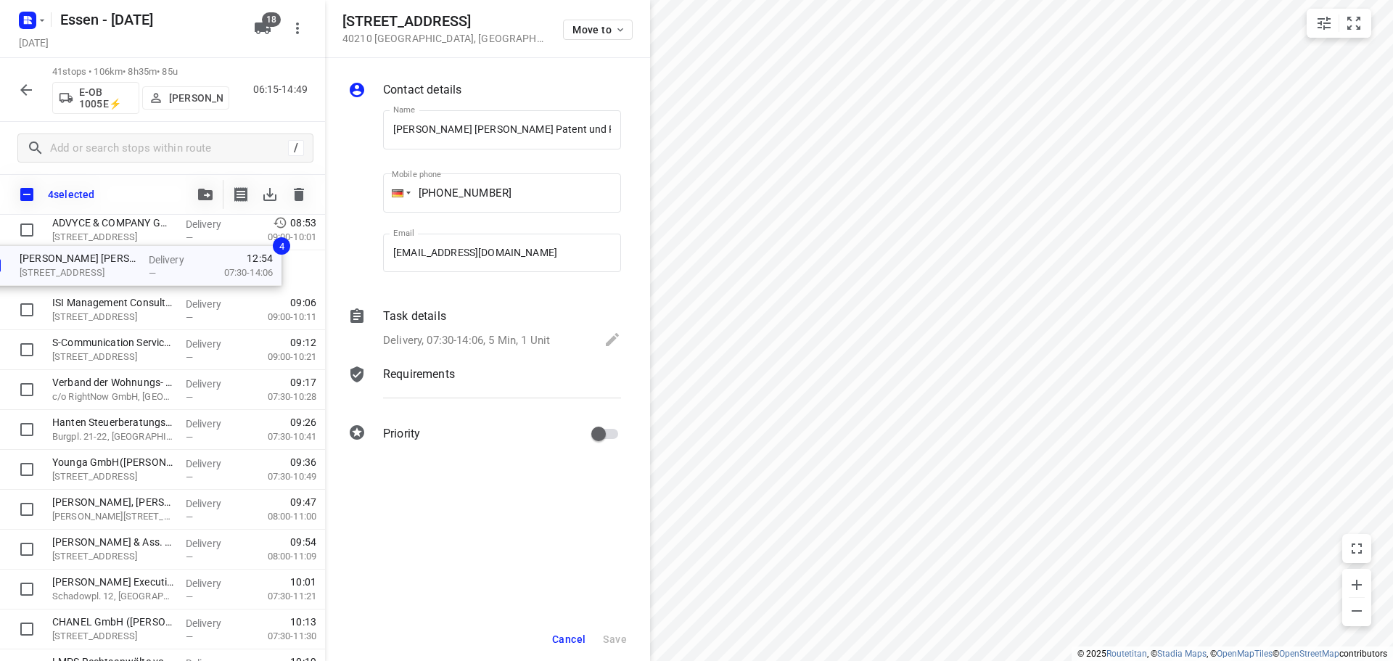
scroll to position [292, 0]
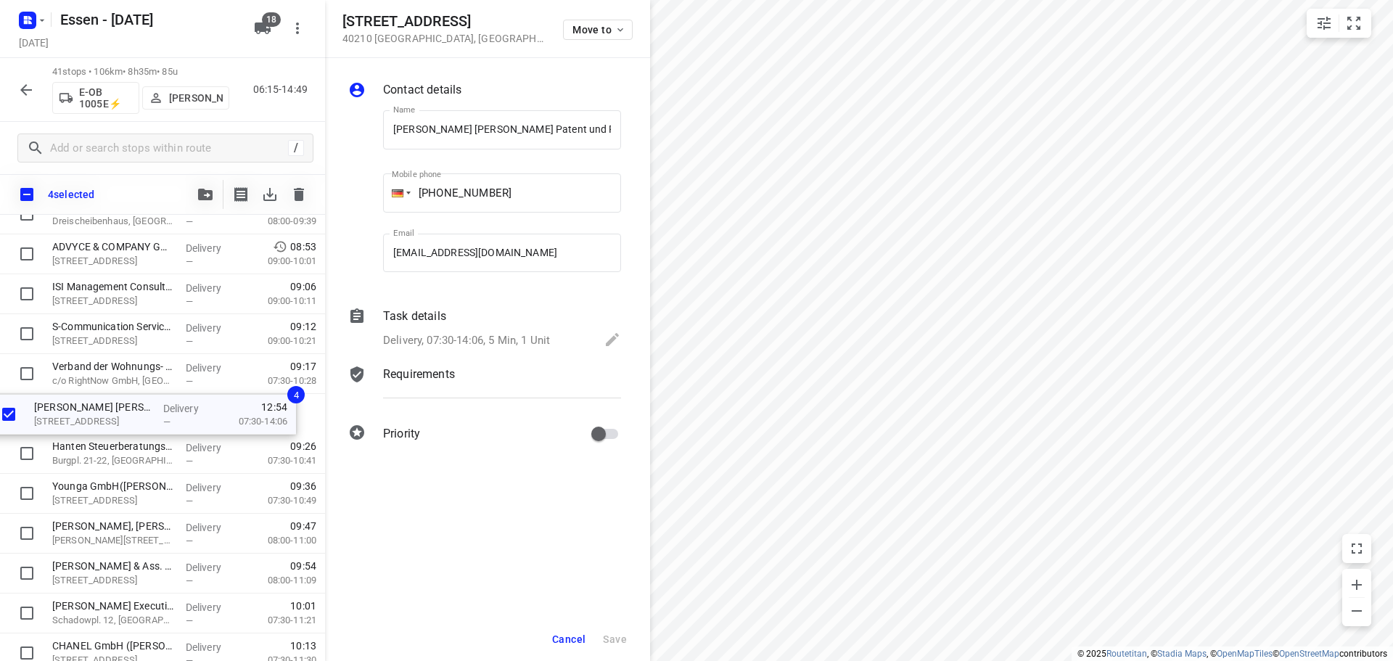
drag, startPoint x: 103, startPoint y: 298, endPoint x: 86, endPoint y: 426, distance: 129.6
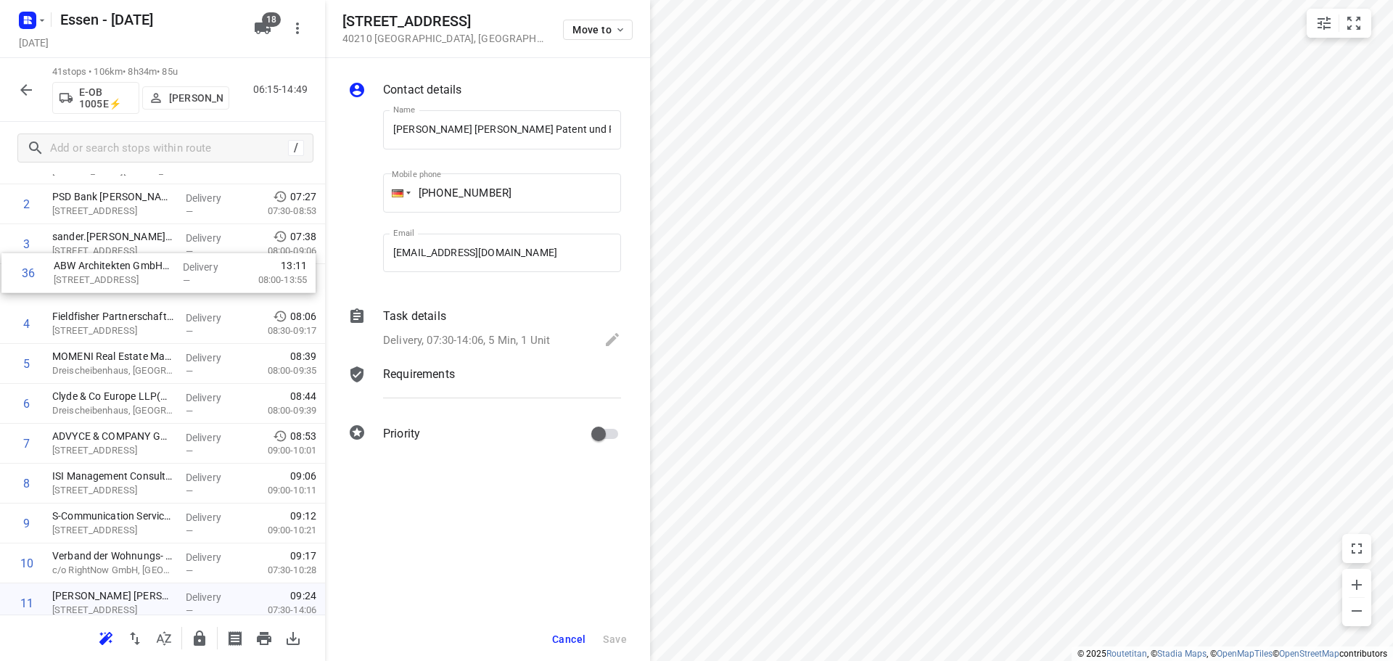
scroll to position [93, 0]
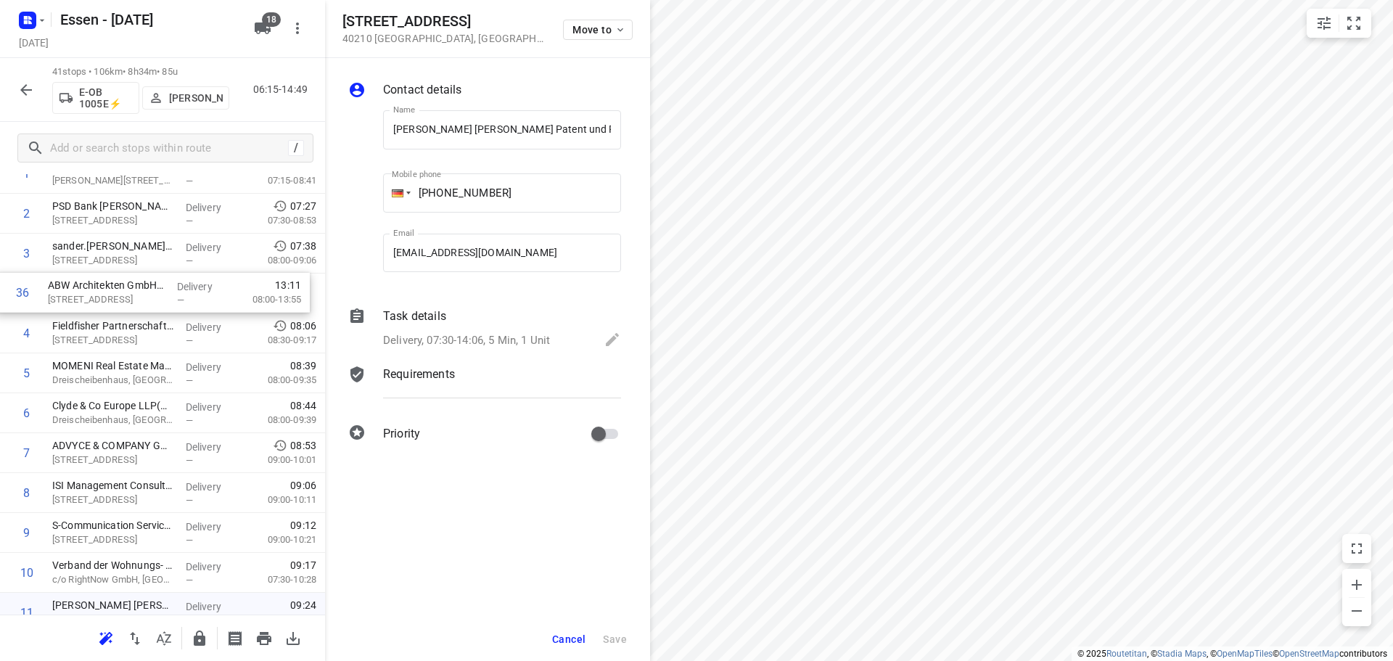
drag, startPoint x: 123, startPoint y: 361, endPoint x: 123, endPoint y: 292, distance: 68.9
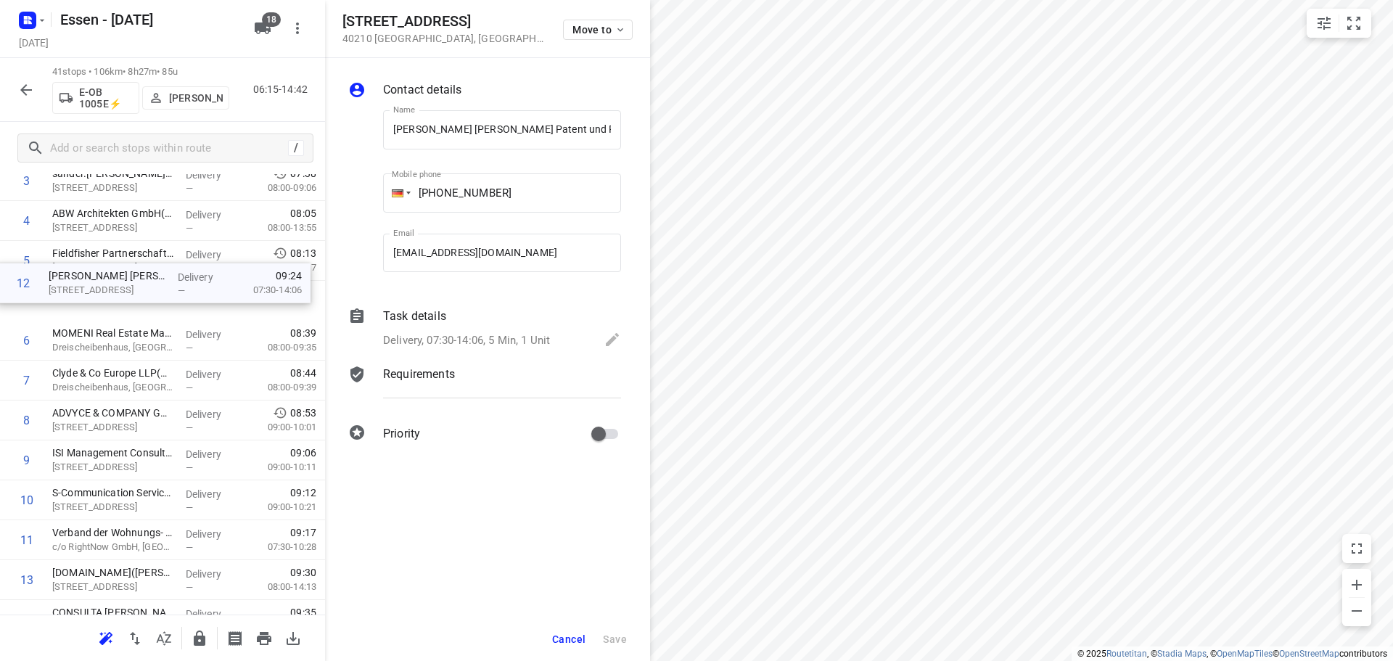
scroll to position [162, 0]
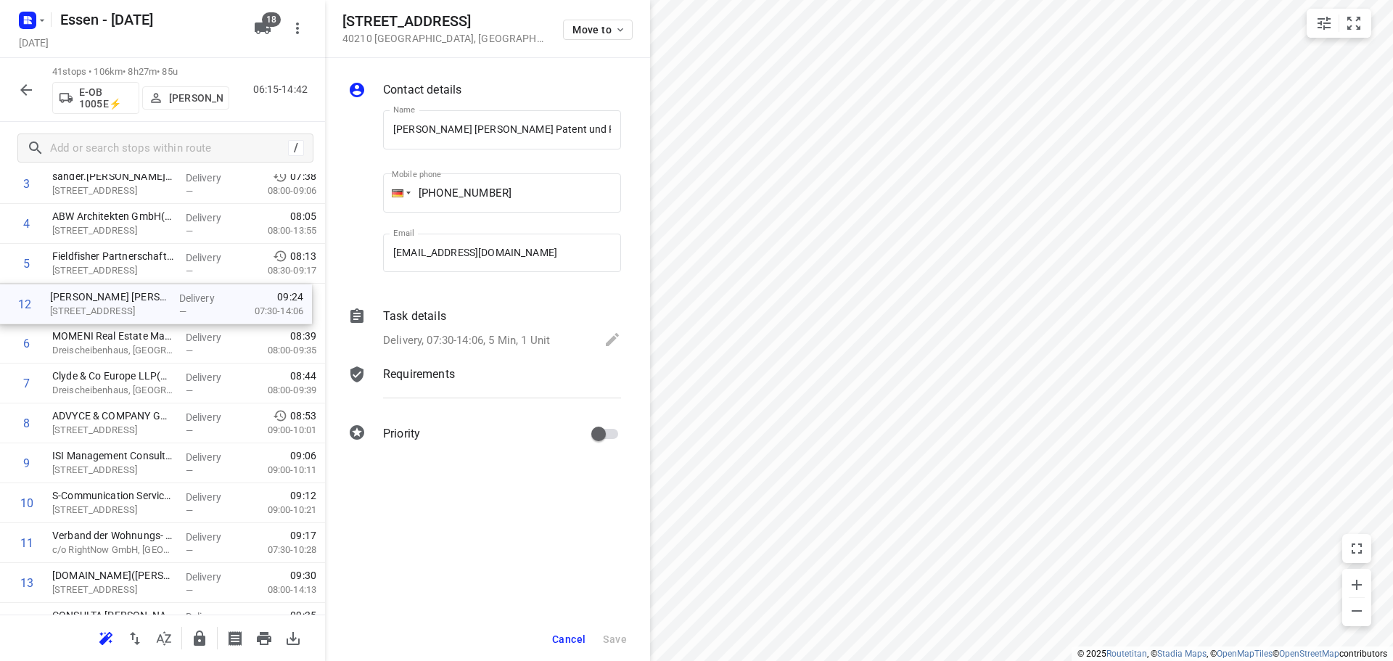
drag, startPoint x: 115, startPoint y: 406, endPoint x: 113, endPoint y: 311, distance: 95.0
click at [566, 643] on span "Cancel" at bounding box center [568, 639] width 33 height 12
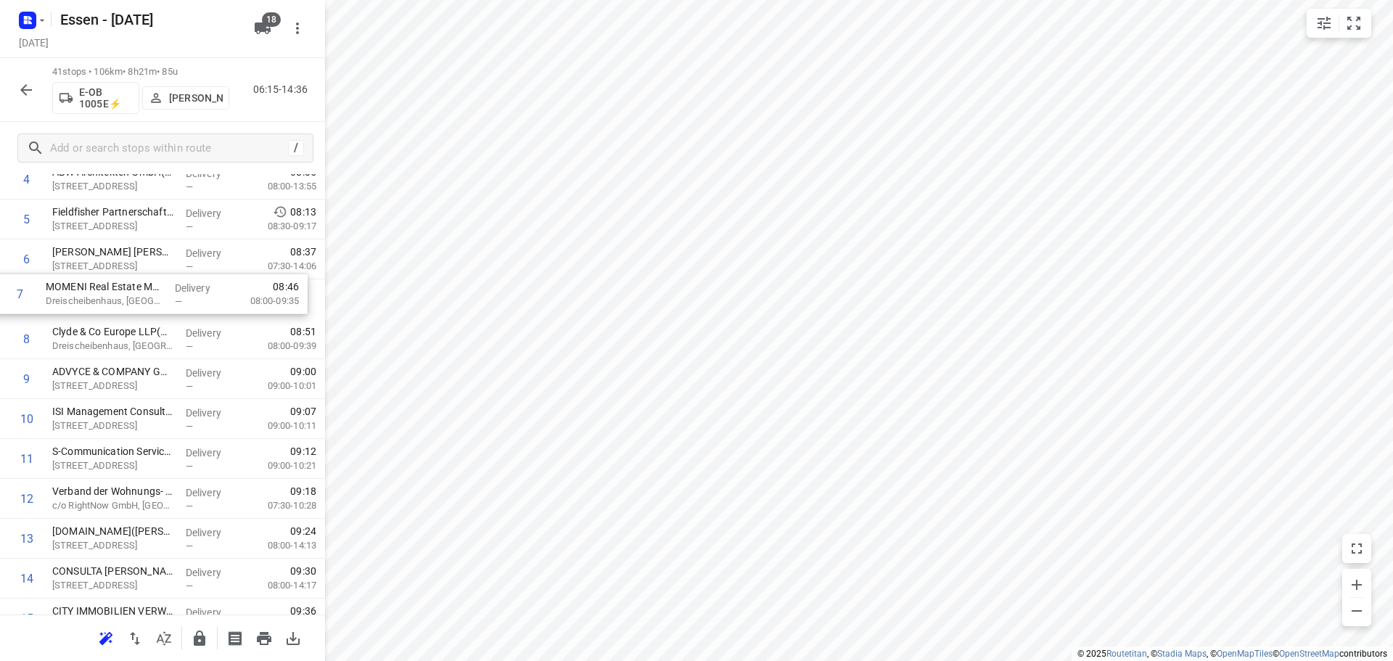
scroll to position [205, 0]
drag, startPoint x: 126, startPoint y: 262, endPoint x: 121, endPoint y: 301, distance: 39.5
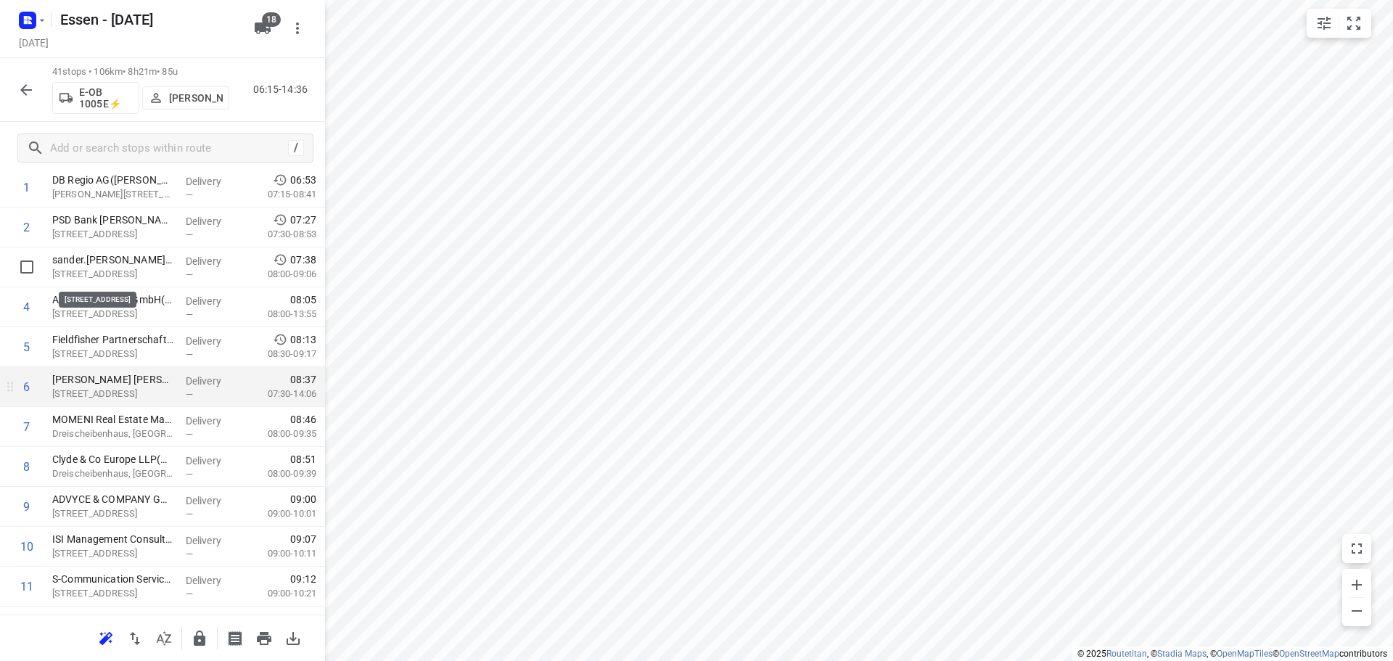
scroll to position [0, 0]
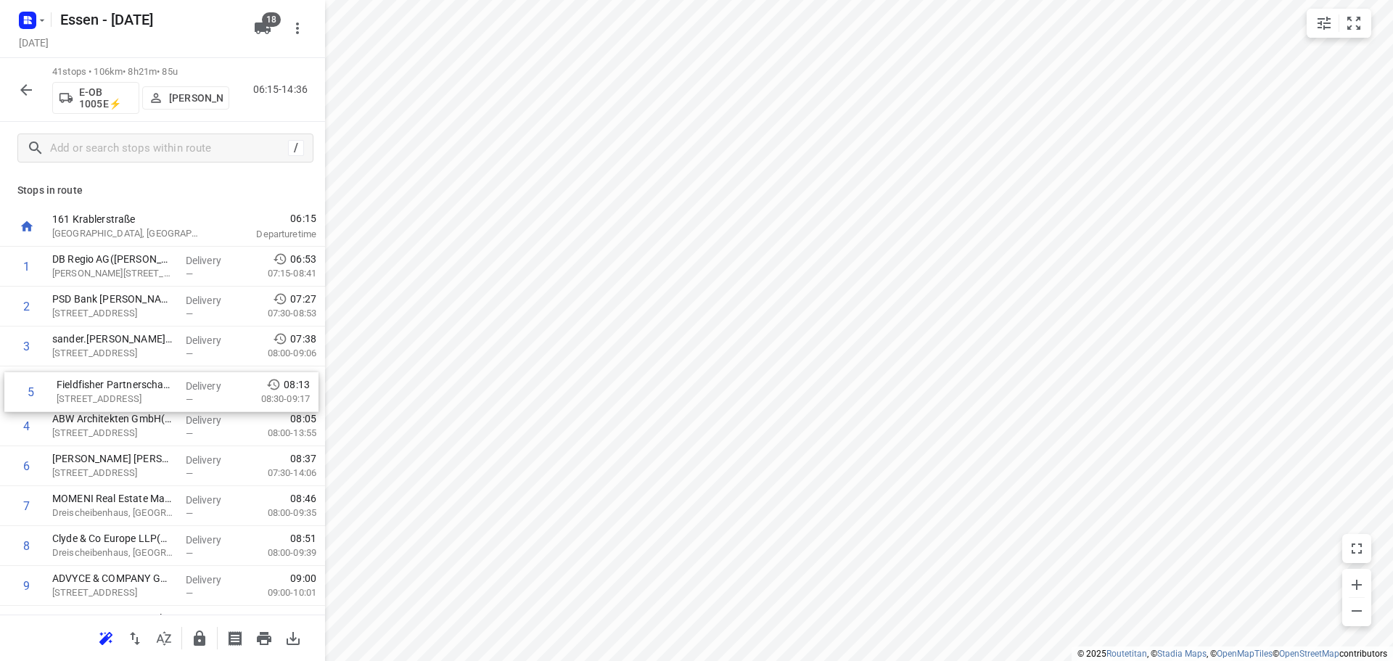
drag, startPoint x: 144, startPoint y: 425, endPoint x: 150, endPoint y: 382, distance: 44.0
drag, startPoint x: 161, startPoint y: 506, endPoint x: 146, endPoint y: 427, distance: 79.8
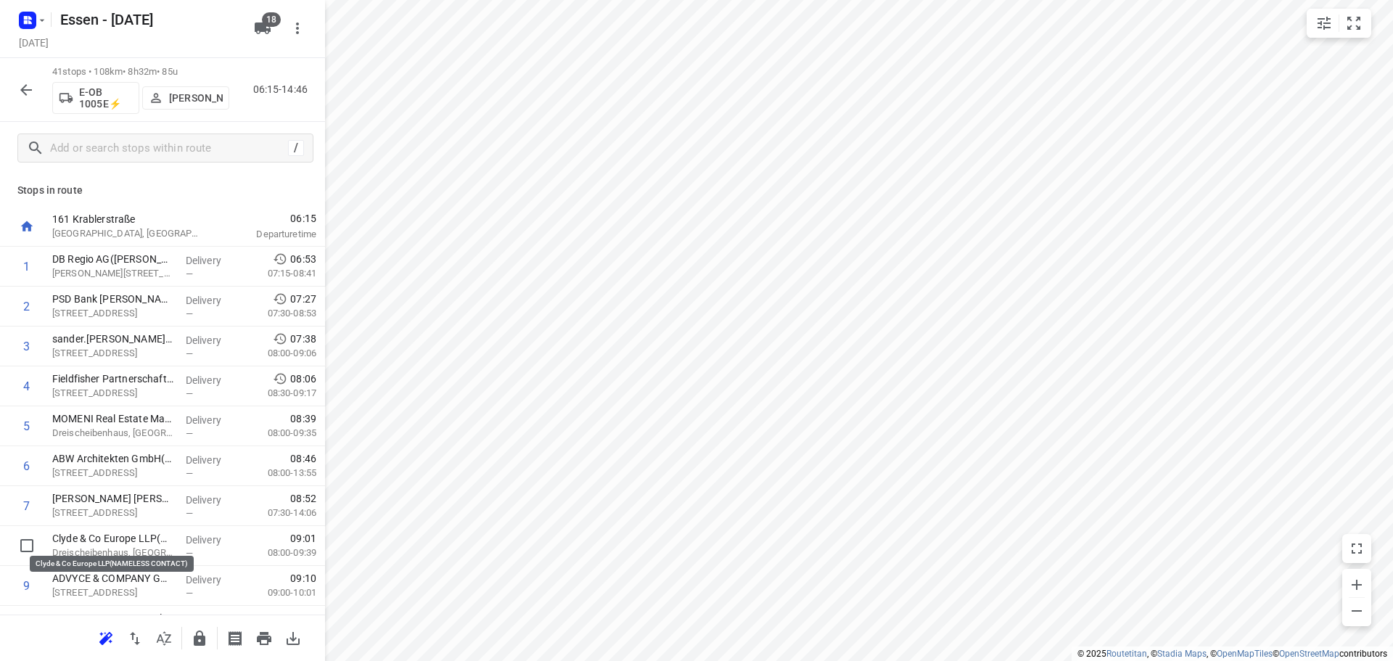
scroll to position [4, 0]
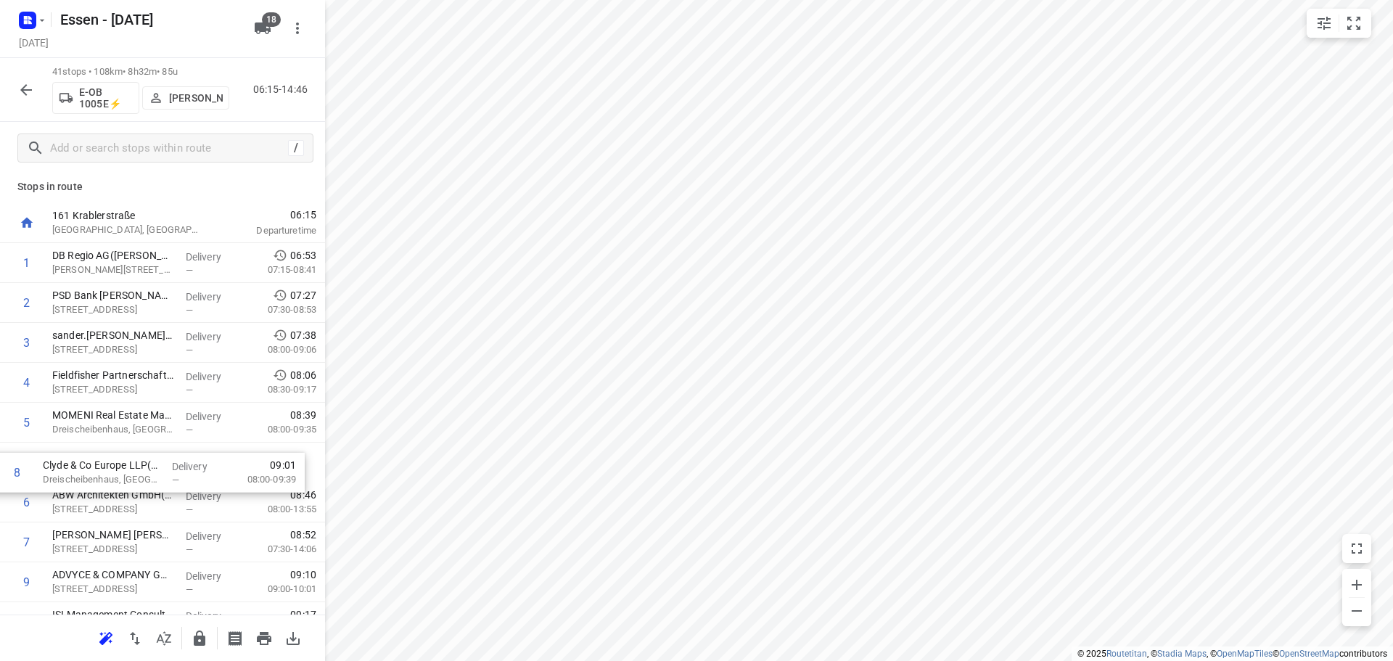
drag, startPoint x: 131, startPoint y: 543, endPoint x: 118, endPoint y: 461, distance: 83.1
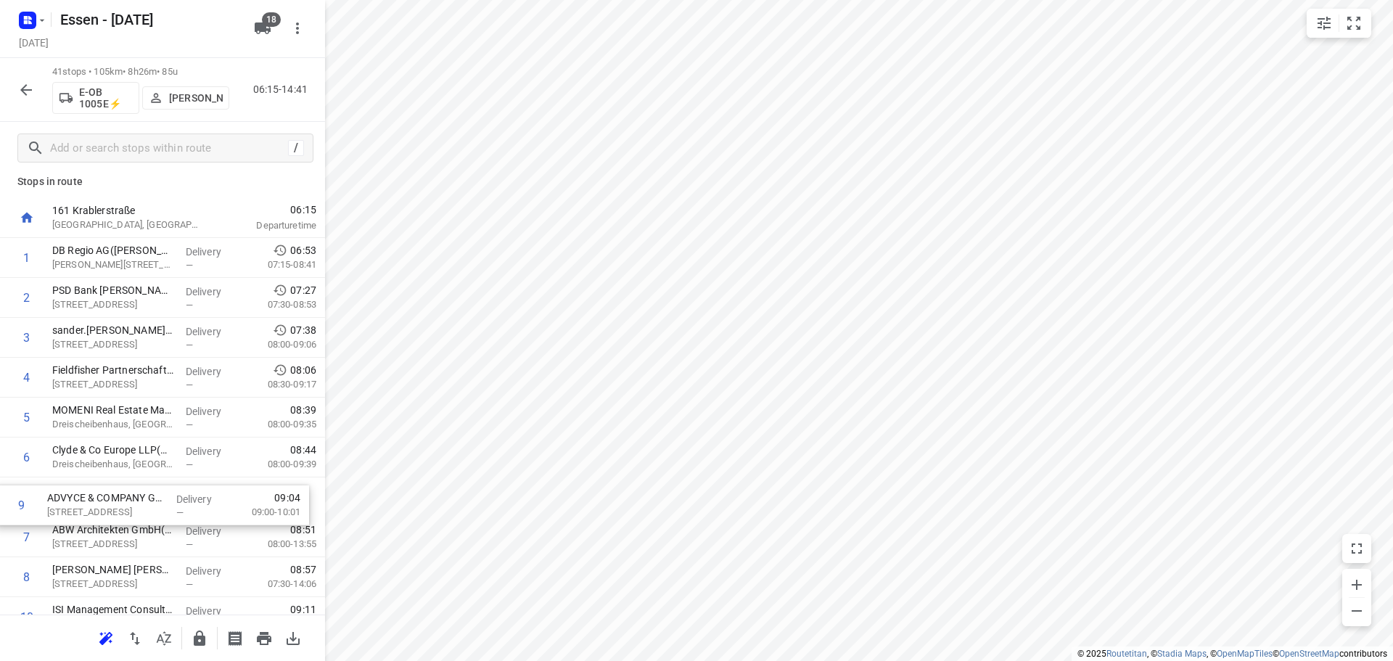
scroll to position [12, 0]
drag, startPoint x: 133, startPoint y: 580, endPoint x: 120, endPoint y: 479, distance: 102.4
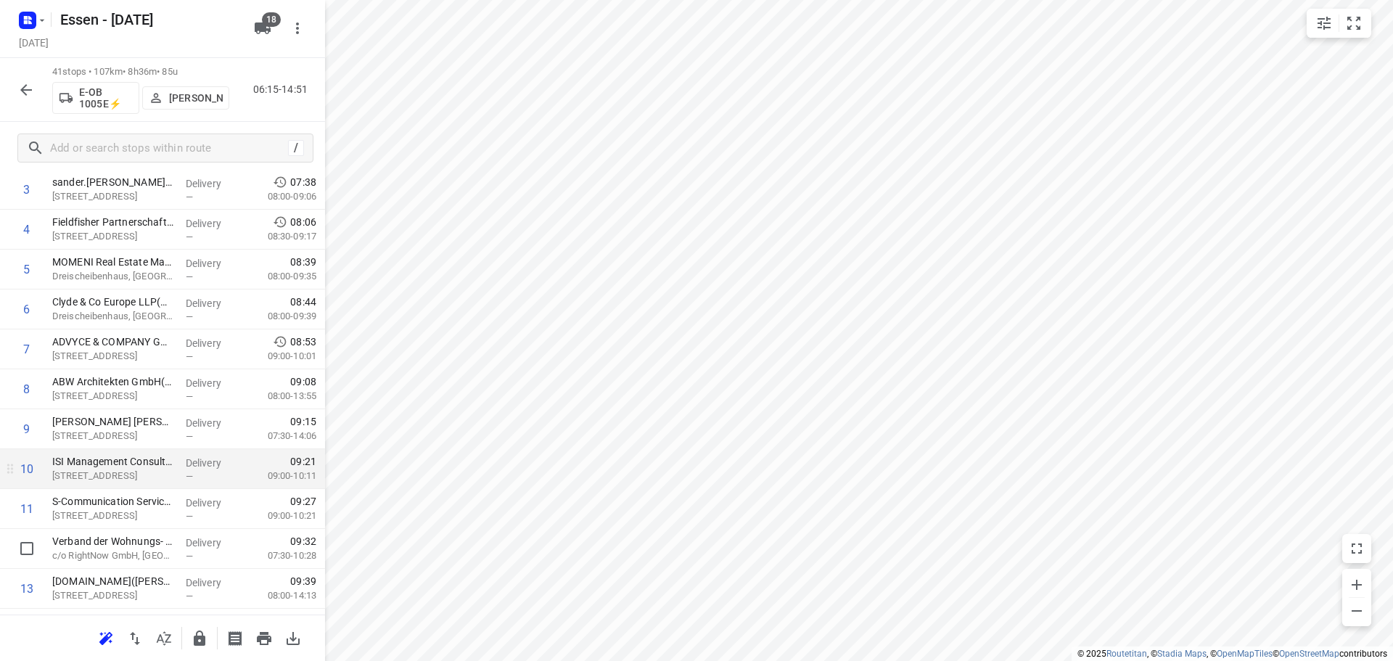
scroll to position [229, 0]
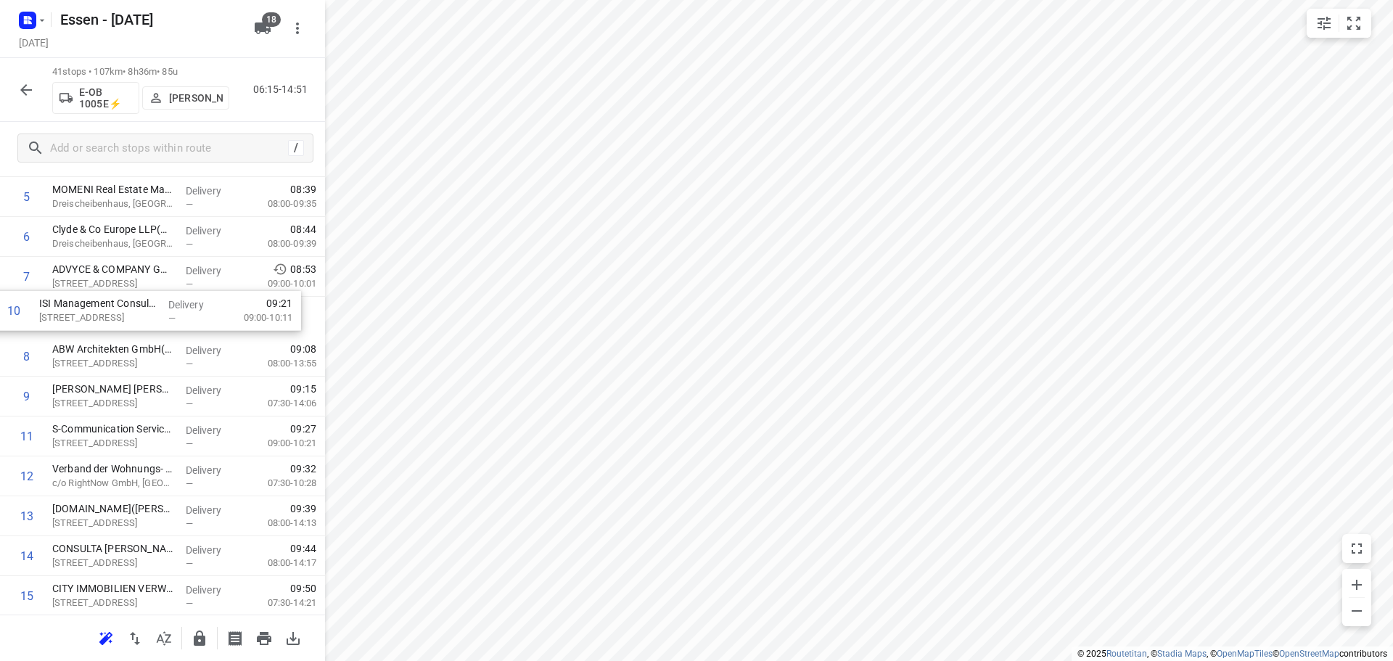
drag, startPoint x: 151, startPoint y: 402, endPoint x: 134, endPoint y: 307, distance: 96.5
drag, startPoint x: 138, startPoint y: 445, endPoint x: 129, endPoint y: 357, distance: 88.2
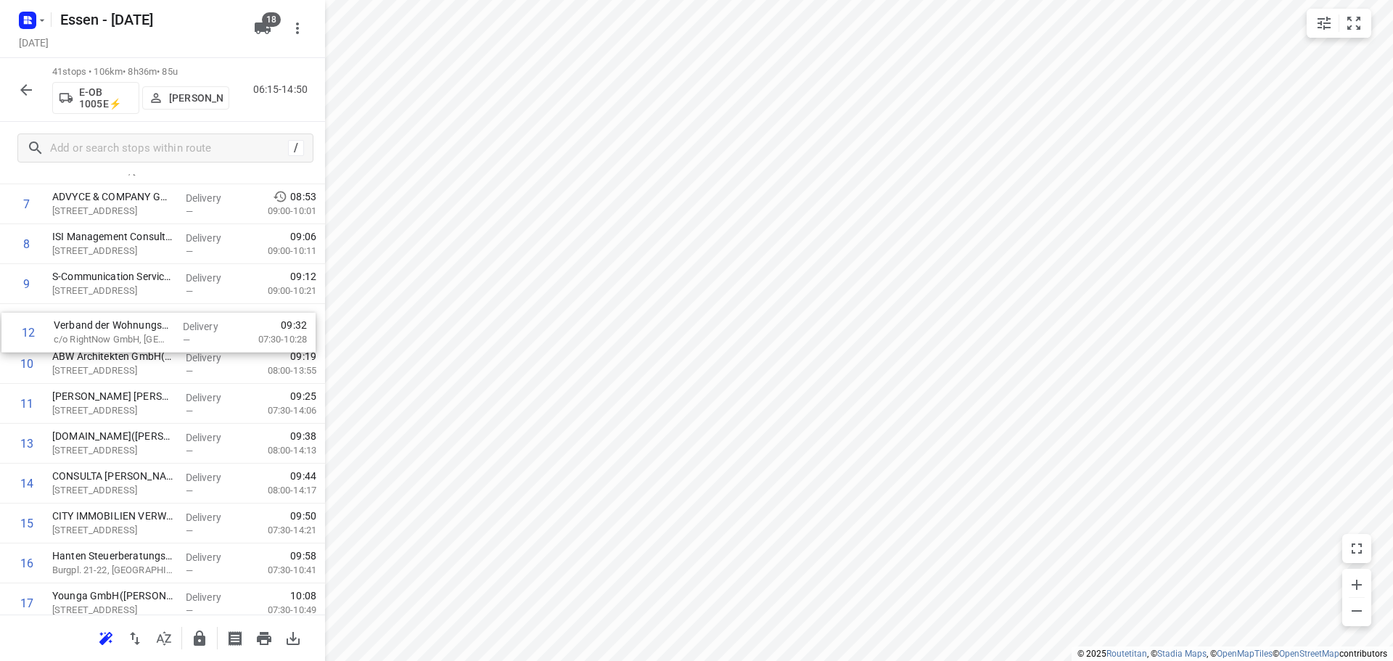
drag, startPoint x: 120, startPoint y: 406, endPoint x: 123, endPoint y: 325, distance: 81.3
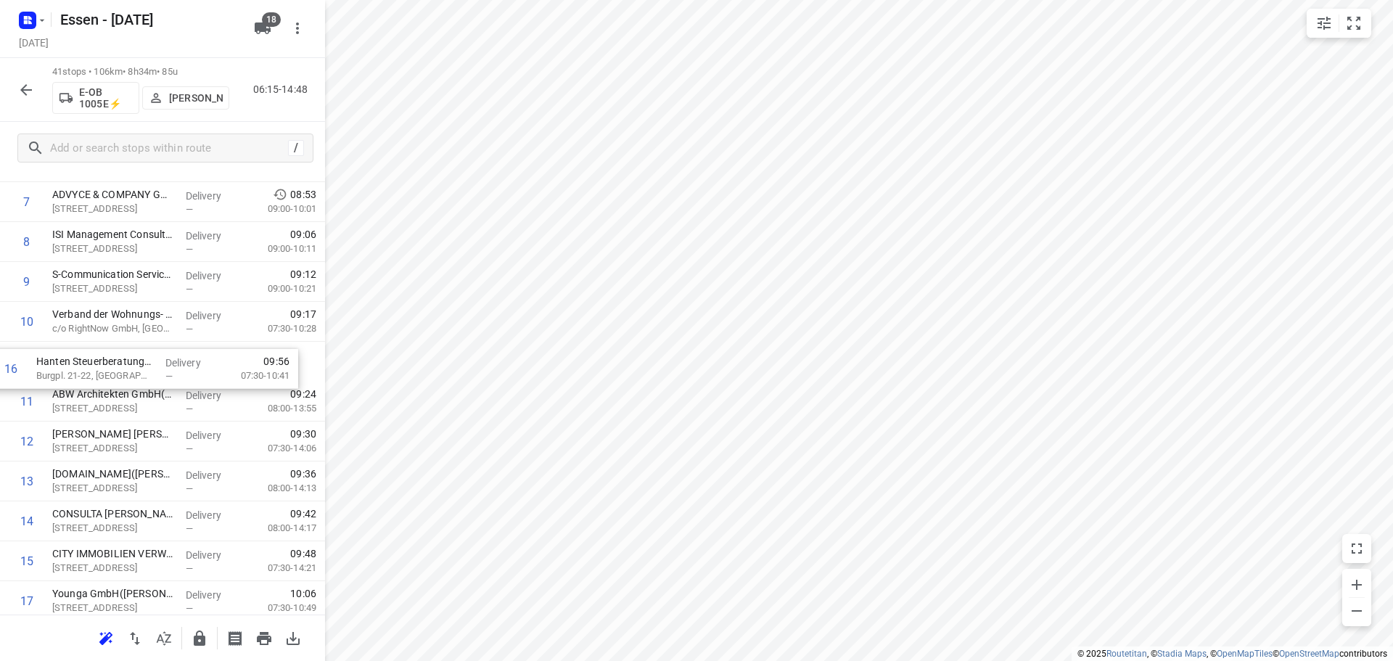
drag, startPoint x: 133, startPoint y: 562, endPoint x: 116, endPoint y: 356, distance: 206.7
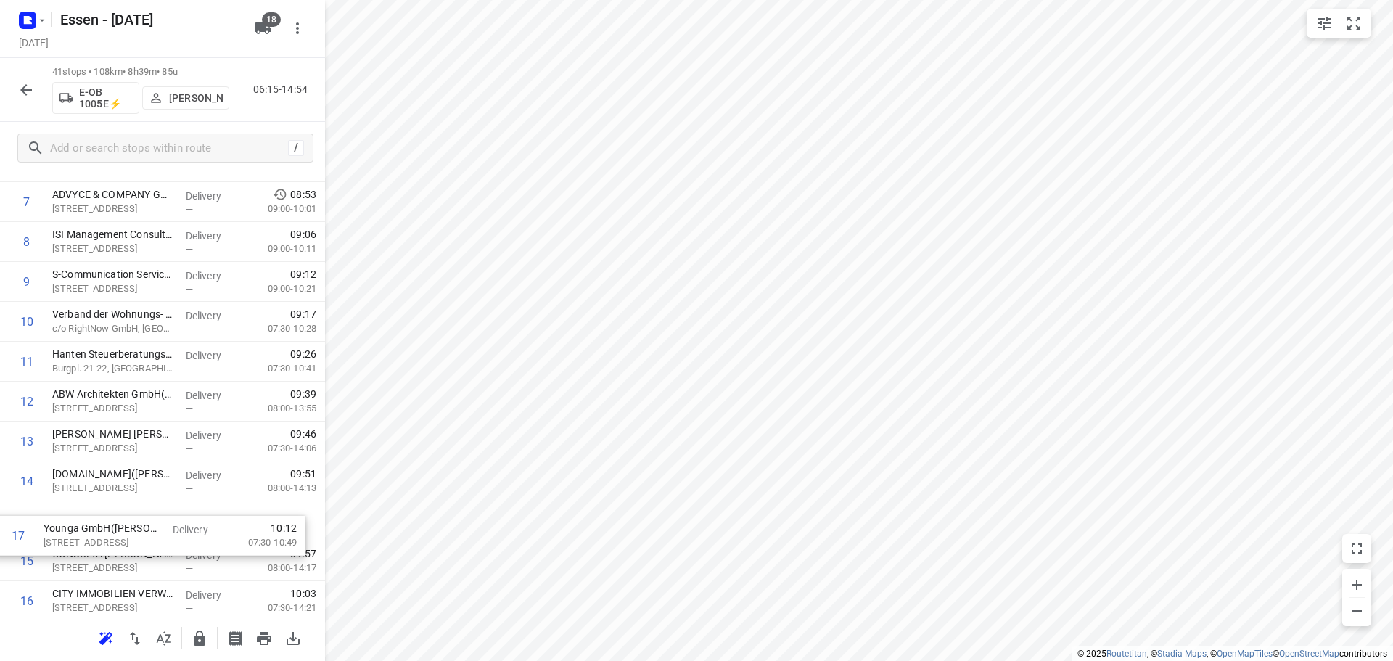
scroll to position [308, 0]
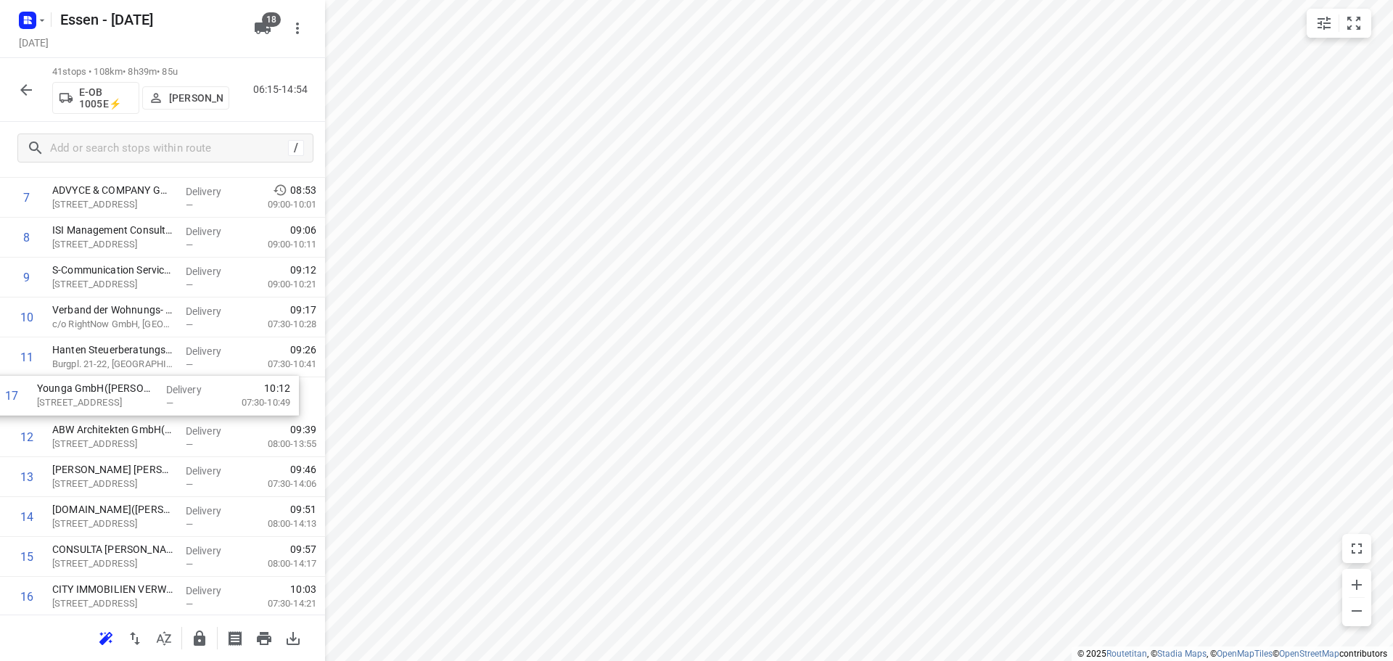
drag, startPoint x: 126, startPoint y: 596, endPoint x: 110, endPoint y: 387, distance: 210.2
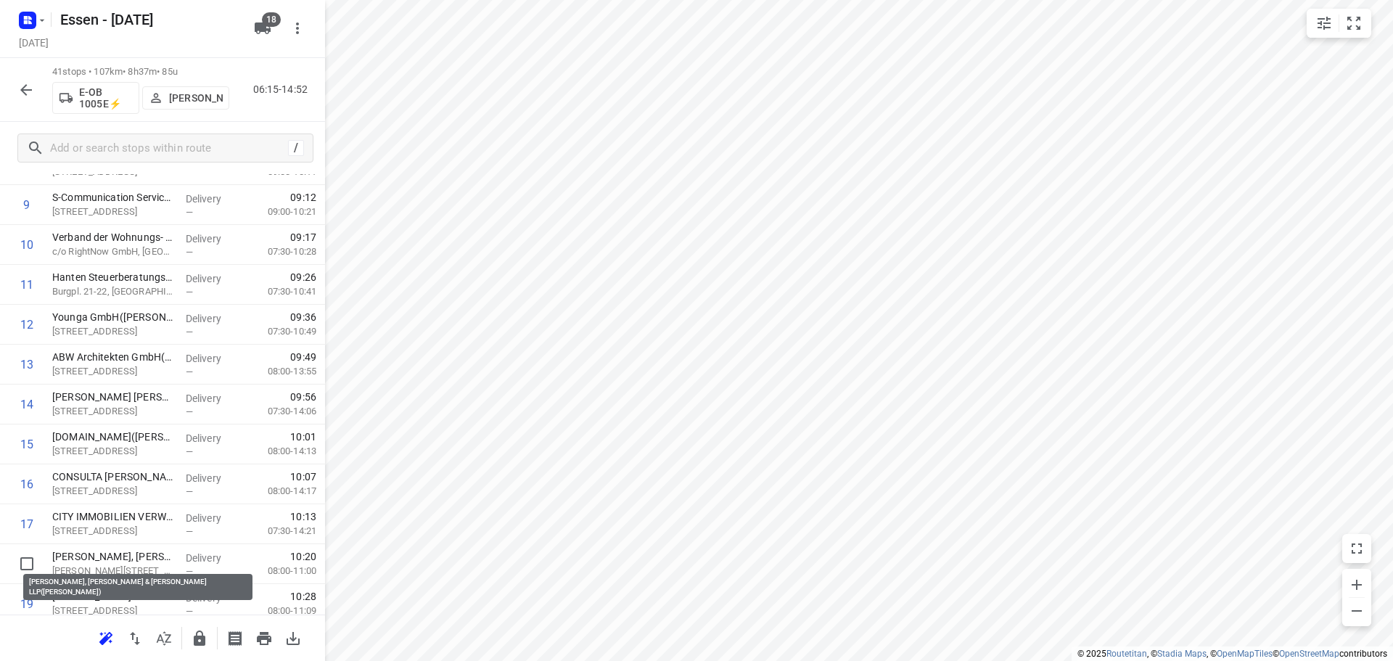
scroll to position [384, 0]
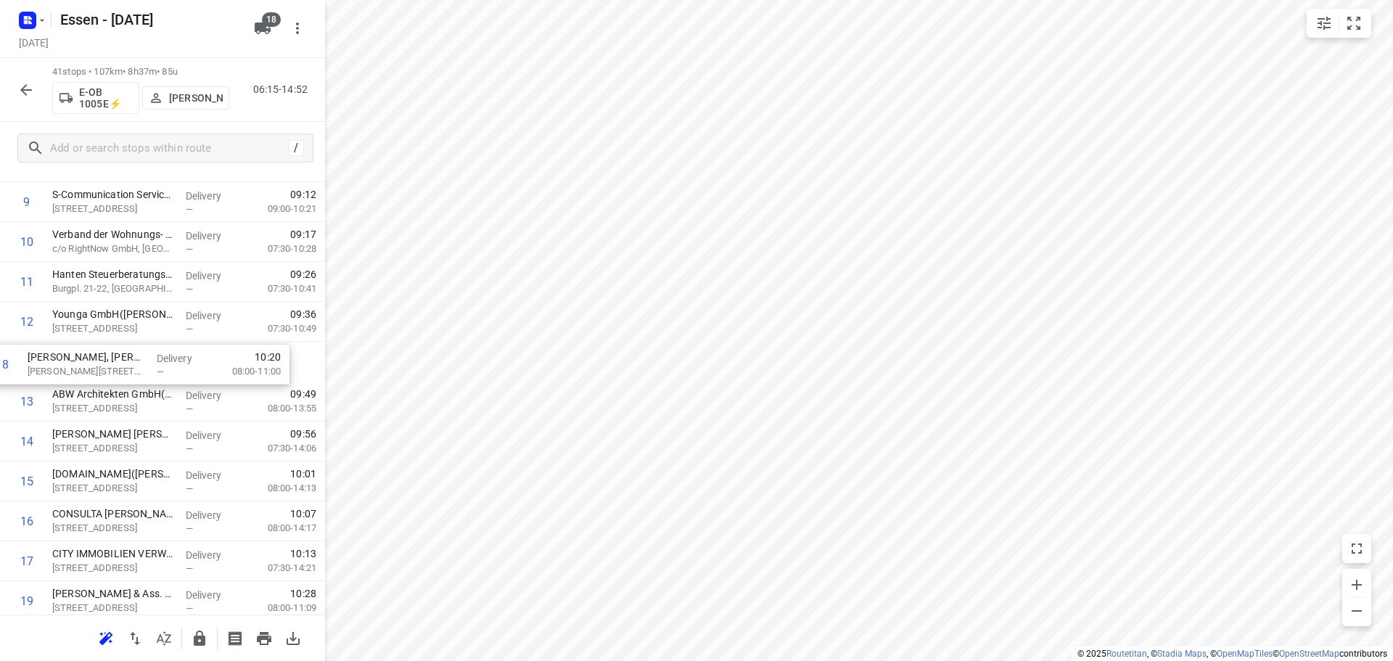
drag, startPoint x: 124, startPoint y: 561, endPoint x: 99, endPoint y: 355, distance: 207.5
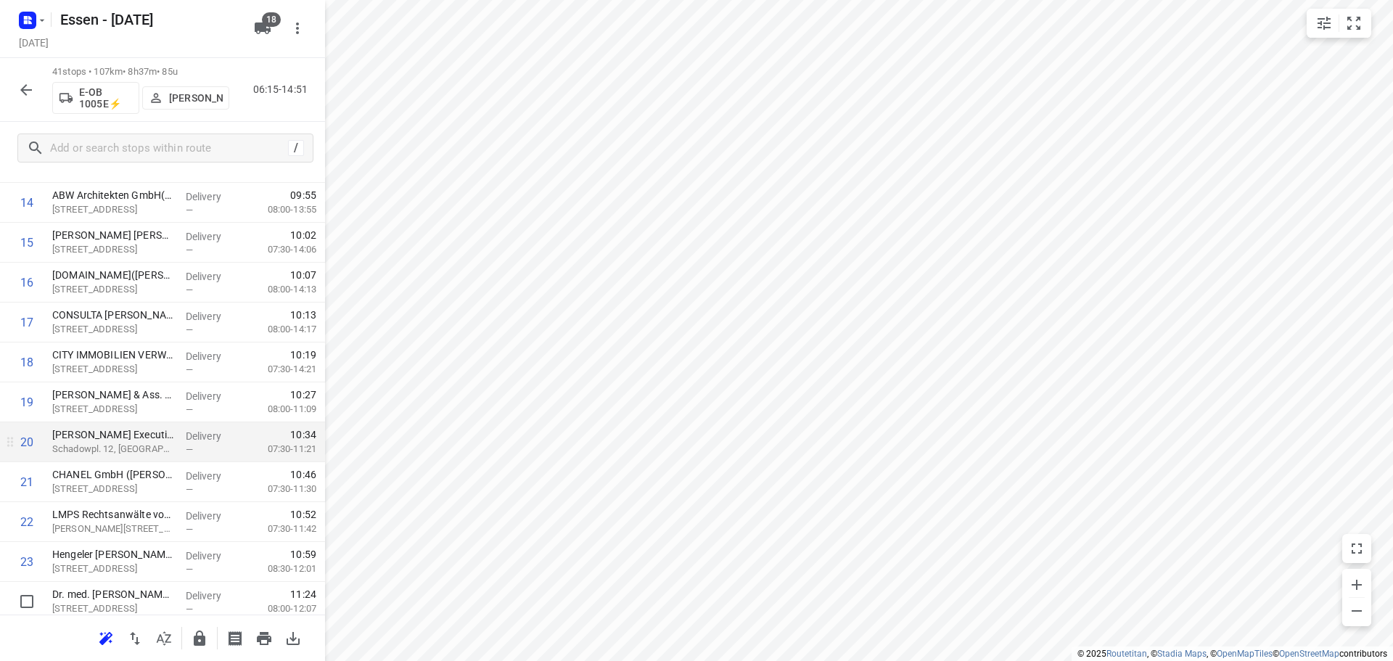
scroll to position [510, 0]
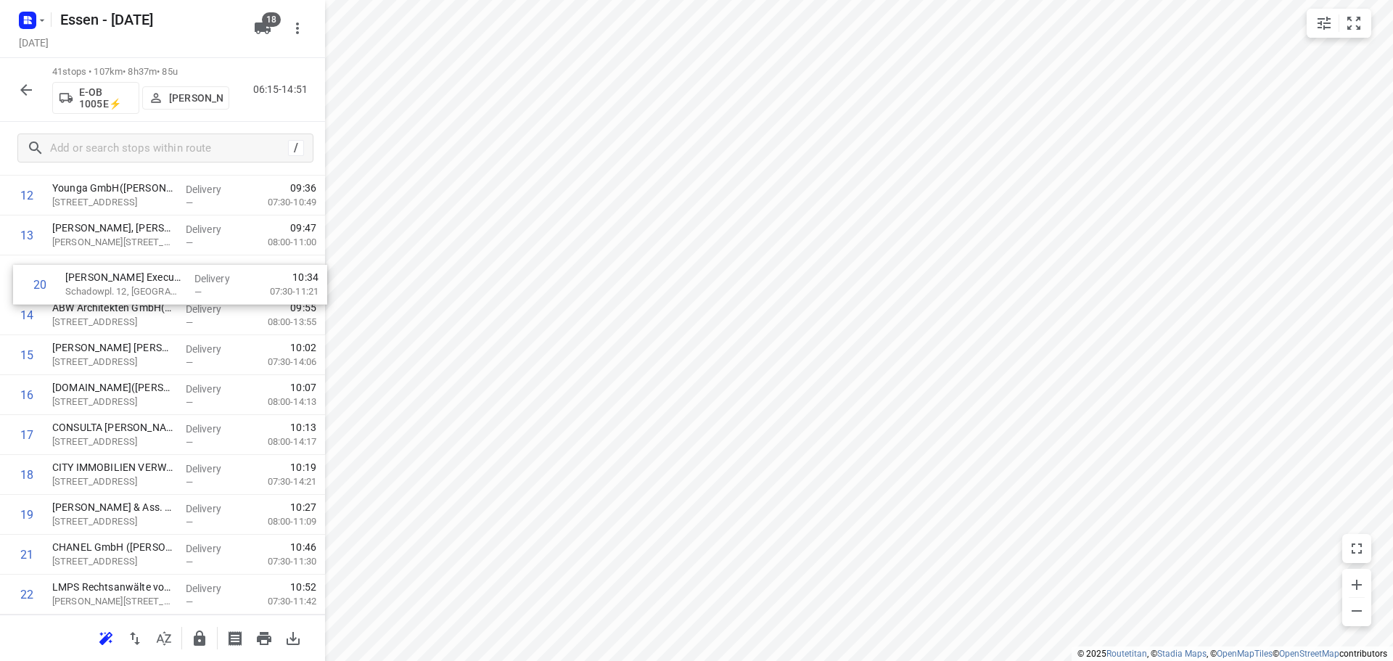
drag, startPoint x: 74, startPoint y: 495, endPoint x: 86, endPoint y: 247, distance: 248.4
click at [86, 247] on div "1 DB Regio AG(Frank Brunnenkant) Willi-Becker-Allee 11, Düsseldorf Delivery — 0…" at bounding box center [162, 555] width 325 height 1636
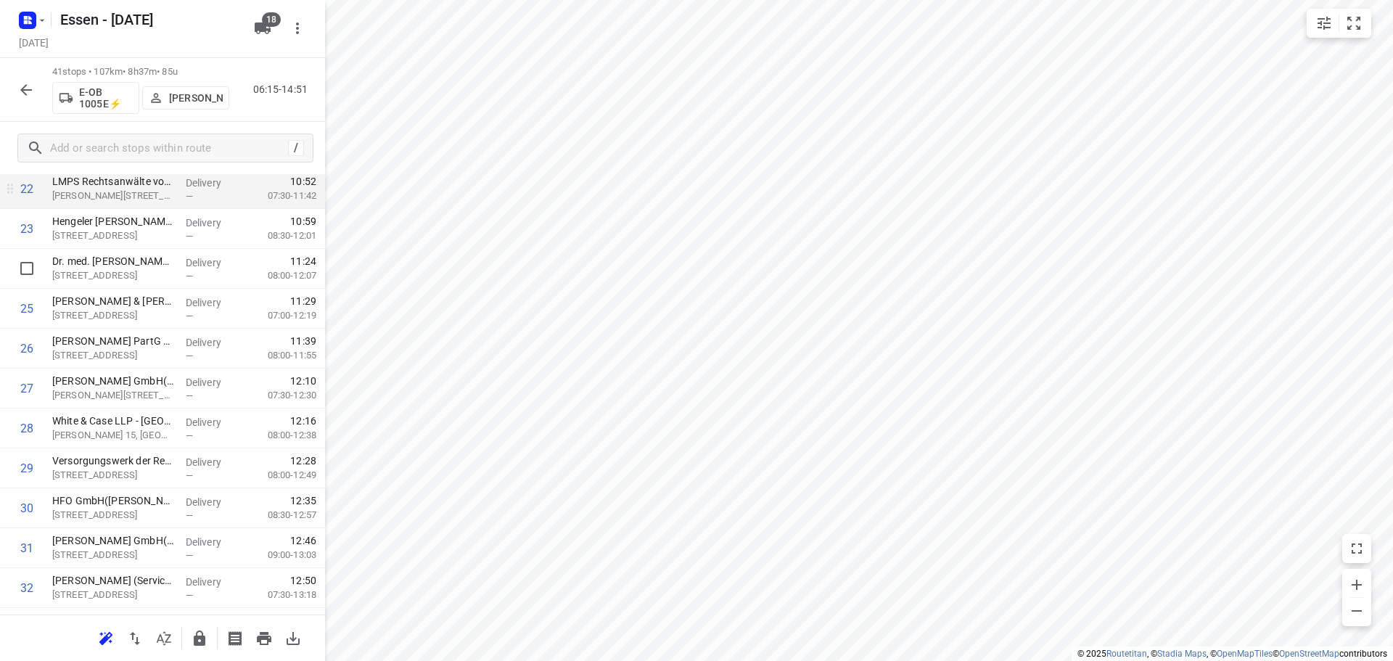
scroll to position [873, 0]
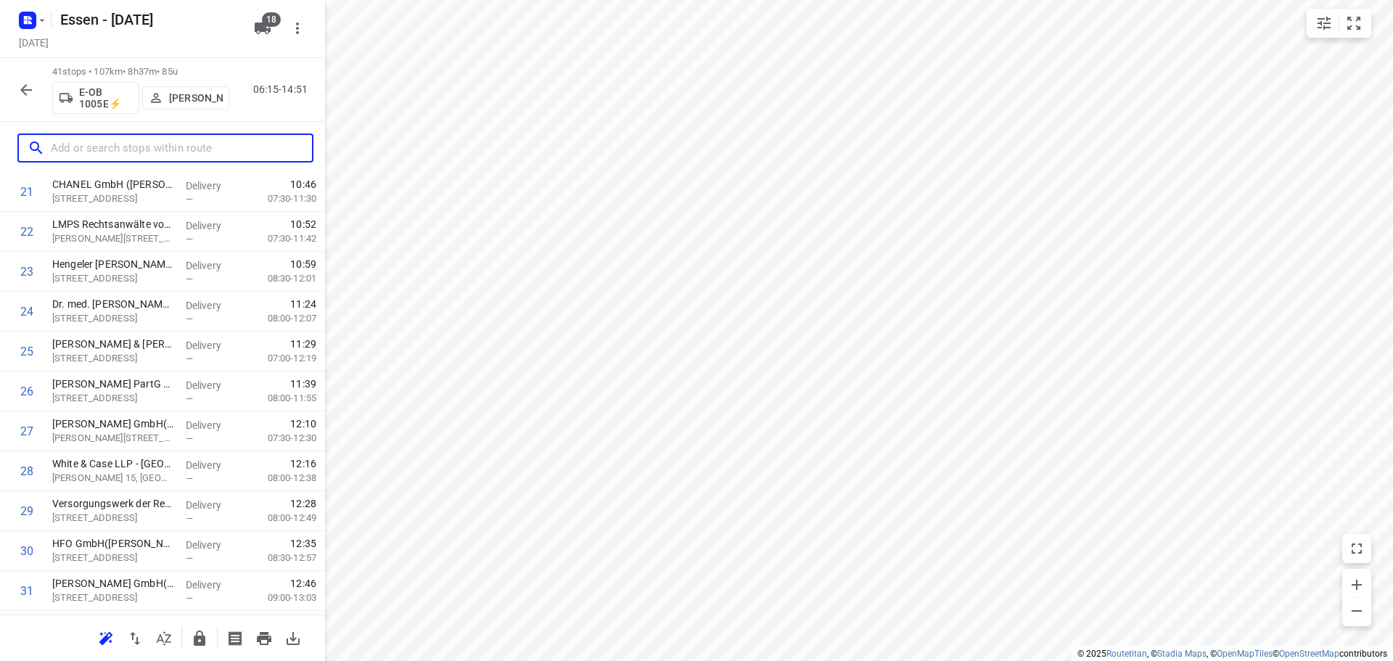
click at [136, 155] on input "text" at bounding box center [181, 148] width 261 height 22
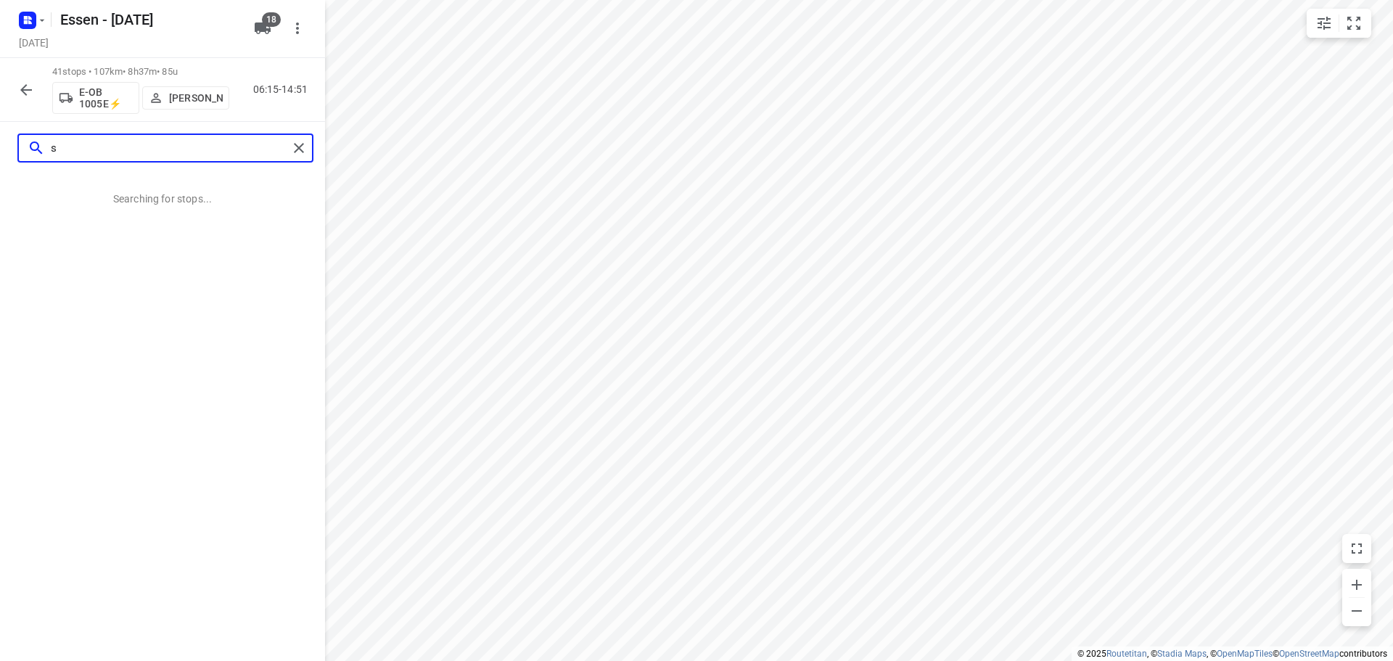
scroll to position [0, 0]
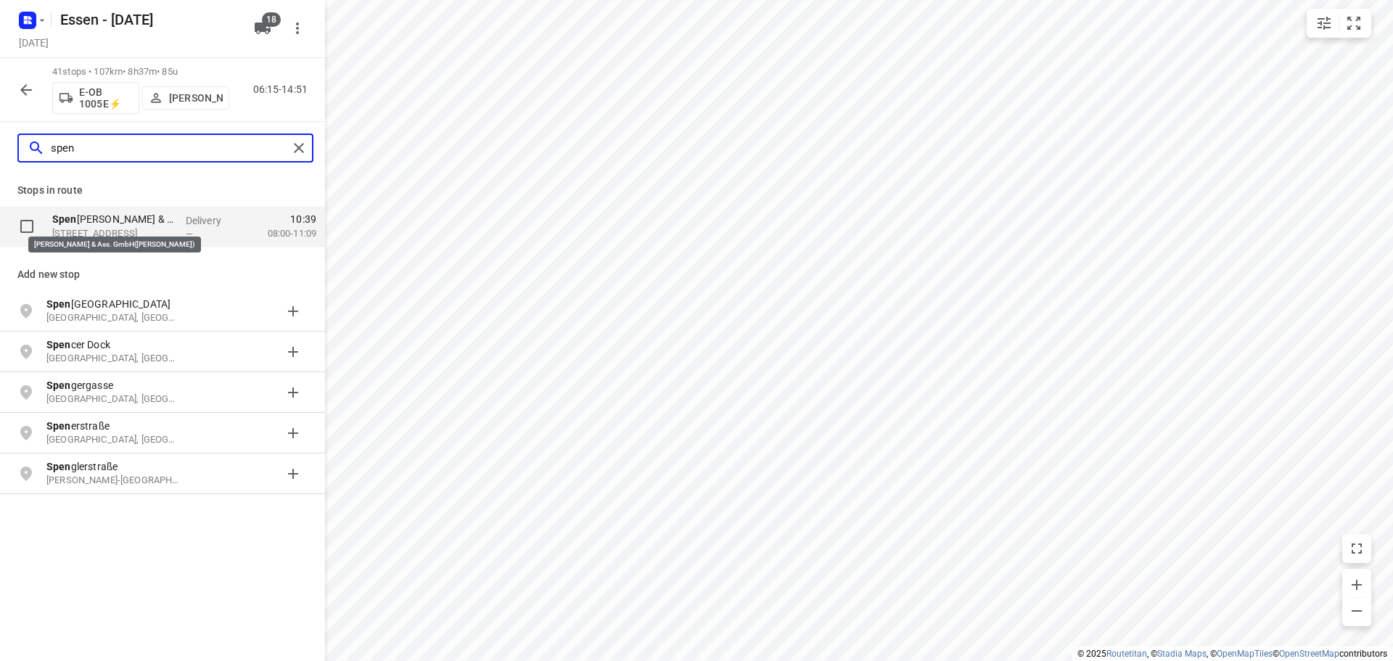
type input "spen"
click at [120, 219] on p "Spen cer Stuart & Ass. GmbH(Levinia von Werne)" at bounding box center [113, 219] width 122 height 15
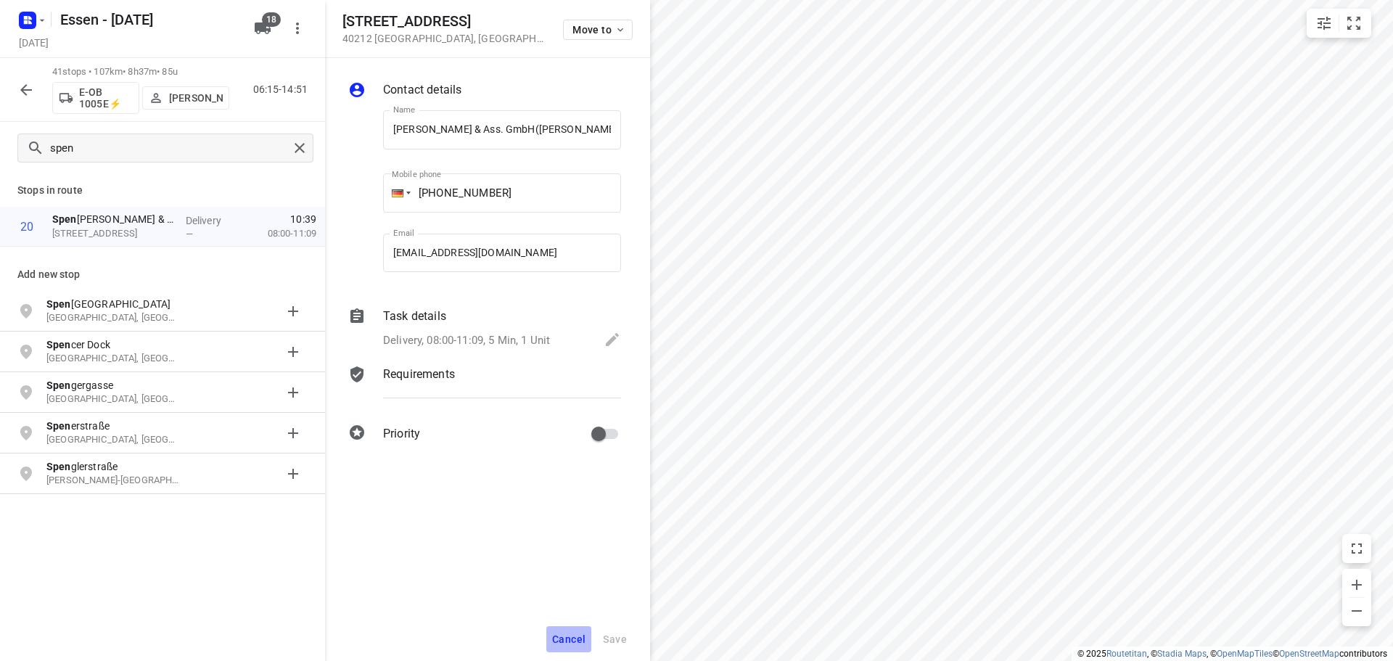
click at [572, 638] on span "Cancel" at bounding box center [568, 639] width 33 height 12
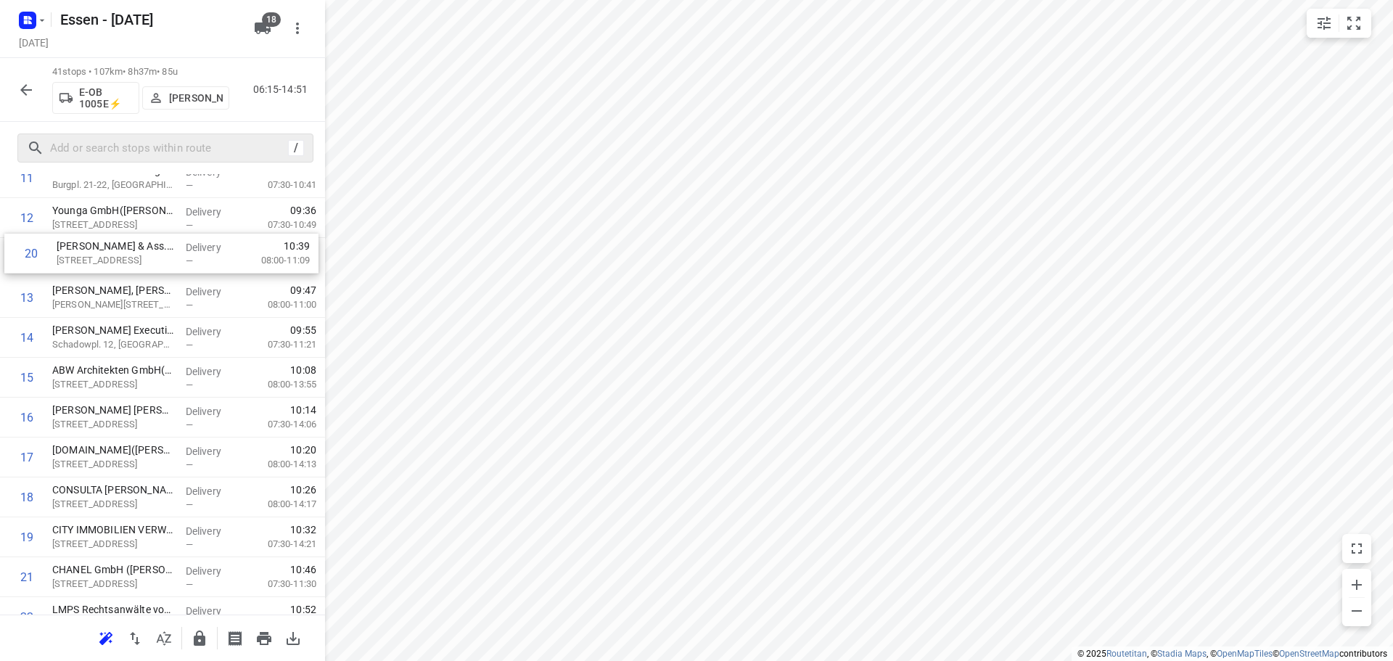
scroll to position [478, 0]
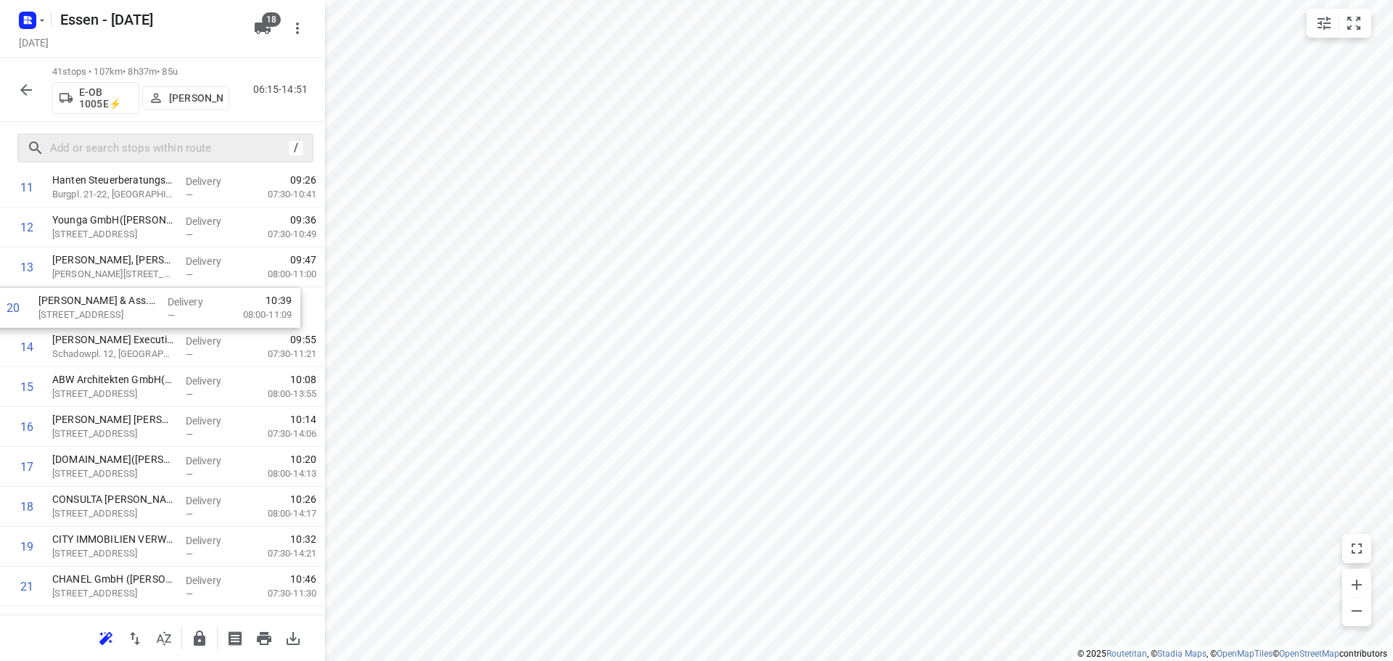
drag, startPoint x: 119, startPoint y: 524, endPoint x: 103, endPoint y: 310, distance: 214.6
click at [103, 310] on div "1 DB Regio AG(Frank Brunnenkant) Willi-Becker-Allee 11, Düsseldorf Delivery — 0…" at bounding box center [162, 587] width 325 height 1636
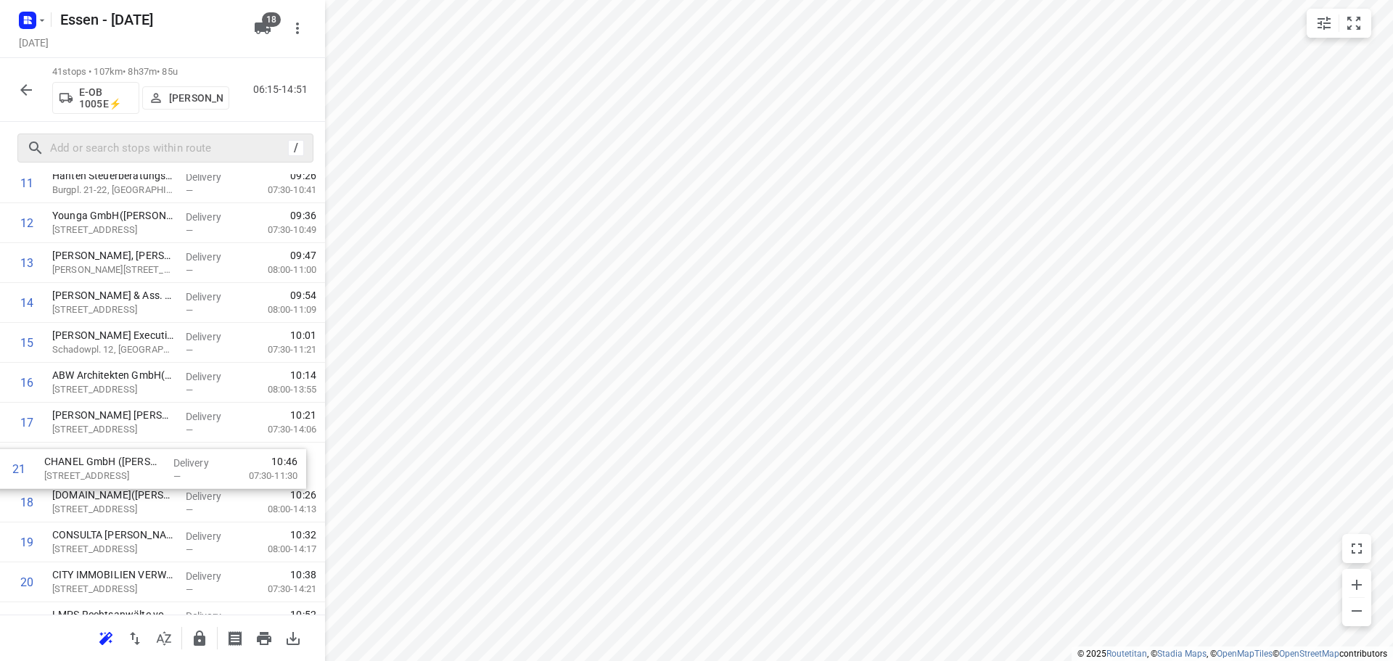
scroll to position [483, 0]
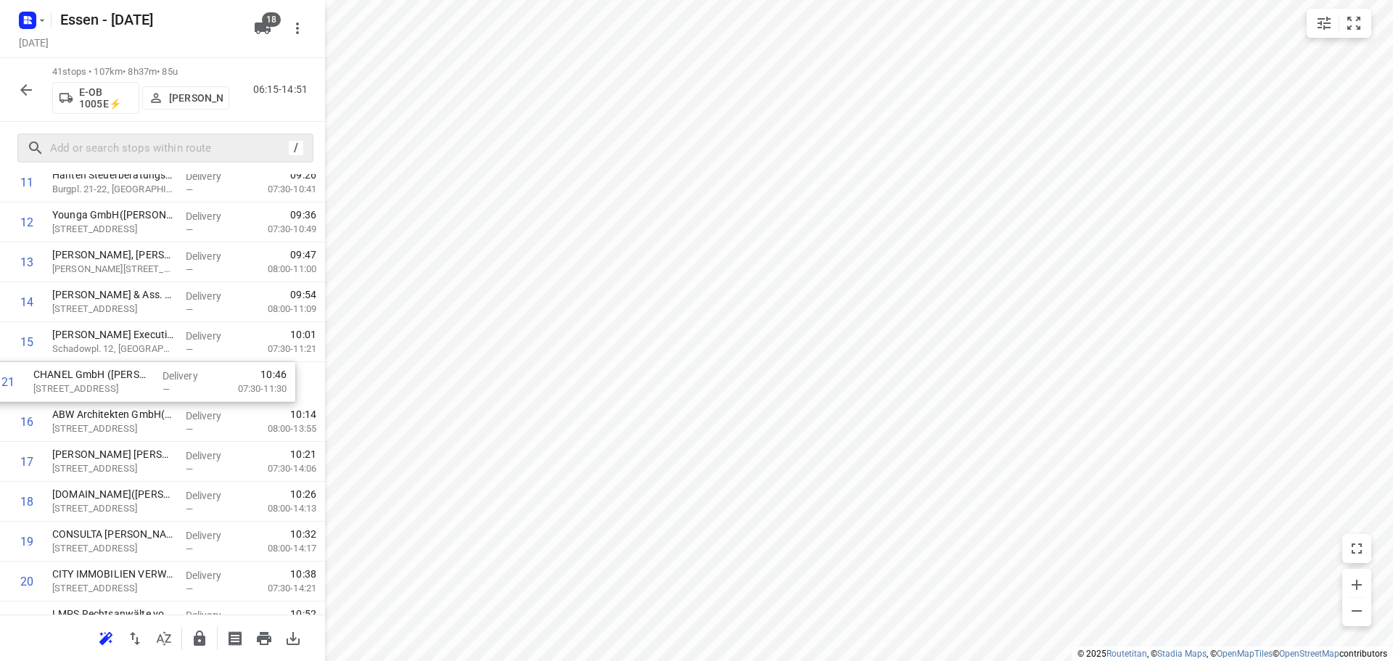
drag, startPoint x: 121, startPoint y: 585, endPoint x: 101, endPoint y: 368, distance: 217.1
click at [101, 368] on div "1 DB Regio AG(Frank Brunnenkant) Willi-Becker-Allee 11, Düsseldorf Delivery — 0…" at bounding box center [162, 582] width 325 height 1636
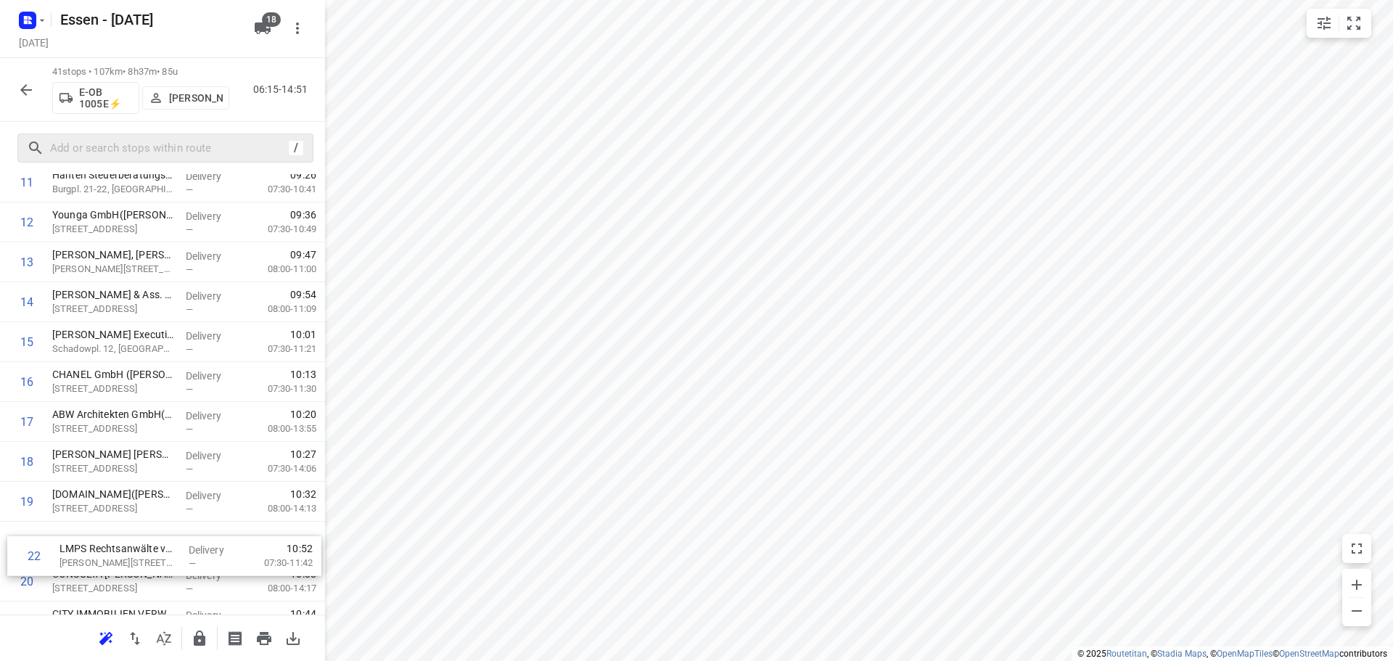
scroll to position [491, 0]
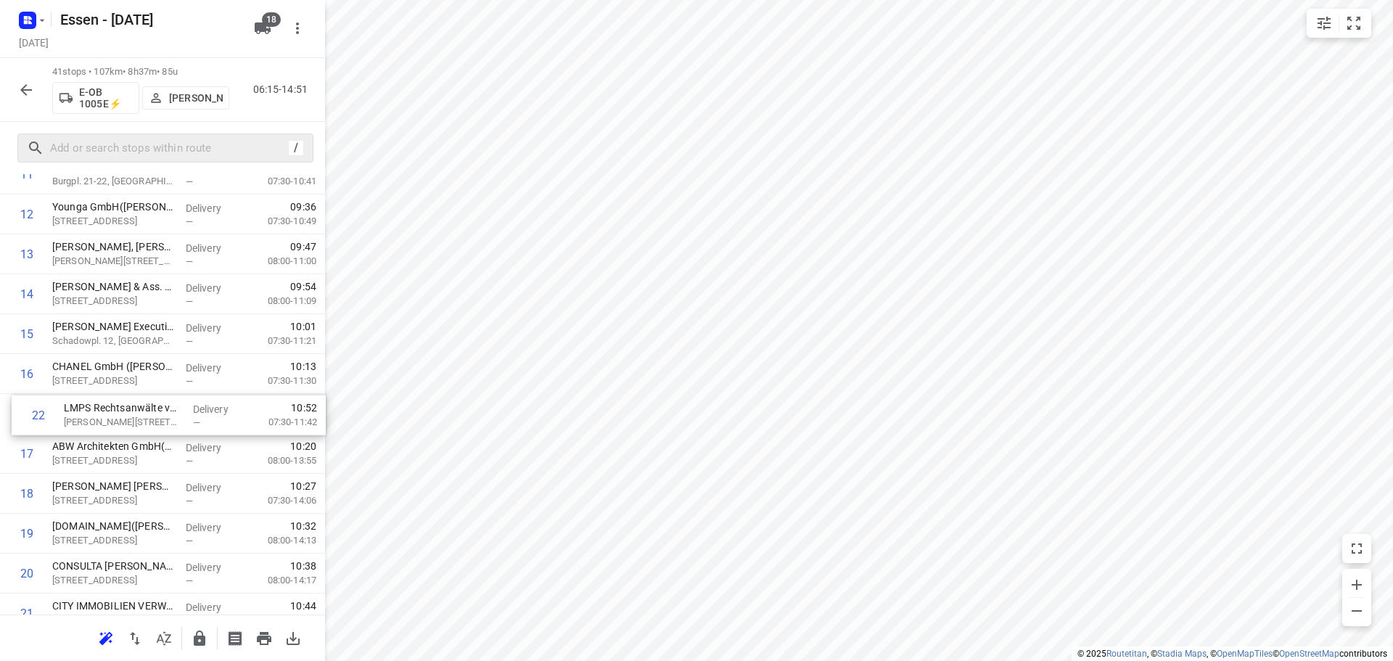
drag, startPoint x: 112, startPoint y: 610, endPoint x: 123, endPoint y: 392, distance: 218.6
click at [123, 392] on div "1 DB Regio AG(Frank Brunnenkant) Willi-Becker-Allee 11, Düsseldorf Delivery — 0…" at bounding box center [162, 574] width 325 height 1636
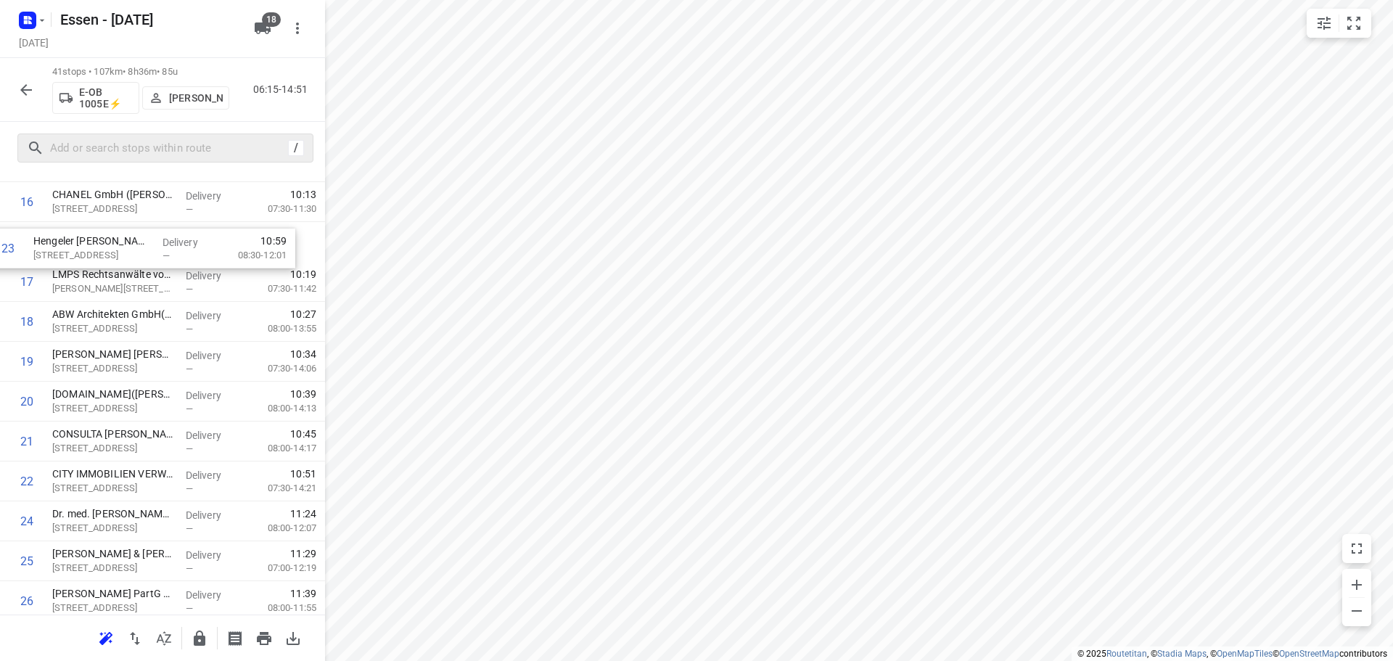
drag, startPoint x: 123, startPoint y: 440, endPoint x: 100, endPoint y: 250, distance: 192.1
click at [100, 250] on div "1 DB Regio AG(Frank Brunnenkant) Willi-Becker-Allee 11, Düsseldorf Delivery — 0…" at bounding box center [162, 402] width 325 height 1636
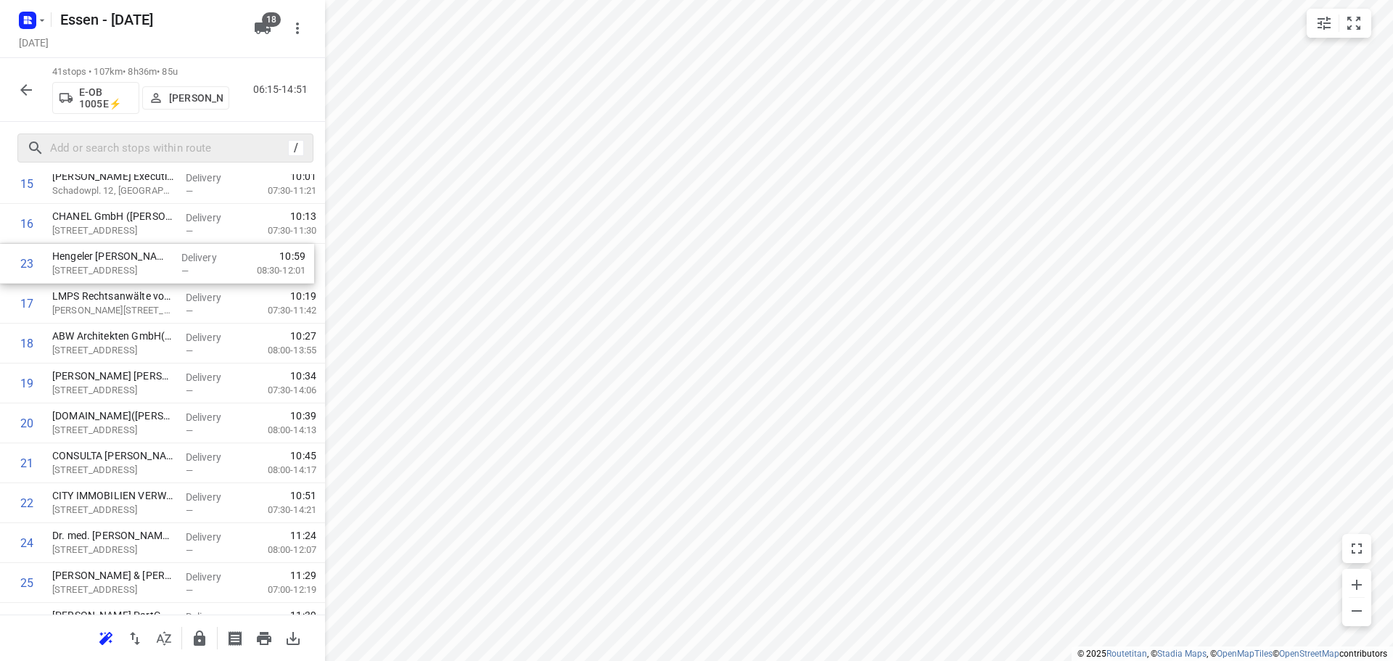
click at [99, 266] on div "Essen - Monday Monday, Aug 18 18 41 stops • 107km • 8h36m • 85u E-OB 1005E⚡ Han…" at bounding box center [162, 330] width 325 height 661
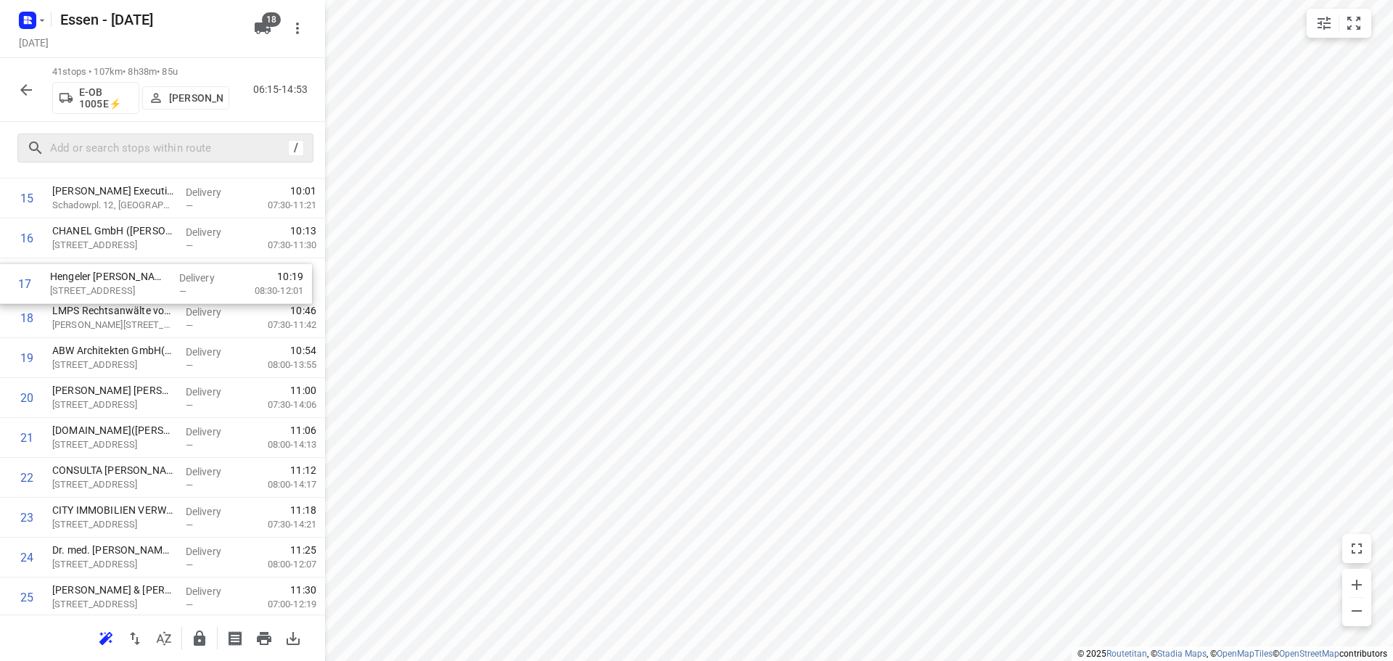
scroll to position [625, 0]
drag, startPoint x: 98, startPoint y: 263, endPoint x: 92, endPoint y: 313, distance: 51.1
click at [92, 313] on div "1 DB Regio AG(Frank Brunnenkant) Willi-Becker-Allee 11, Düsseldorf Delivery — 0…" at bounding box center [162, 439] width 325 height 1636
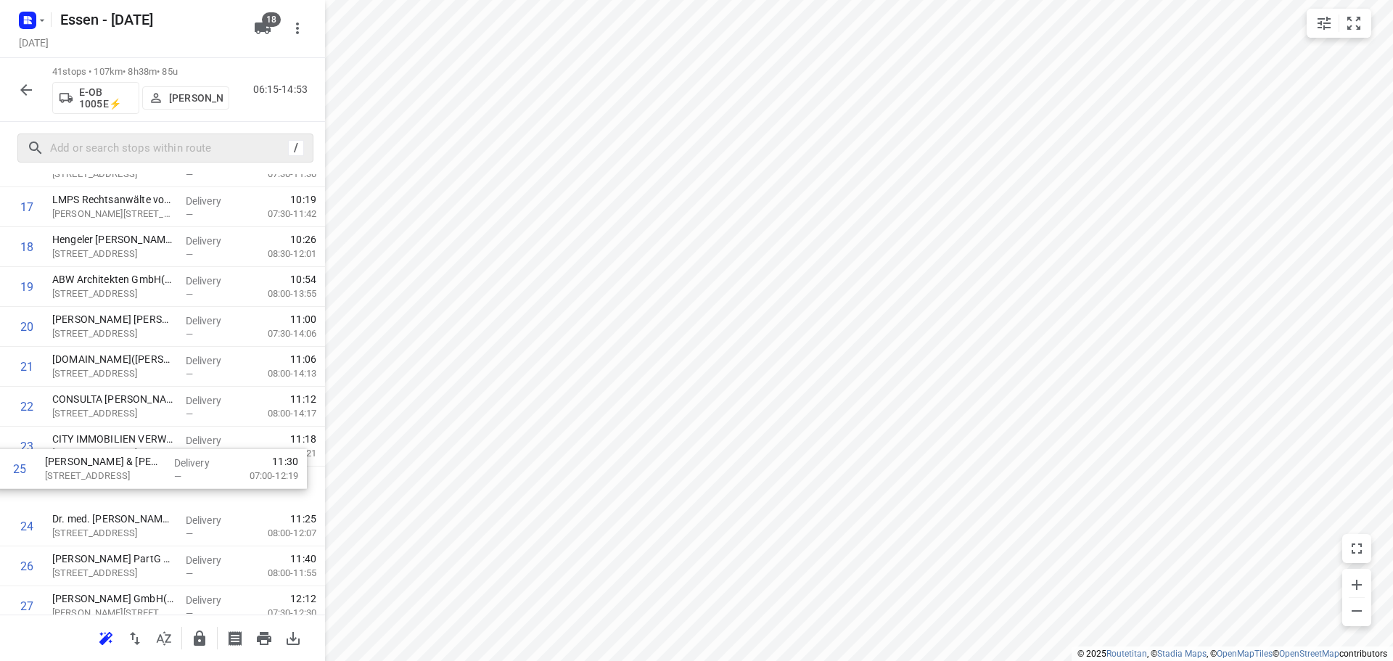
scroll to position [699, 0]
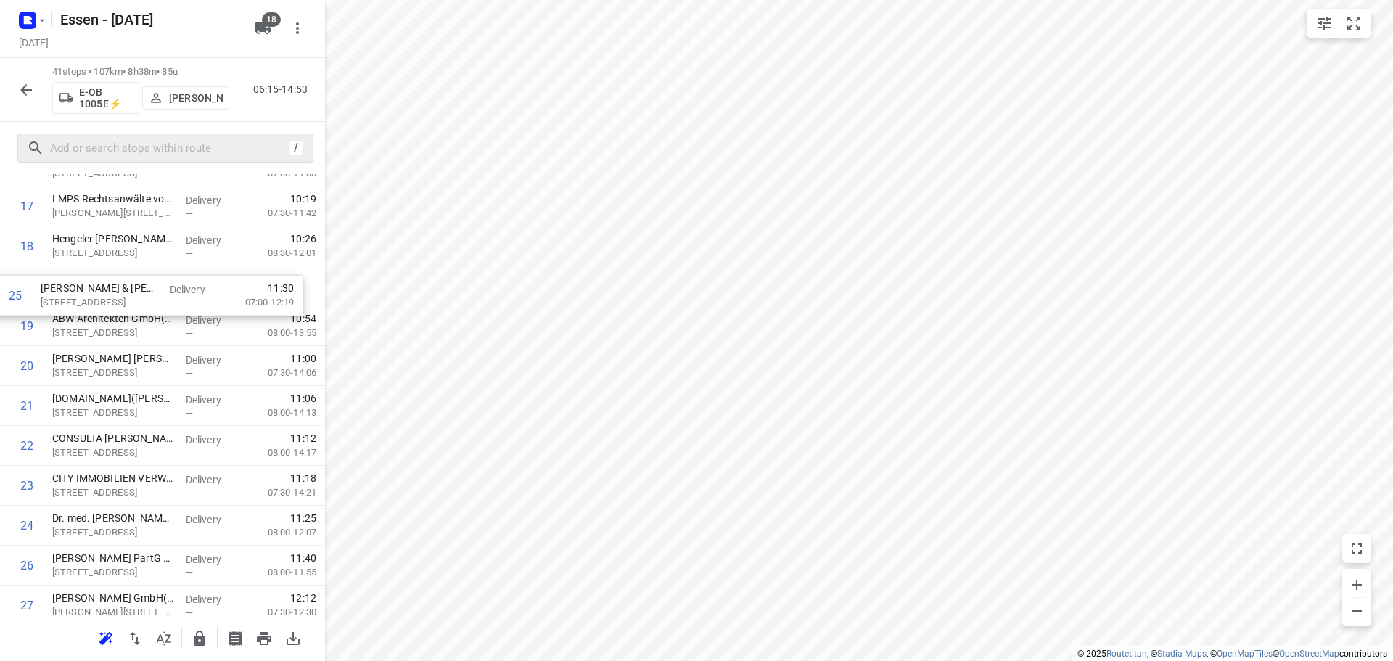
drag, startPoint x: 131, startPoint y: 529, endPoint x: 118, endPoint y: 294, distance: 234.6
click at [118, 294] on div "1 DB Regio AG(Frank Brunnenkant) Willi-Becker-Allee 11, Düsseldorf Delivery — 0…" at bounding box center [162, 366] width 325 height 1636
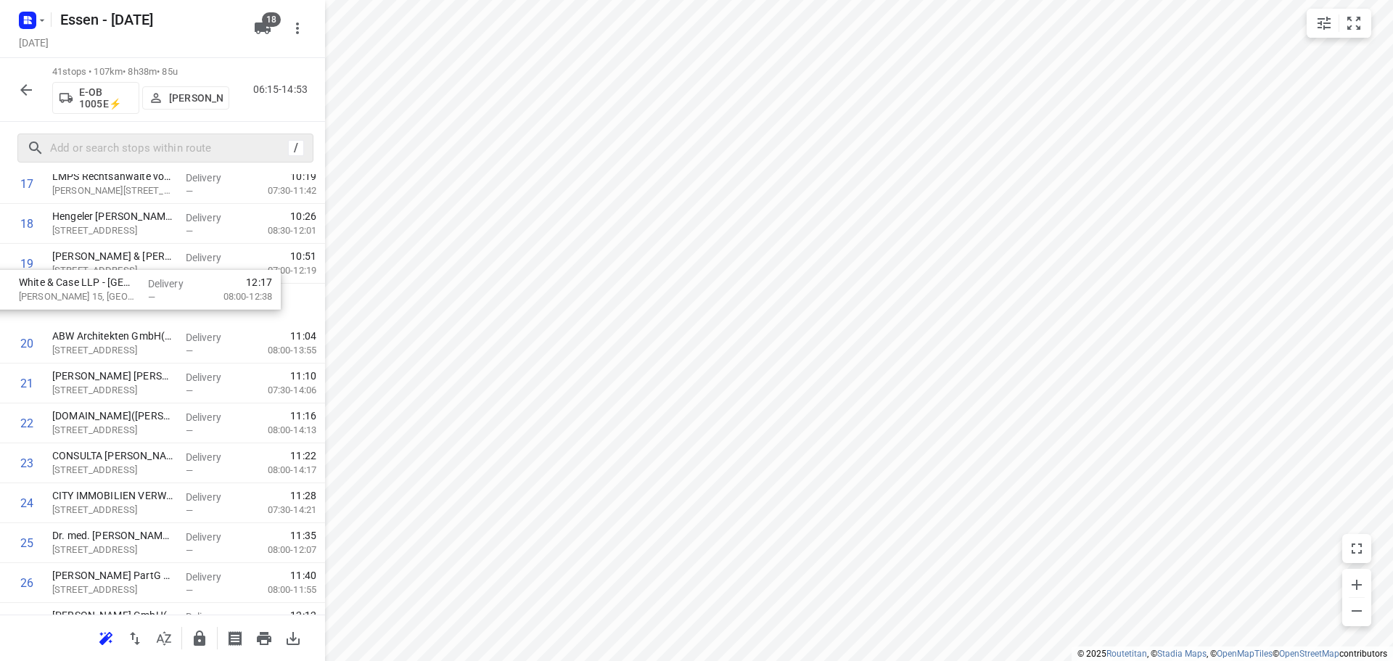
scroll to position [720, 0]
drag, startPoint x: 147, startPoint y: 513, endPoint x: 112, endPoint y: 315, distance: 201.2
click at [112, 315] on div "1 DB Regio AG(Frank Brunnenkant) Willi-Becker-Allee 11, Düsseldorf Delivery — 0…" at bounding box center [162, 345] width 325 height 1636
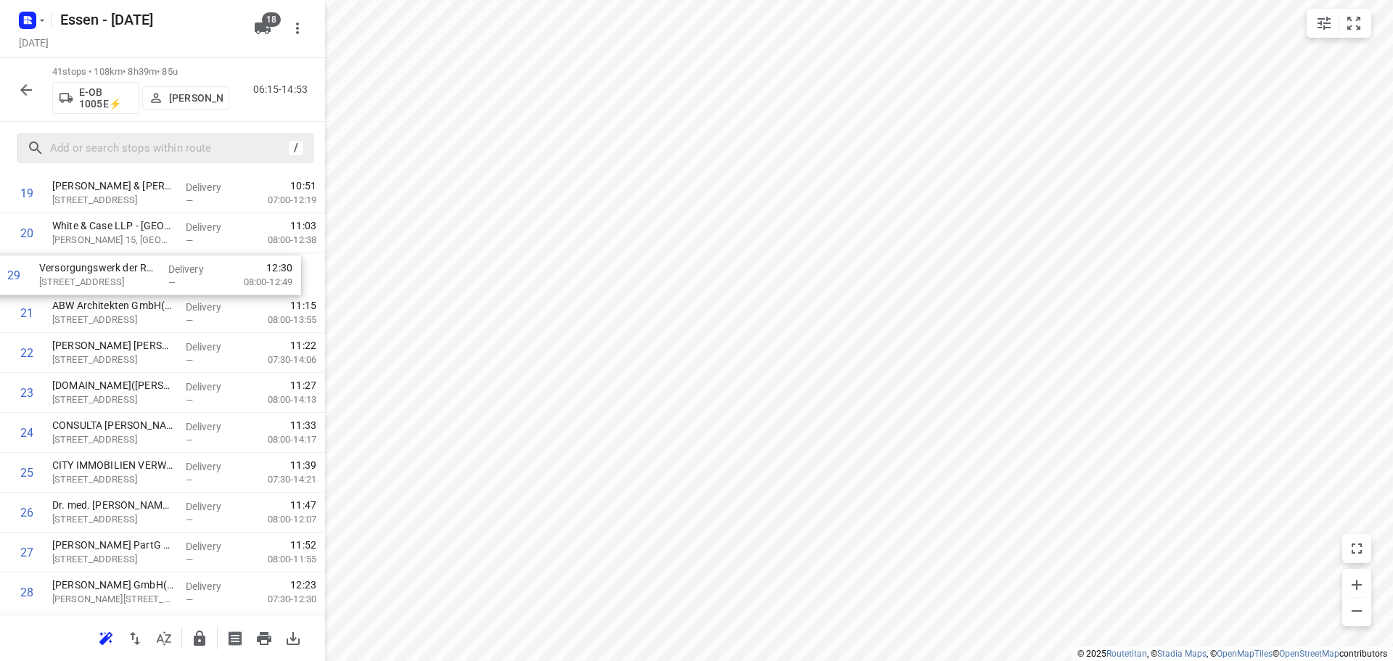
scroll to position [786, 0]
drag, startPoint x: 143, startPoint y: 516, endPoint x: 129, endPoint y: 269, distance: 247.7
click at [129, 269] on div "1 DB Regio AG(Frank Brunnenkant) Willi-Becker-Allee 11, Düsseldorf Delivery — 0…" at bounding box center [162, 278] width 325 height 1636
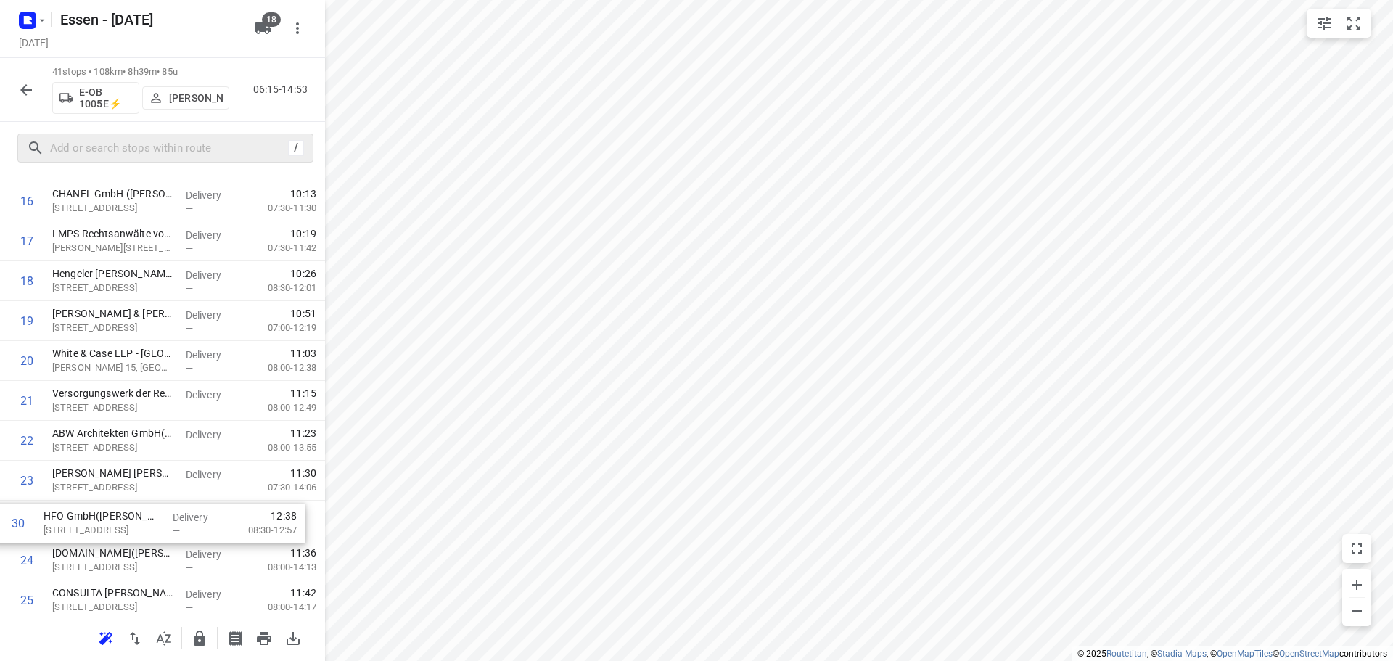
scroll to position [664, 0]
drag, startPoint x: 105, startPoint y: 411, endPoint x: 99, endPoint y: 447, distance: 36.7
click at [99, 447] on div "1 DB Regio AG(Frank Brunnenkant) Willi-Becker-Allee 11, Düsseldorf Delivery — 0…" at bounding box center [162, 400] width 325 height 1636
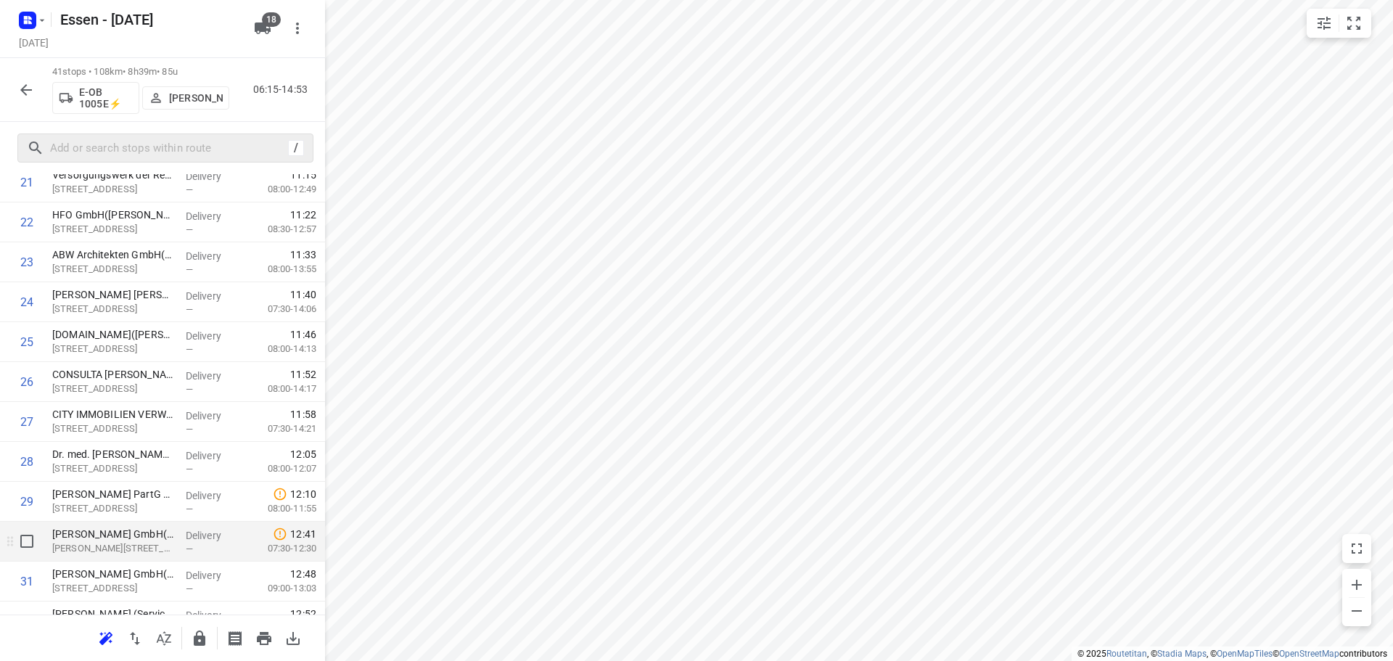
scroll to position [955, 0]
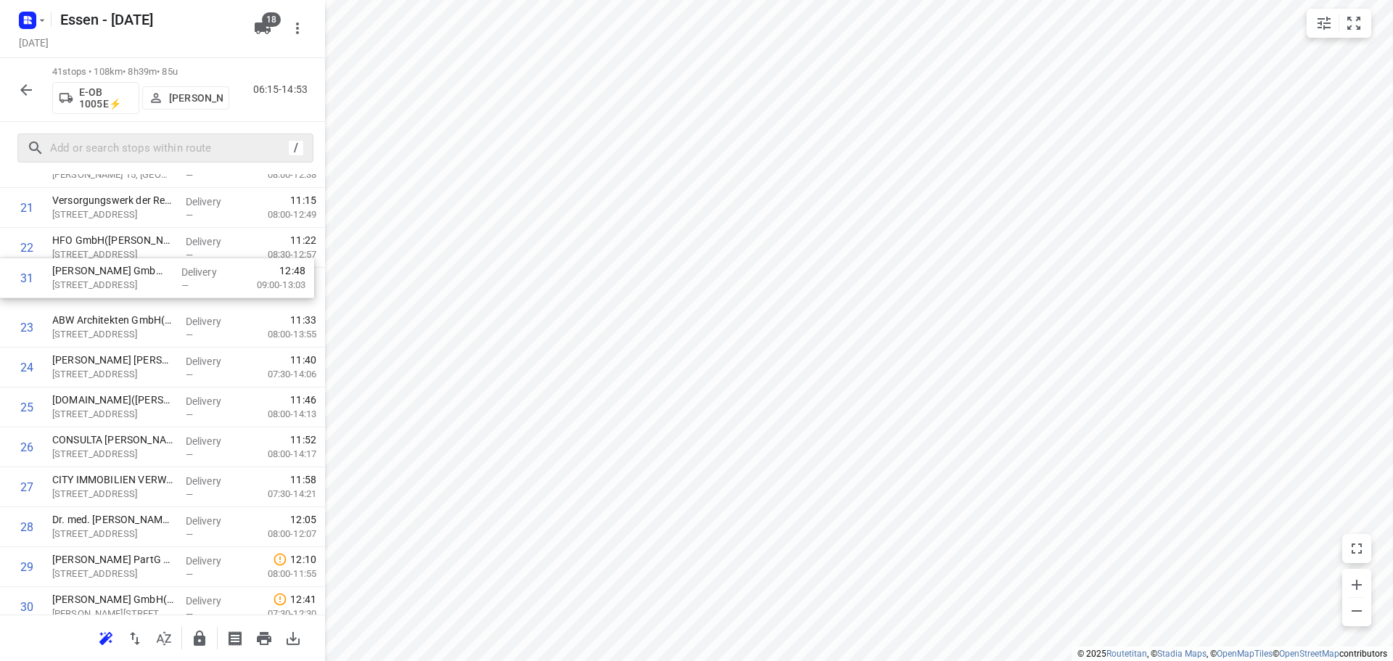
drag, startPoint x: 120, startPoint y: 518, endPoint x: 120, endPoint y: 283, distance: 235.0
click at [120, 283] on div "1 DB Regio AG(Frank Brunnenkant) Willi-Becker-Allee 11, Düsseldorf Delivery — 0…" at bounding box center [162, 208] width 325 height 1636
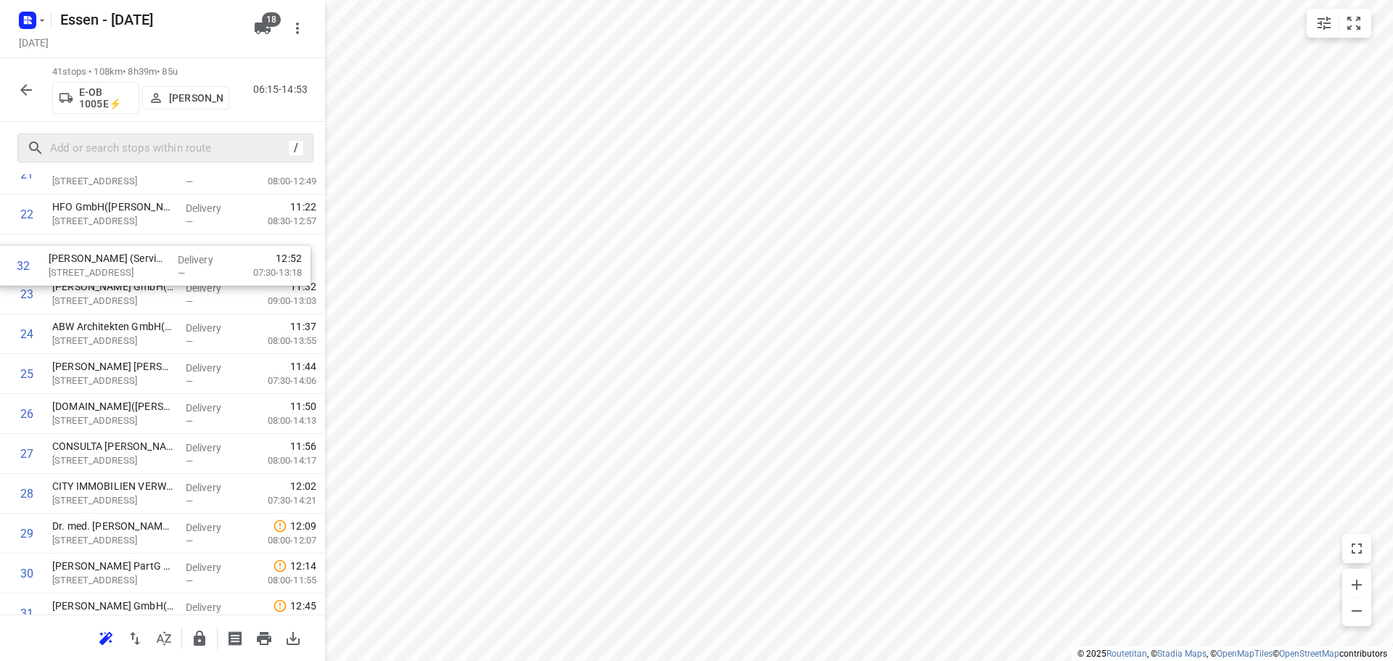
scroll to position [889, 0]
drag, startPoint x: 115, startPoint y: 508, endPoint x: 105, endPoint y: 281, distance: 226.5
click at [105, 281] on div "1 DB Regio AG(Frank Brunnenkant) Willi-Becker-Allee 11, Düsseldorf Delivery — 0…" at bounding box center [162, 176] width 325 height 1636
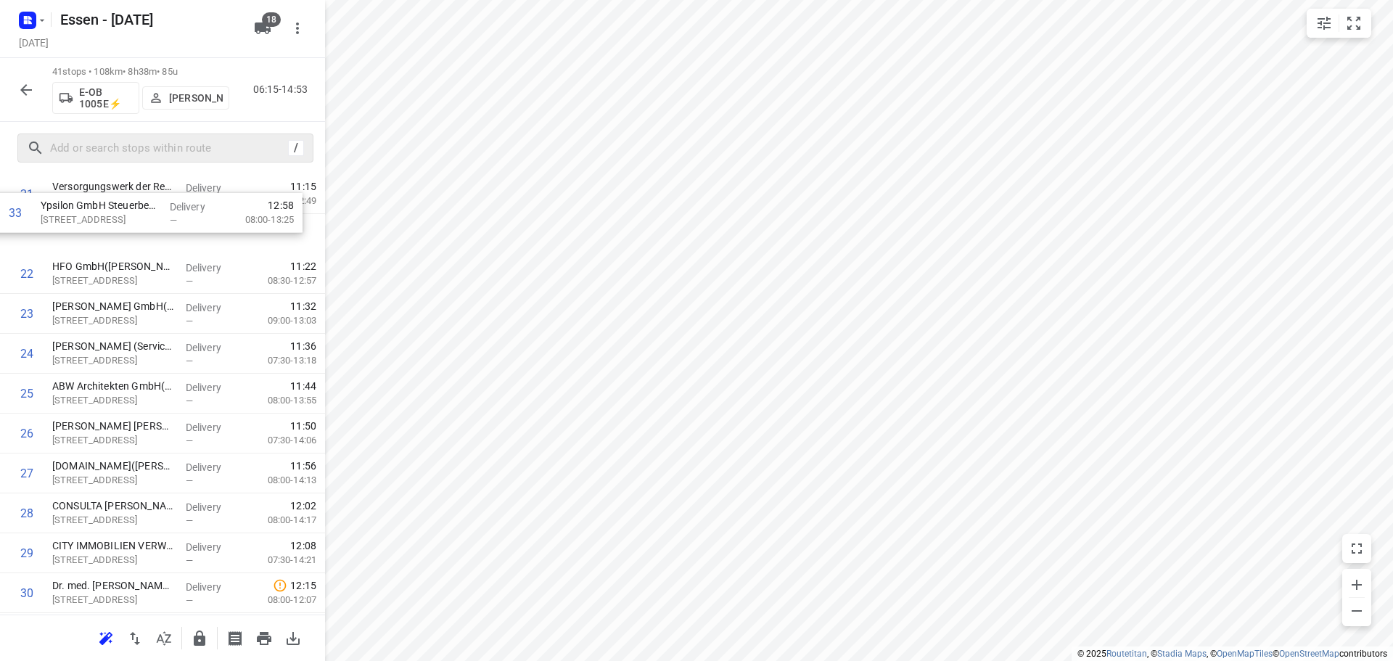
scroll to position [870, 0]
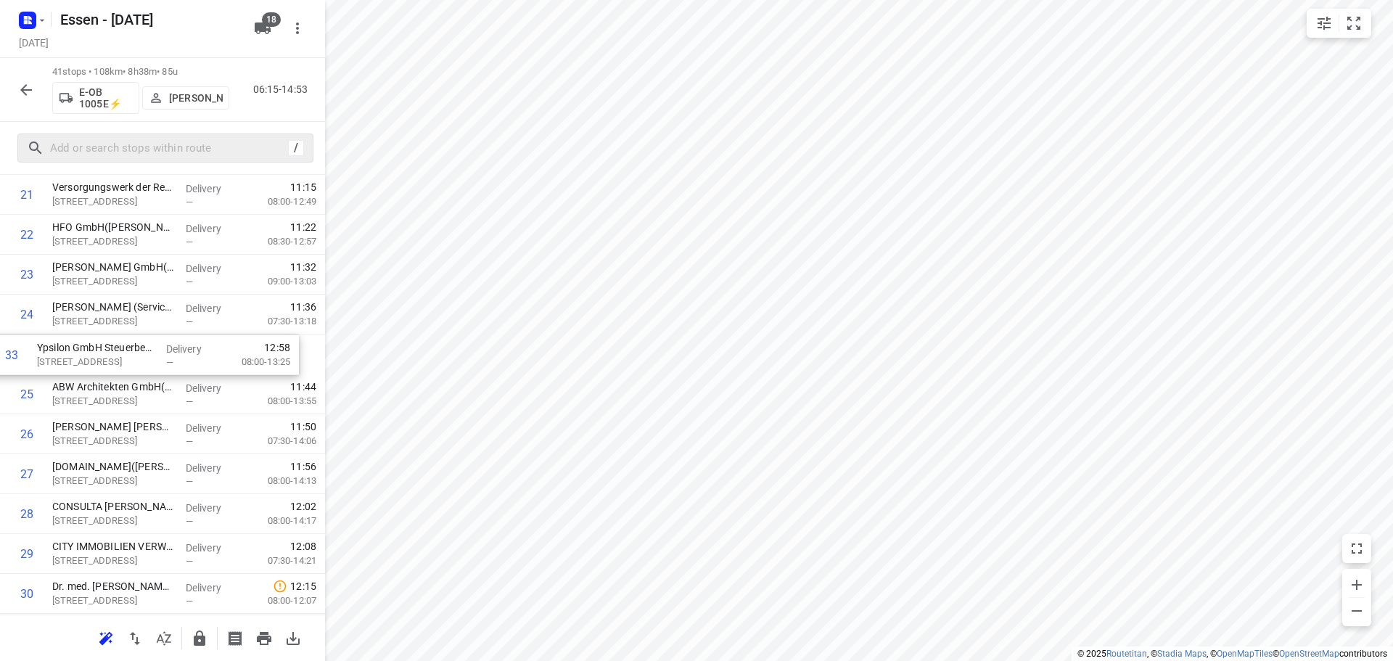
drag, startPoint x: 111, startPoint y: 436, endPoint x: 94, endPoint y: 345, distance: 93.0
click at [94, 345] on div "1 DB Regio AG(Frank Brunnenkant) Willi-Becker-Allee 11, Düsseldorf Delivery — 0…" at bounding box center [162, 195] width 325 height 1636
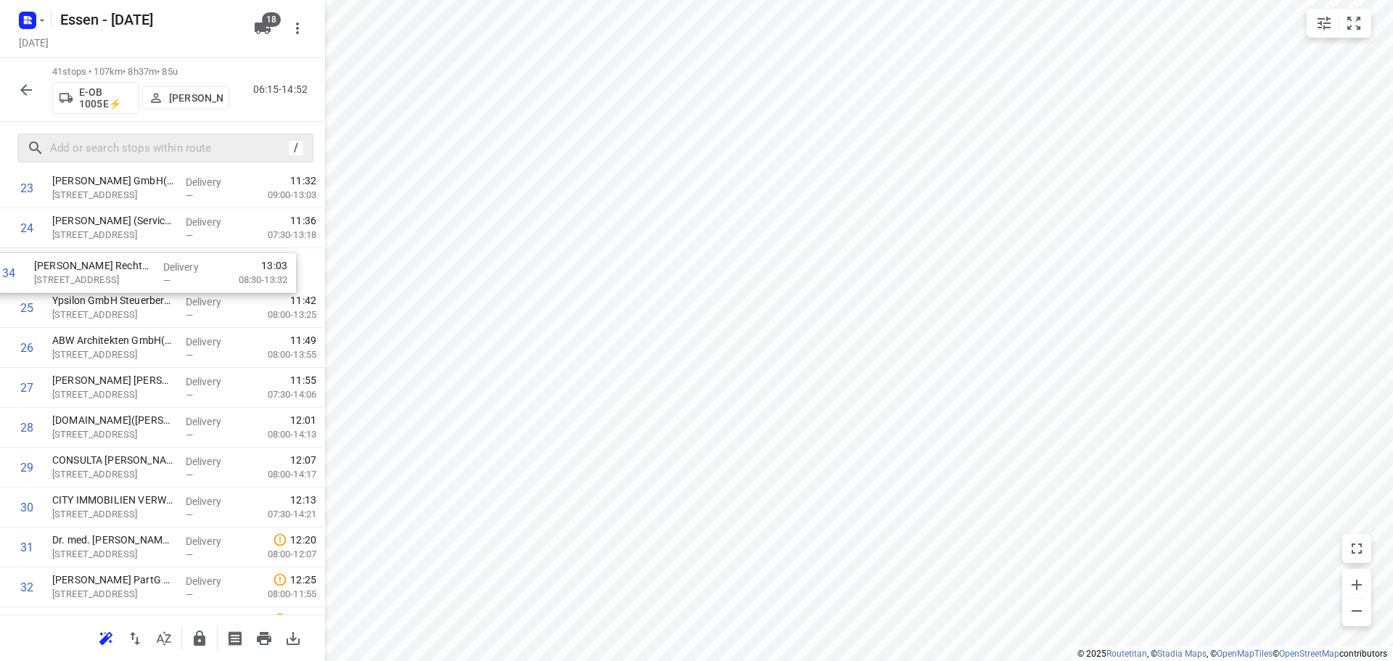
scroll to position [955, 0]
drag, startPoint x: 132, startPoint y: 498, endPoint x: 103, endPoint y: 291, distance: 208.7
click at [103, 291] on div "1 DB Regio AG(Frank Brunnenkant) Willi-Becker-Allee 11, Düsseldorf Delivery — 0…" at bounding box center [162, 110] width 325 height 1636
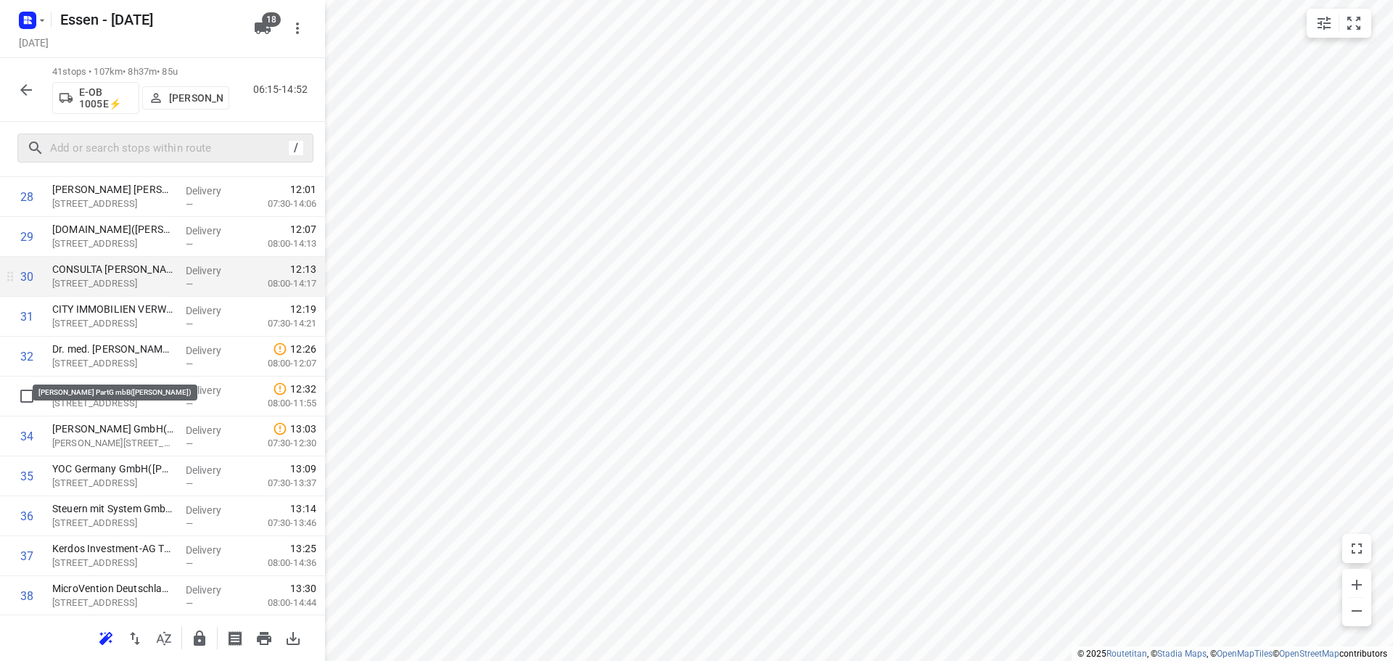
scroll to position [1172, 0]
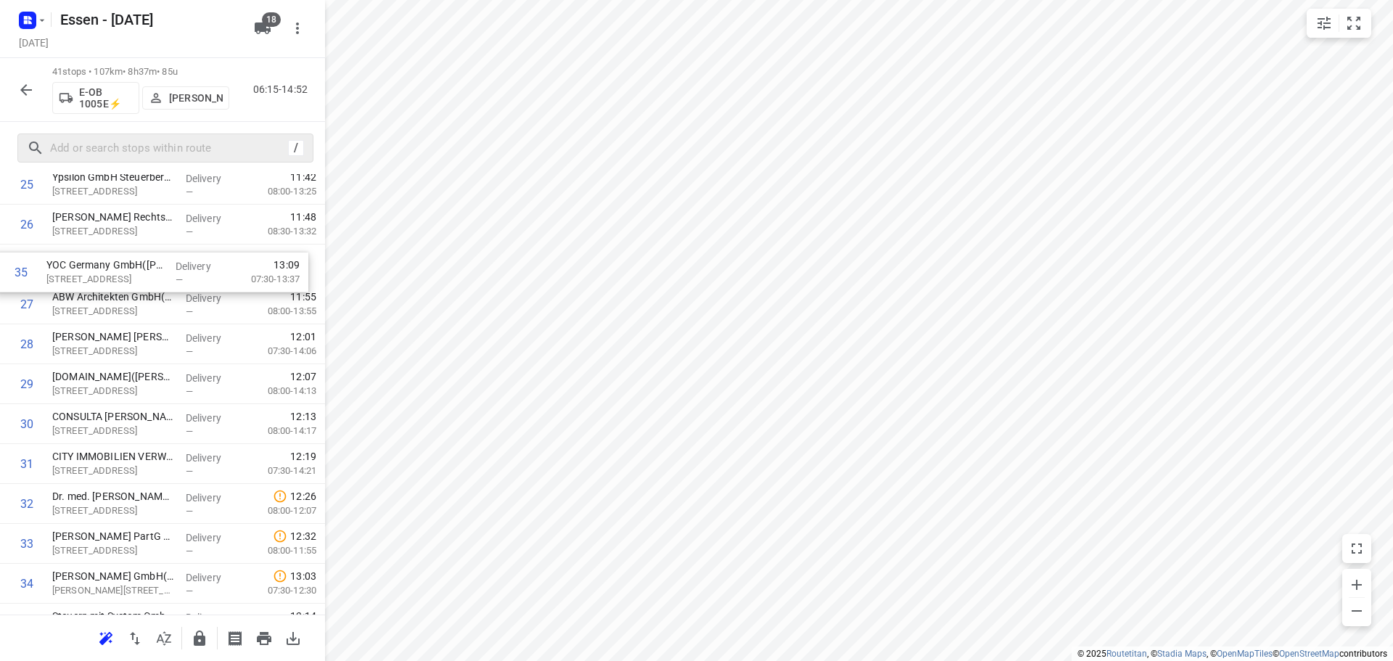
drag, startPoint x: 117, startPoint y: 453, endPoint x: 107, endPoint y: 271, distance: 182.3
click at [107, 271] on div "1 DB Regio AG(Frank Brunnenkant) Willi-Becker-Allee 11, Düsseldorf Delivery — 0…" at bounding box center [162, 25] width 325 height 1636
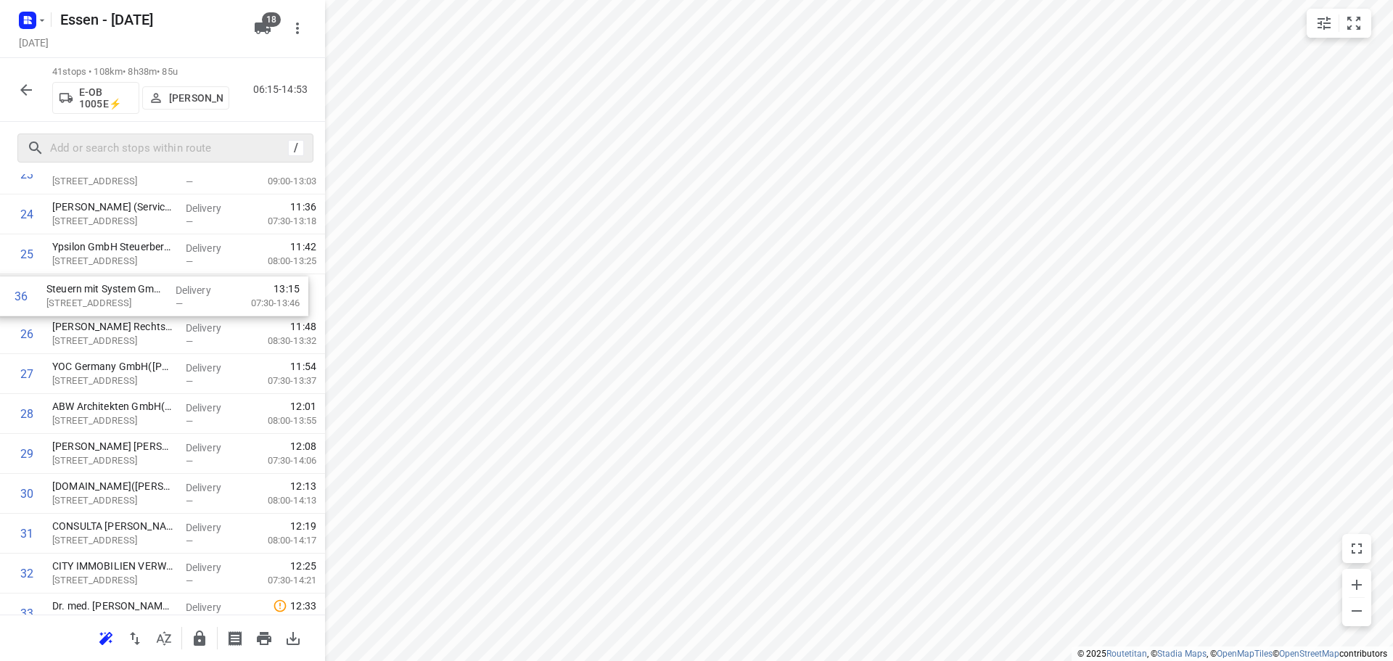
scroll to position [956, 0]
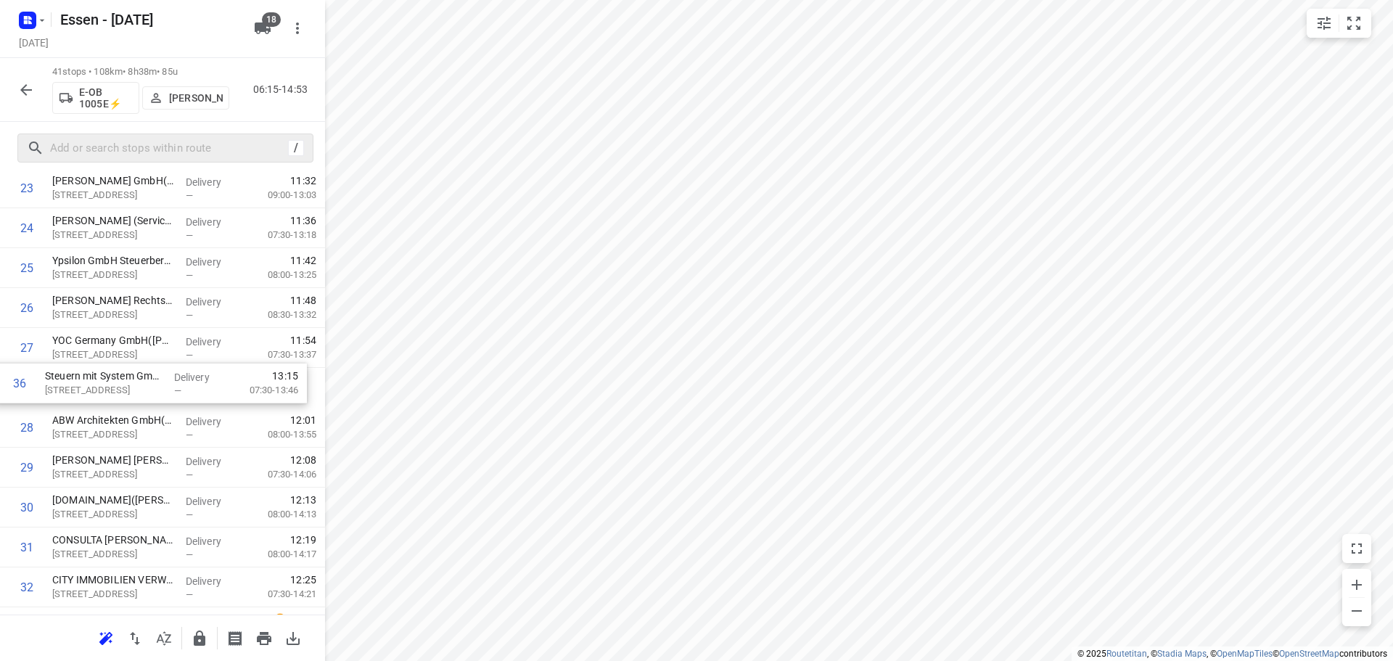
drag, startPoint x: 115, startPoint y: 409, endPoint x: 104, endPoint y: 379, distance: 31.4
click at [104, 379] on div "1 DB Regio AG(Frank Brunnenkant) Willi-Becker-Allee 11, Düsseldorf Delivery — 0…" at bounding box center [162, 109] width 325 height 1636
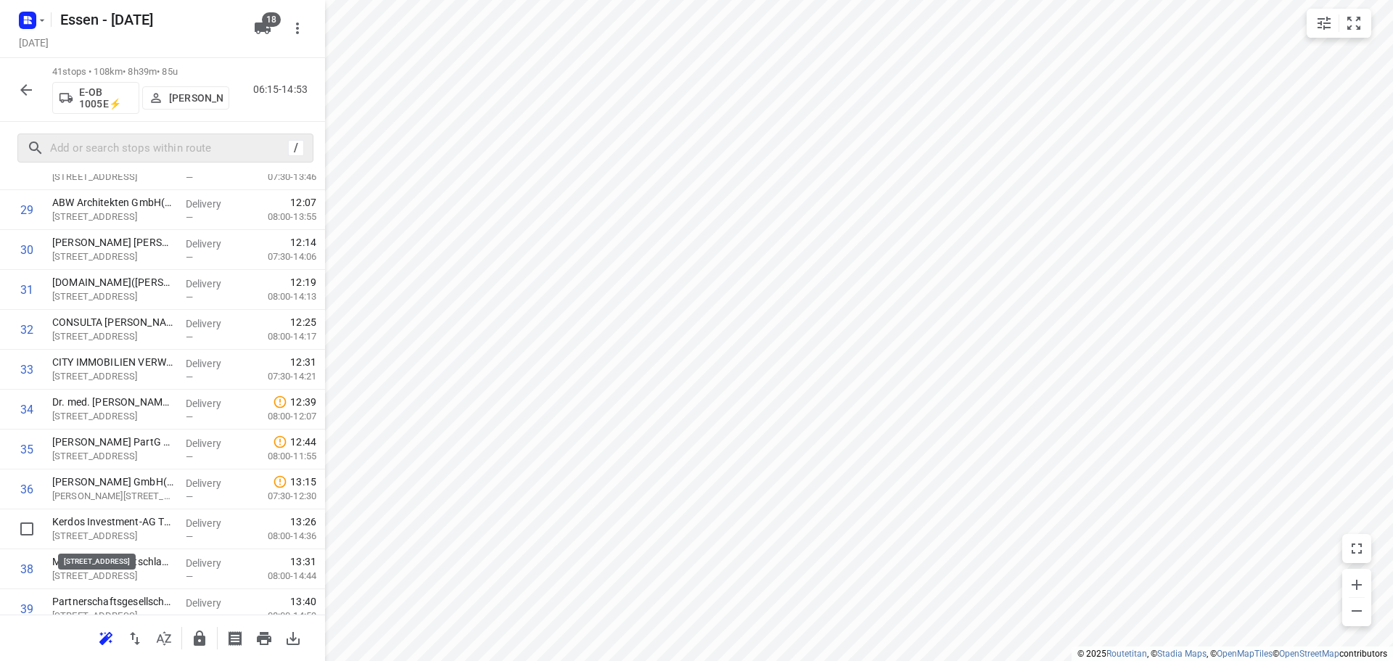
scroll to position [1175, 0]
drag, startPoint x: 133, startPoint y: 535, endPoint x: 124, endPoint y: 366, distance: 168.5
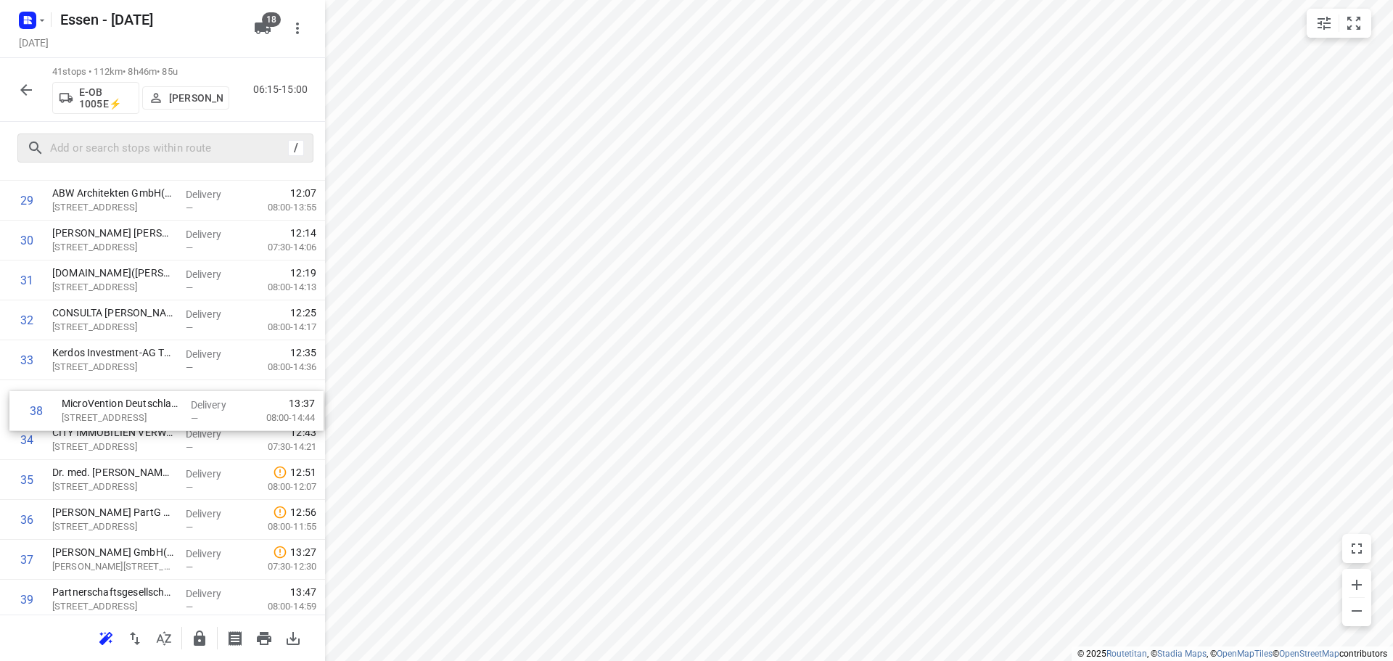
drag, startPoint x: 128, startPoint y: 562, endPoint x: 139, endPoint y: 400, distance: 162.1
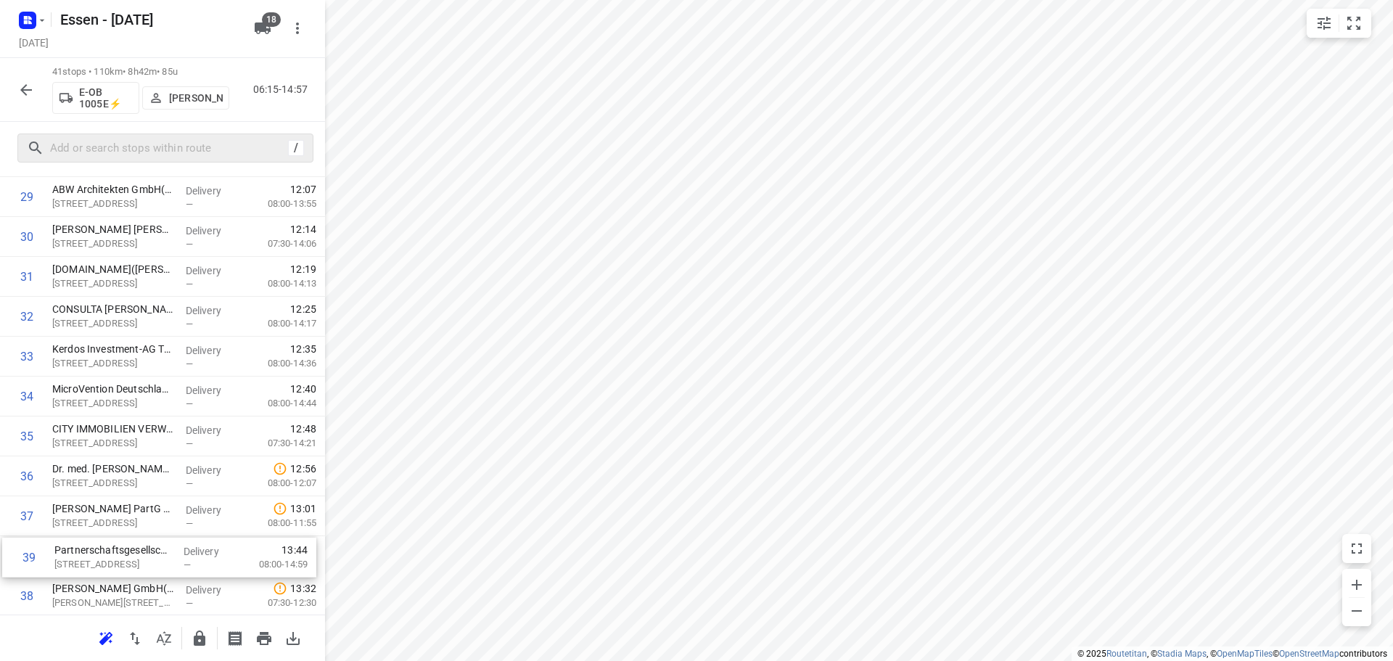
scroll to position [1190, 0]
drag, startPoint x: 125, startPoint y: 590, endPoint x: 130, endPoint y: 426, distance: 164.7
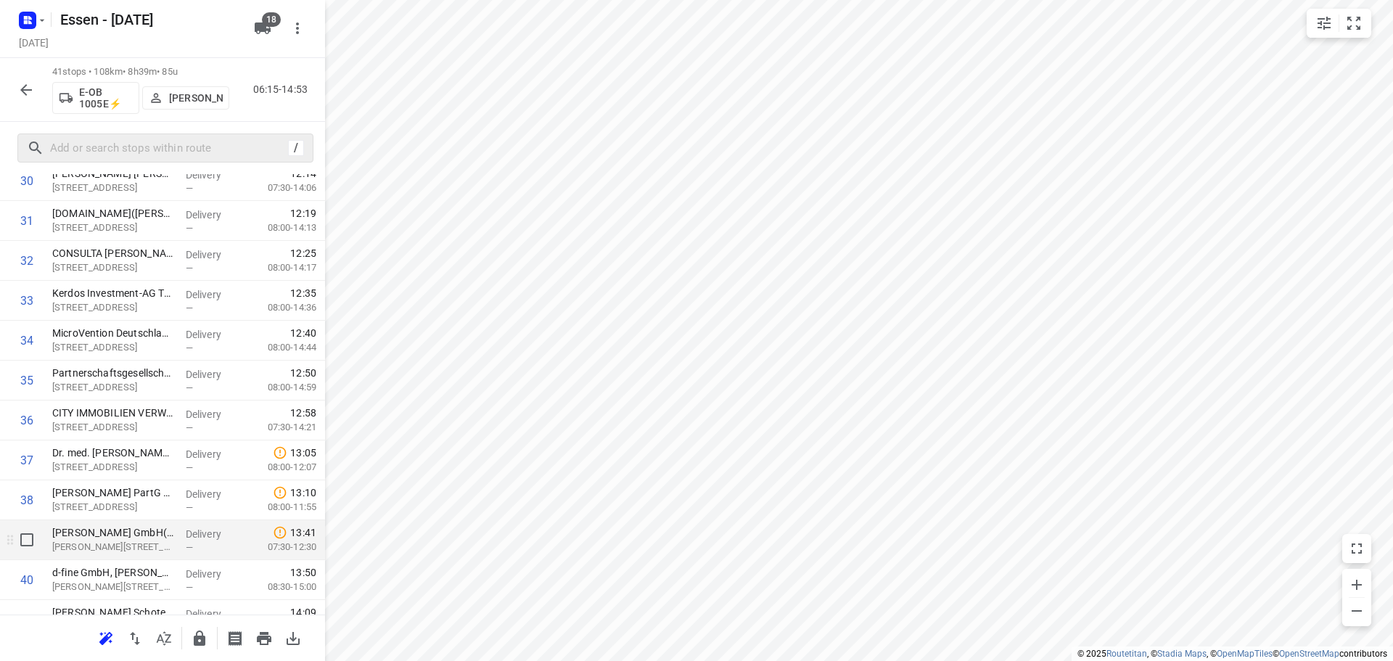
scroll to position [1308, 0]
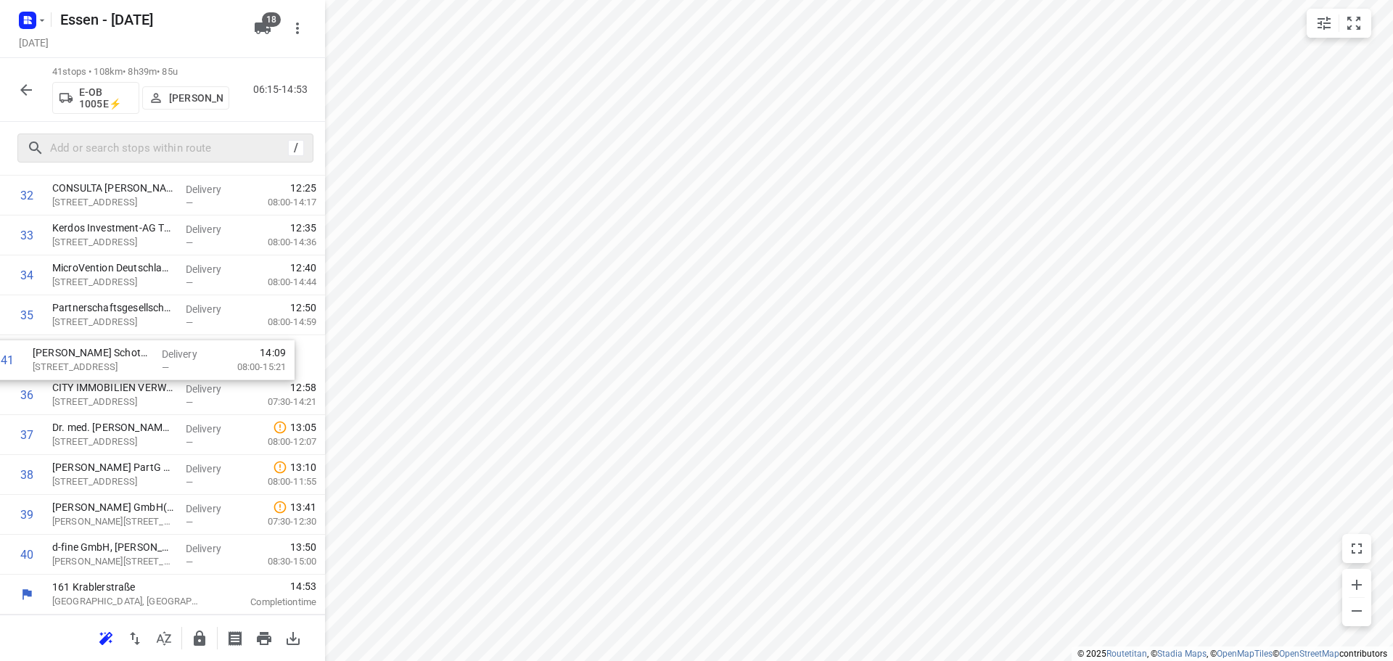
drag, startPoint x: 160, startPoint y: 555, endPoint x: 139, endPoint y: 353, distance: 203.4
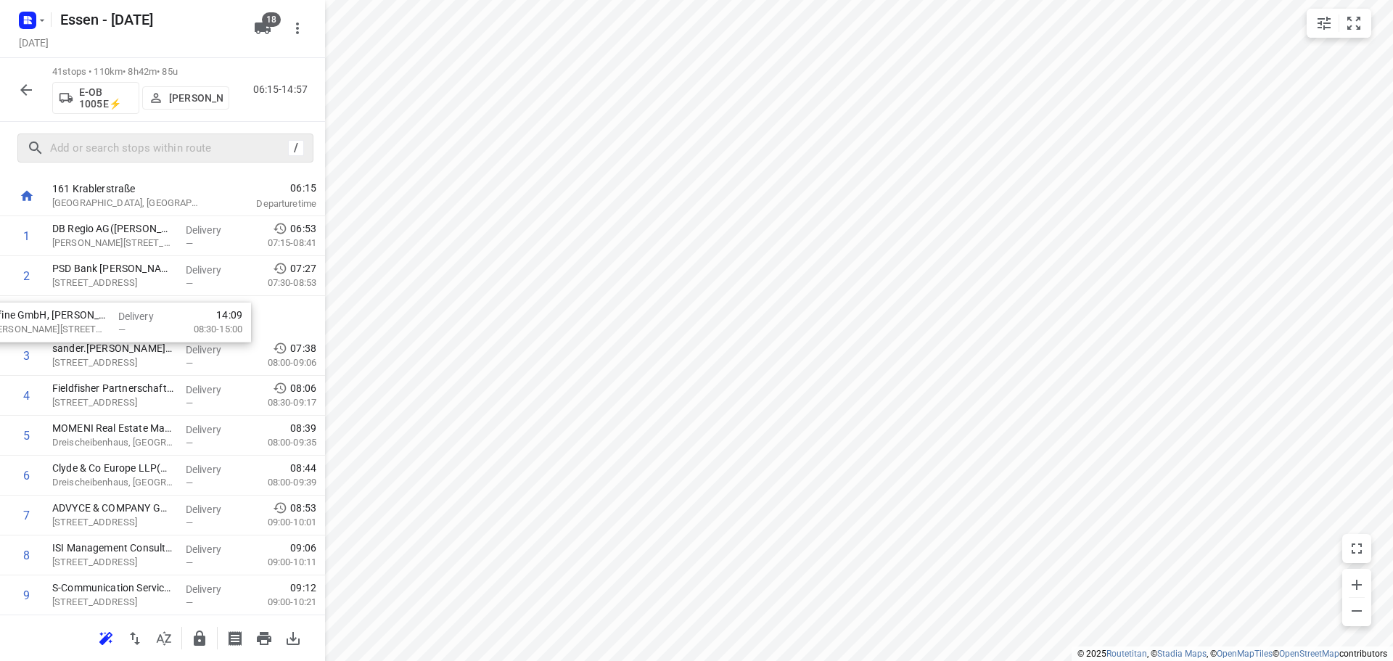
scroll to position [27, 0]
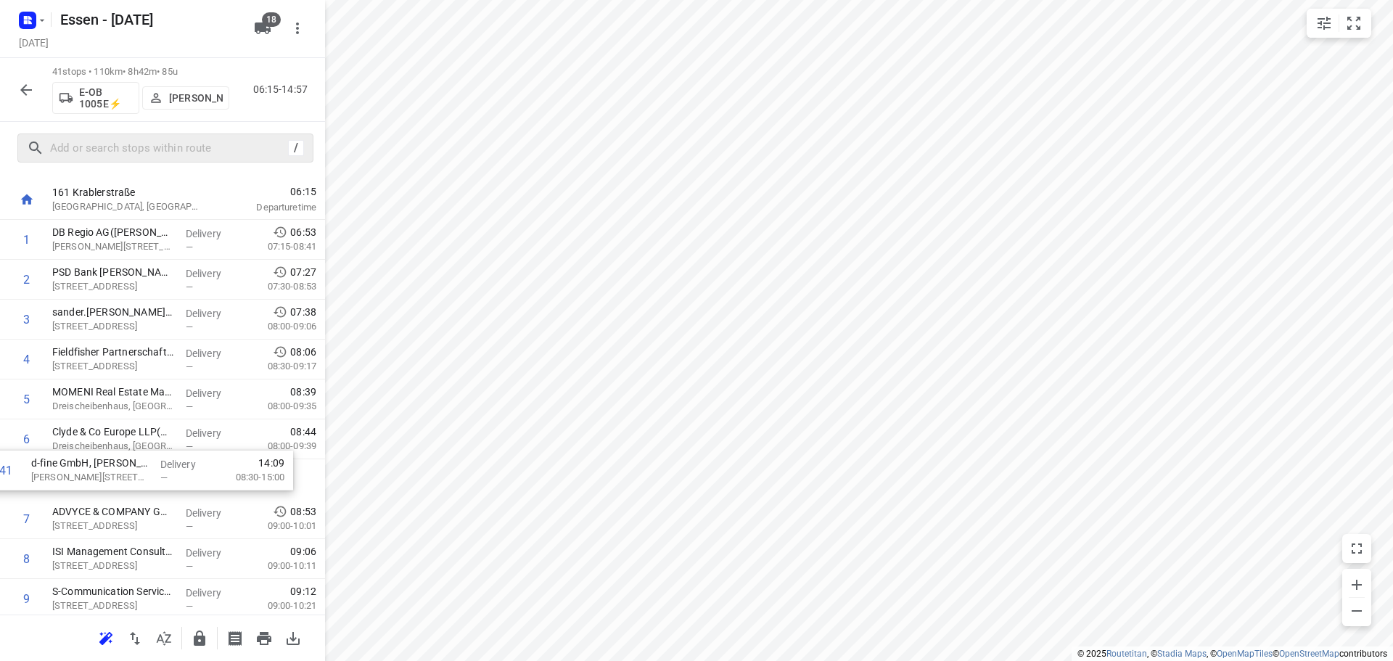
drag, startPoint x: 140, startPoint y: 567, endPoint x: 115, endPoint y: 474, distance: 96.8
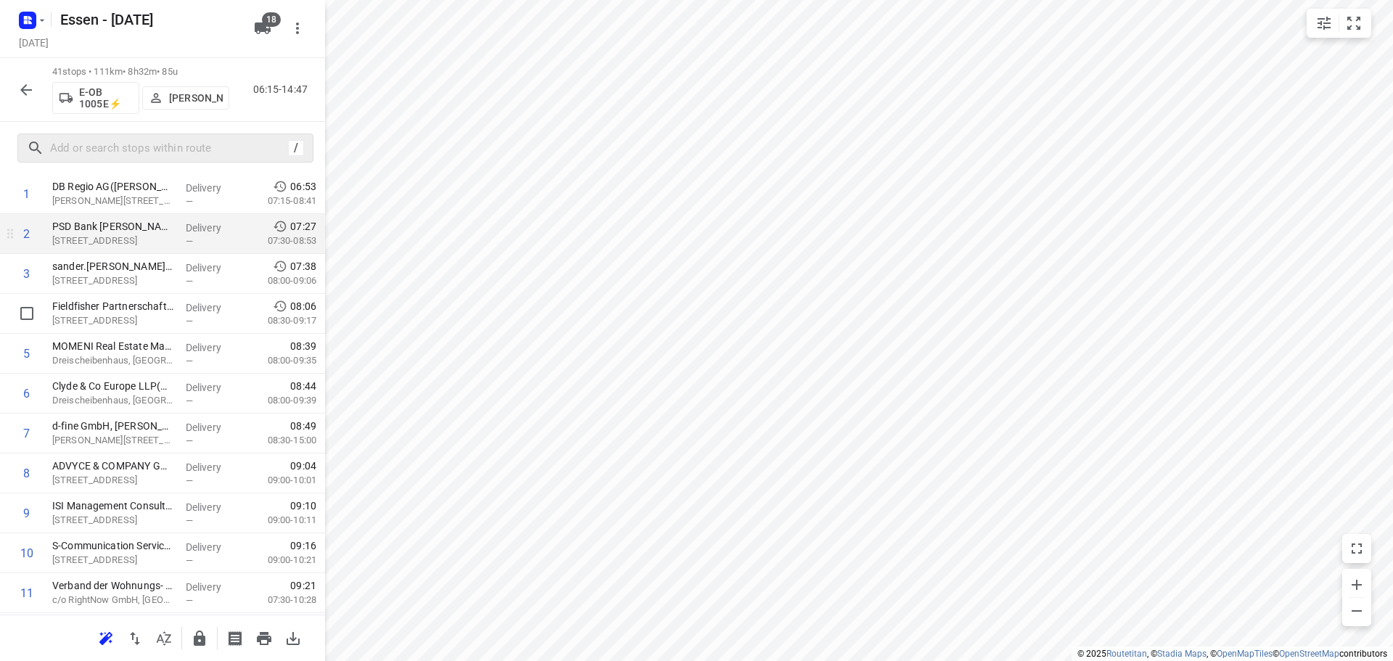
scroll to position [145, 0]
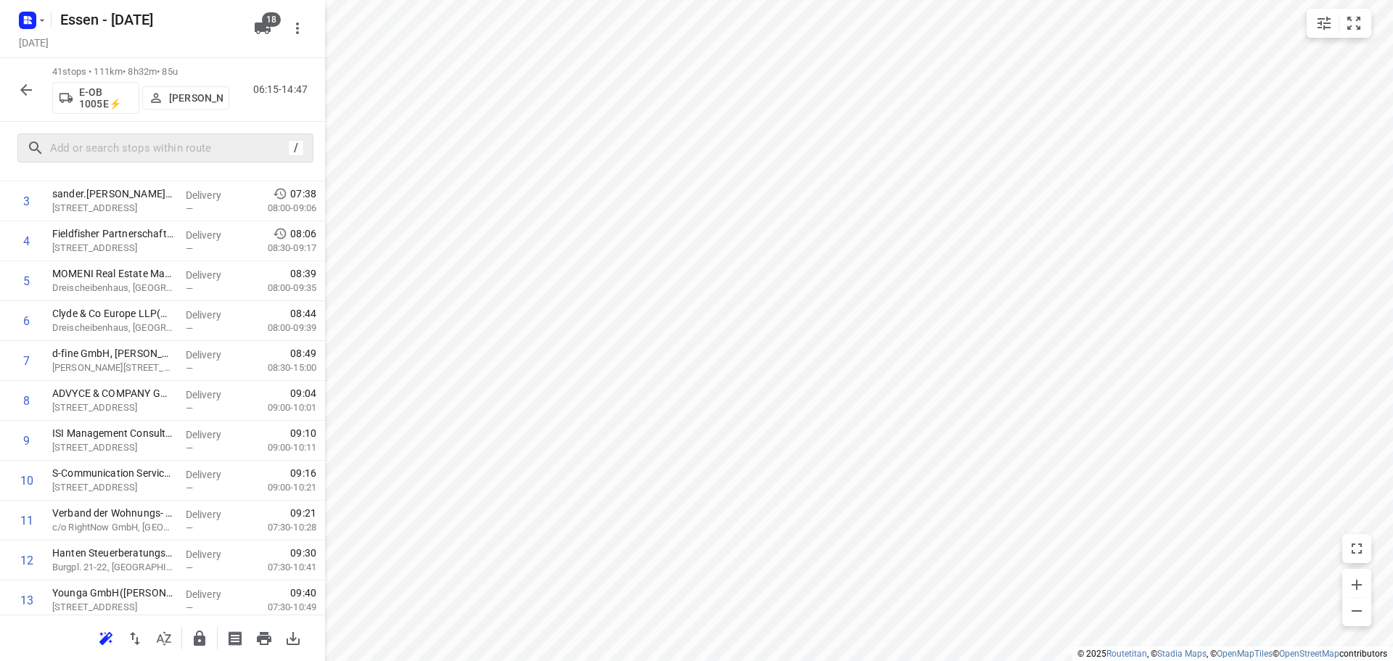
click at [25, 91] on icon "button" at bounding box center [25, 89] width 17 height 17
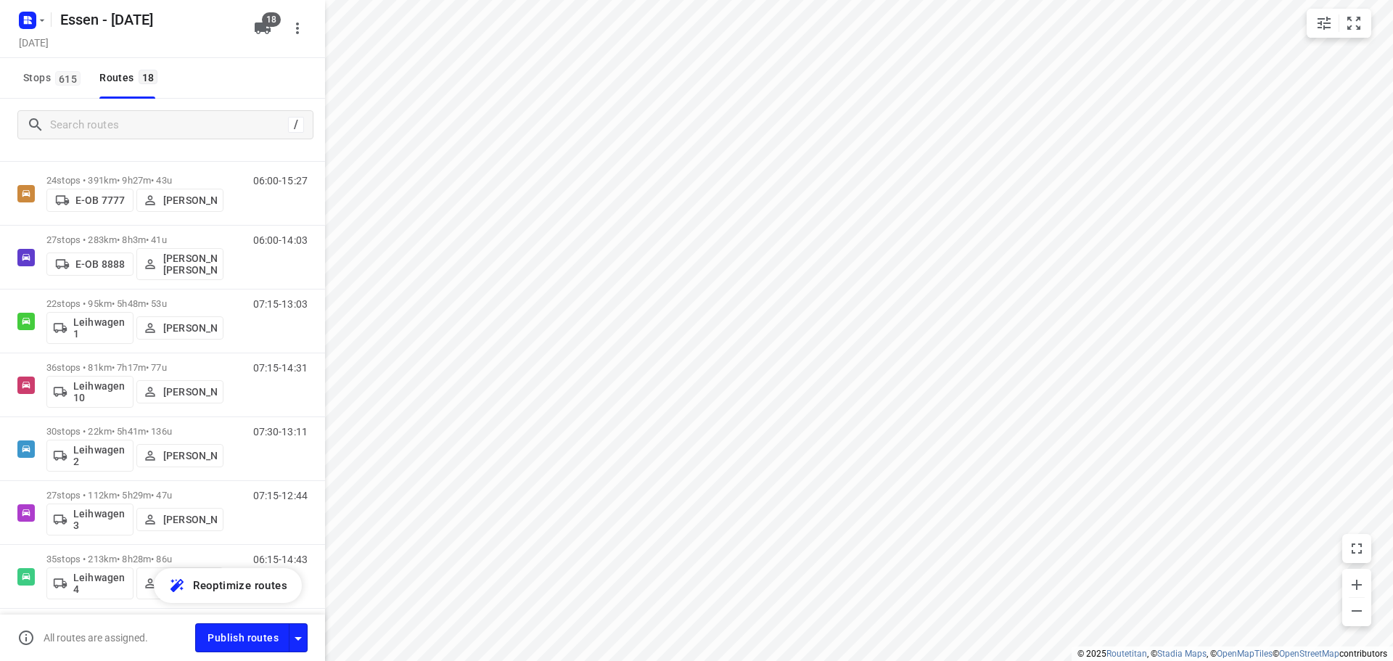
scroll to position [0, 0]
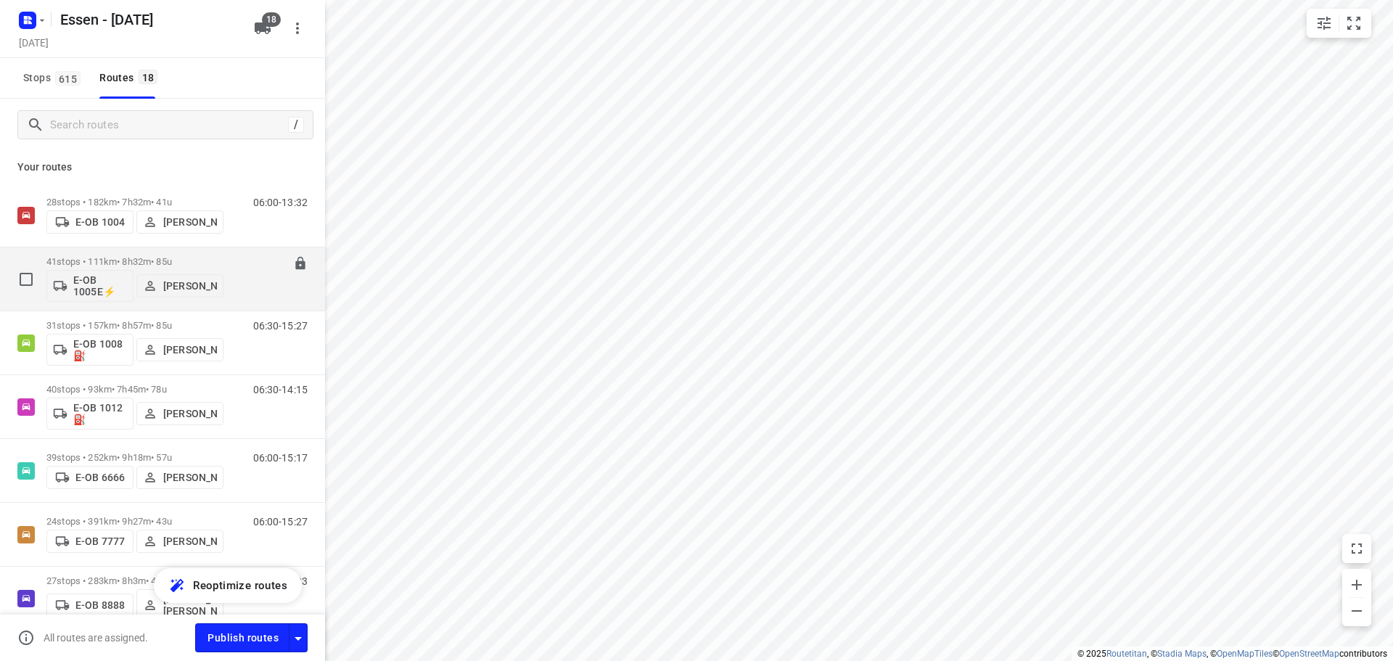
click at [180, 254] on div "41 stops • 111km • 8h32m • 85u E-OB 1005E⚡ Hans Krupp" at bounding box center [134, 279] width 177 height 60
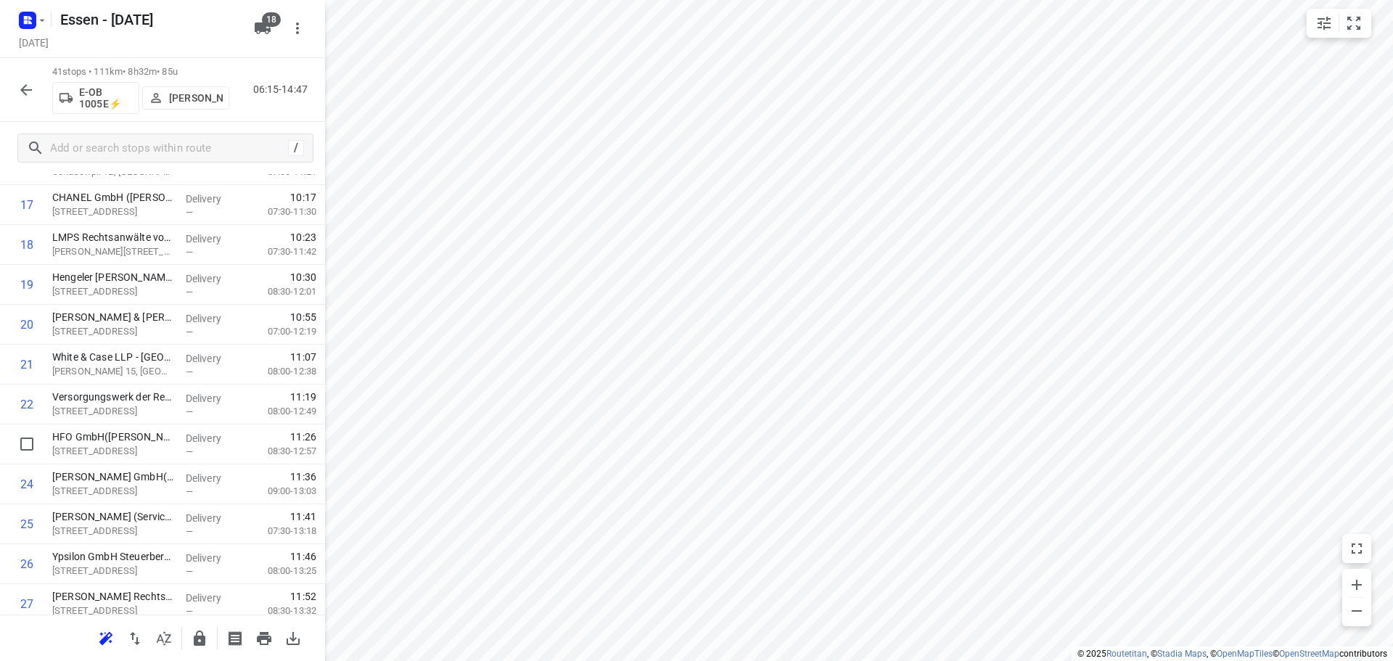
scroll to position [437, 0]
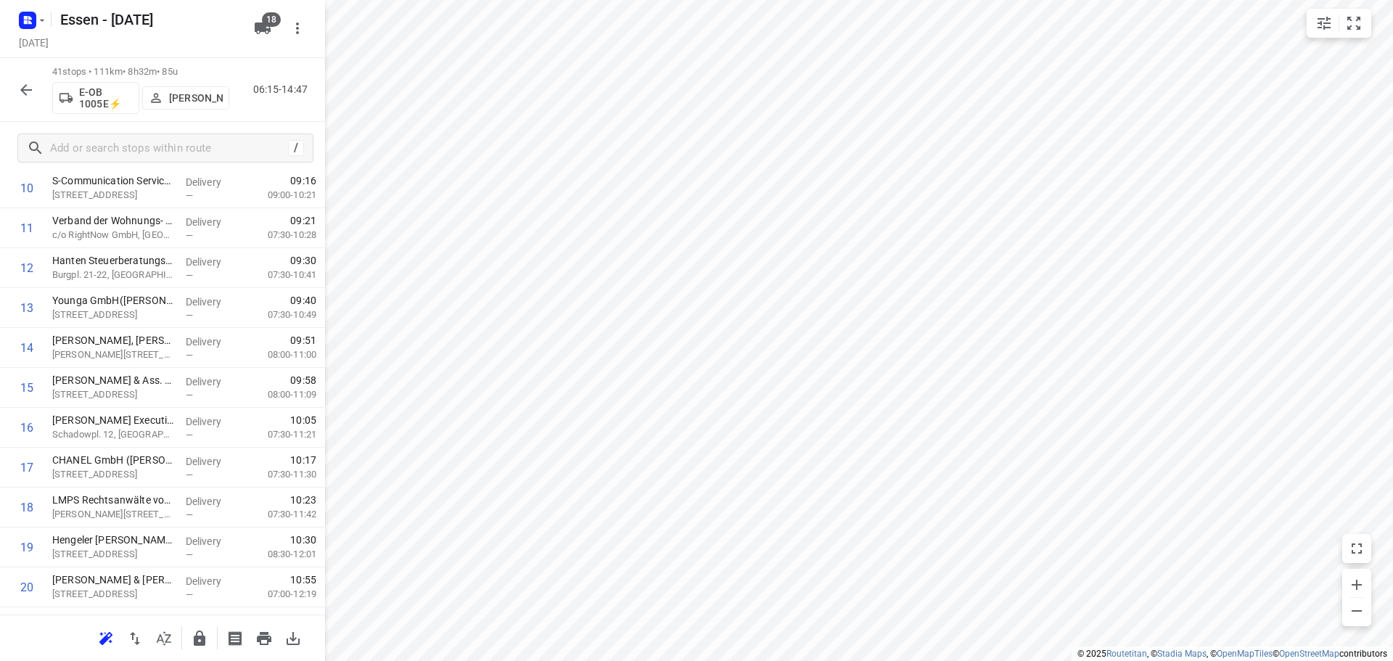
click at [23, 91] on icon "button" at bounding box center [26, 90] width 12 height 12
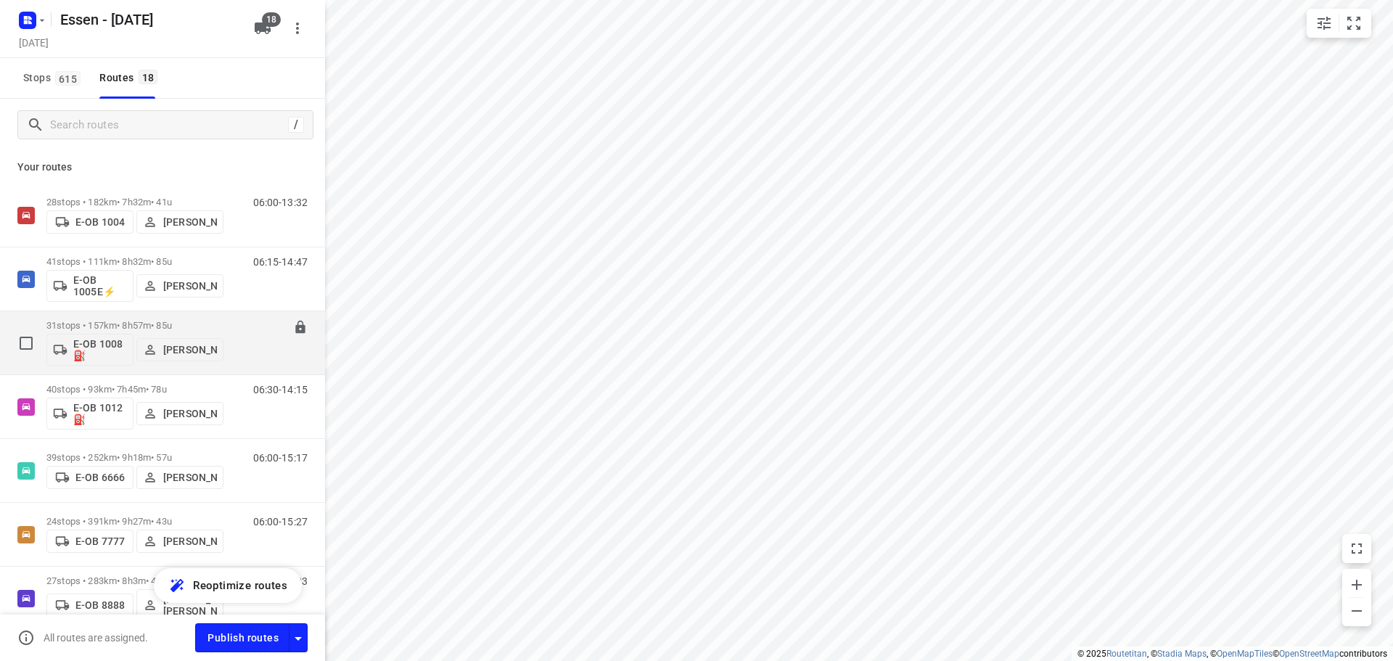
click at [171, 320] on p "31 stops • 157km • 8h57m • 85u" at bounding box center [134, 325] width 177 height 11
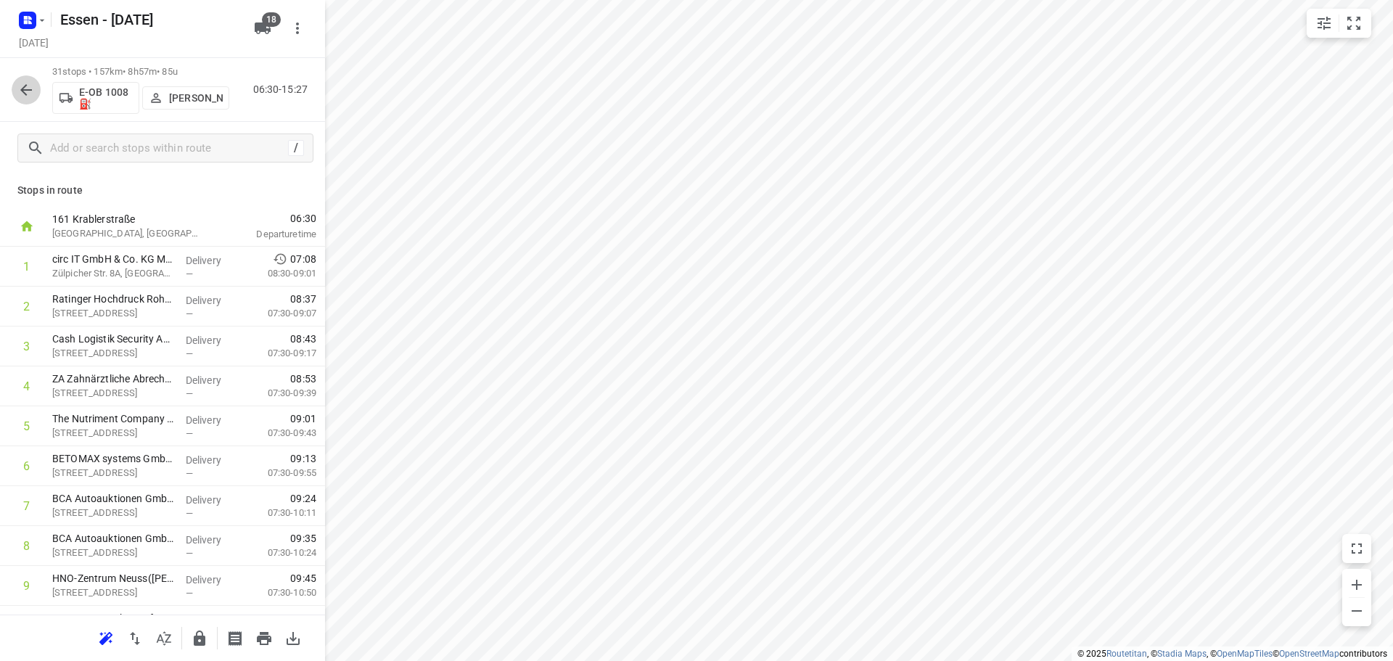
click at [25, 104] on button "button" at bounding box center [26, 89] width 29 height 29
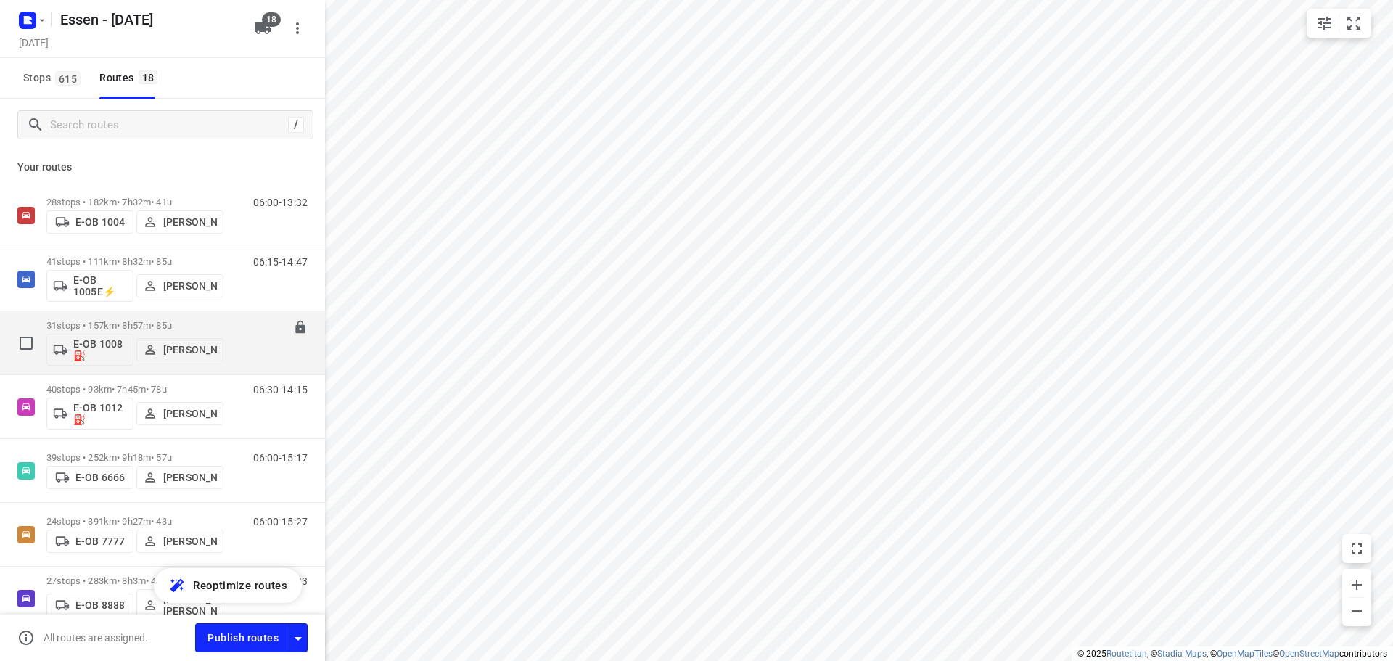
click at [139, 314] on div "31 stops • 157km • 8h57m • 85u E-OB 1008⛽️ Andrianu Krasniqi" at bounding box center [134, 343] width 177 height 60
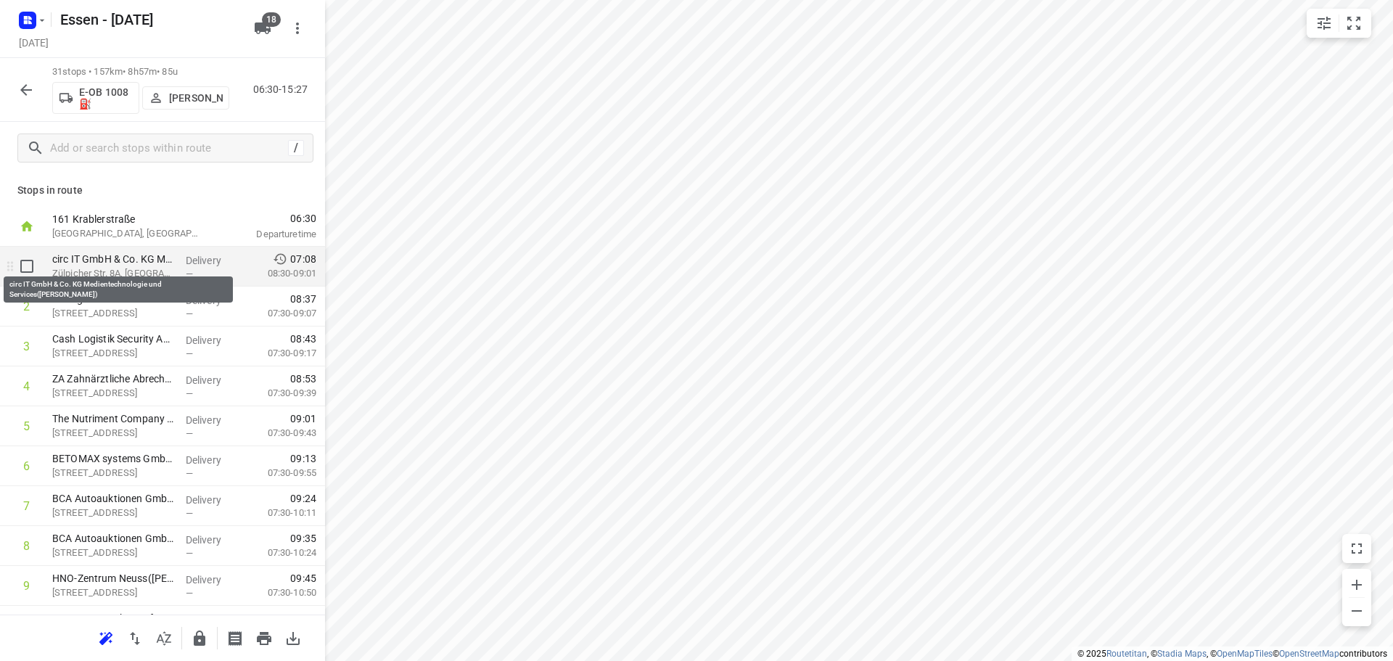
click at [100, 256] on p "circ IT GmbH & Co. KG Medientechnologie und Services(Jennifer Bloemen)" at bounding box center [113, 259] width 122 height 15
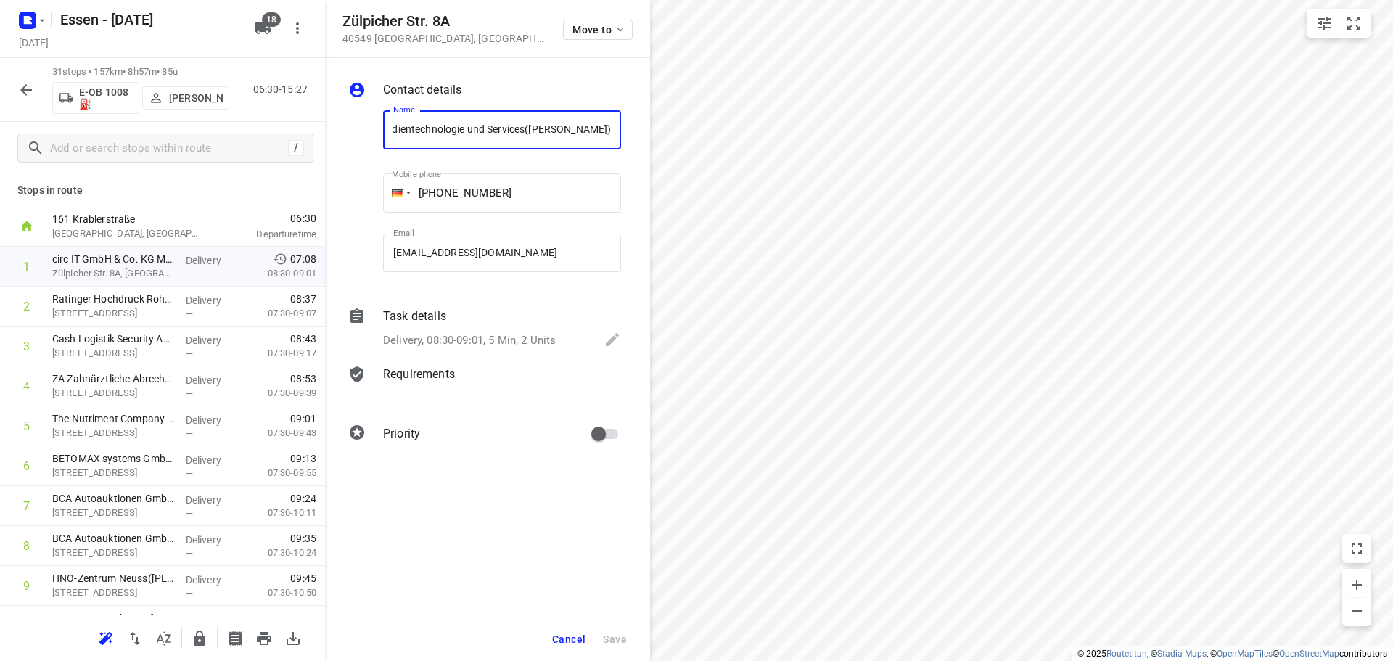
scroll to position [0, 0]
click at [582, 626] on button "Cancel" at bounding box center [568, 639] width 45 height 26
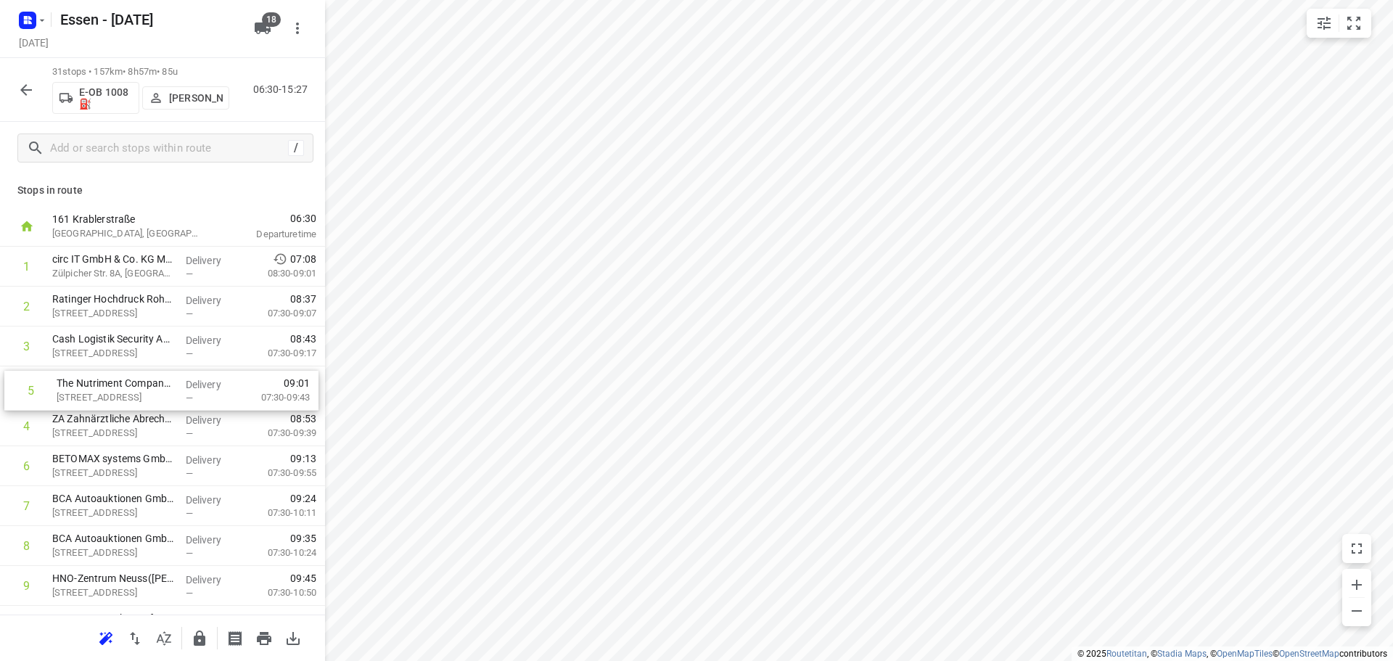
drag, startPoint x: 97, startPoint y: 424, endPoint x: 99, endPoint y: 384, distance: 40.0
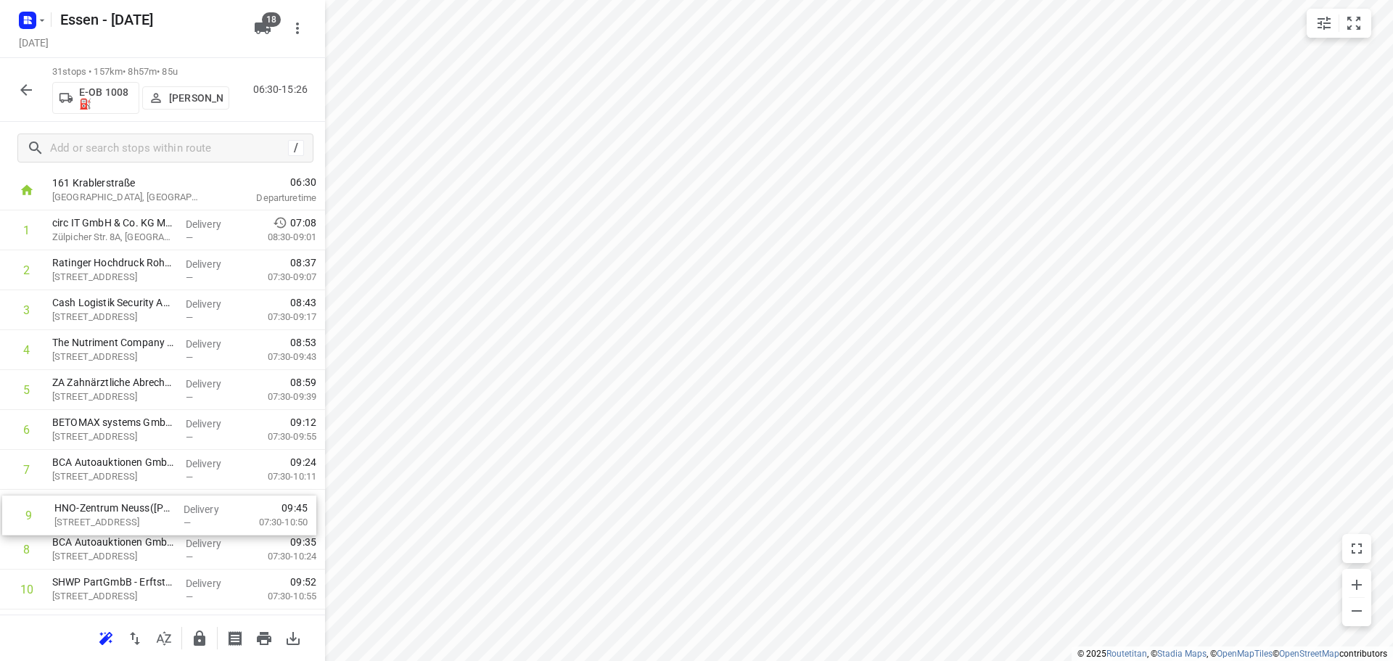
scroll to position [42, 0]
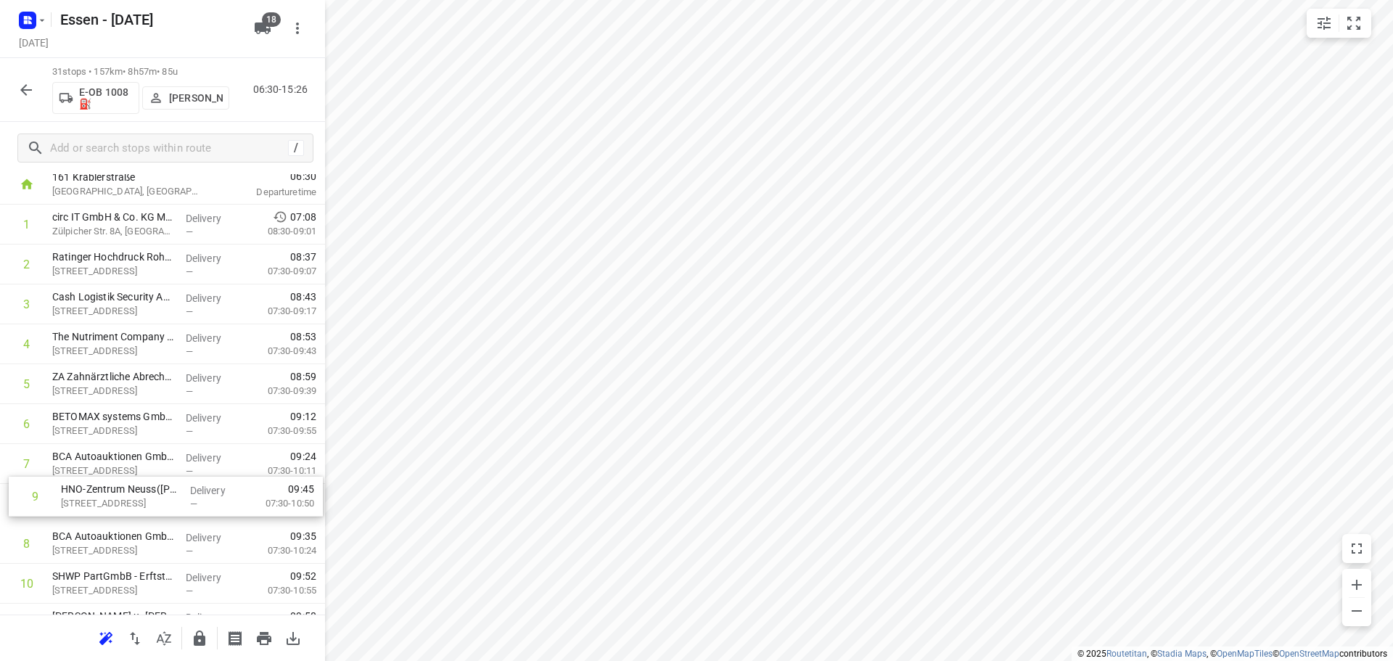
drag, startPoint x: 157, startPoint y: 590, endPoint x: 162, endPoint y: 498, distance: 91.5
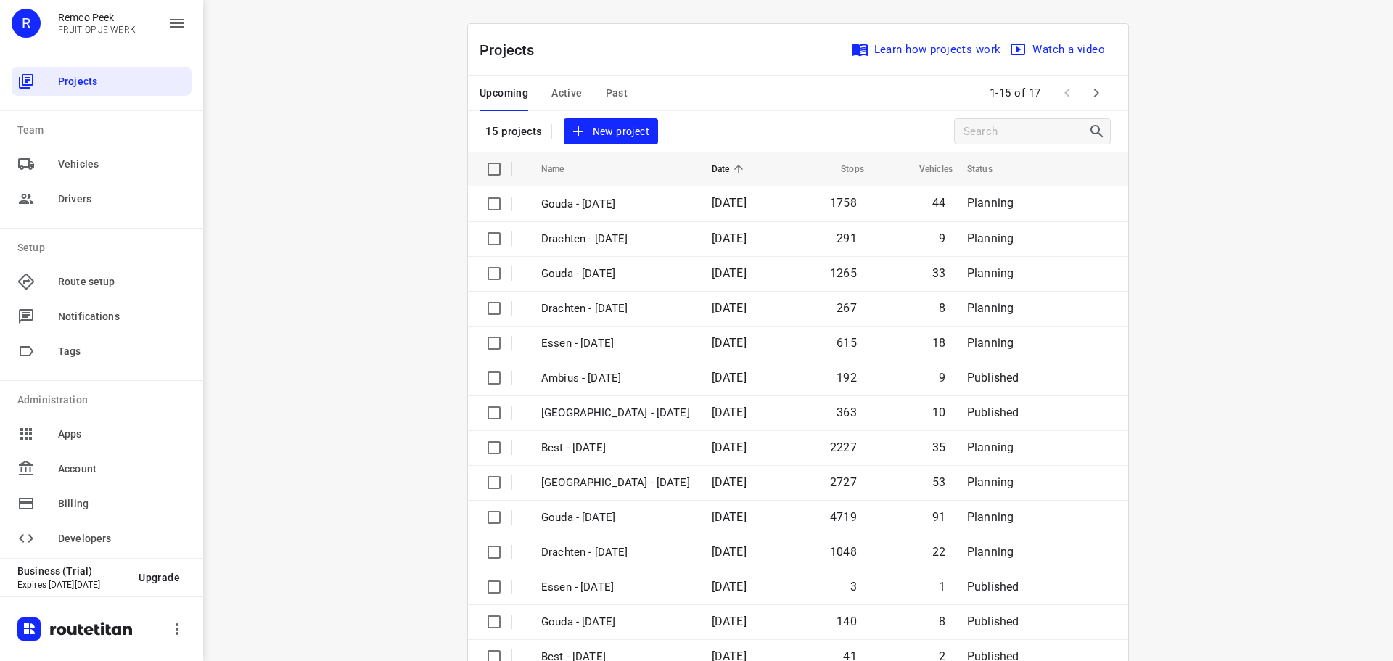
drag, startPoint x: 0, startPoint y: 0, endPoint x: 604, endPoint y: 97, distance: 612.0
click at [606, 97] on span "Past" at bounding box center [617, 93] width 22 height 18
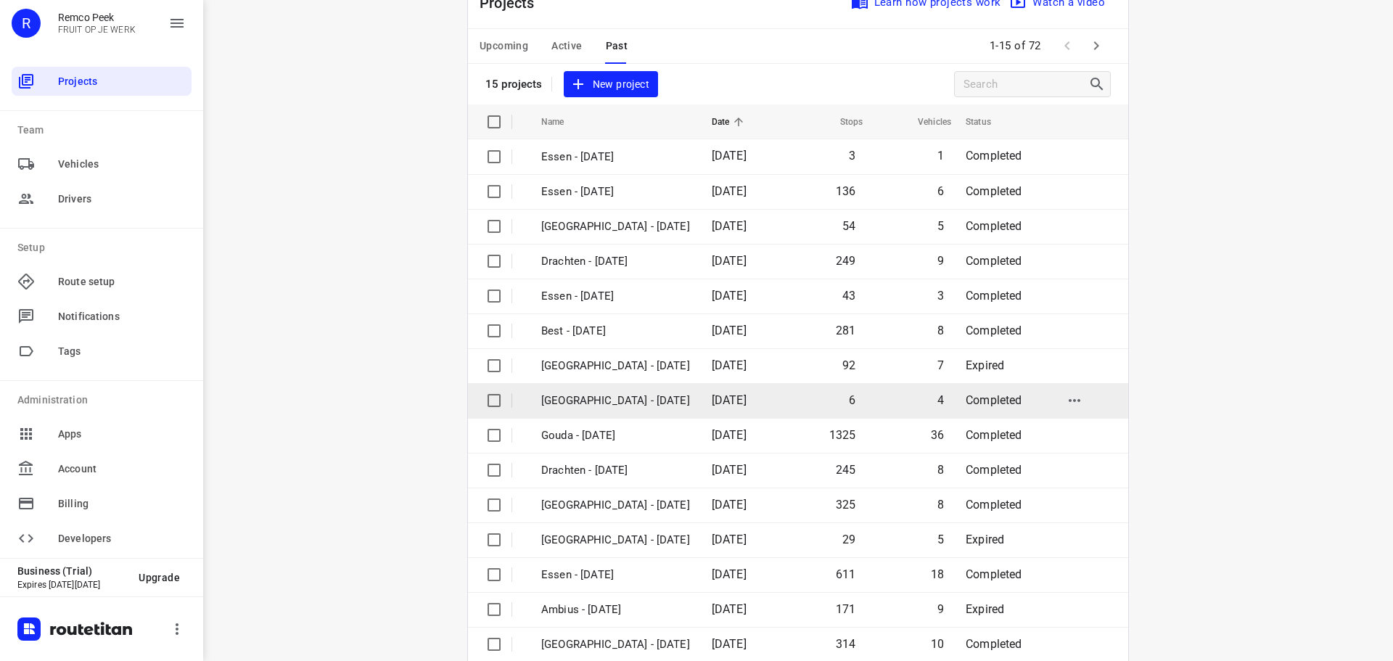
scroll to position [73, 0]
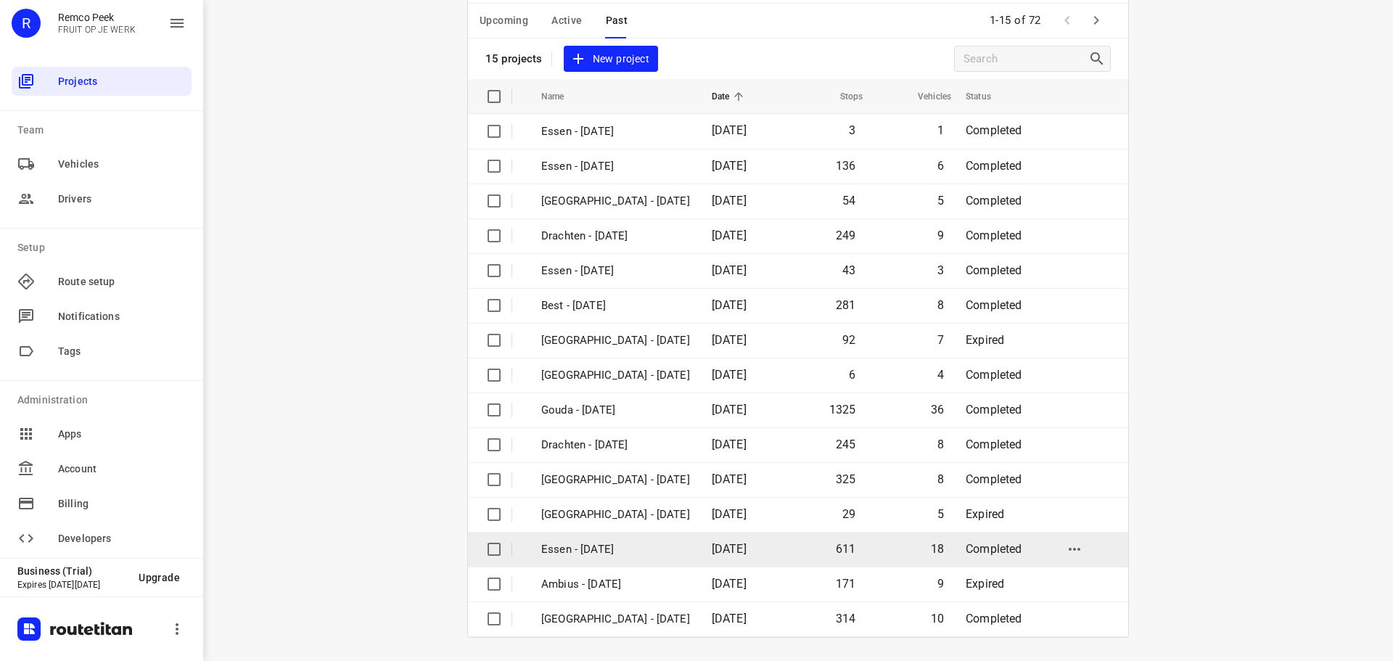
click at [595, 559] on td "Essen - [DATE]" at bounding box center [613, 549] width 173 height 35
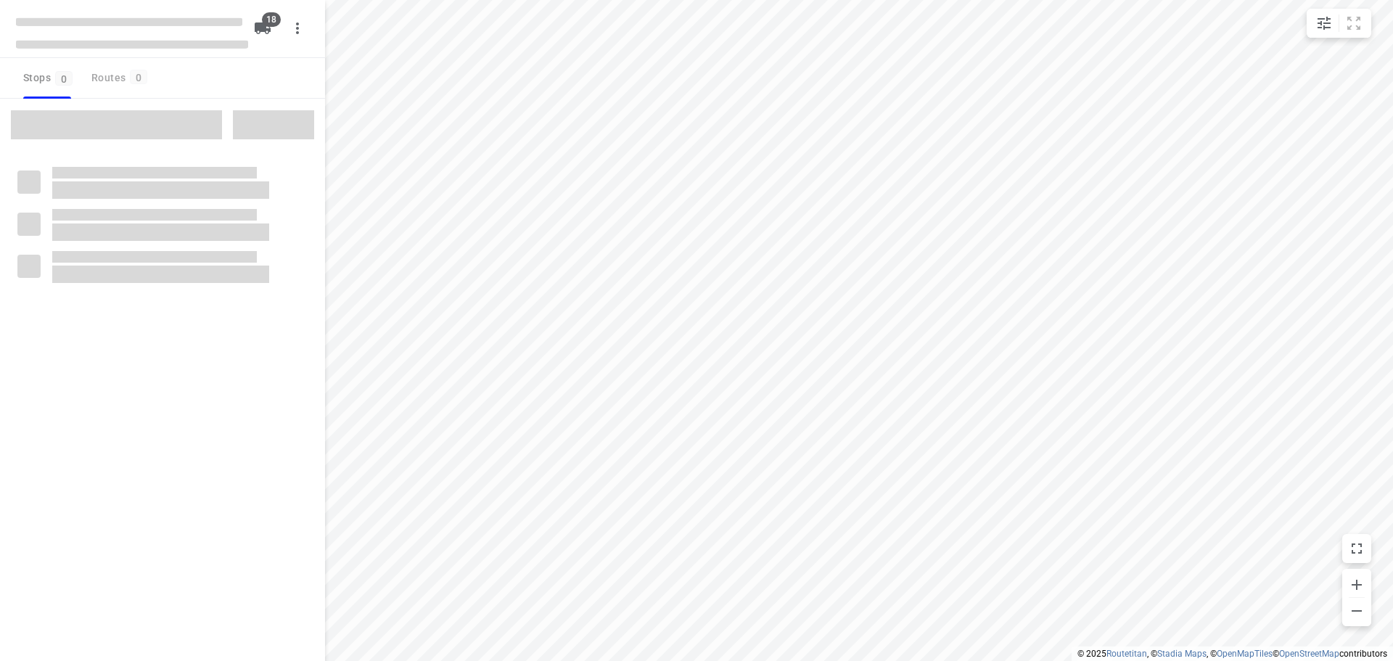
checkbox input "true"
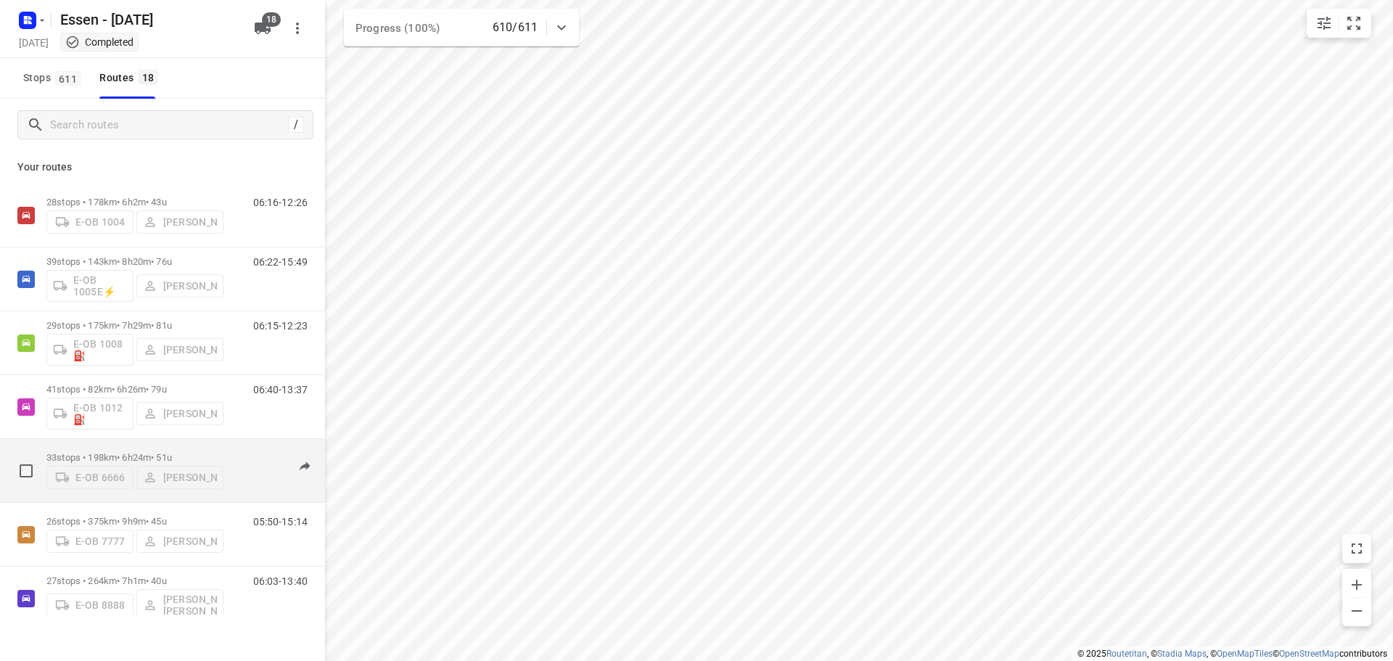
click at [160, 458] on p "33 stops • 198km • 6h24m • 51u" at bounding box center [134, 457] width 177 height 11
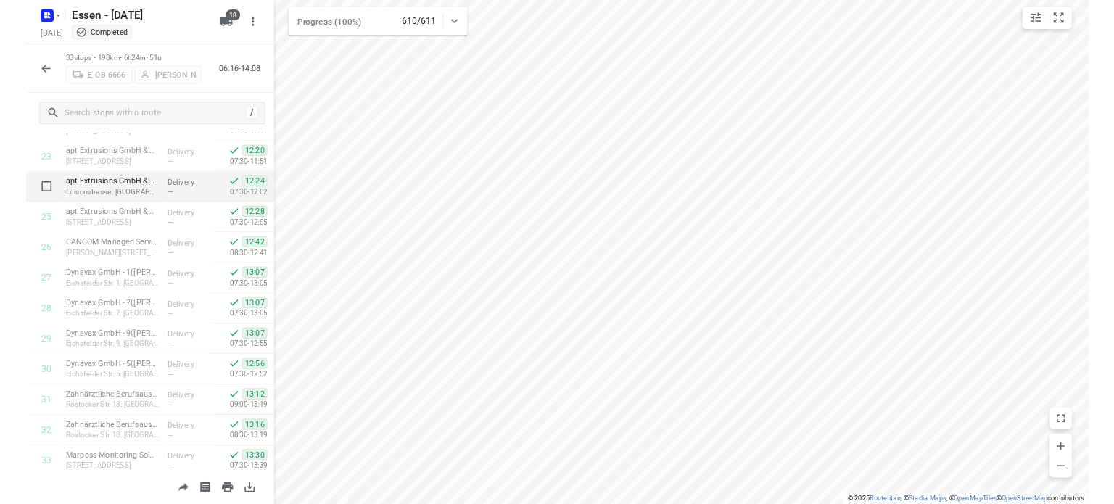
scroll to position [916, 0]
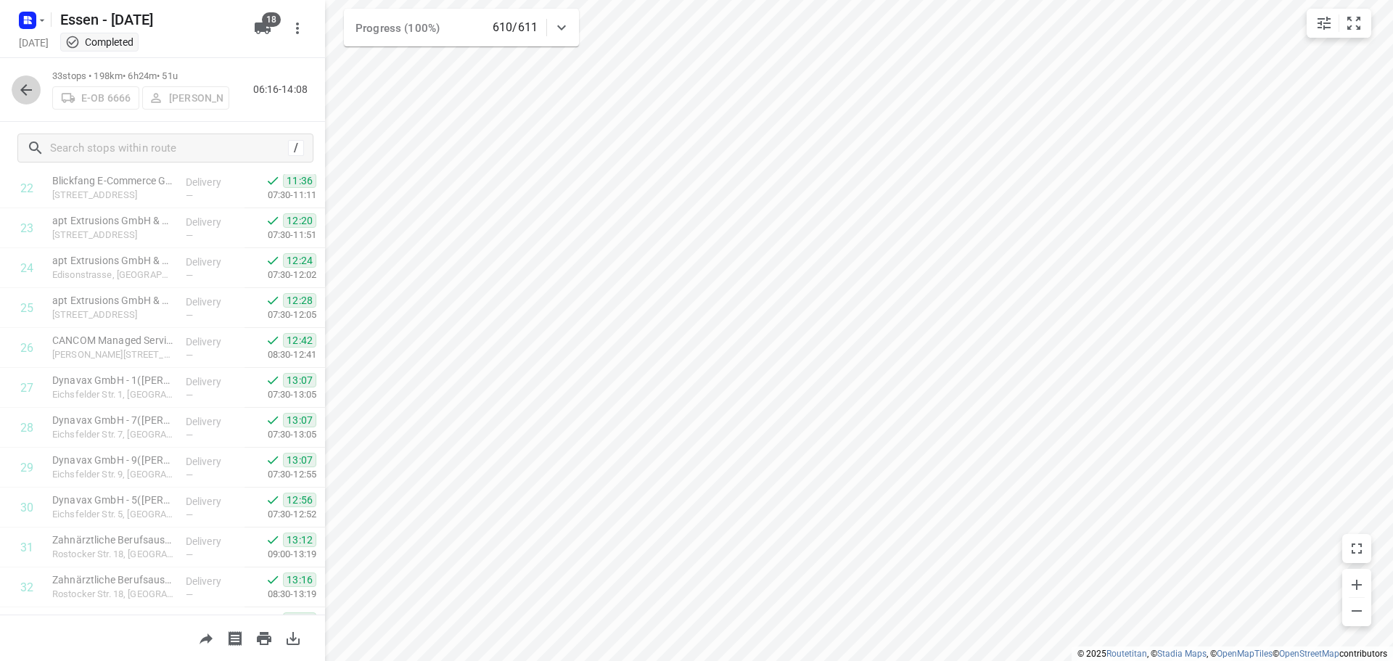
click at [32, 89] on icon "button" at bounding box center [26, 90] width 12 height 12
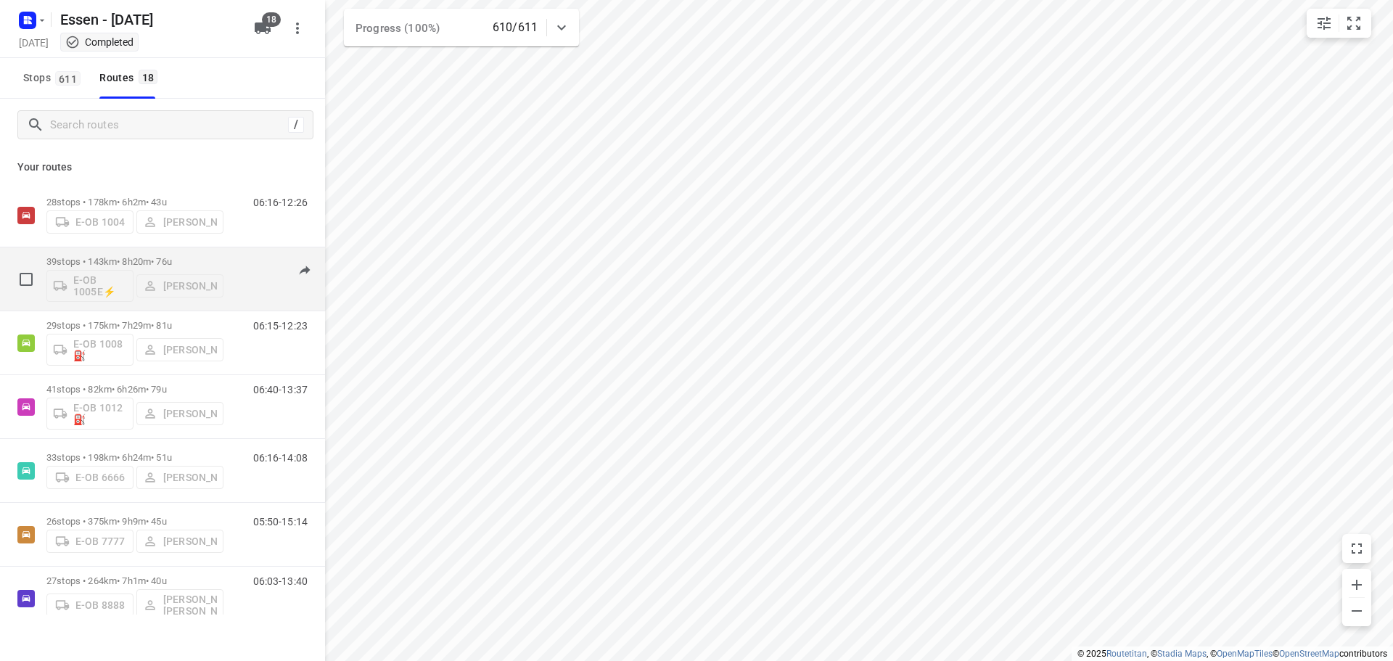
click at [157, 272] on div "E-OB 1005E⚡ Hans Krupp" at bounding box center [134, 284] width 177 height 35
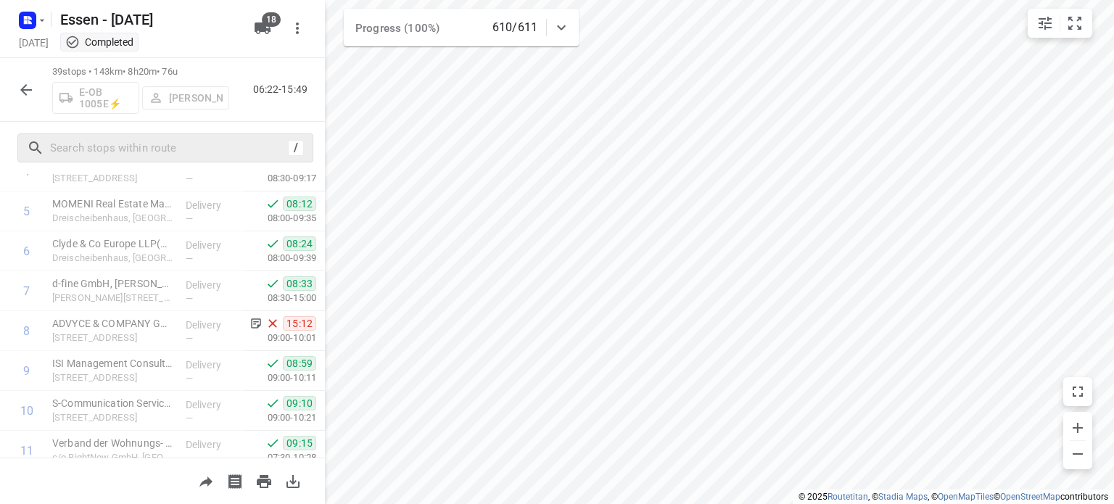
scroll to position [218, 0]
click at [22, 92] on icon "button" at bounding box center [25, 89] width 17 height 17
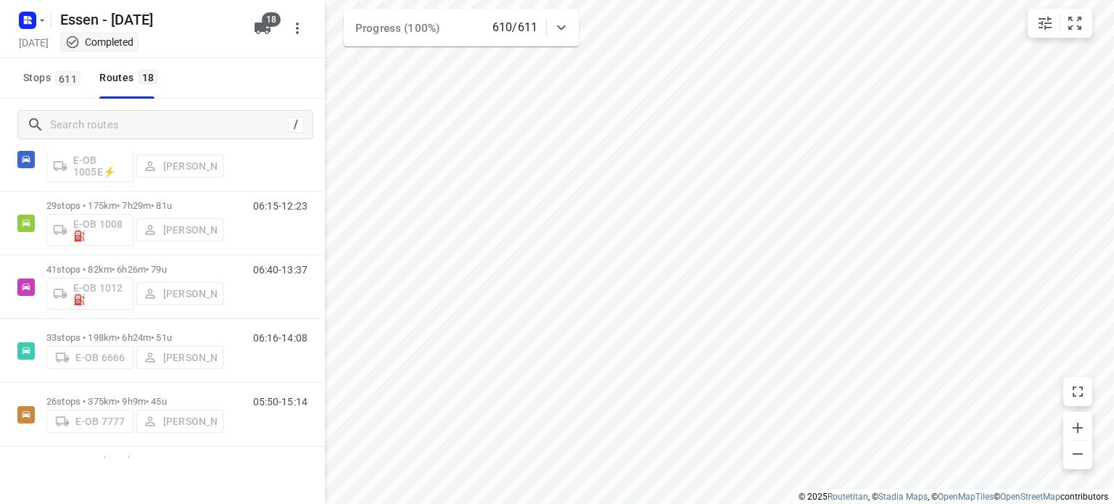
scroll to position [145, 0]
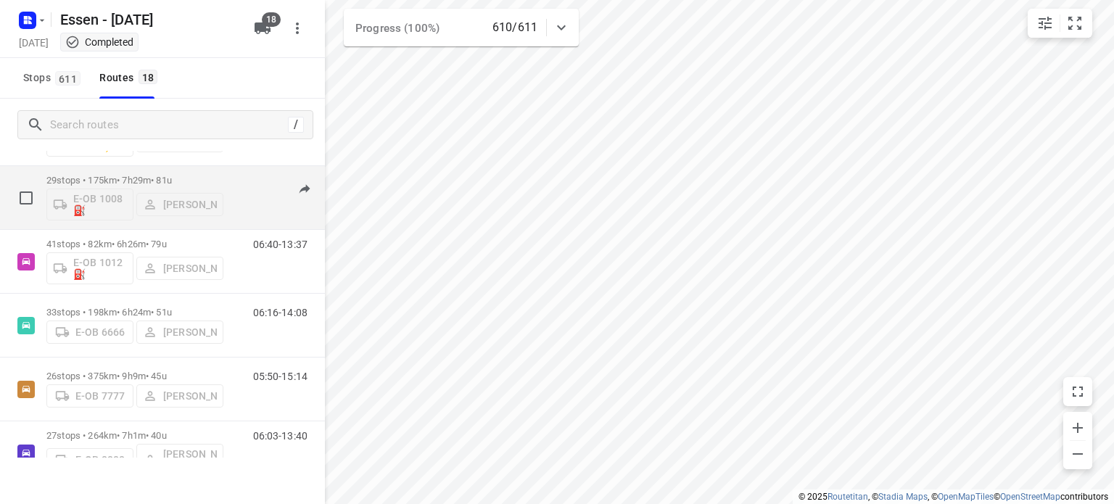
click at [251, 210] on div "06:15-12:23" at bounding box center [271, 201] width 73 height 53
click at [192, 182] on p "29 stops • 175km • 7h29m • 81u" at bounding box center [134, 180] width 177 height 11
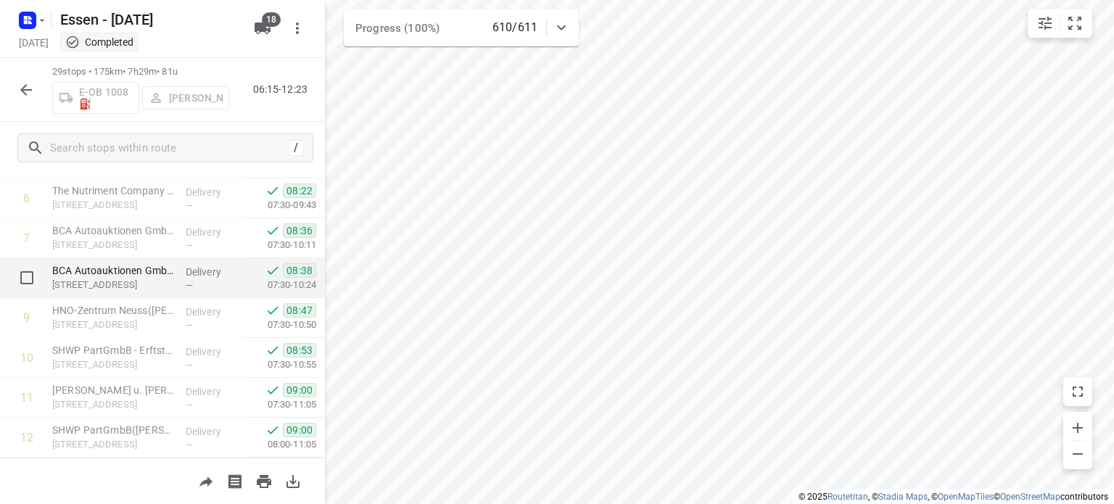
scroll to position [290, 0]
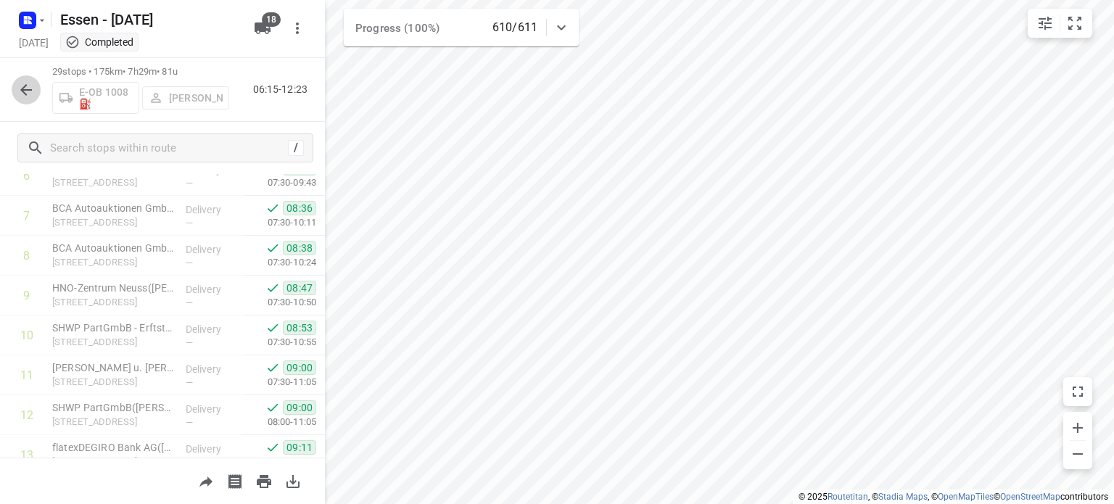
click at [22, 85] on icon "button" at bounding box center [25, 89] width 17 height 17
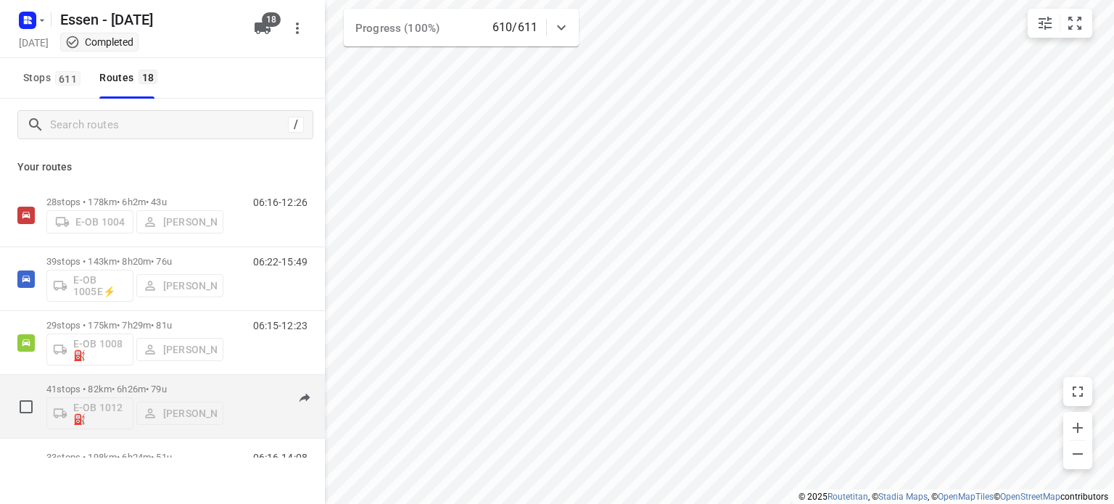
click at [163, 390] on p "41 stops • 82km • 6h26m • 79u" at bounding box center [134, 389] width 177 height 11
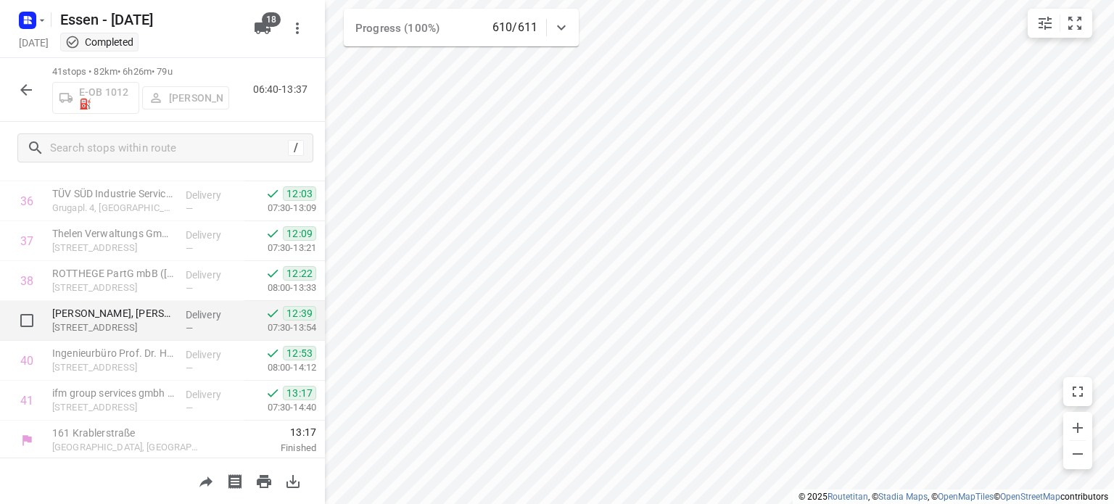
scroll to position [1464, 0]
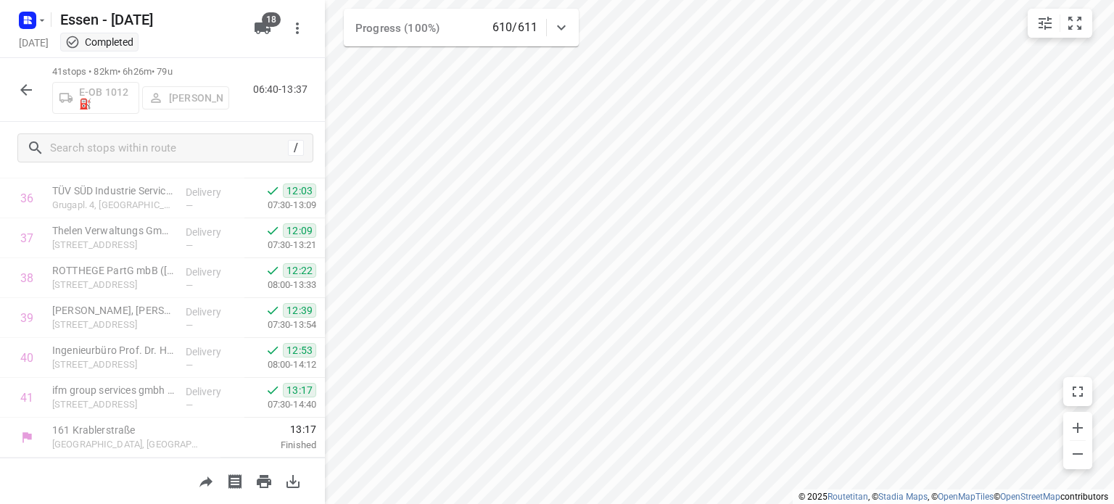
click at [33, 86] on icon "button" at bounding box center [25, 89] width 17 height 17
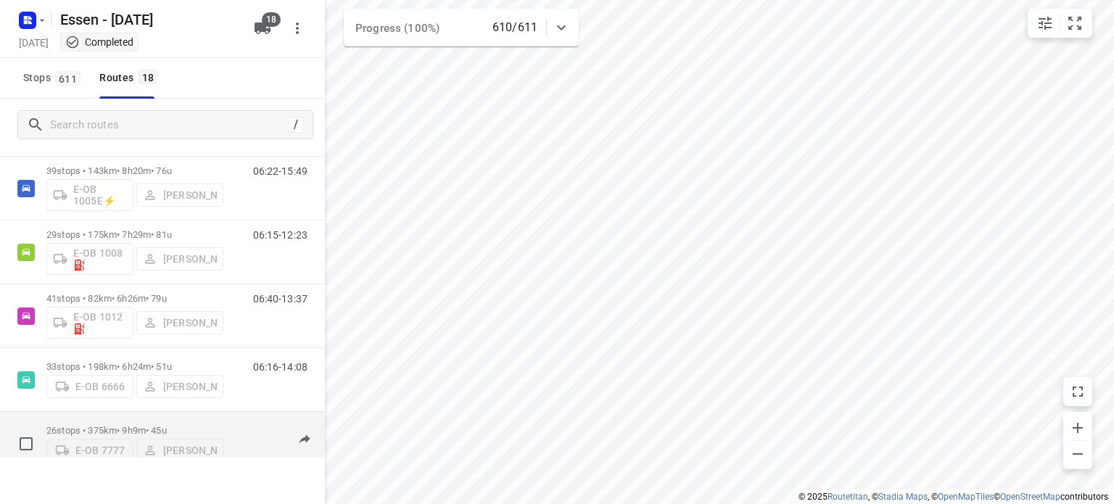
scroll to position [145, 0]
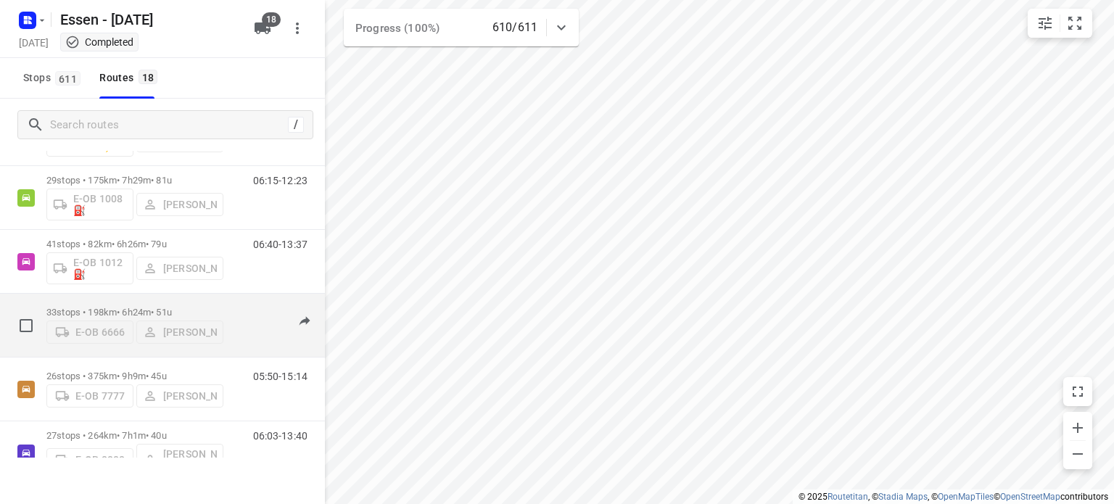
click at [183, 310] on p "33 stops • 198km • 6h24m • 51u" at bounding box center [134, 312] width 177 height 11
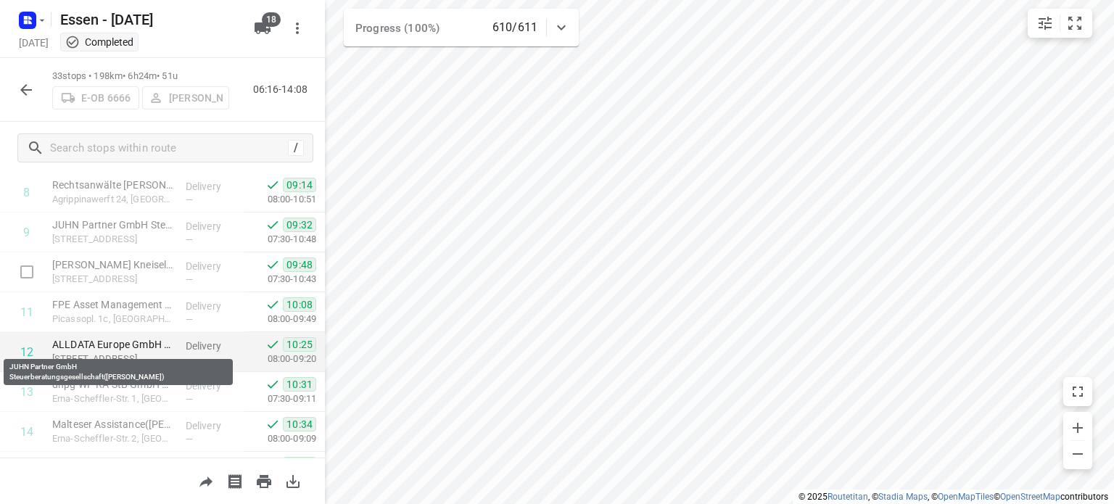
scroll to position [363, 0]
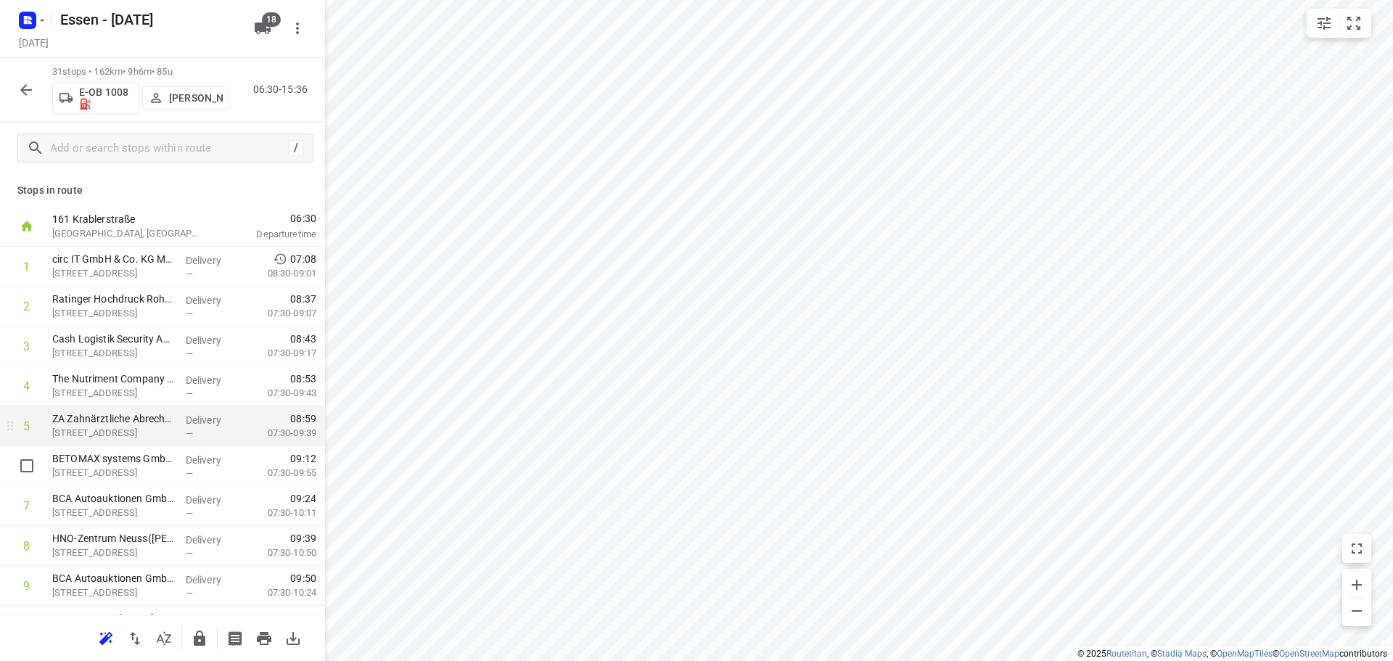
scroll to position [42, 0]
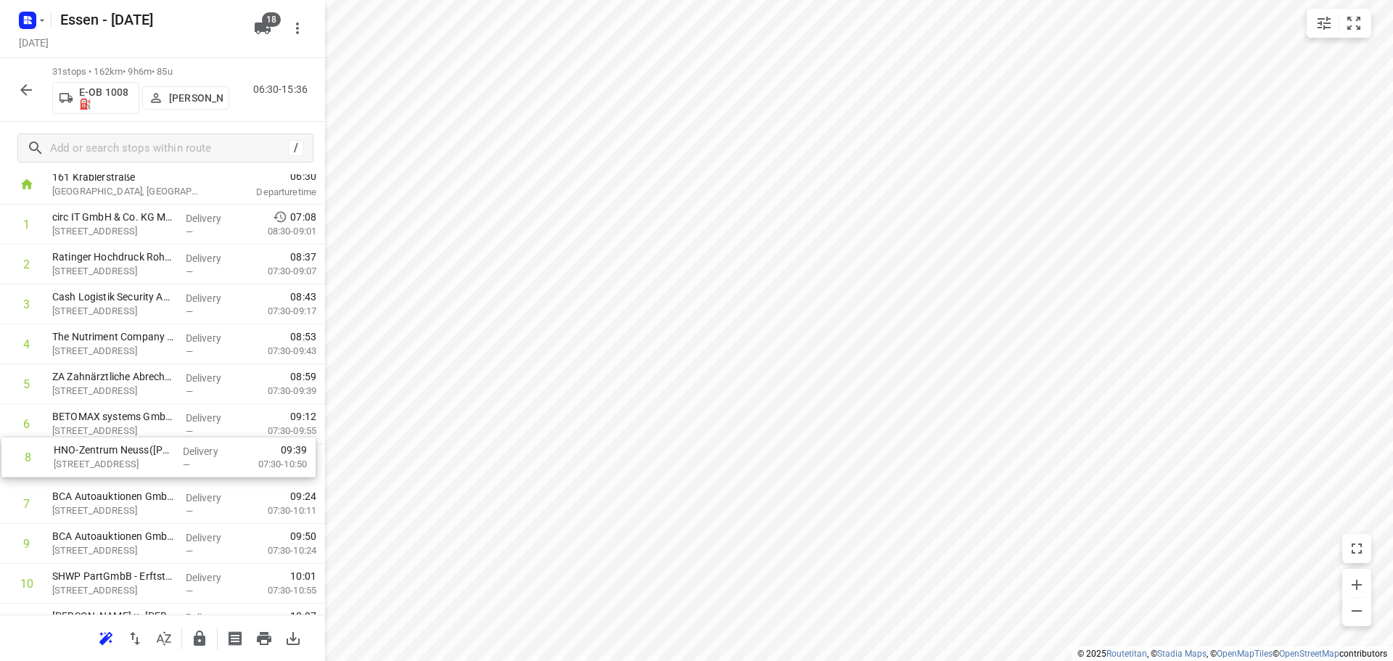
drag, startPoint x: 153, startPoint y: 506, endPoint x: 154, endPoint y: 454, distance: 51.5
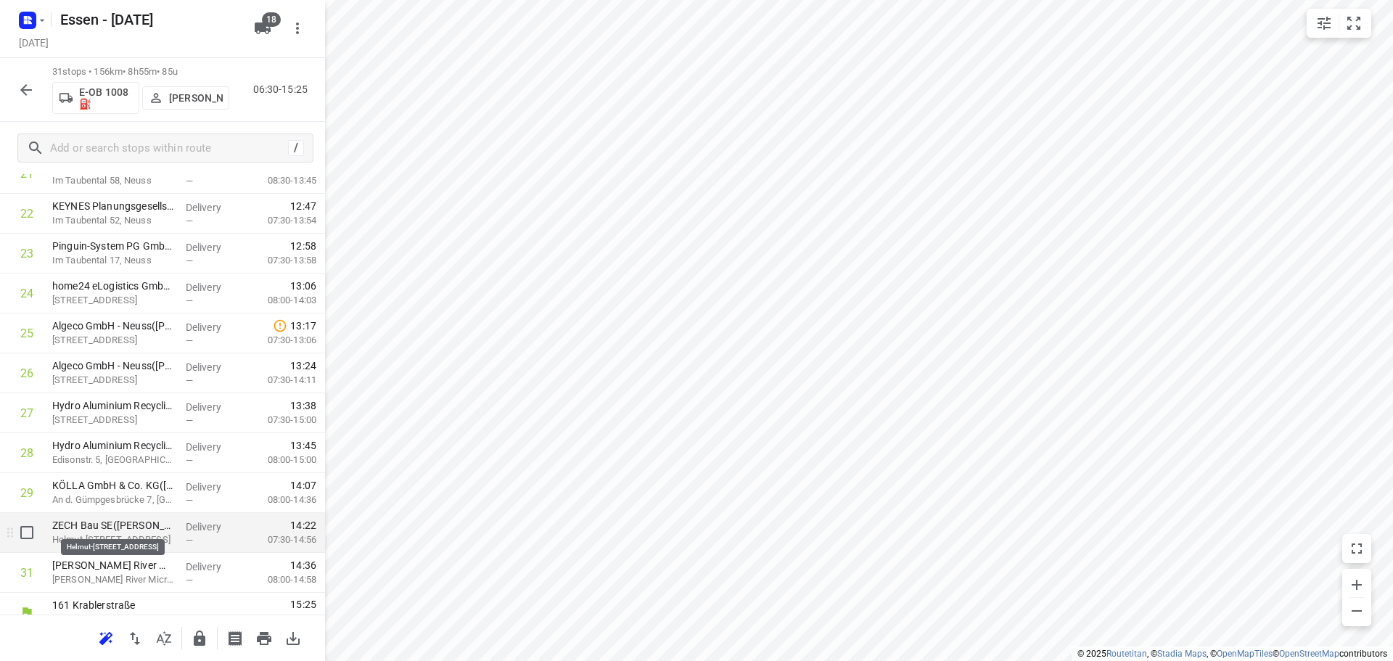
scroll to position [909, 0]
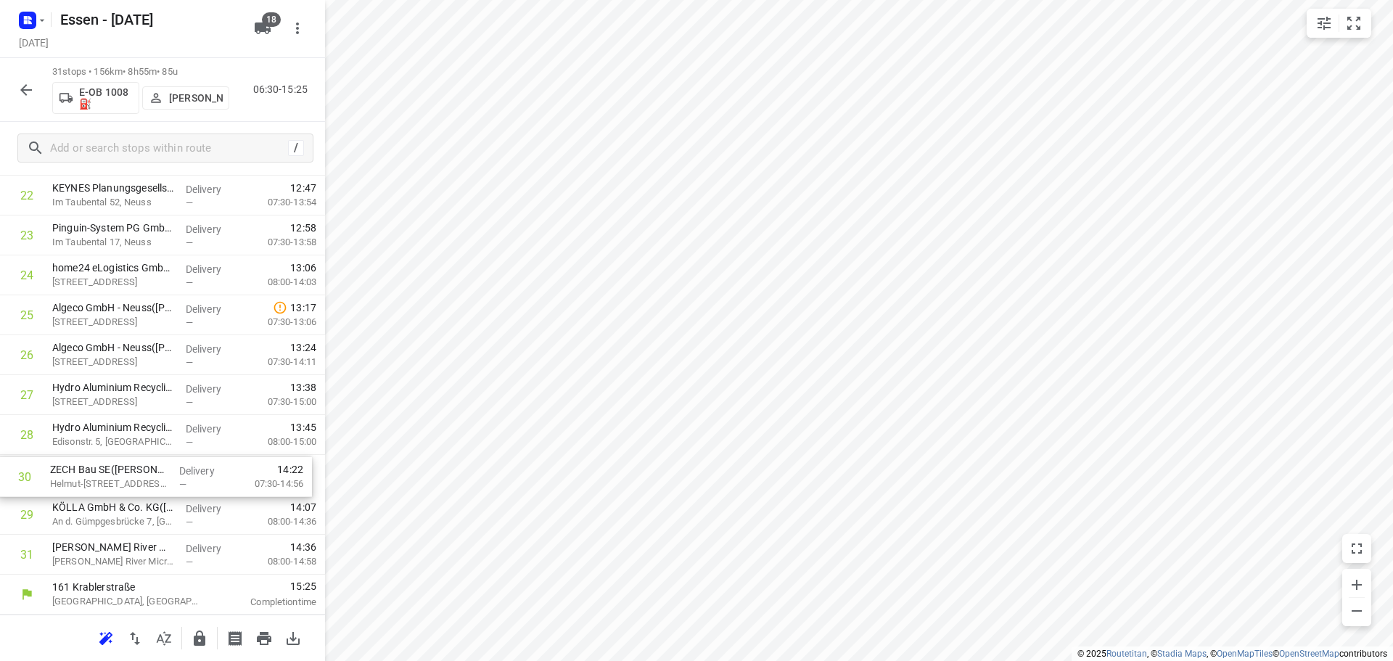
drag, startPoint x: 129, startPoint y: 527, endPoint x: 127, endPoint y: 485, distance: 42.1
drag, startPoint x: 127, startPoint y: 485, endPoint x: 141, endPoint y: 551, distance: 67.6
drag, startPoint x: 141, startPoint y: 551, endPoint x: 135, endPoint y: 476, distance: 75.7
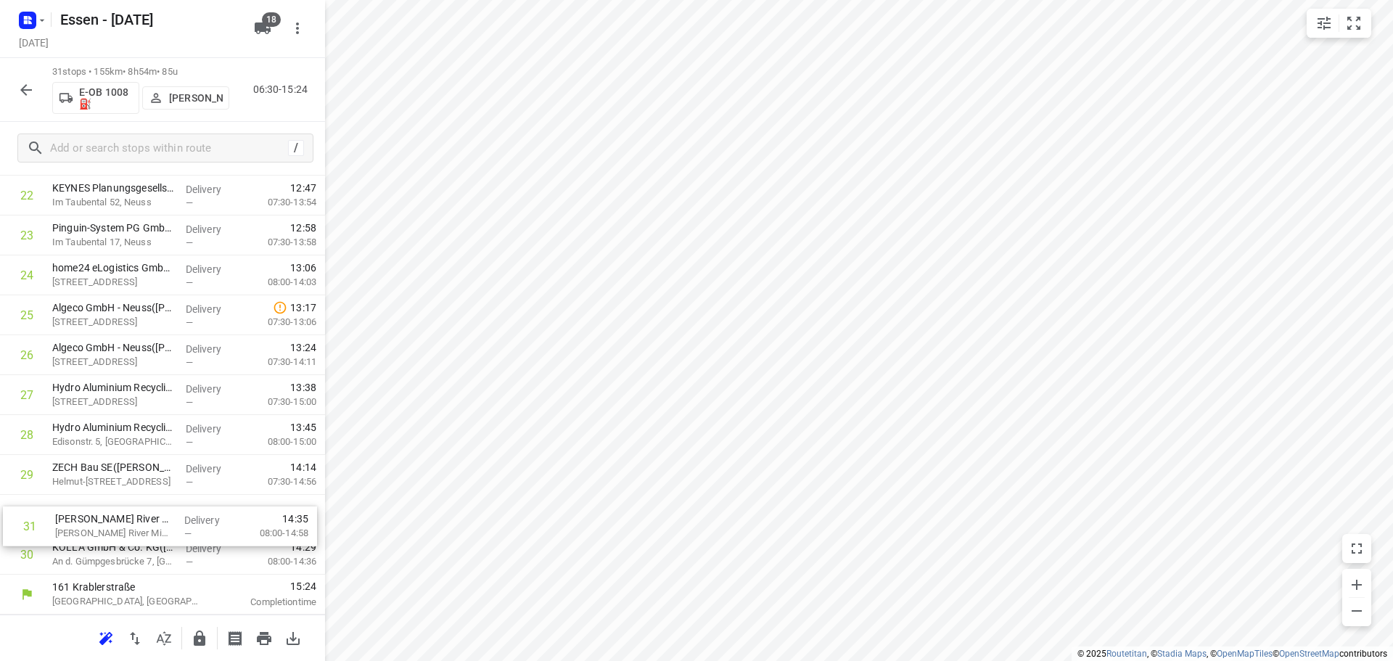
drag, startPoint x: 141, startPoint y: 547, endPoint x: 146, endPoint y: 514, distance: 33.7
click at [22, 90] on icon "button" at bounding box center [26, 90] width 12 height 12
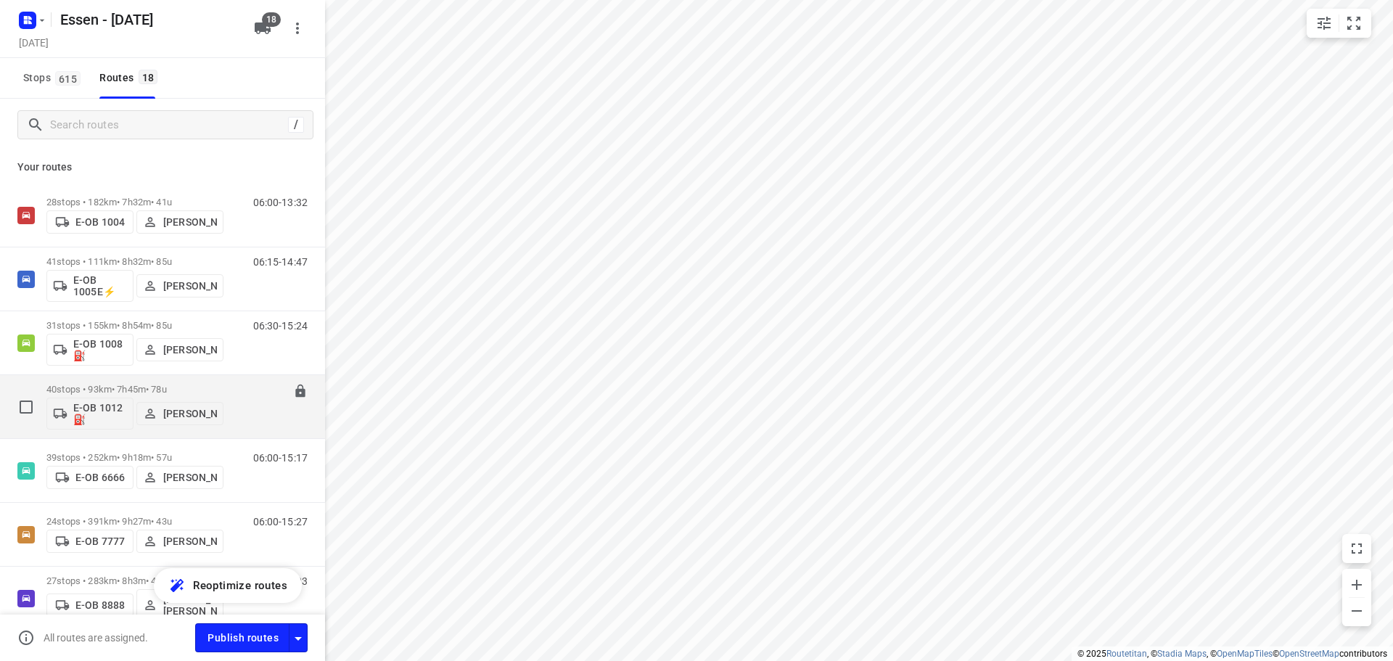
scroll to position [73, 0]
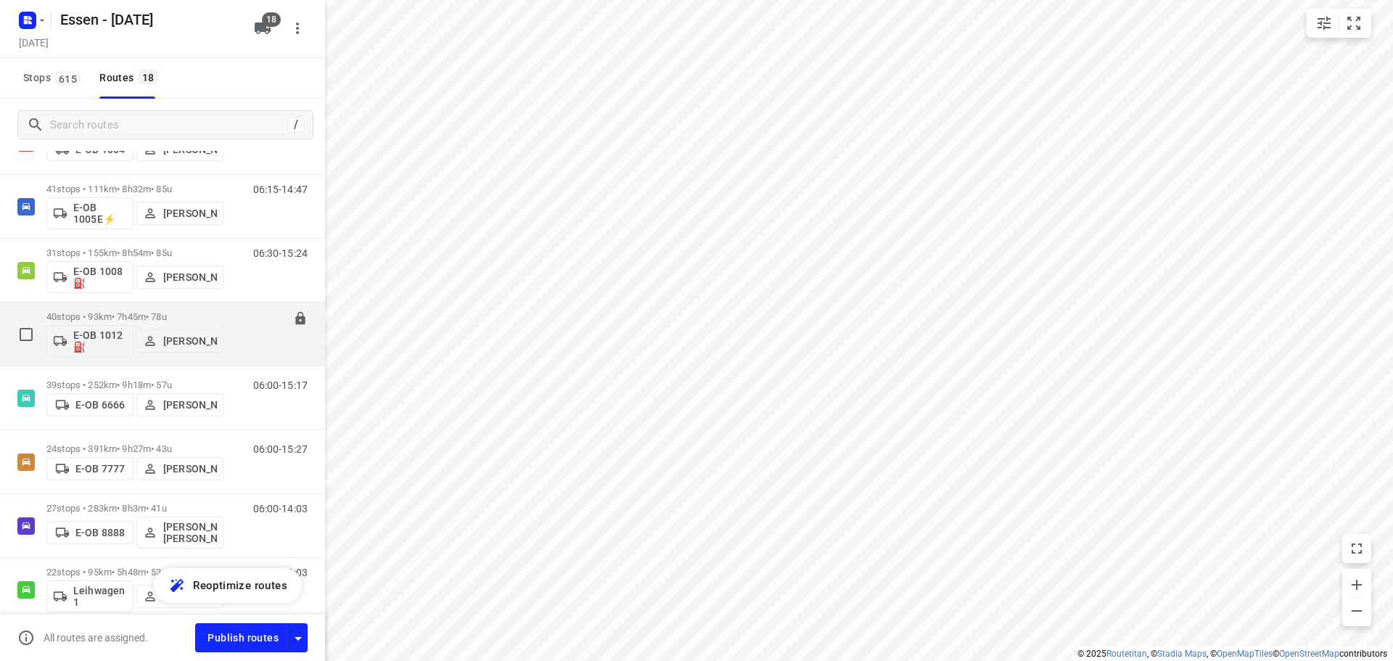
click at [165, 310] on div "40 stops • 93km • 7h45m • 78u E-OB 1012⛽️ Knudt Paulsen" at bounding box center [134, 334] width 177 height 60
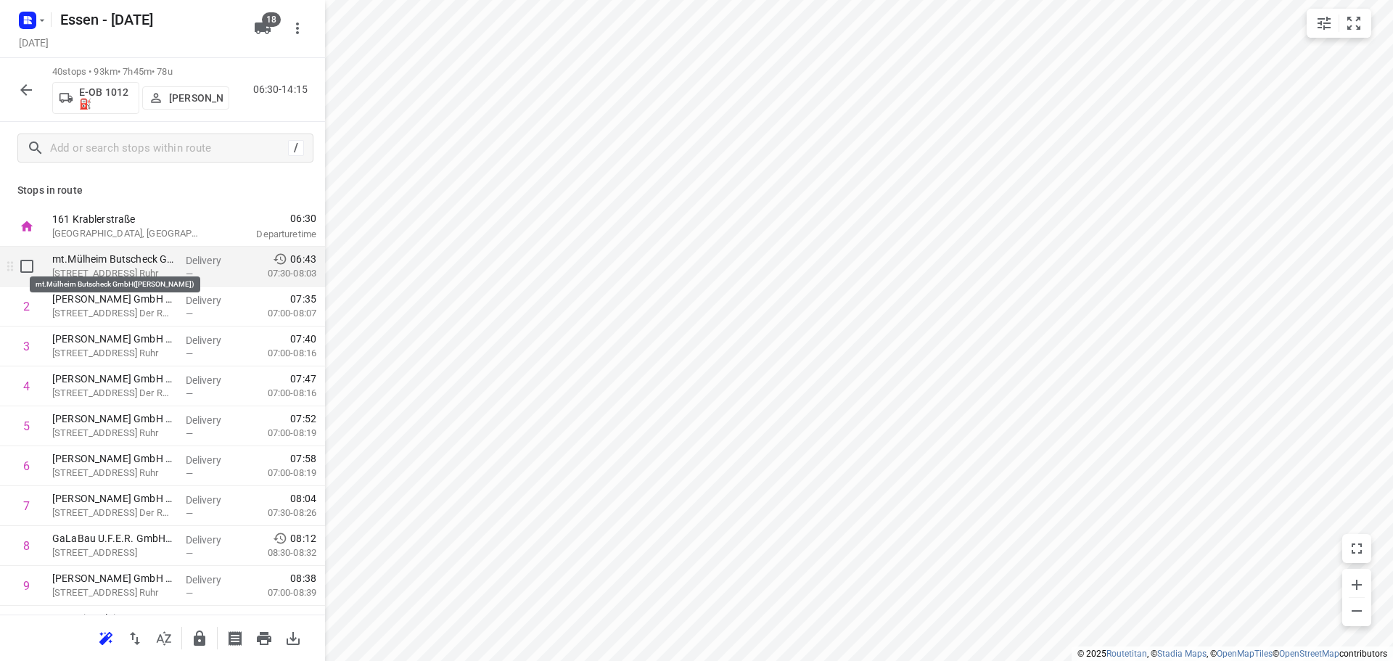
click at [87, 259] on p "mt.Mülheim Butscheck GmbH(Tim Butscheck)" at bounding box center [113, 259] width 122 height 15
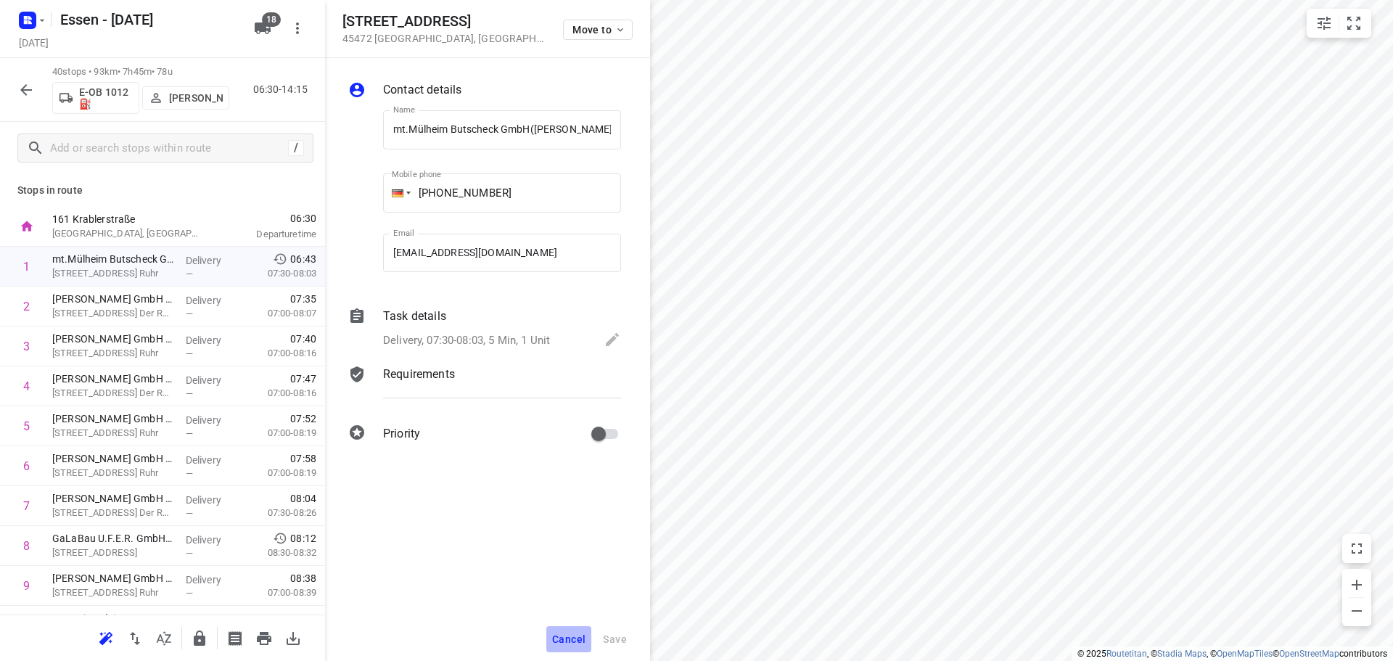
click at [563, 637] on span "Cancel" at bounding box center [568, 639] width 33 height 12
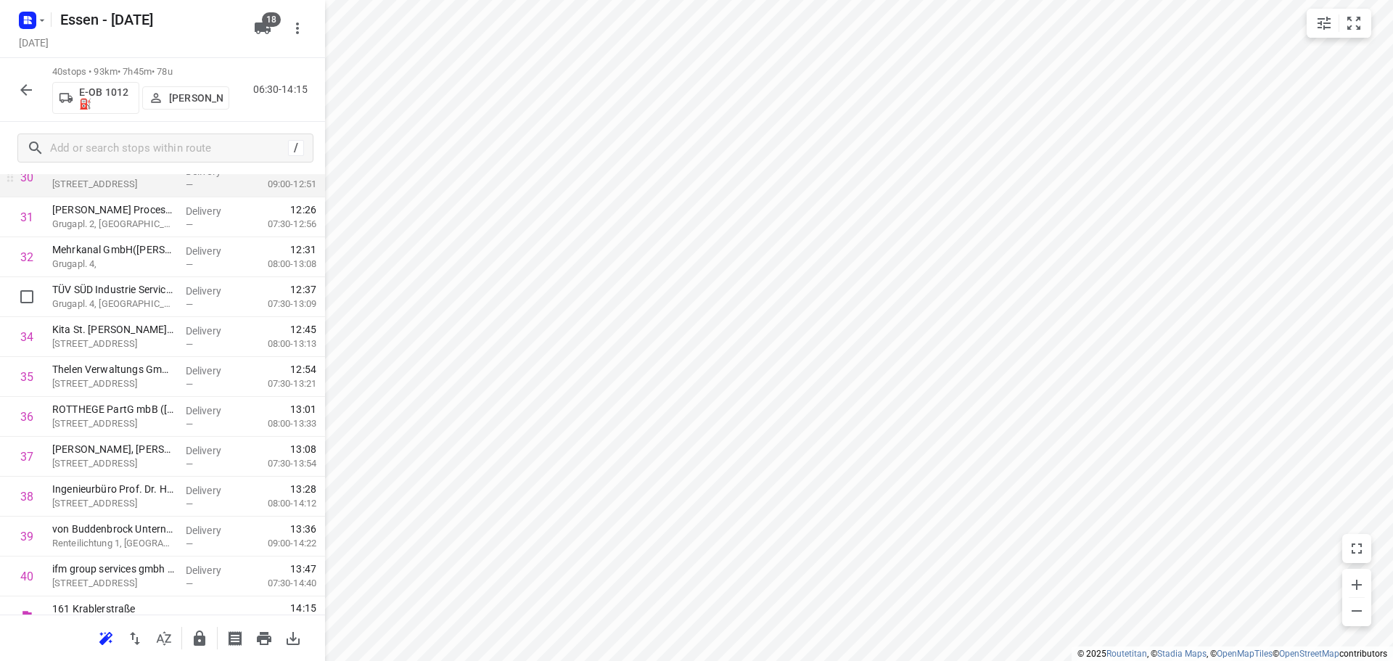
scroll to position [1268, 0]
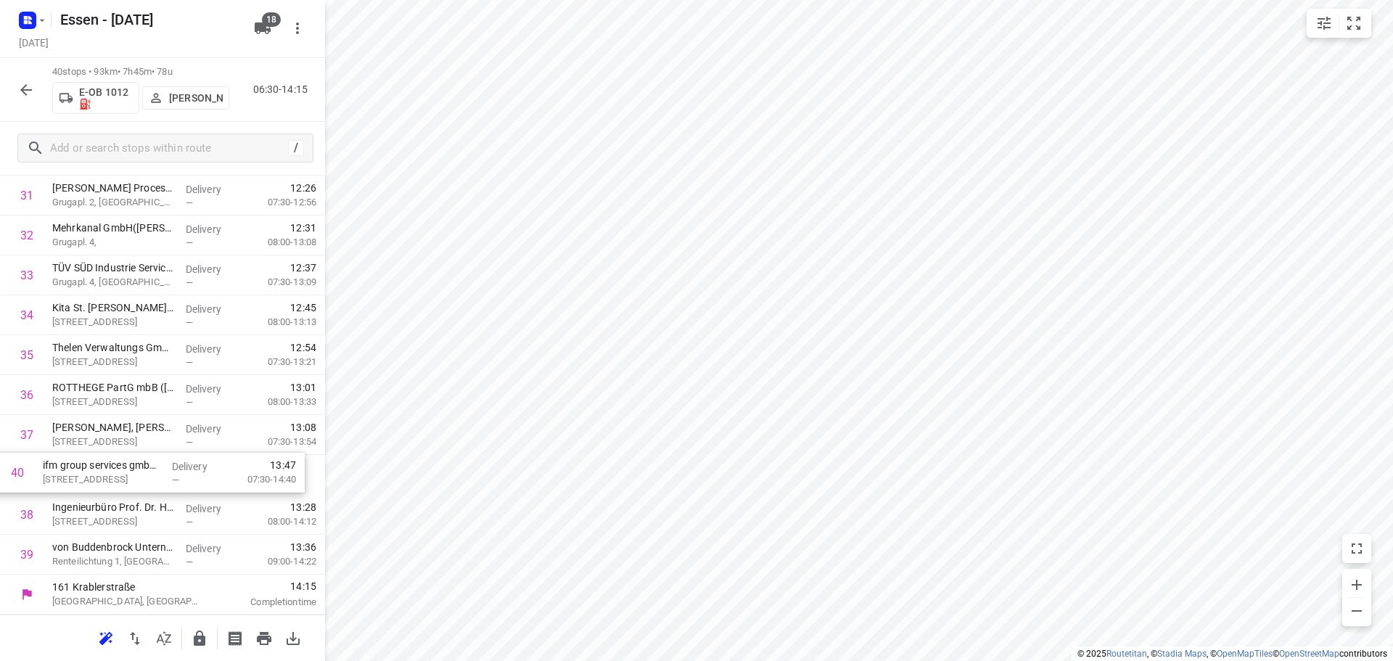
drag, startPoint x: 161, startPoint y: 569, endPoint x: 149, endPoint y: 478, distance: 91.4
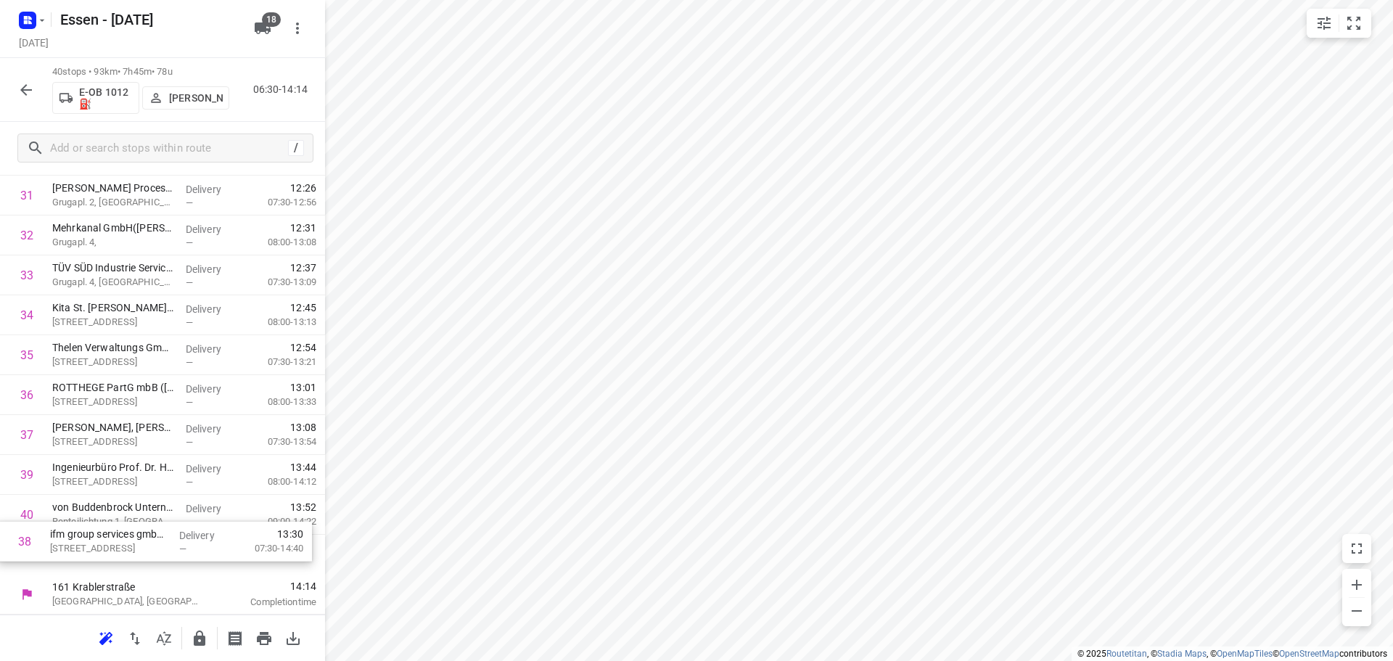
drag, startPoint x: 149, startPoint y: 478, endPoint x: 147, endPoint y: 553, distance: 74.7
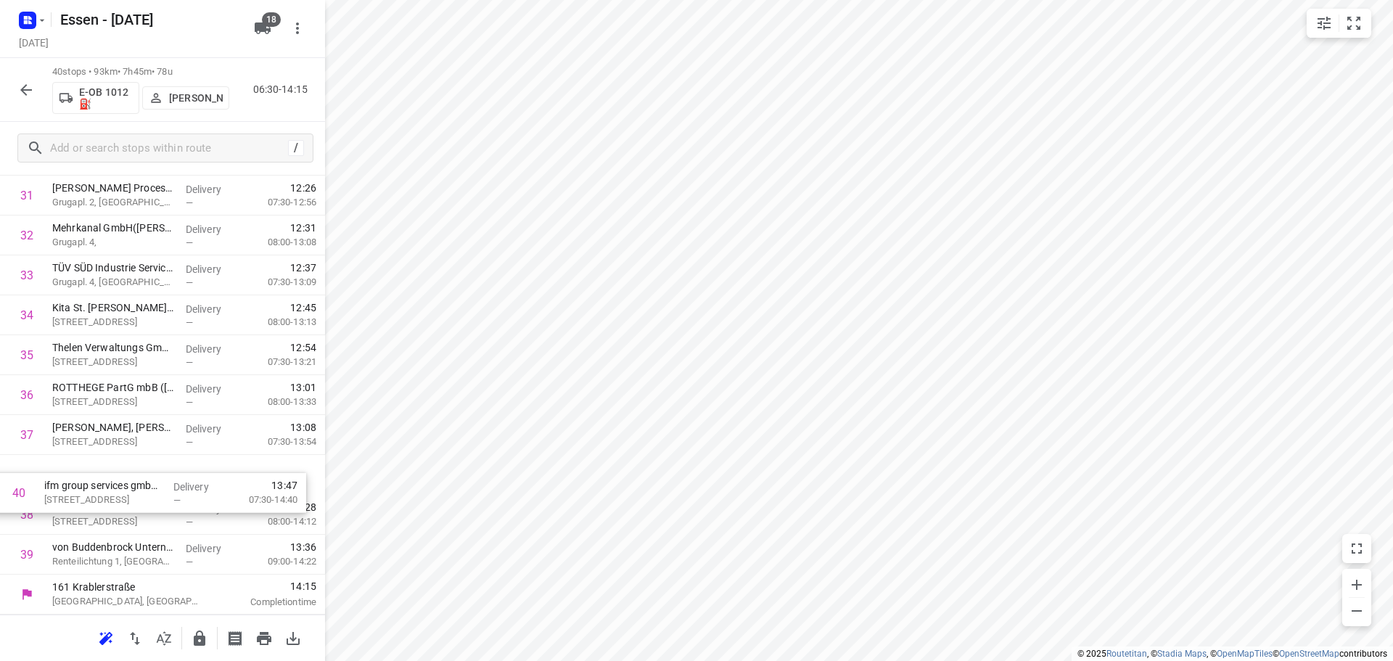
drag, startPoint x: 147, startPoint y: 553, endPoint x: 139, endPoint y: 484, distance: 69.4
drag, startPoint x: 139, startPoint y: 484, endPoint x: 141, endPoint y: 570, distance: 86.3
click at [22, 81] on icon "button" at bounding box center [25, 89] width 17 height 17
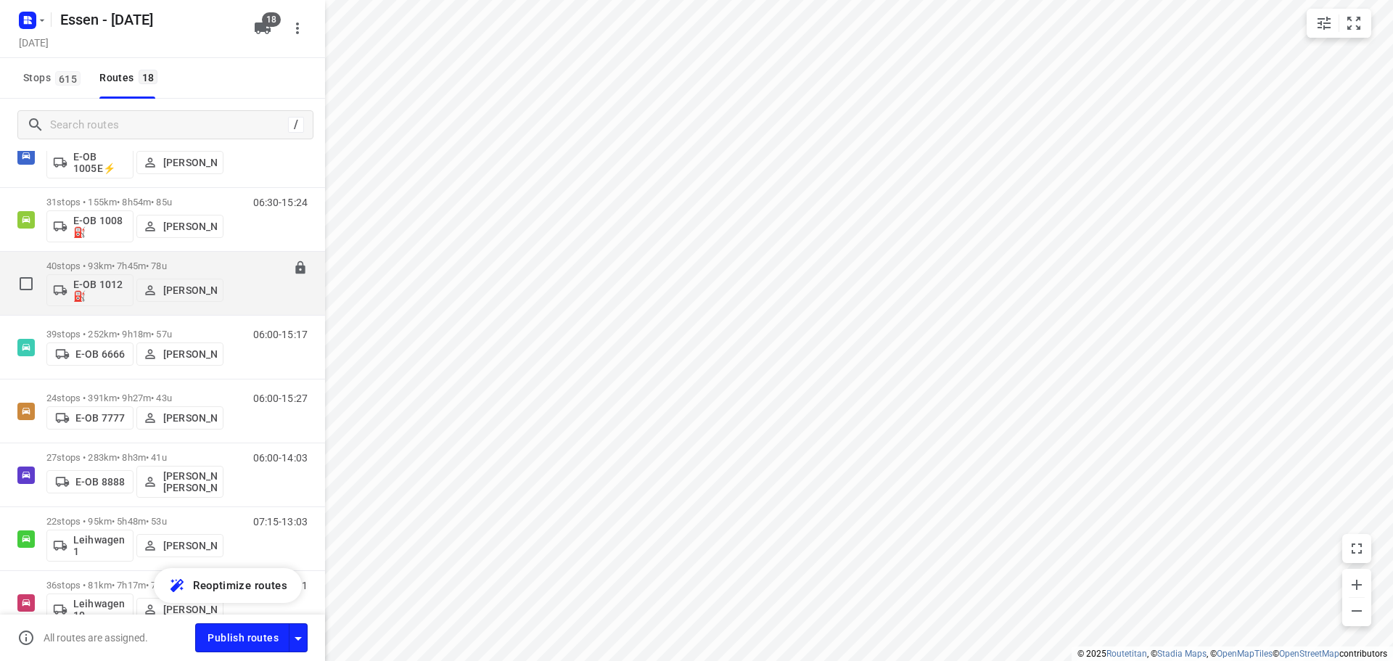
scroll to position [145, 0]
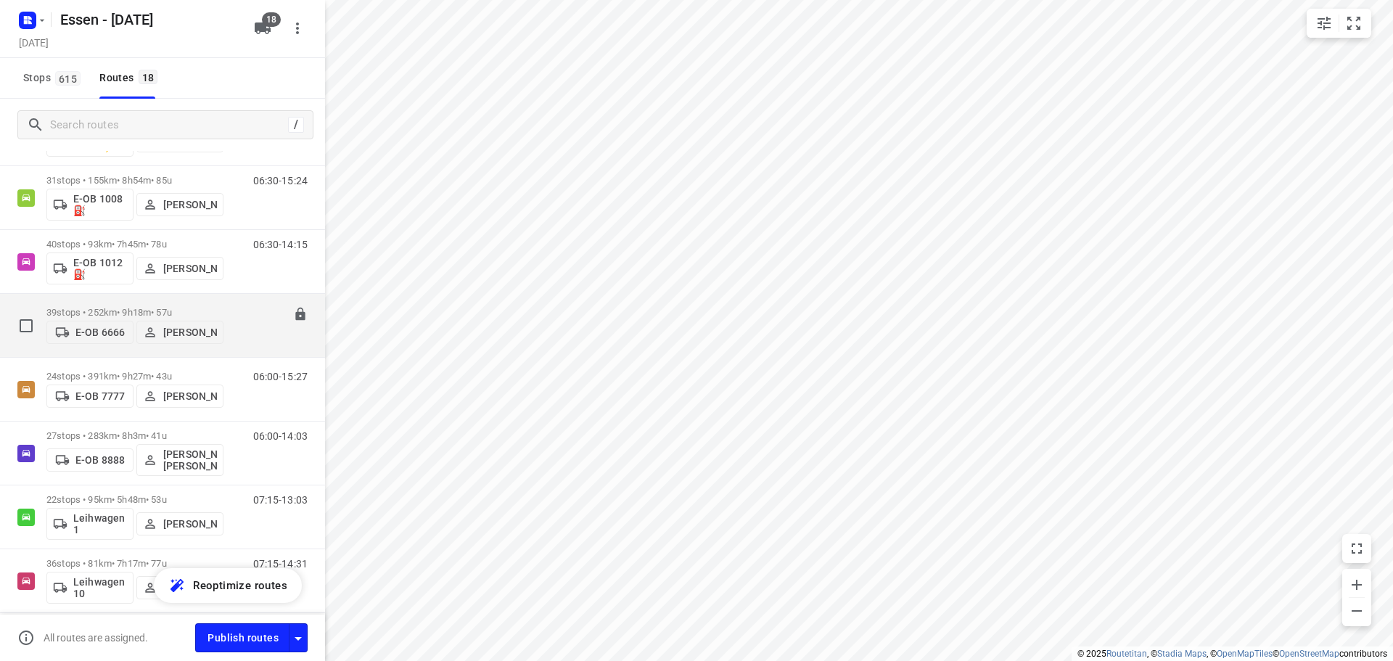
click at [181, 308] on p "39 stops • 252km • 9h18m • 57u" at bounding box center [134, 312] width 177 height 11
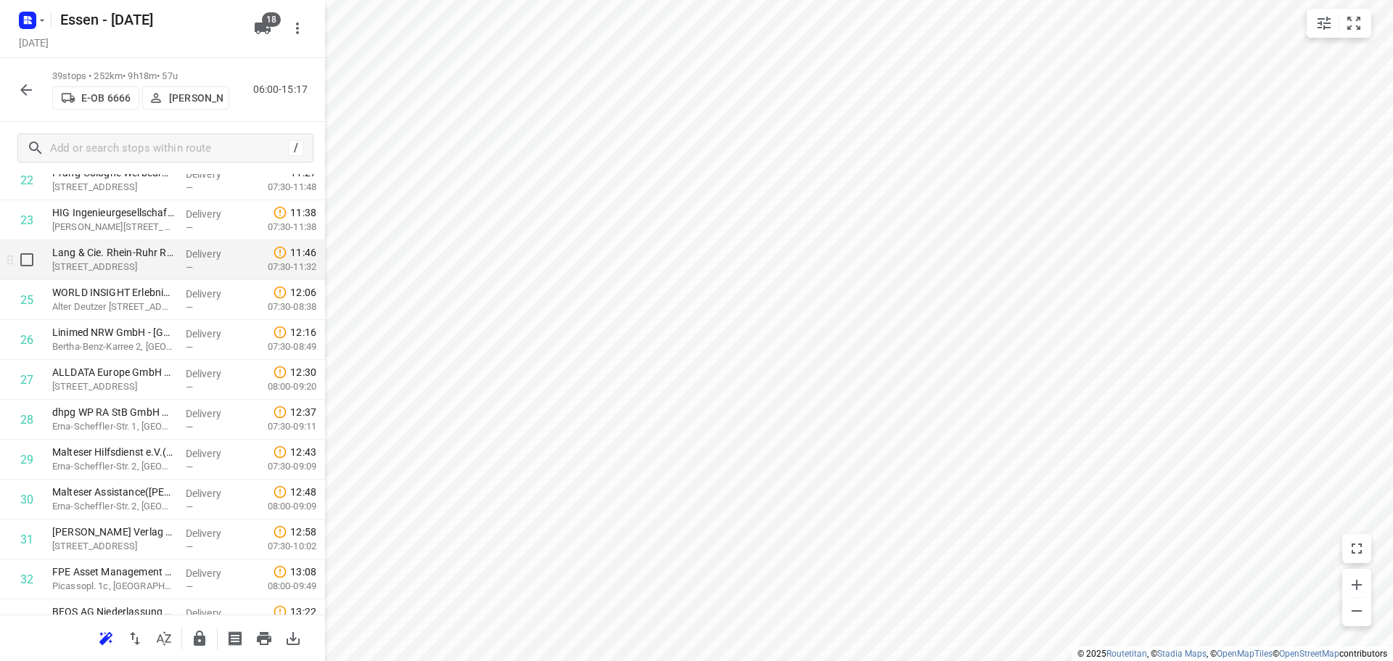
scroll to position [943, 0]
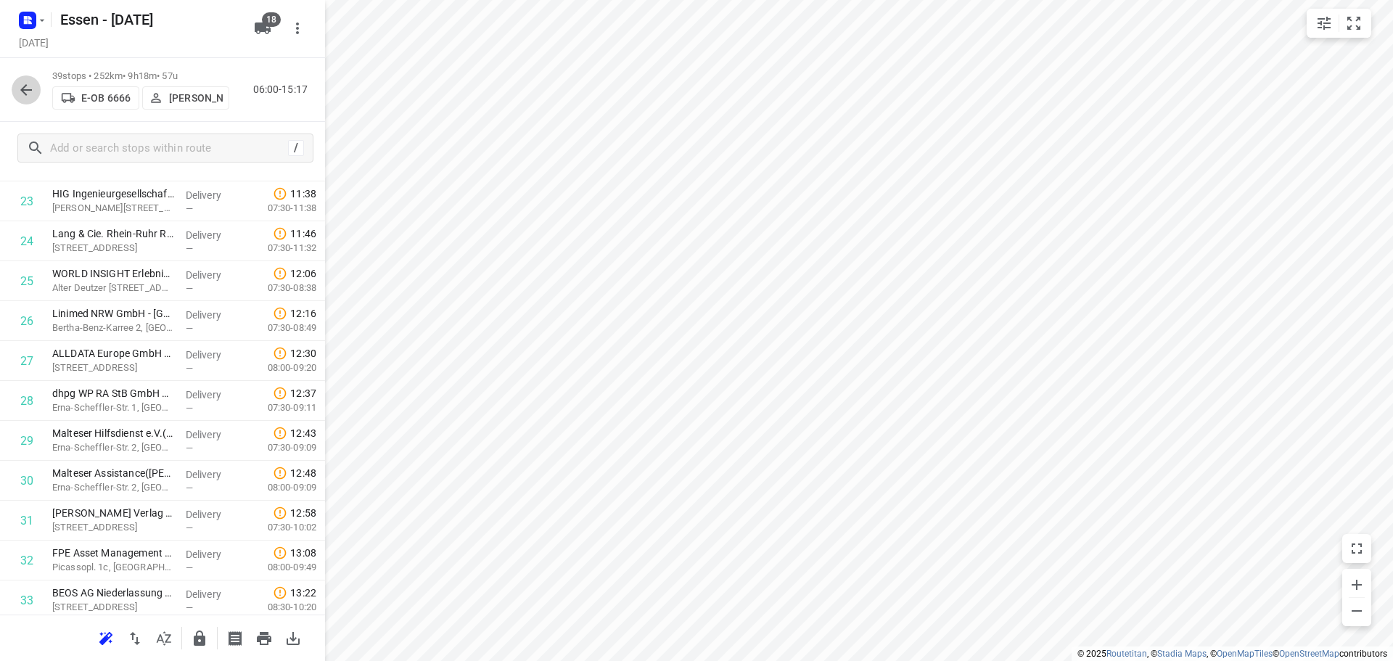
click at [27, 81] on icon "button" at bounding box center [25, 89] width 17 height 17
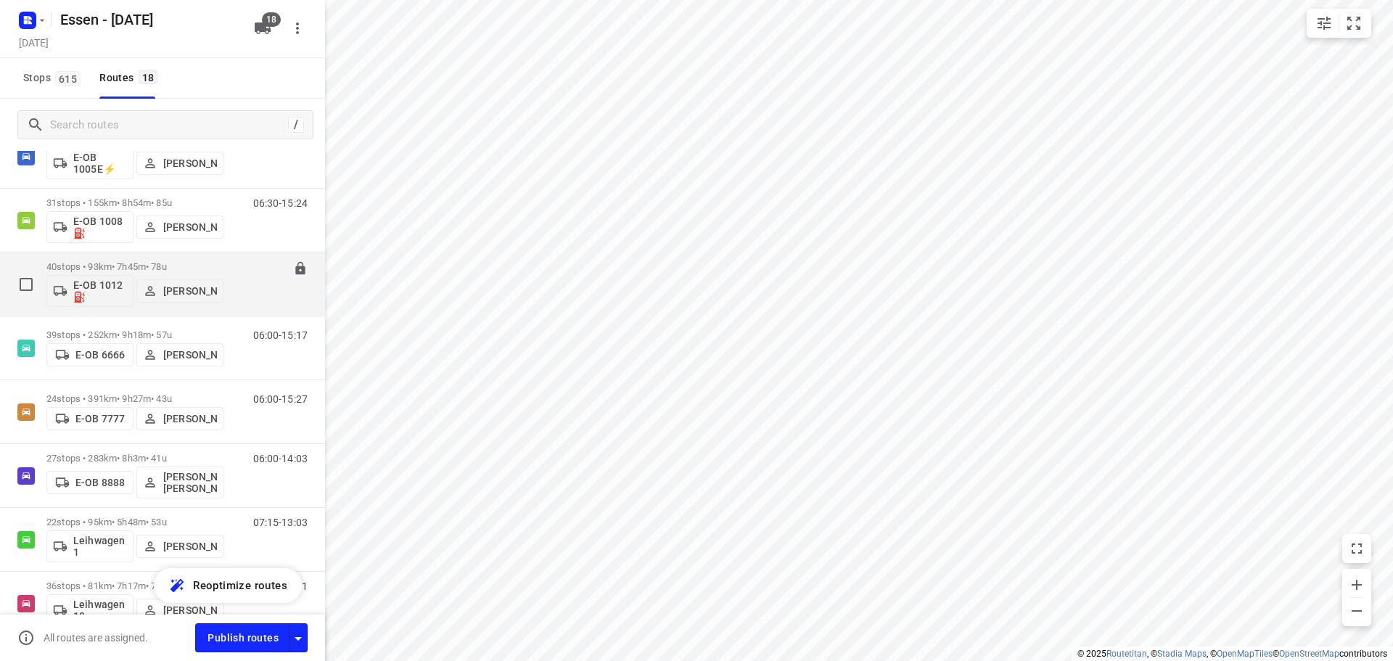
scroll to position [145, 0]
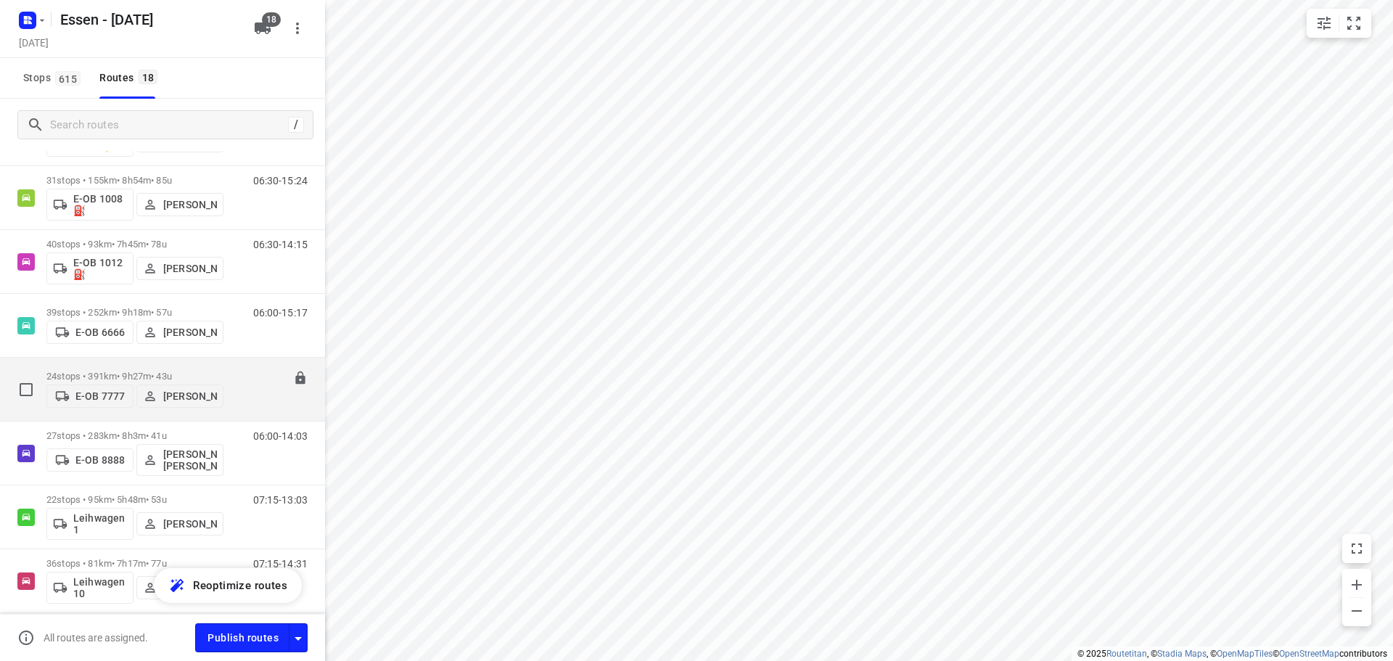
click at [158, 371] on p "24 stops • 391km • 9h27m • 43u" at bounding box center [134, 376] width 177 height 11
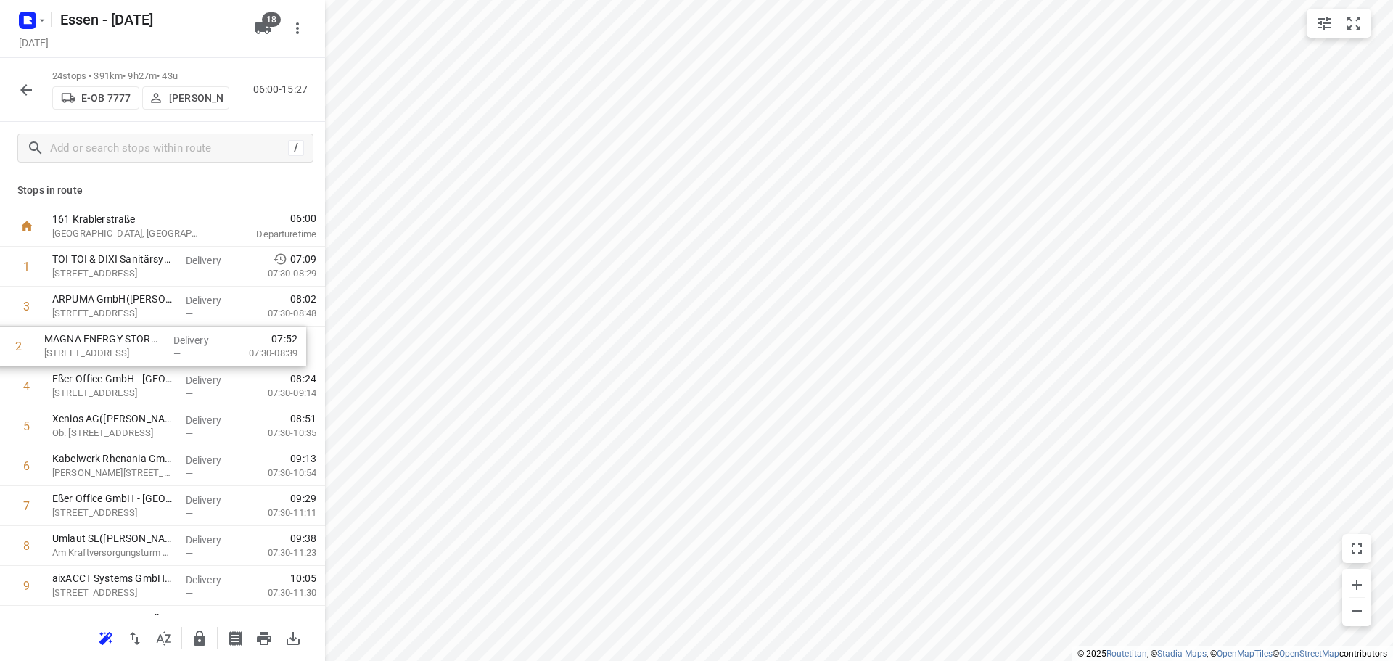
drag, startPoint x: 167, startPoint y: 310, endPoint x: 159, endPoint y: 354, distance: 45.0
click at [26, 91] on icon "button" at bounding box center [25, 89] width 17 height 17
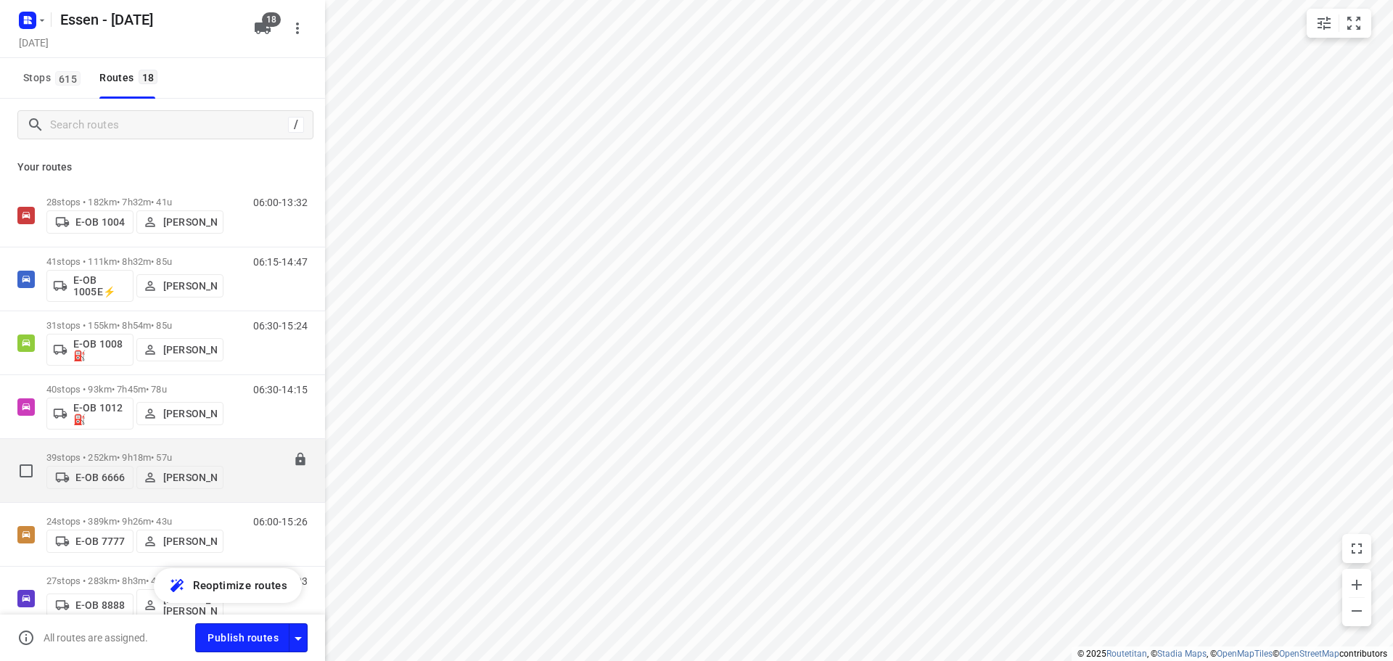
click at [166, 456] on p "39 stops • 252km • 9h18m • 57u" at bounding box center [134, 457] width 177 height 11
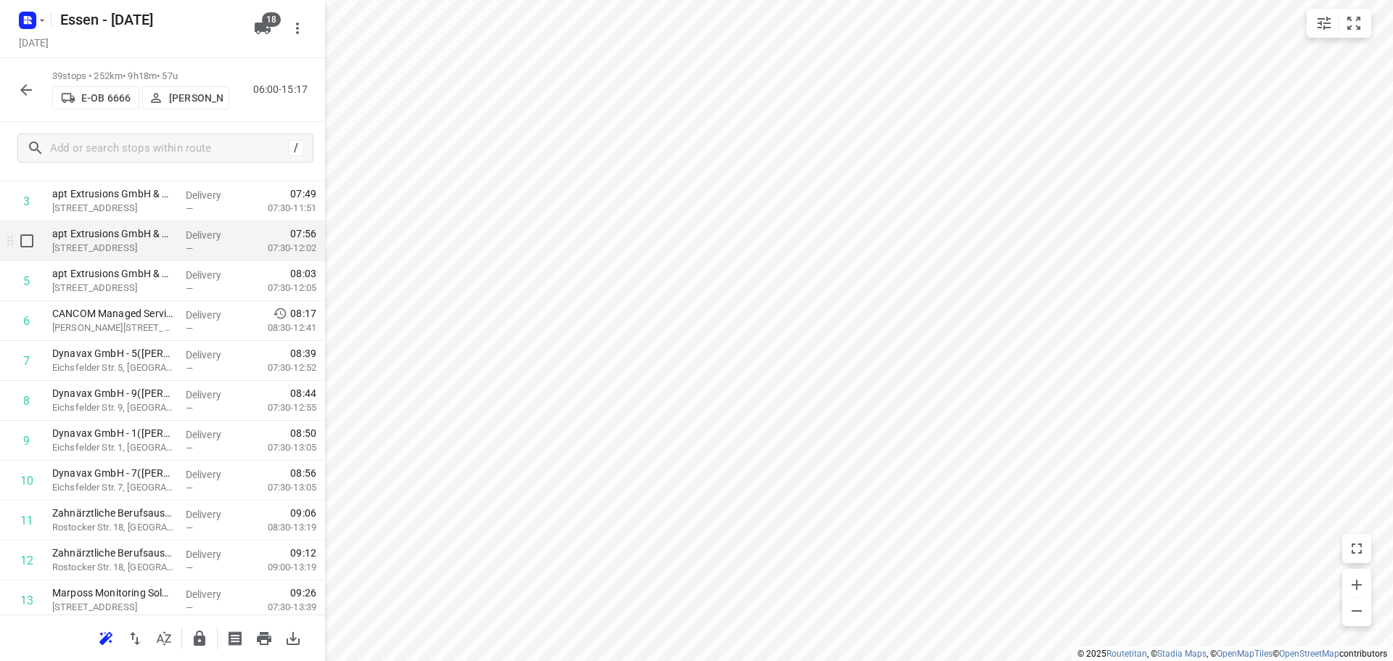
scroll to position [218, 0]
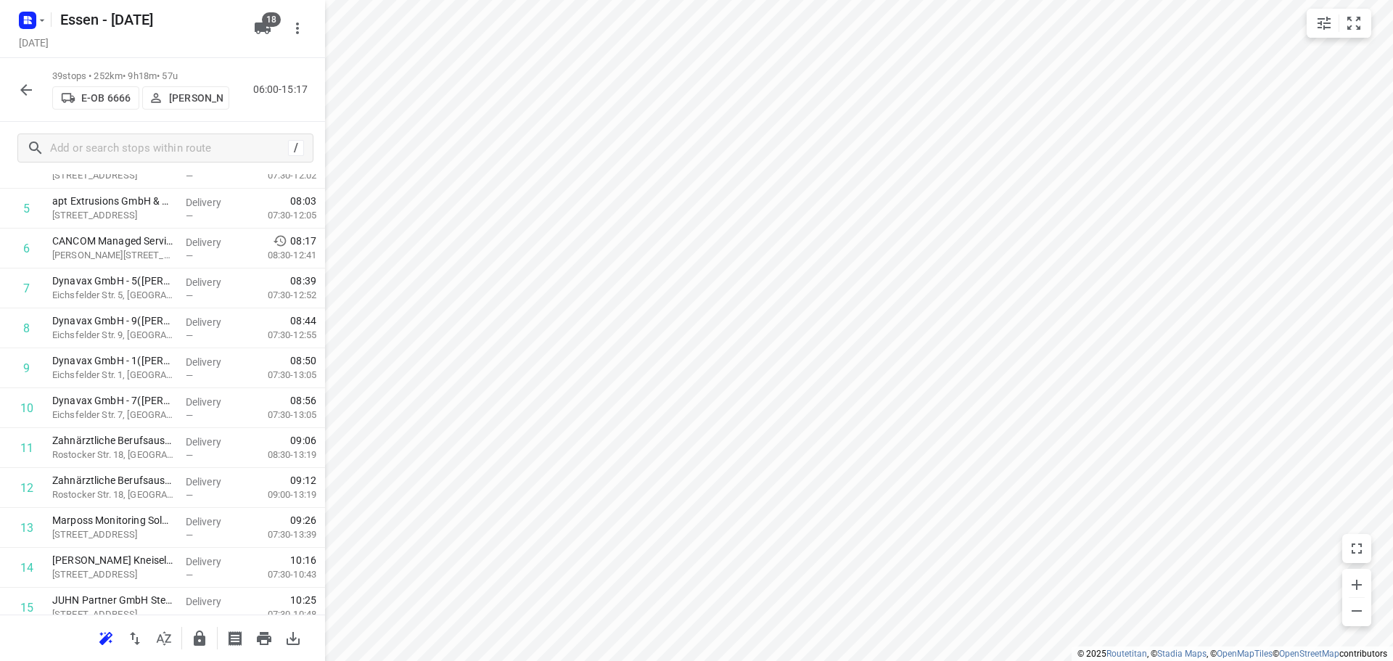
click at [756, 660] on html "i © 2025 Routetitan , © Stadia Maps , © OpenMapTiles © OpenStreetMap contributo…" at bounding box center [696, 330] width 1393 height 661
click at [778, 0] on html "i © 2025 Routetitan , © Stadia Maps , © OpenMapTiles © OpenStreetMap contributo…" at bounding box center [696, 330] width 1393 height 661
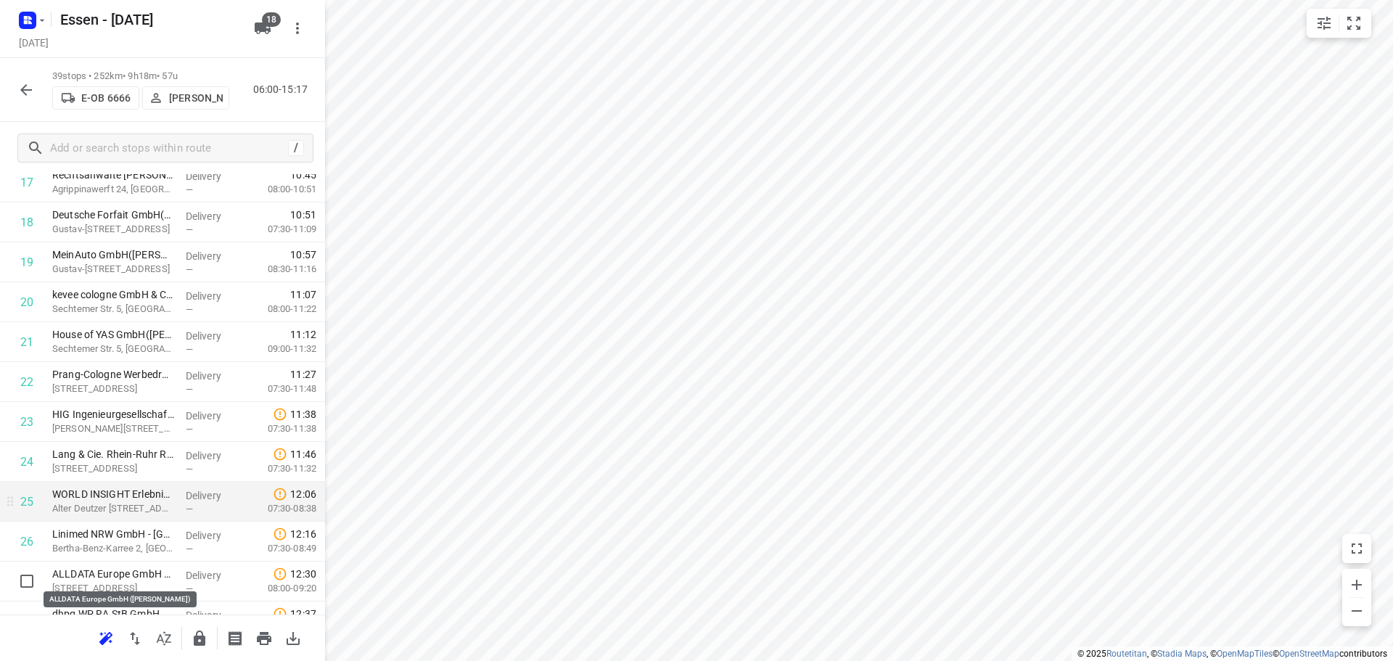
scroll to position [725, 0]
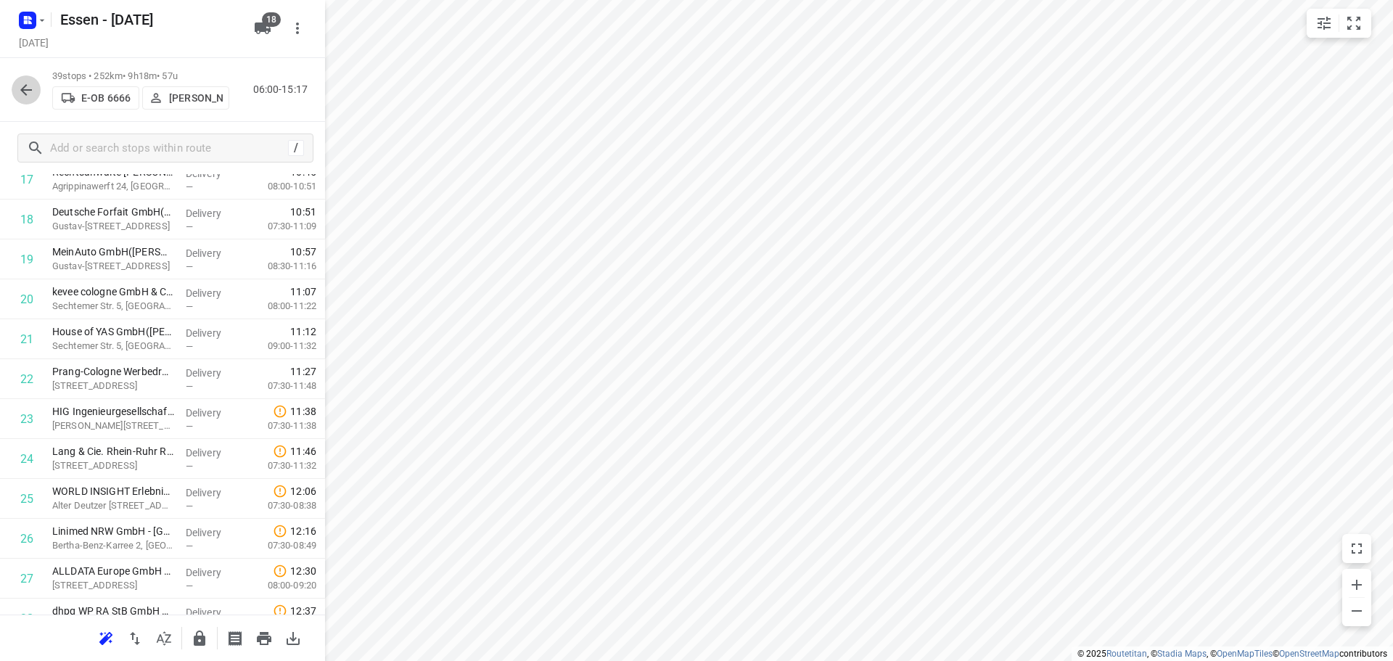
click at [22, 89] on icon "button" at bounding box center [26, 90] width 12 height 12
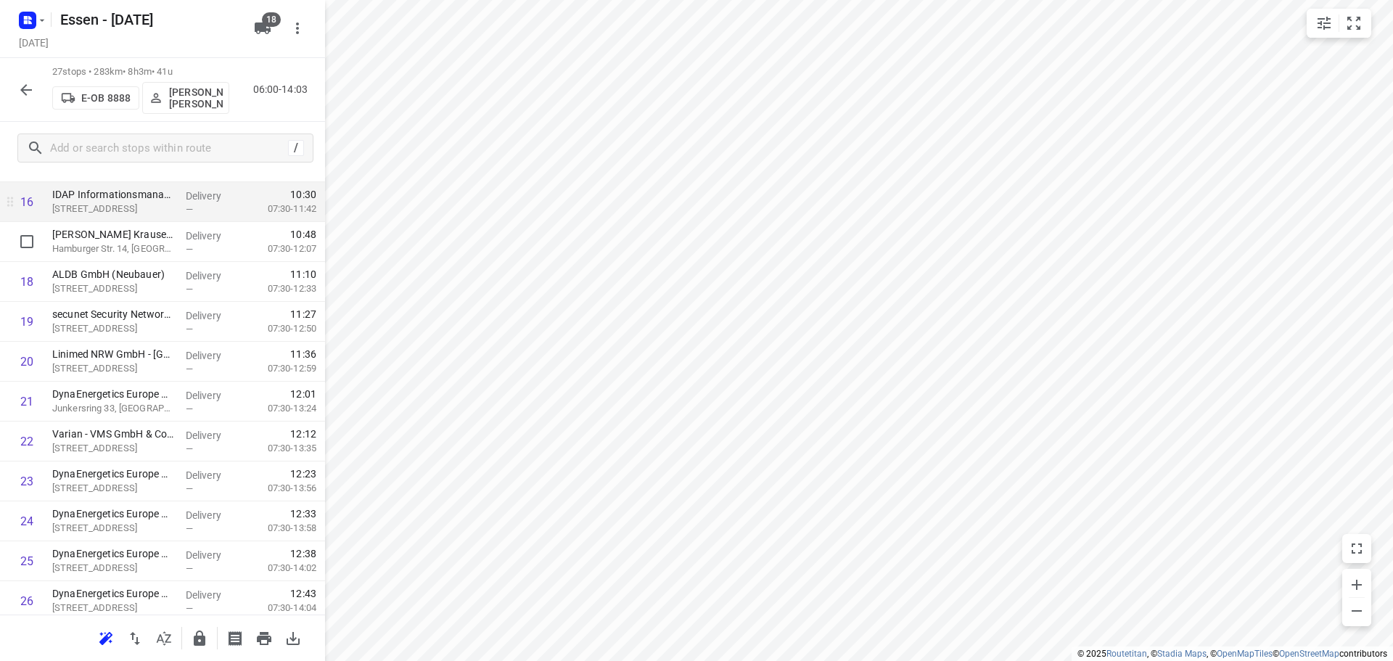
scroll to position [749, 0]
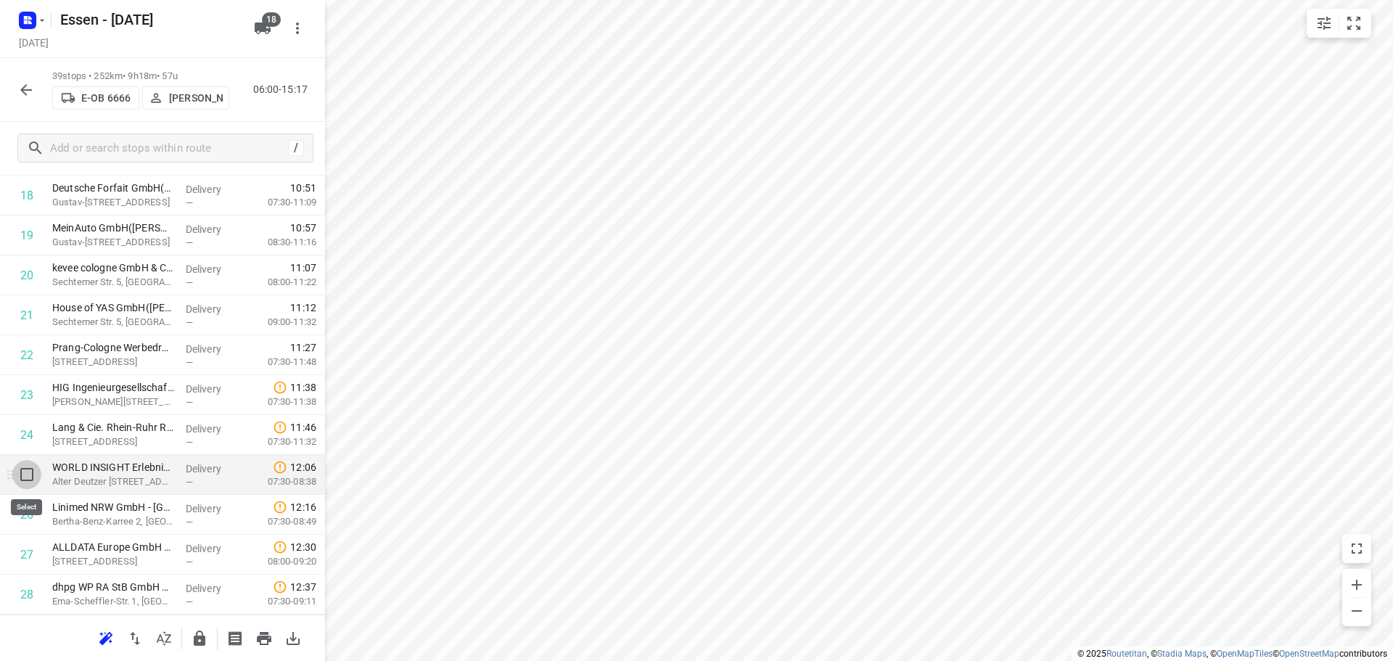
click at [27, 475] on input "checkbox" at bounding box center [26, 474] width 29 height 29
checkbox input "true"
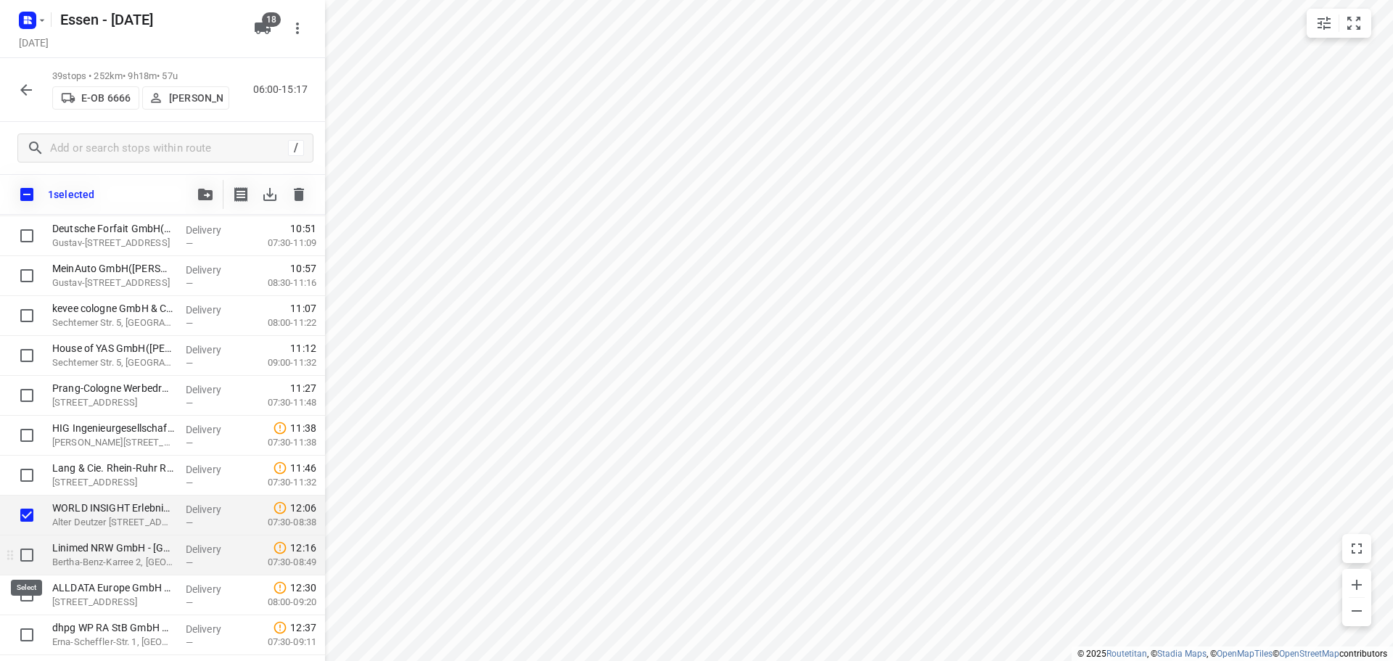
click at [28, 560] on input "checkbox" at bounding box center [26, 554] width 29 height 29
checkbox input "true"
click at [205, 195] on icon "button" at bounding box center [205, 195] width 15 height 12
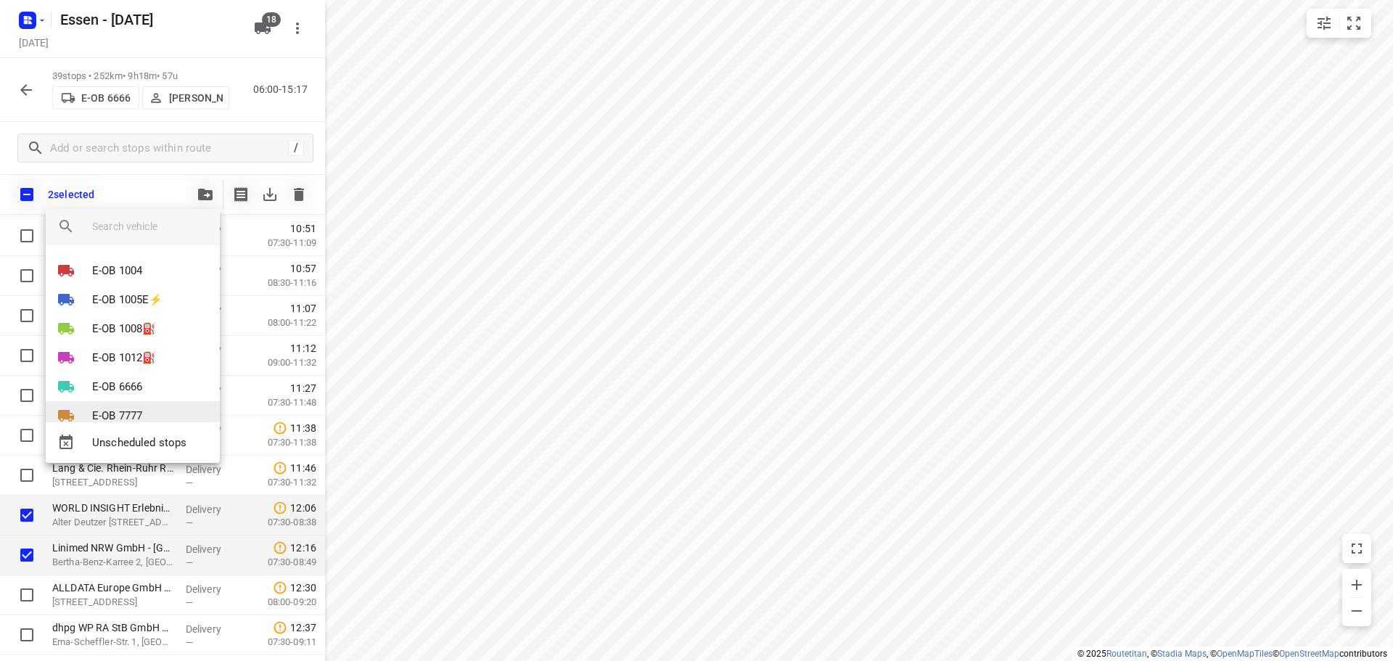
scroll to position [73, 0]
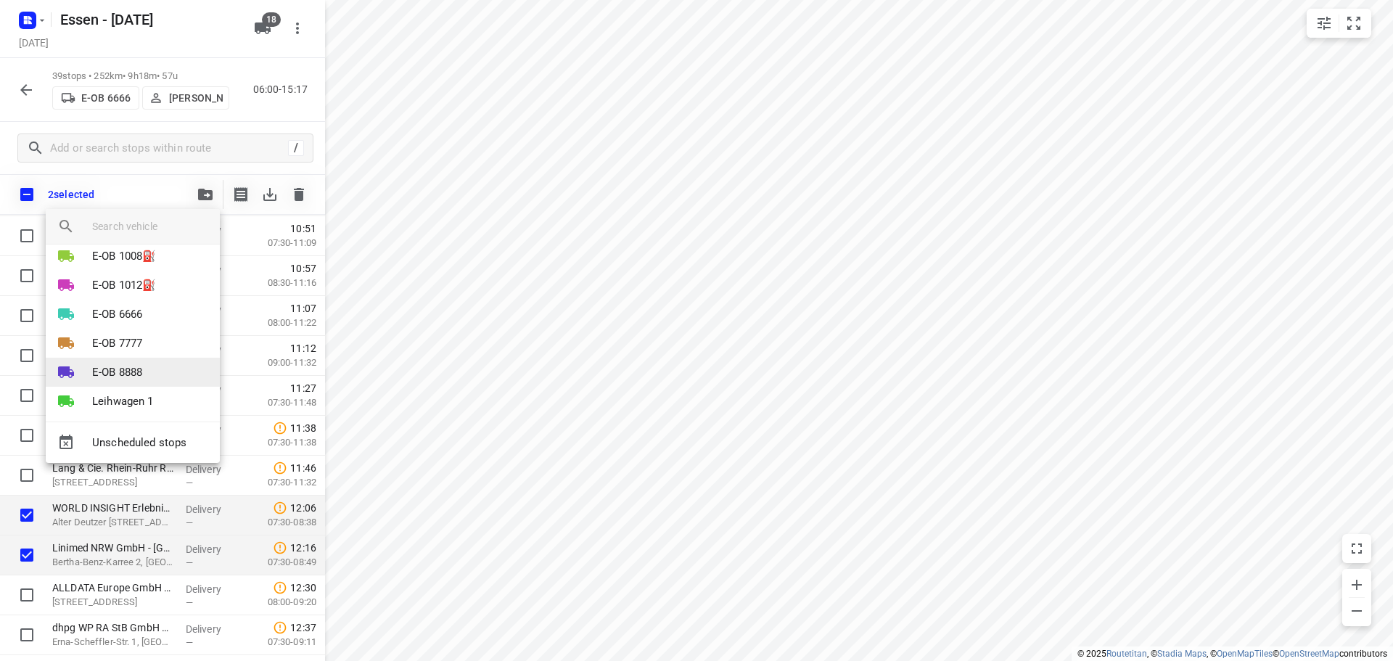
click at [136, 367] on p "E-OB 8888" at bounding box center [117, 372] width 50 height 17
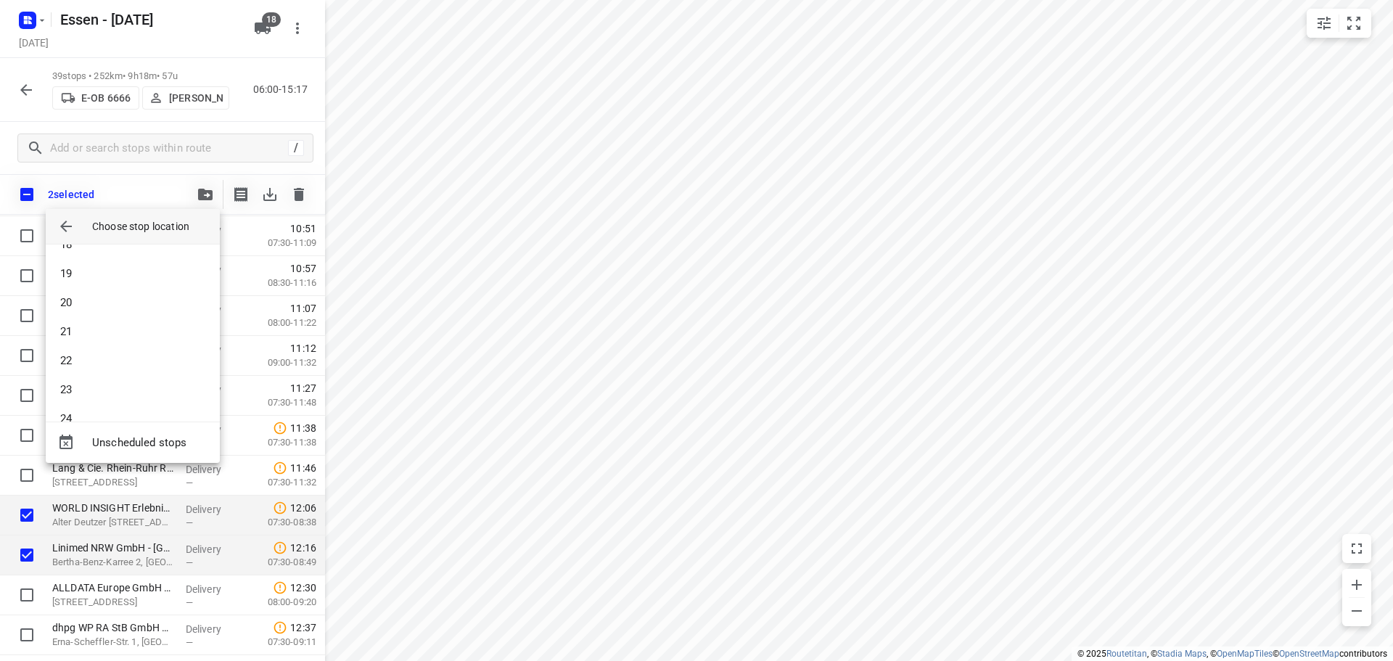
scroll to position [624, 0]
click at [120, 400] on li "27" at bounding box center [133, 395] width 174 height 29
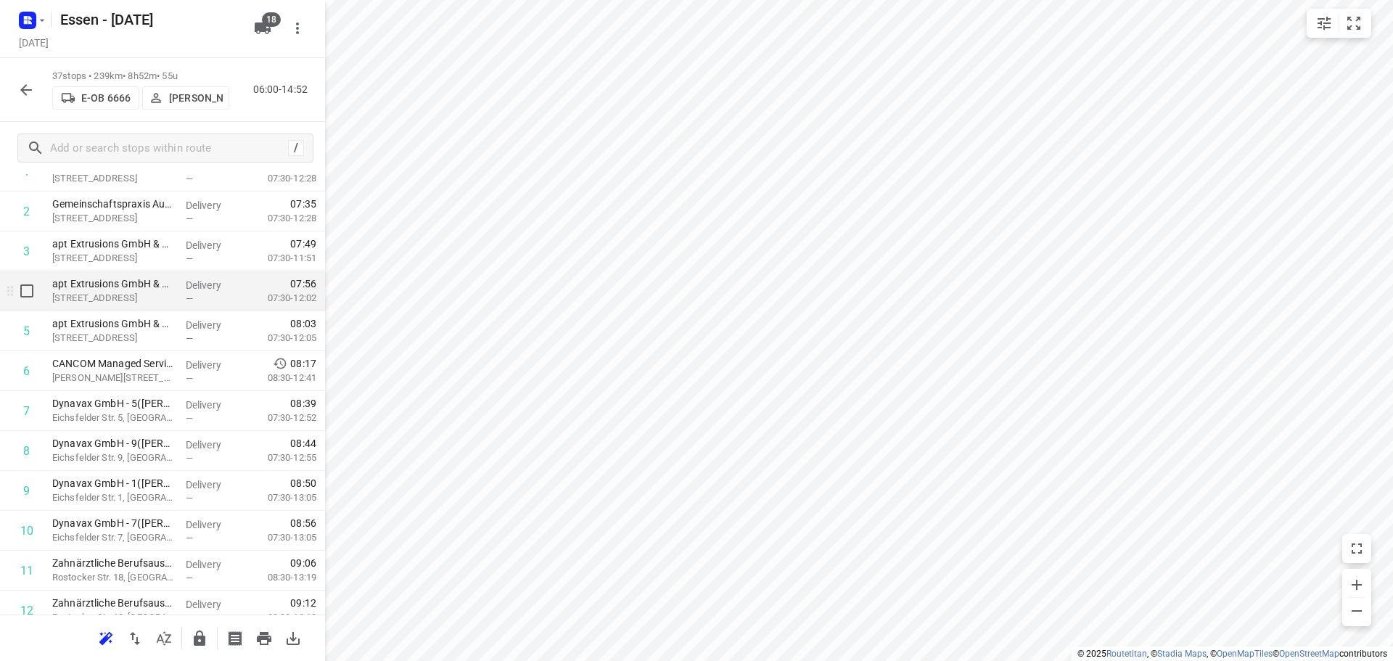
scroll to position [73, 0]
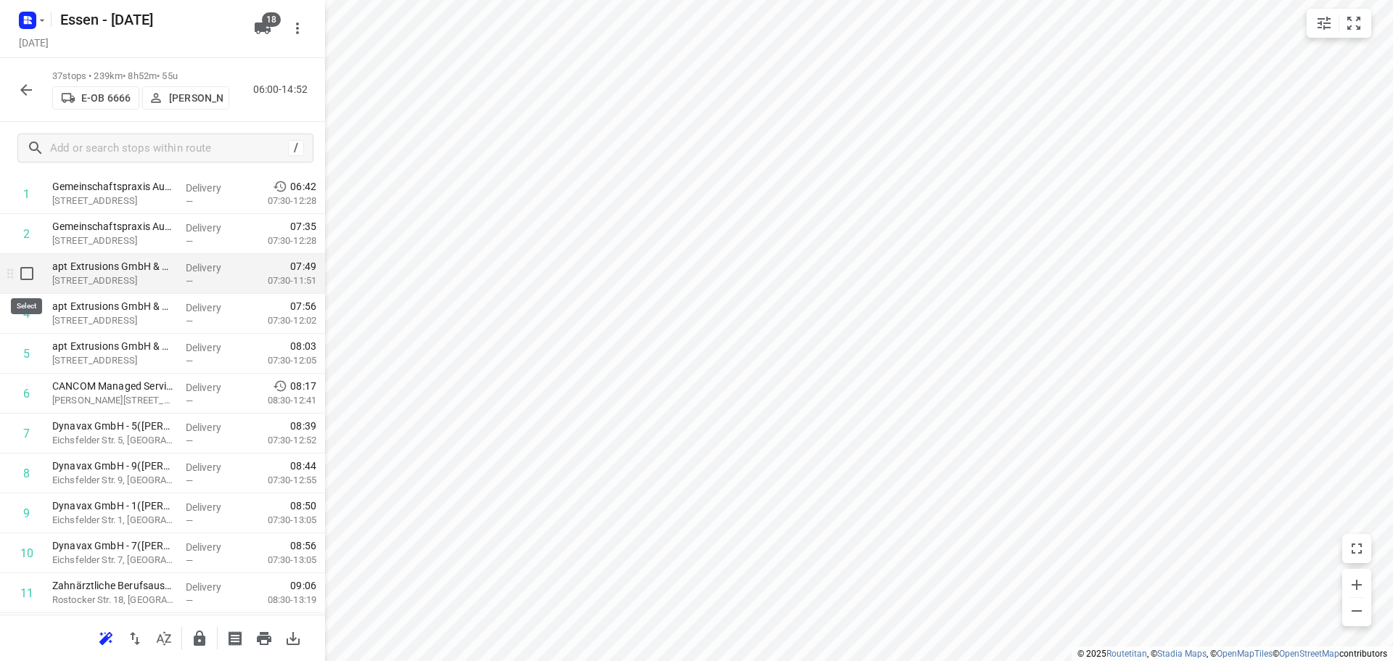
click at [24, 273] on input "checkbox" at bounding box center [26, 273] width 29 height 29
checkbox input "true"
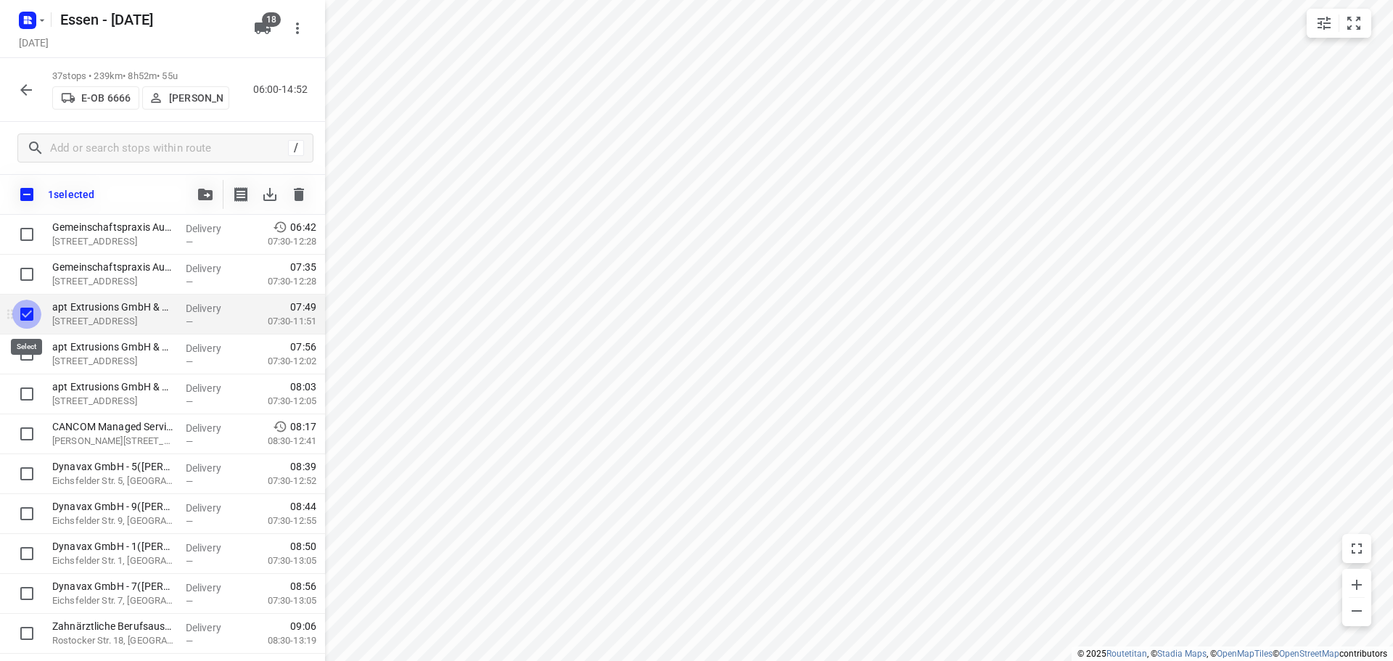
click at [33, 317] on input "checkbox" at bounding box center [26, 314] width 29 height 29
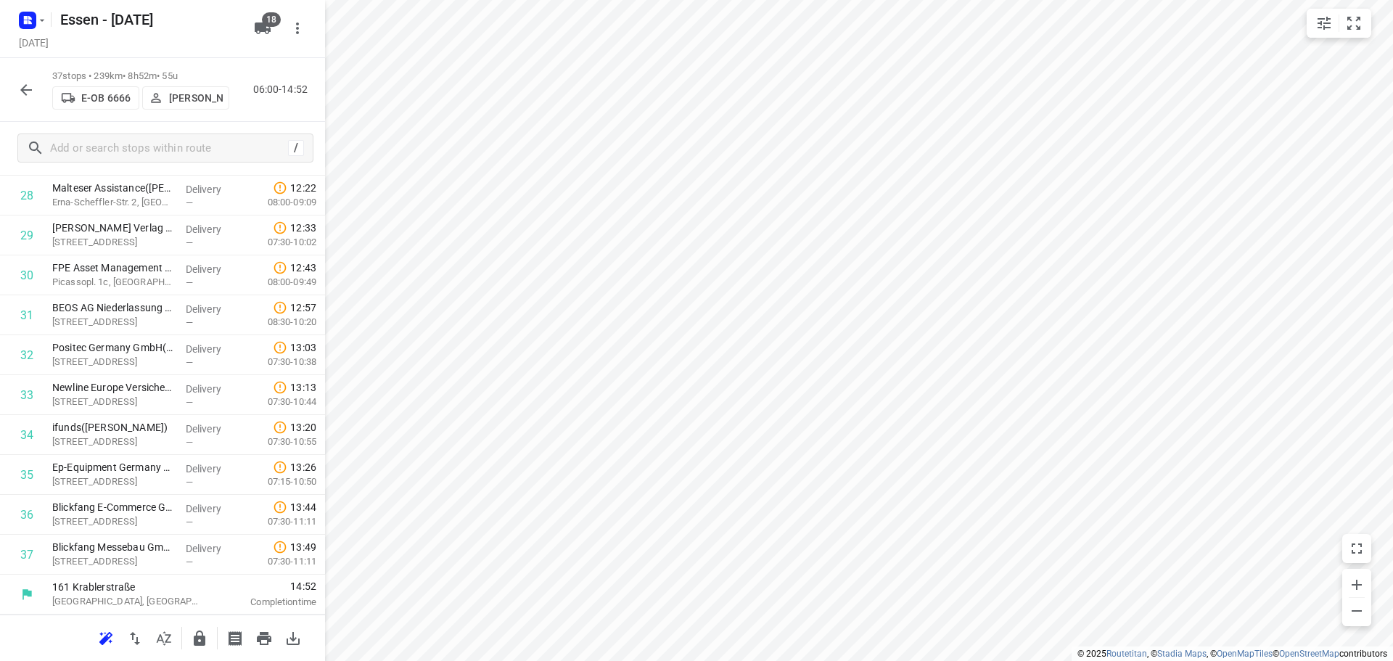
scroll to position [829, 0]
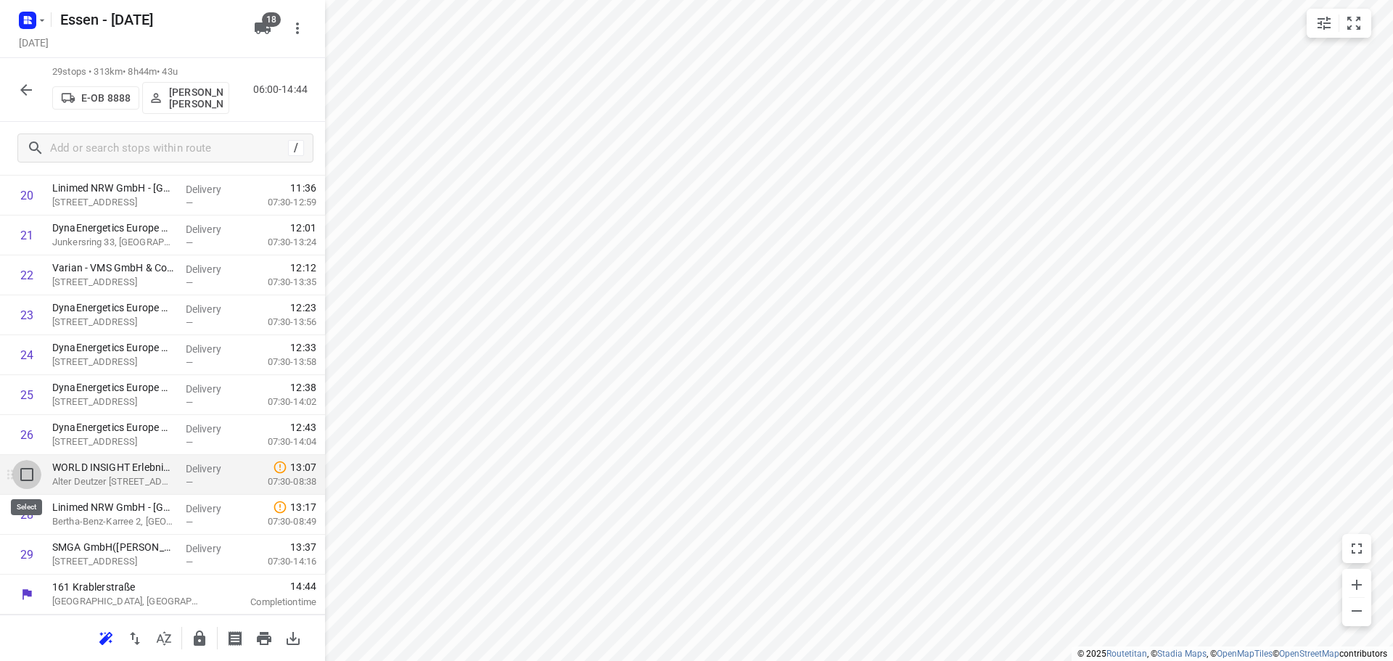
click at [25, 478] on input "checkbox" at bounding box center [26, 474] width 29 height 29
checkbox input "true"
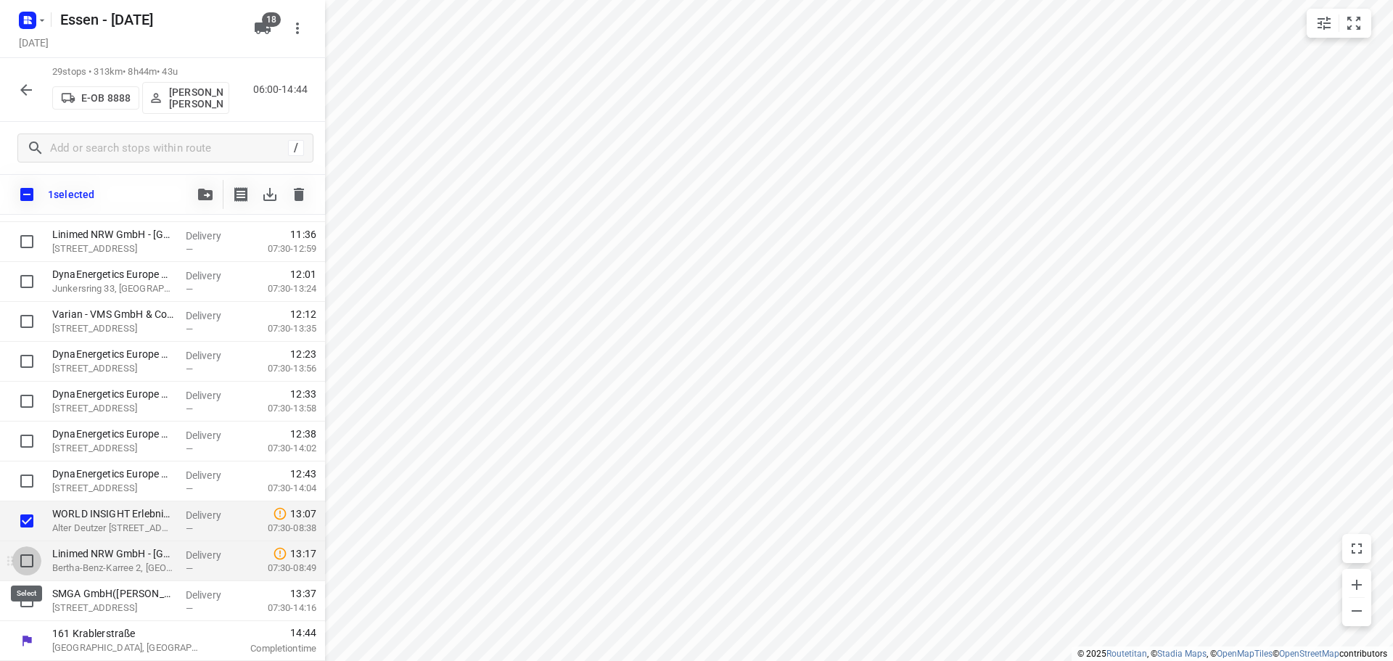
click at [30, 559] on input "checkbox" at bounding box center [26, 560] width 29 height 29
checkbox input "true"
click at [208, 191] on icon "button" at bounding box center [205, 195] width 15 height 12
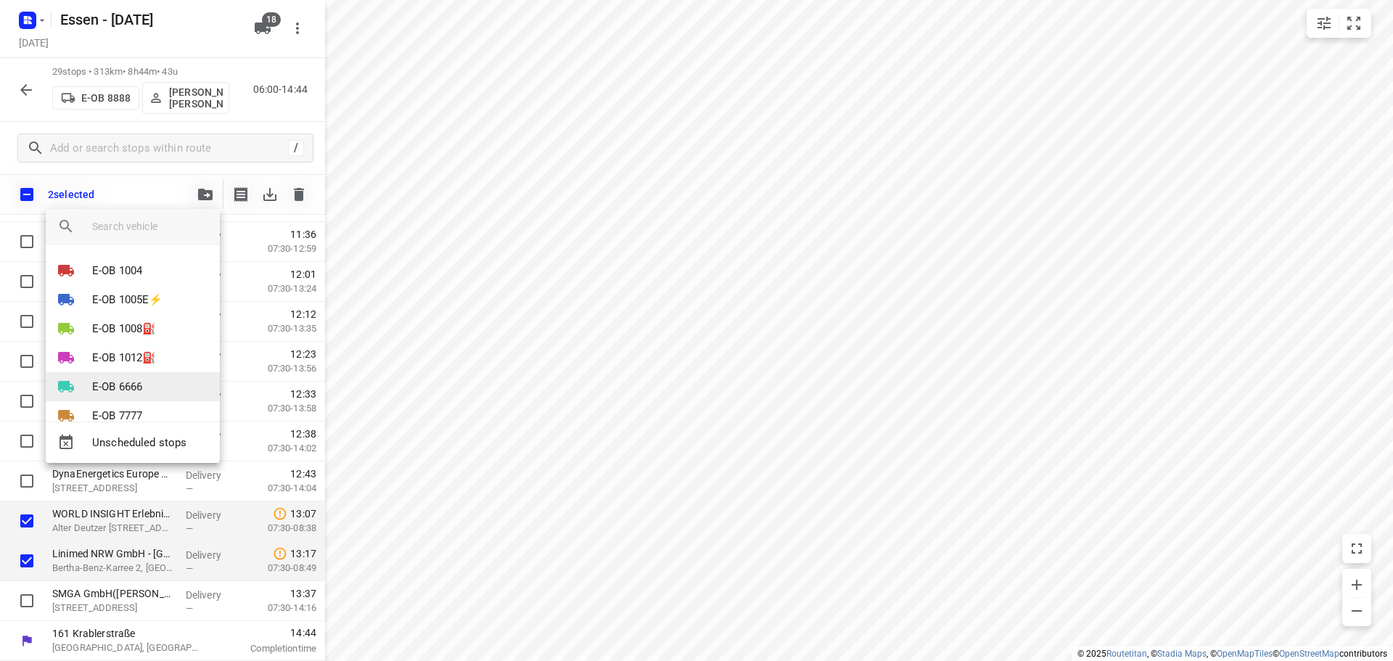
click at [138, 383] on p "E-OB 6666" at bounding box center [117, 387] width 50 height 17
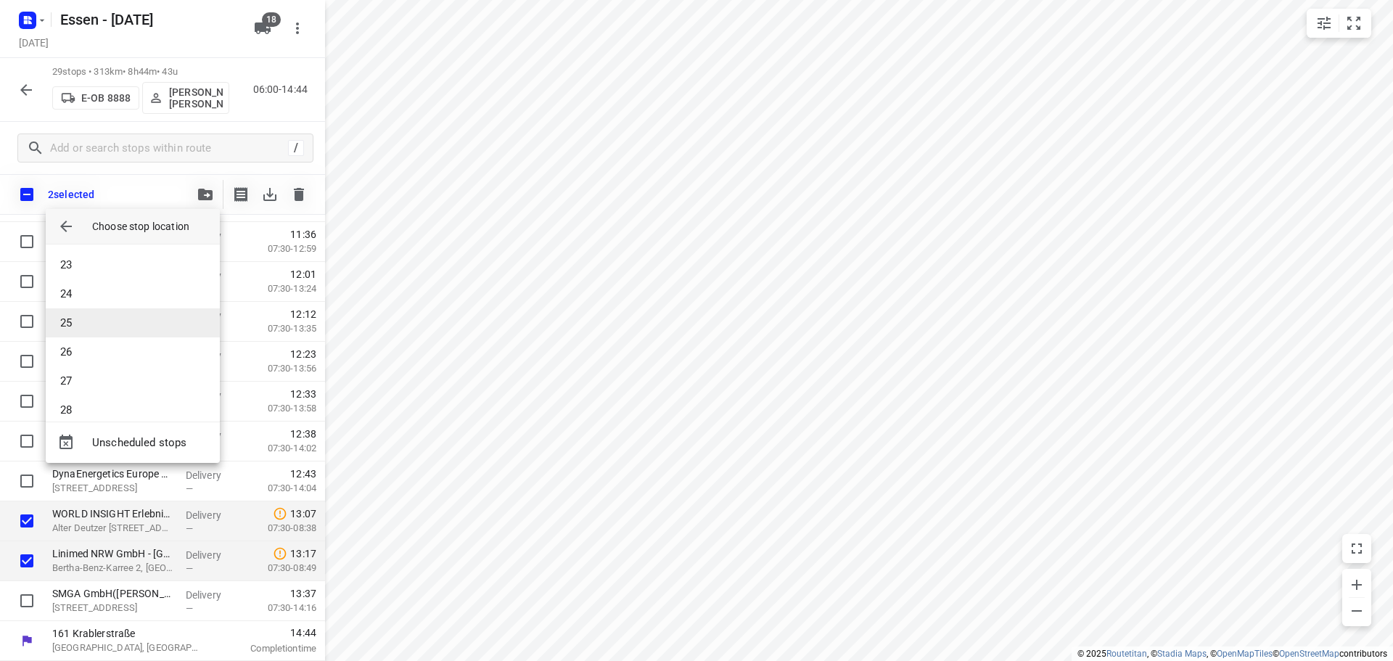
scroll to position [624, 0]
click at [92, 331] on li "25" at bounding box center [133, 337] width 174 height 29
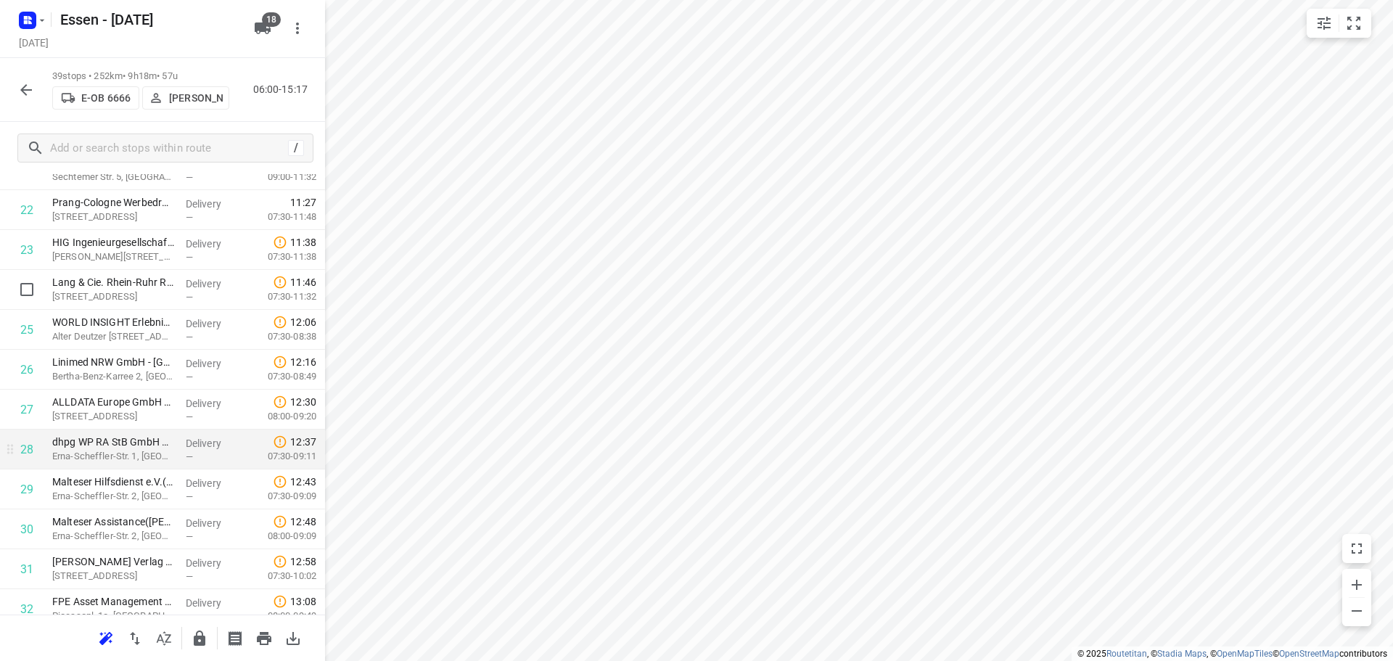
scroll to position [967, 0]
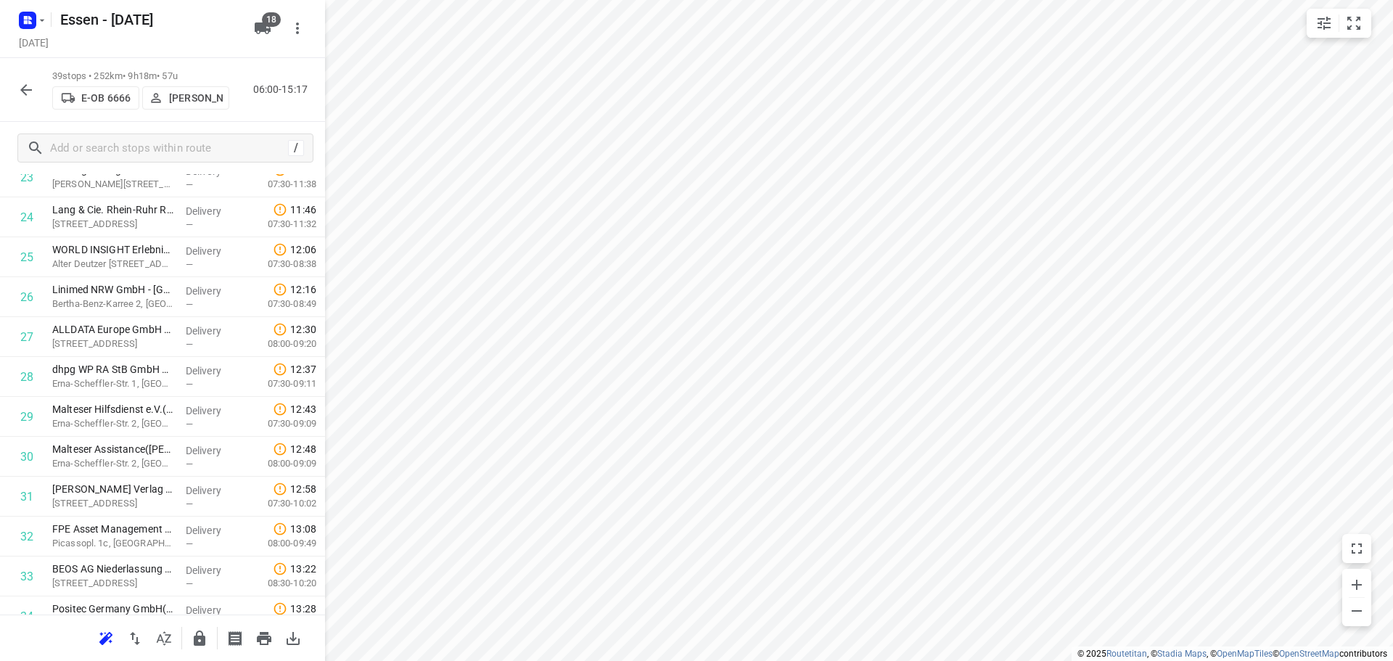
click at [22, 89] on icon "button" at bounding box center [26, 90] width 12 height 12
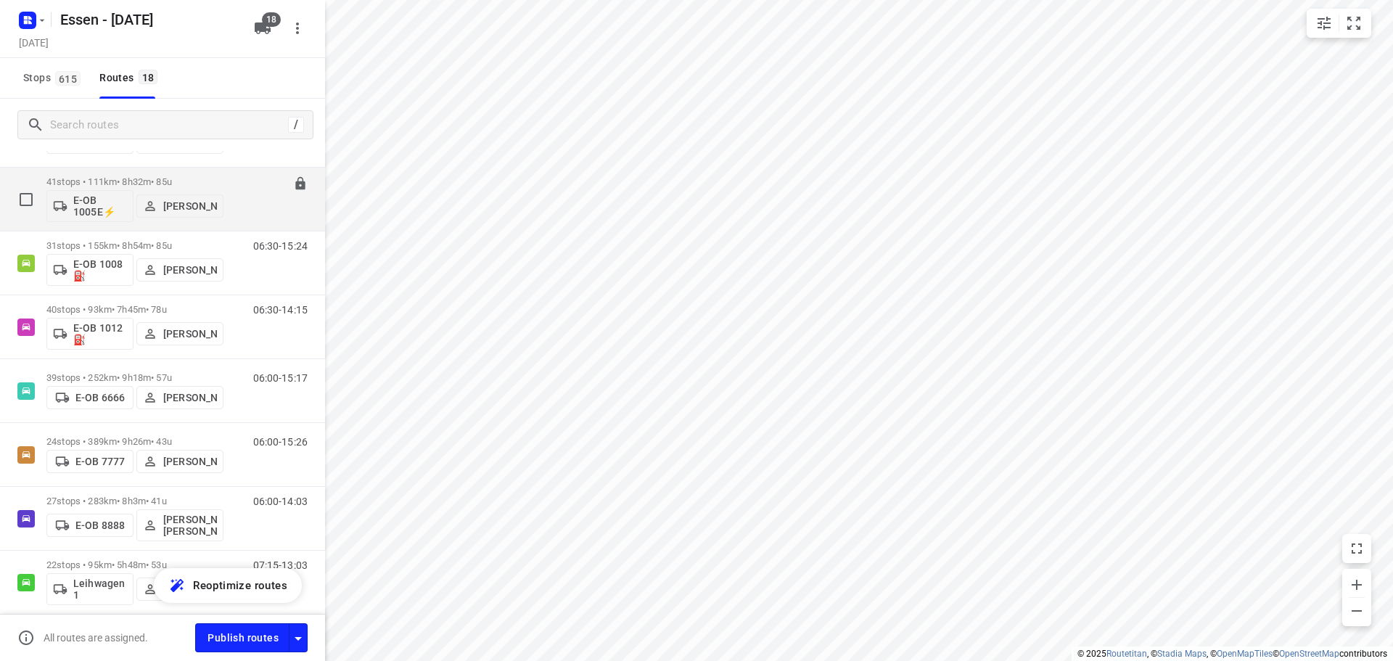
scroll to position [145, 0]
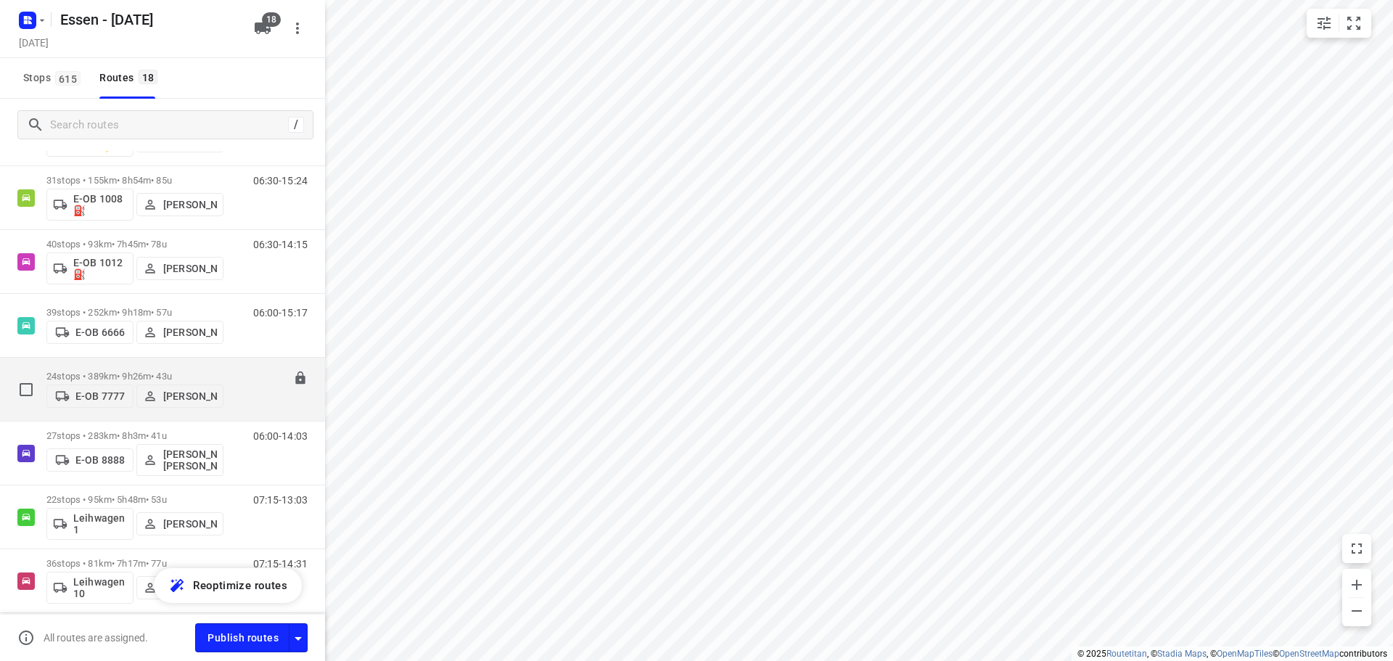
click at [183, 363] on div "24 stops • 389km • 9h26m • 43u E-OB 7777 Wasim Hussaini" at bounding box center [134, 388] width 177 height 51
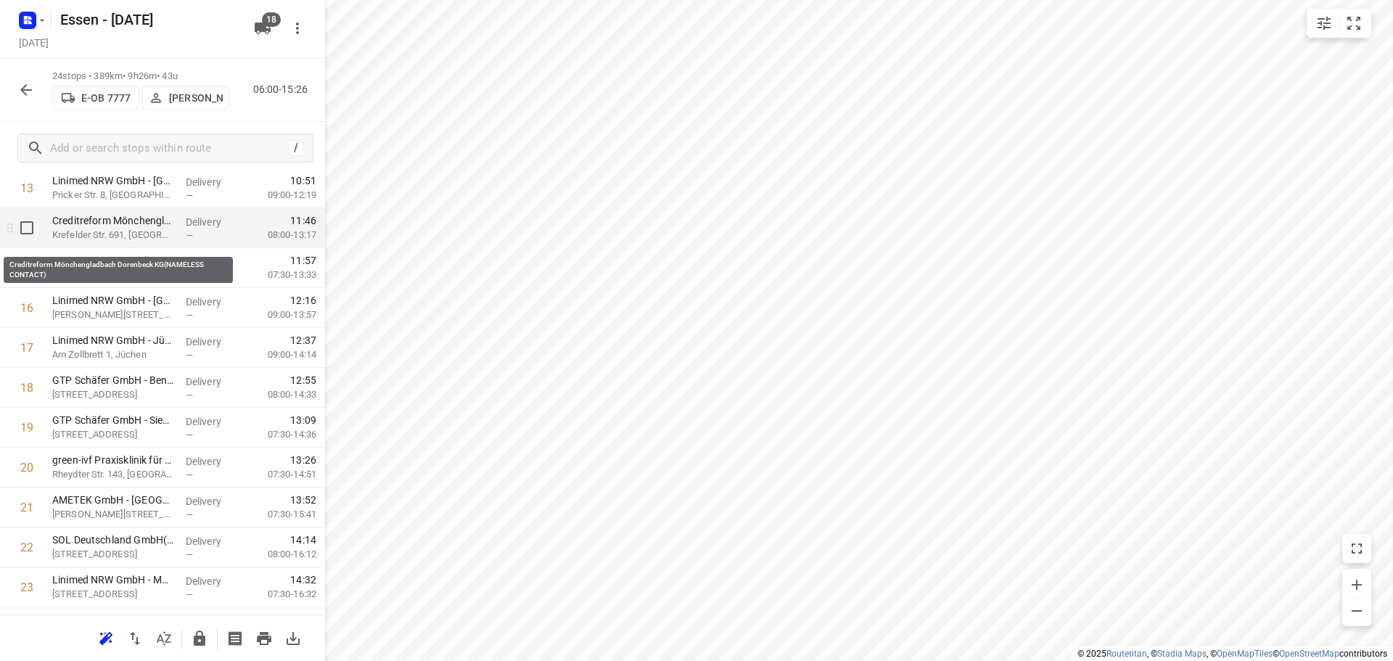
scroll to position [485, 0]
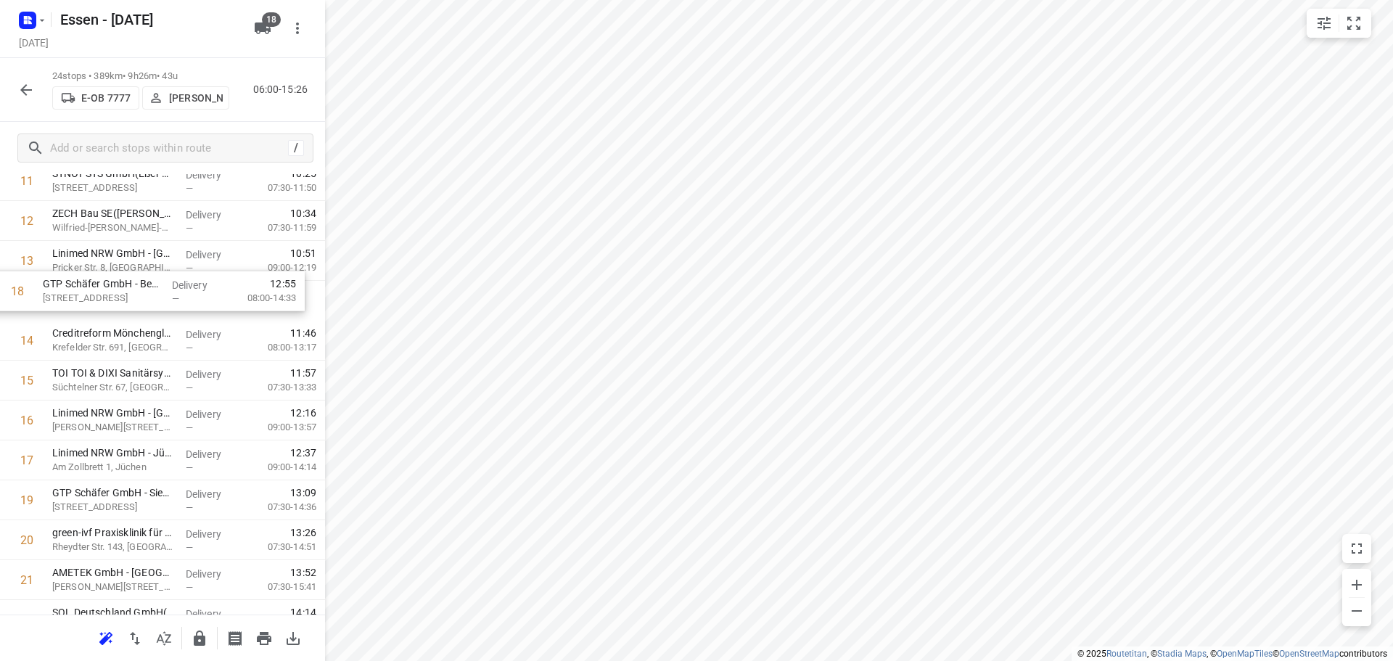
drag, startPoint x: 135, startPoint y: 469, endPoint x: 121, endPoint y: 298, distance: 171.0
click at [121, 298] on div "1 TOI TOI & DIXI Sanitärsysteme GmbH - Kerpen(Michael Jakob) Geigerstraße 20, K…" at bounding box center [162, 240] width 325 height 957
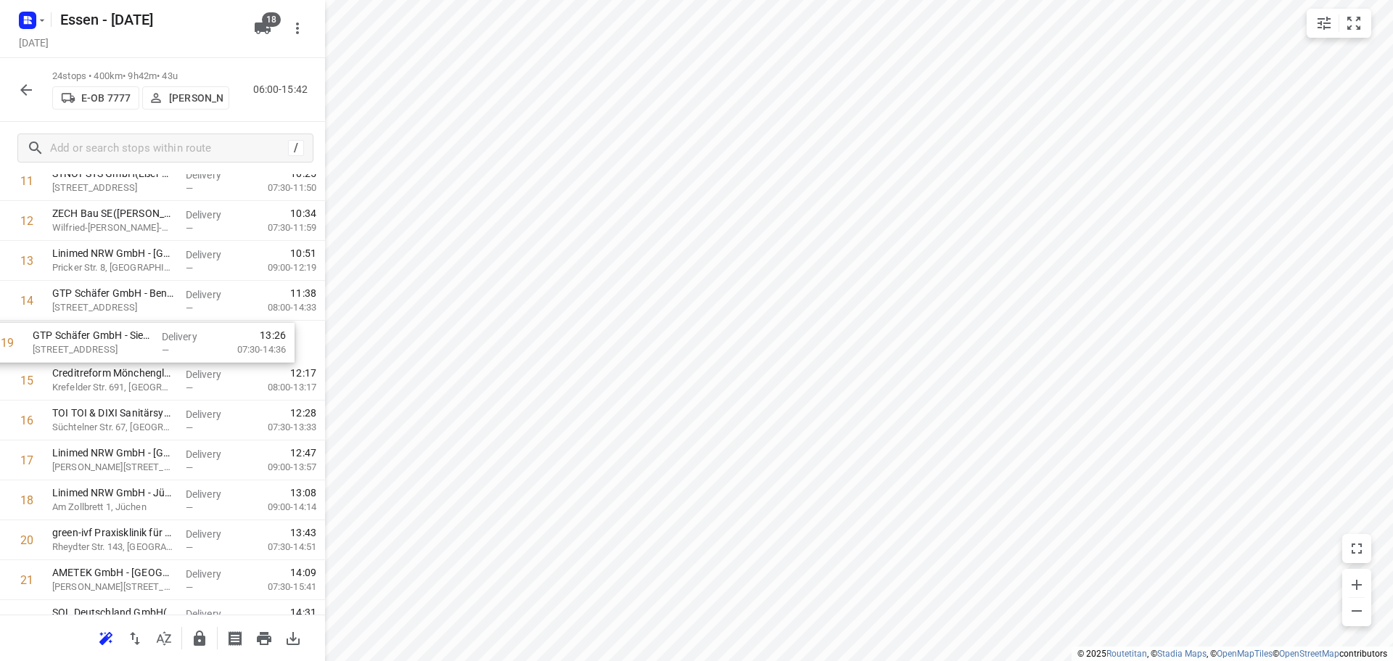
drag, startPoint x: 130, startPoint y: 511, endPoint x: 109, endPoint y: 344, distance: 168.9
click at [109, 344] on div "1 TOI TOI & DIXI Sanitärsysteme GmbH - Kerpen(Michael Jakob) Geigerstraße 20, K…" at bounding box center [162, 240] width 325 height 957
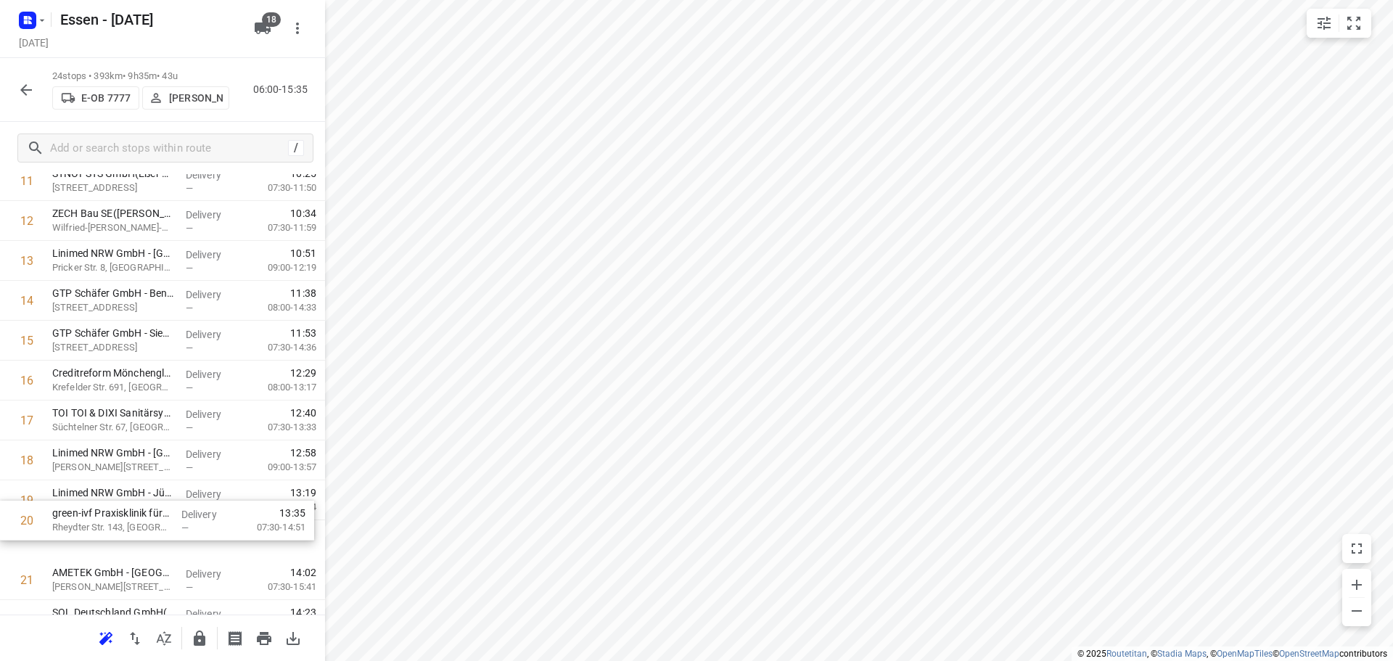
scroll to position [490, 0]
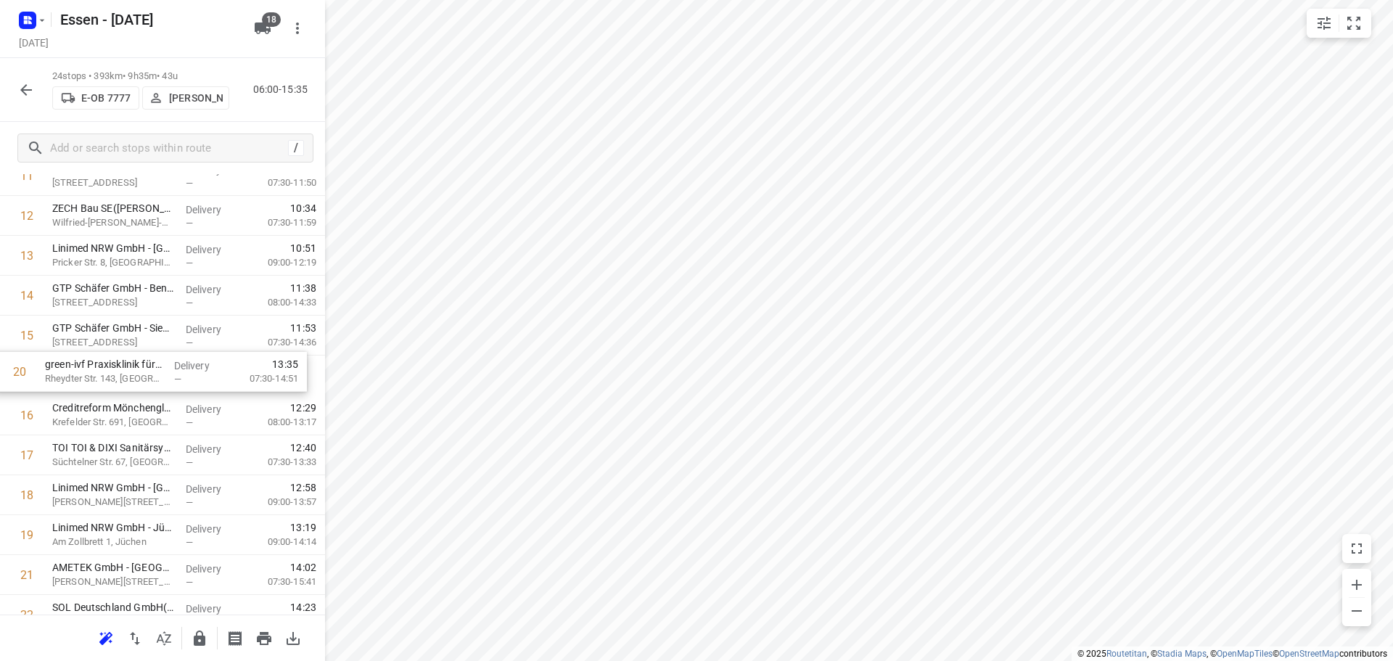
drag, startPoint x: 146, startPoint y: 540, endPoint x: 136, endPoint y: 366, distance: 175.1
click at [136, 366] on div "1 TOI TOI & DIXI Sanitärsysteme GmbH - Kerpen(Michael Jakob) Geigerstraße 20, K…" at bounding box center [162, 235] width 325 height 957
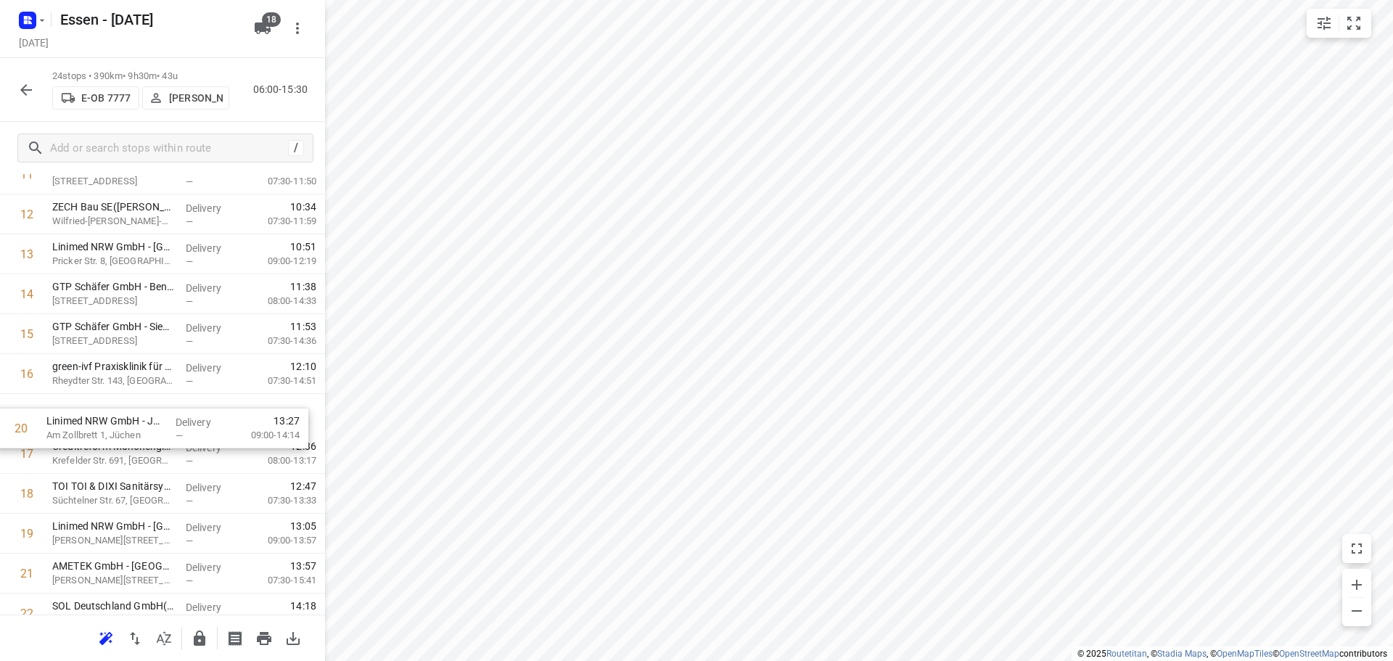
drag, startPoint x: 142, startPoint y: 546, endPoint x: 139, endPoint y: 418, distance: 128.4
click at [139, 418] on div "1 TOI TOI & DIXI Sanitärsysteme GmbH - Kerpen(Michael Jakob) Geigerstraße 20, K…" at bounding box center [162, 234] width 325 height 957
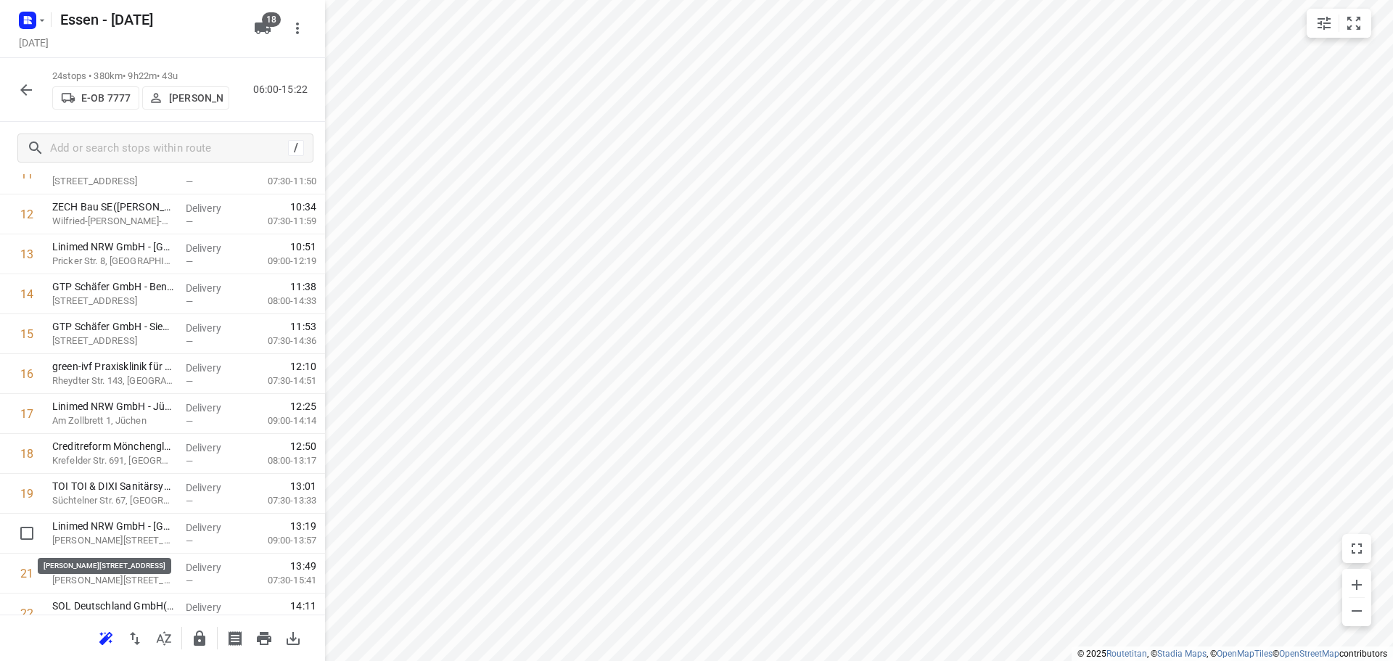
scroll to position [493, 0]
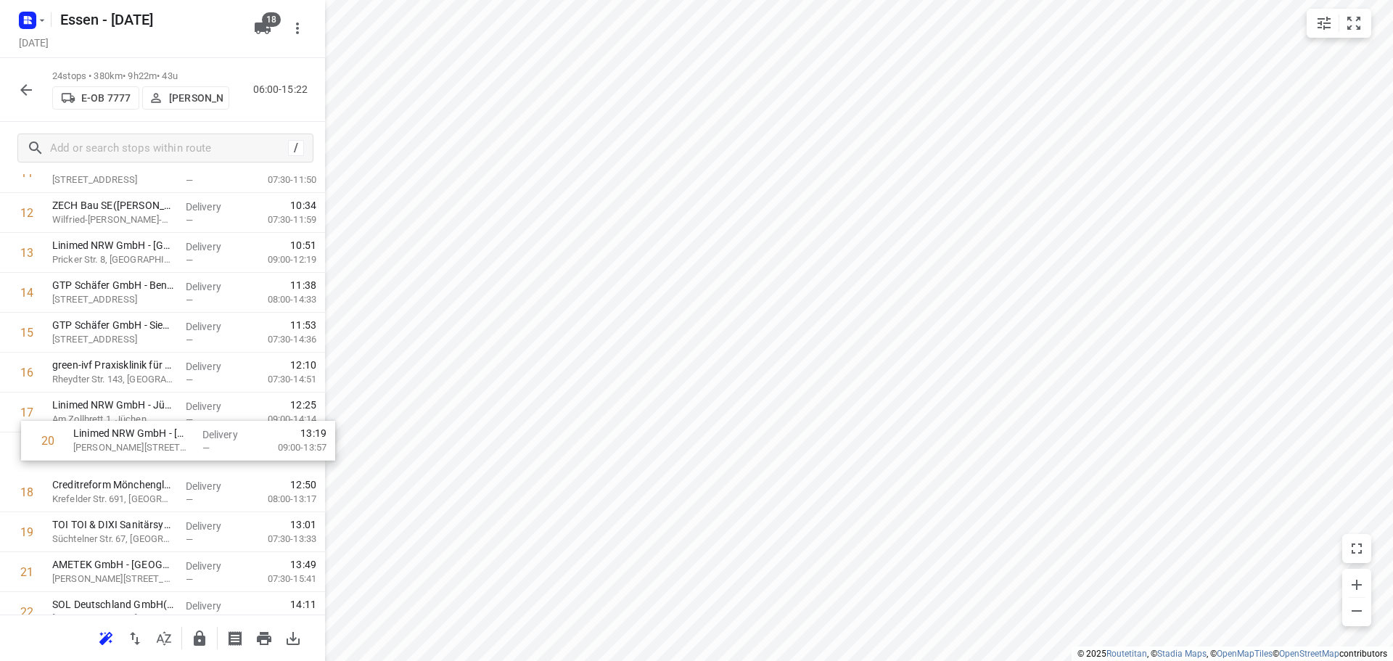
drag, startPoint x: 146, startPoint y: 543, endPoint x: 170, endPoint y: 444, distance: 101.5
click at [170, 444] on div "1 TOI TOI & DIXI Sanitärsysteme GmbH - Kerpen(Michael Jakob) Geigerstraße 20, K…" at bounding box center [162, 232] width 325 height 957
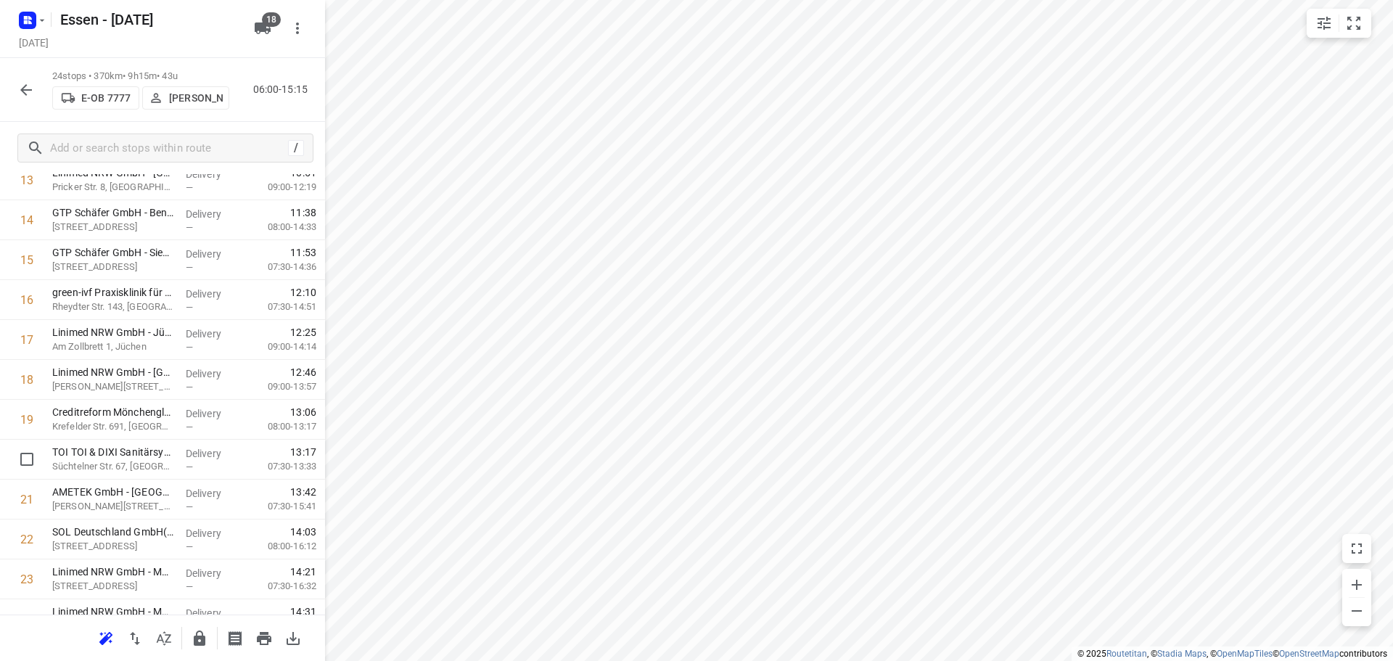
scroll to position [630, 0]
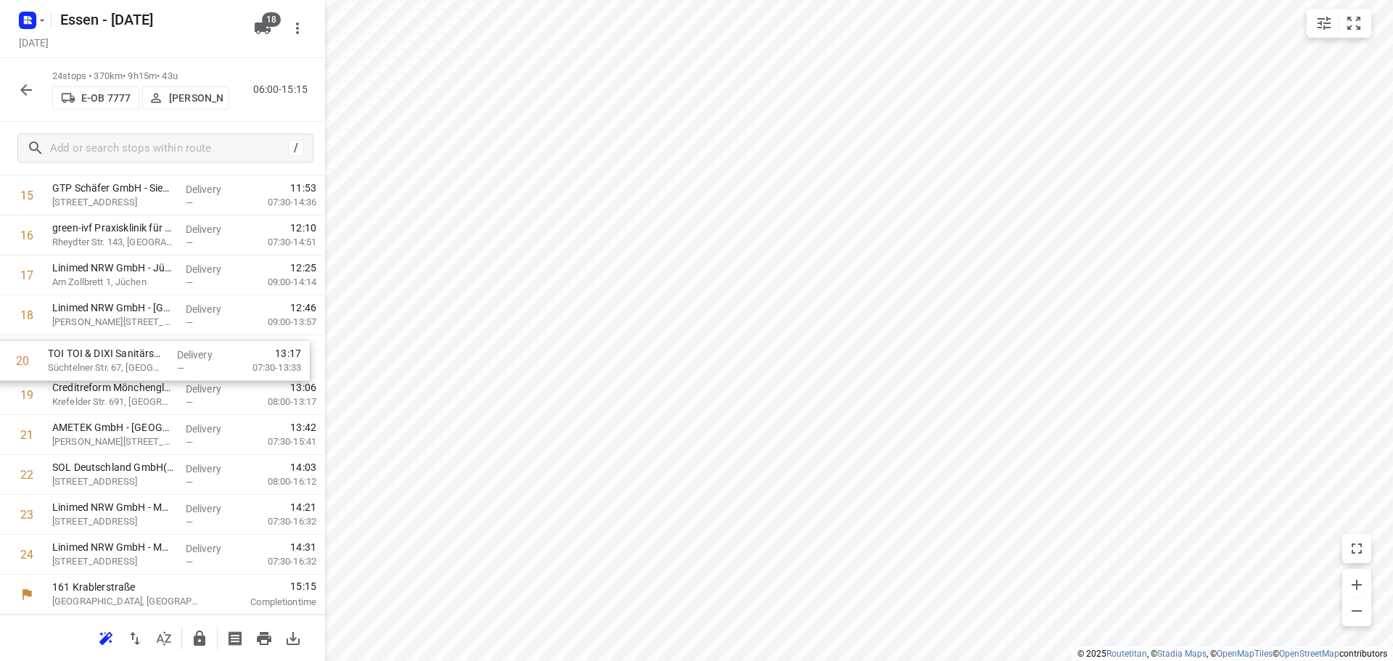
drag, startPoint x: 142, startPoint y: 405, endPoint x: 136, endPoint y: 358, distance: 47.6
click at [136, 358] on div "1 TOI TOI & DIXI Sanitärsysteme GmbH - Kerpen(Michael Jakob) Geigerstraße 20, K…" at bounding box center [162, 95] width 325 height 957
click at [190, 640] on button "button" at bounding box center [199, 638] width 29 height 29
click at [17, 83] on icon "button" at bounding box center [25, 89] width 17 height 17
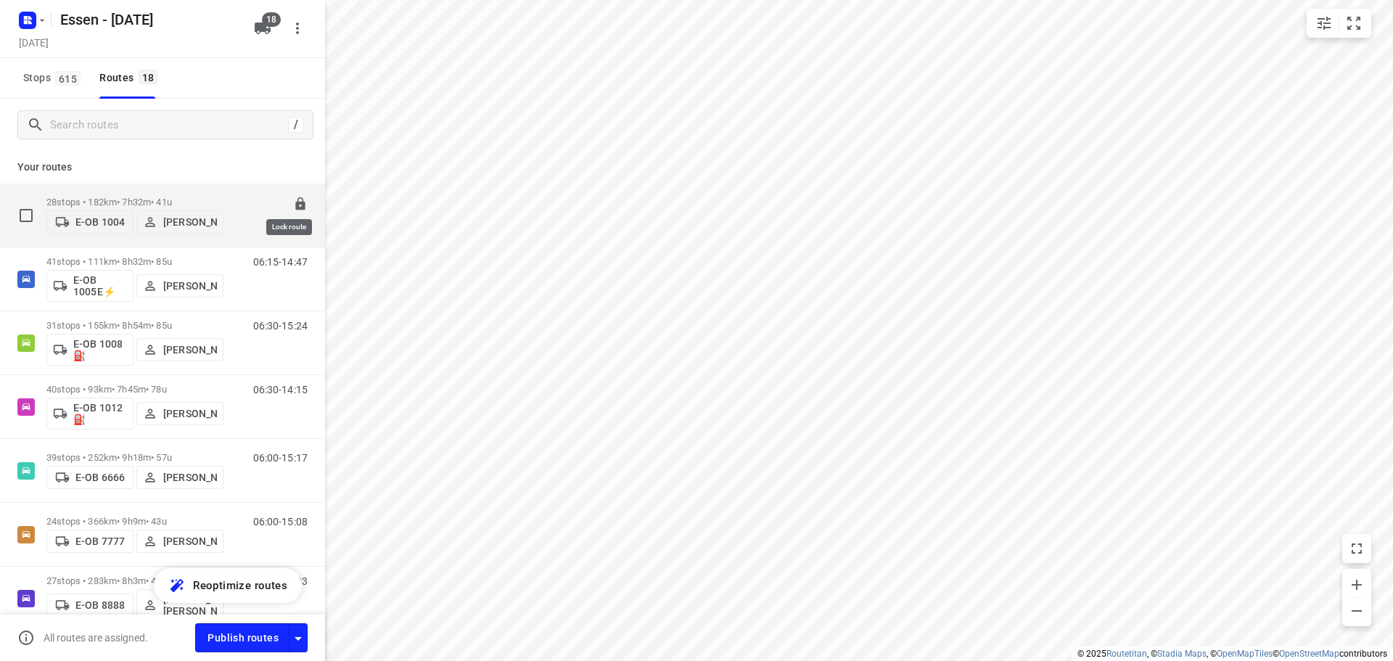
click at [293, 201] on icon at bounding box center [300, 204] width 15 height 15
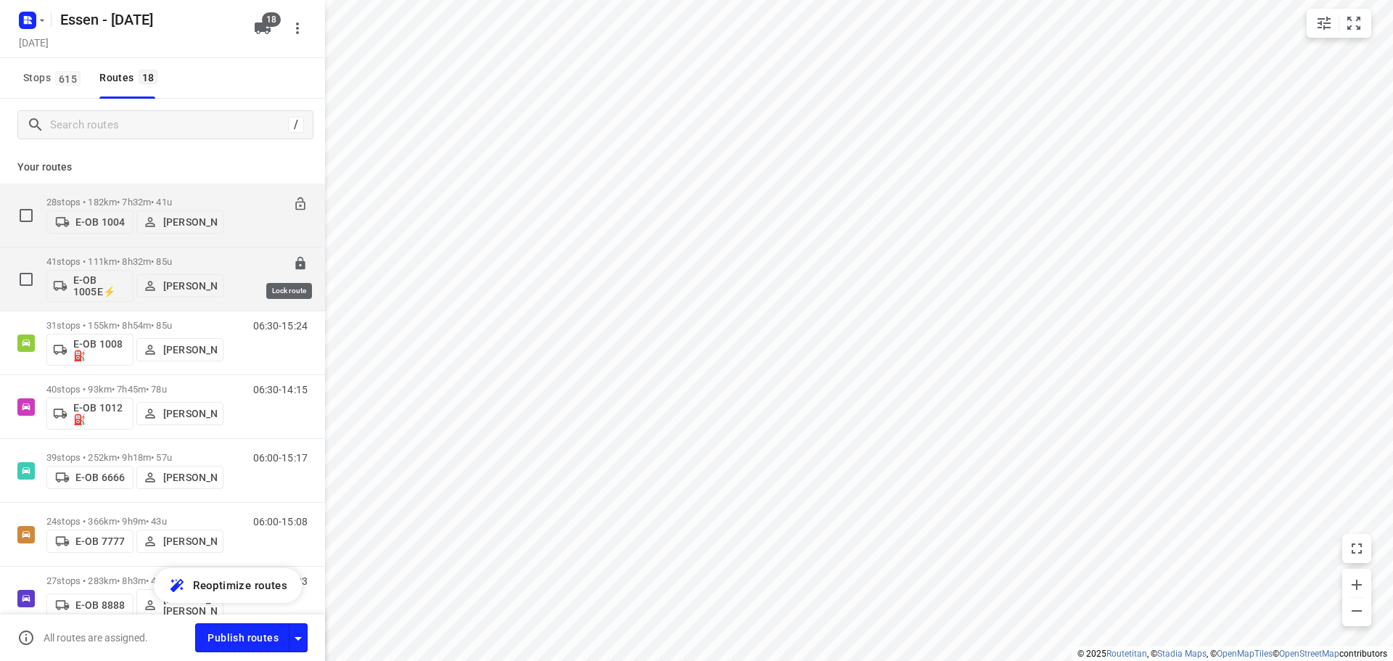
click at [295, 262] on icon at bounding box center [299, 263] width 9 height 13
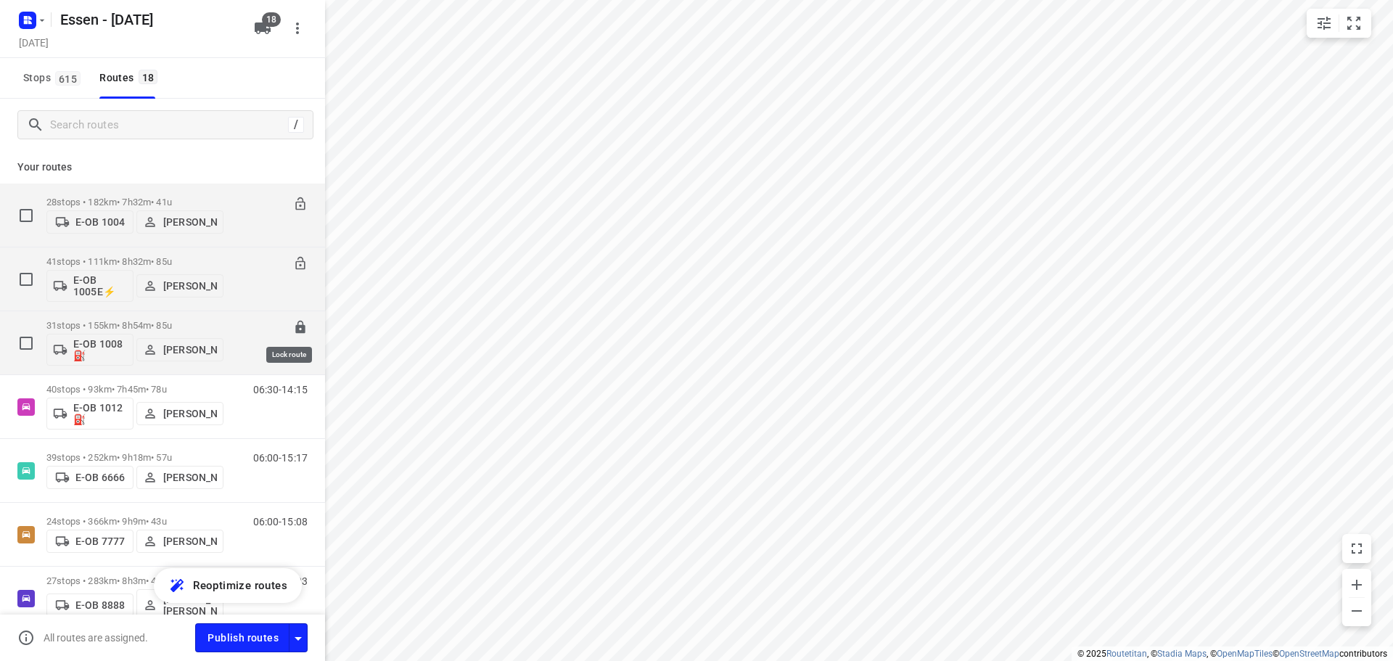
click at [295, 331] on icon at bounding box center [299, 327] width 9 height 13
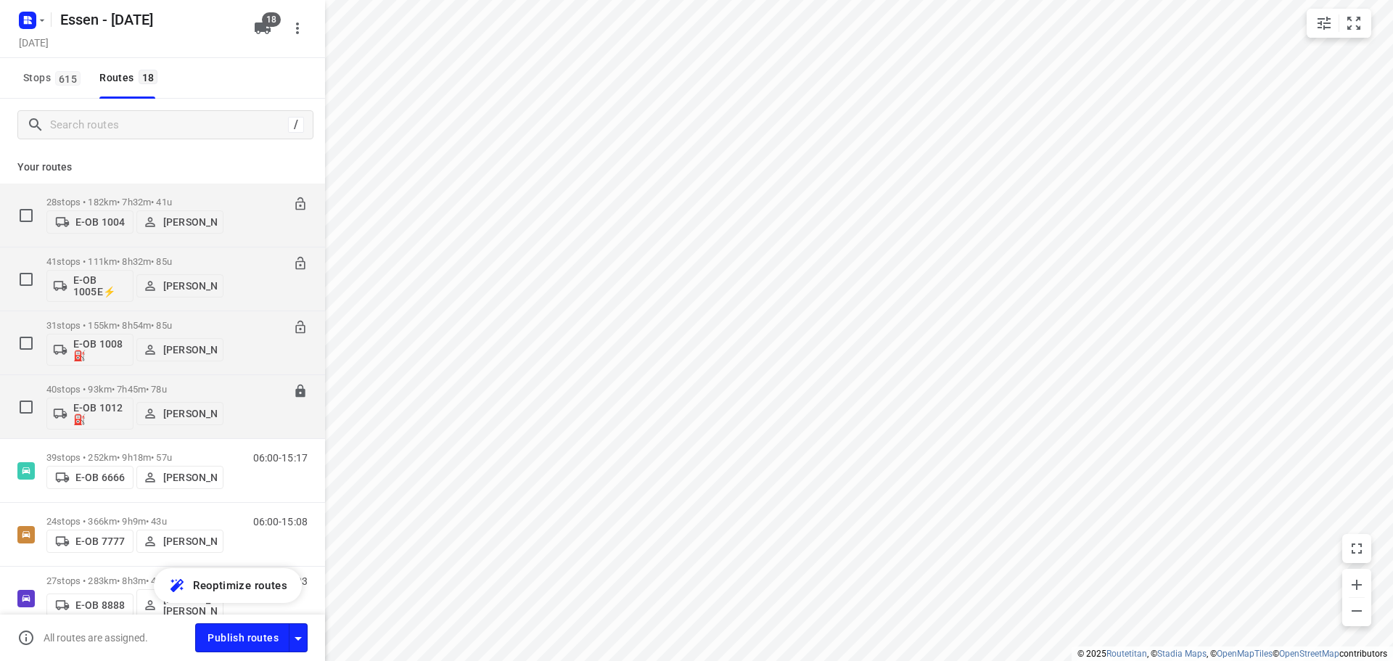
click at [293, 386] on icon at bounding box center [300, 391] width 15 height 15
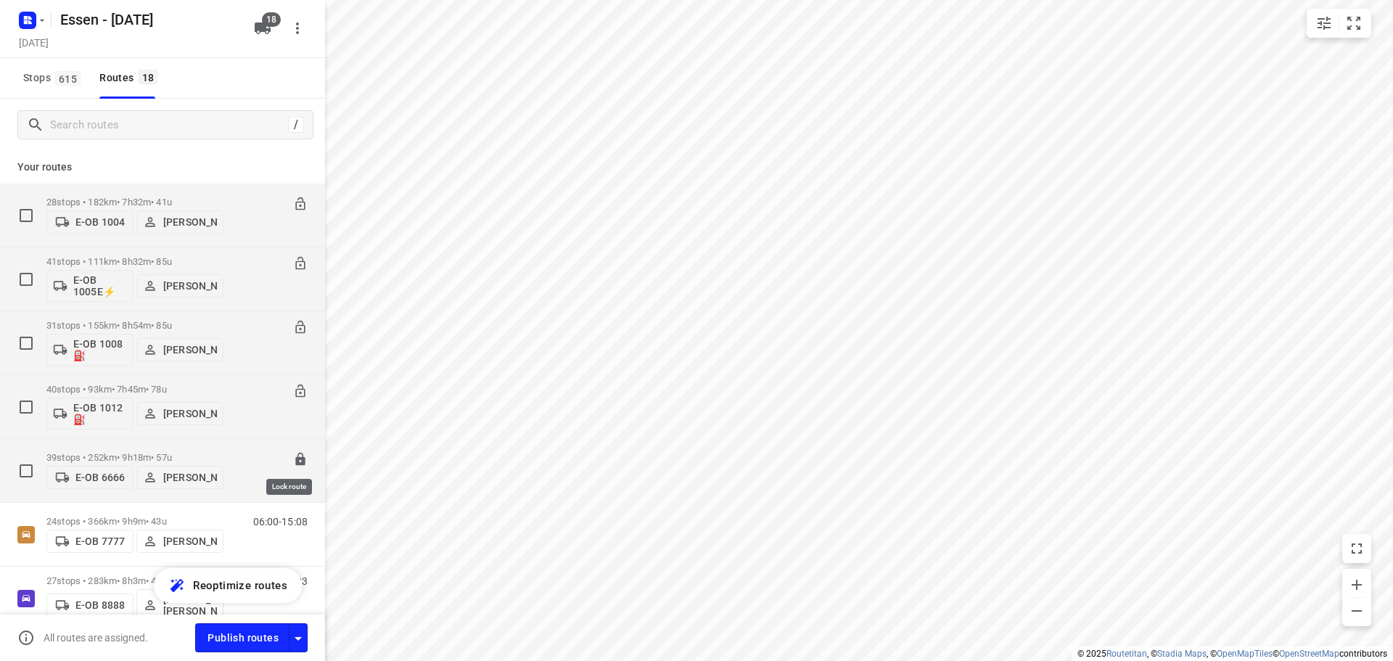
click at [293, 461] on icon at bounding box center [300, 459] width 15 height 15
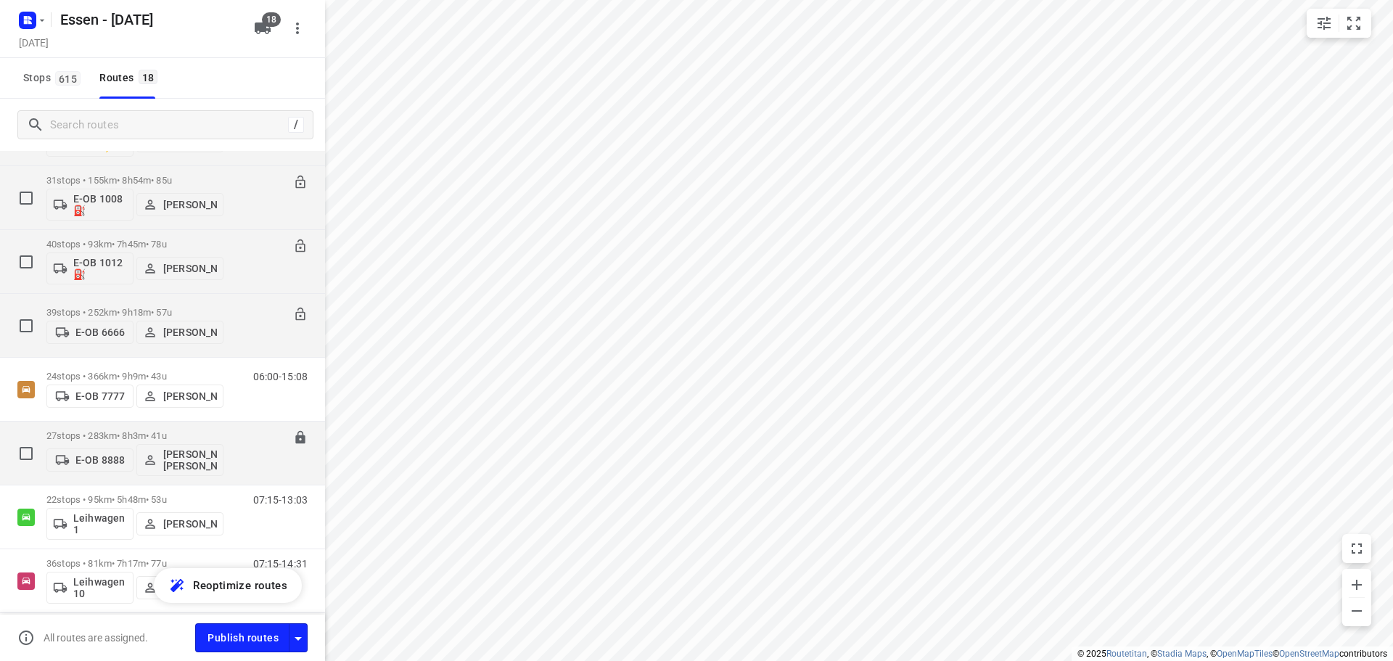
scroll to position [218, 0]
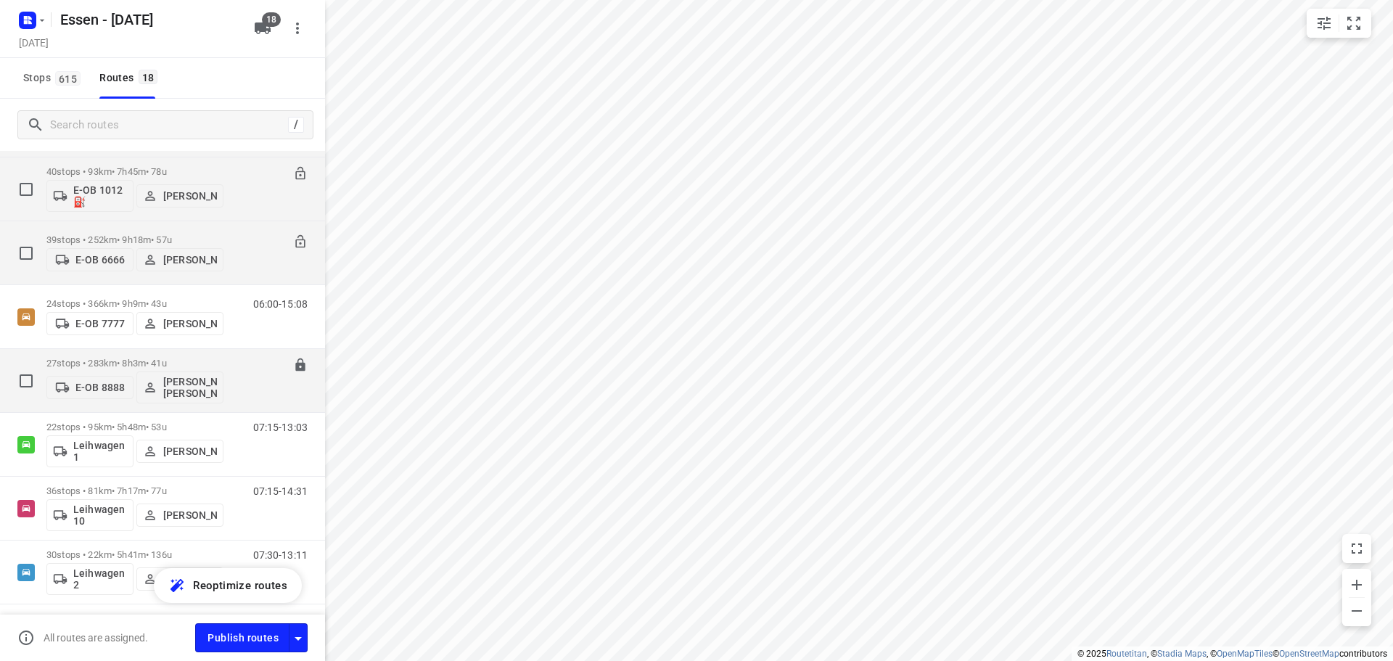
click at [144, 364] on p "27 stops • 283km • 8h3m • 41u" at bounding box center [134, 363] width 177 height 11
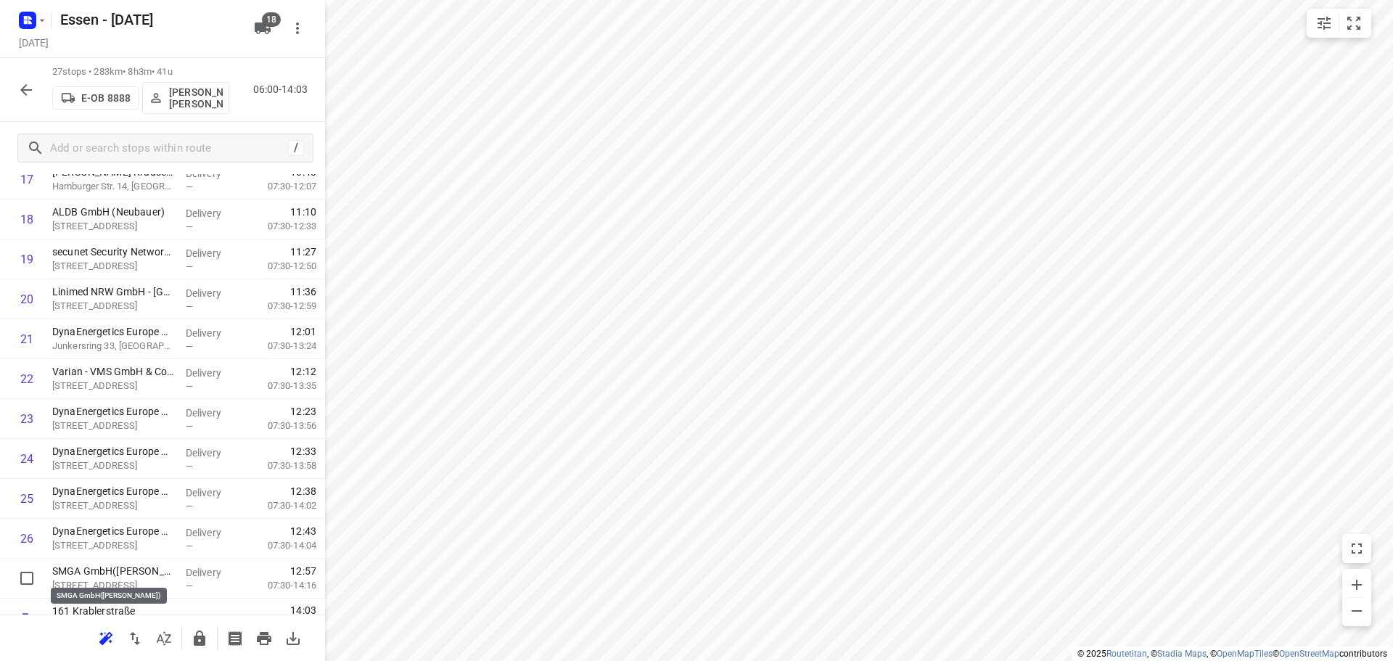
scroll to position [749, 0]
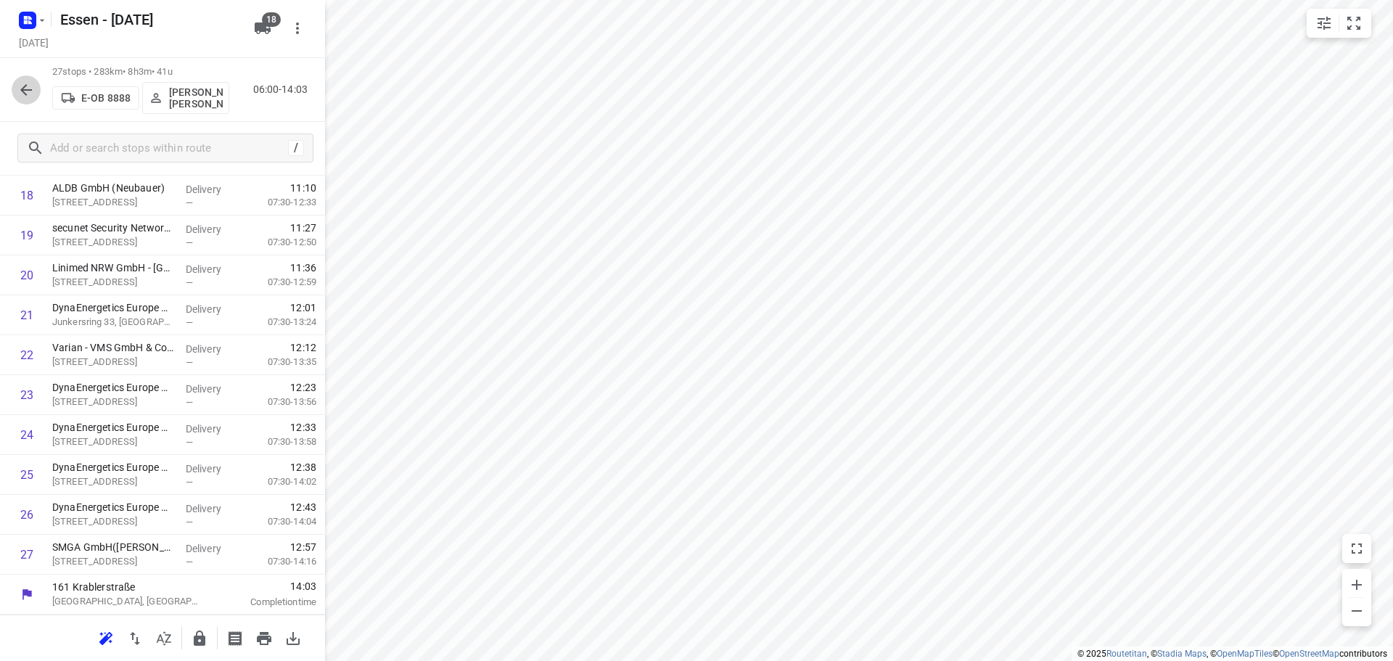
click at [28, 81] on icon "button" at bounding box center [25, 89] width 17 height 17
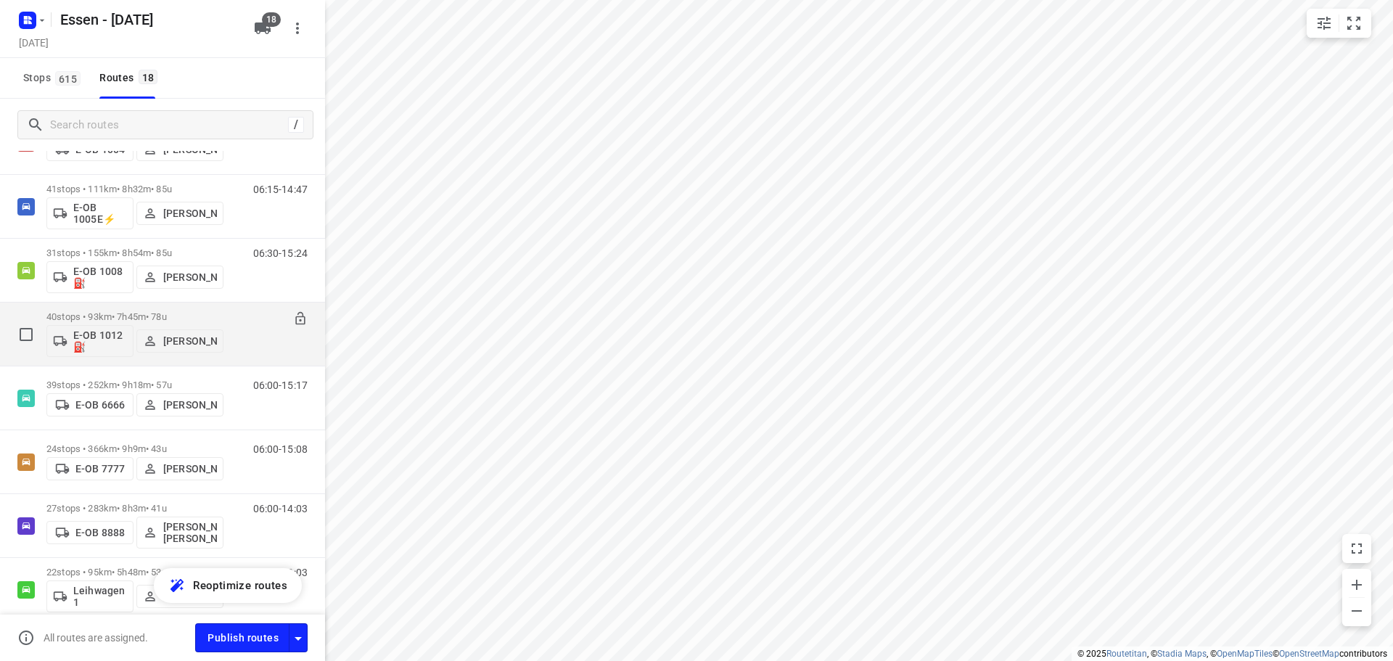
scroll to position [145, 0]
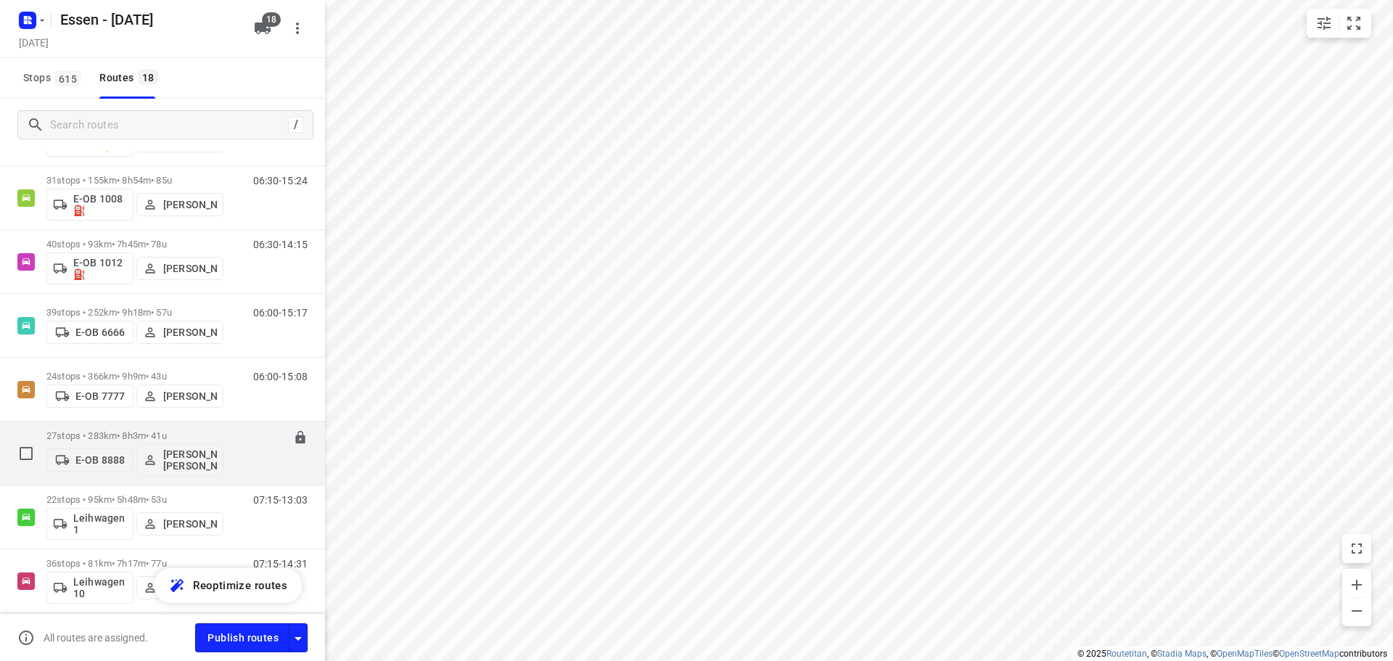
click at [170, 438] on p "27 stops • 283km • 8h3m • 41u" at bounding box center [134, 435] width 177 height 11
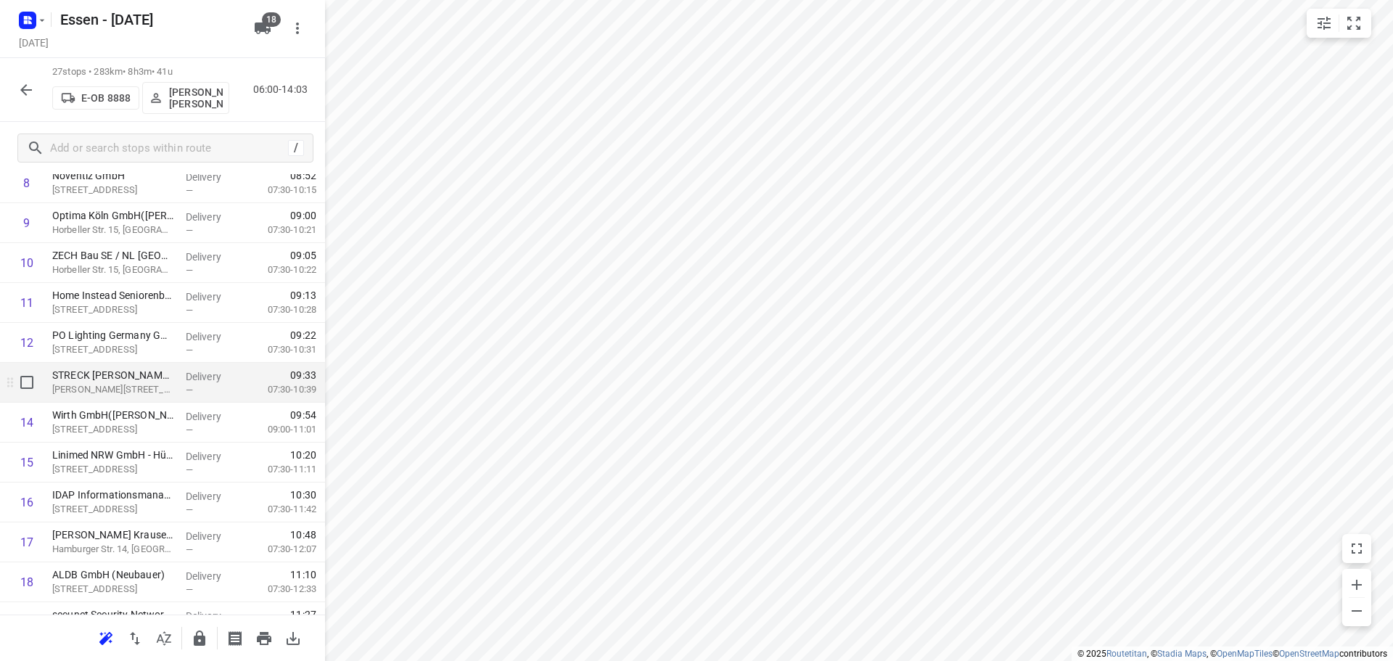
scroll to position [435, 0]
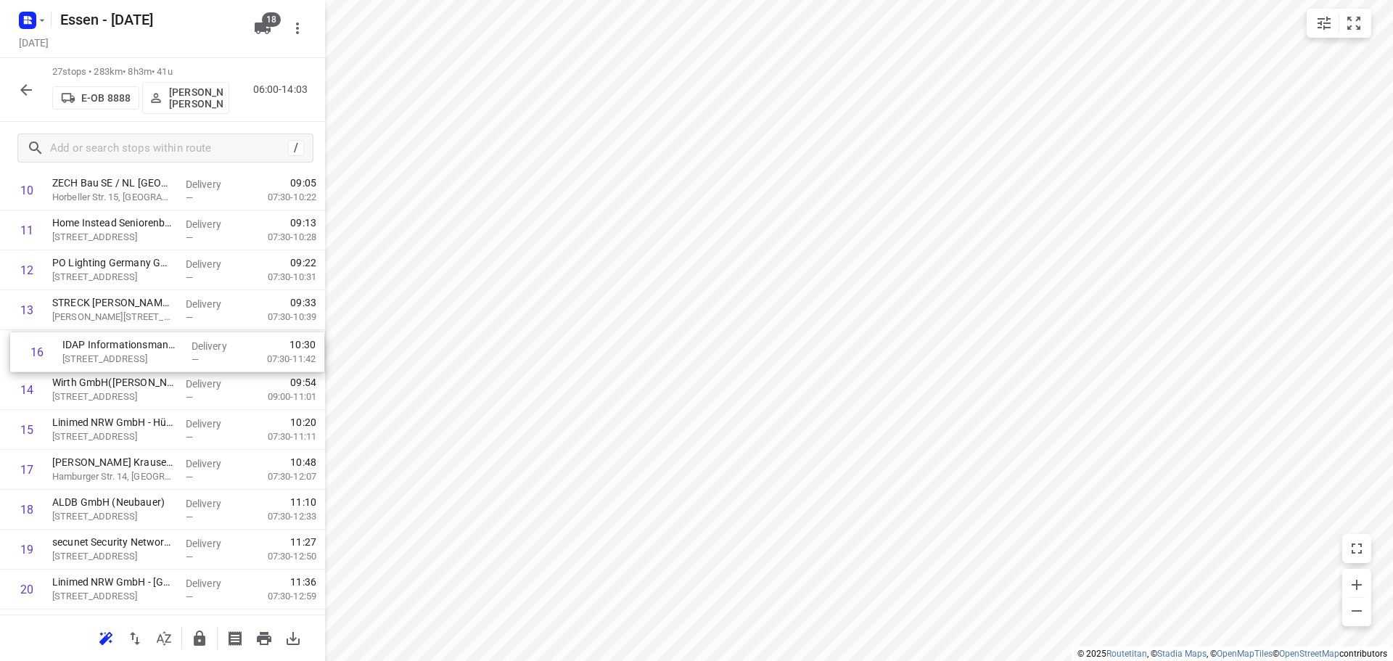
drag, startPoint x: 110, startPoint y: 434, endPoint x: 116, endPoint y: 355, distance: 80.1
click at [116, 355] on div "1 Wefers Technik GmbH(Rud. Otto Meyer) Ruth-Hallensleben-Straße 3, Köln Deliver…" at bounding box center [162, 349] width 325 height 1077
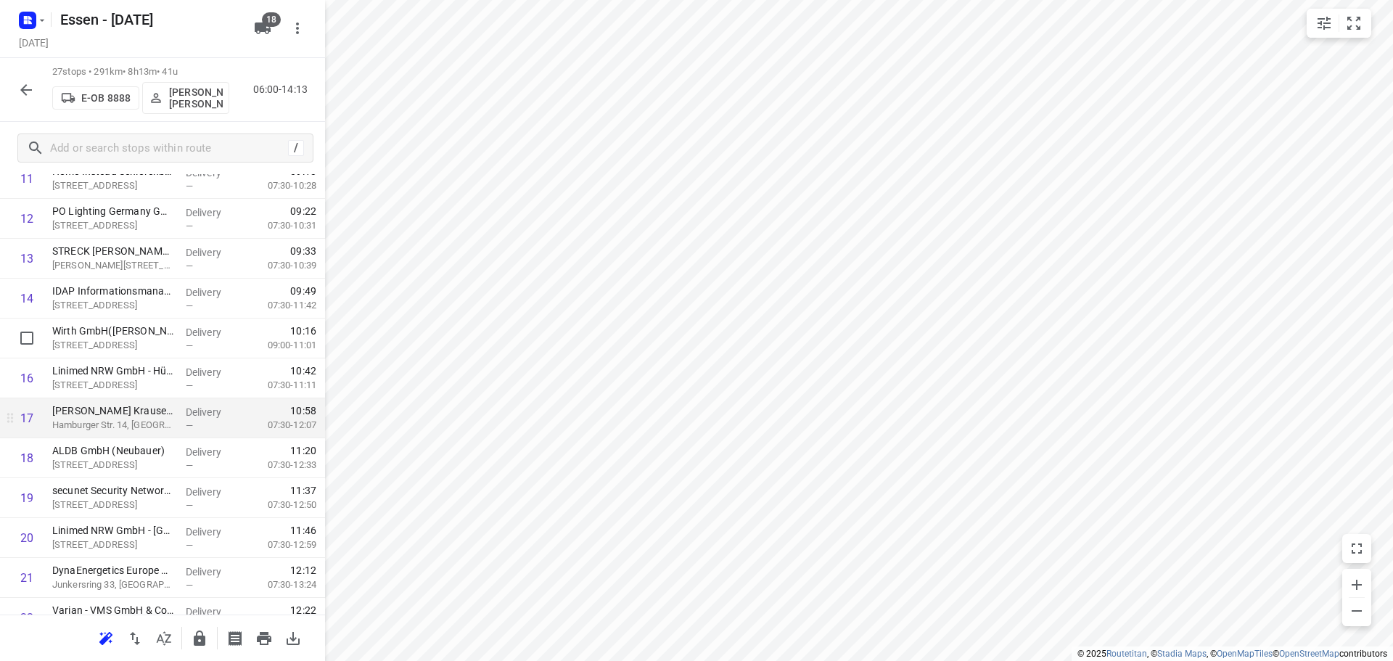
scroll to position [508, 0]
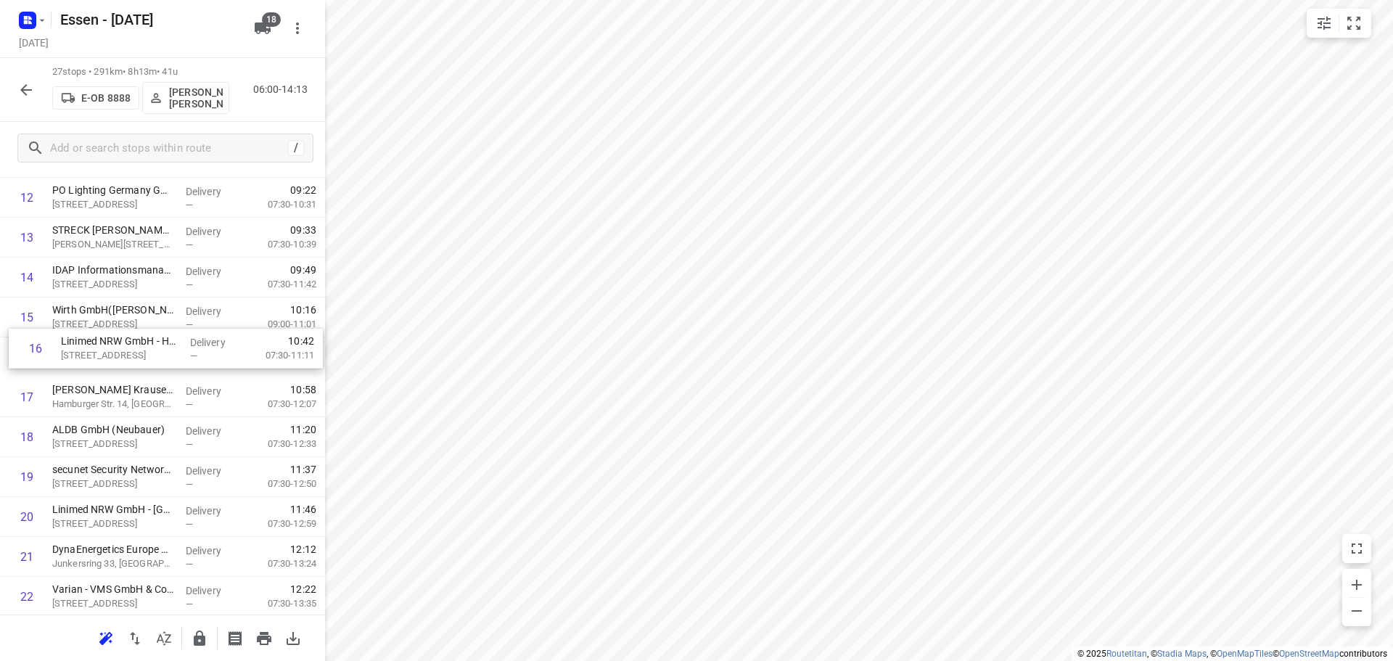
drag, startPoint x: 146, startPoint y: 371, endPoint x: 155, endPoint y: 358, distance: 16.1
click at [155, 358] on div "1 Wefers Technik GmbH(Rud. Otto Meyer) Ruth-Hallensleben-Straße 3, Köln Deliver…" at bounding box center [162, 277] width 325 height 1077
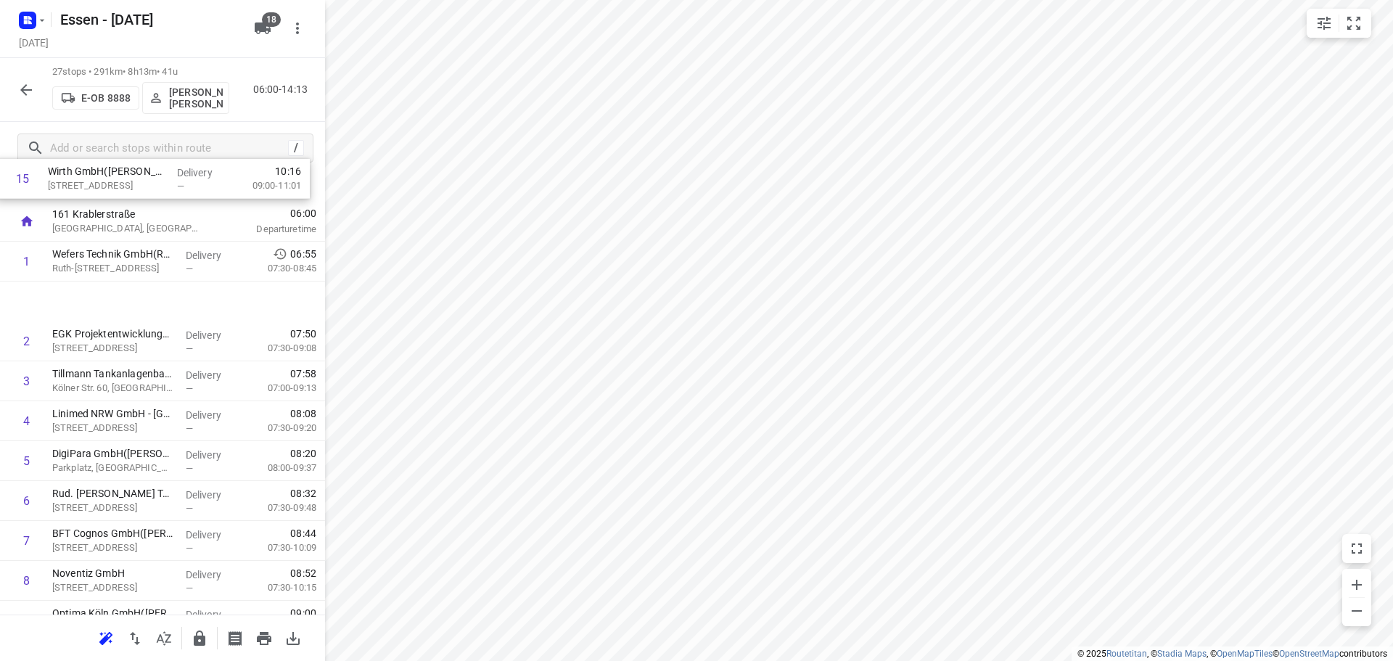
scroll to position [0, 0]
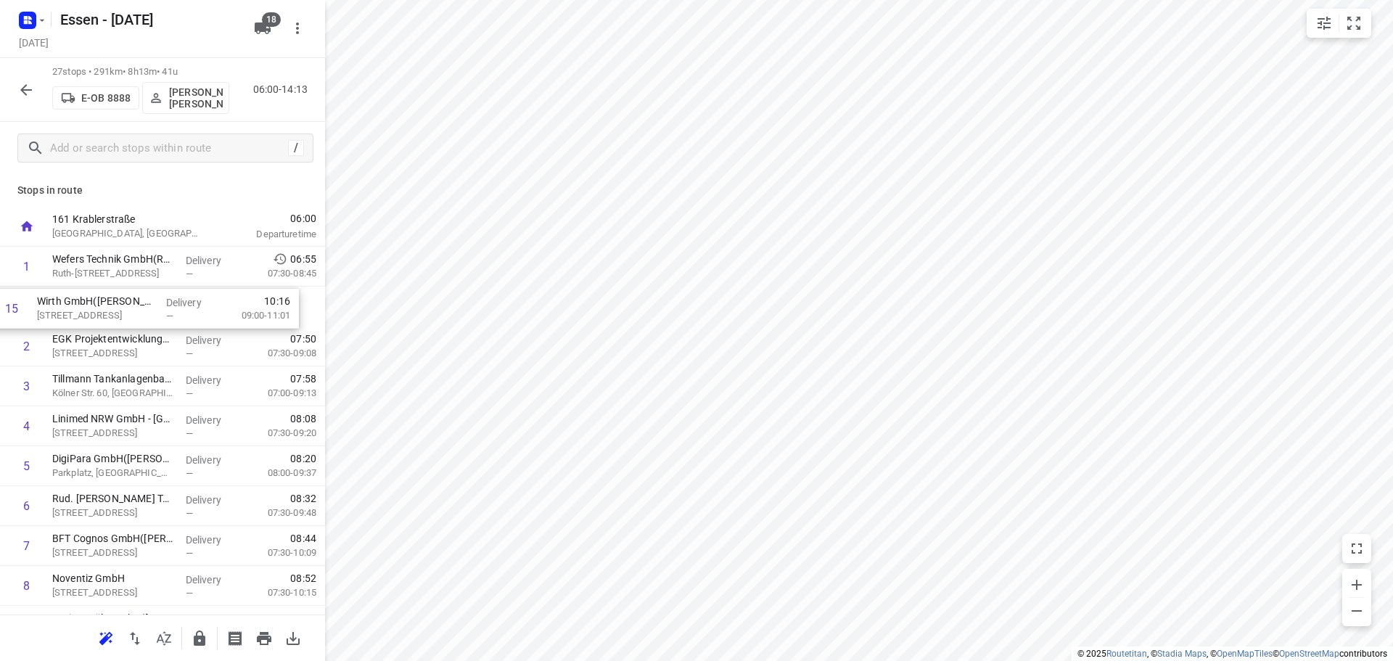
drag, startPoint x: 112, startPoint y: 336, endPoint x: 93, endPoint y: 324, distance: 22.8
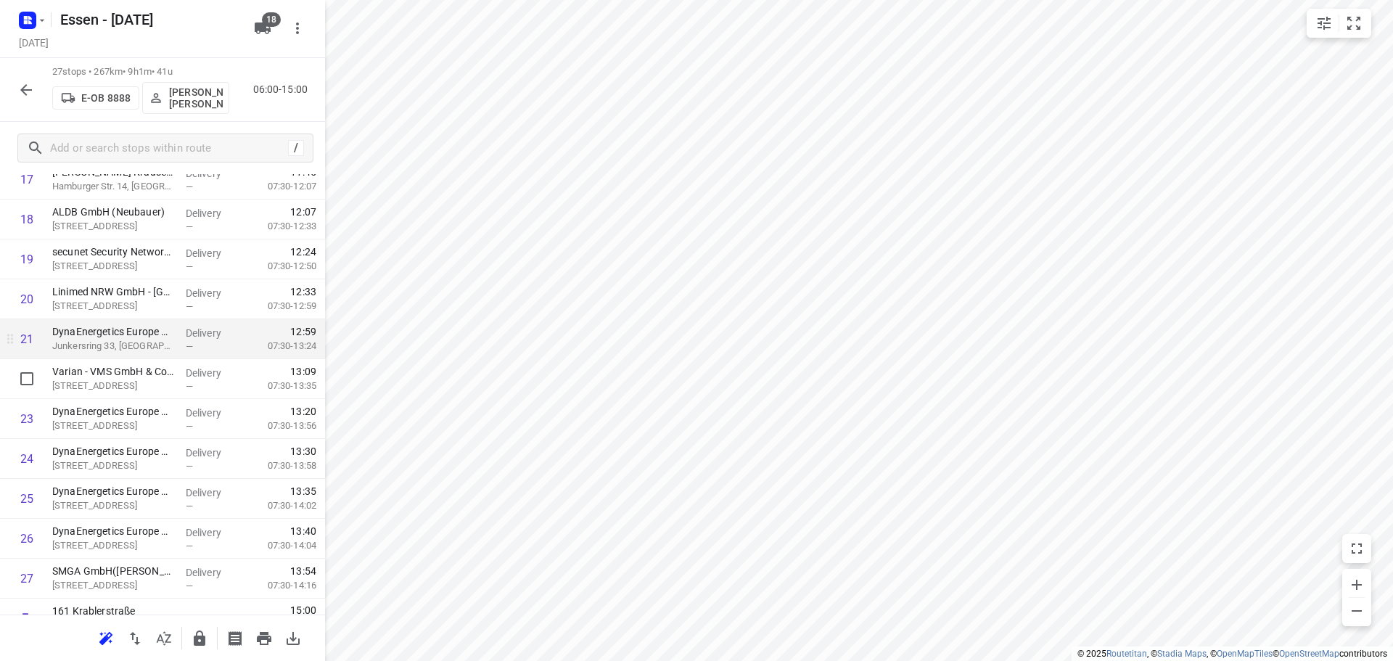
scroll to position [749, 0]
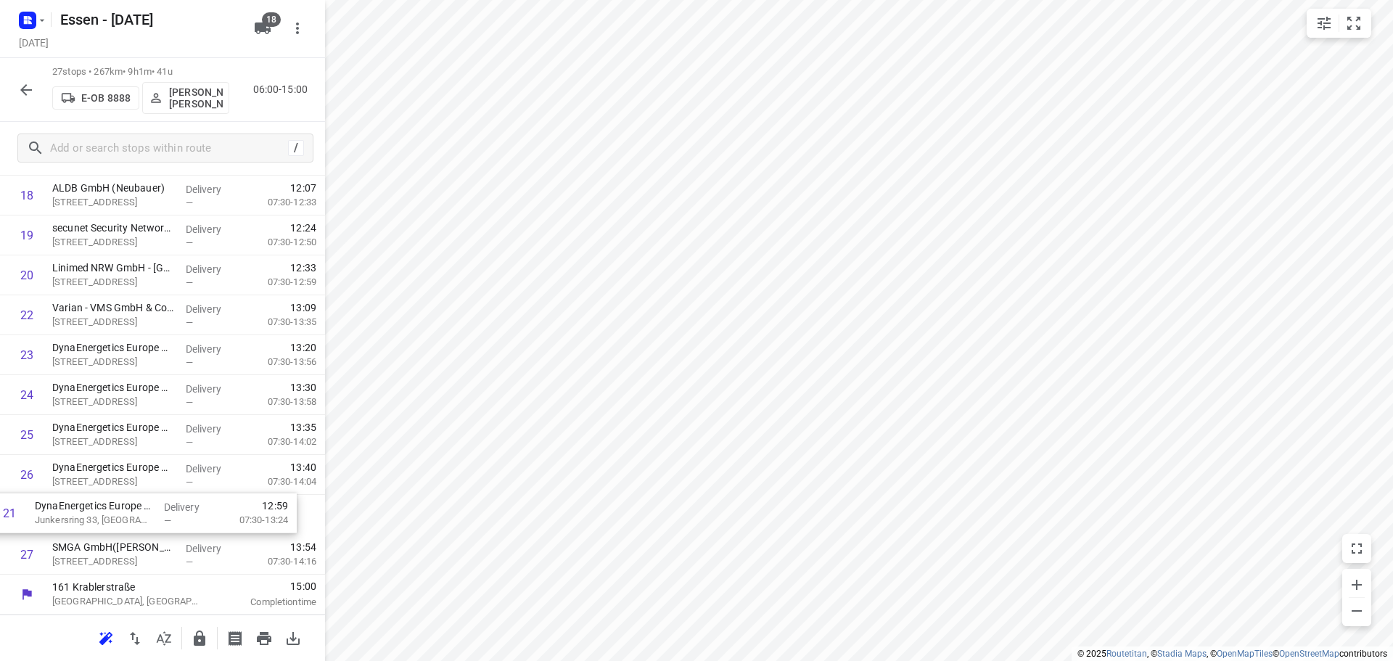
drag, startPoint x: 138, startPoint y: 326, endPoint x: 117, endPoint y: 537, distance: 212.1
click at [117, 537] on div "1 Wefers Technik GmbH(Rud. Otto Meyer) Ruth-Hallensleben-Straße 3, Köln Deliver…" at bounding box center [162, 35] width 325 height 1077
drag, startPoint x: 127, startPoint y: 326, endPoint x: 116, endPoint y: 499, distance: 173.0
click at [116, 499] on div "1 Wefers Technik GmbH(Rud. Otto Meyer) Ruth-Hallensleben-Straße 3, Köln Deliver…" at bounding box center [162, 35] width 325 height 1077
click at [210, 636] on button "button" at bounding box center [199, 638] width 29 height 29
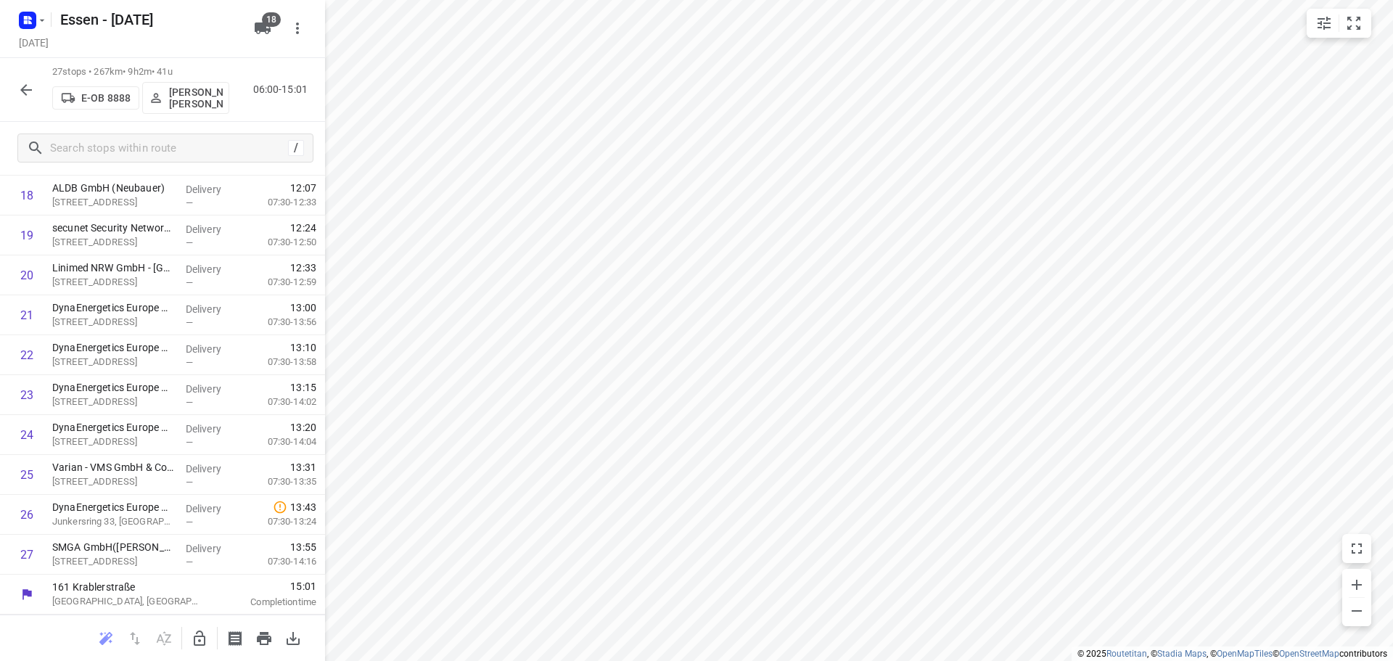
click at [30, 97] on icon "button" at bounding box center [25, 89] width 17 height 17
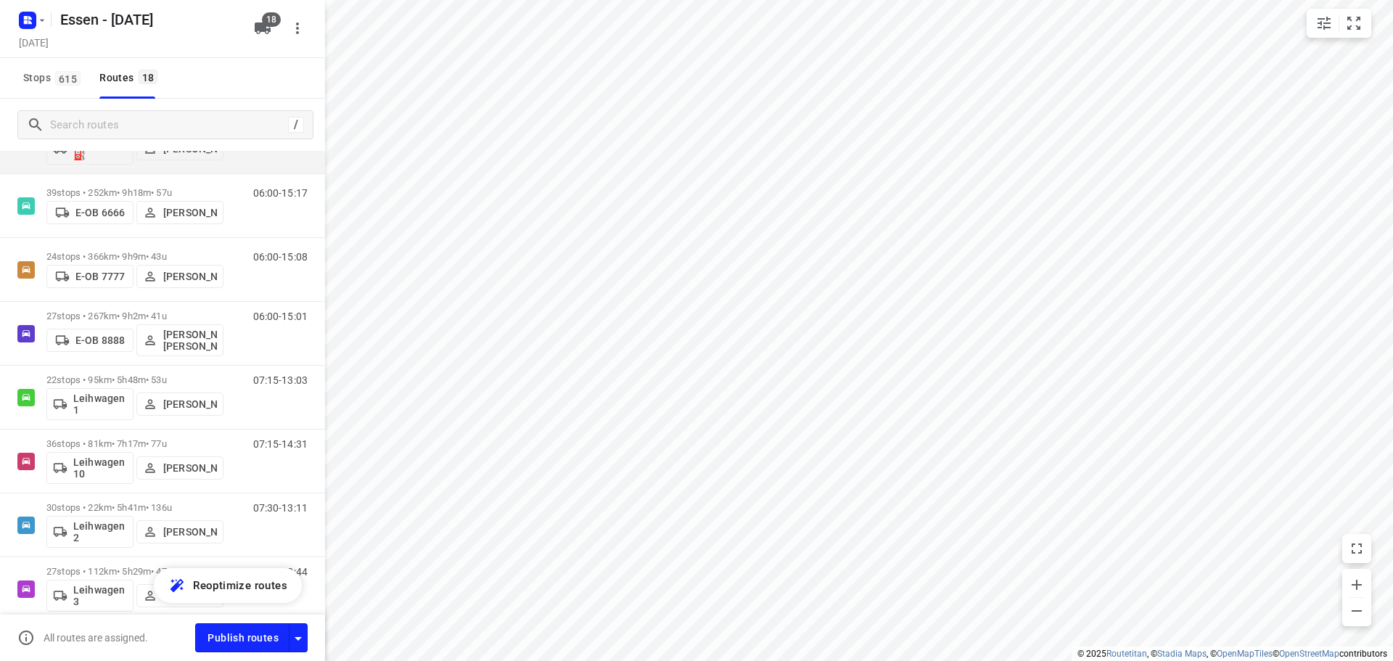
scroll to position [290, 0]
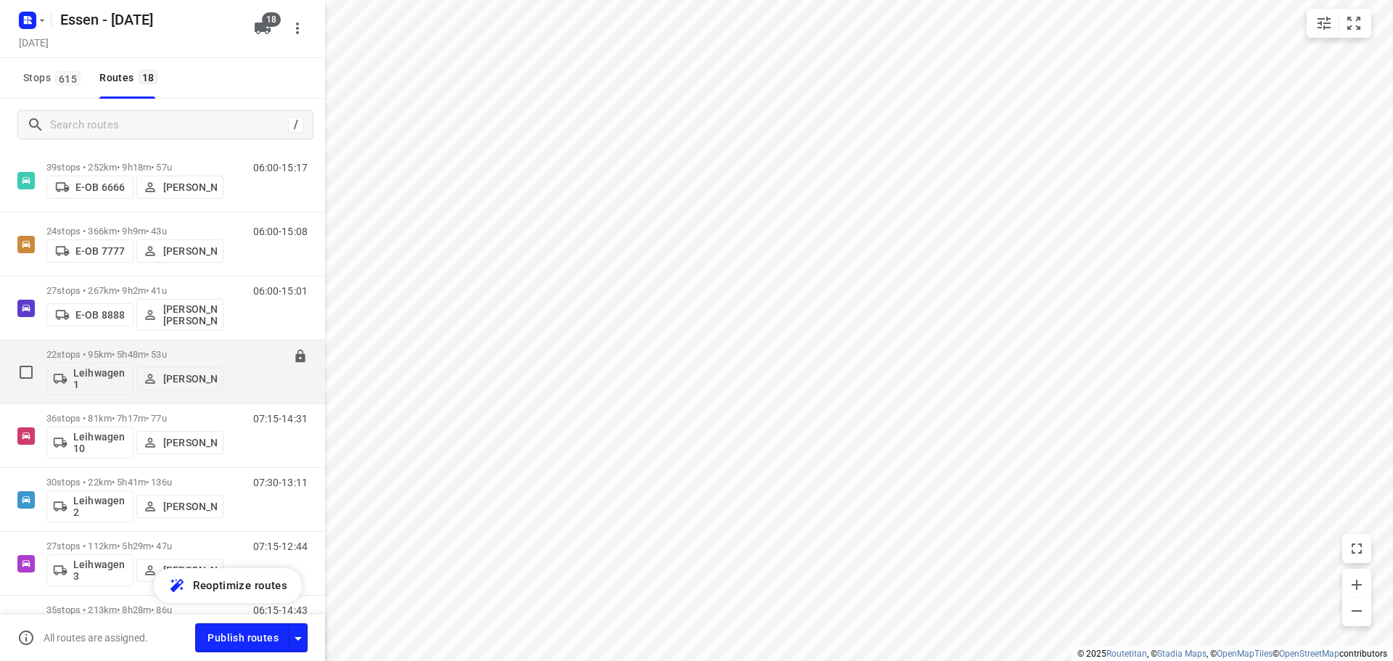
click at [110, 355] on p "22 stops • 95km • 5h48m • 53u" at bounding box center [134, 354] width 177 height 11
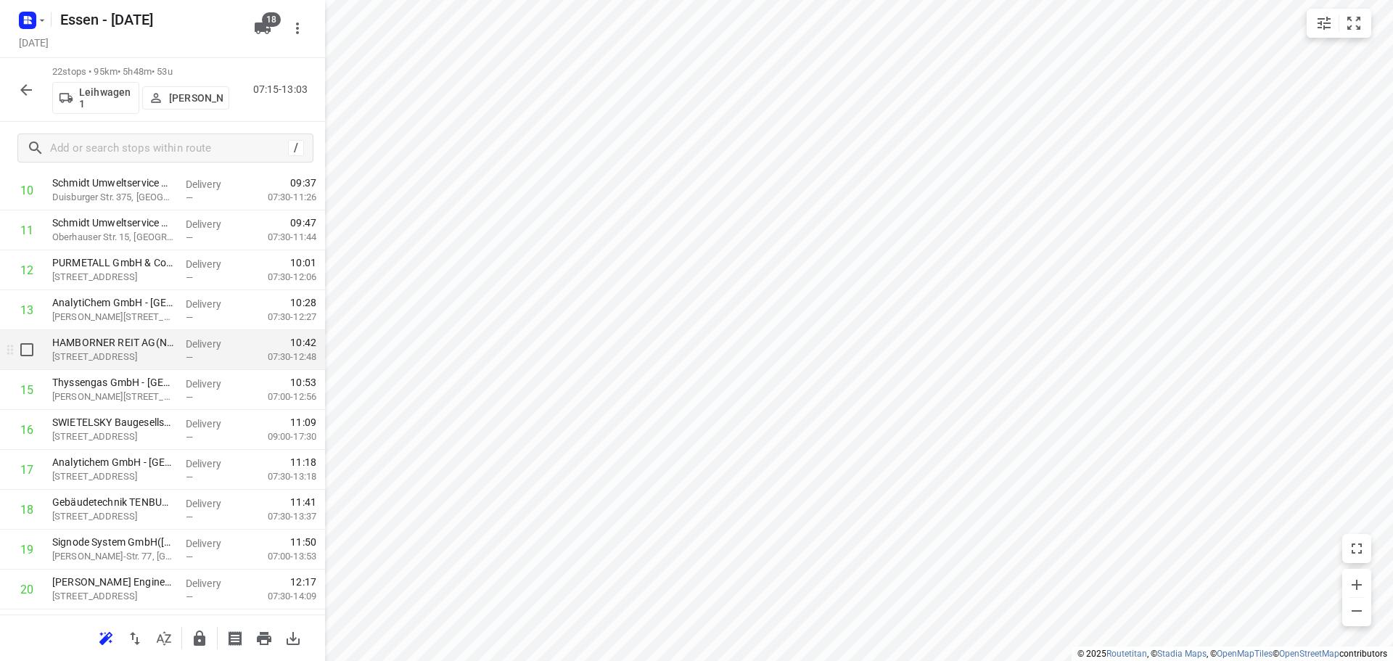
scroll to position [508, 0]
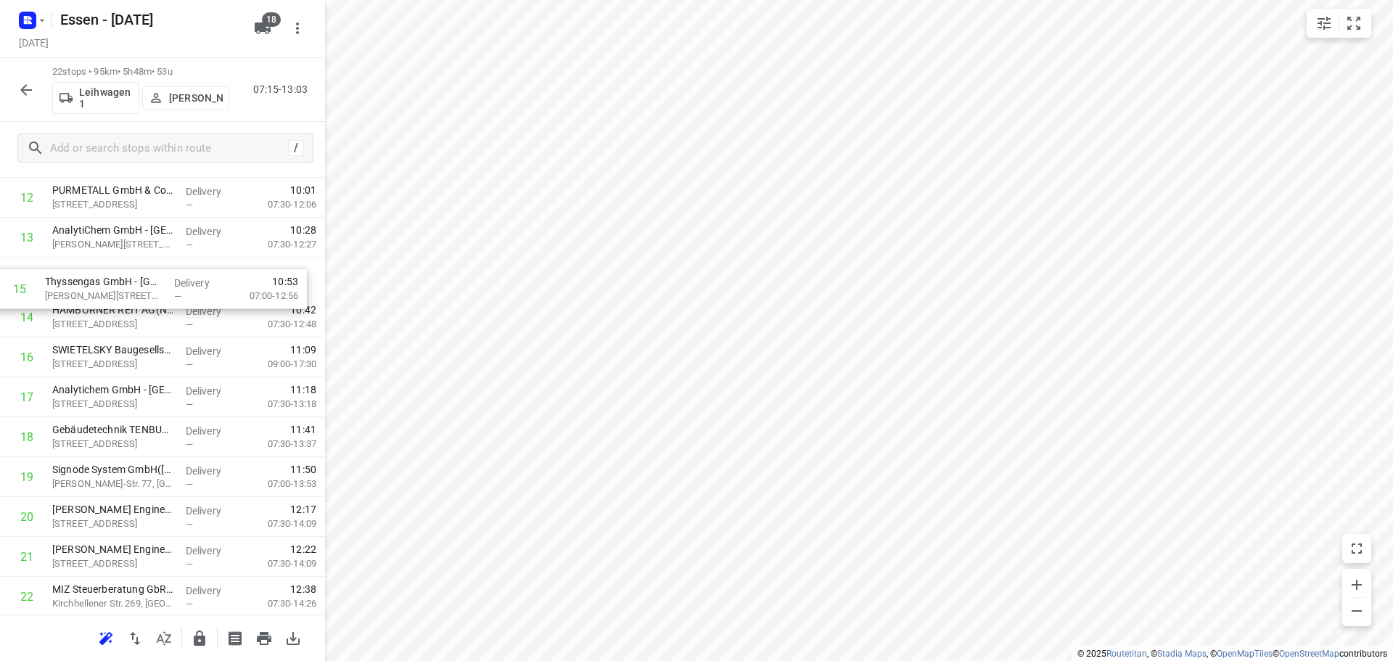
drag, startPoint x: 169, startPoint y: 326, endPoint x: 160, endPoint y: 289, distance: 38.7
click at [160, 289] on div "1 SPS Germany GmbH(Elke Küpper) Musikweg 4, Oberhausen Delivery — 07:27 08:00-0…" at bounding box center [162, 178] width 325 height 878
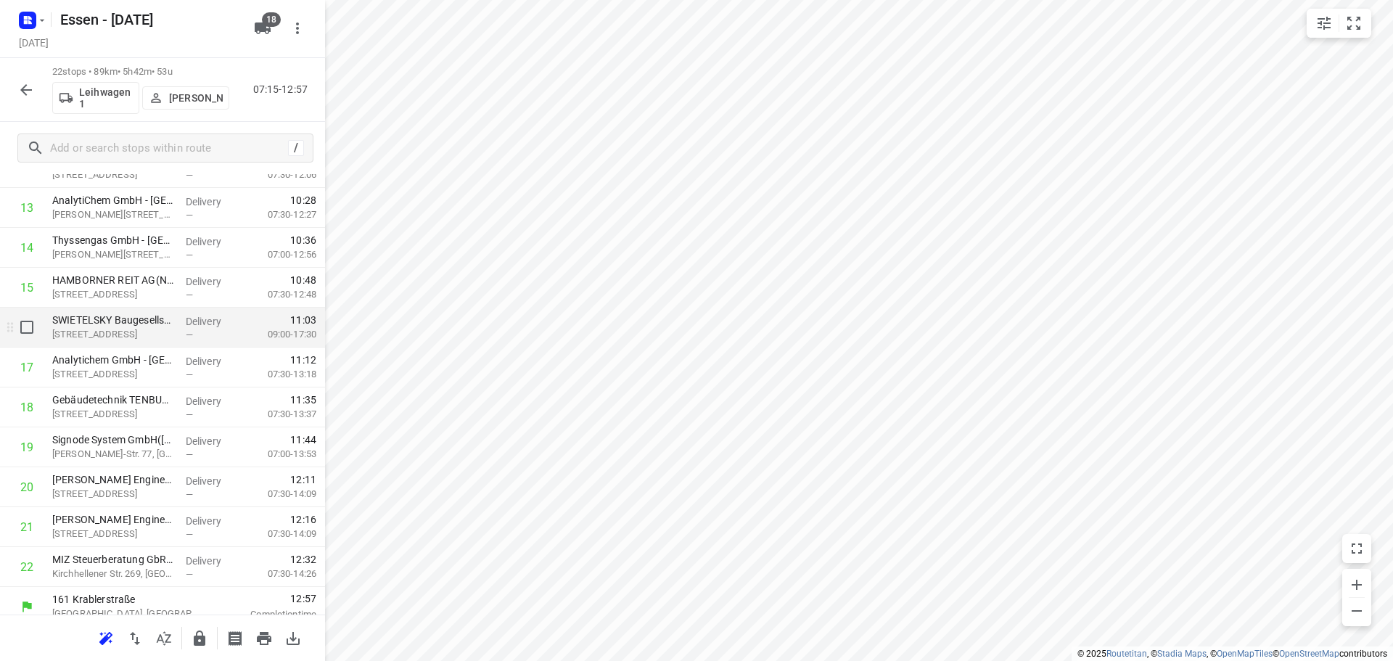
scroll to position [550, 0]
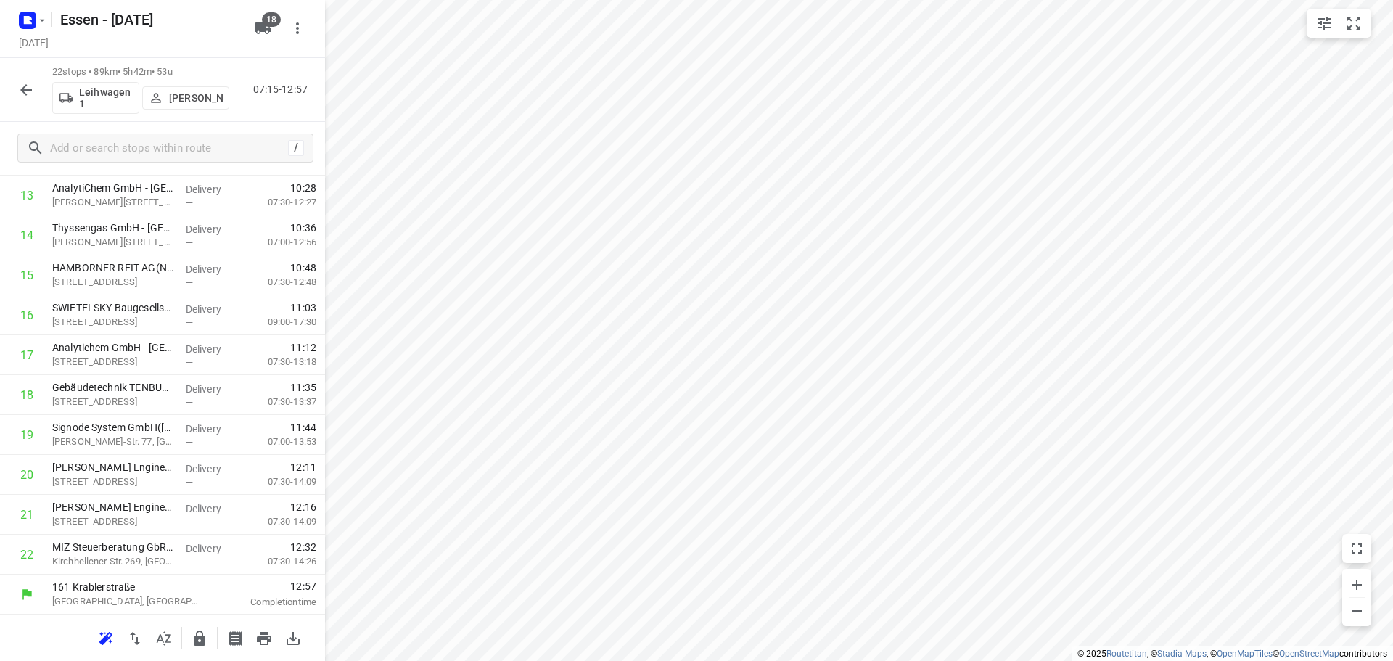
click at [192, 641] on icon "button" at bounding box center [199, 638] width 17 height 17
click at [26, 88] on icon "button" at bounding box center [25, 89] width 17 height 17
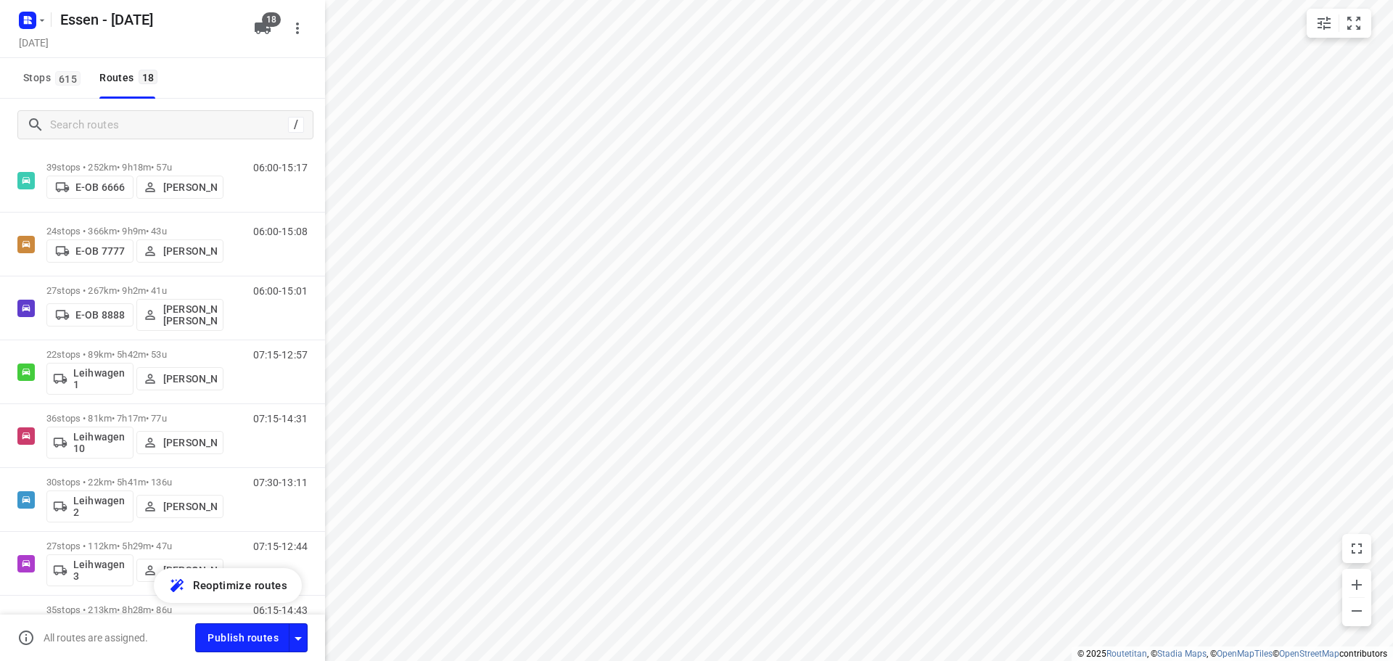
scroll to position [363, 0]
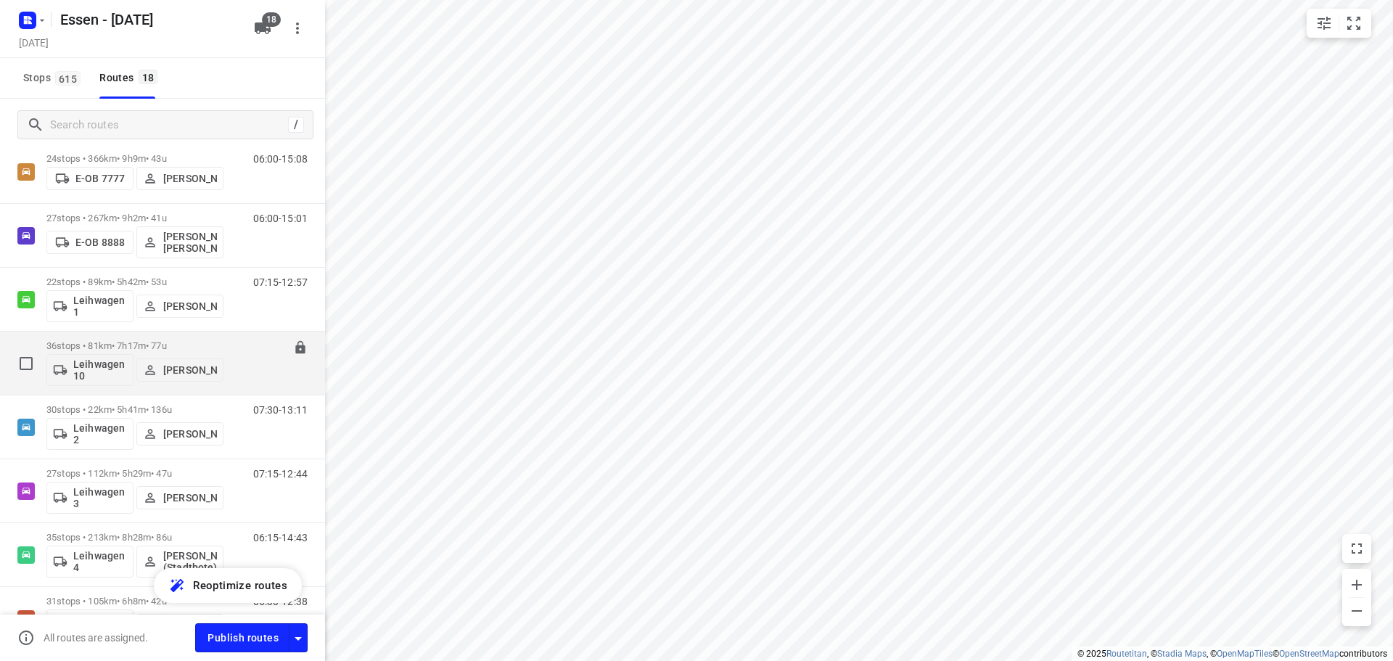
click at [109, 347] on p "36 stops • 81km • 7h17m • 77u" at bounding box center [134, 345] width 177 height 11
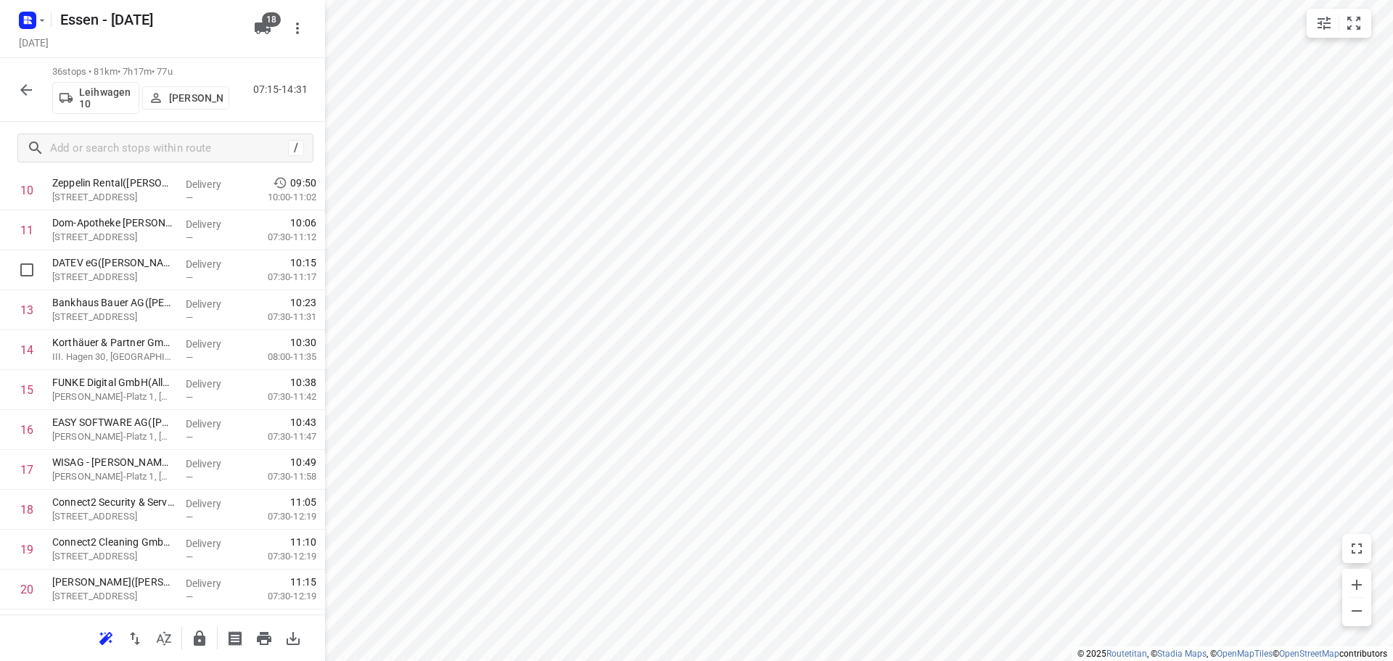
scroll to position [434, 0]
drag, startPoint x: 146, startPoint y: 277, endPoint x: 123, endPoint y: 363, distance: 88.5
click at [123, 363] on div "1 Immobilien Management Essen GmbH - GVE(Immobilien Management Essen GmbH) Blüc…" at bounding box center [162, 530] width 325 height 1436
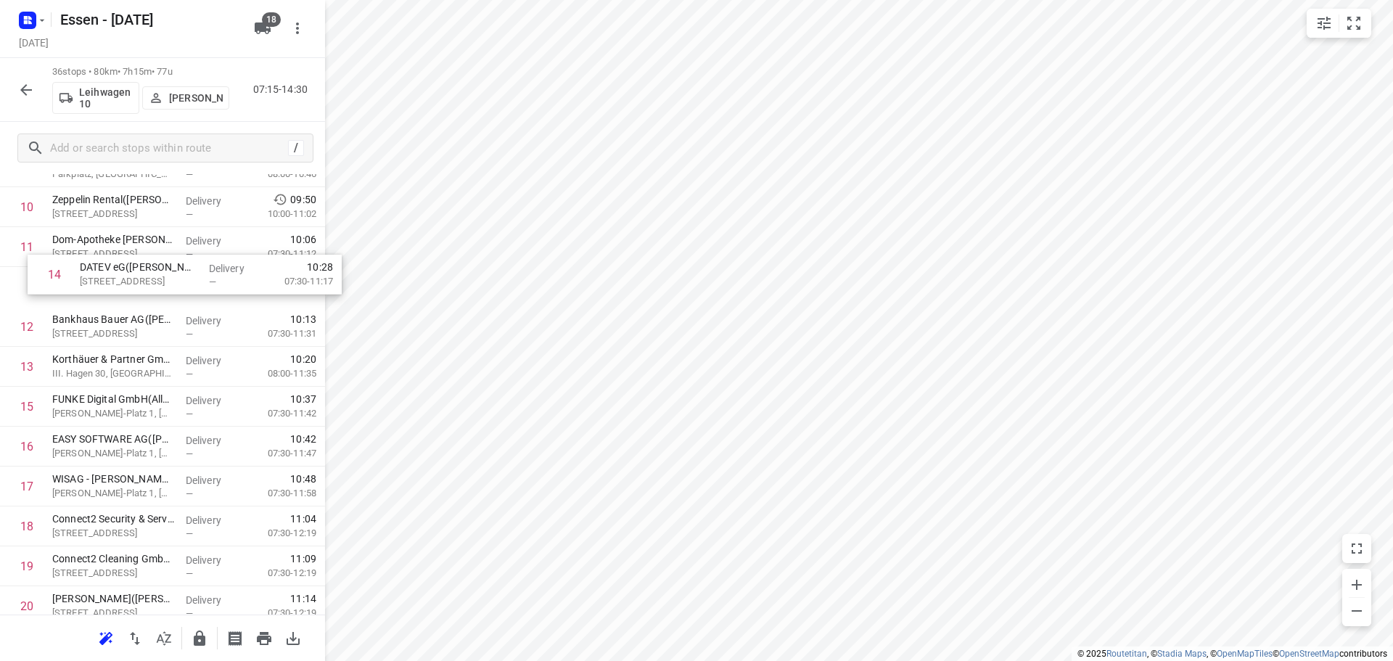
scroll to position [415, 0]
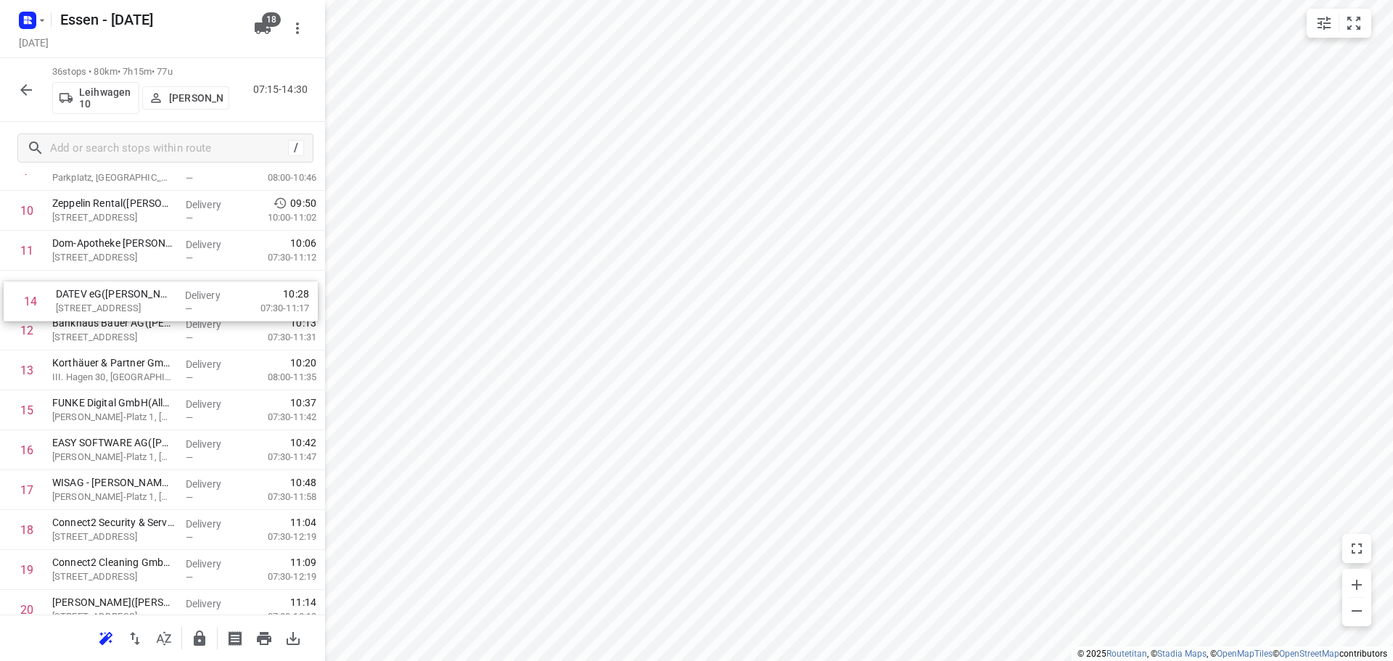
drag, startPoint x: 106, startPoint y: 366, endPoint x: 111, endPoint y: 305, distance: 61.1
click at [111, 305] on div "1 Immobilien Management Essen GmbH - GVE(Immobilien Management Essen GmbH) Blüc…" at bounding box center [162, 550] width 325 height 1436
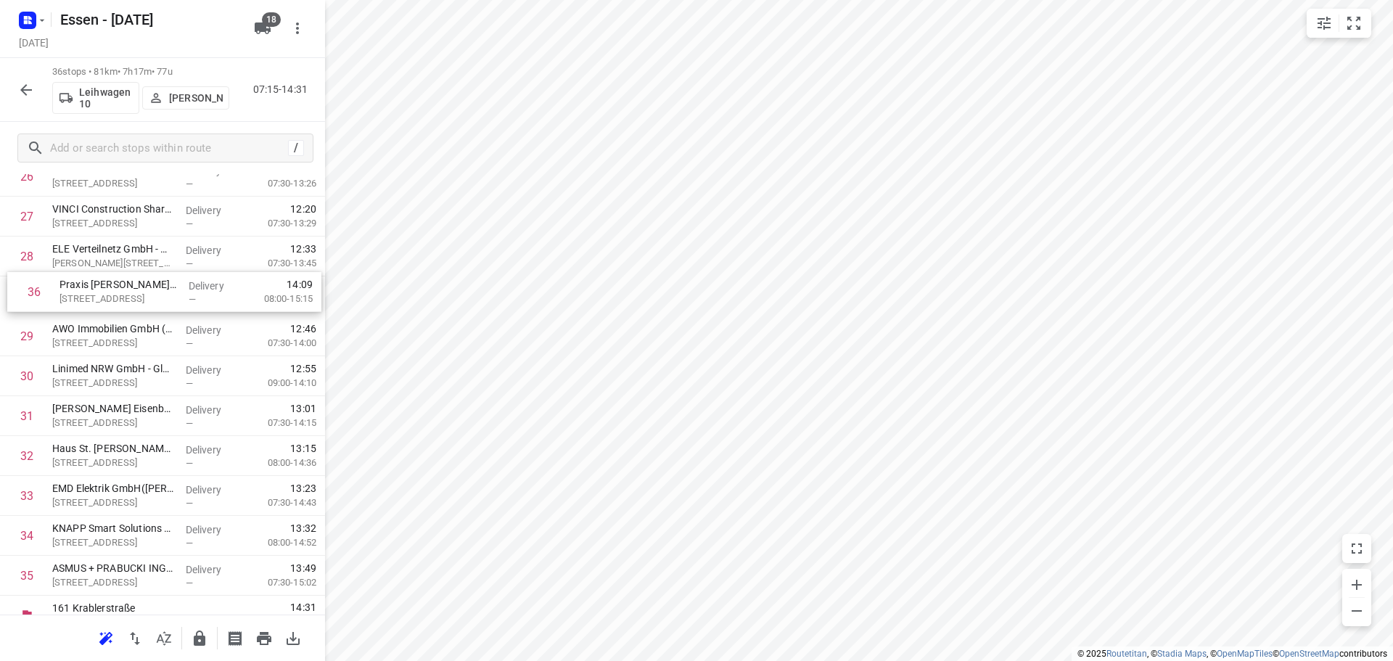
scroll to position [1087, 0]
drag, startPoint x: 104, startPoint y: 556, endPoint x: 112, endPoint y: 294, distance: 261.9
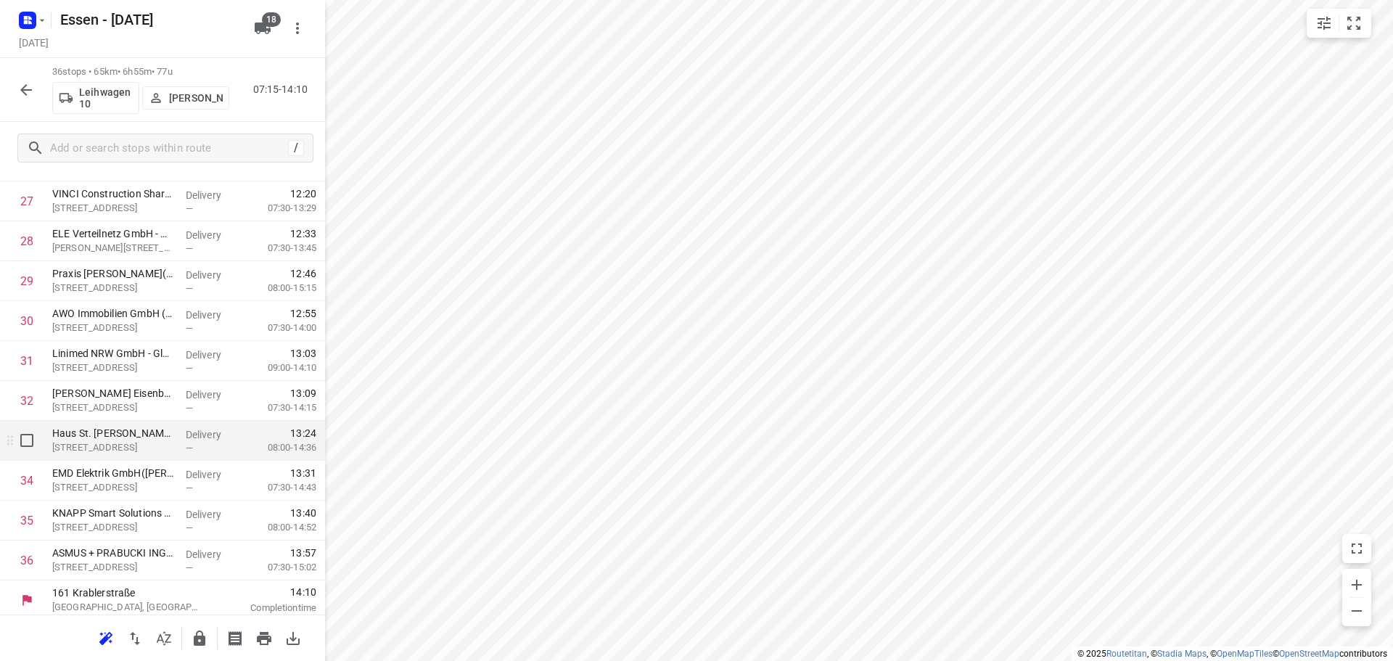
scroll to position [1108, 0]
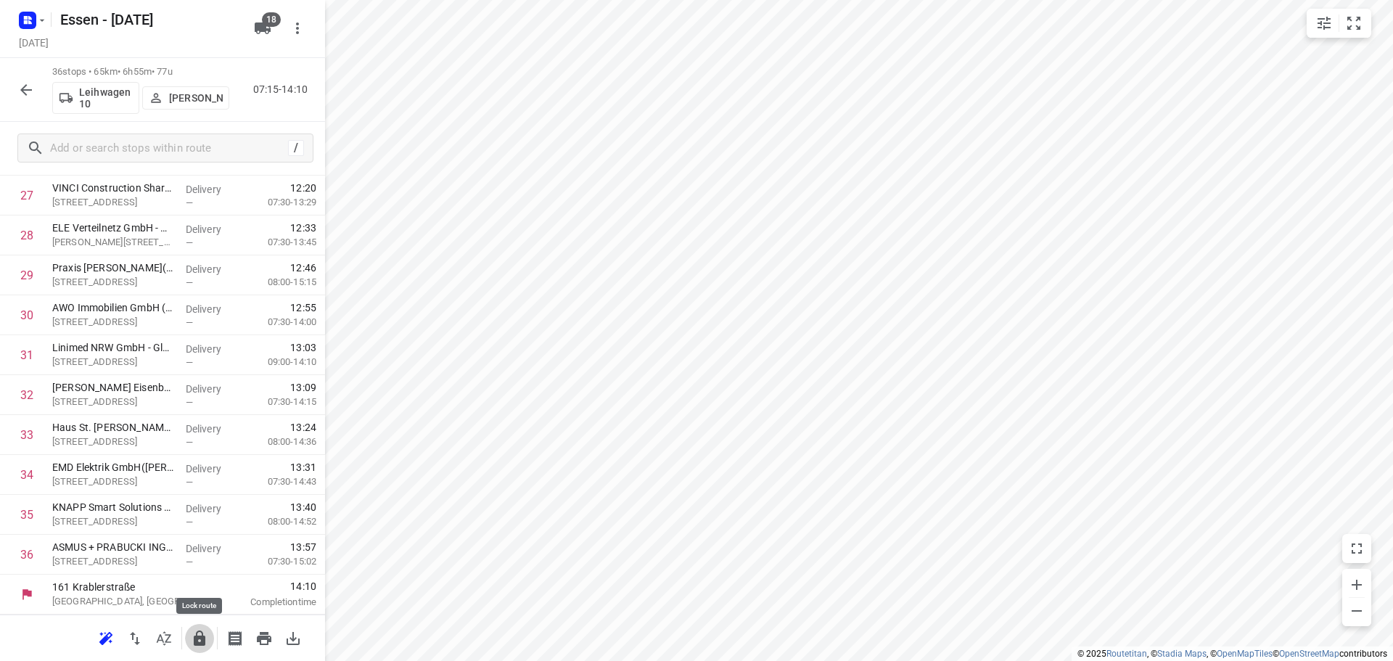
click at [197, 638] on icon "button" at bounding box center [200, 637] width 12 height 15
click at [22, 94] on icon "button" at bounding box center [25, 89] width 17 height 17
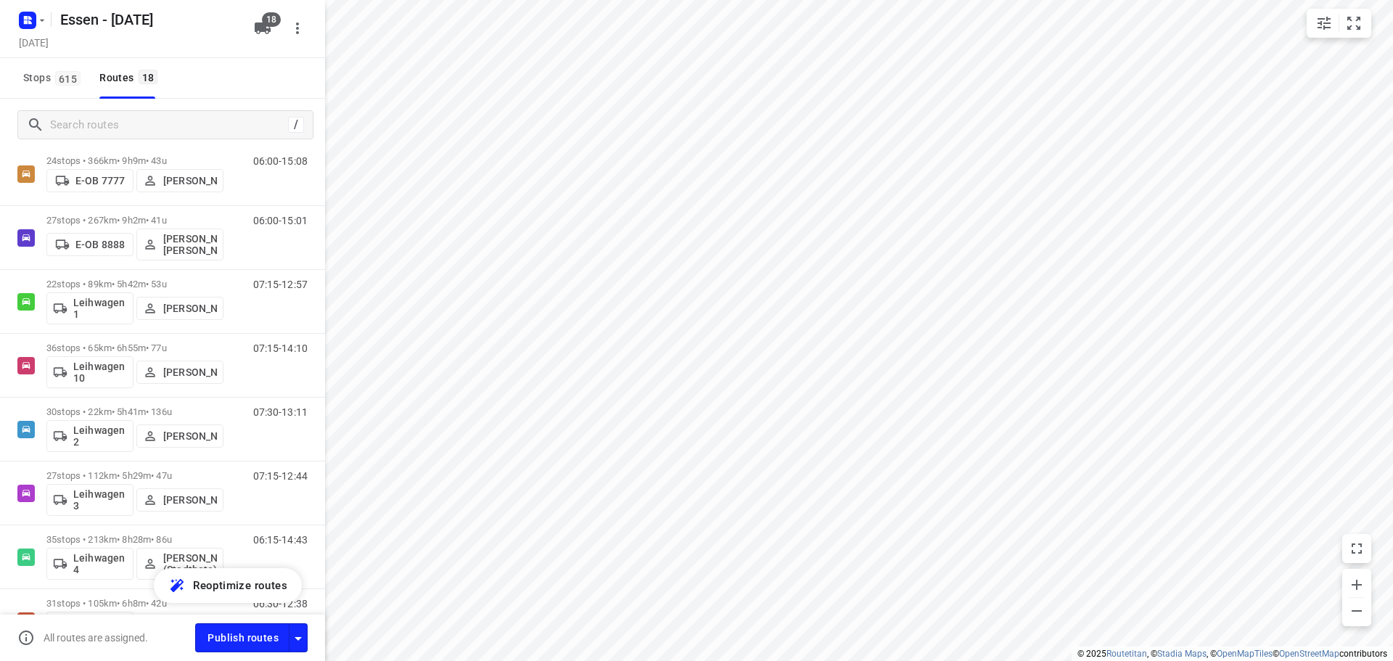
scroll to position [363, 0]
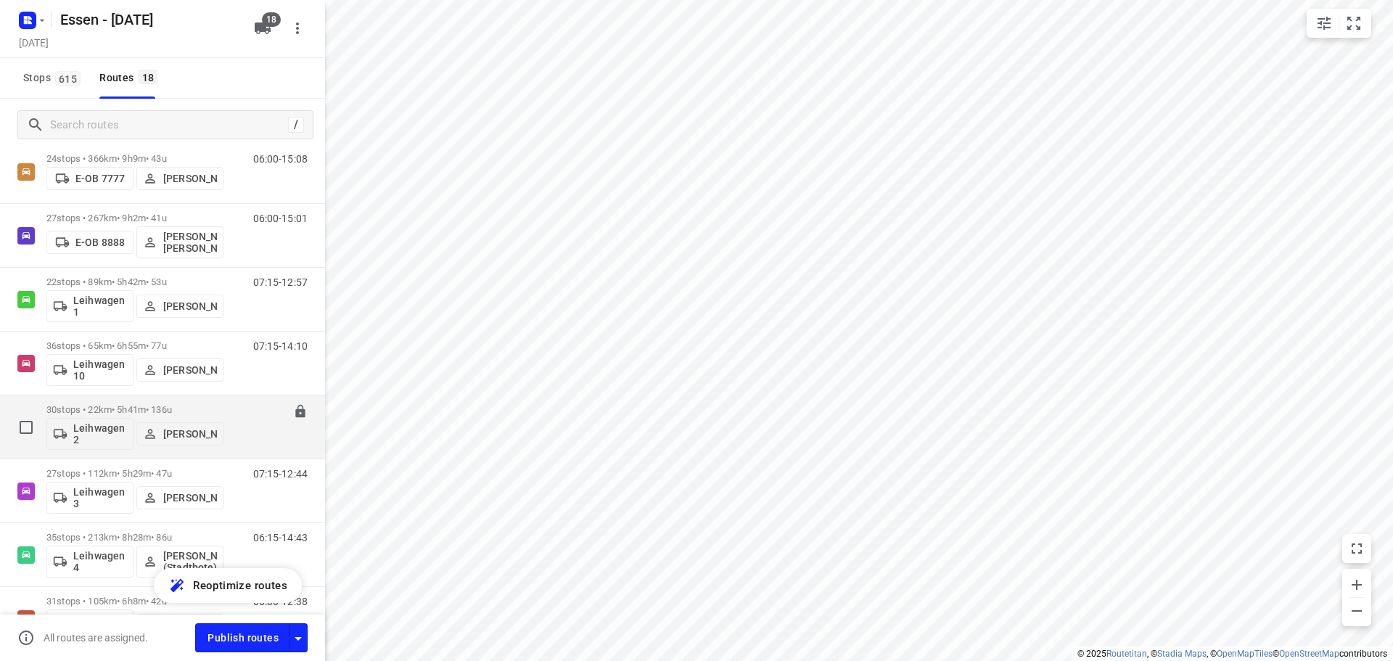
click at [87, 408] on p "30 stops • 22km • 5h41m • 136u" at bounding box center [134, 409] width 177 height 11
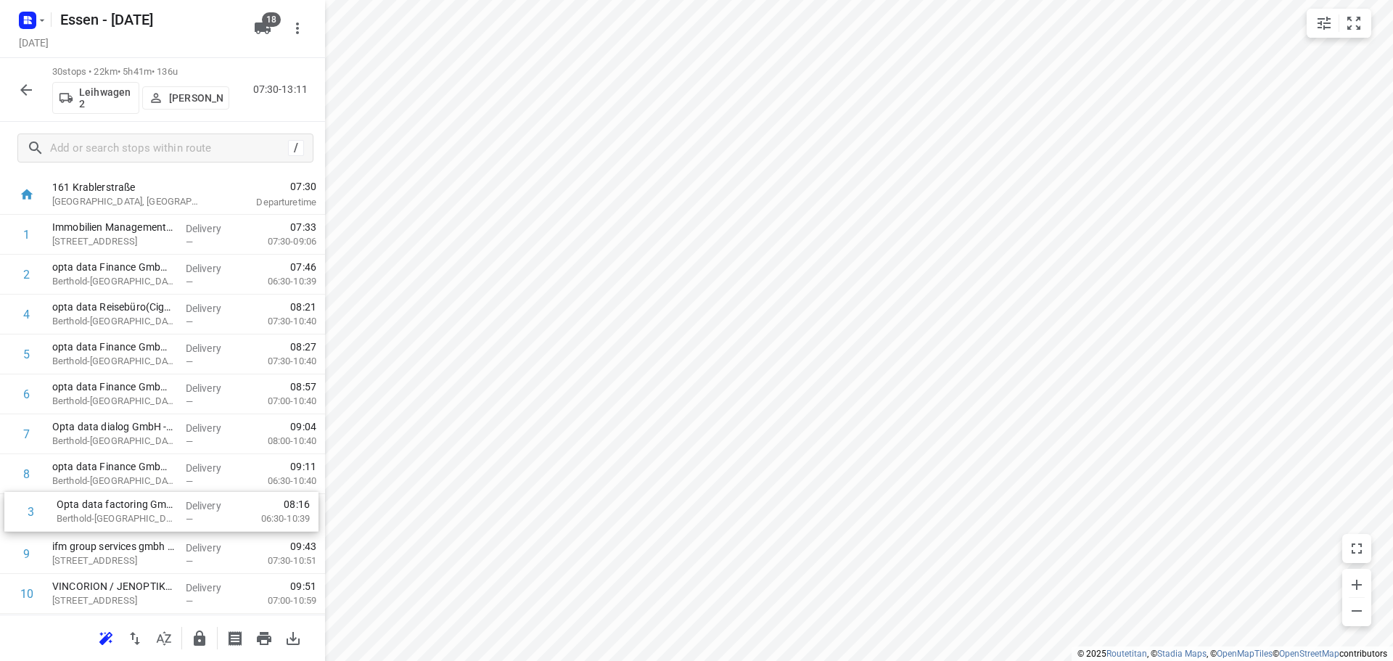
scroll to position [36, 0]
drag, startPoint x: 129, startPoint y: 357, endPoint x: 131, endPoint y: 322, distance: 34.9
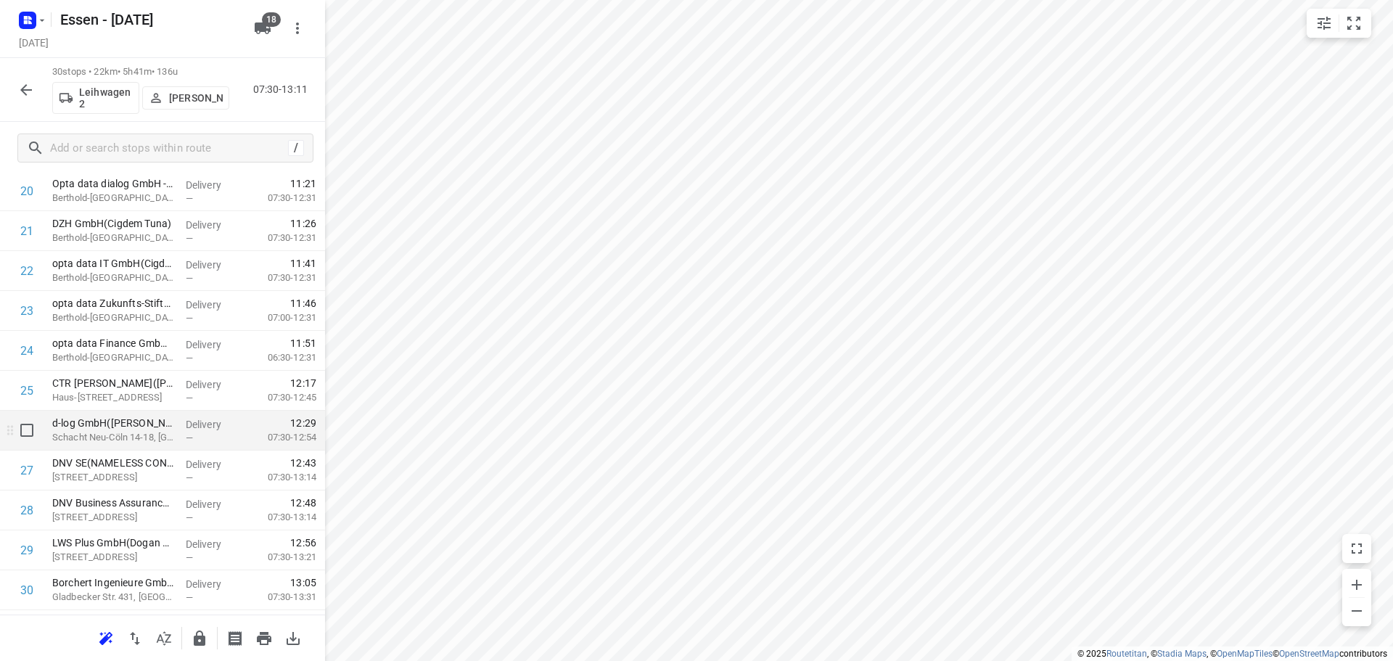
scroll to position [869, 0]
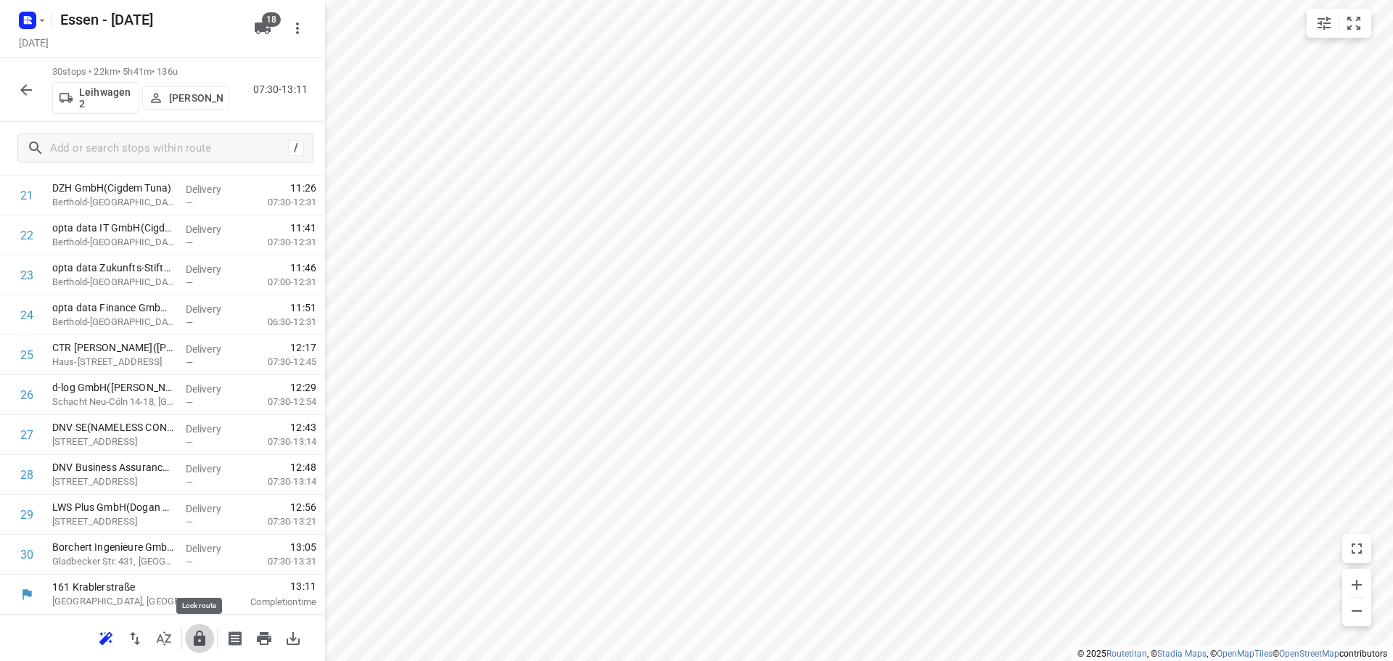
click at [201, 636] on icon "button" at bounding box center [200, 637] width 12 height 15
click at [28, 96] on icon "button" at bounding box center [25, 89] width 17 height 17
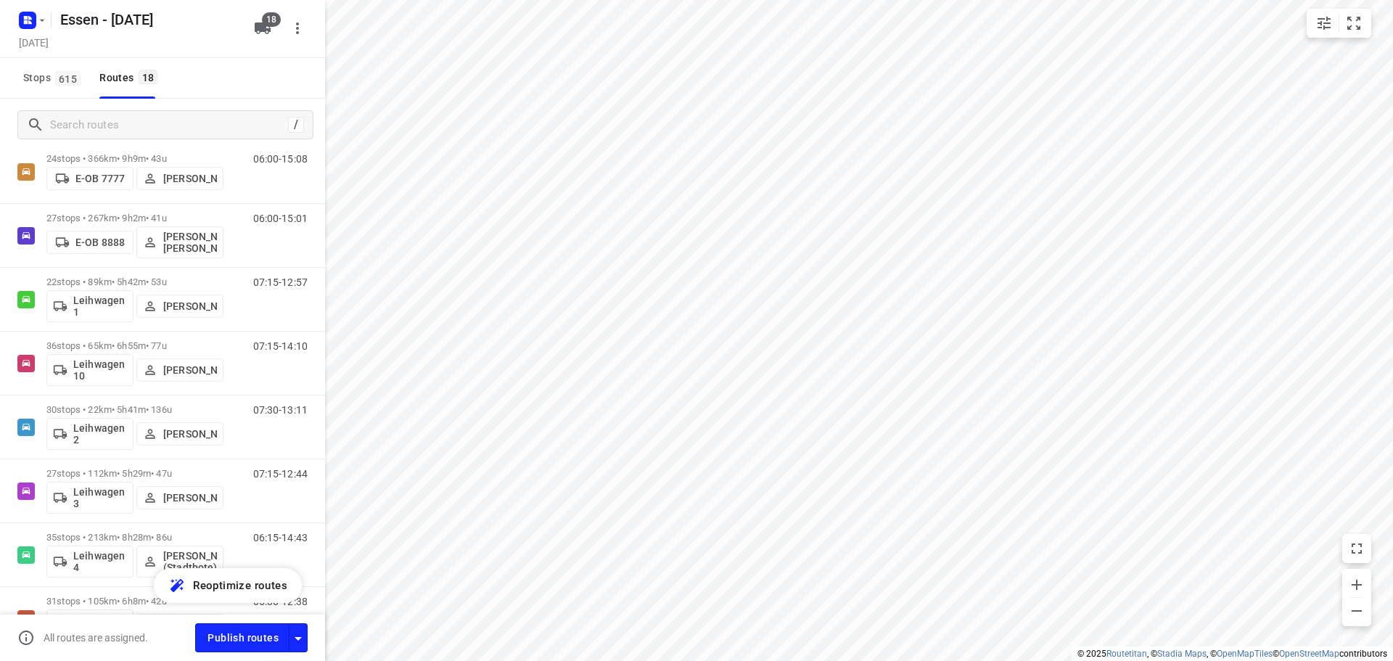
scroll to position [435, 0]
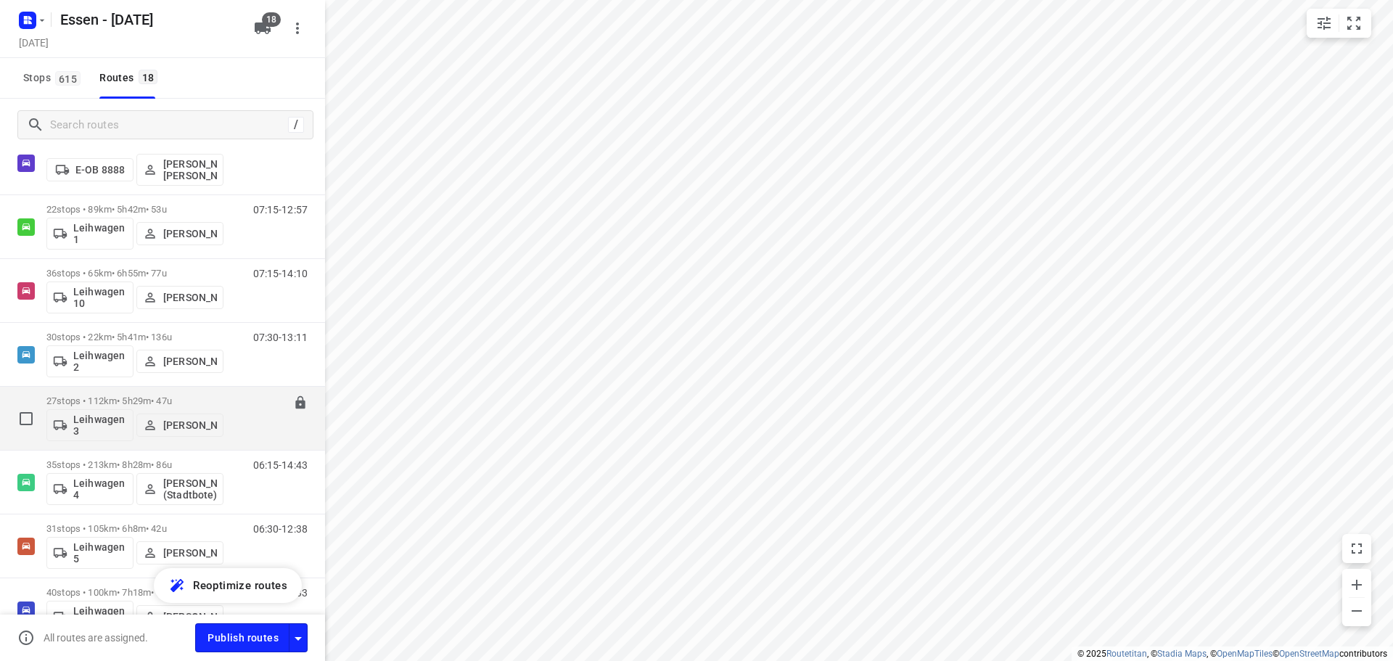
click at [128, 397] on p "27 stops • 112km • 5h29m • 47u" at bounding box center [134, 400] width 177 height 11
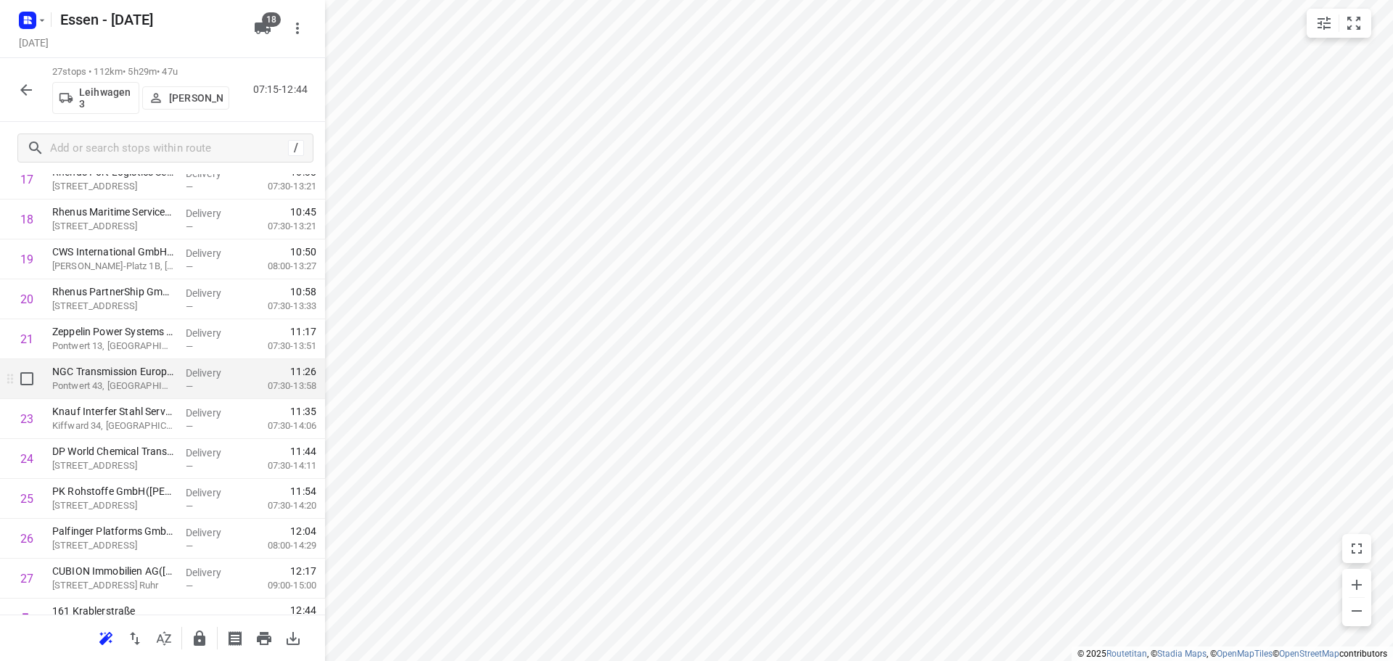
scroll to position [749, 0]
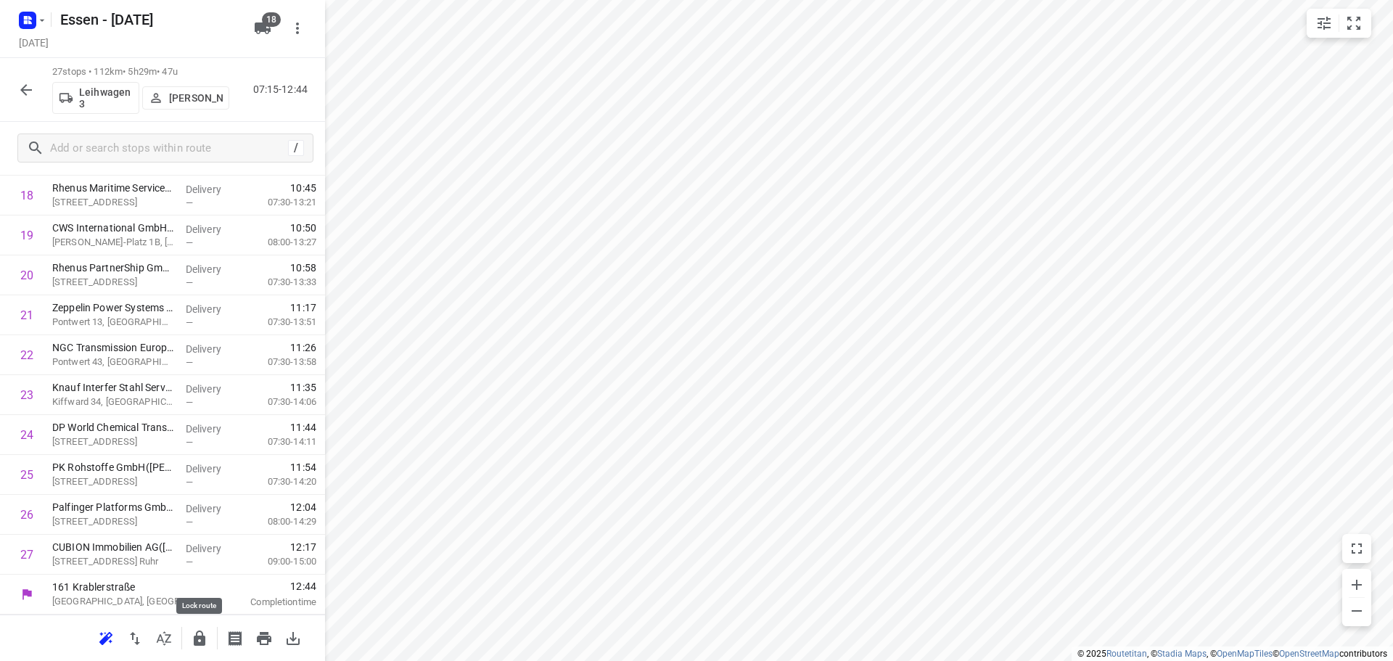
click at [205, 638] on icon "button" at bounding box center [200, 637] width 12 height 15
click at [17, 83] on icon "button" at bounding box center [25, 89] width 17 height 17
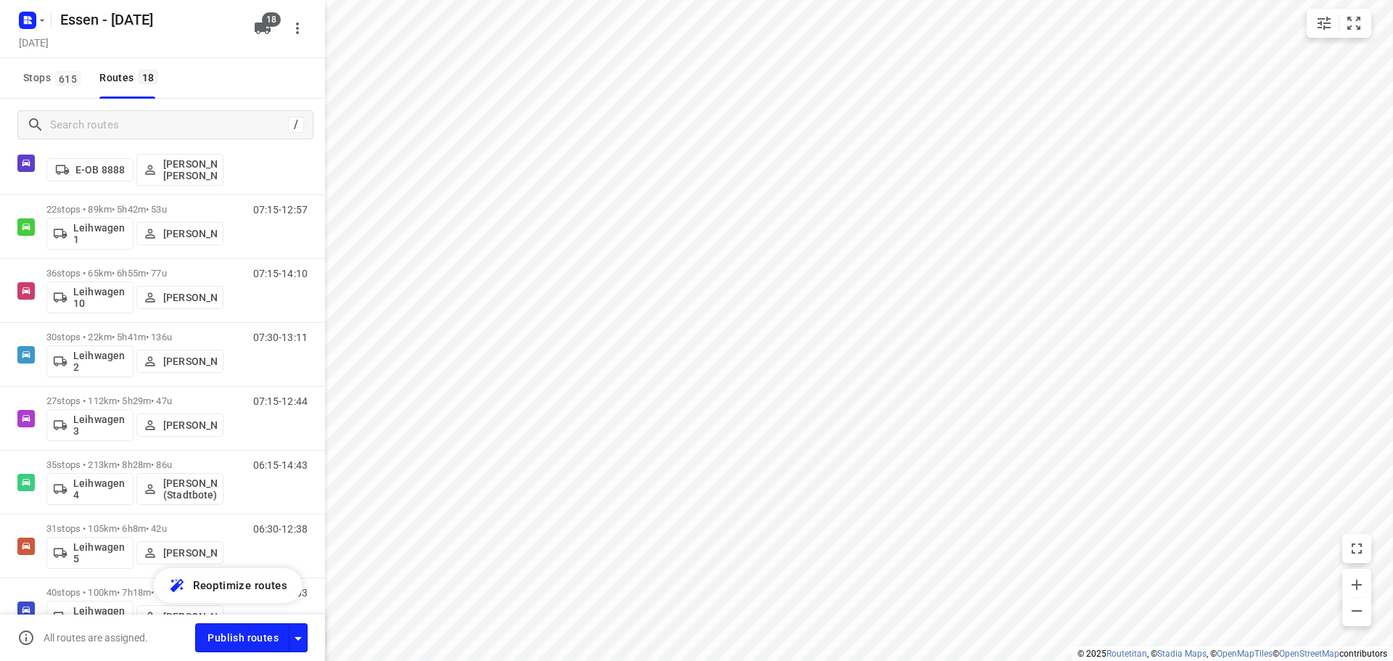
scroll to position [508, 0]
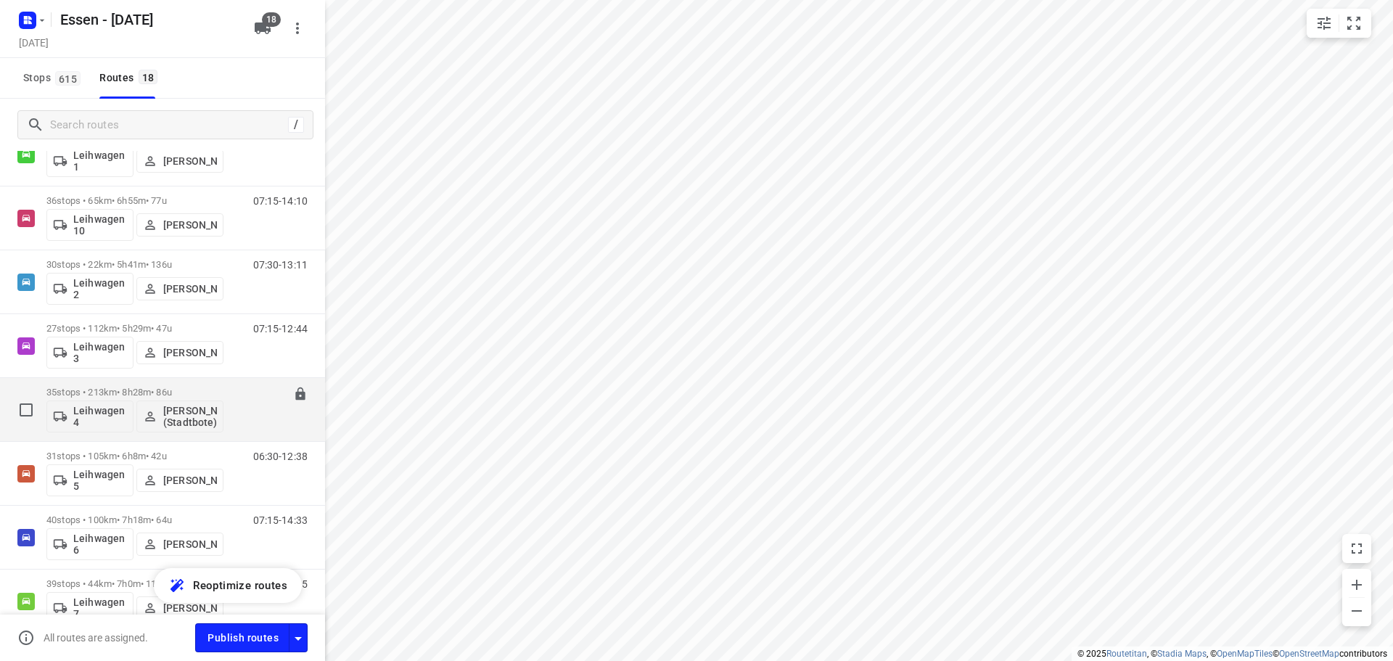
click at [101, 388] on p "35 stops • 213km • 8h28m • 86u" at bounding box center [134, 392] width 177 height 11
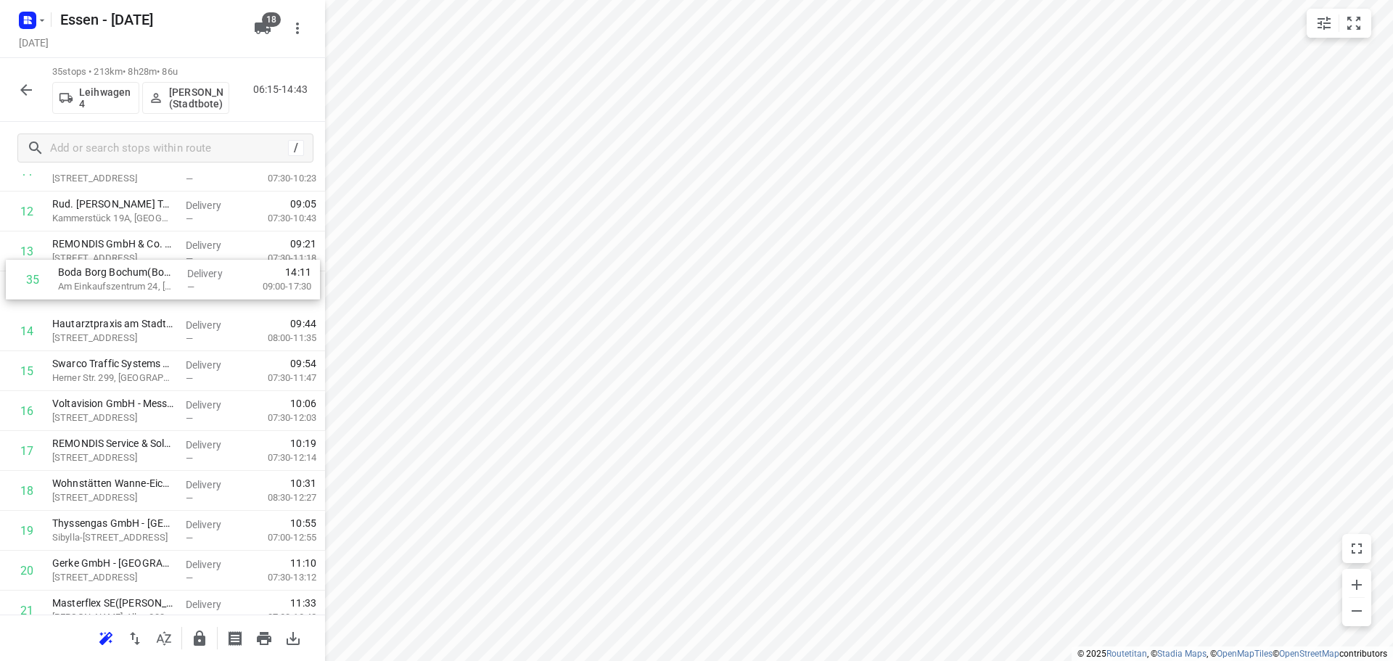
scroll to position [490, 0]
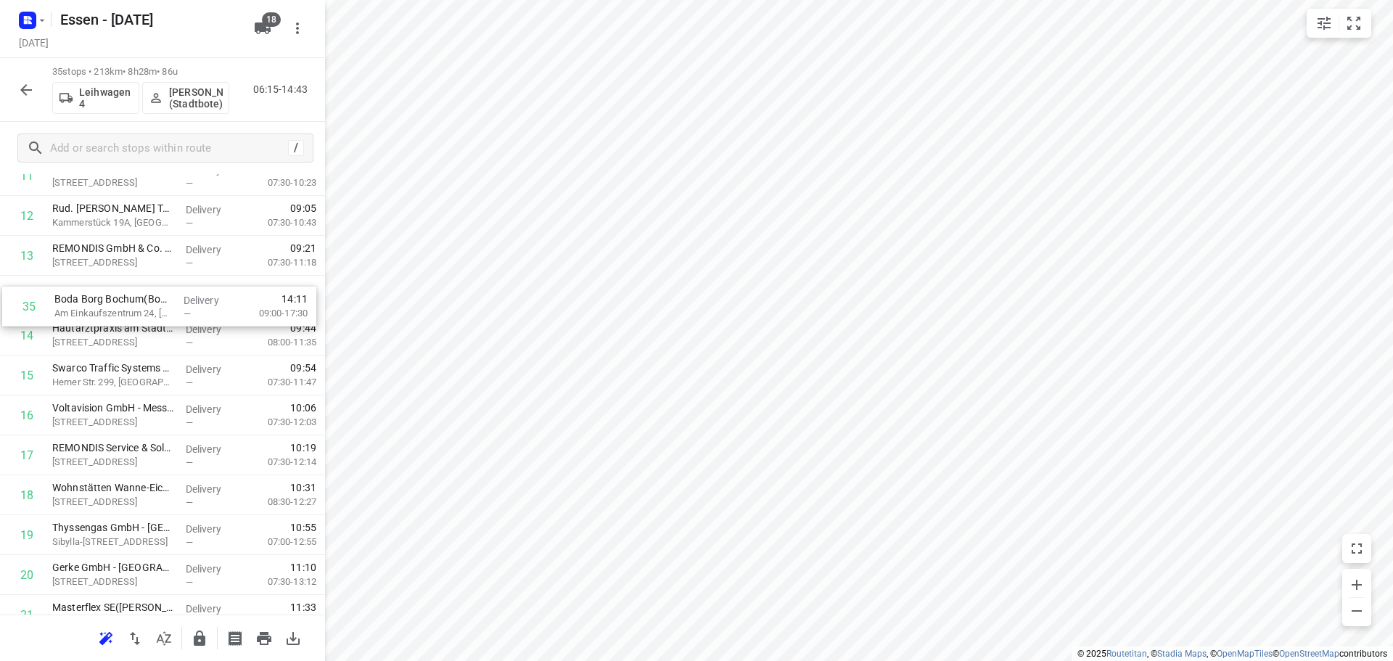
drag, startPoint x: 120, startPoint y: 553, endPoint x: 118, endPoint y: 287, distance: 265.5
click at [118, 287] on div "1 bitop AG - Witten(Raffael Naldoni) Stockumer Str. 28, Witten Delivery — 06:45…" at bounding box center [162, 455] width 325 height 1396
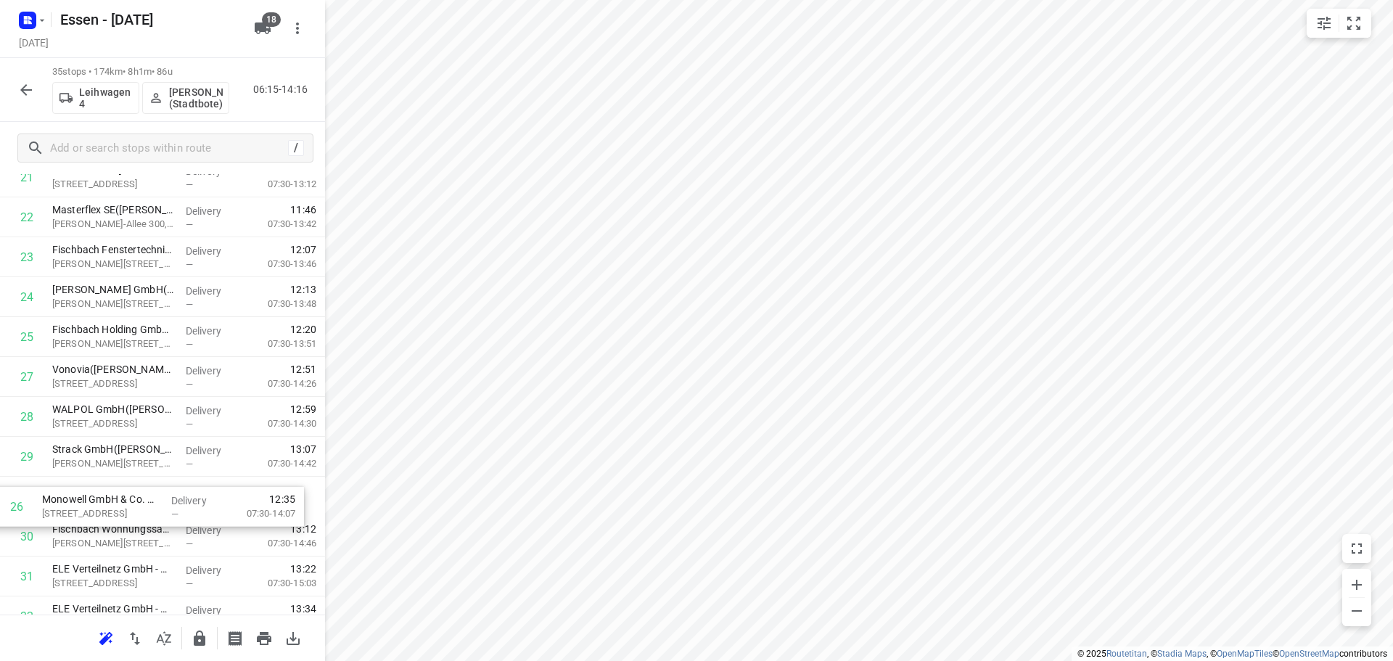
scroll to position [892, 0]
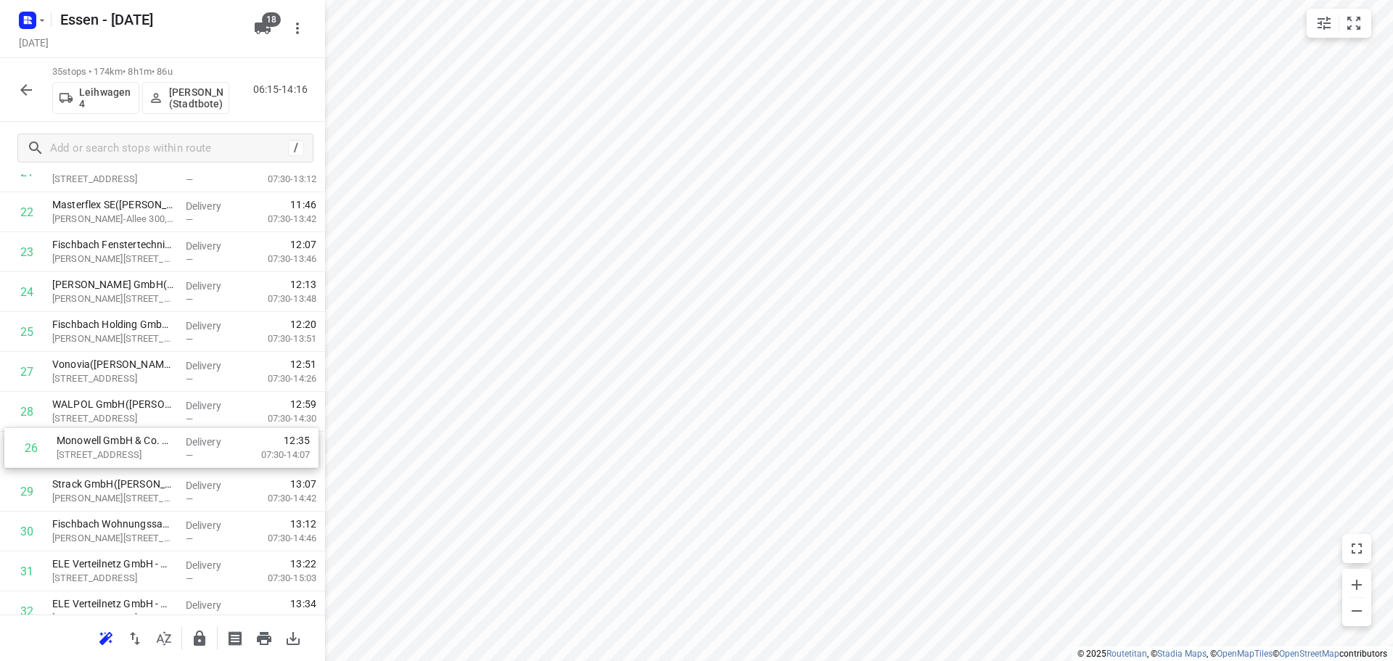
drag, startPoint x: 136, startPoint y: 430, endPoint x: 141, endPoint y: 471, distance: 41.0
click at [141, 471] on div "1 bitop AG - Witten(Raffael Naldoni) Stockumer Str. 28, Witten Delivery — 06:45…" at bounding box center [162, 52] width 325 height 1396
click at [202, 640] on icon "button" at bounding box center [200, 637] width 12 height 15
click at [25, 90] on icon "button" at bounding box center [26, 90] width 12 height 12
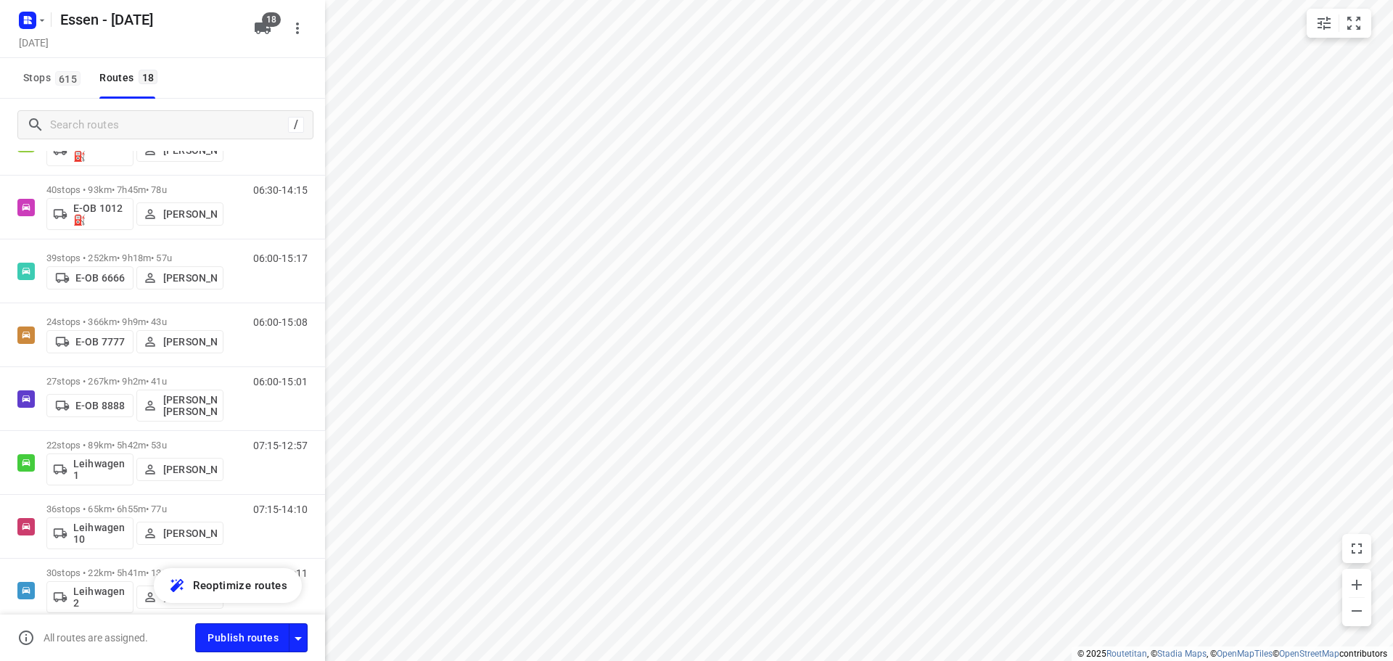
scroll to position [508, 0]
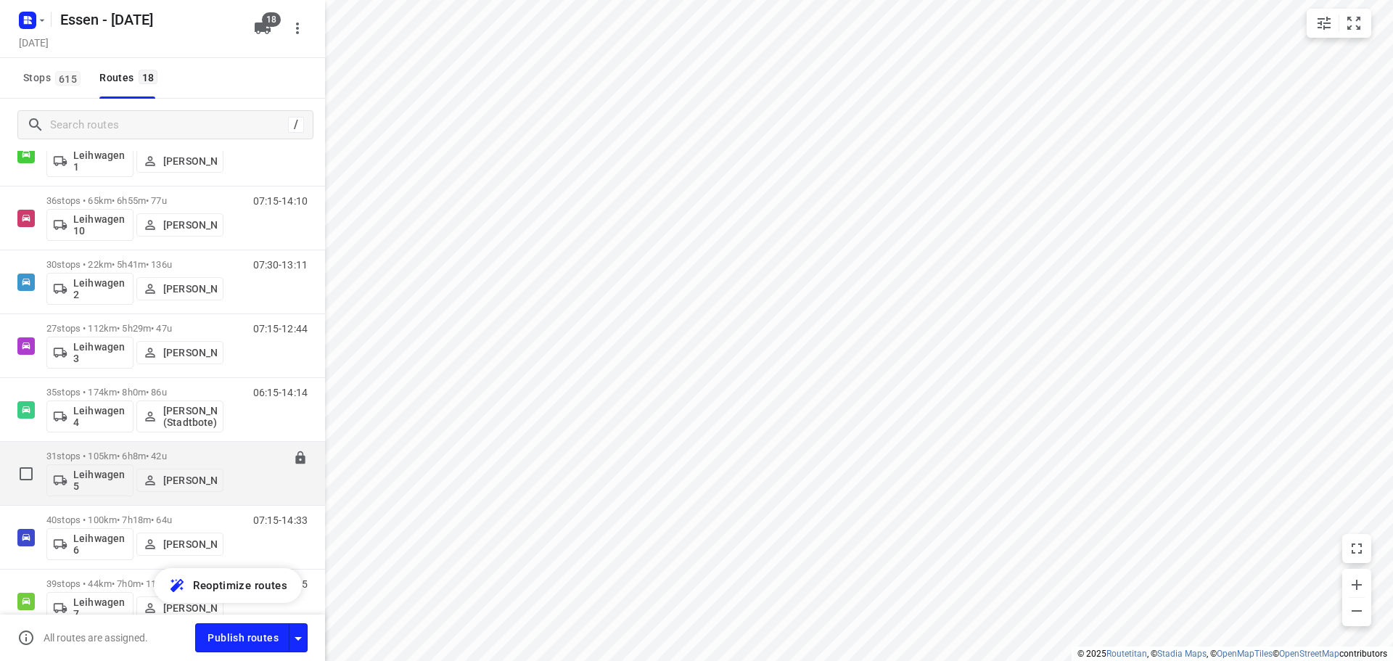
click at [117, 457] on p "31 stops • 105km • 6h8m • 42u" at bounding box center [134, 455] width 177 height 11
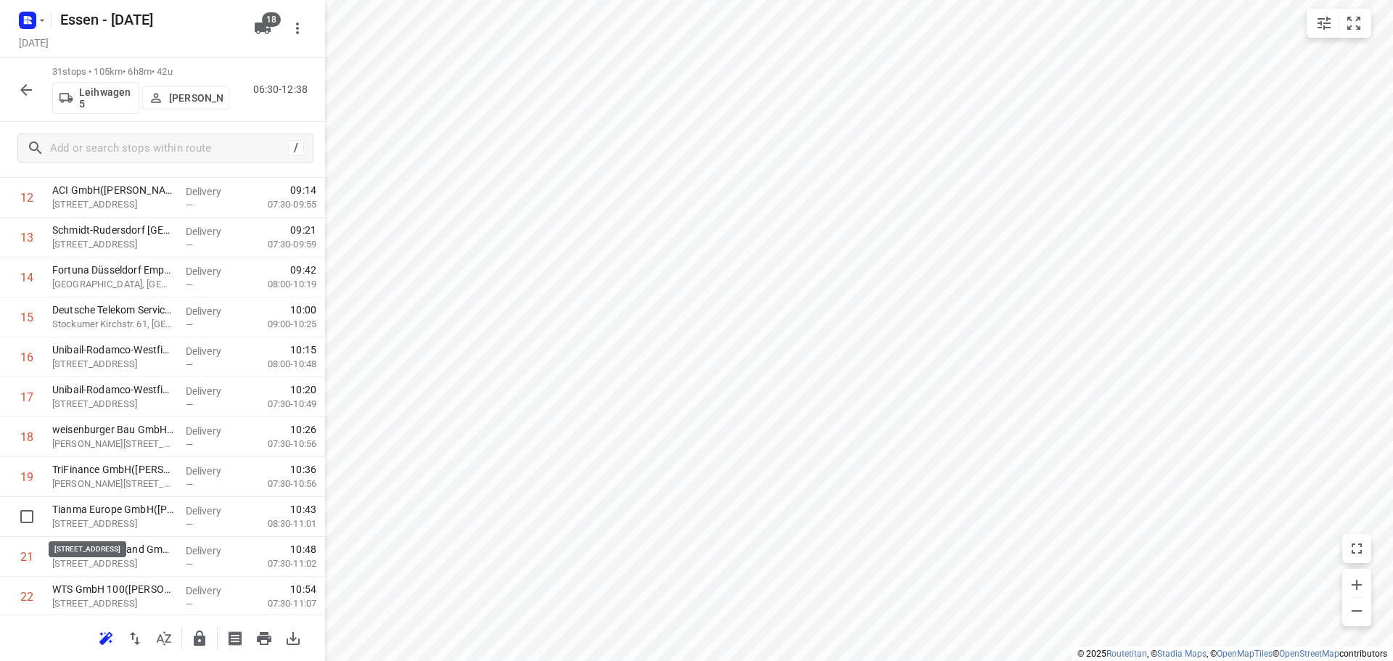
scroll to position [508, 0]
drag, startPoint x: 157, startPoint y: 525, endPoint x: 139, endPoint y: 495, distance: 35.2
click at [139, 495] on div "1 Glück Auf Immobilien GmbH (Friederike Nolda) Am Stadtbad 37, Essen Delivery —…" at bounding box center [162, 356] width 325 height 1237
click at [58, 162] on div "/" at bounding box center [162, 148] width 325 height 52
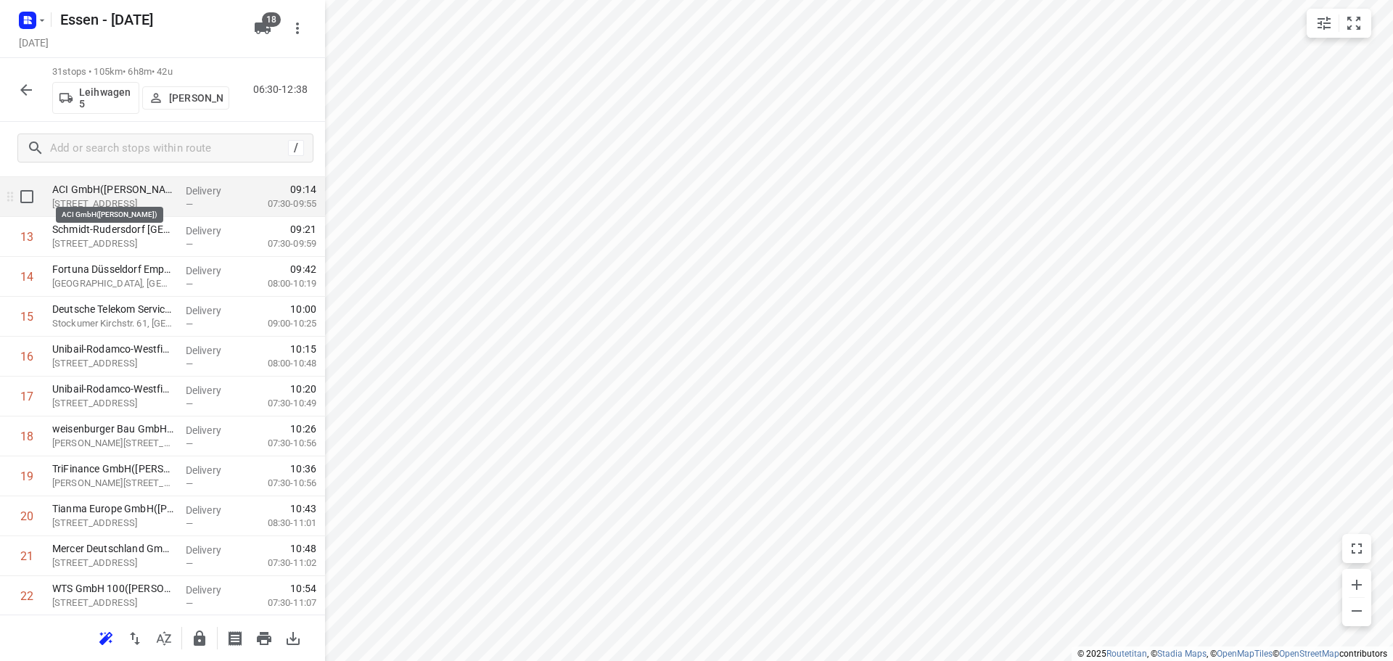
click at [81, 193] on p "ACI GmbH(Jaqueline Maaßen)" at bounding box center [113, 189] width 122 height 15
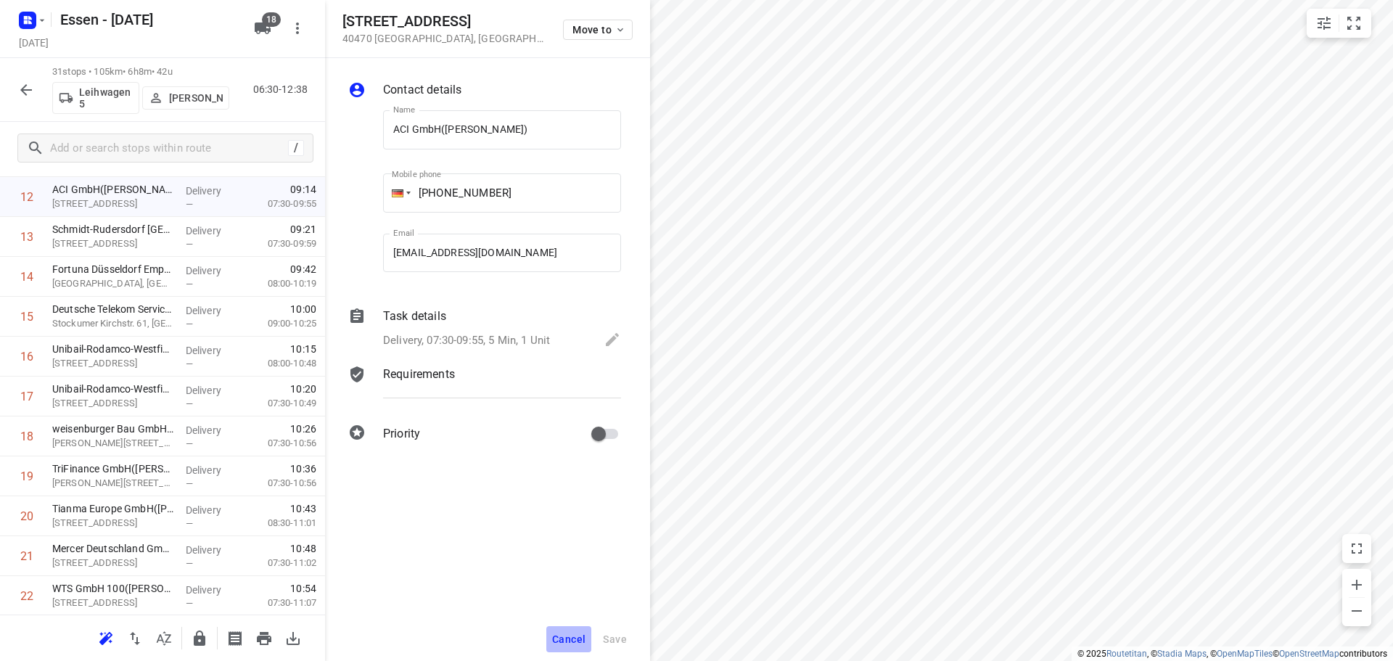
click at [571, 630] on button "Cancel" at bounding box center [568, 639] width 45 height 26
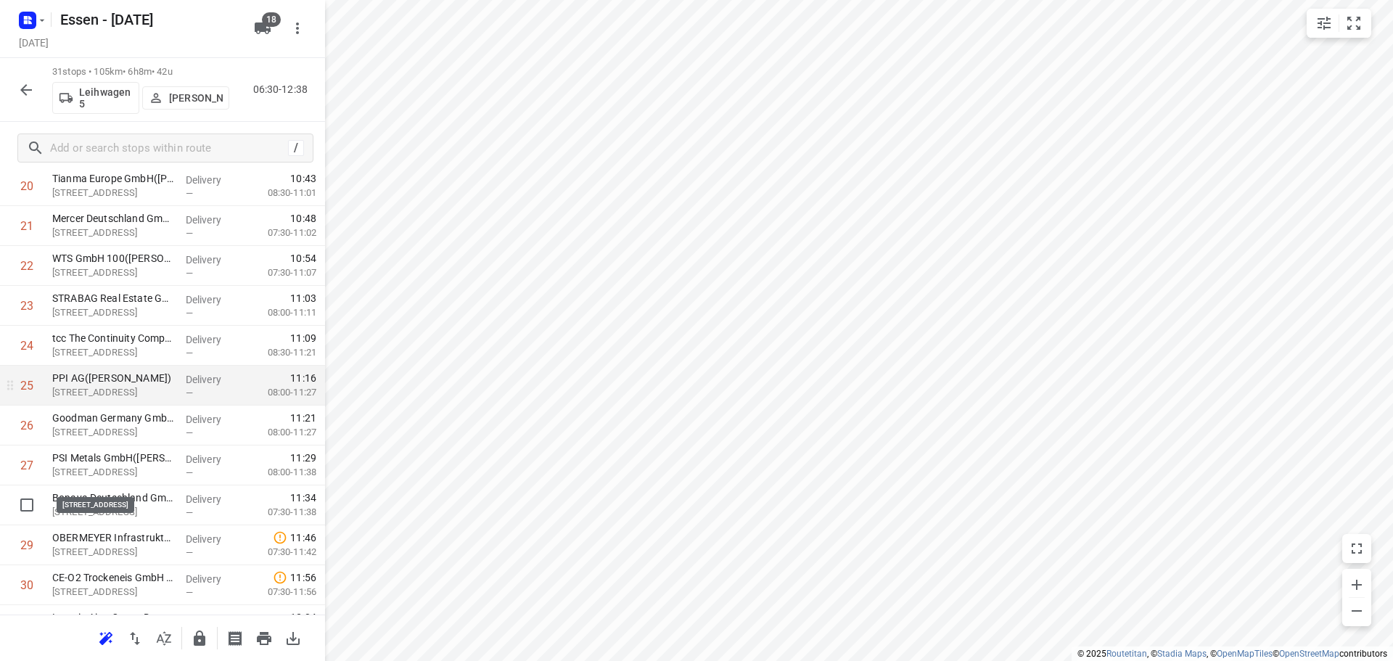
scroll to position [871, 0]
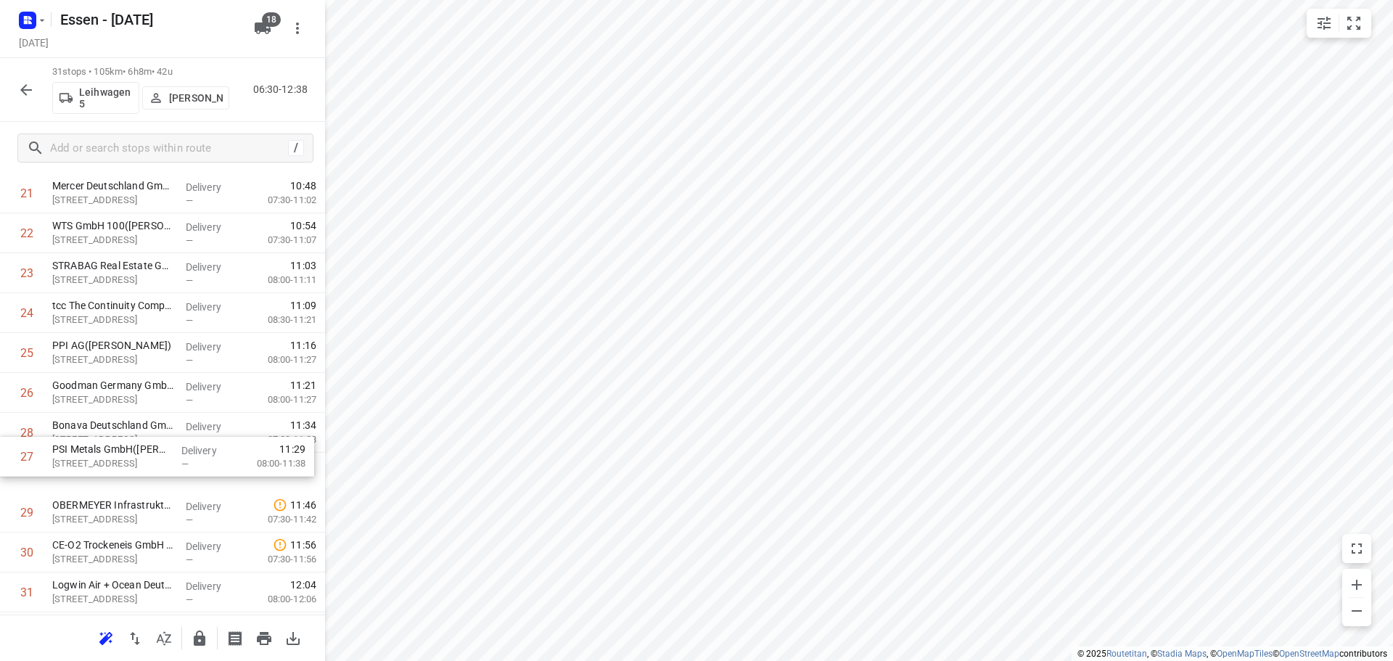
drag, startPoint x: 146, startPoint y: 437, endPoint x: 148, endPoint y: 468, distance: 30.5
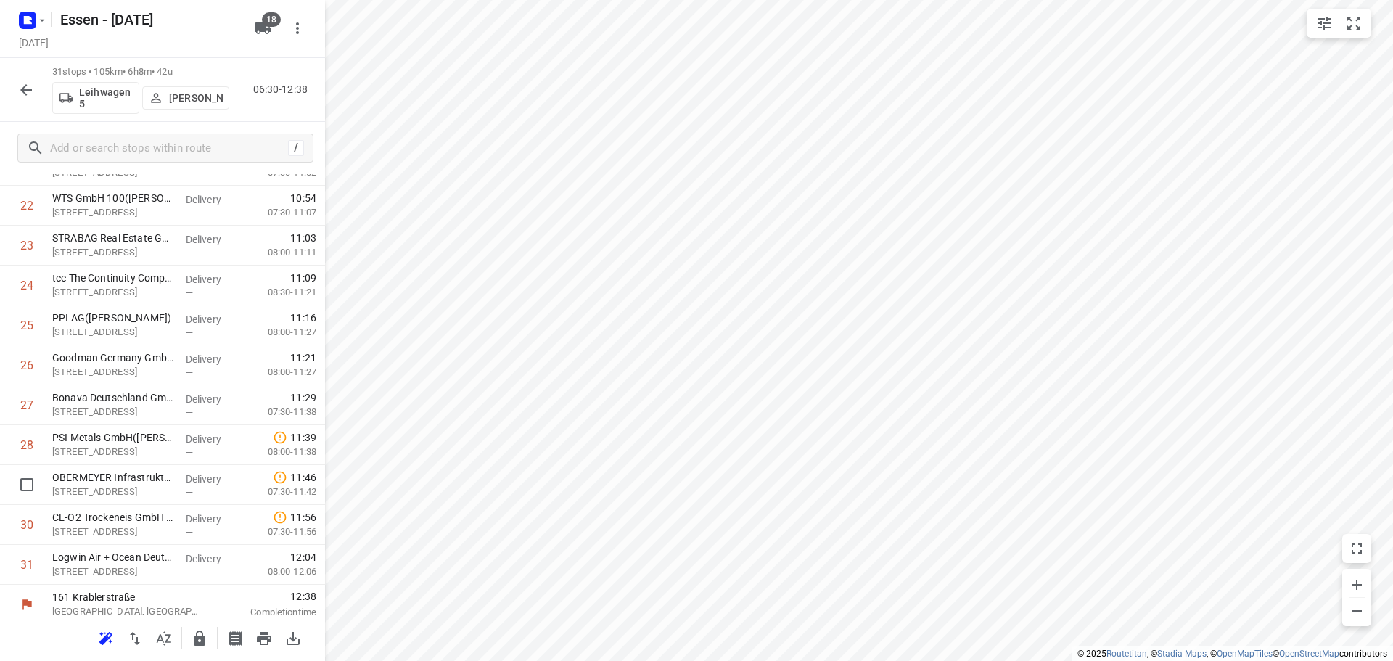
scroll to position [909, 0]
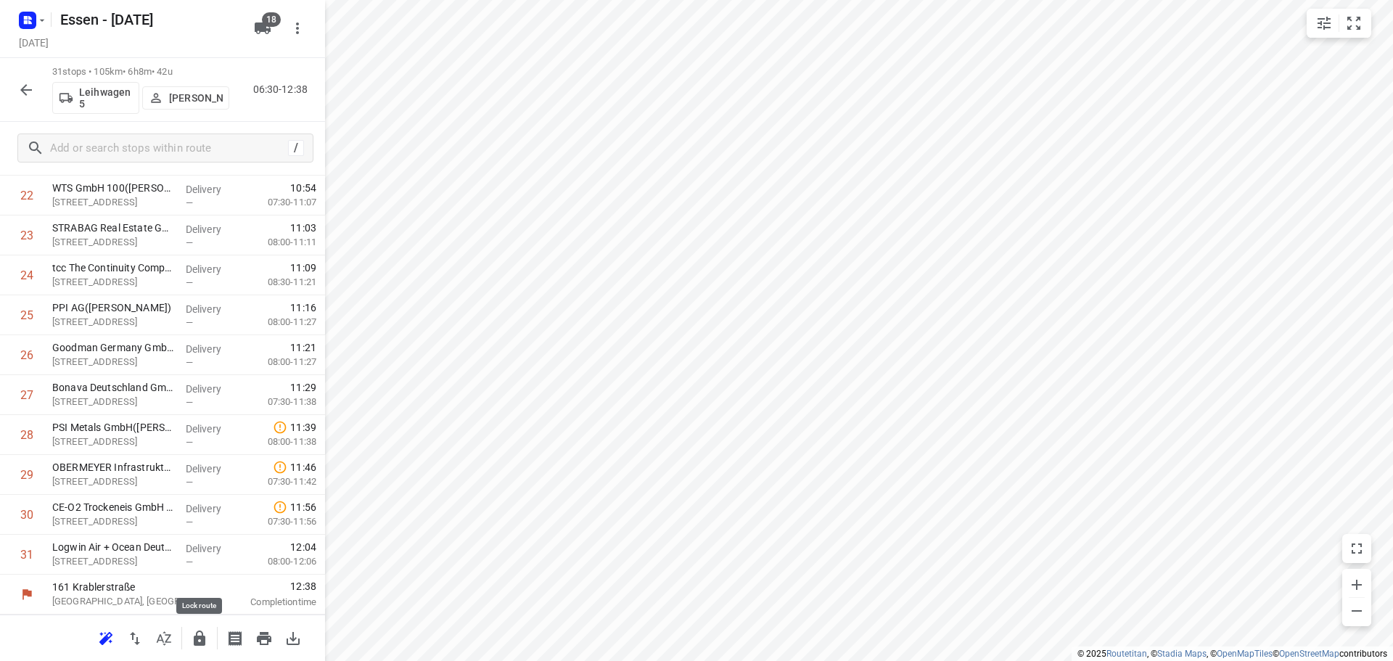
click at [195, 643] on icon "button" at bounding box center [200, 637] width 12 height 15
click at [25, 90] on icon "button" at bounding box center [26, 90] width 12 height 12
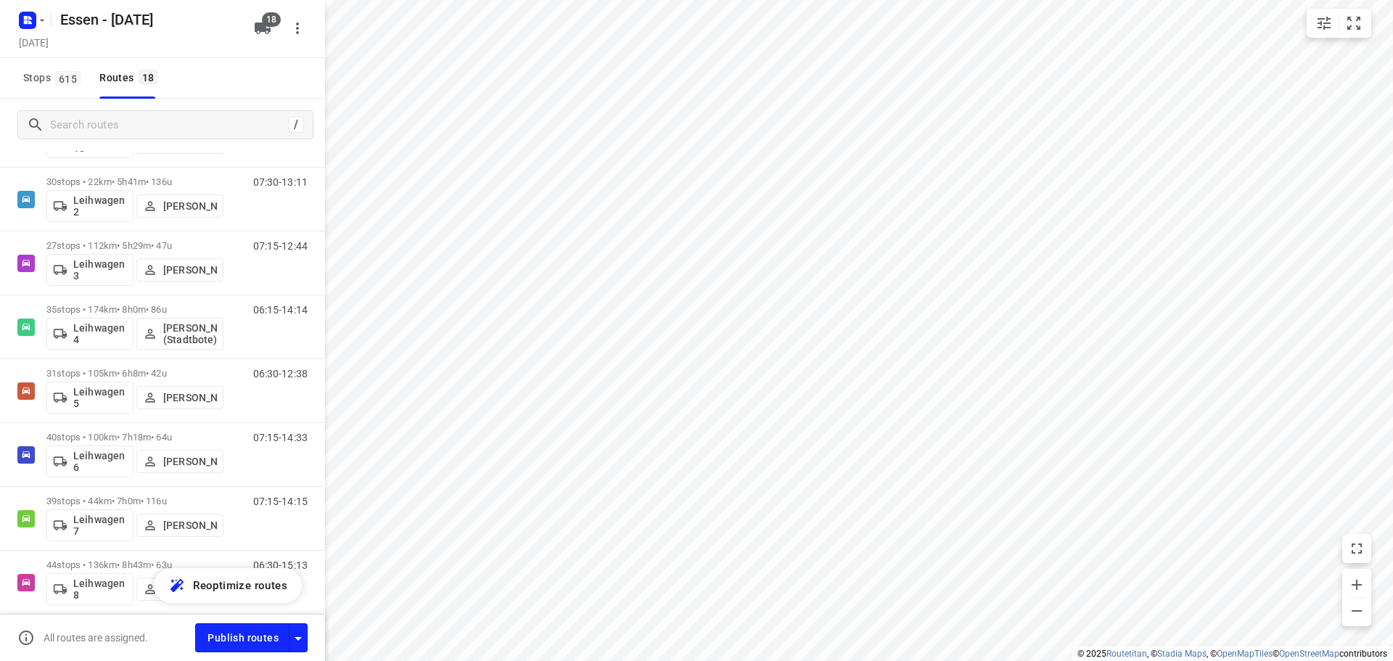
scroll to position [653, 0]
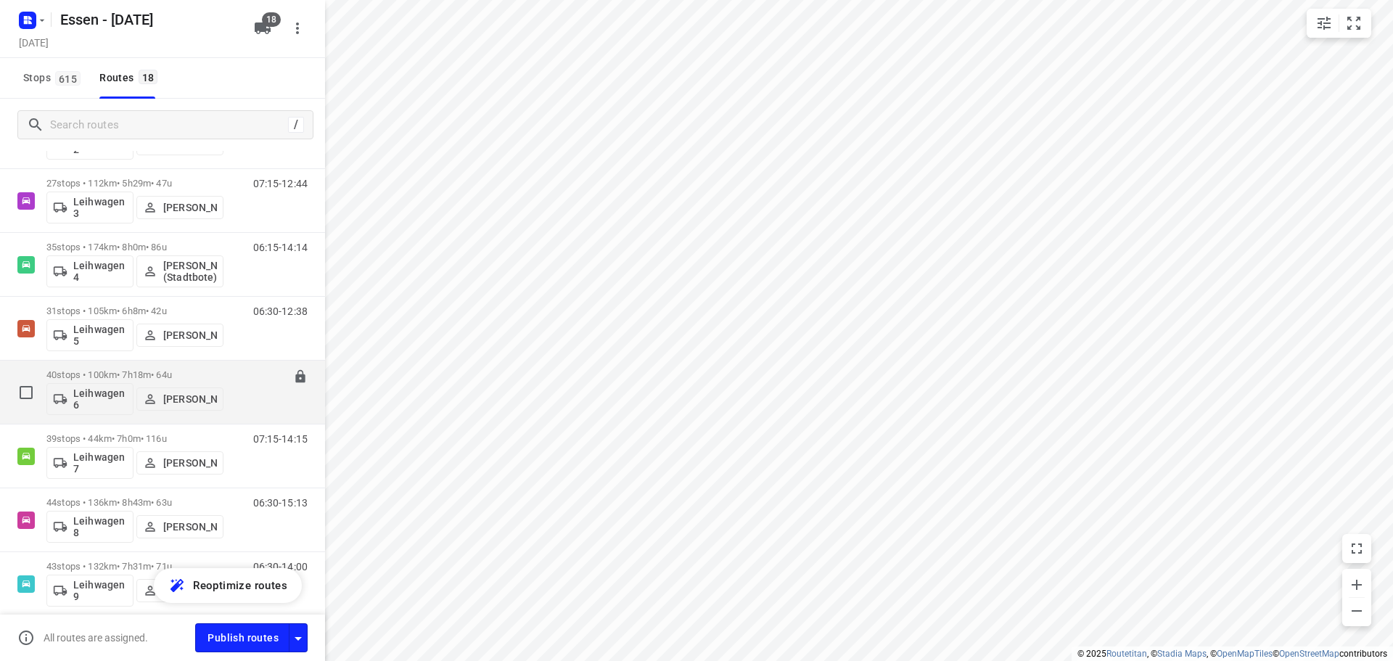
click at [87, 376] on p "40 stops • 100km • 7h18m • 64u" at bounding box center [134, 374] width 177 height 11
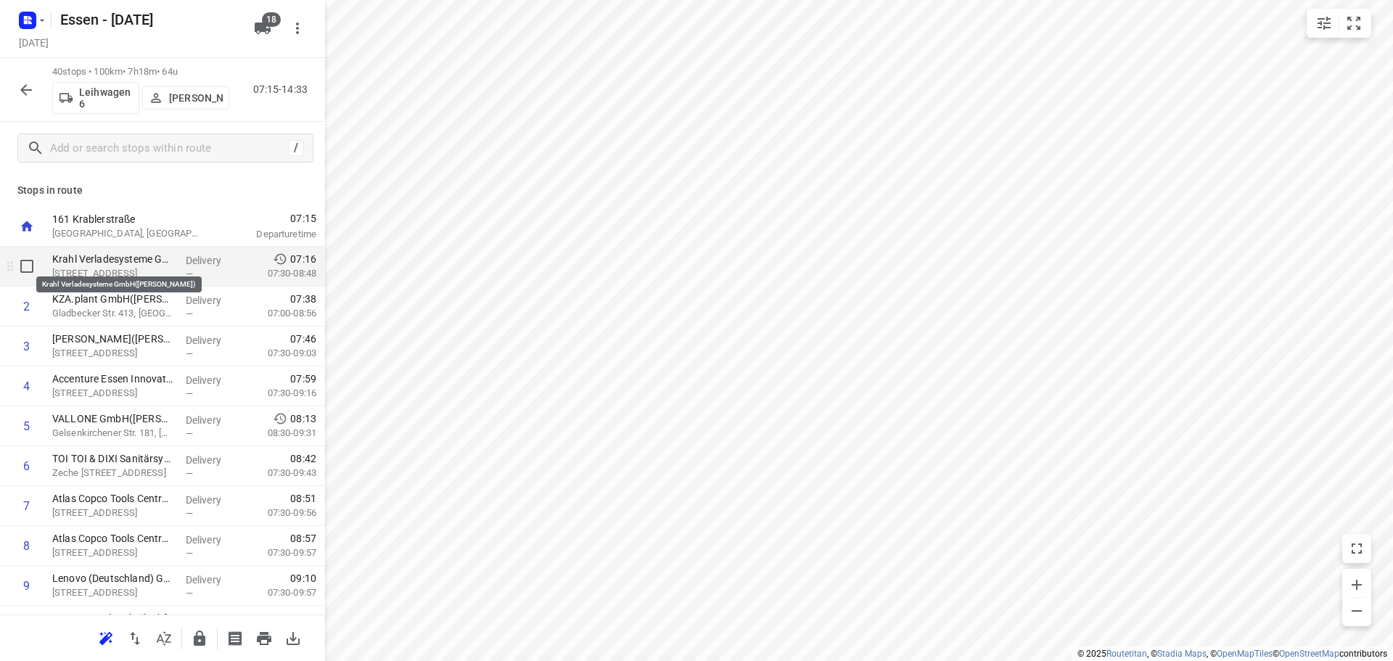
click at [132, 263] on p "Krahl Verladesysteme GmbH(Daniel Krahl)" at bounding box center [113, 259] width 122 height 15
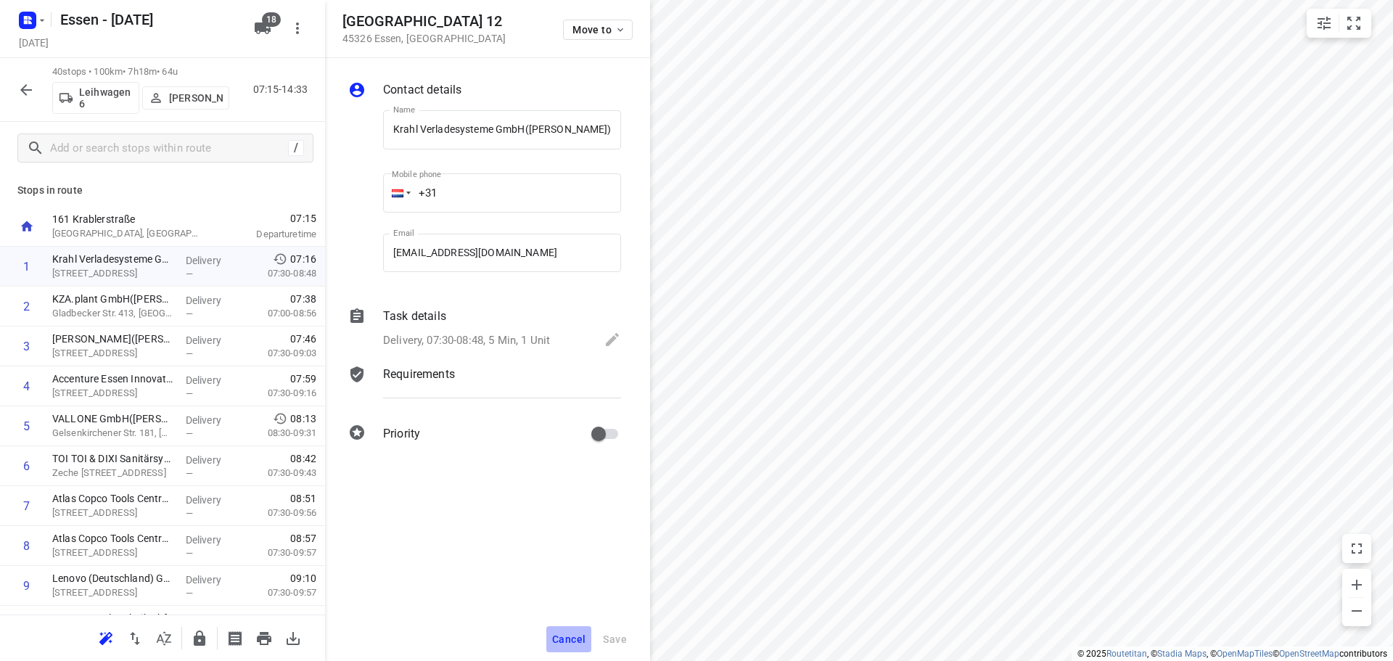
drag, startPoint x: 557, startPoint y: 639, endPoint x: 560, endPoint y: 625, distance: 14.8
click at [556, 638] on span "Cancel" at bounding box center [568, 639] width 33 height 12
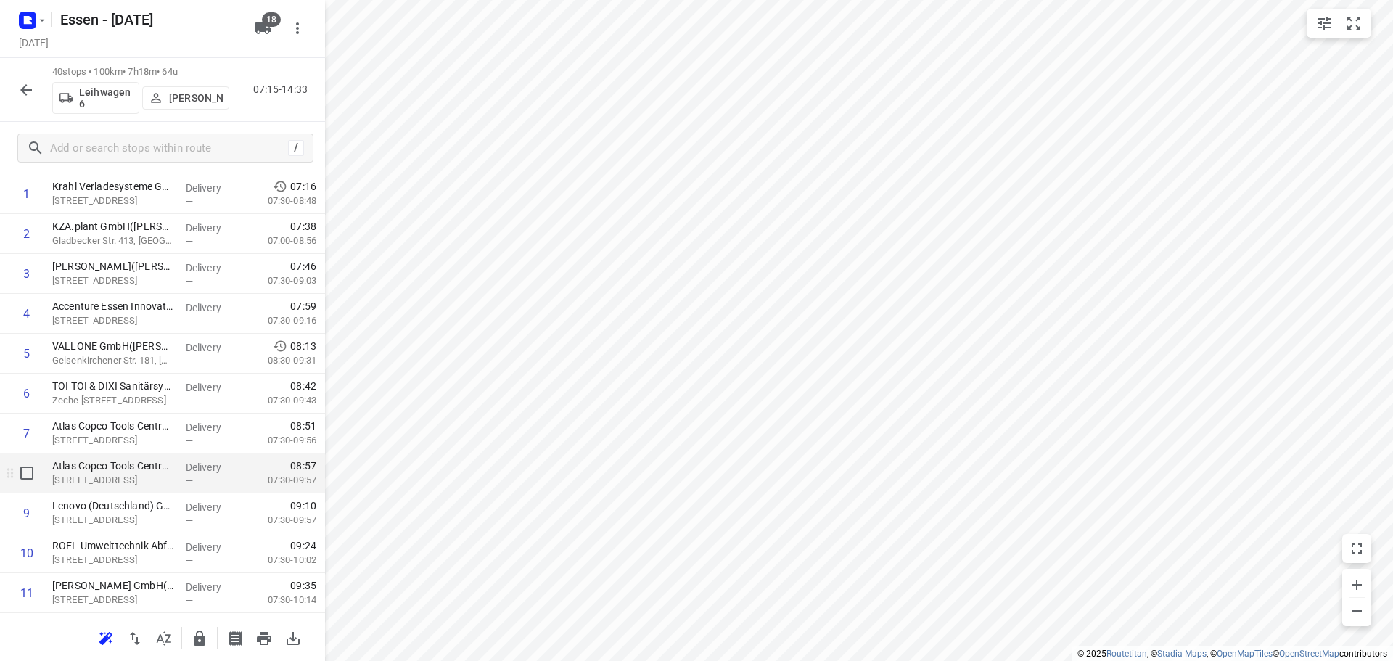
scroll to position [145, 0]
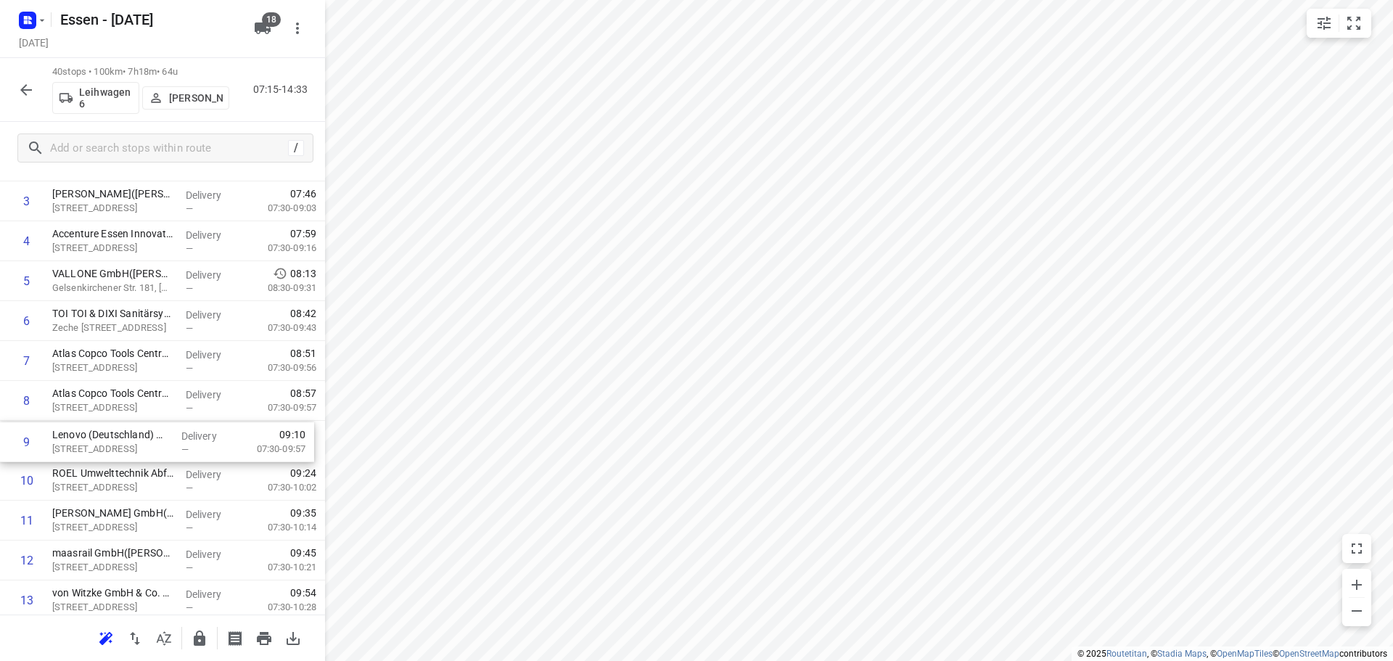
drag, startPoint x: 124, startPoint y: 484, endPoint x: 125, endPoint y: 434, distance: 50.1
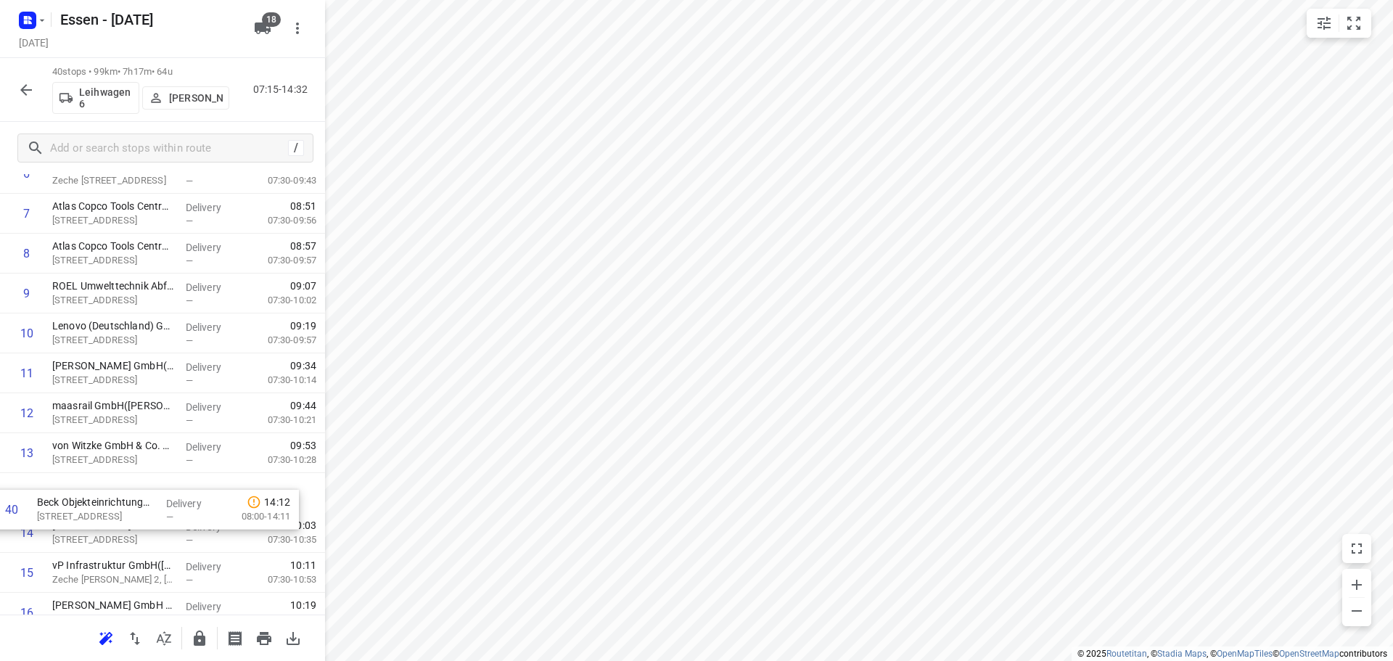
scroll to position [294, 0]
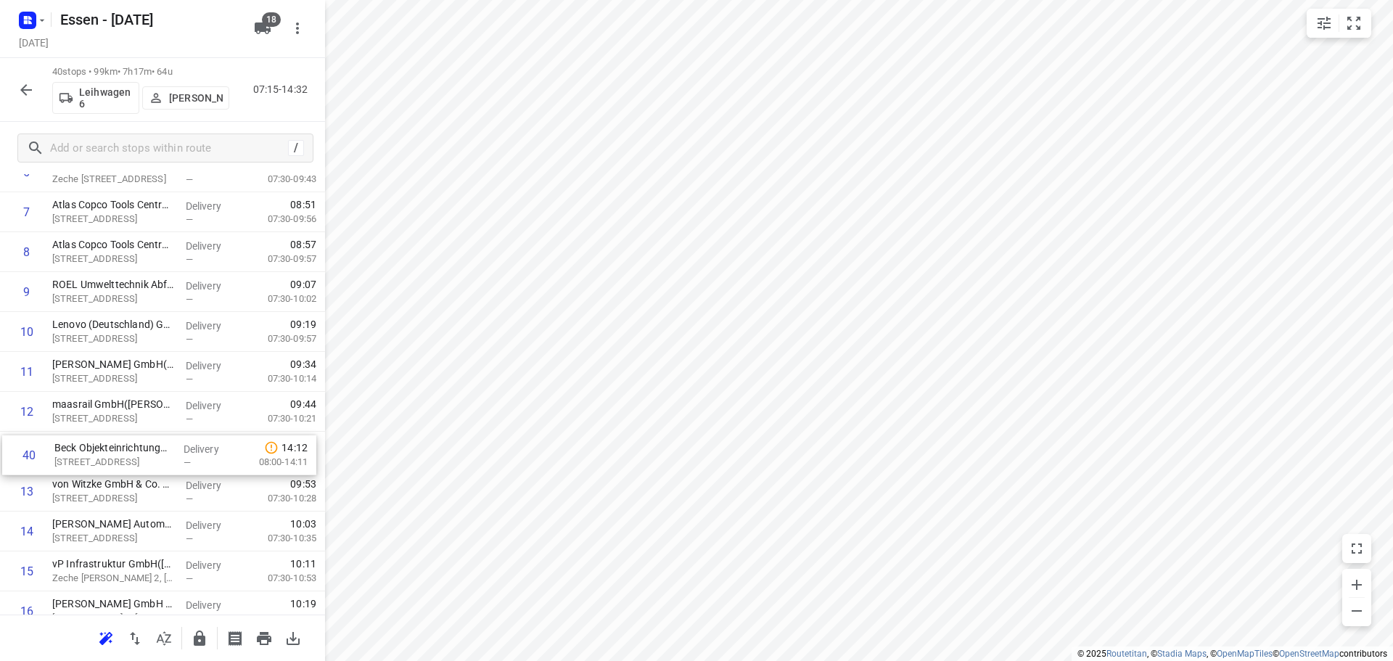
drag, startPoint x: 141, startPoint y: 559, endPoint x: 144, endPoint y: 448, distance: 110.3
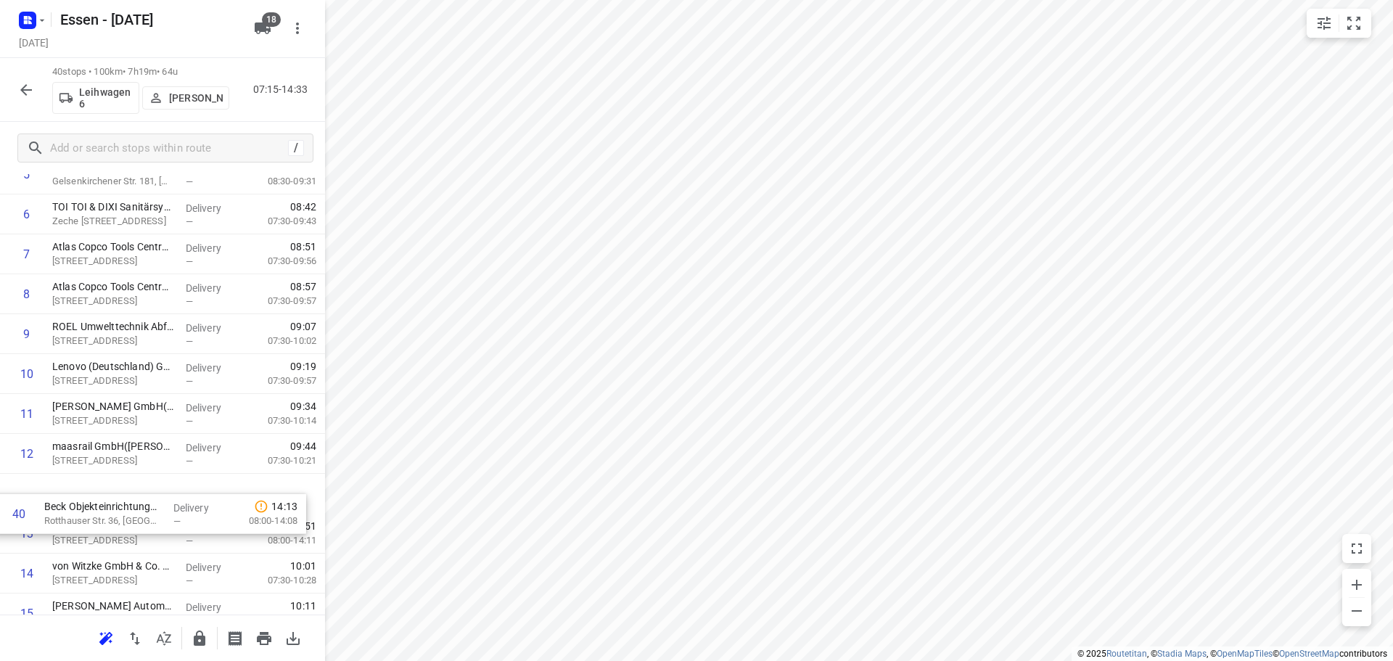
scroll to position [254, 0]
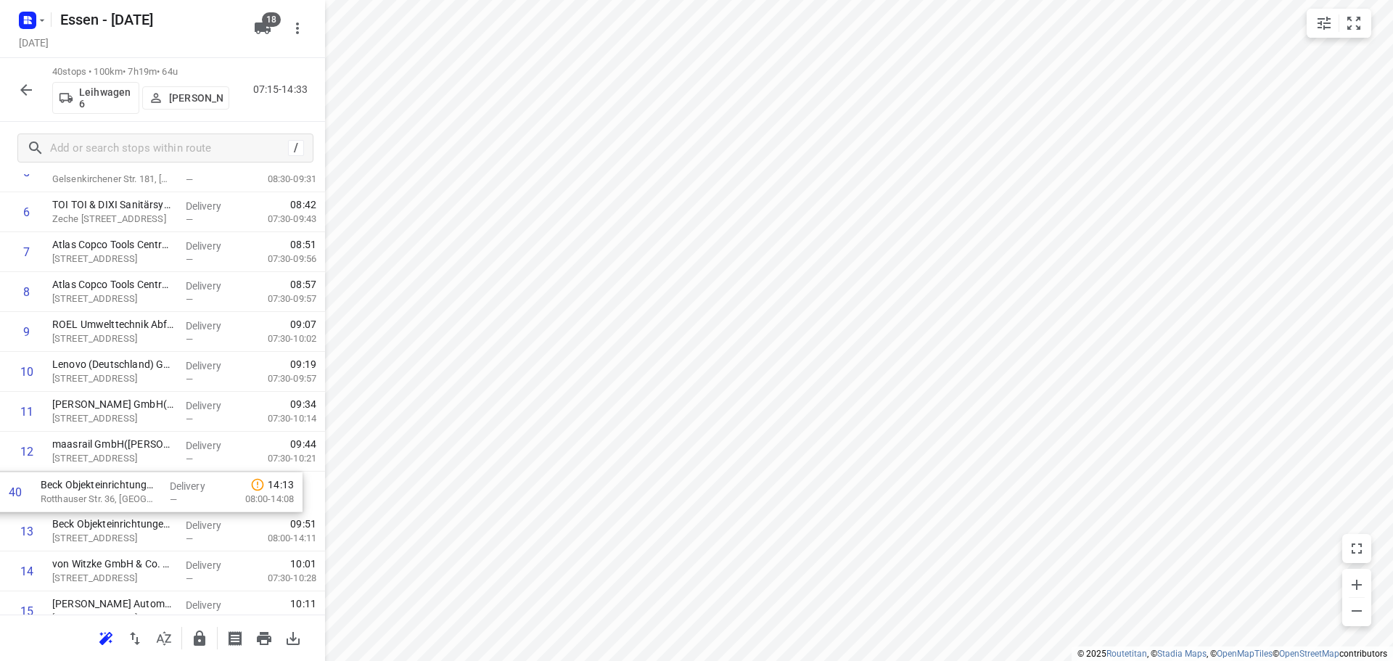
drag, startPoint x: 160, startPoint y: 556, endPoint x: 150, endPoint y: 491, distance: 65.3
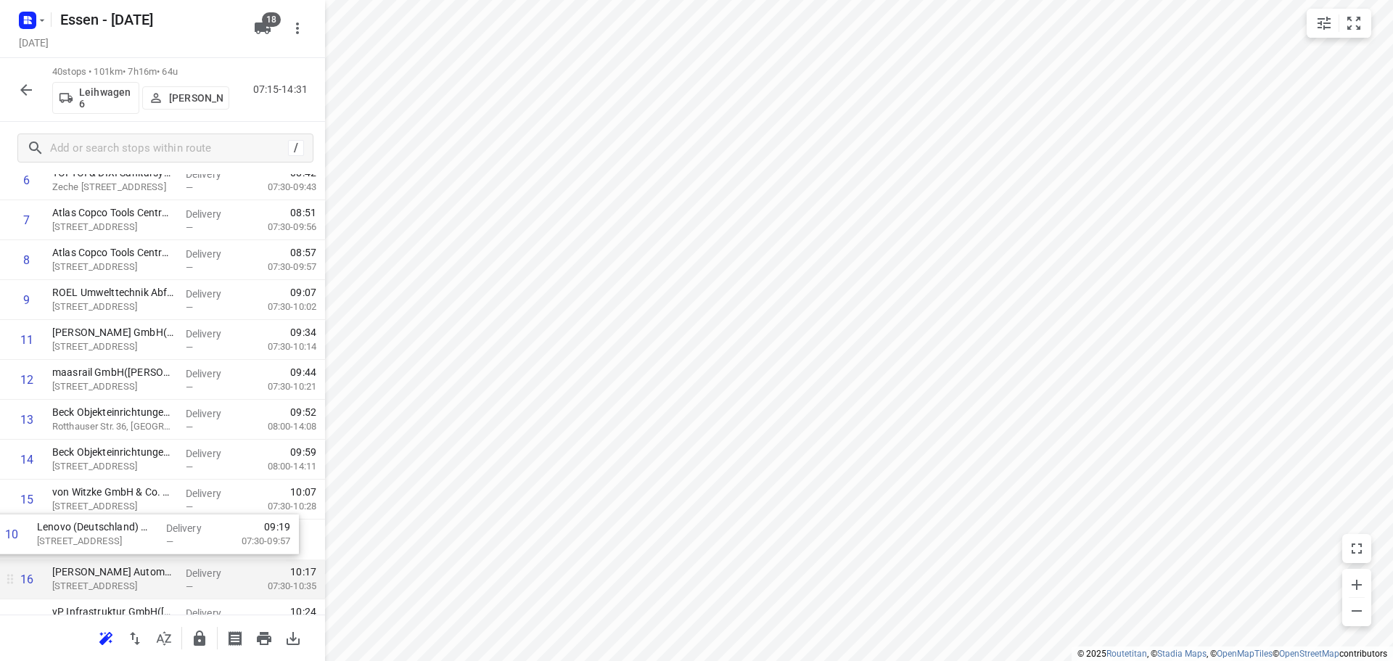
drag, startPoint x: 144, startPoint y: 388, endPoint x: 126, endPoint y: 562, distance: 174.9
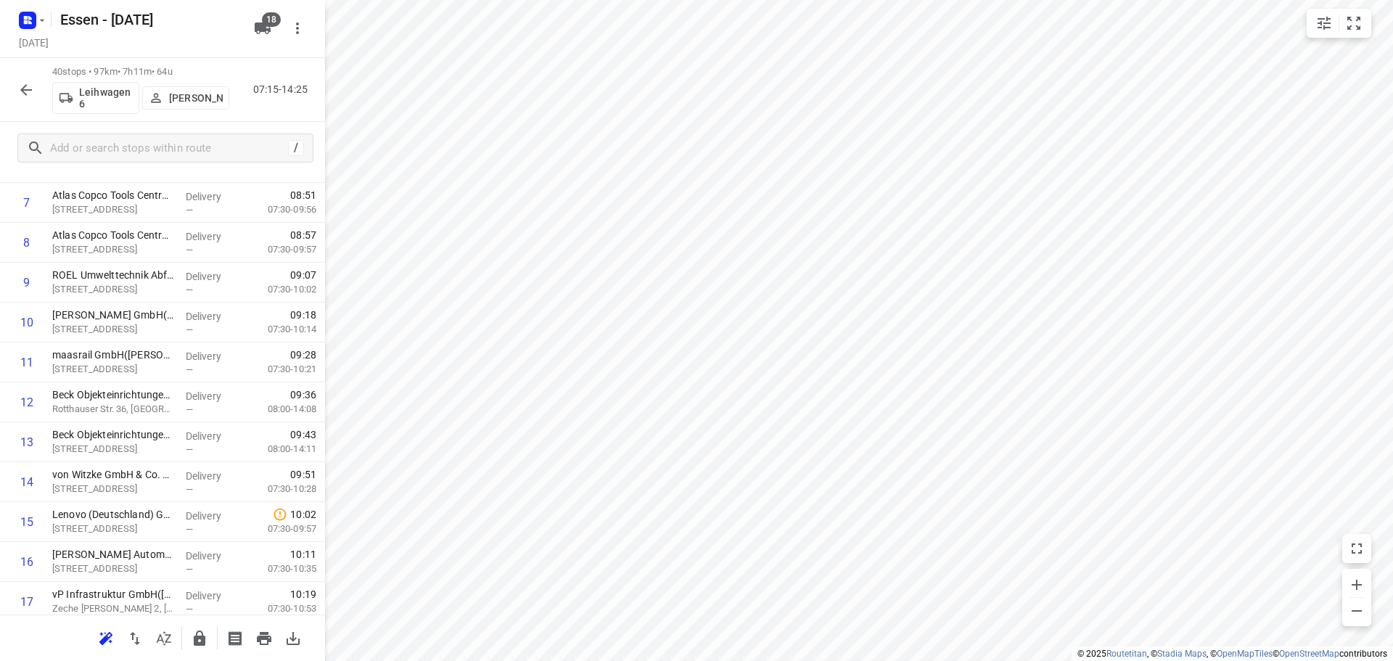
scroll to position [310, 0]
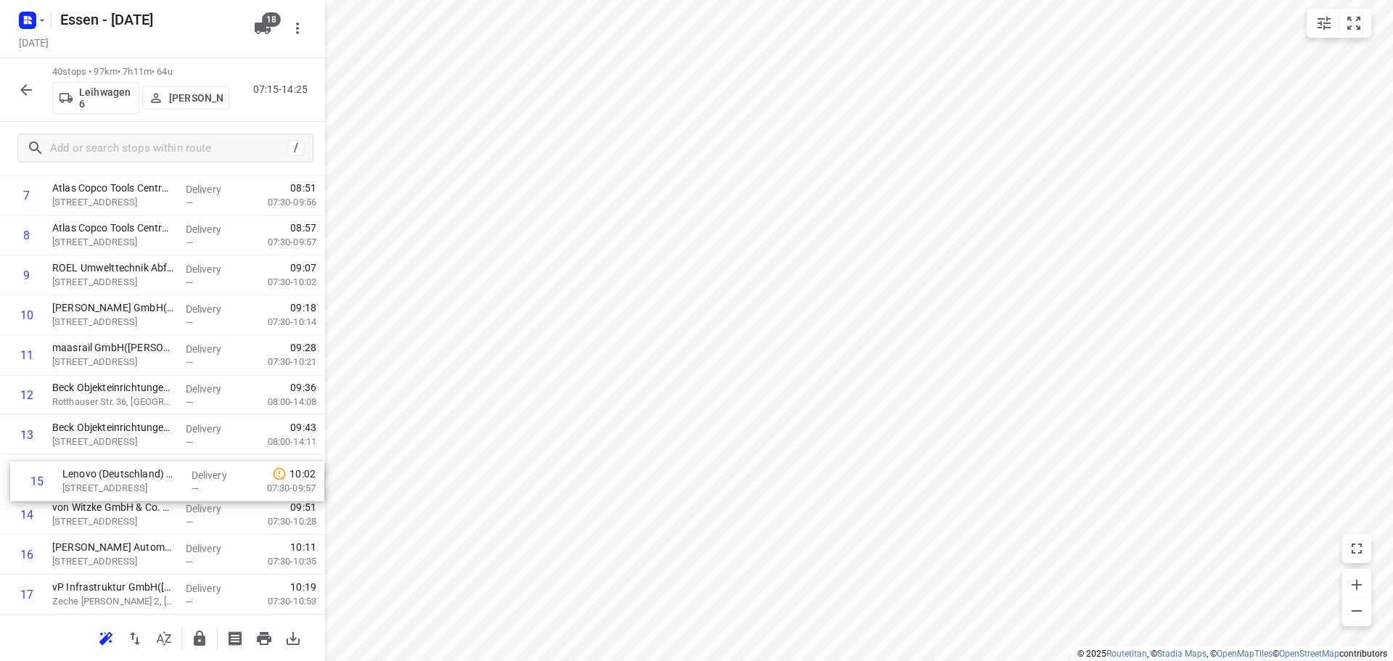
drag, startPoint x: 130, startPoint y: 528, endPoint x: 139, endPoint y: 482, distance: 46.5
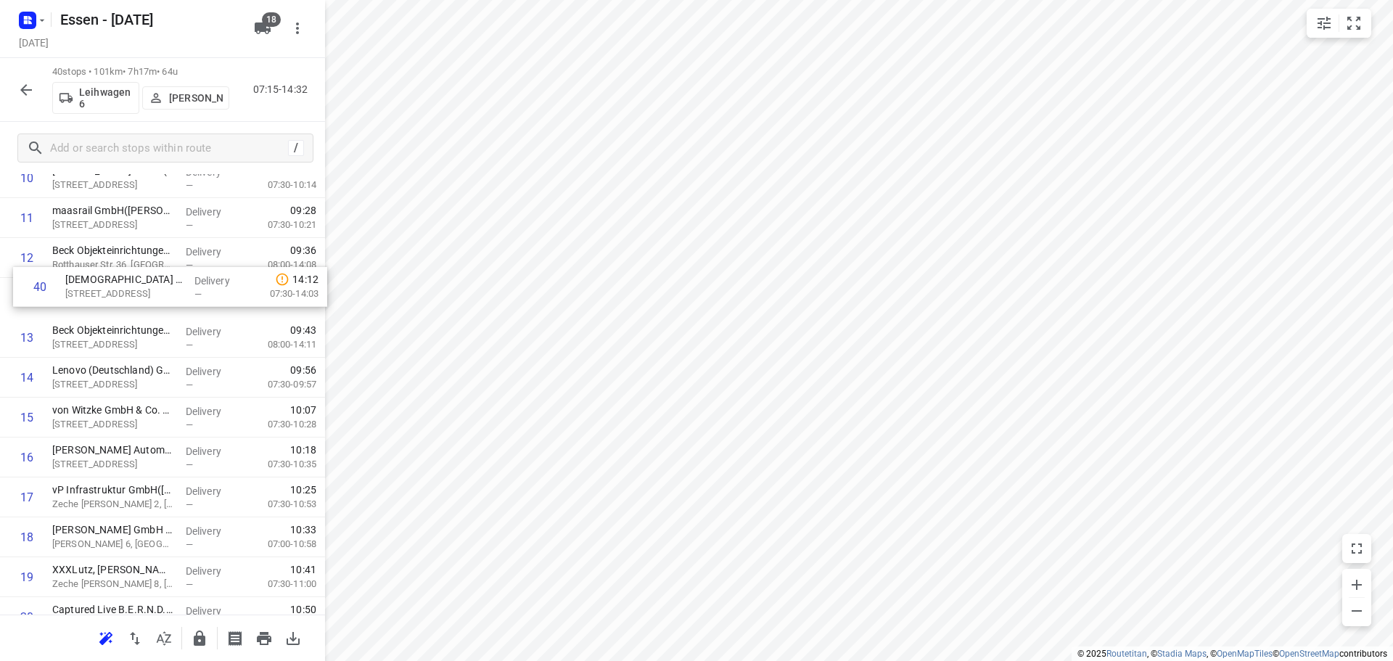
scroll to position [448, 0]
drag, startPoint x: 135, startPoint y: 564, endPoint x: 139, endPoint y: 333, distance: 231.4
click at [139, 333] on div "1 Krahl Verladesysteme GmbH(Daniel Krahl) Laubenhof 12, Essen Delivery — 07:16 …" at bounding box center [162, 597] width 325 height 1596
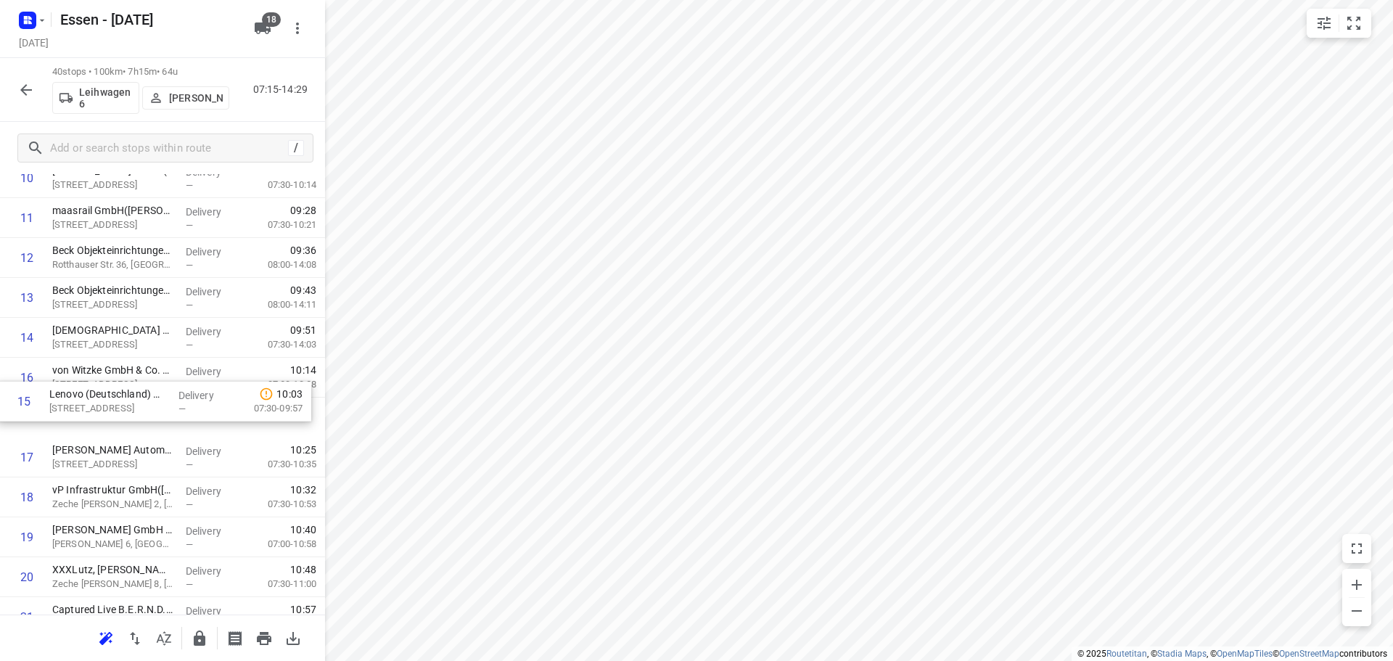
drag, startPoint x: 113, startPoint y: 379, endPoint x: 112, endPoint y: 409, distance: 29.8
click at [112, 409] on div "1 Krahl Verladesysteme GmbH(Daniel Krahl) Laubenhof 12, Essen Delivery — 07:16 …" at bounding box center [162, 597] width 325 height 1596
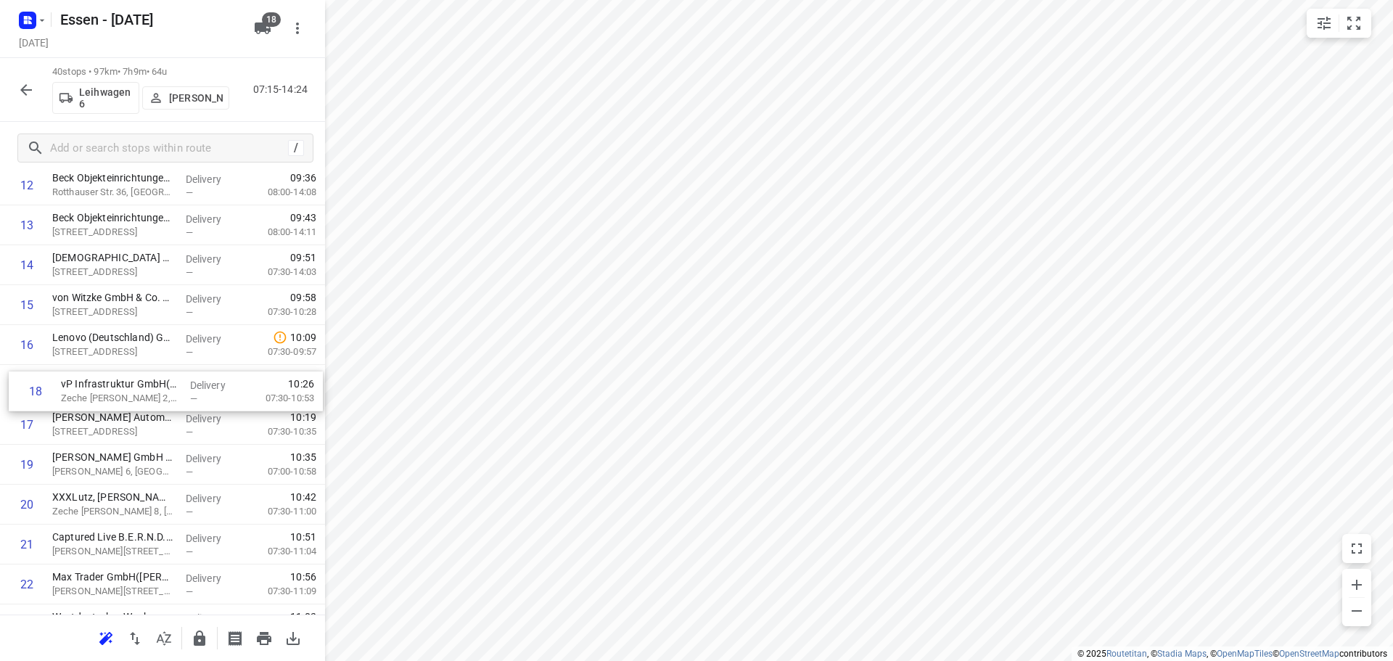
drag, startPoint x: 137, startPoint y: 429, endPoint x: 147, endPoint y: 387, distance: 42.6
click at [147, 387] on div "1 Krahl Verladesysteme GmbH(Daniel Krahl) Laubenhof 12, Essen Delivery — 07:16 …" at bounding box center [162, 525] width 325 height 1596
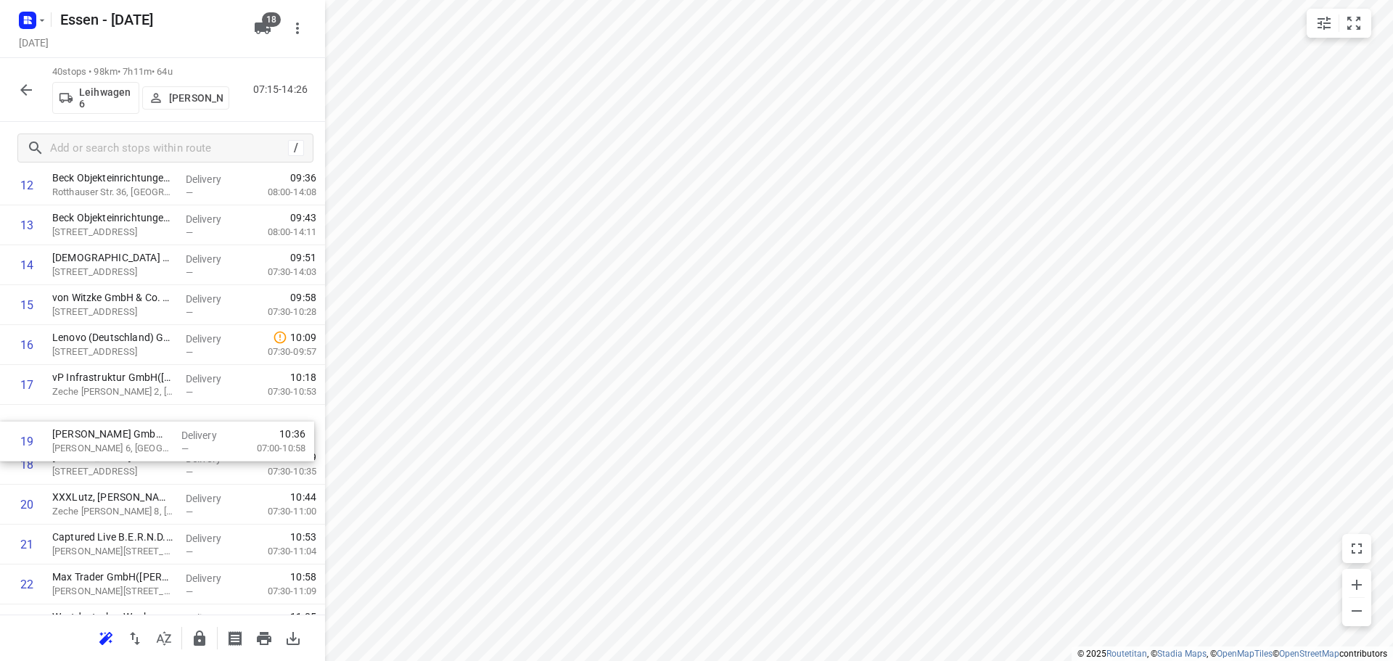
drag, startPoint x: 143, startPoint y: 456, endPoint x: 141, endPoint y: 428, distance: 28.3
click at [141, 428] on div "1 Krahl Verladesysteme GmbH(Daniel Krahl) Laubenhof 12, Essen Delivery — 07:16 …" at bounding box center [162, 525] width 325 height 1596
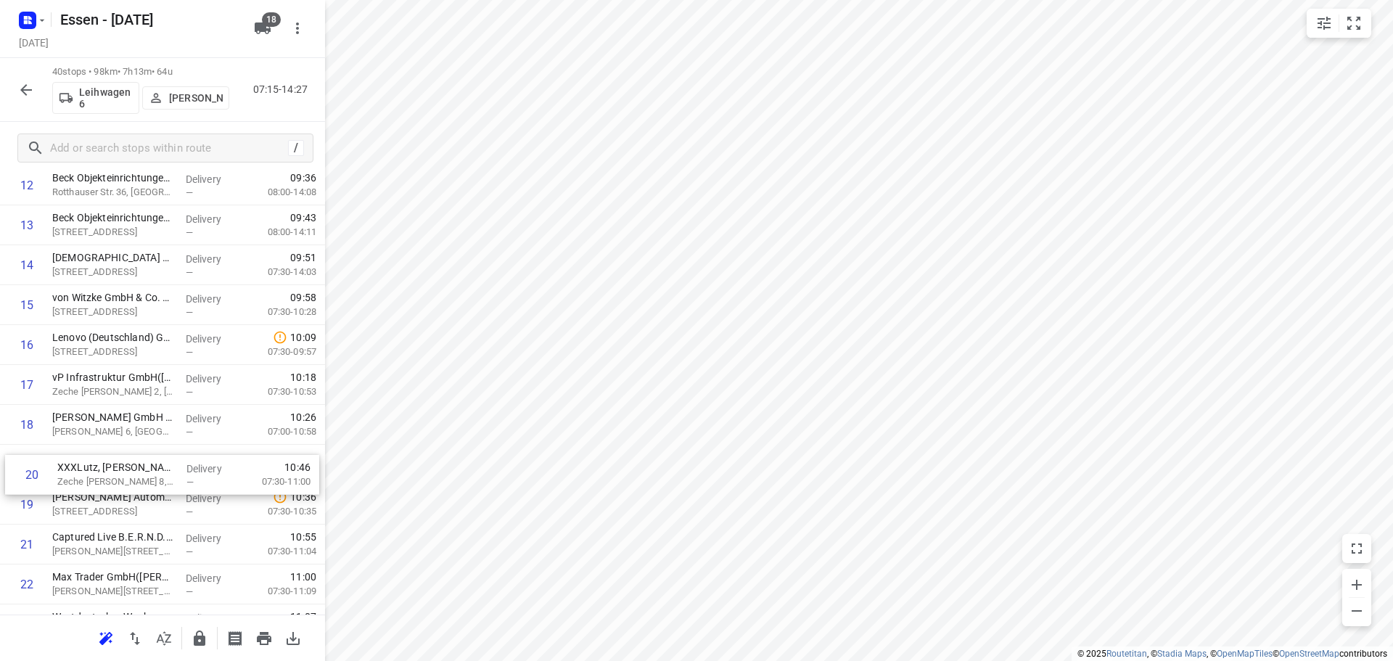
drag, startPoint x: 110, startPoint y: 500, endPoint x: 115, endPoint y: 465, distance: 35.2
click at [115, 465] on div "1 Krahl Verladesysteme GmbH(Daniel Krahl) Laubenhof 12, Essen Delivery — 07:16 …" at bounding box center [162, 525] width 325 height 1596
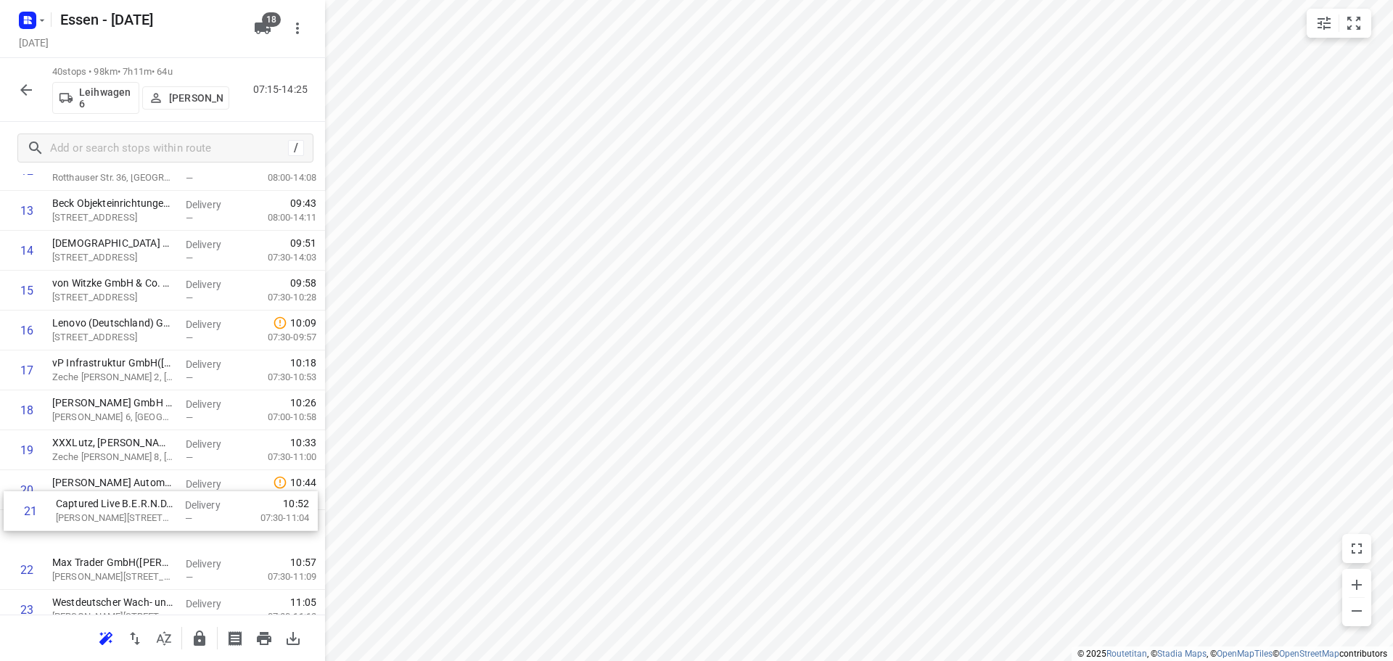
drag, startPoint x: 107, startPoint y: 543, endPoint x: 111, endPoint y: 504, distance: 38.6
click at [111, 504] on div "1 Krahl Verladesysteme GmbH(Daniel Krahl) Laubenhof 12, Essen Delivery — 07:16 …" at bounding box center [162, 510] width 325 height 1596
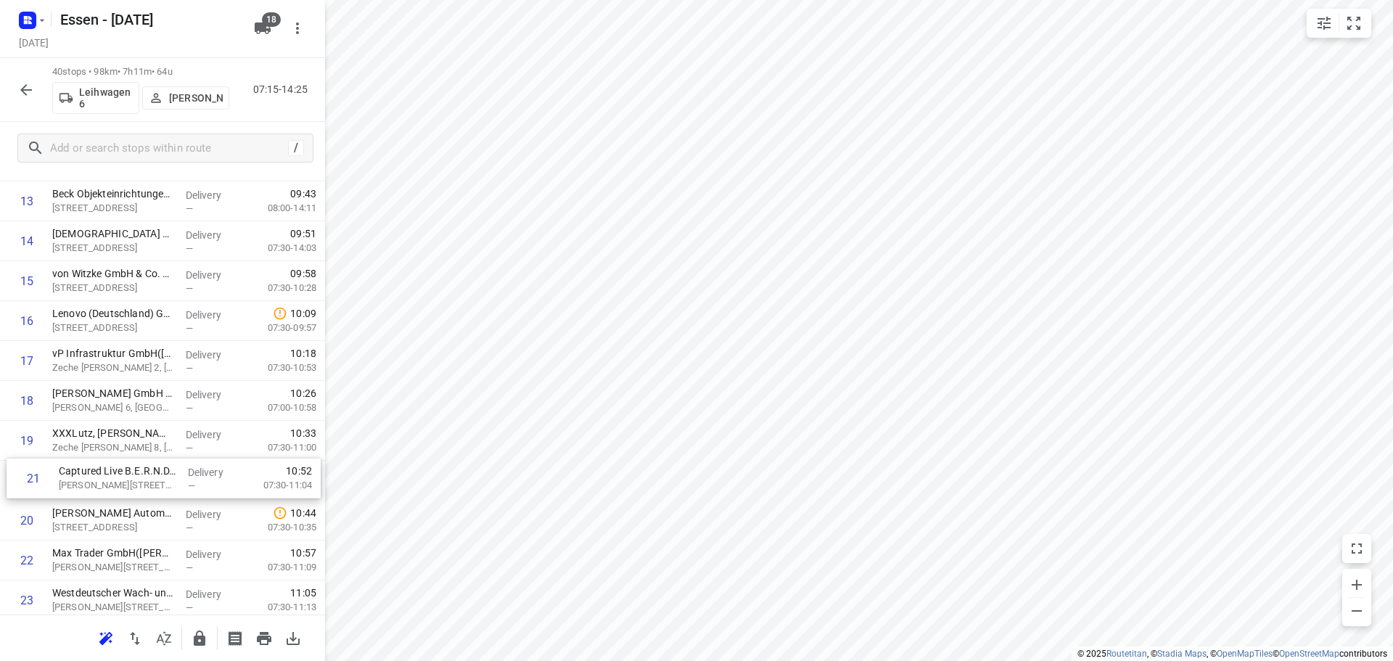
drag, startPoint x: 112, startPoint y: 521, endPoint x: 119, endPoint y: 466, distance: 55.6
click at [119, 466] on div "1 Krahl Verladesysteme GmbH(Daniel Krahl) Laubenhof 12, Essen Delivery — 07:16 …" at bounding box center [162, 501] width 325 height 1596
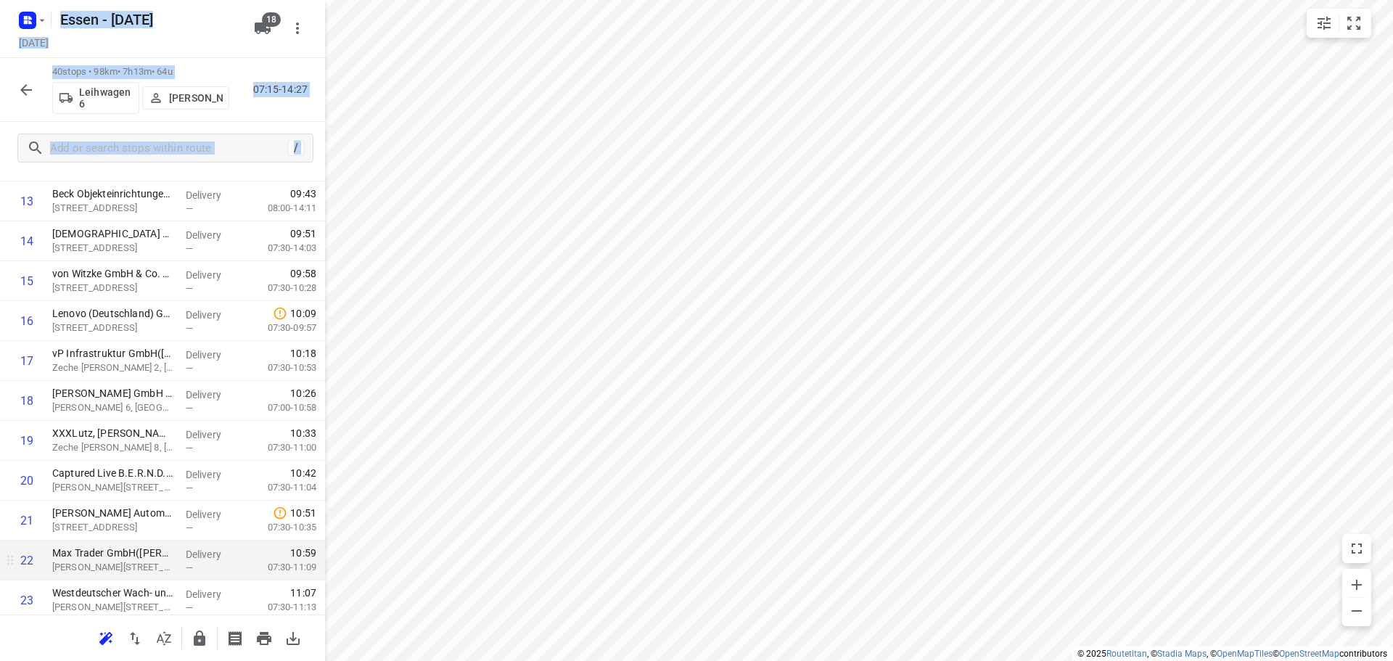
drag, startPoint x: 107, startPoint y: 561, endPoint x: 110, endPoint y: 549, distance: 12.9
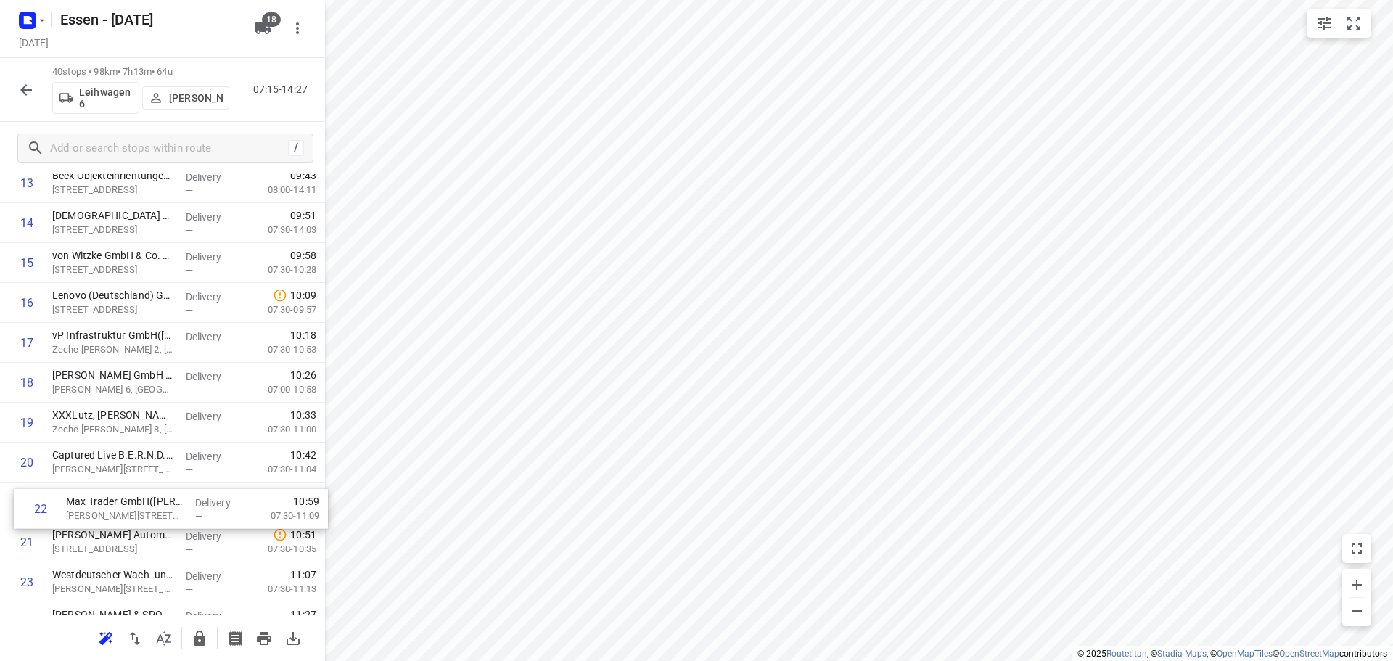
drag, startPoint x: 112, startPoint y: 559, endPoint x: 127, endPoint y: 504, distance: 57.2
click at [127, 504] on div "1 Krahl Verladesysteme GmbH(Daniel Krahl) Laubenhof 12, Essen Delivery — 07:16 …" at bounding box center [162, 482] width 325 height 1596
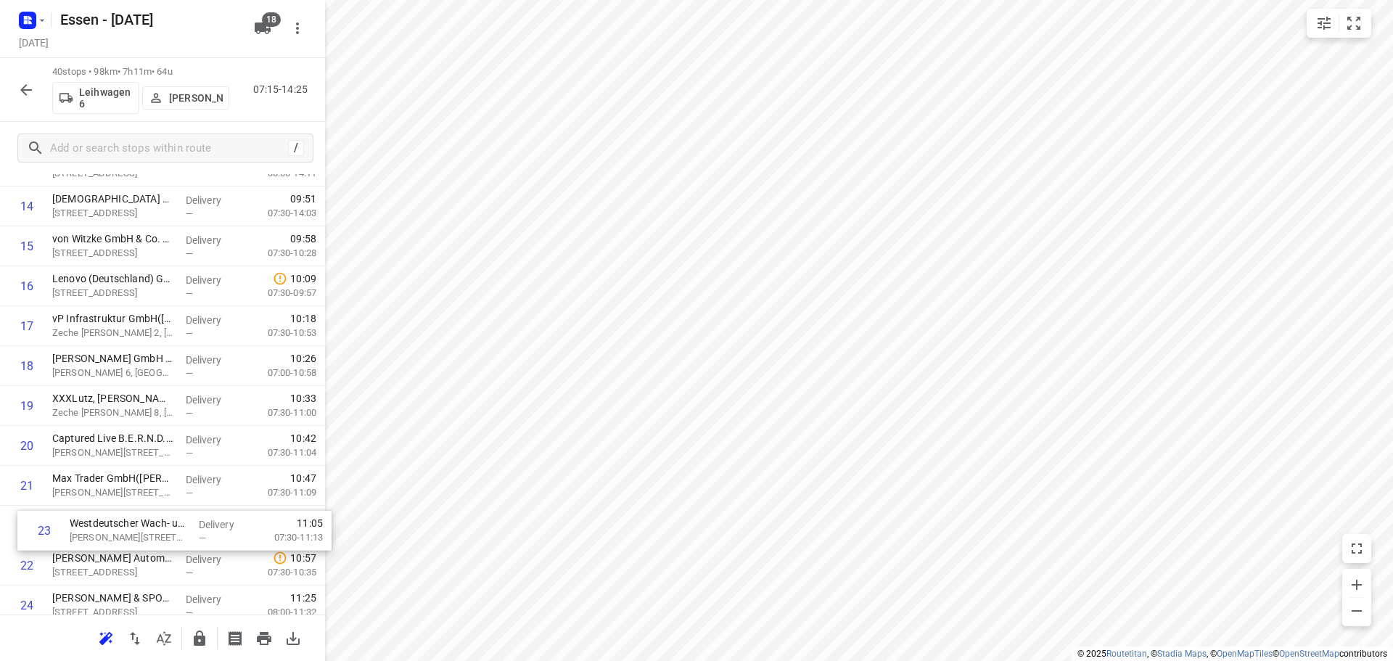
drag, startPoint x: 97, startPoint y: 577, endPoint x: 117, endPoint y: 519, distance: 61.2
click at [117, 519] on div "1 Krahl Verladesysteme GmbH(Daniel Krahl) Laubenhof 12, Essen Delivery — 07:16 …" at bounding box center [162, 466] width 325 height 1596
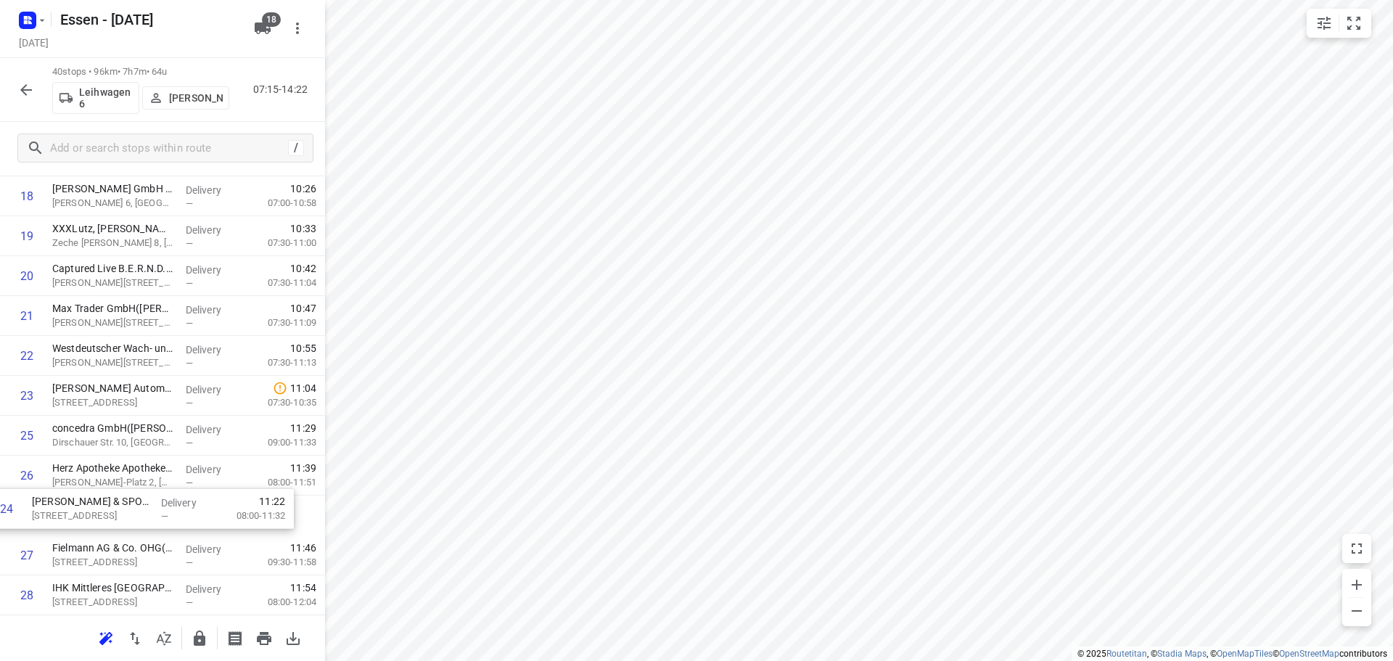
scroll to position [752, 0]
drag, startPoint x: 142, startPoint y: 459, endPoint x: 139, endPoint y: 479, distance: 20.6
click at [139, 479] on div "1 Krahl Verladesysteme GmbH(Daniel Krahl) Laubenhof 12, Essen Delivery — 07:16 …" at bounding box center [162, 292] width 325 height 1596
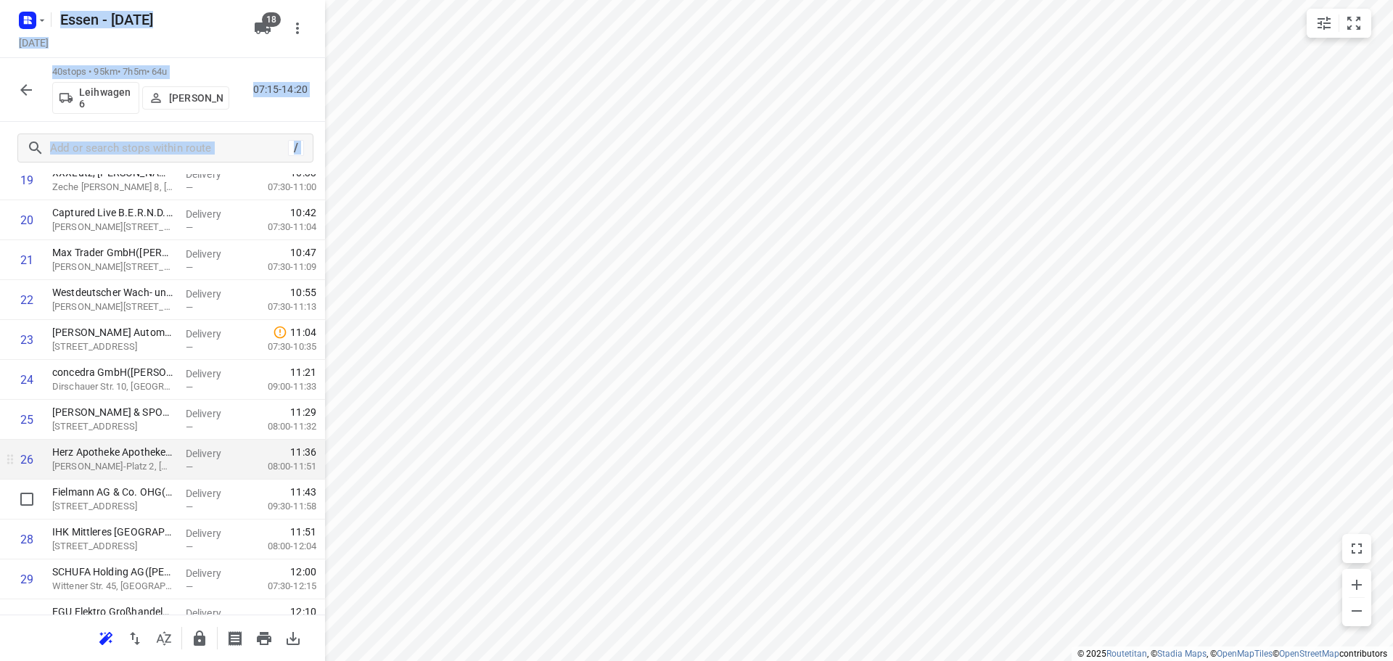
scroll to position [825, 0]
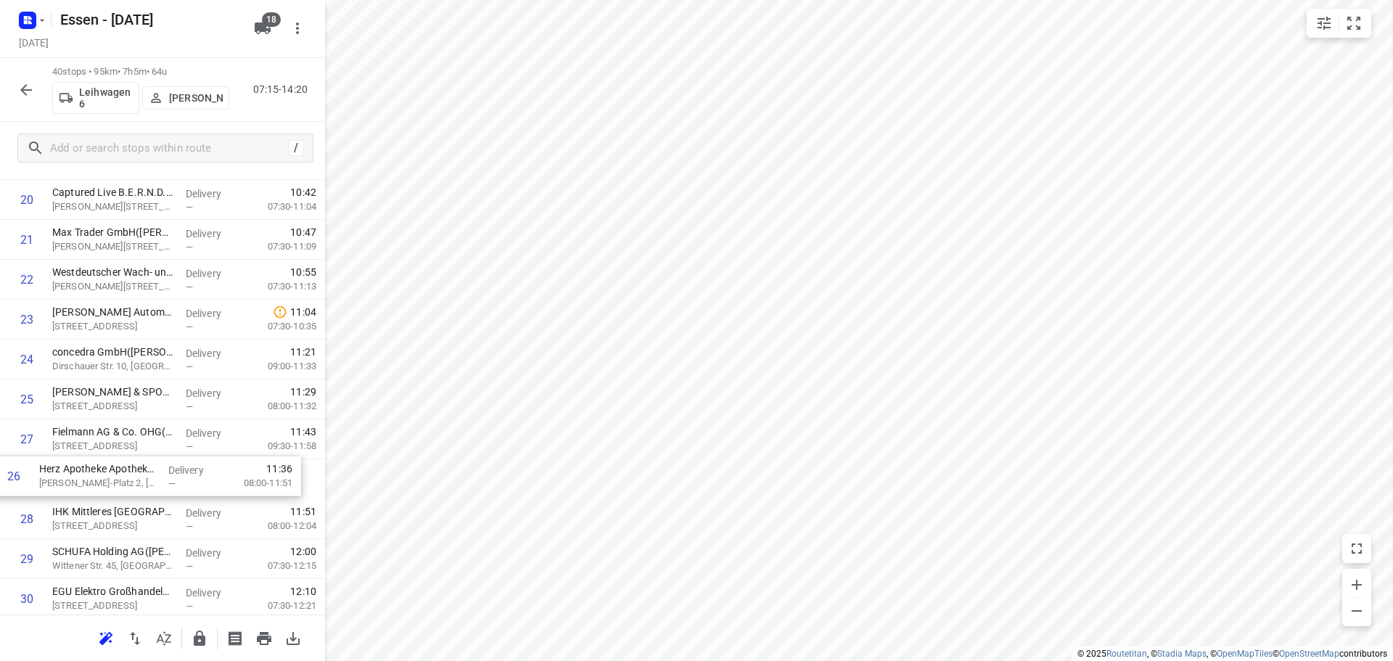
drag, startPoint x: 136, startPoint y: 442, endPoint x: 125, endPoint y: 484, distance: 43.3
click at [125, 484] on div "1 Krahl Verladesysteme GmbH(Daniel Krahl) Laubenhof 12, Essen Delivery — 07:16 …" at bounding box center [162, 220] width 325 height 1596
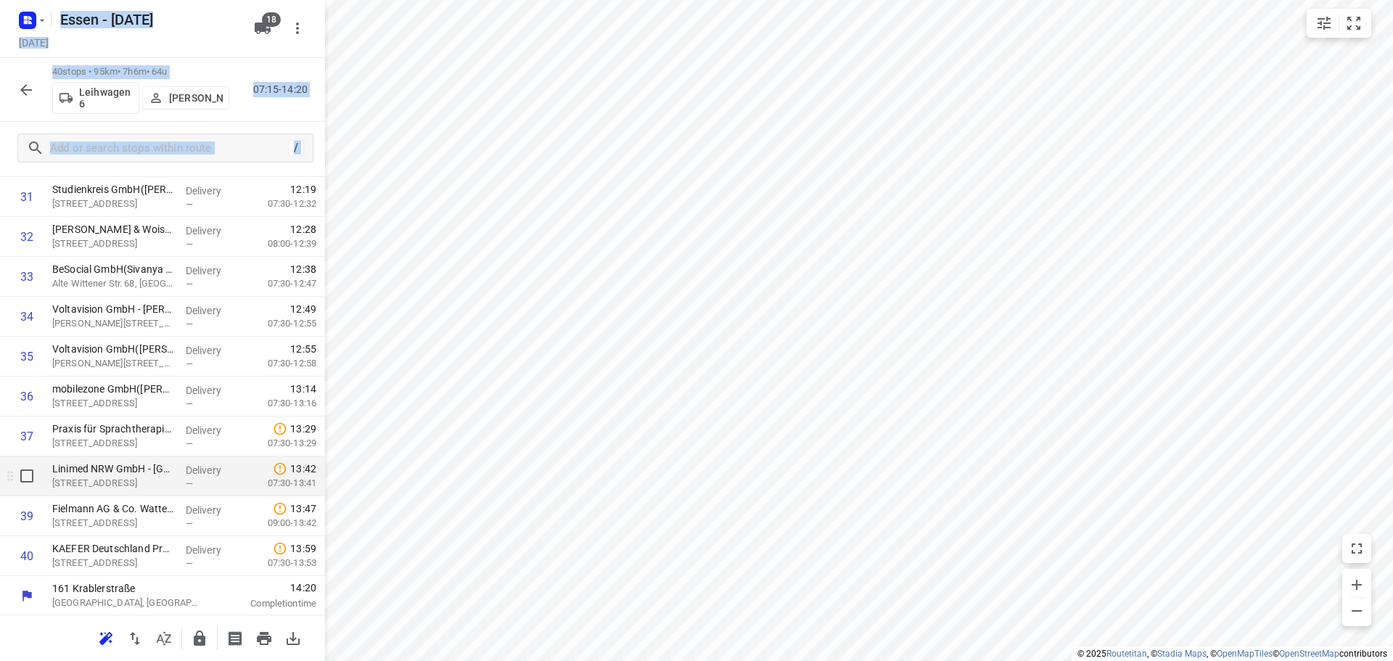
scroll to position [1268, 0]
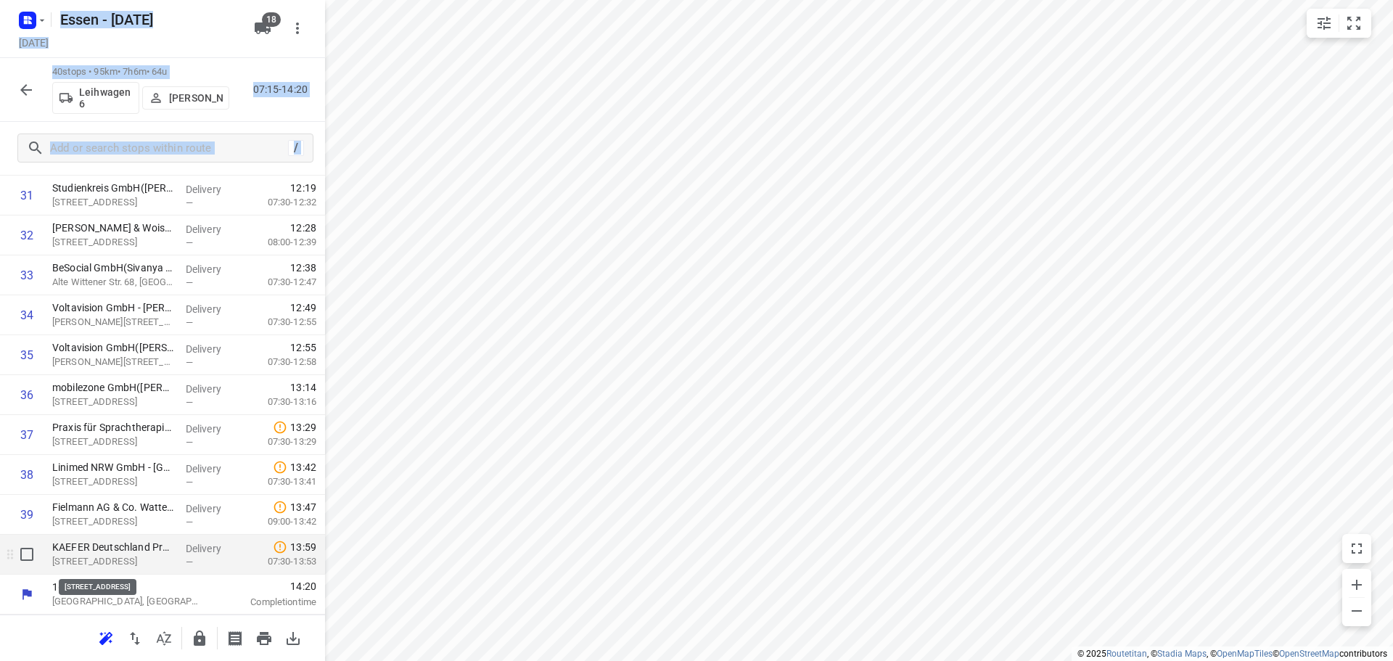
click at [104, 557] on p "Schlaraffiastraße 1, Bochum" at bounding box center [113, 561] width 122 height 15
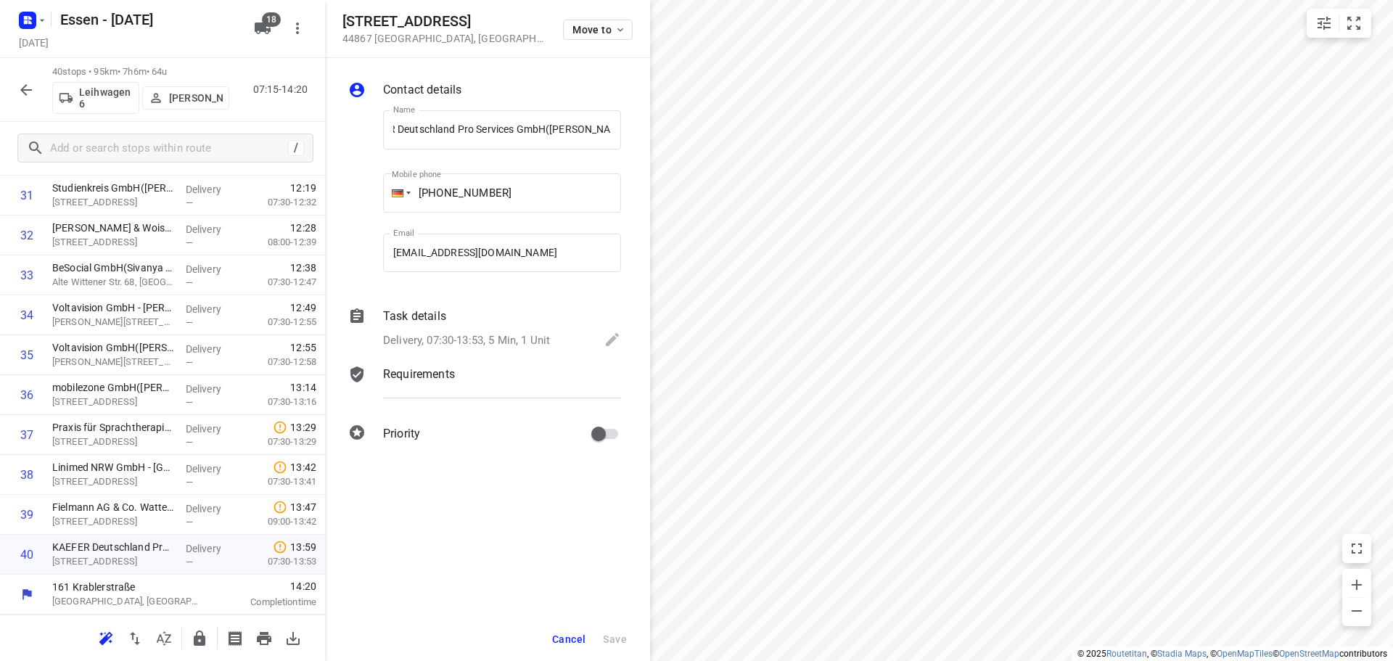
scroll to position [0, 0]
click at [207, 635] on icon "button" at bounding box center [199, 638] width 17 height 17
click at [33, 91] on icon "button" at bounding box center [25, 89] width 17 height 17
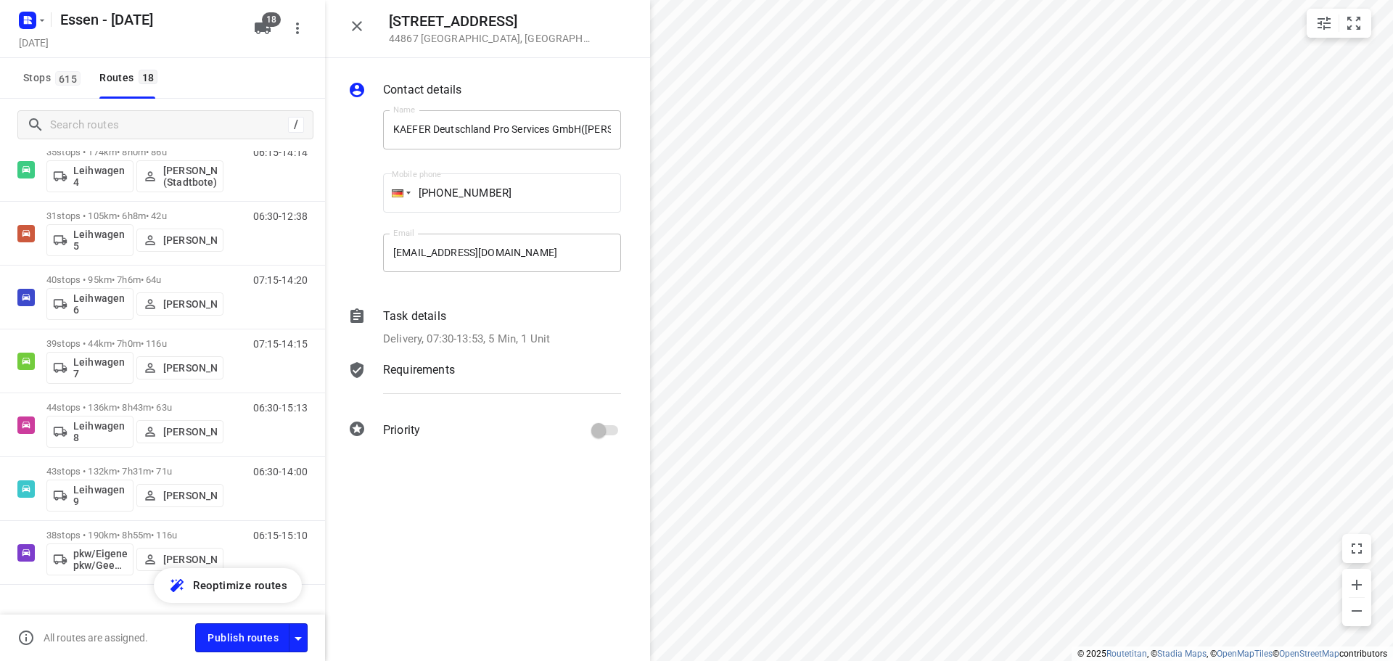
scroll to position [776, 0]
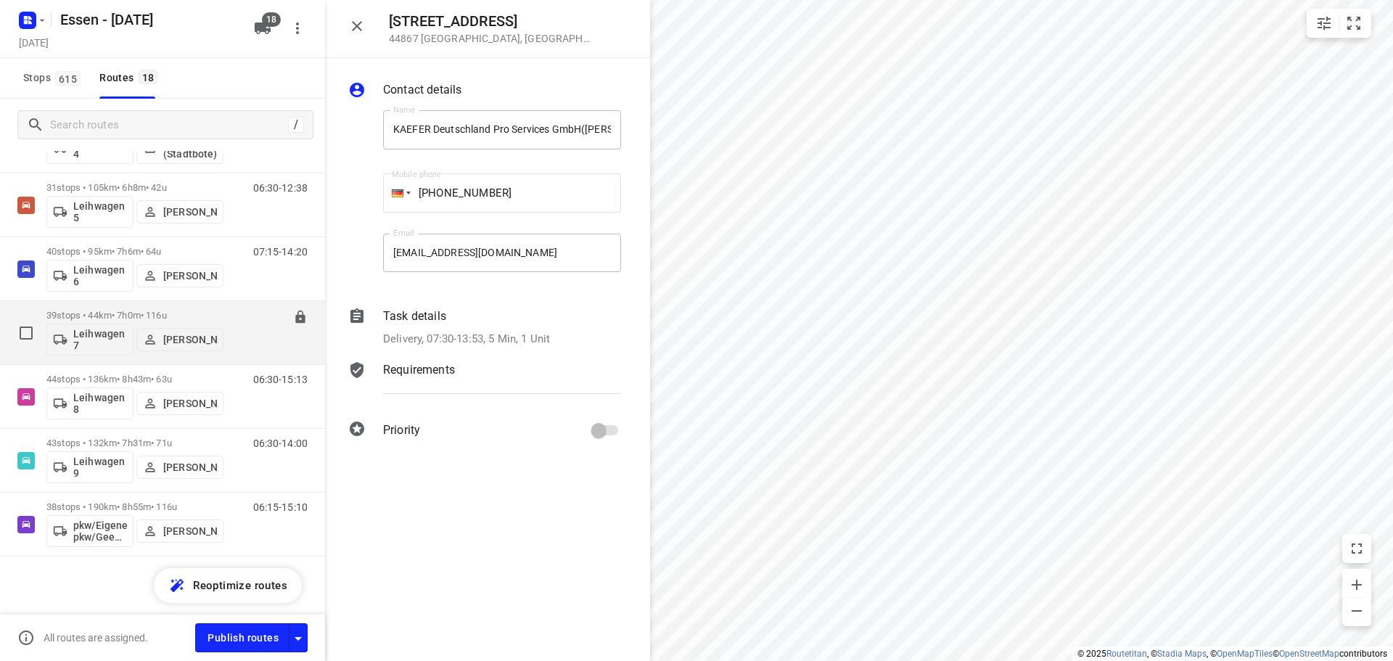
click at [83, 316] on p "39 stops • 44km • 7h0m • 116u" at bounding box center [134, 315] width 177 height 11
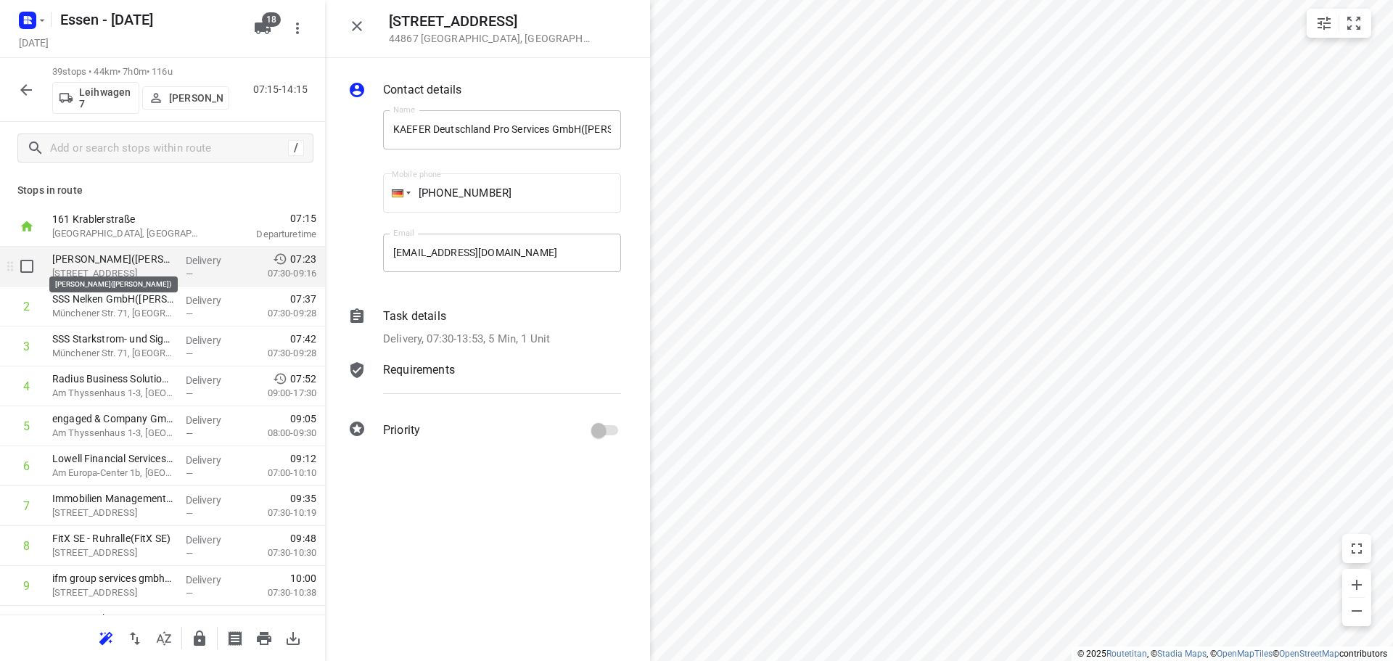
click at [125, 256] on p "OBERMEYER(Stefanie Somplatzki)" at bounding box center [113, 259] width 122 height 15
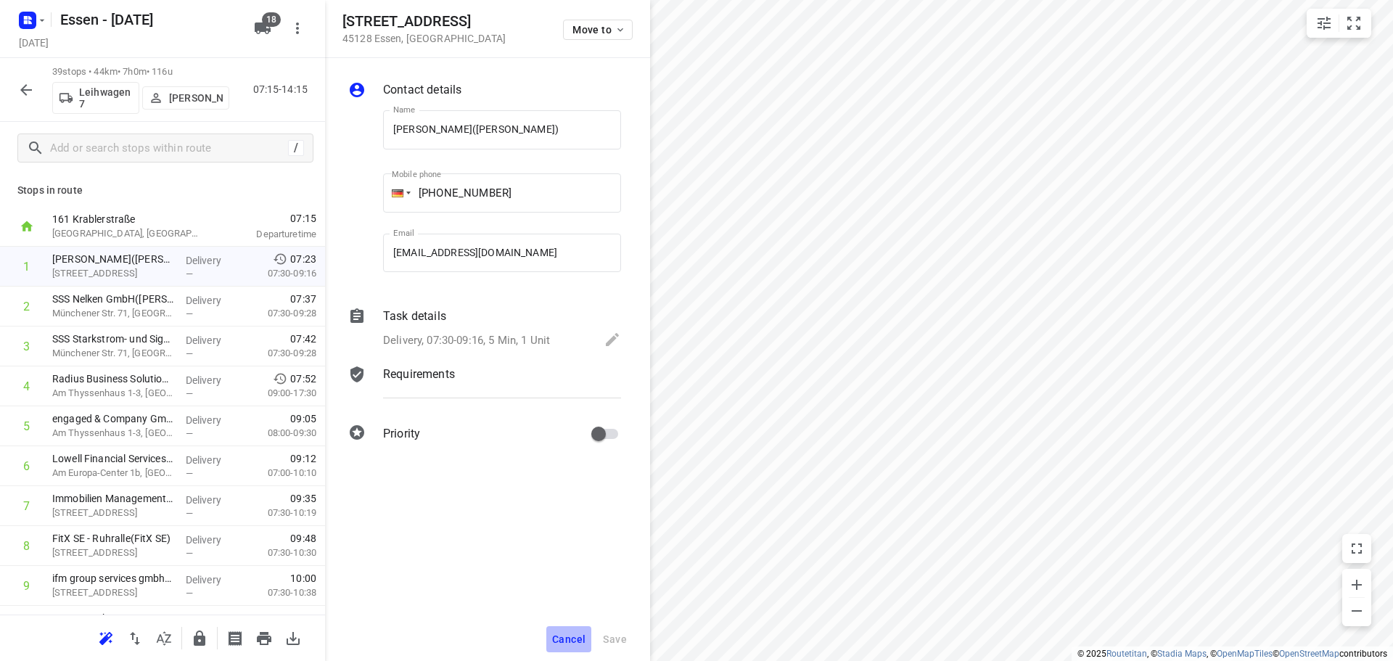
click at [552, 646] on button "Cancel" at bounding box center [568, 639] width 45 height 26
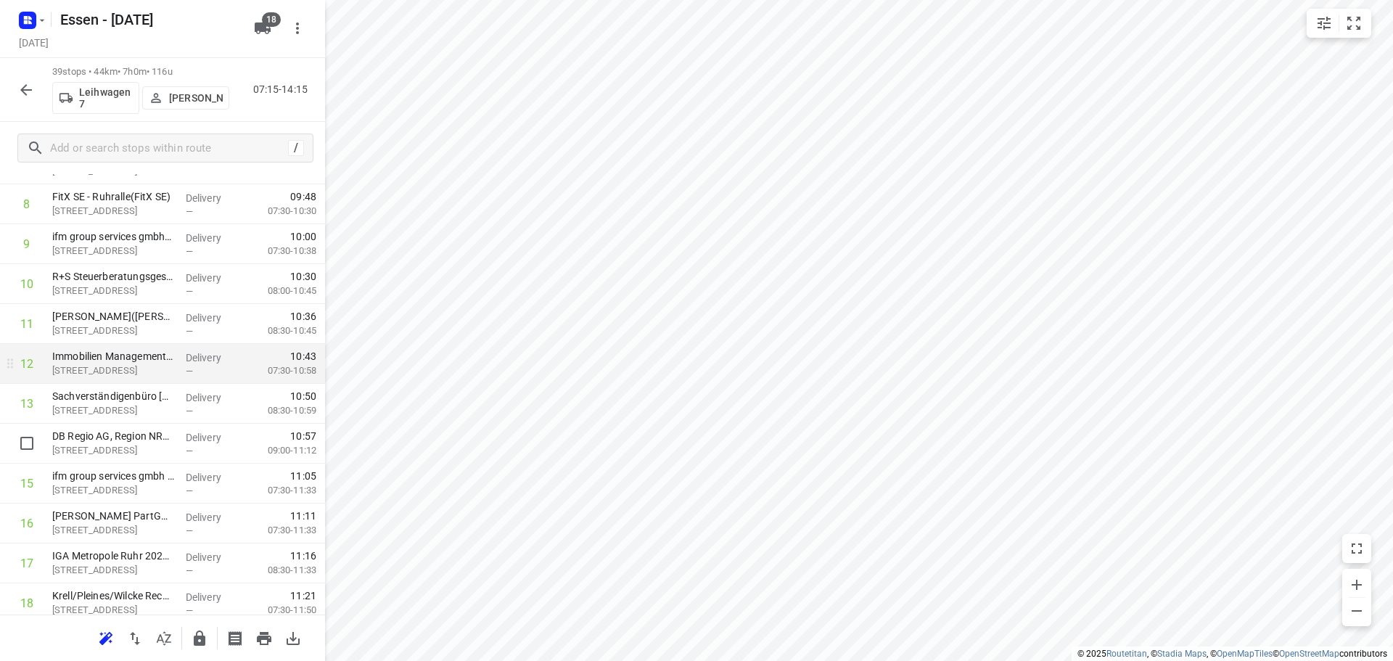
scroll to position [363, 0]
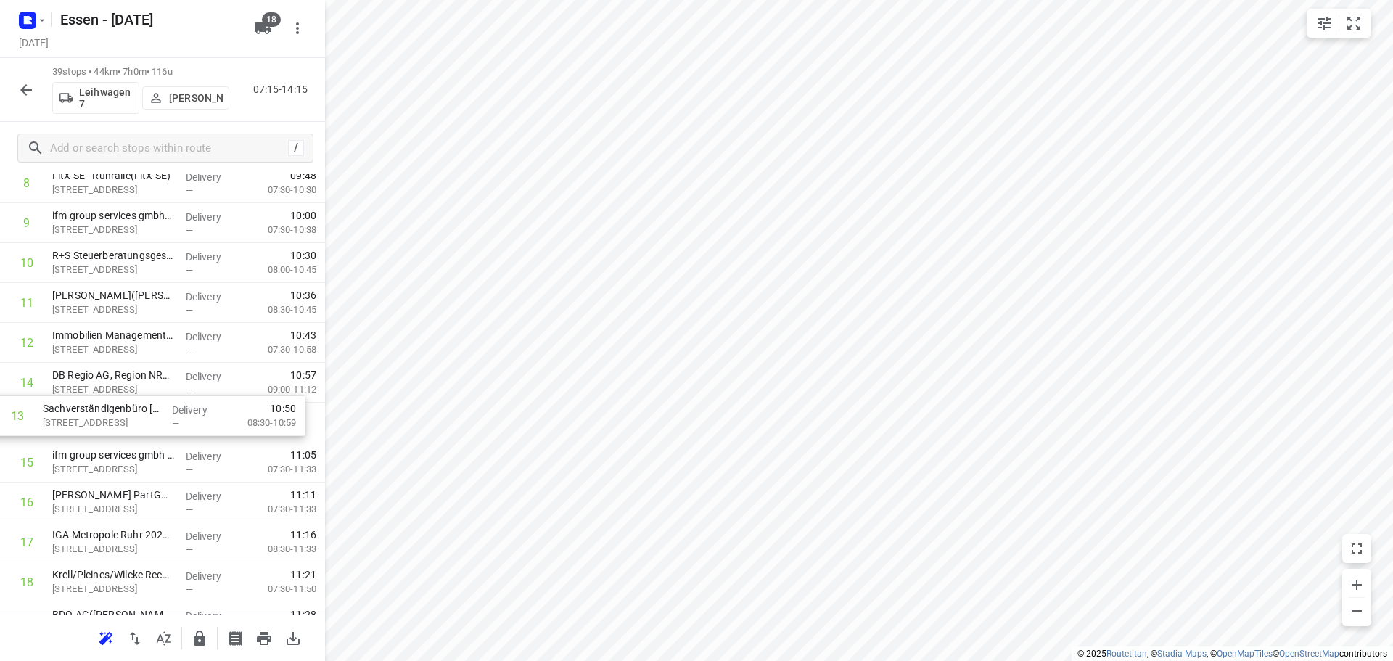
drag, startPoint x: 149, startPoint y: 382, endPoint x: 139, endPoint y: 419, distance: 38.2
click at [139, 419] on div "1 OBERMEYER(Stefanie Somplatzki) Kruppstraße 16, Essen Delivery — 07:23 07:30-0…" at bounding box center [162, 662] width 325 height 1556
drag, startPoint x: 143, startPoint y: 422, endPoint x: 147, endPoint y: 387, distance: 35.8
click at [147, 387] on div "1 OBERMEYER(Stefanie Somplatzki) Kruppstraße 16, Essen Delivery — 07:23 07:30-0…" at bounding box center [162, 662] width 325 height 1556
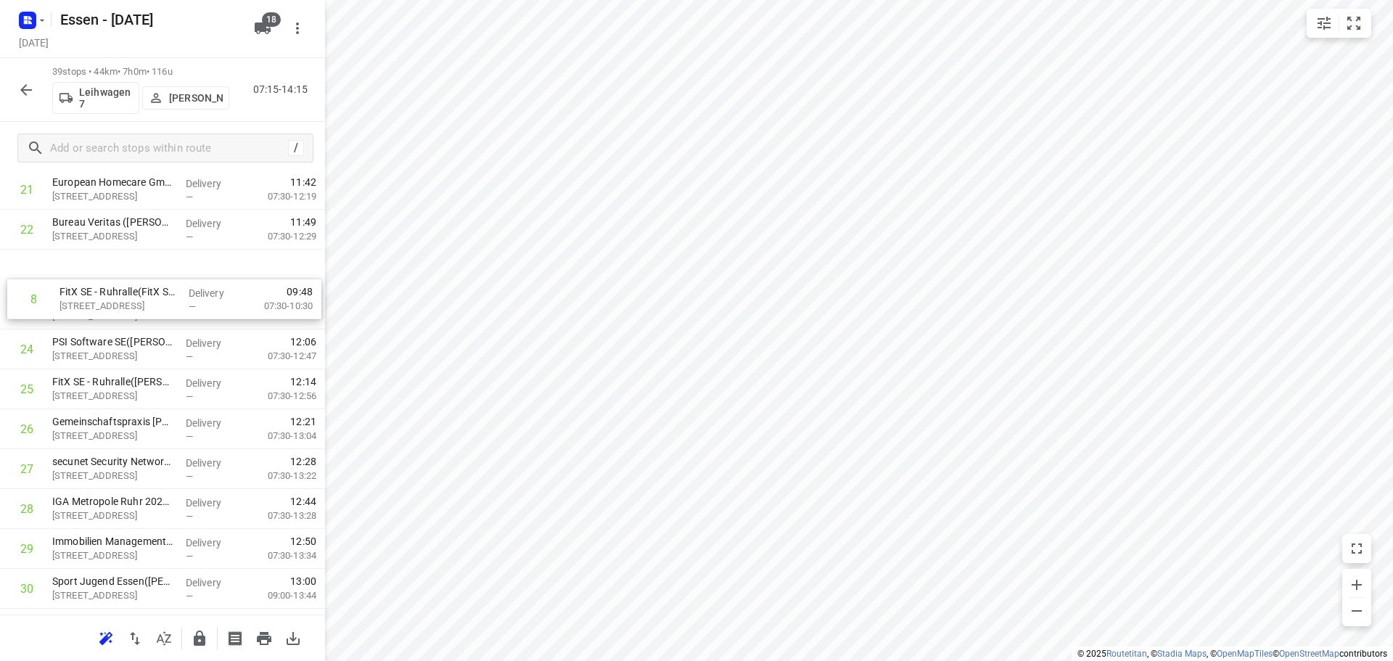
scroll to position [816, 0]
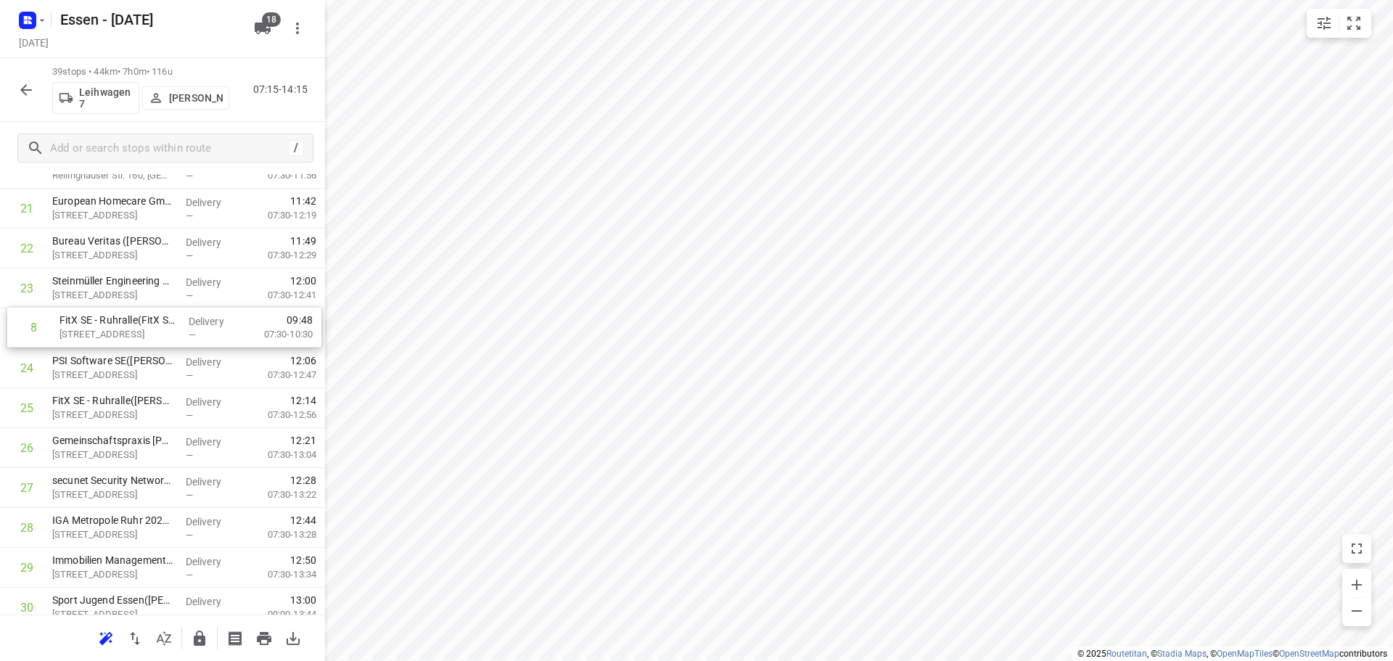
drag, startPoint x: 99, startPoint y: 401, endPoint x: 103, endPoint y: 336, distance: 65.4
click at [103, 336] on div "1 OBERMEYER(Stefanie Somplatzki) Kruppstraße 16, Essen Delivery — 07:23 07:30-0…" at bounding box center [162, 209] width 325 height 1556
drag, startPoint x: 107, startPoint y: 409, endPoint x: 120, endPoint y: 372, distance: 39.2
click at [120, 372] on div "1 OBERMEYER(Stefanie Somplatzki) Kruppstraße 16, Essen Delivery — 07:23 07:30-0…" at bounding box center [162, 209] width 325 height 1556
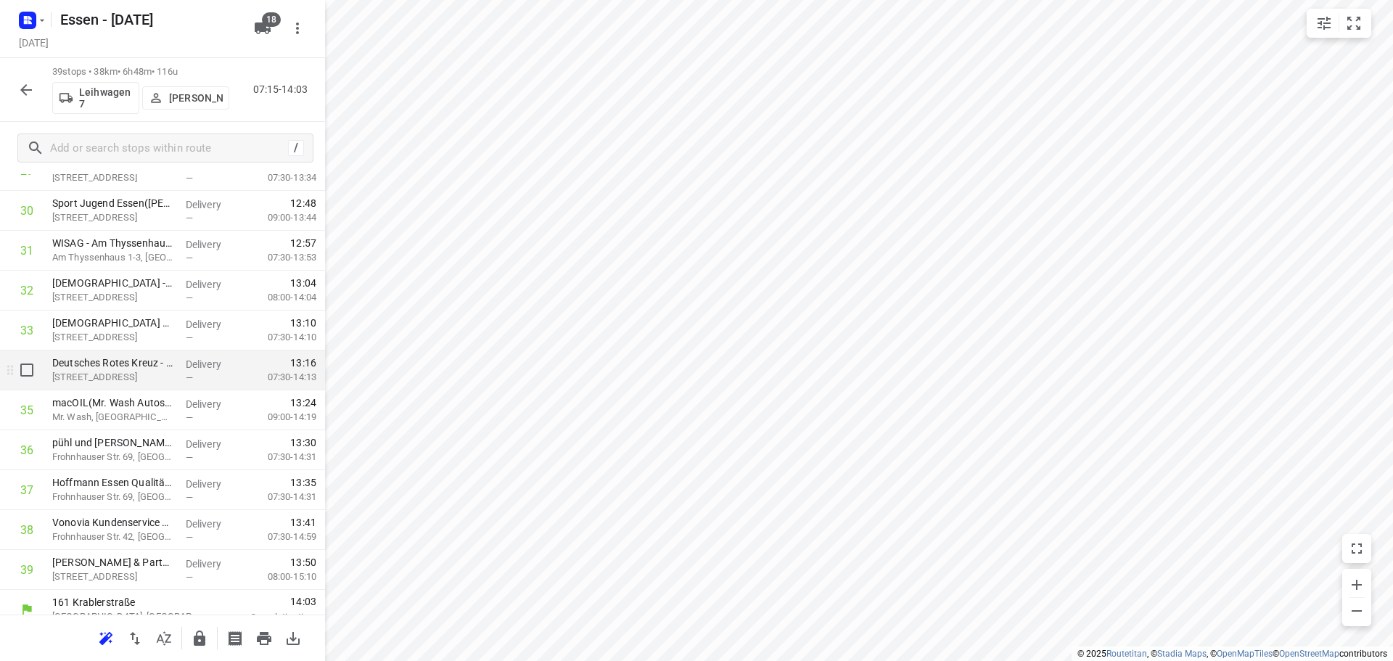
scroll to position [1228, 0]
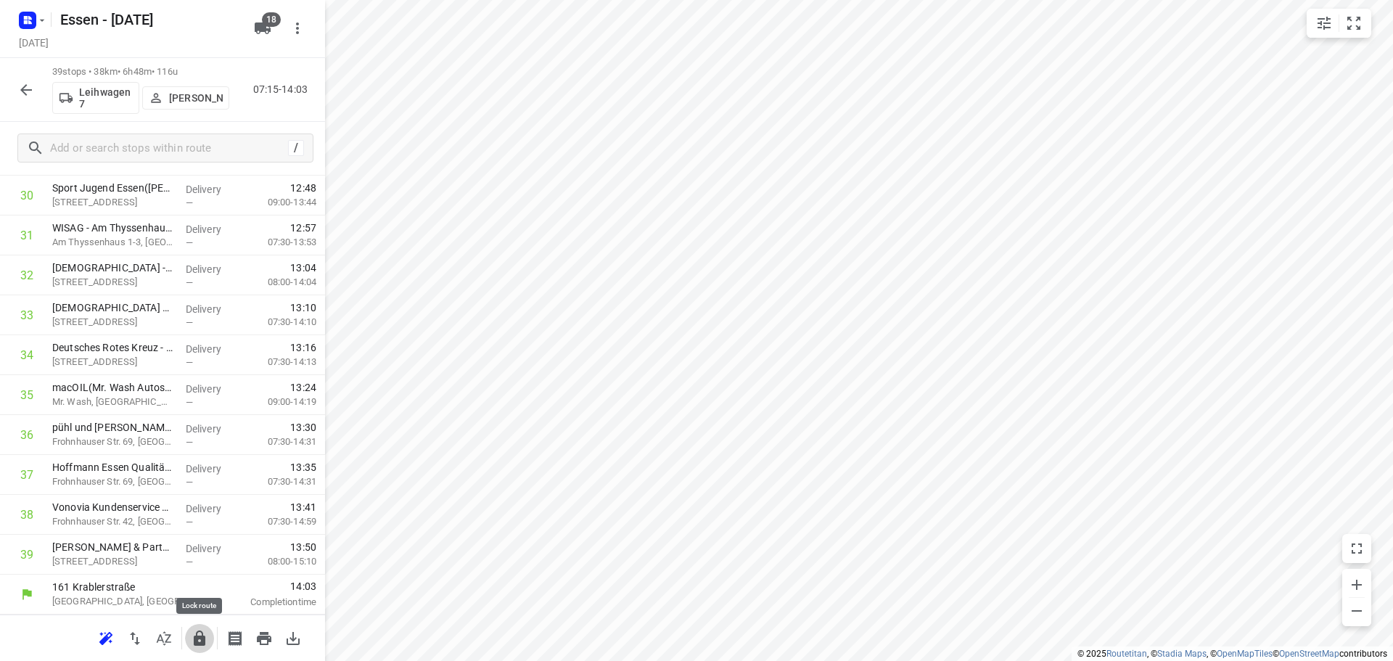
click at [191, 643] on icon "button" at bounding box center [199, 638] width 17 height 17
click at [26, 88] on icon "button" at bounding box center [25, 89] width 17 height 17
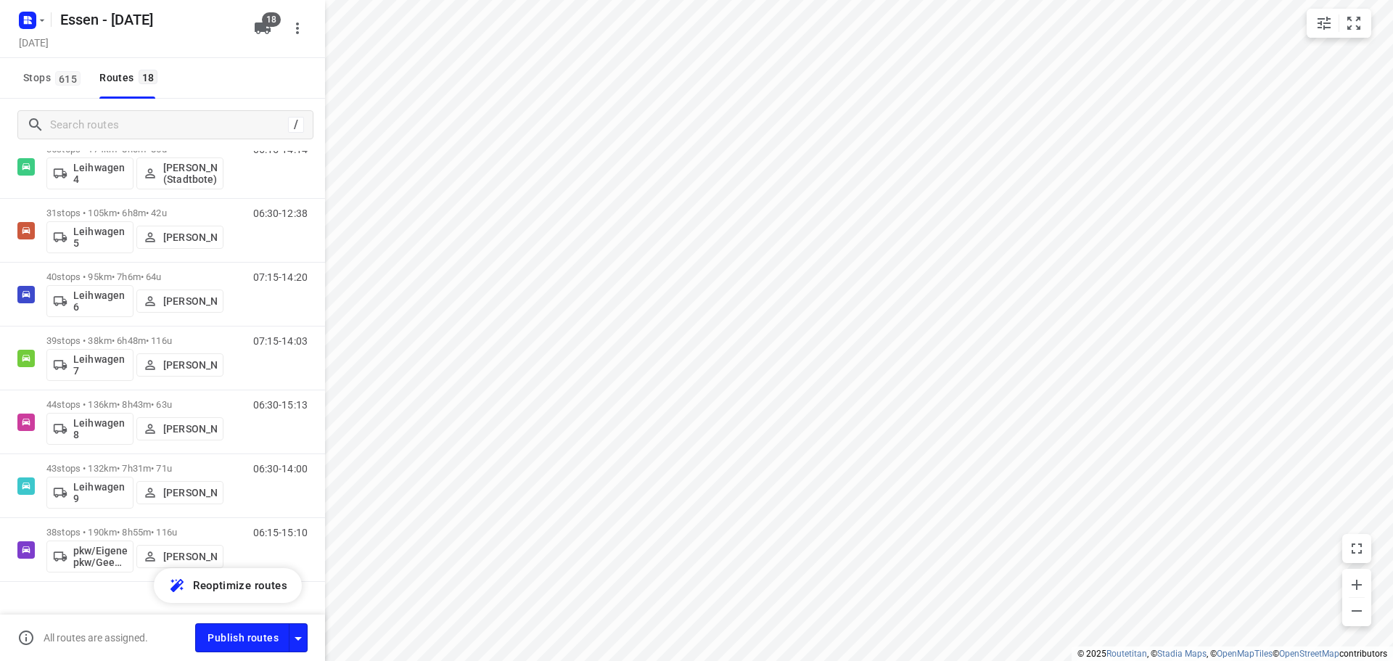
scroll to position [776, 0]
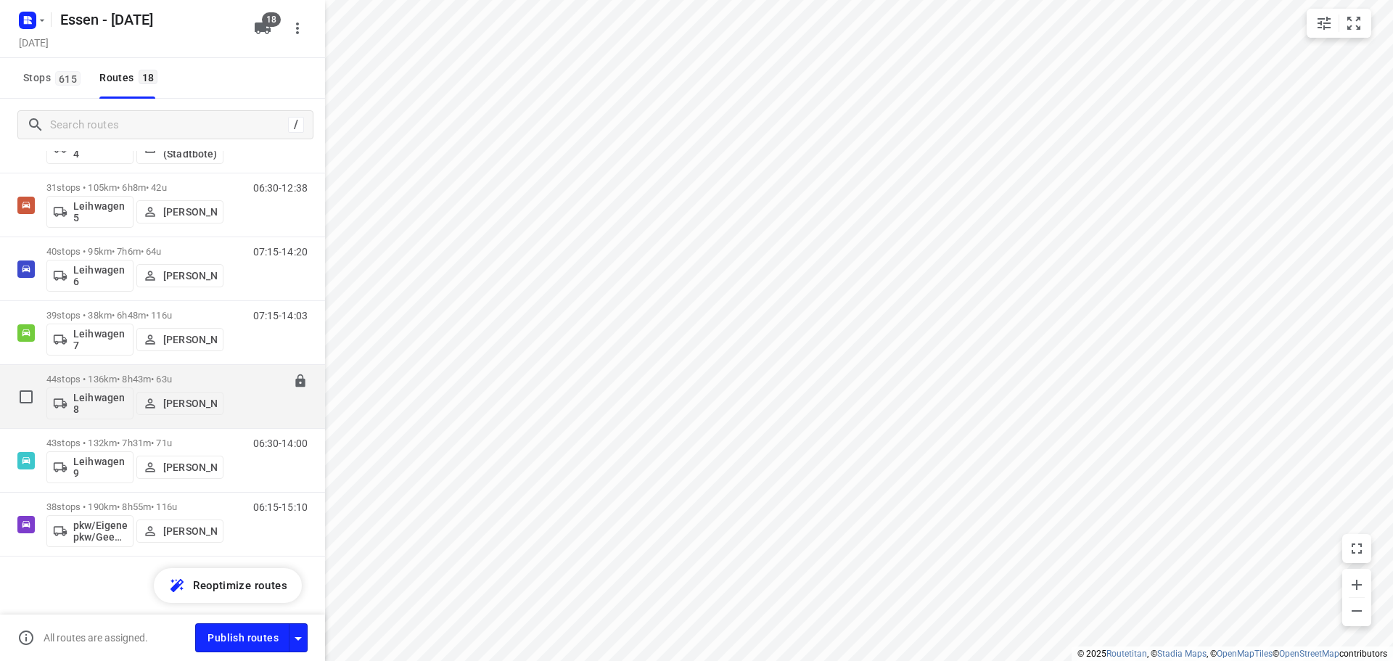
click at [136, 376] on p "44 stops • 136km • 8h43m • 63u" at bounding box center [134, 379] width 177 height 11
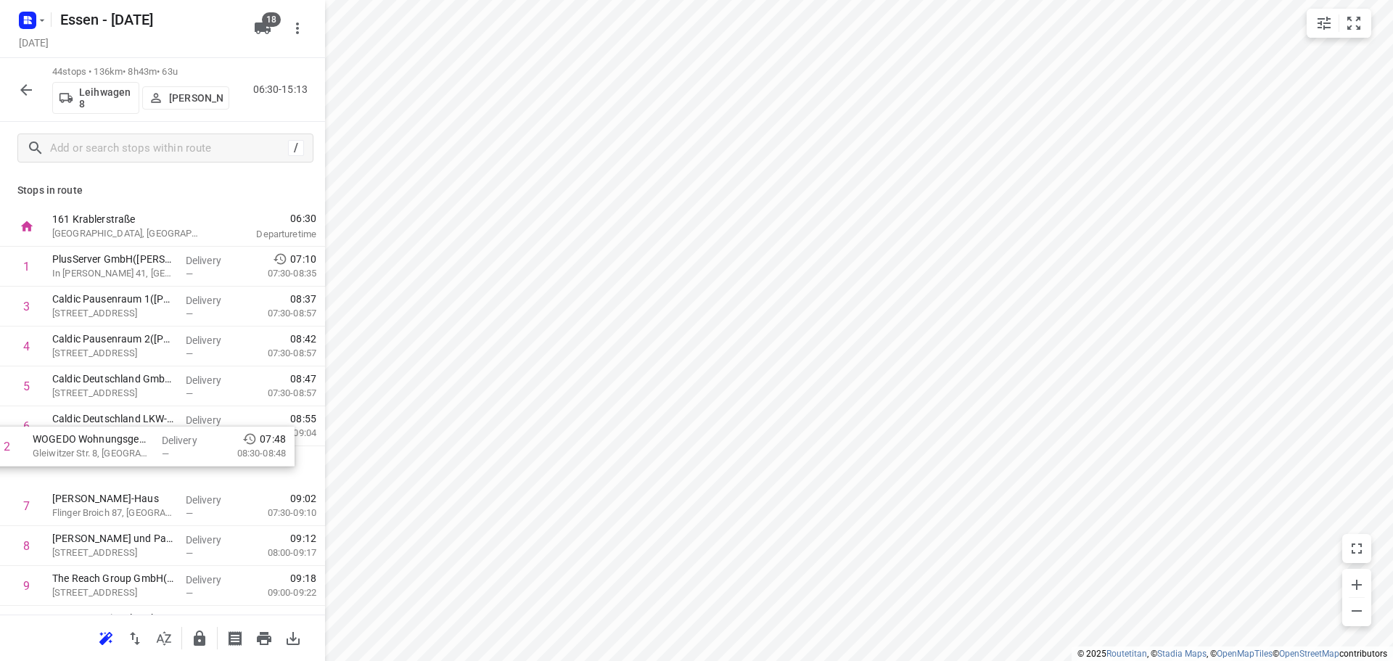
drag, startPoint x: 122, startPoint y: 313, endPoint x: 99, endPoint y: 460, distance: 149.1
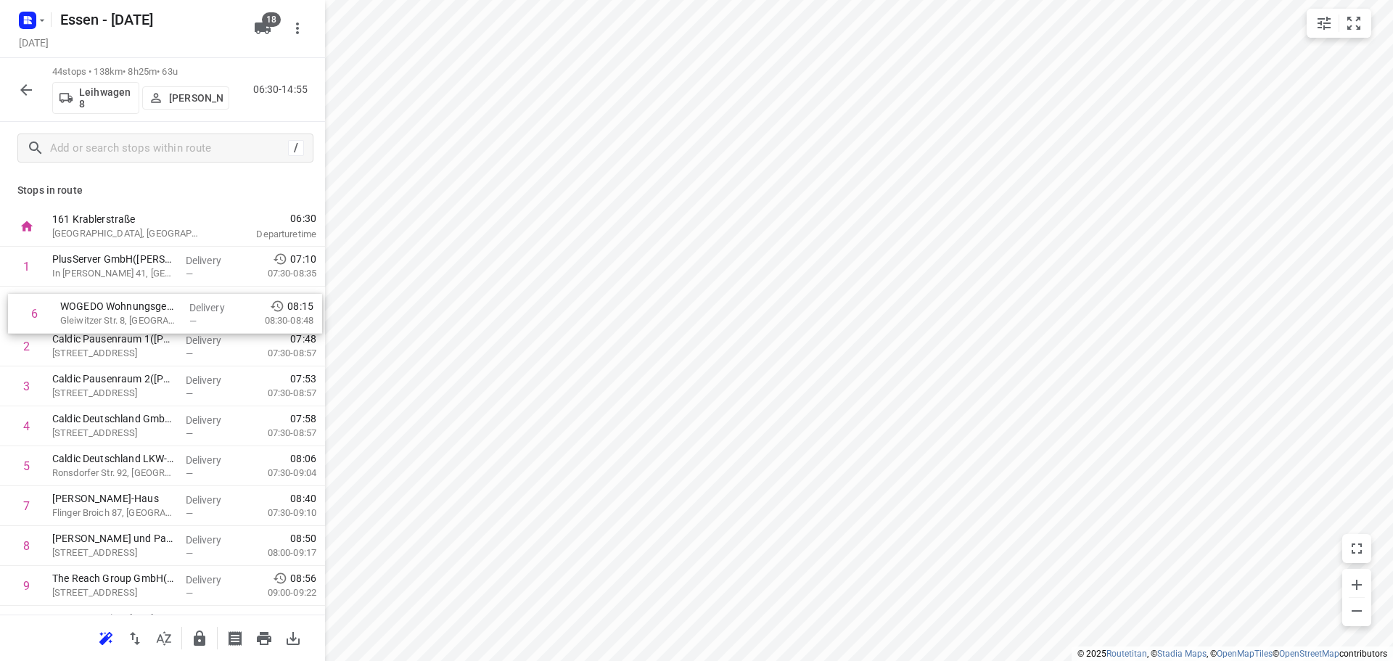
drag, startPoint x: 102, startPoint y: 469, endPoint x: 110, endPoint y: 313, distance: 156.9
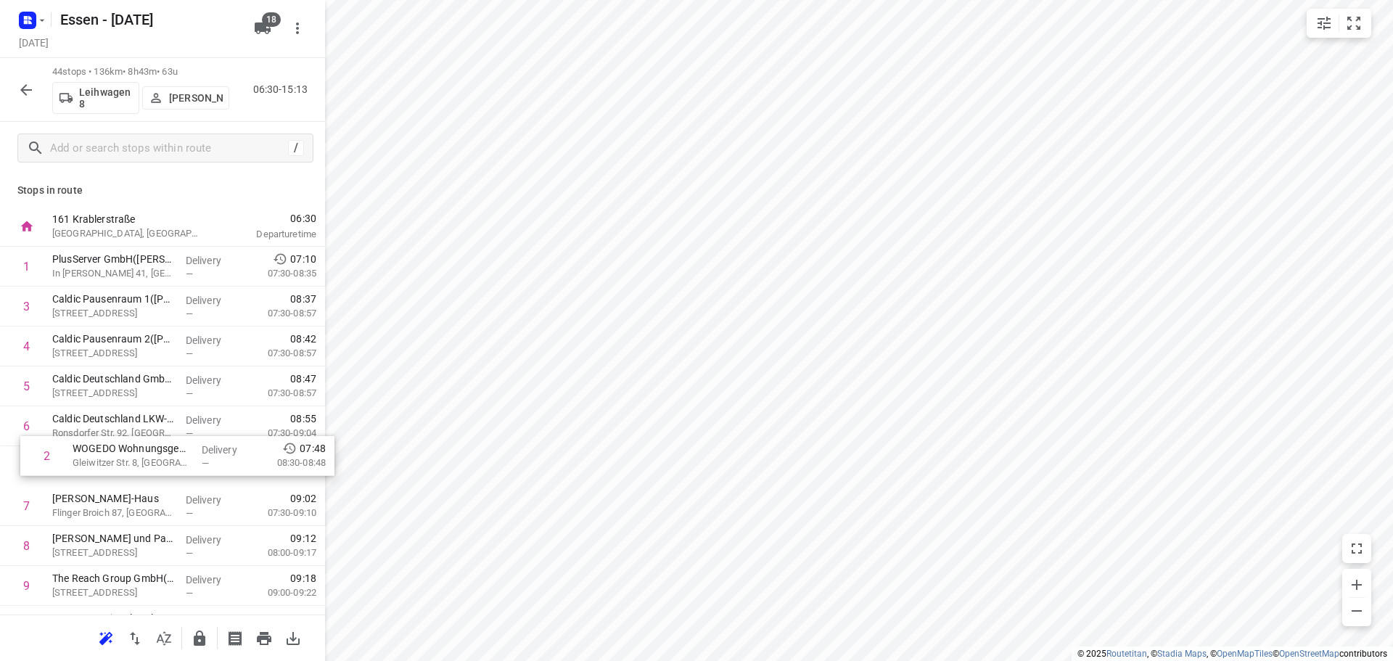
drag, startPoint x: 110, startPoint y: 313, endPoint x: 128, endPoint y: 469, distance: 157.7
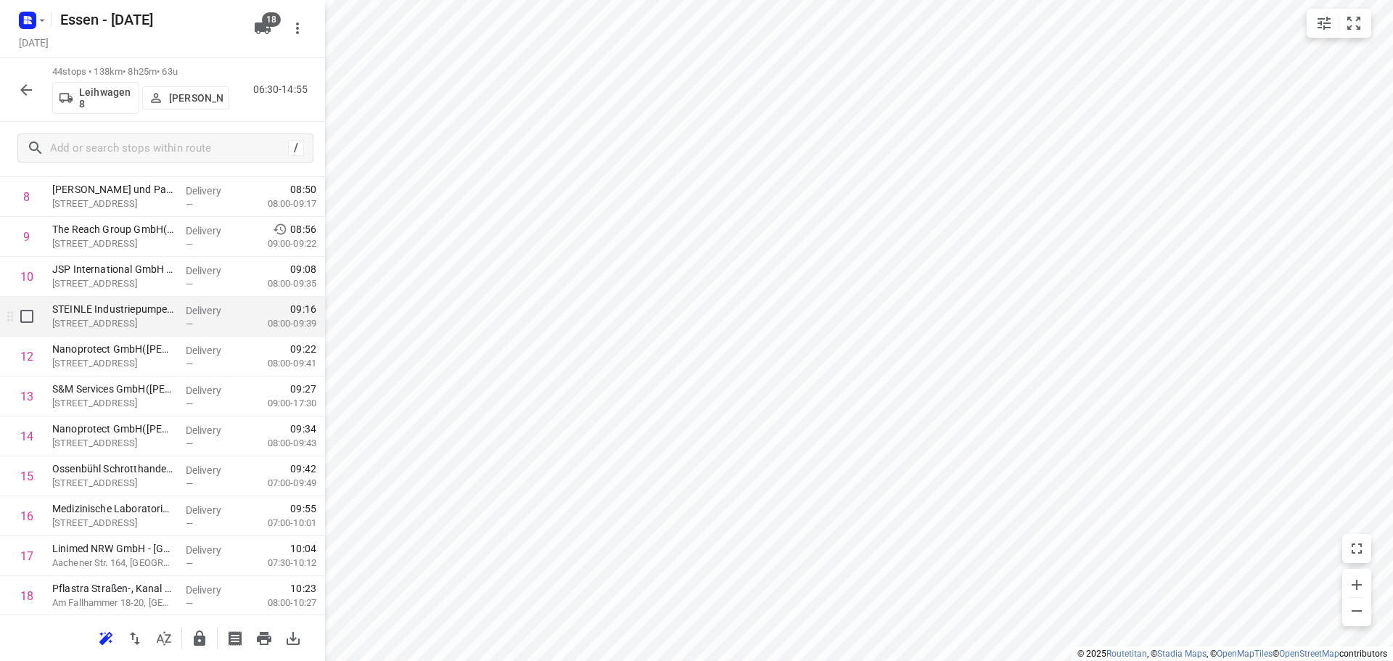
scroll to position [363, 0]
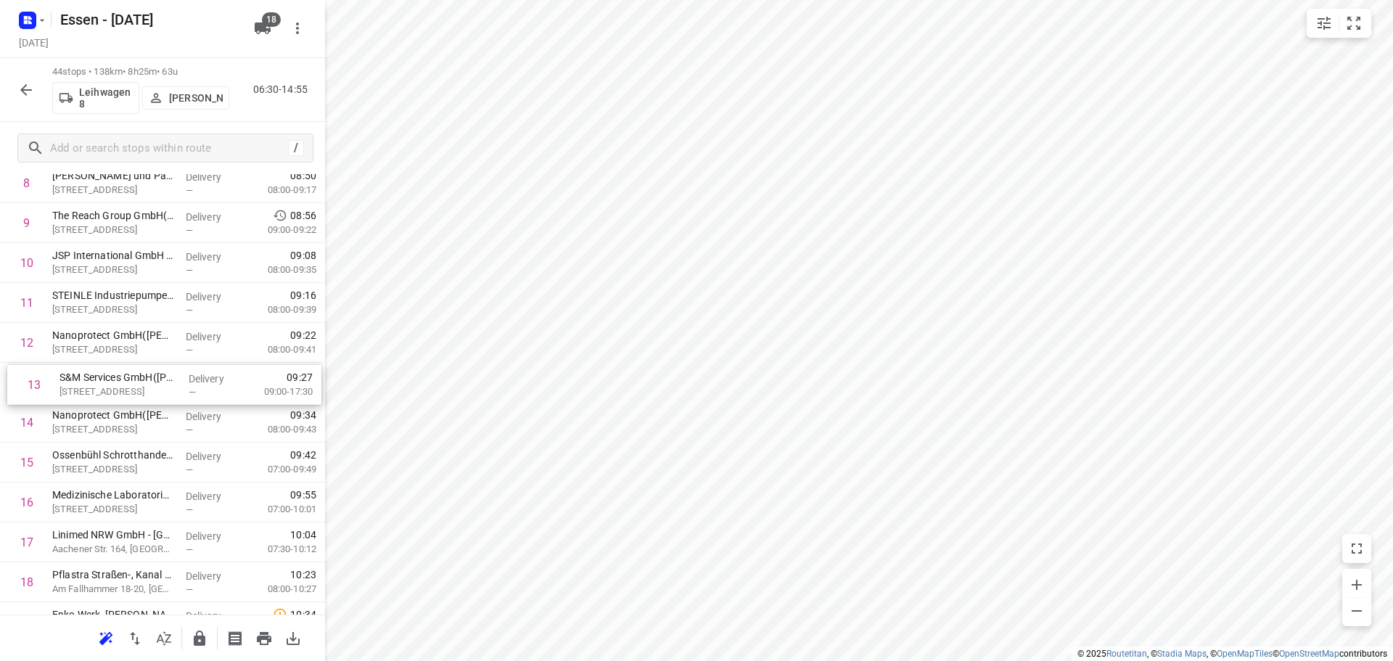
drag, startPoint x: 149, startPoint y: 383, endPoint x: 157, endPoint y: 390, distance: 10.9
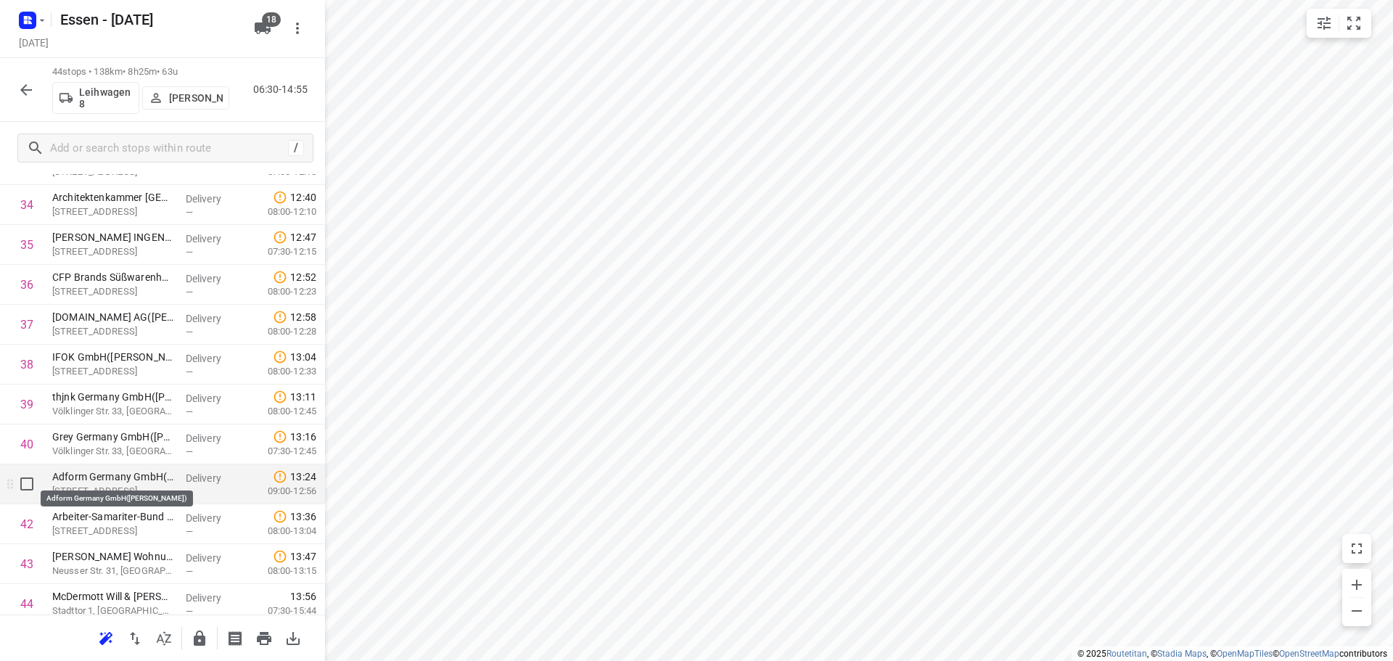
scroll to position [1427, 0]
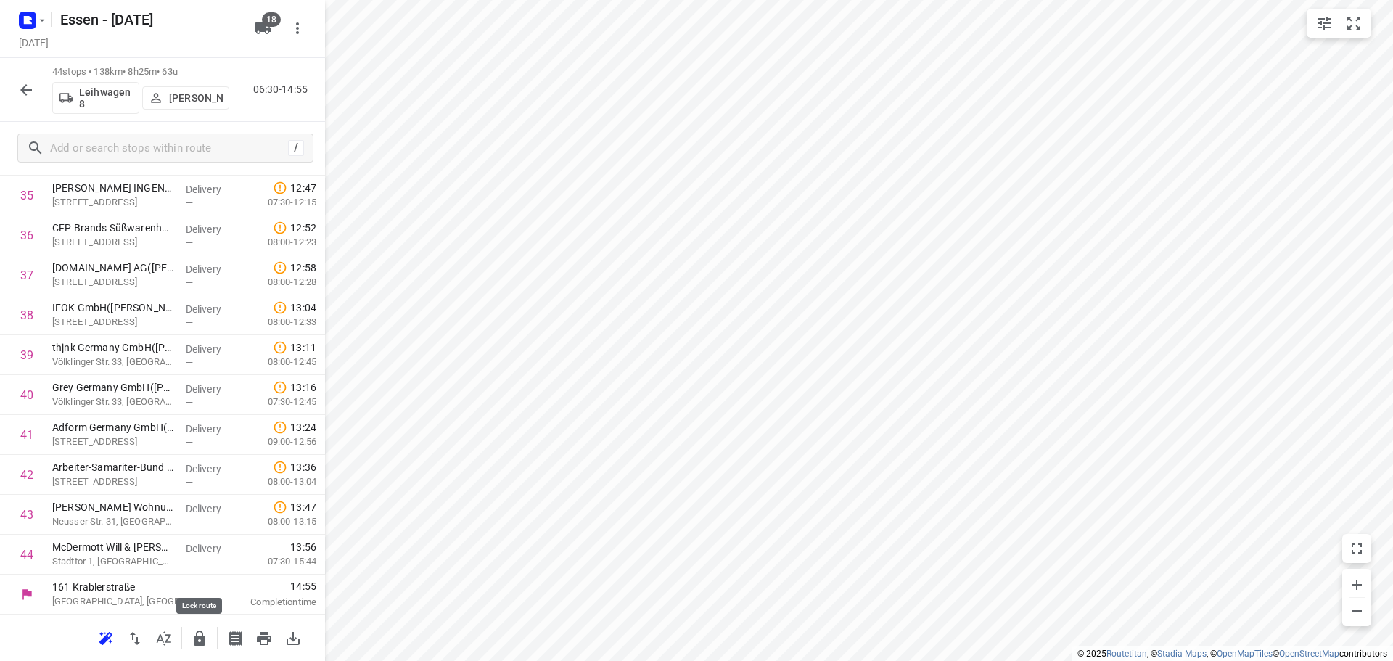
click at [198, 634] on icon "button" at bounding box center [199, 638] width 17 height 17
click at [22, 89] on icon "button" at bounding box center [26, 90] width 12 height 12
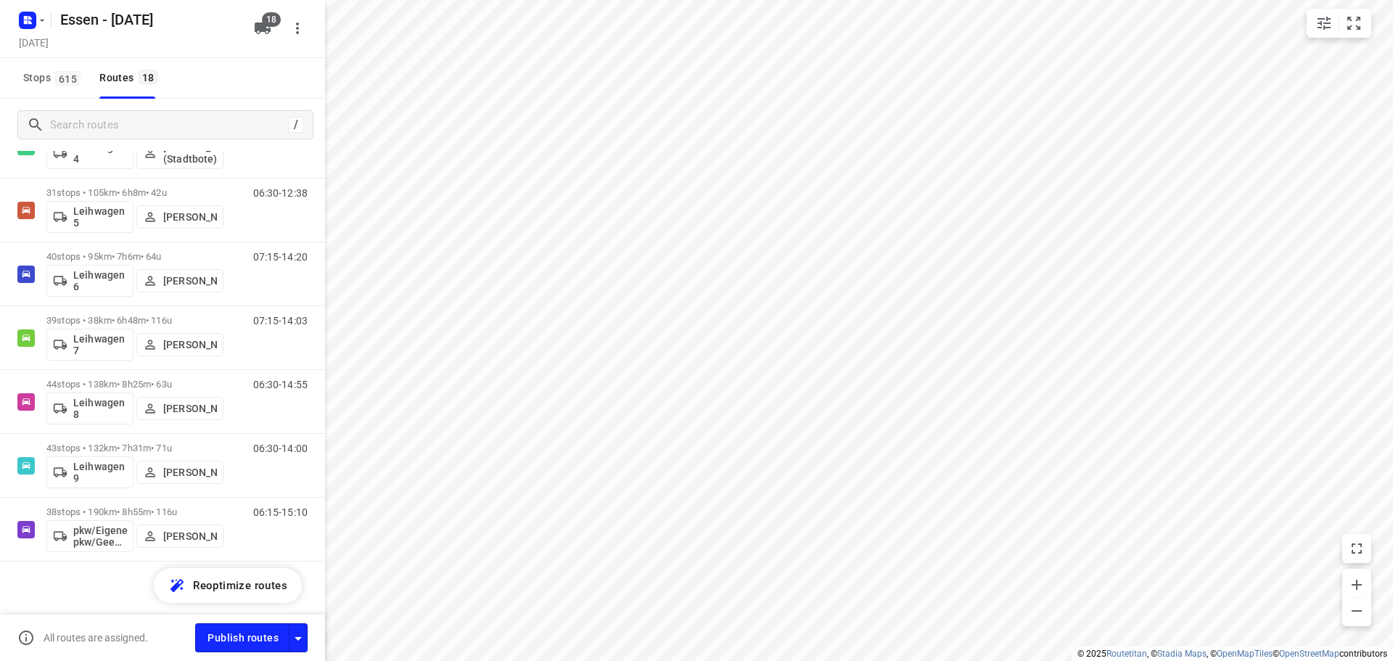
scroll to position [776, 0]
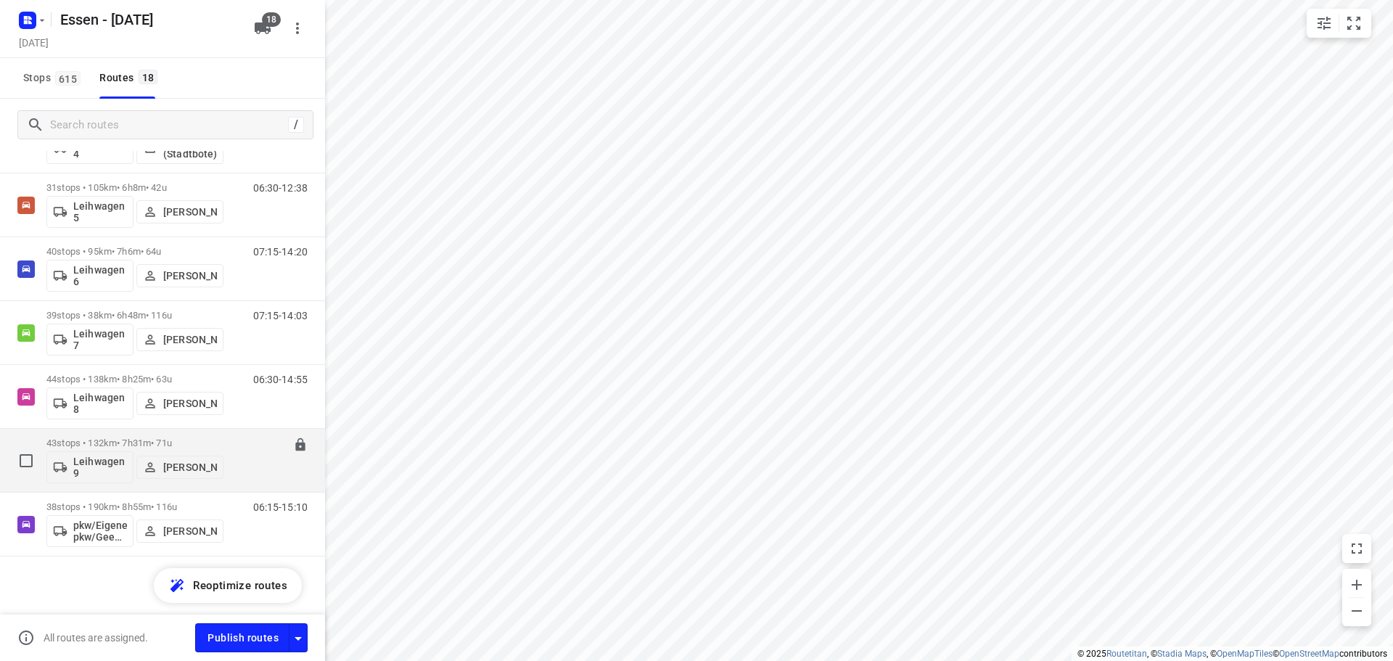
click at [128, 436] on div "43 stops • 132km • 7h31m • 71u Leihwagen 9 Theodoros Pappas" at bounding box center [134, 460] width 177 height 60
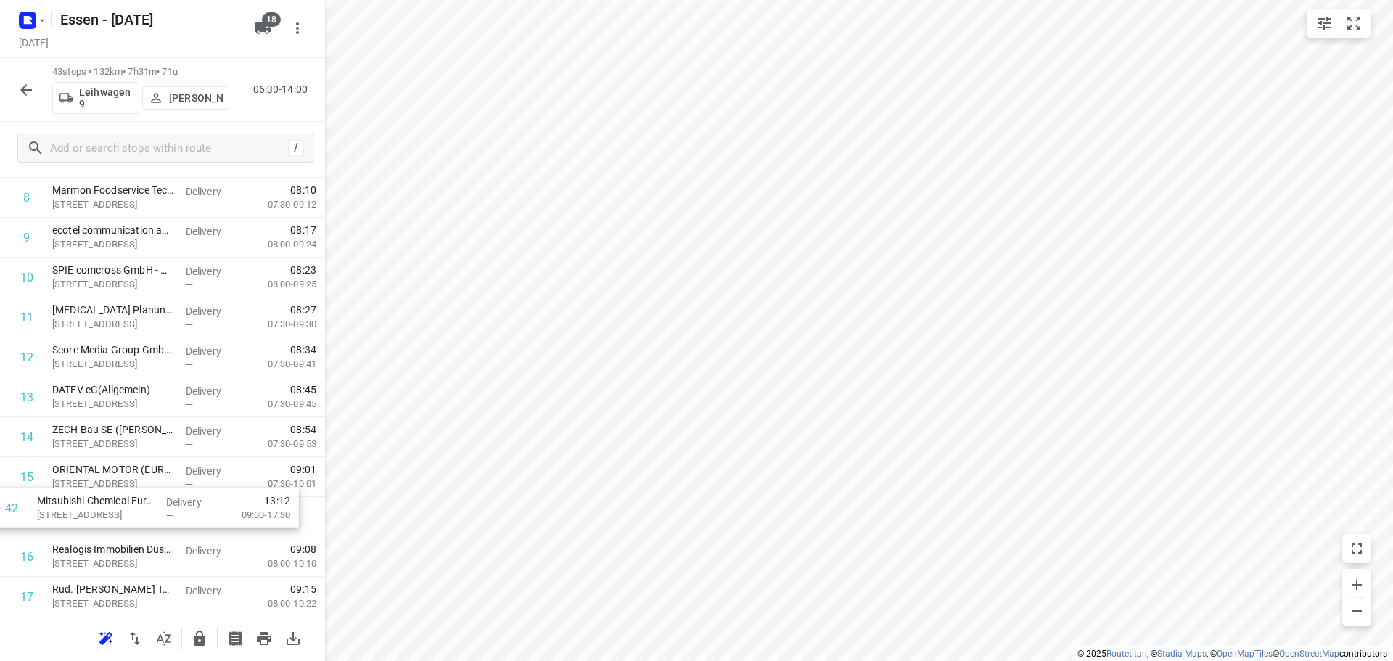
scroll to position [355, 0]
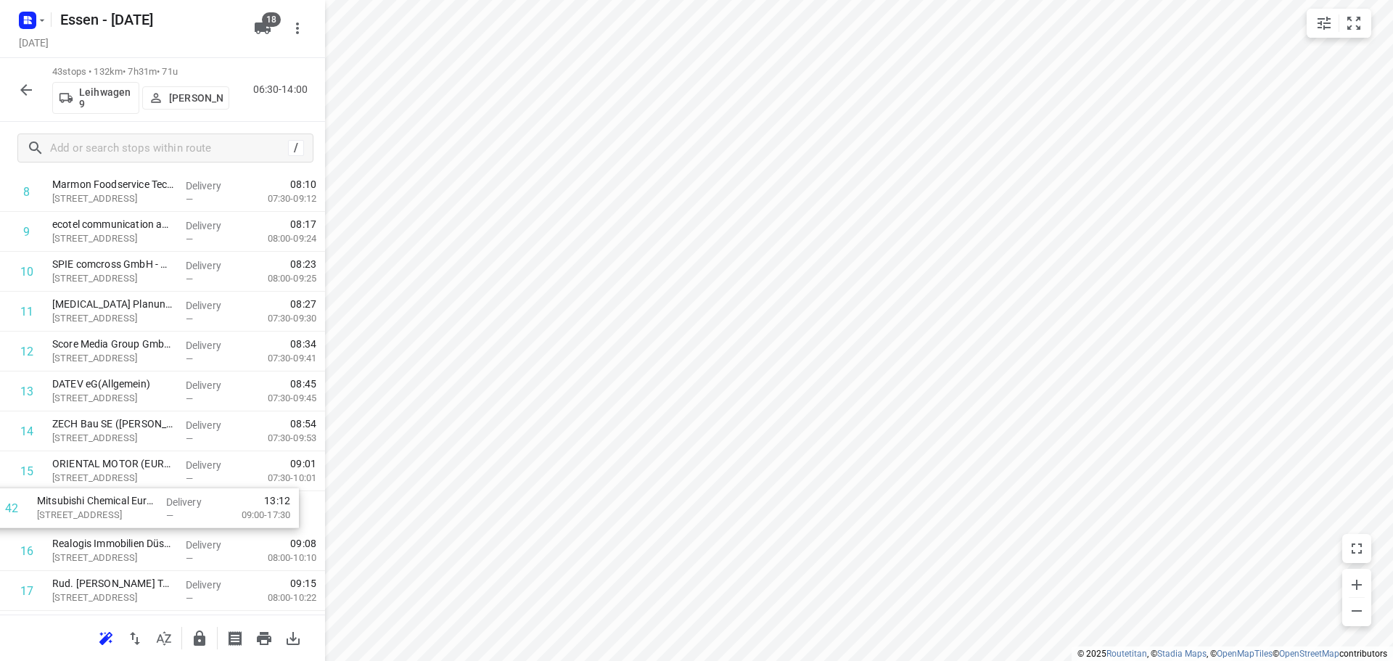
drag, startPoint x: 139, startPoint y: 523, endPoint x: 123, endPoint y: 505, distance: 23.7
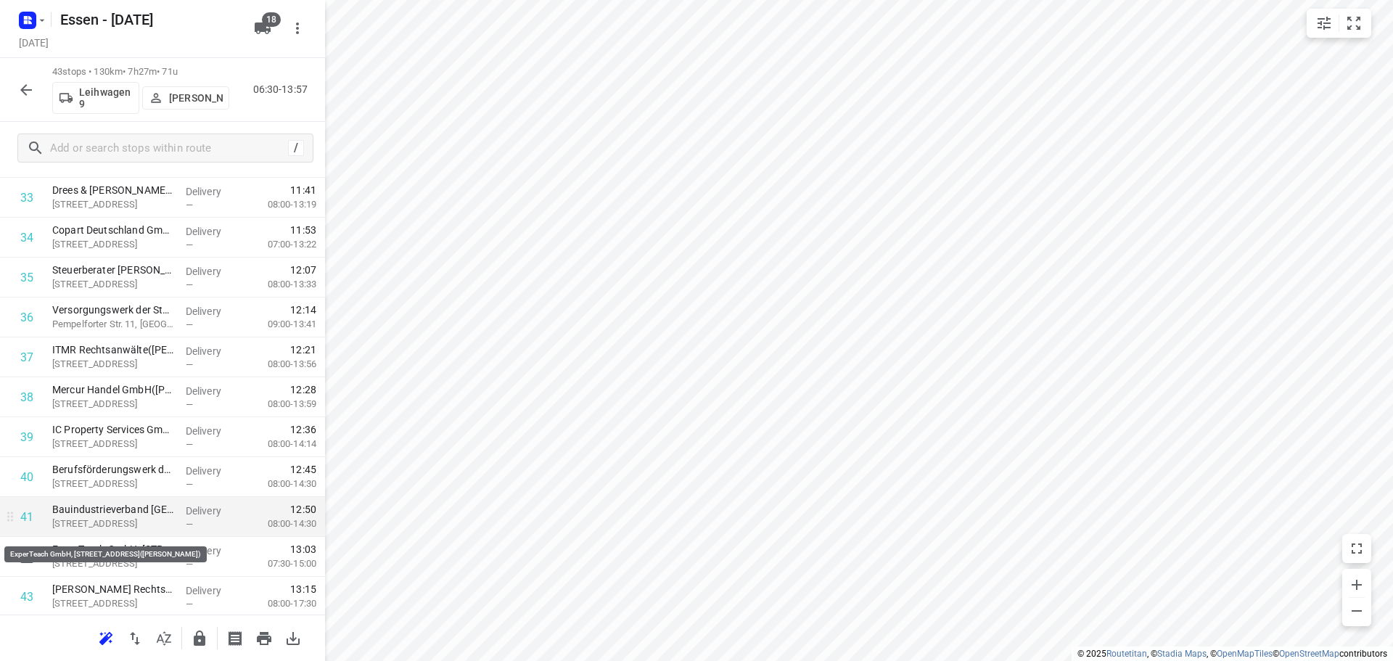
scroll to position [1388, 0]
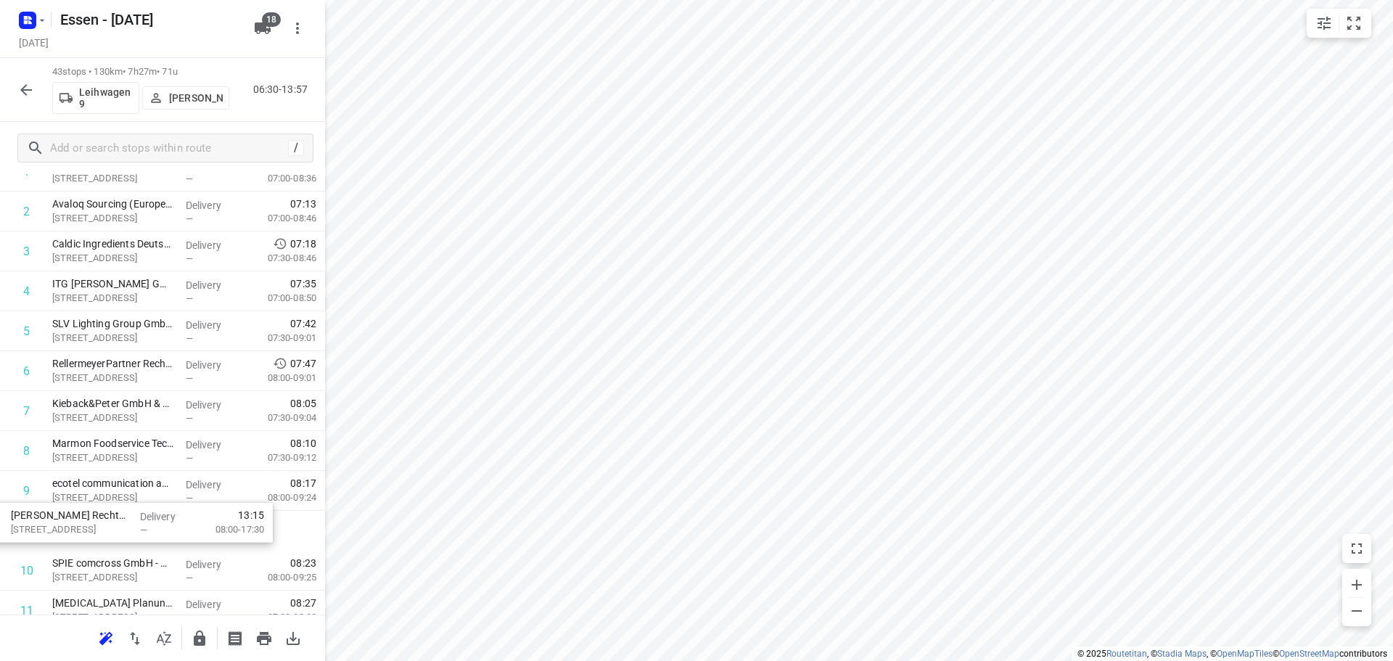
scroll to position [107, 0]
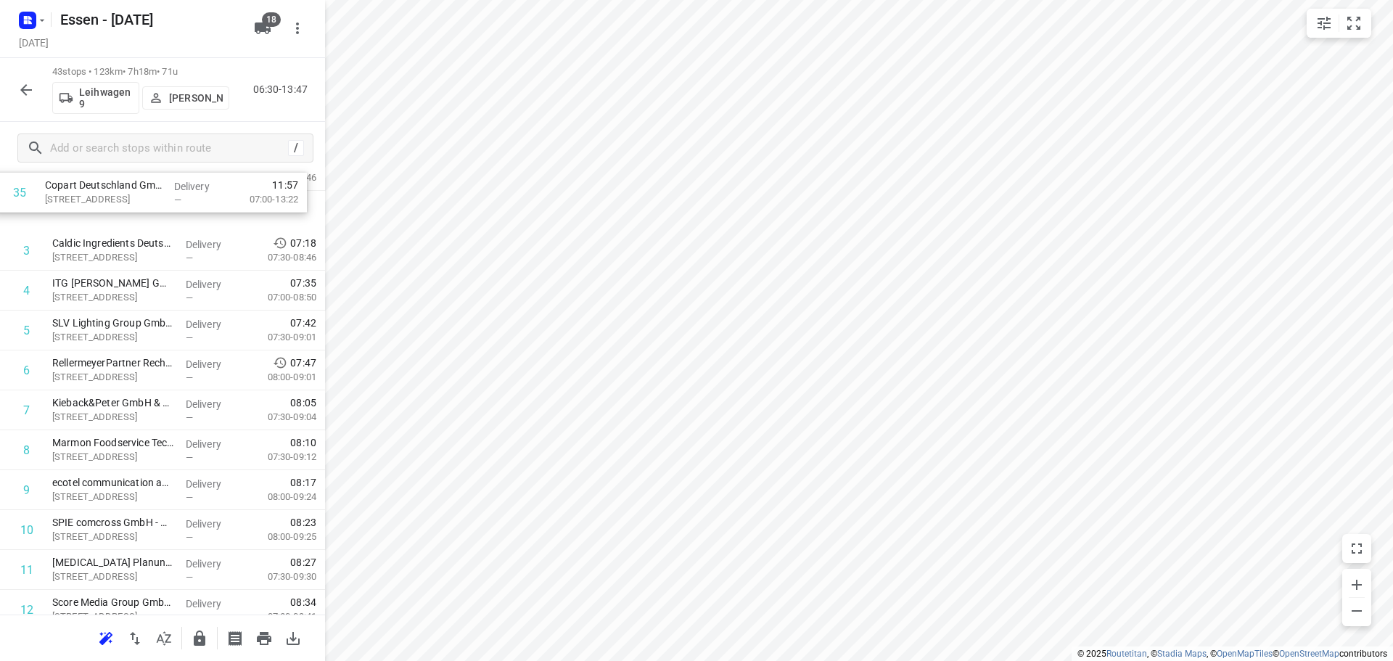
scroll to position [0, 0]
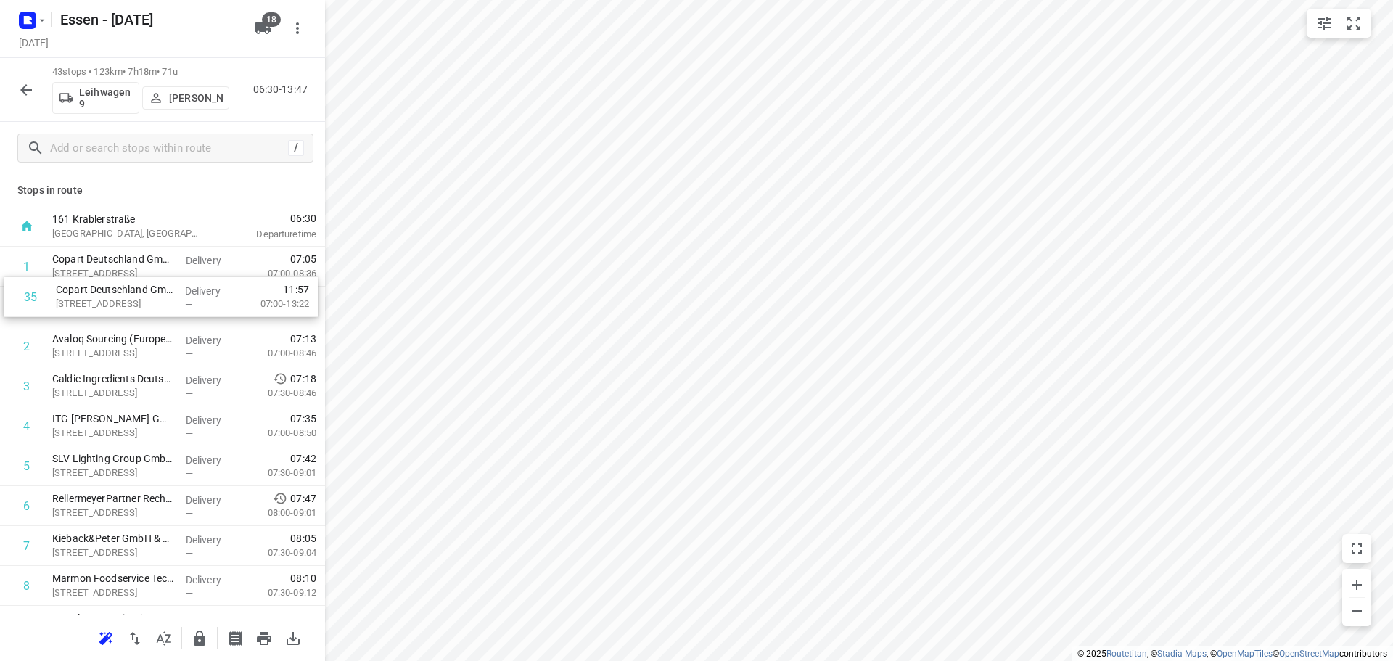
drag, startPoint x: 152, startPoint y: 375, endPoint x: 156, endPoint y: 299, distance: 76.2
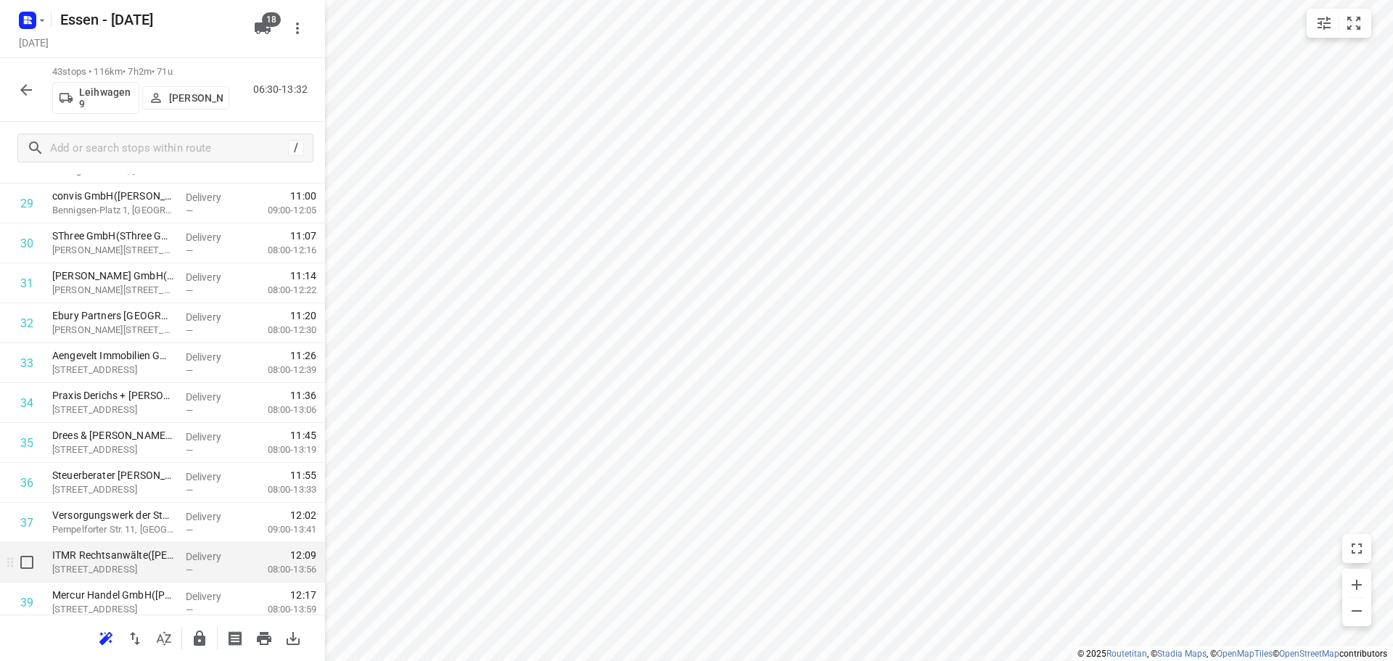
scroll to position [1388, 0]
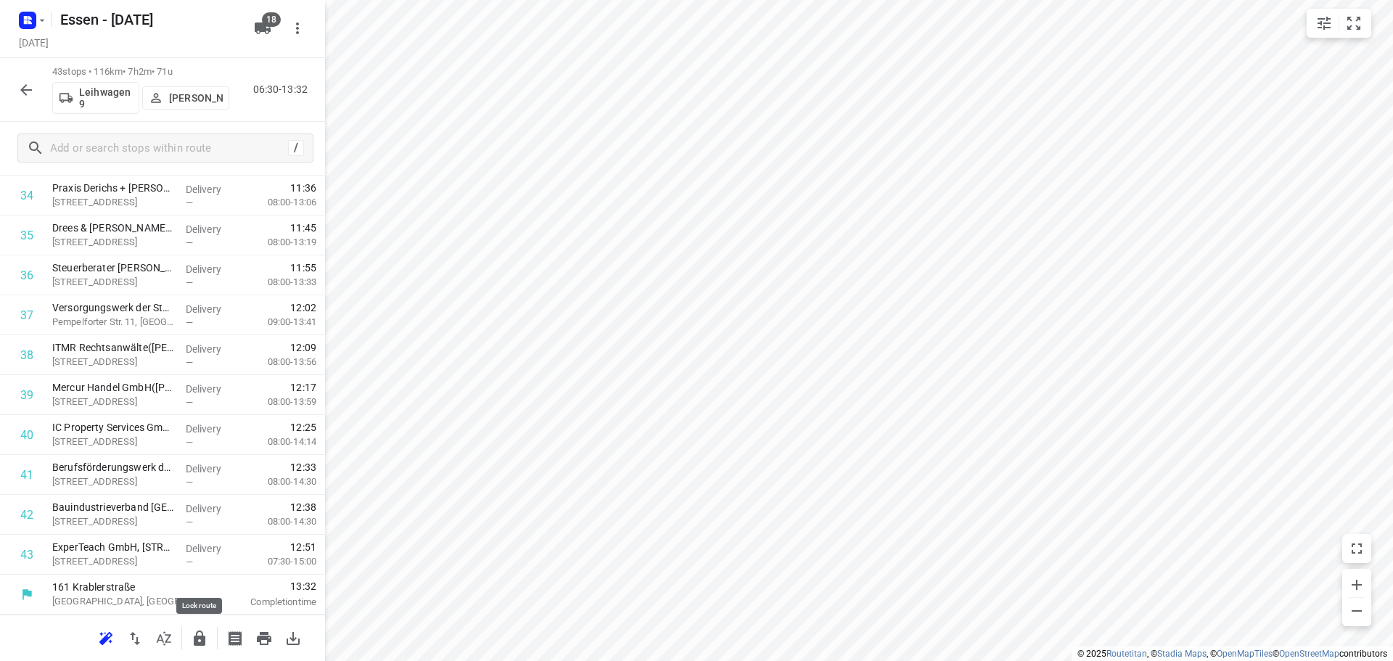
click at [199, 634] on icon "button" at bounding box center [199, 638] width 17 height 17
click at [17, 81] on icon "button" at bounding box center [25, 89] width 17 height 17
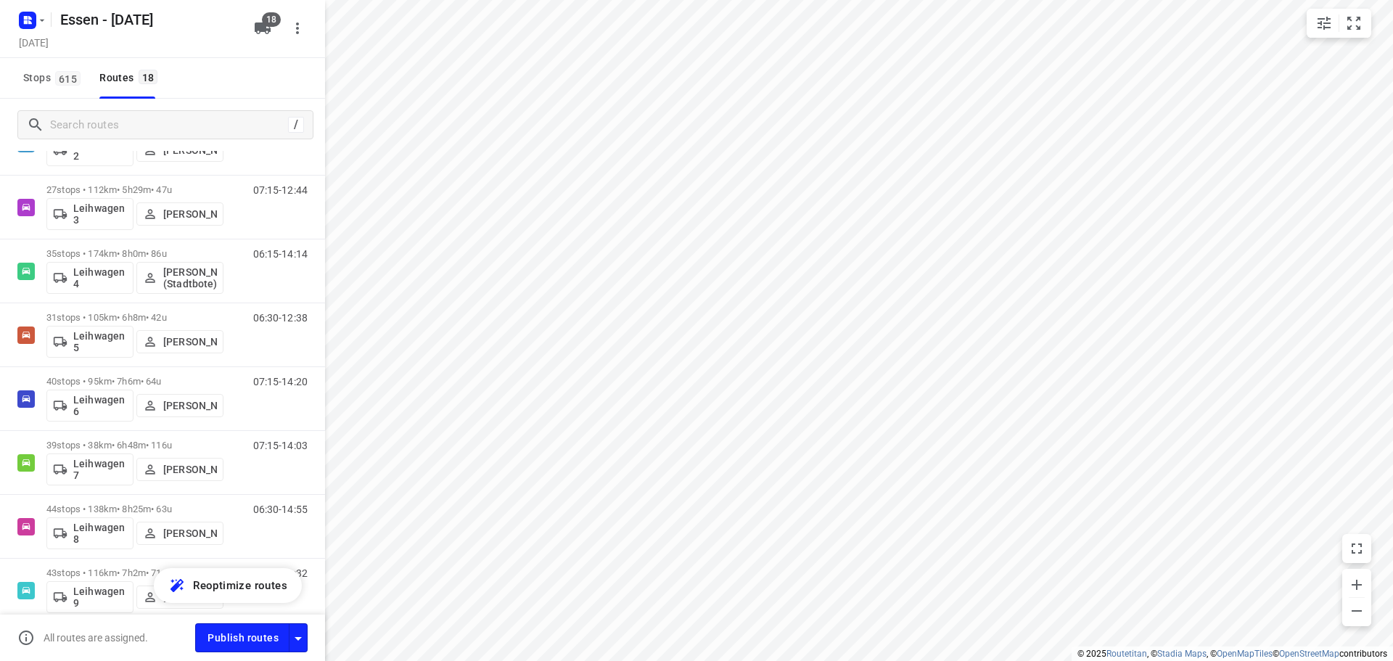
scroll to position [776, 0]
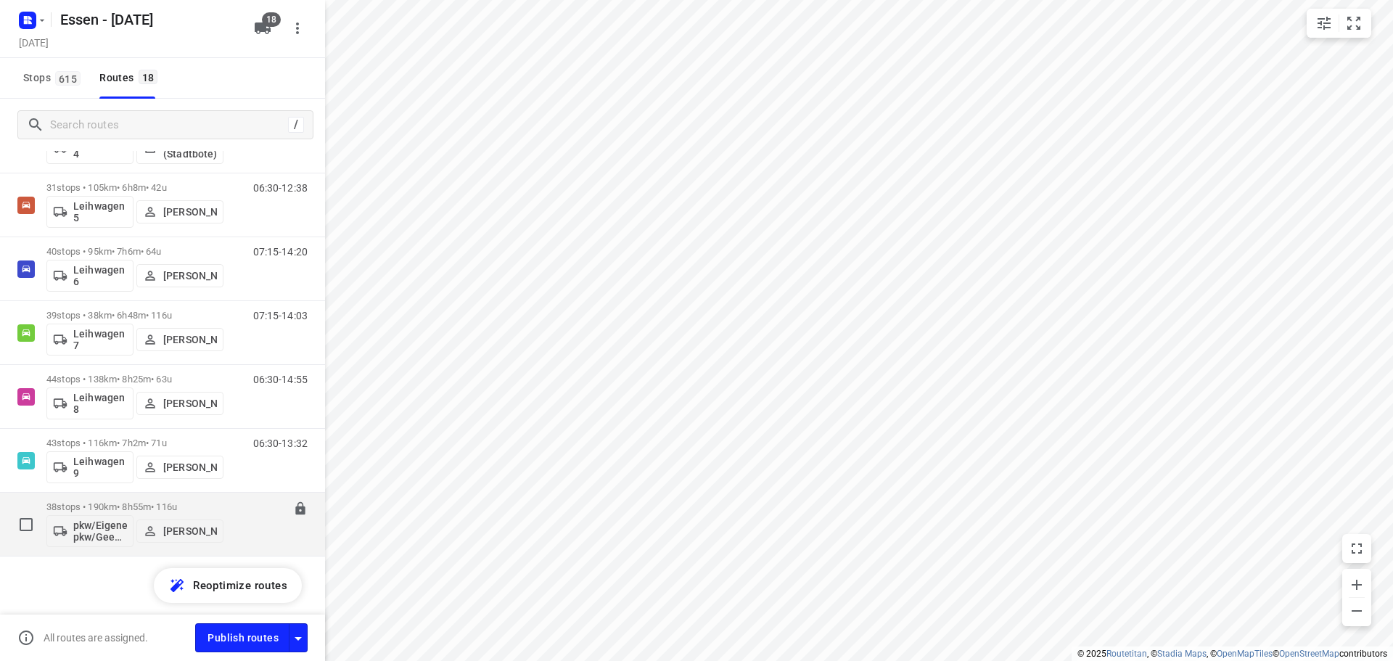
click at [140, 505] on p "38 stops • 190km • 8h55m • [DATE]" at bounding box center [134, 506] width 177 height 11
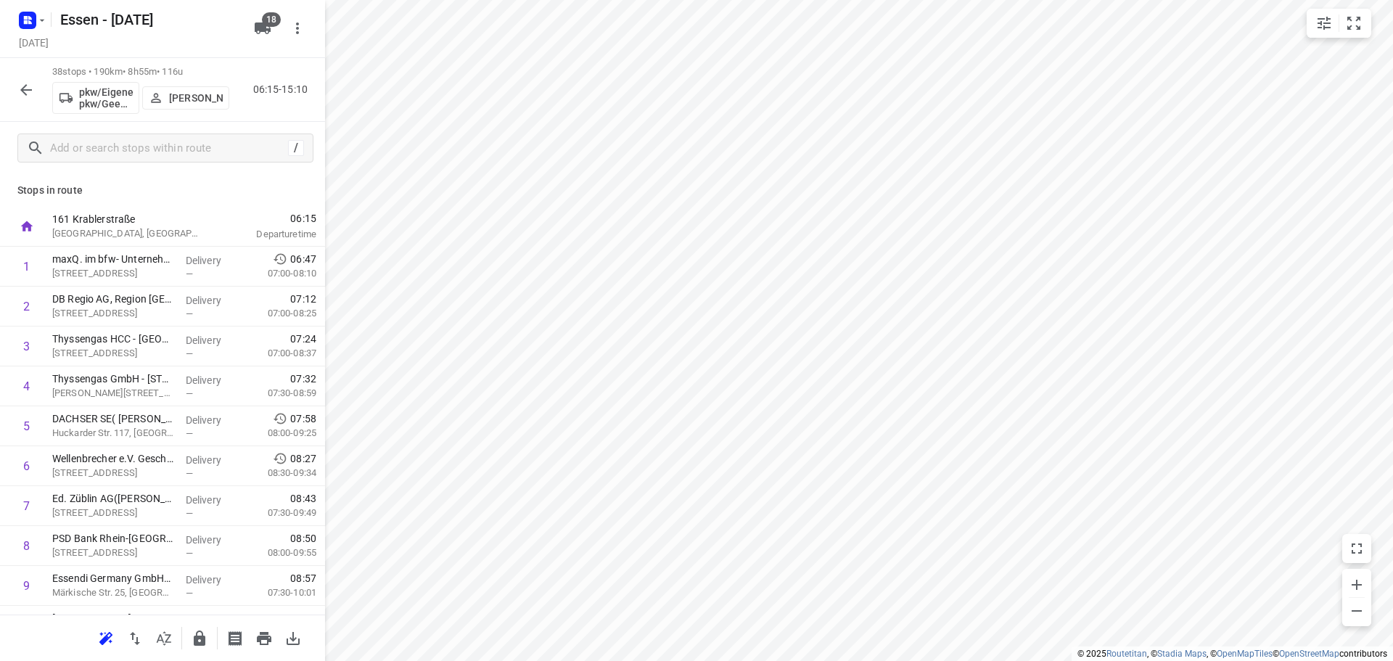
click at [171, 239] on p "[GEOGRAPHIC_DATA], [GEOGRAPHIC_DATA]" at bounding box center [127, 233] width 151 height 15
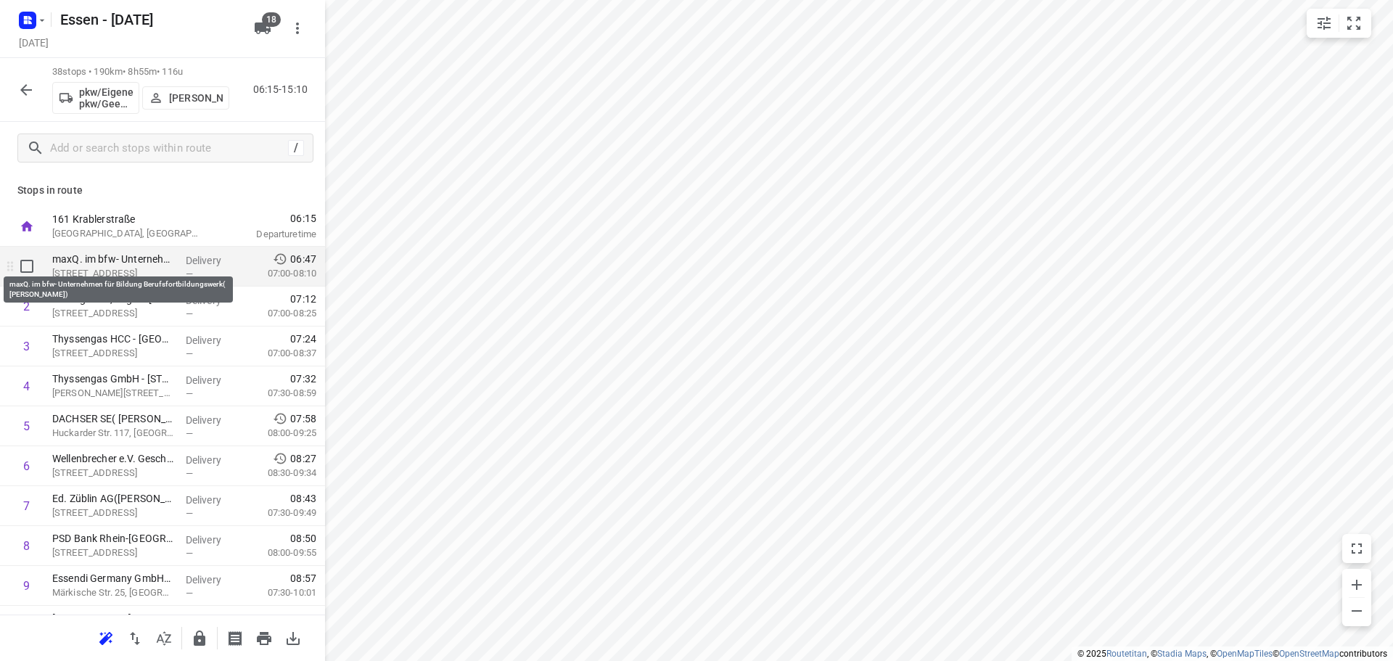
click at [169, 259] on p "maxQ. im bfw- Unternehmen für Bildung Berufsfortbildungswerk( [PERSON_NAME])" at bounding box center [113, 259] width 122 height 15
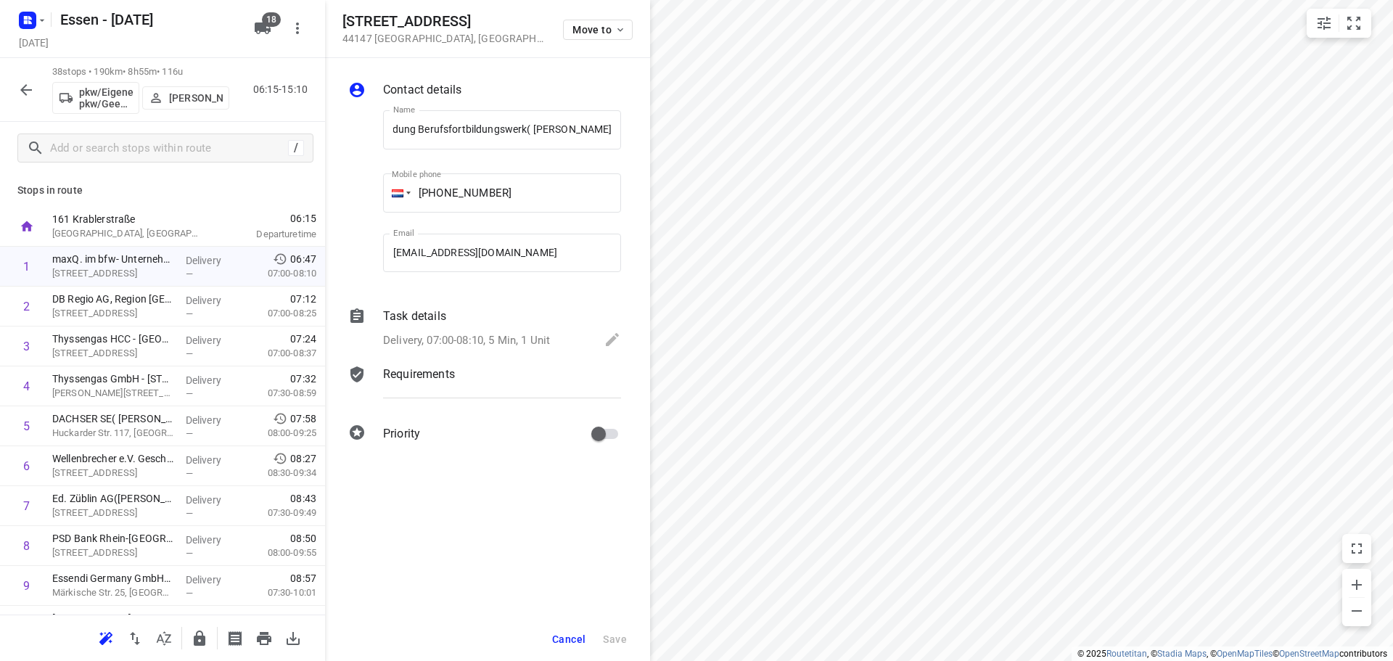
scroll to position [0, 0]
drag, startPoint x: 561, startPoint y: 654, endPoint x: 578, endPoint y: 632, distance: 27.3
click at [562, 651] on div "Cancel Save" at bounding box center [487, 639] width 325 height 44
click at [578, 633] on span "Cancel" at bounding box center [568, 639] width 33 height 12
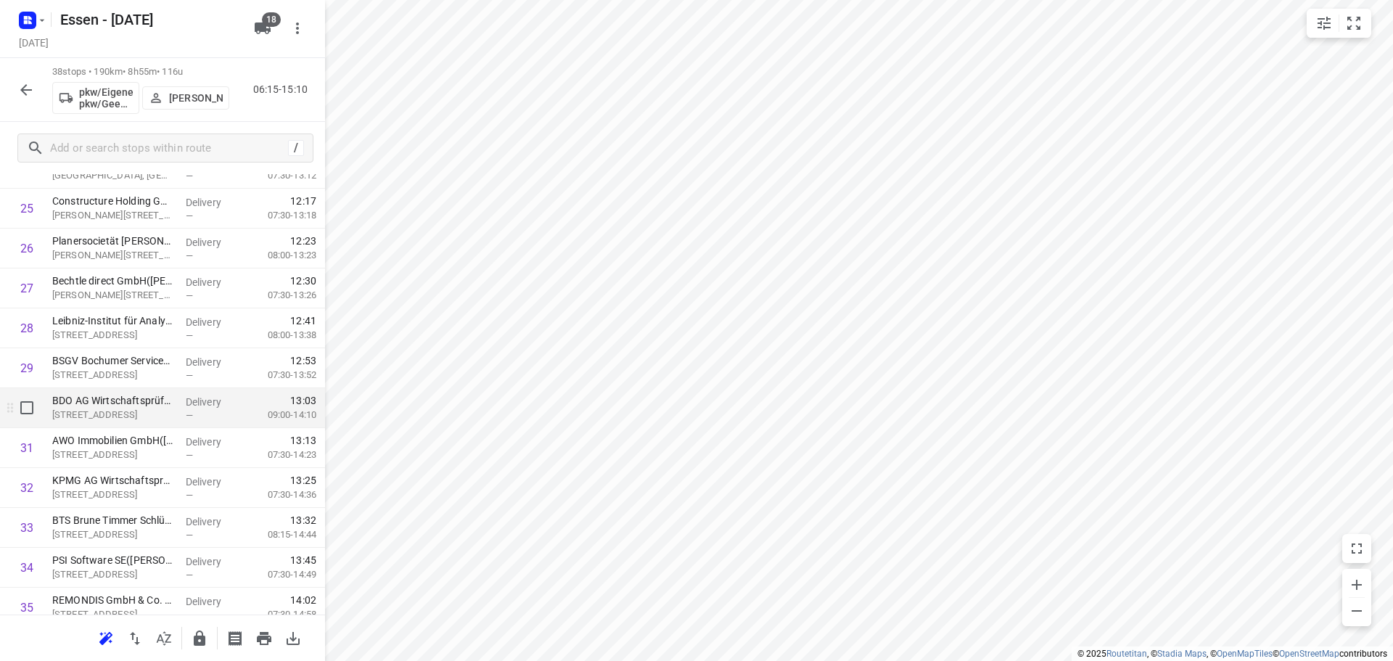
scroll to position [1088, 0]
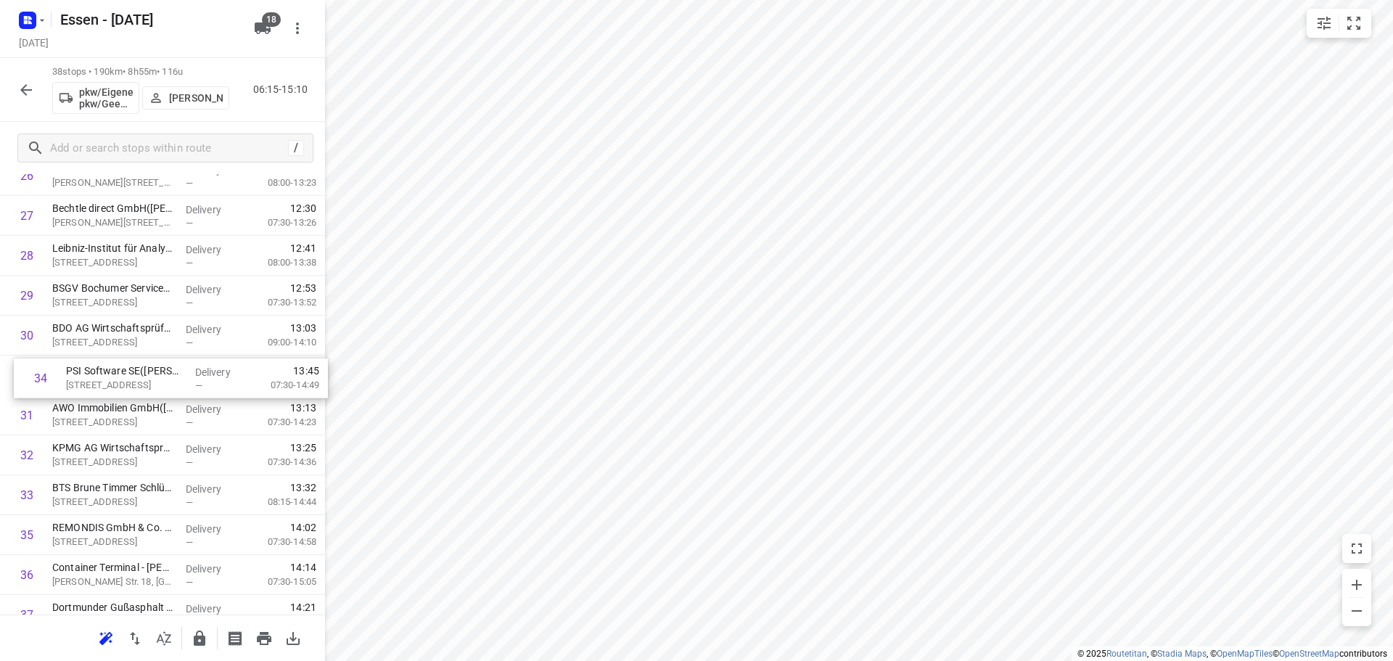
drag, startPoint x: 132, startPoint y: 499, endPoint x: 140, endPoint y: 379, distance: 120.7
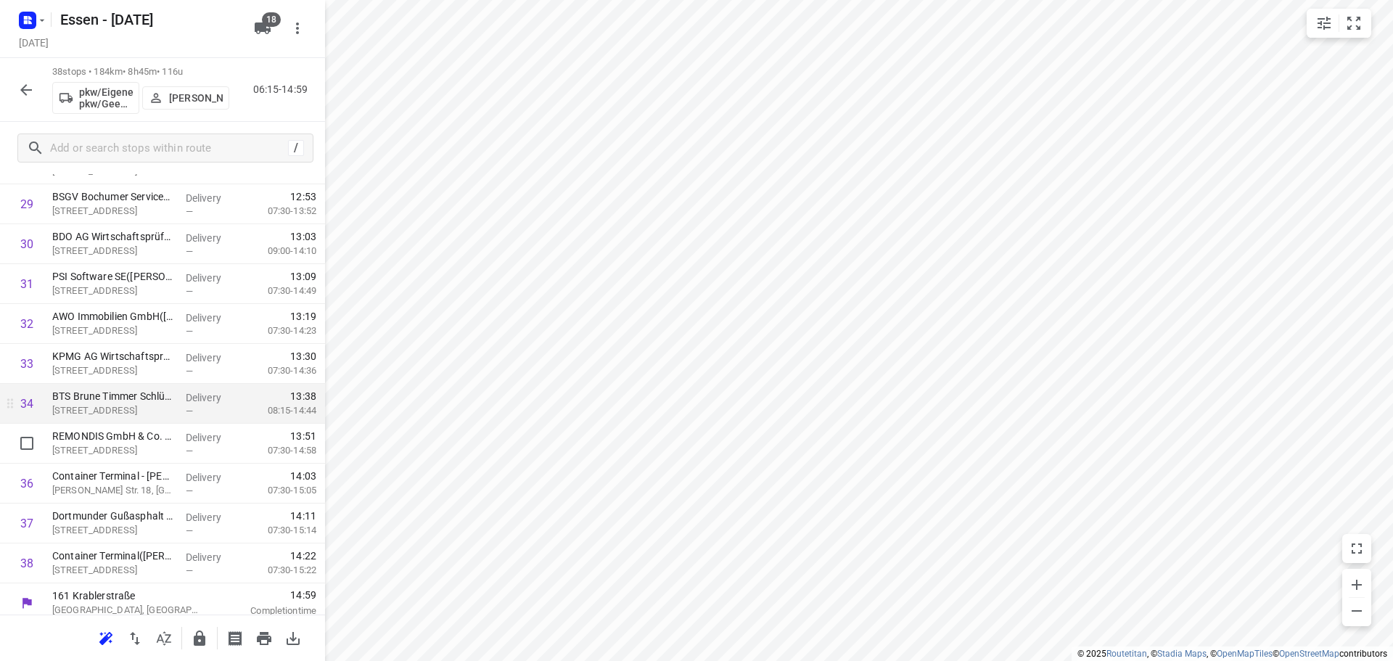
scroll to position [1188, 0]
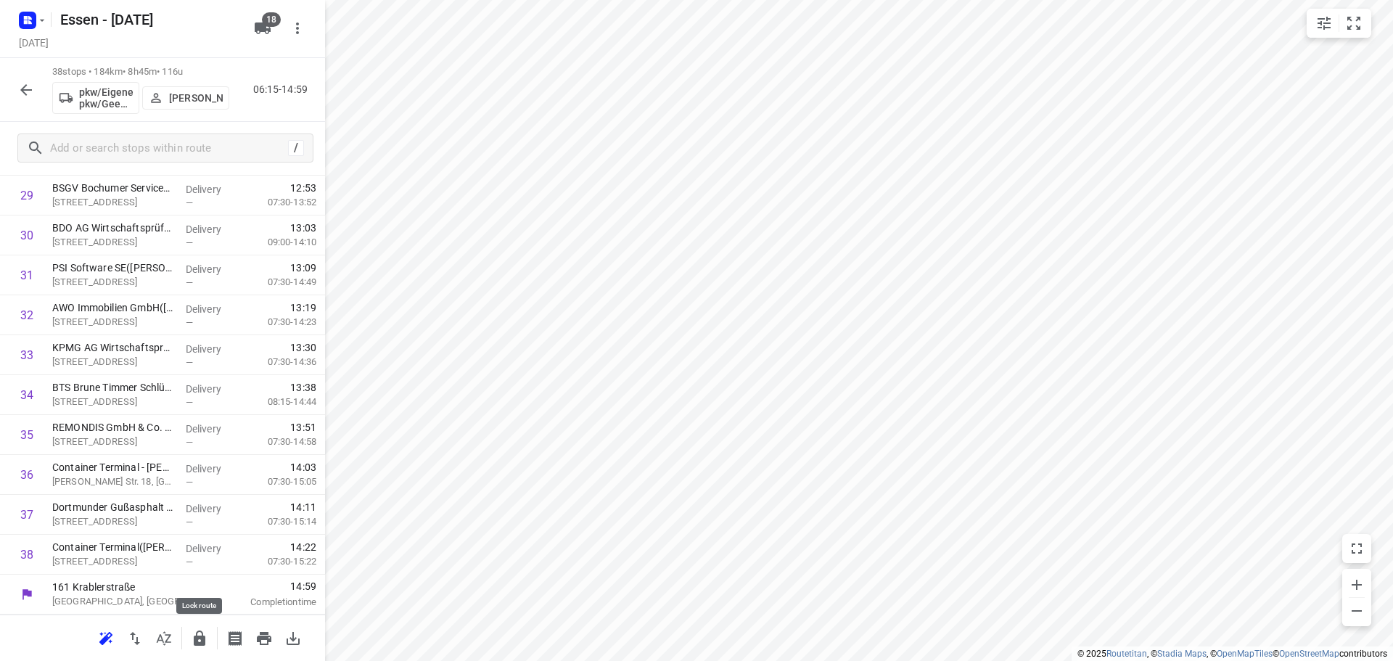
click at [208, 639] on button "button" at bounding box center [199, 638] width 29 height 29
click at [20, 93] on icon "button" at bounding box center [25, 89] width 17 height 17
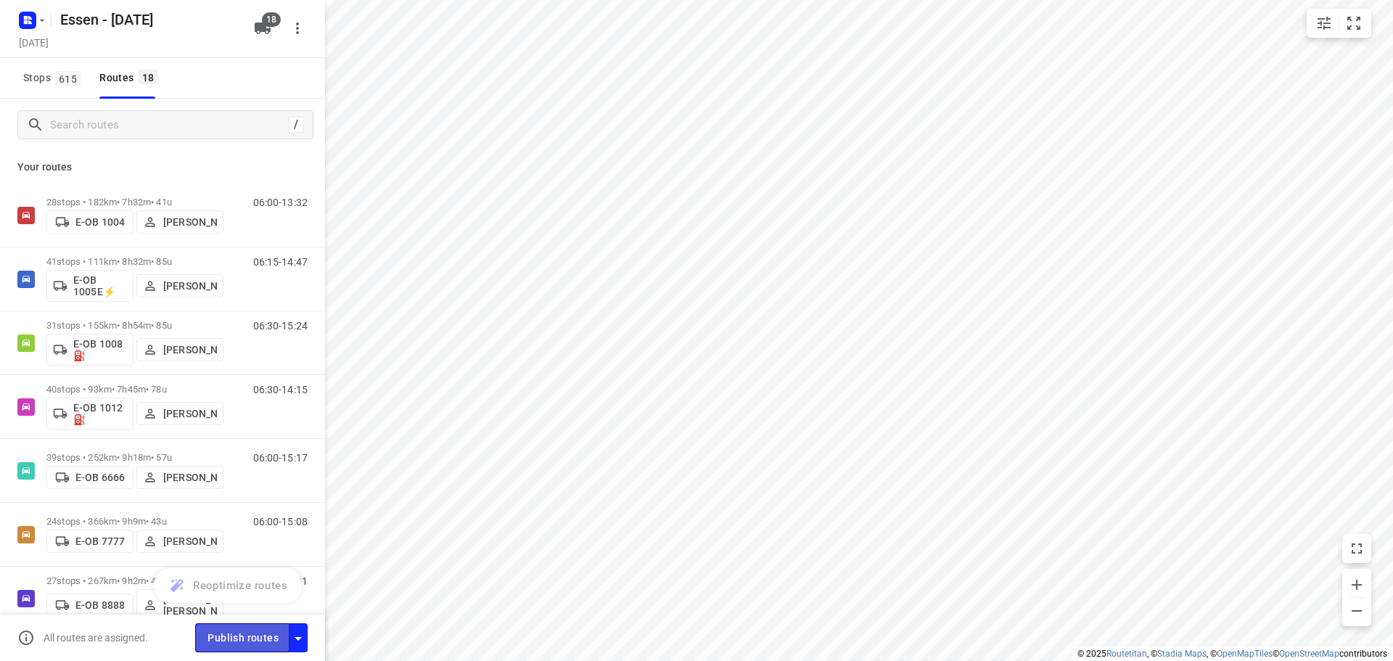
click at [242, 632] on span "Publish routes" at bounding box center [242, 638] width 71 height 18
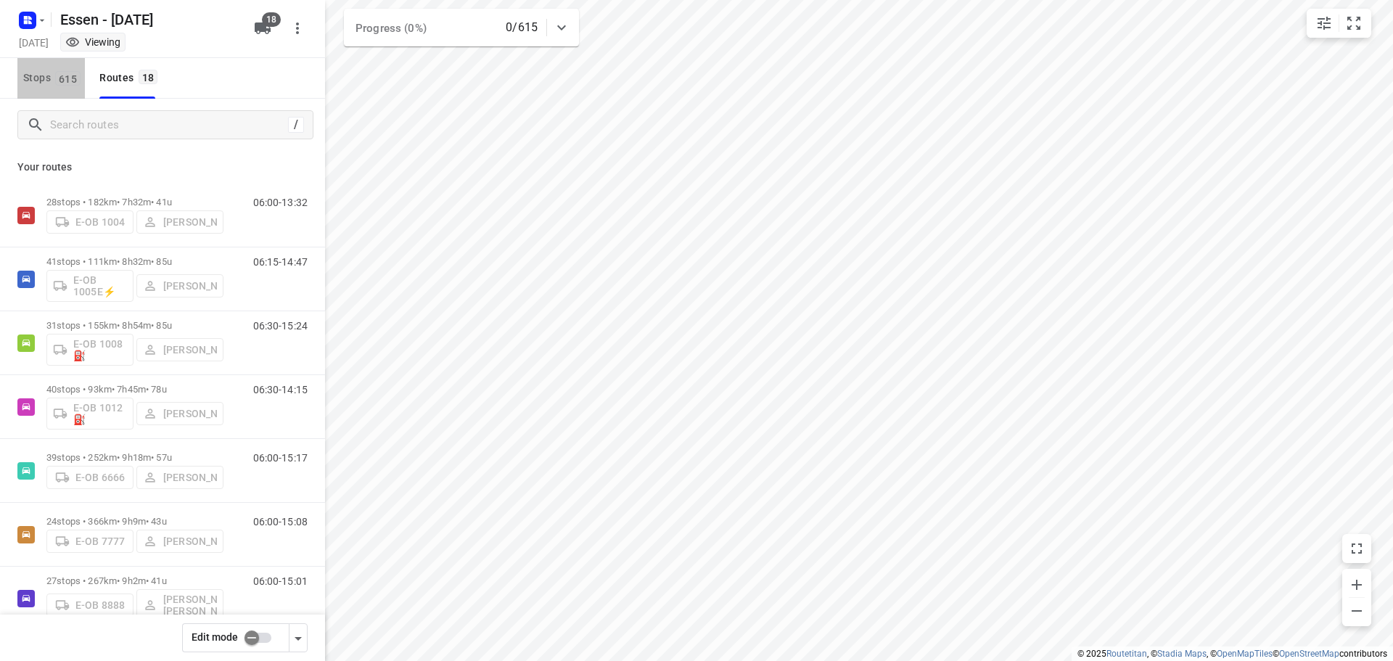
click at [49, 67] on button "Stops 615" at bounding box center [50, 78] width 67 height 41
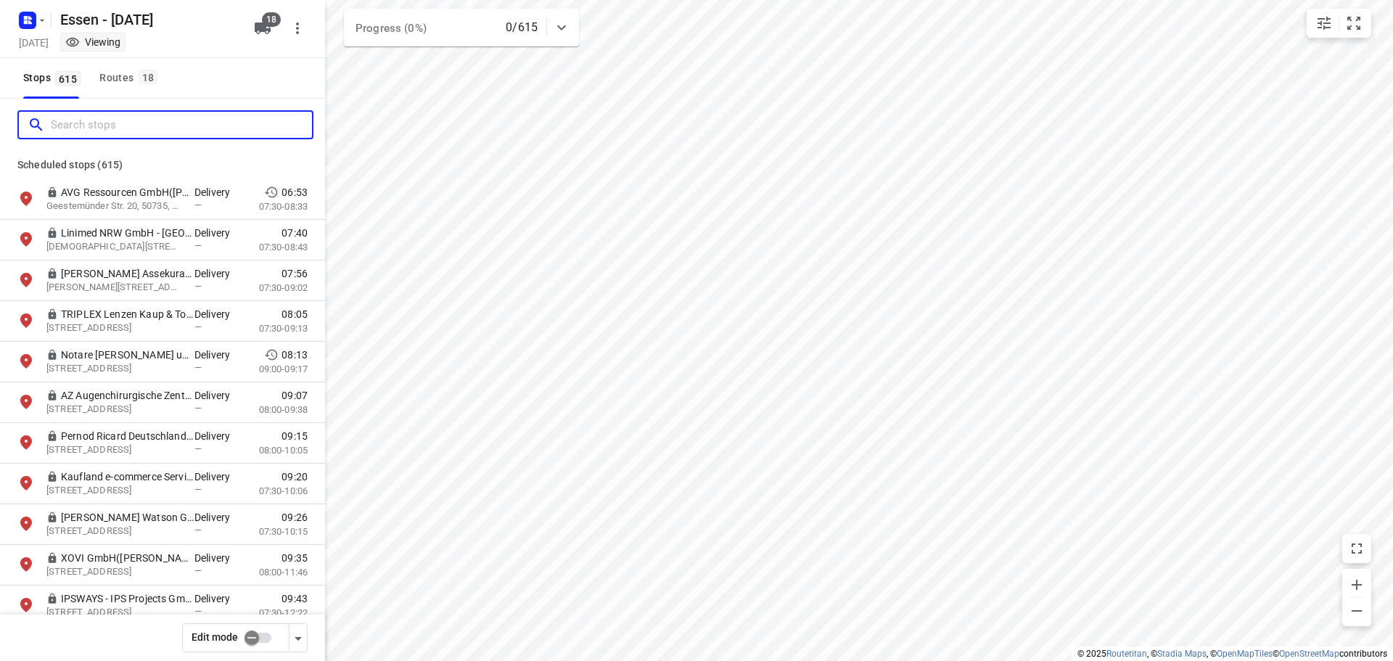
click at [93, 114] on input "Search stops" at bounding box center [181, 125] width 261 height 22
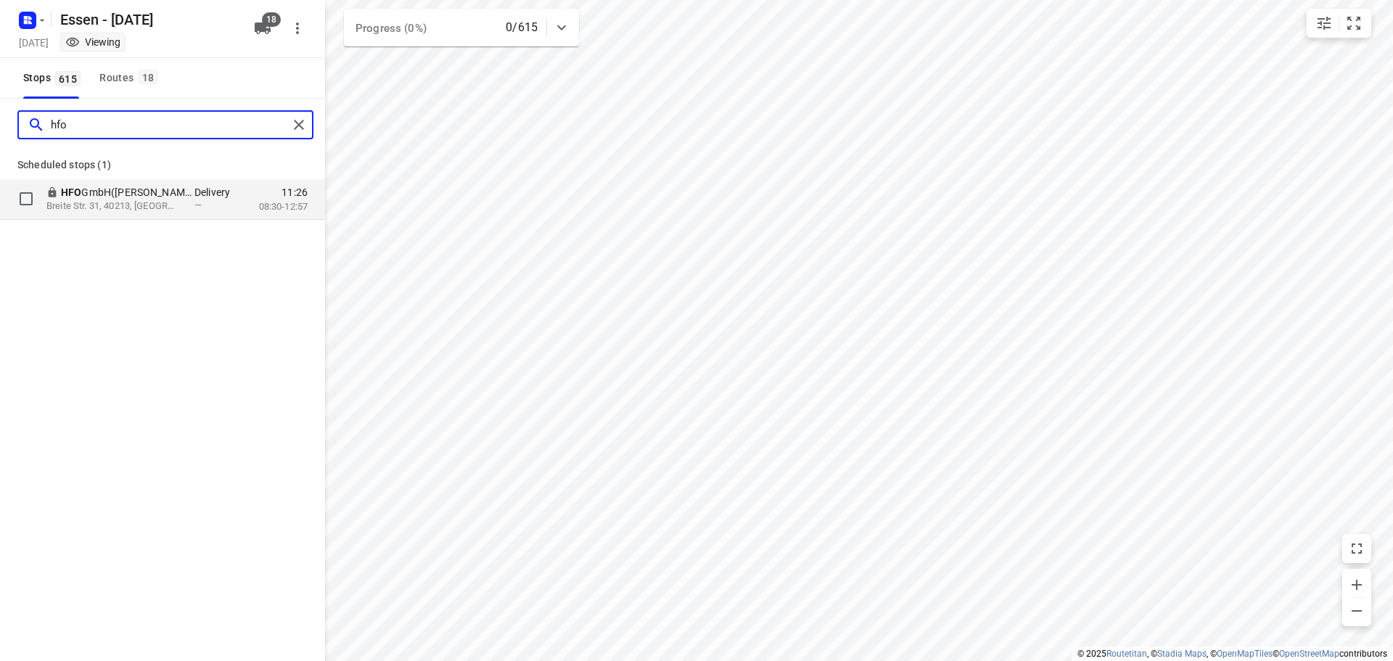
type input "hfo"
click at [100, 186] on p "HFO GmbH([PERSON_NAME])" at bounding box center [127, 192] width 133 height 15
